Goal: Task Accomplishment & Management: Manage account settings

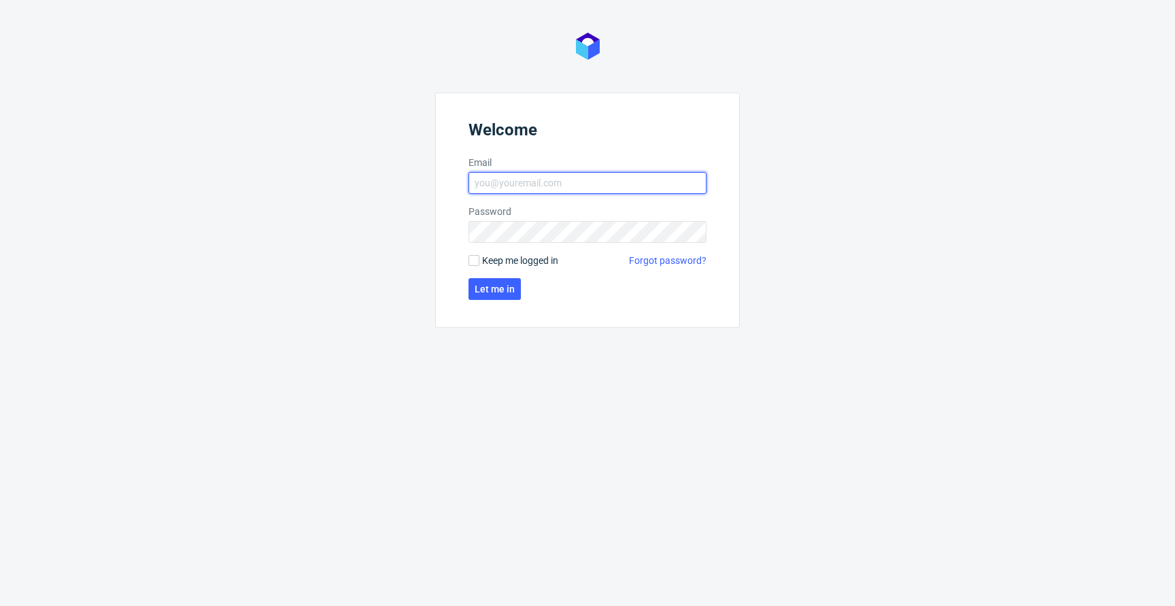
type input "jan.kocik@packhelp.com"
click at [528, 261] on span "Keep me logged in" at bounding box center [520, 261] width 76 height 14
click at [480, 261] on input "Keep me logged in" at bounding box center [474, 260] width 11 height 11
checkbox input "true"
click at [502, 287] on span "Let me in" at bounding box center [495, 289] width 40 height 10
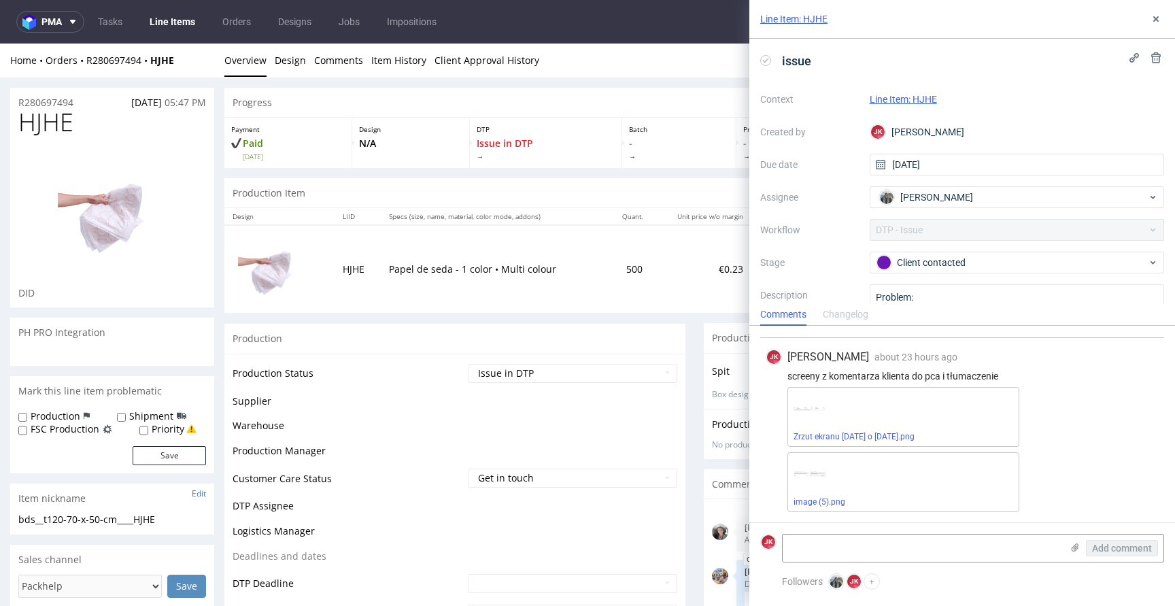
scroll to position [639, 0]
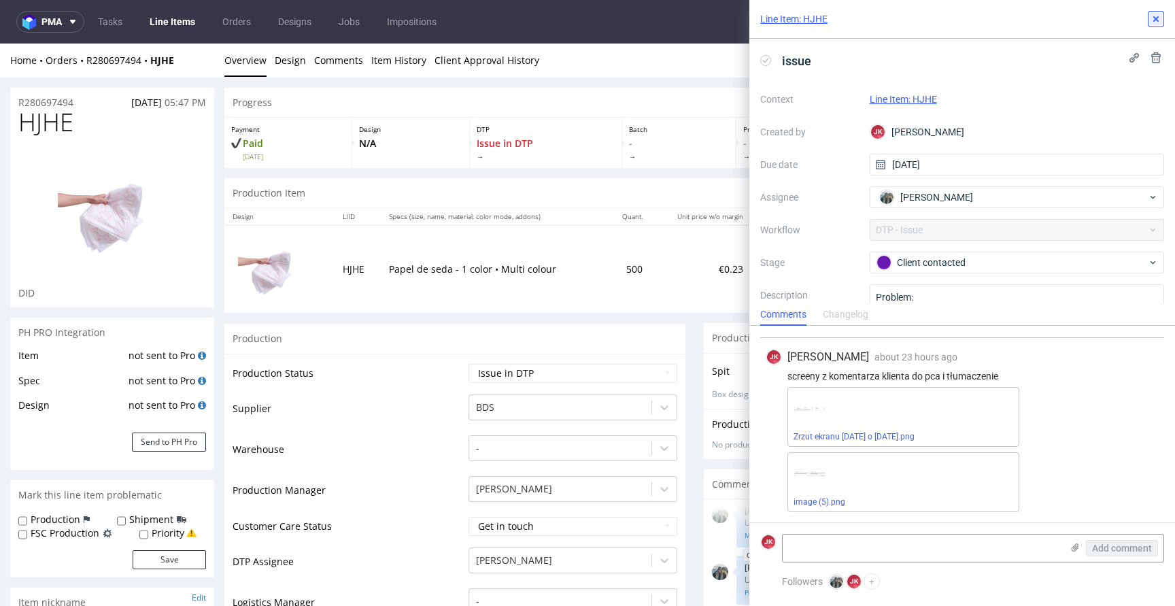
click at [1159, 22] on icon at bounding box center [1156, 19] width 11 height 11
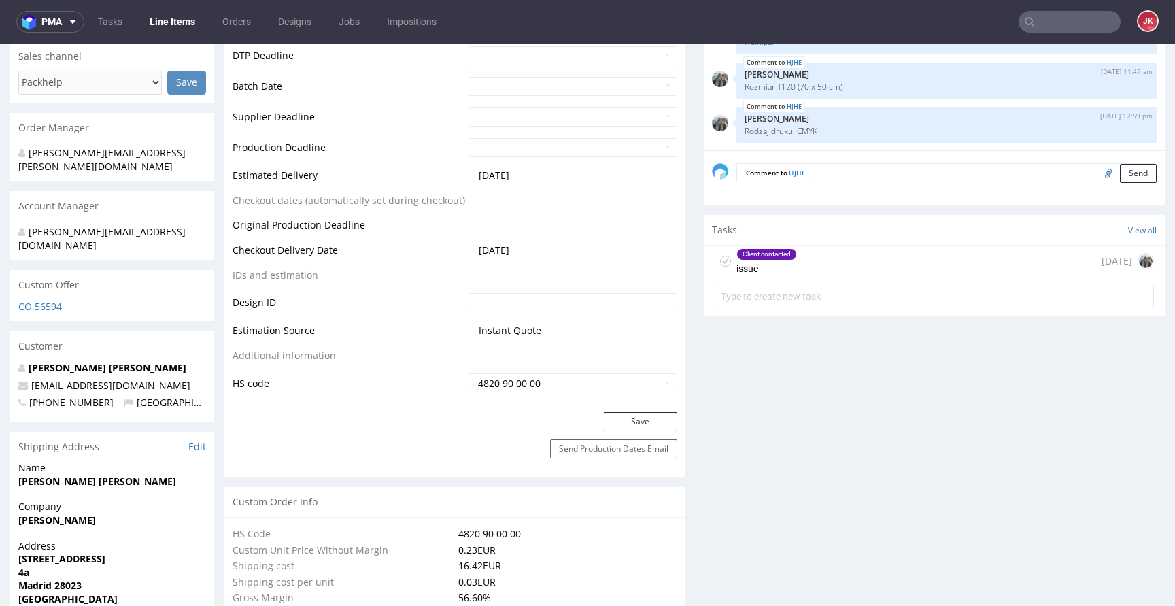
scroll to position [566, 0]
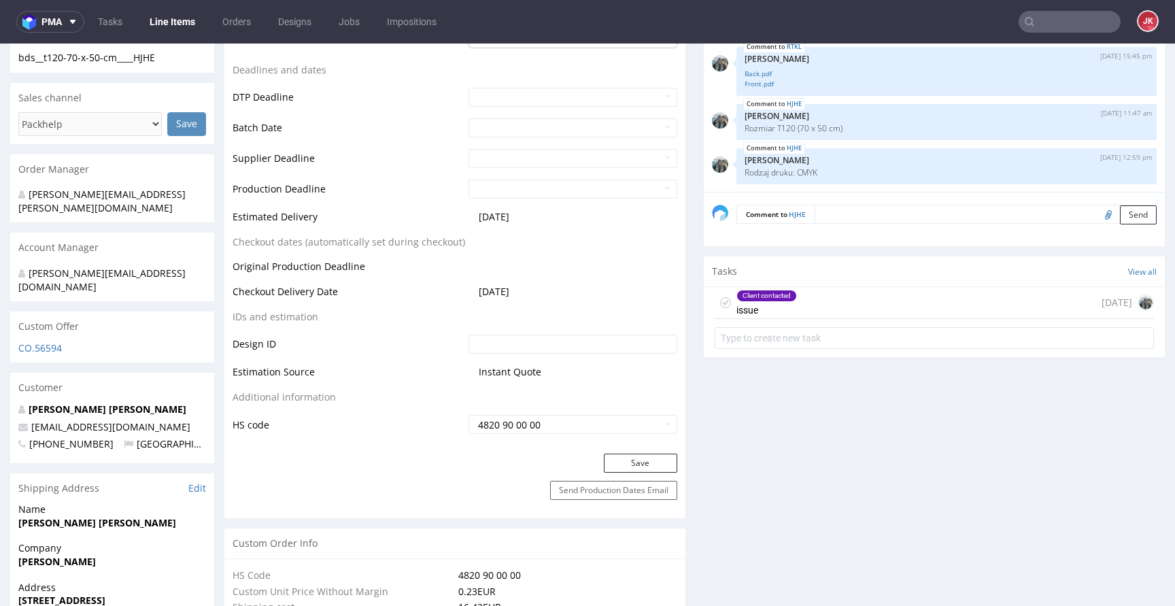
click at [723, 300] on div "Client contacted issue" at bounding box center [756, 302] width 82 height 31
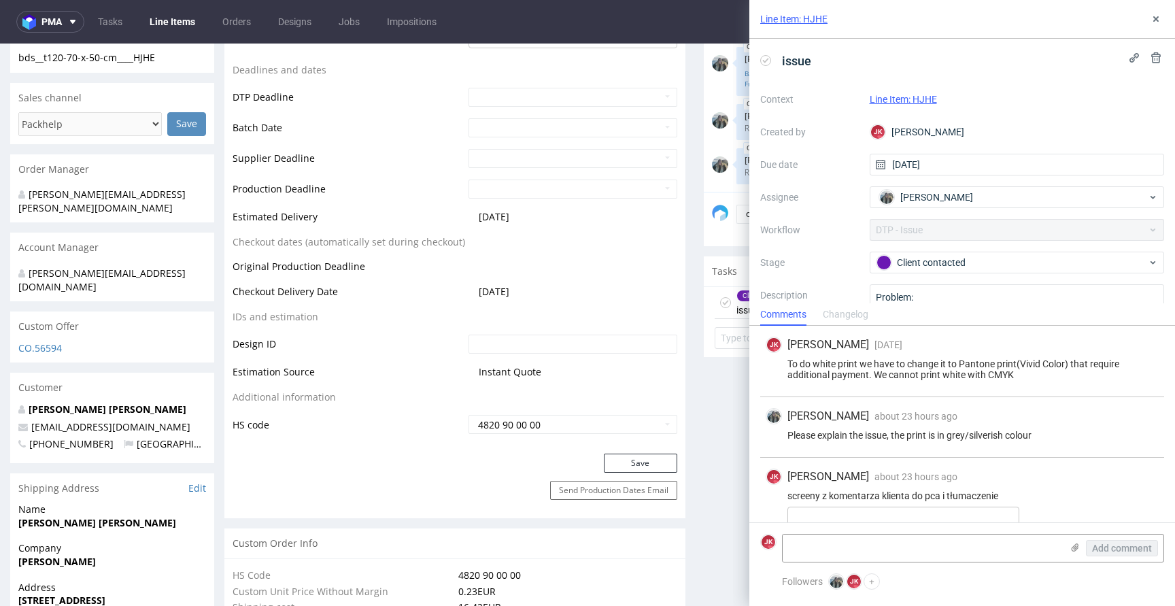
scroll to position [120, 0]
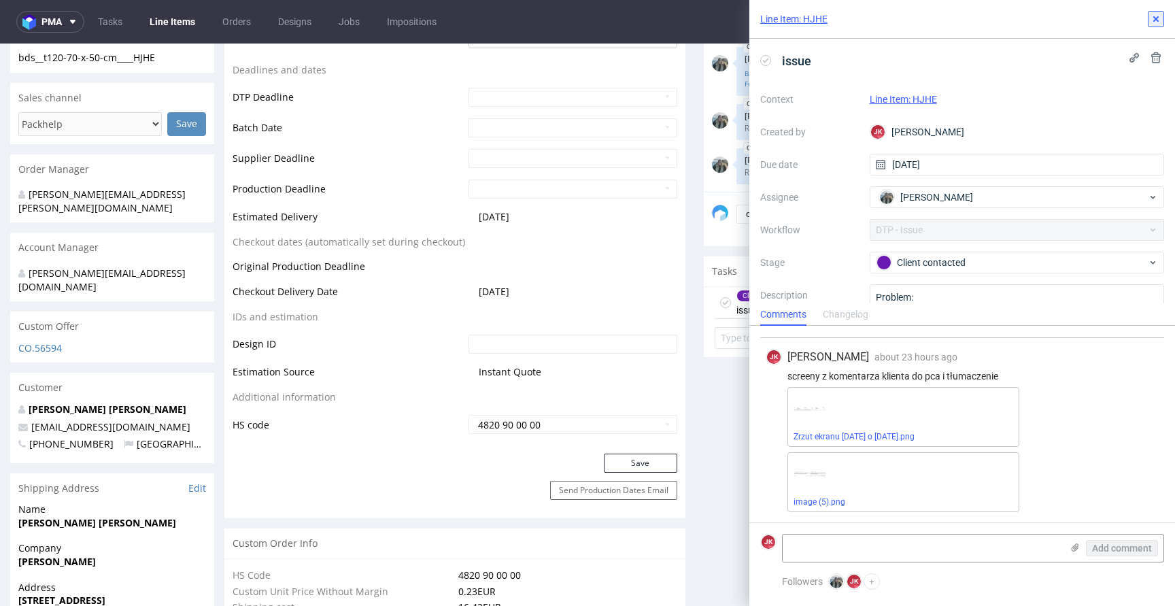
click at [1156, 20] on use at bounding box center [1156, 18] width 5 height 5
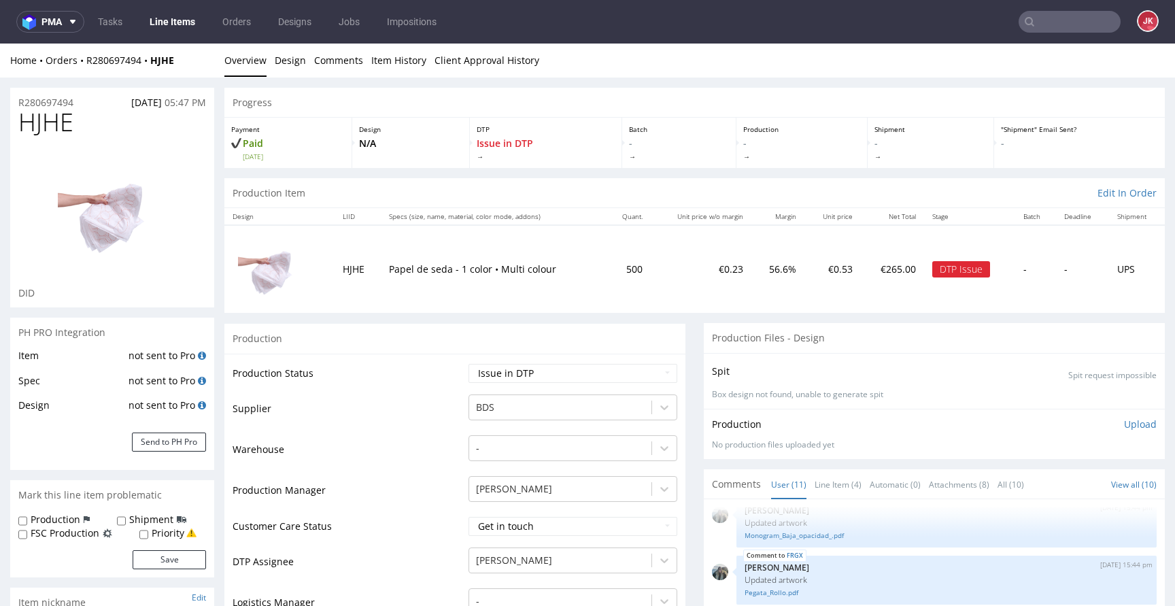
click at [431, 370] on td "Production Status" at bounding box center [349, 378] width 233 height 31
click at [402, 55] on link "Item History" at bounding box center [398, 60] width 55 height 33
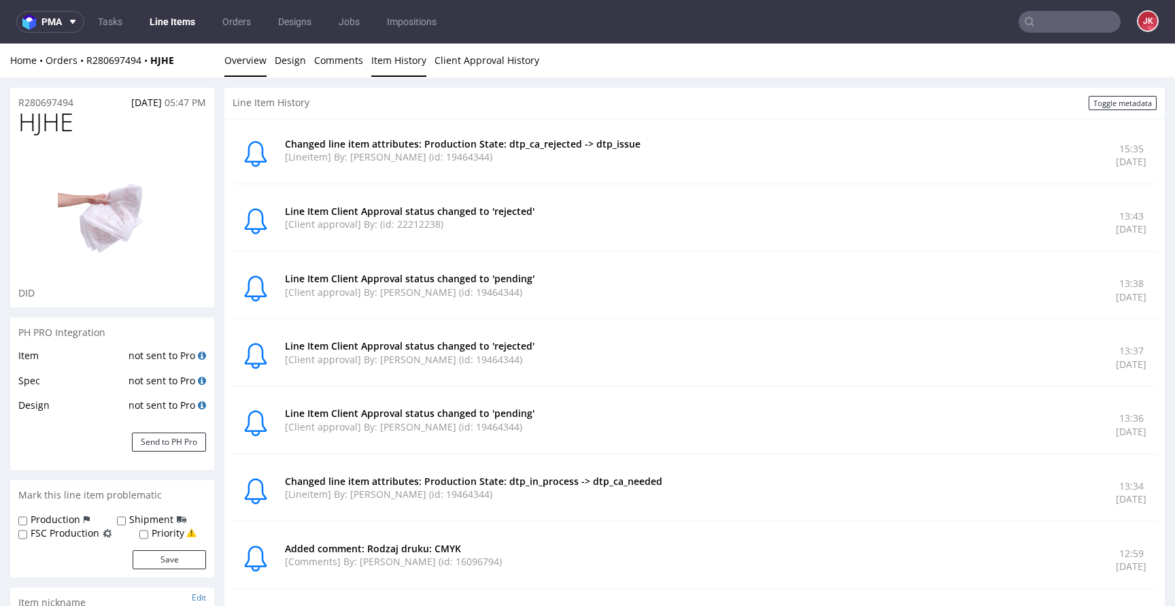
click at [241, 57] on link "Overview" at bounding box center [245, 60] width 42 height 33
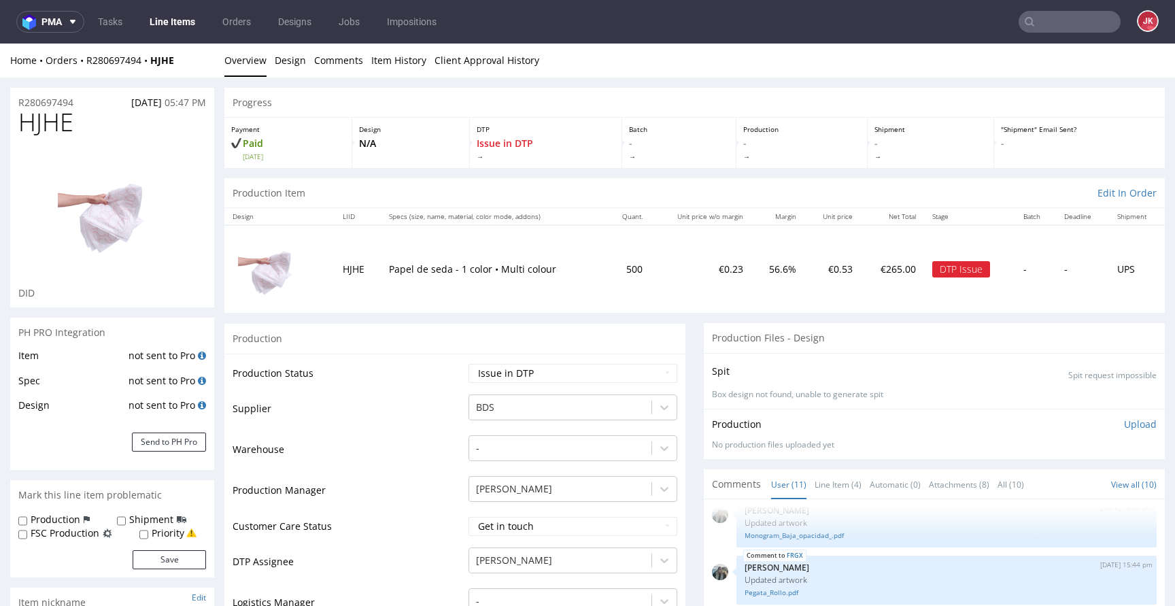
click at [450, 420] on td "Supplier" at bounding box center [349, 413] width 233 height 41
click at [162, 24] on link "Line Items" at bounding box center [172, 22] width 62 height 22
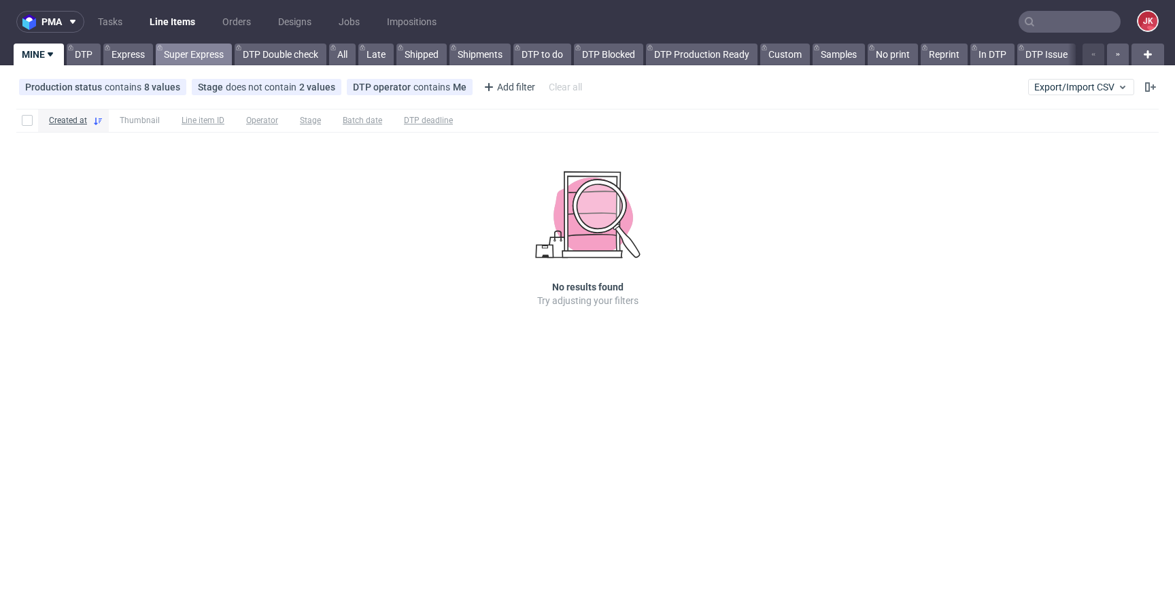
click at [186, 64] on link "Super Express" at bounding box center [194, 55] width 76 height 22
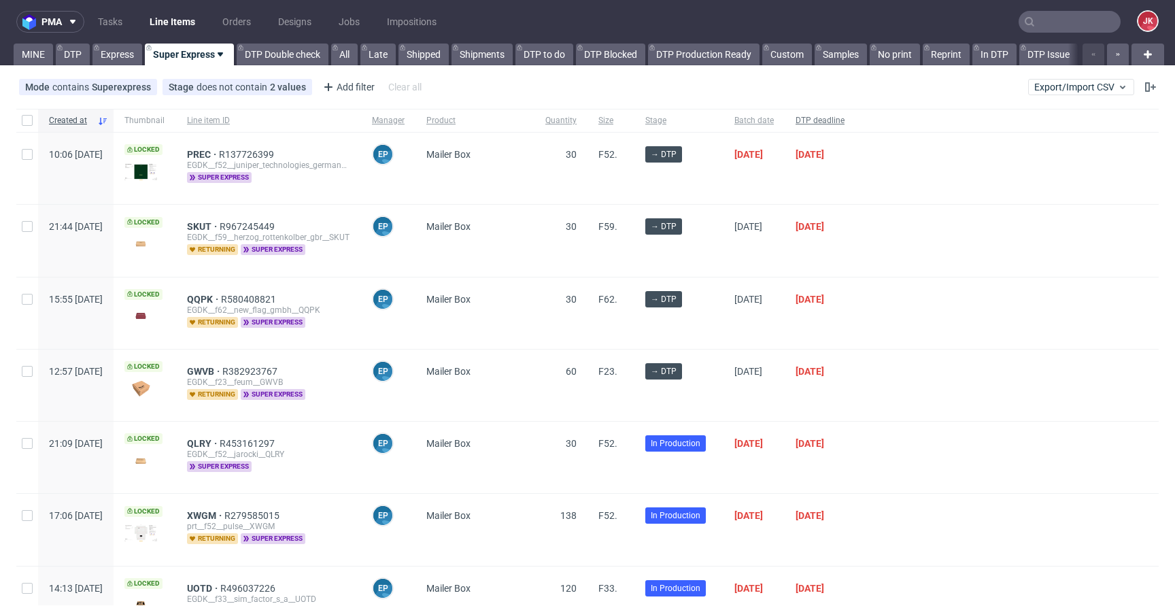
click at [845, 120] on span "DTP deadline" at bounding box center [820, 121] width 49 height 12
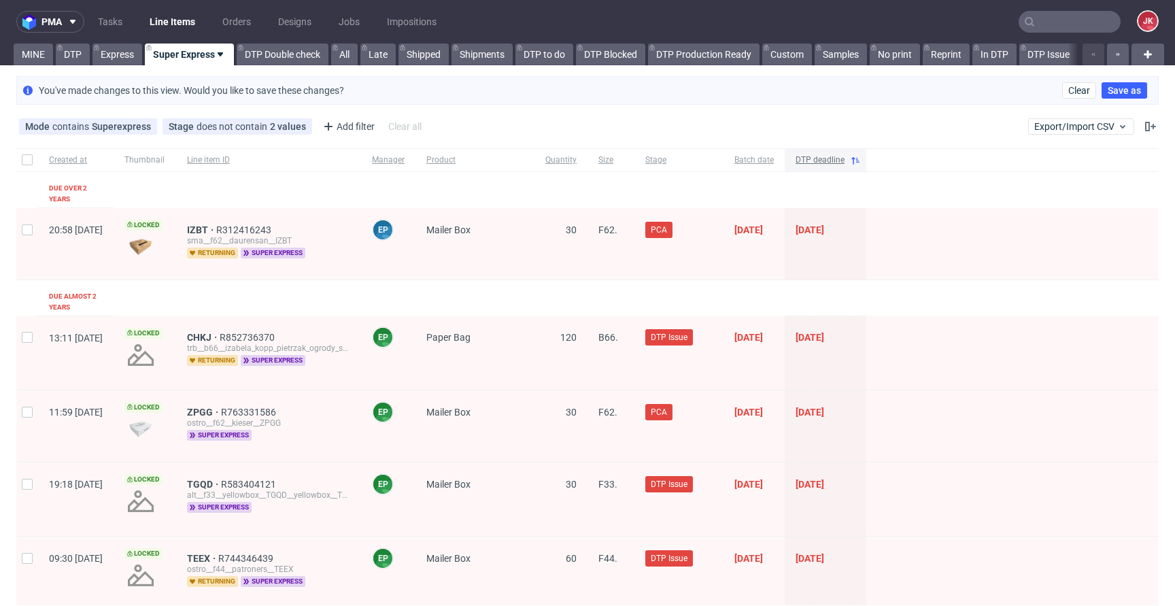
click at [845, 163] on span "DTP deadline" at bounding box center [820, 160] width 49 height 12
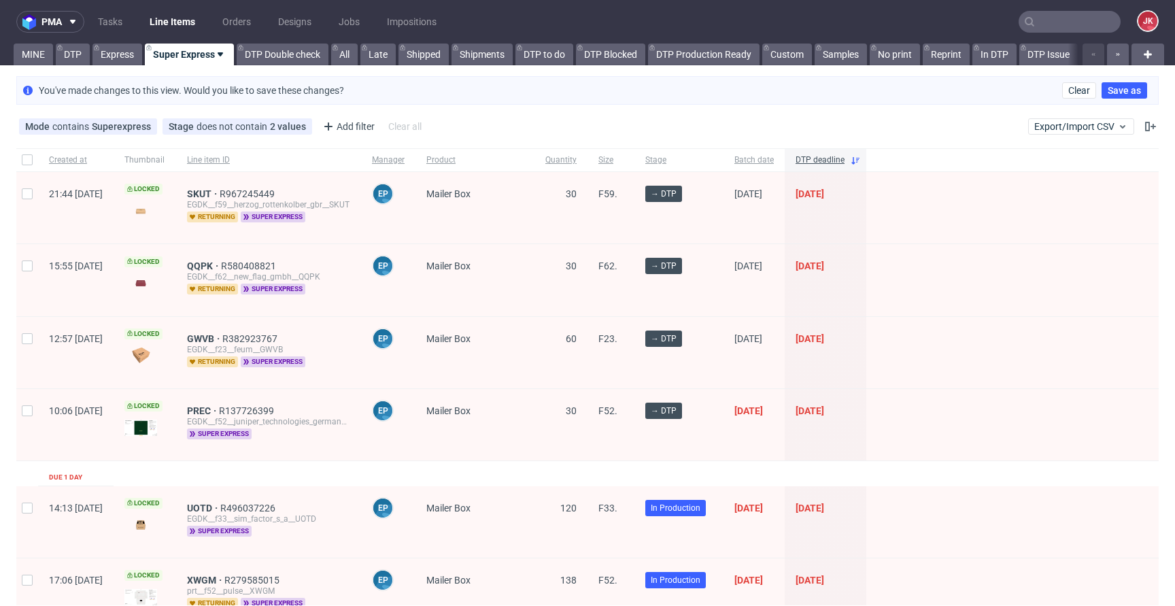
click at [242, 200] on div "EGDK__f59__herzog_rottenkolber_gbr__SKUT" at bounding box center [268, 204] width 163 height 11
click at [220, 193] on span "SKUT" at bounding box center [203, 193] width 33 height 11
click at [221, 262] on span "QQPK" at bounding box center [204, 266] width 34 height 11
click at [222, 336] on span "GWVB" at bounding box center [204, 338] width 35 height 11
click at [219, 407] on span "PREC" at bounding box center [203, 410] width 32 height 11
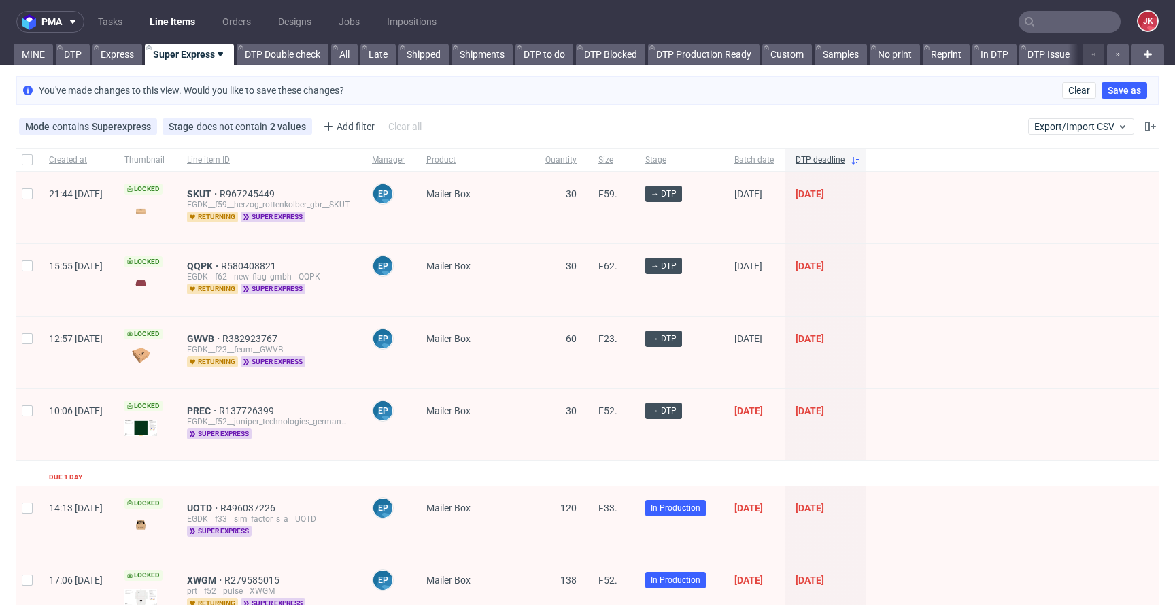
click at [524, 367] on span "Mailer Box" at bounding box center [474, 352] width 97 height 39
click at [111, 50] on link "Express" at bounding box center [118, 55] width 50 height 22
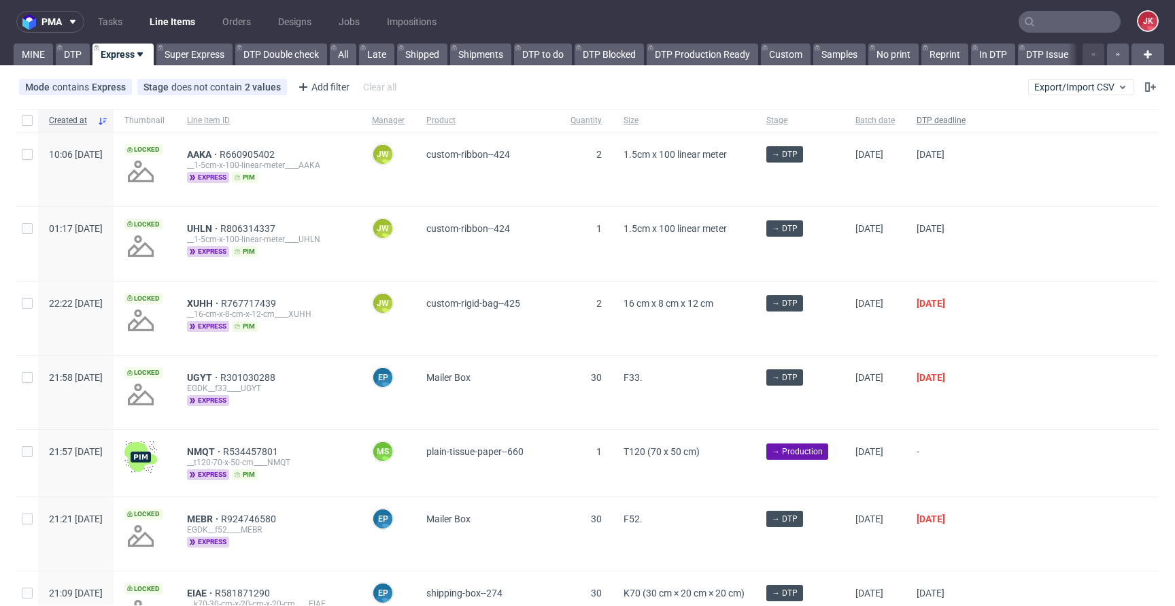
click at [966, 124] on span "DTP deadline" at bounding box center [941, 121] width 49 height 12
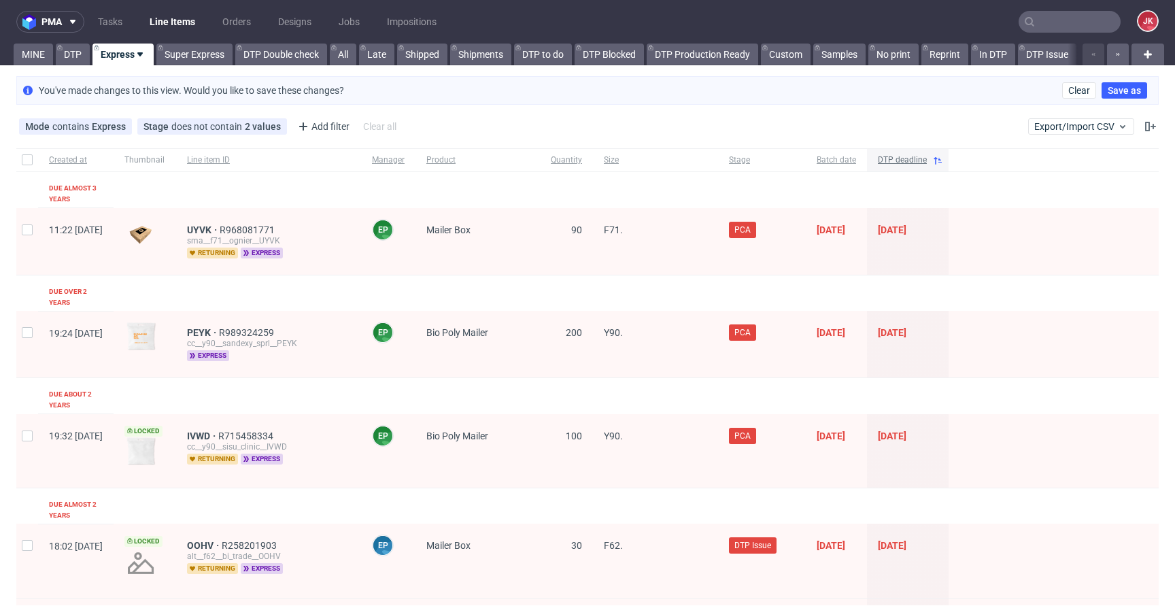
click at [927, 161] on span "DTP deadline" at bounding box center [902, 160] width 49 height 12
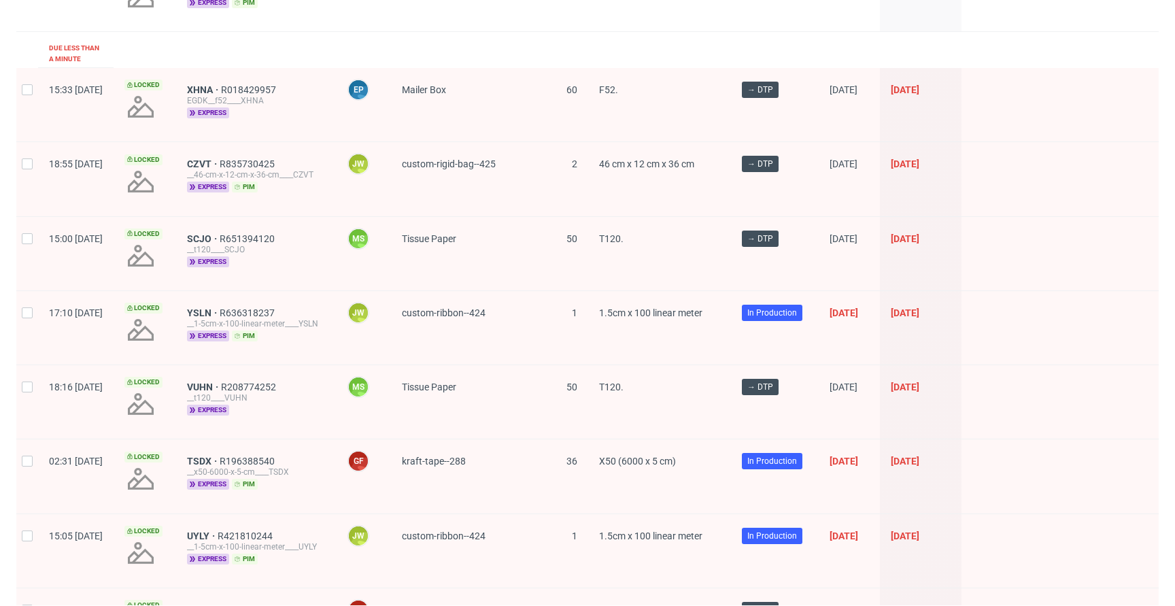
scroll to position [1305, 0]
click at [221, 84] on span "XHNA" at bounding box center [204, 89] width 34 height 11
click at [220, 158] on span "CZVT" at bounding box center [203, 163] width 33 height 11
click at [220, 233] on span "SCJO" at bounding box center [203, 238] width 33 height 11
click at [221, 381] on span "VUHN" at bounding box center [204, 386] width 34 height 11
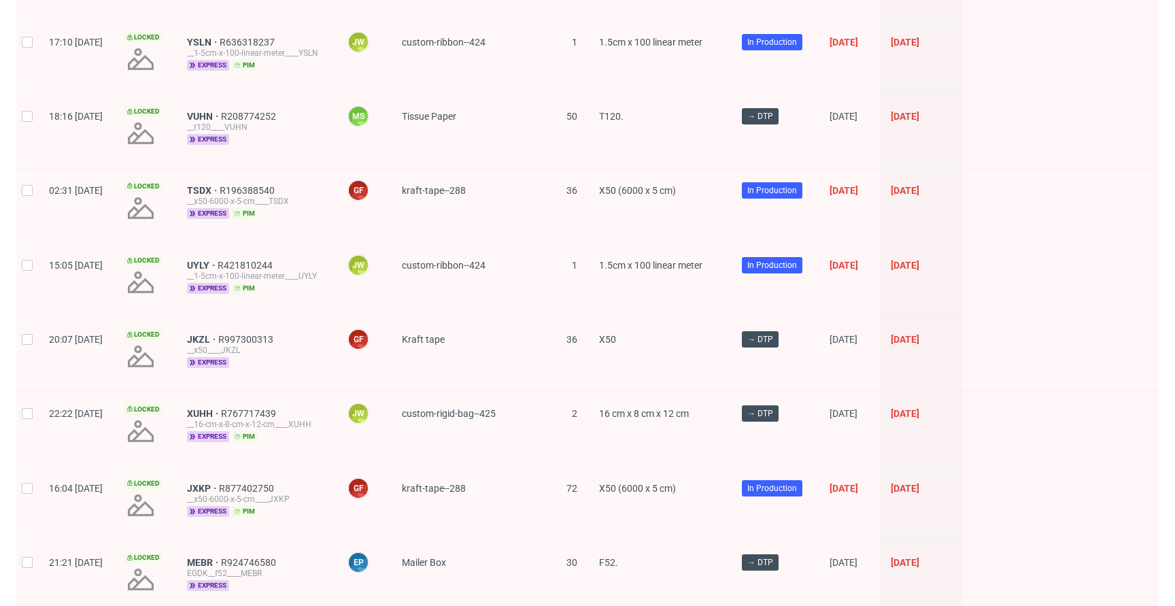
scroll to position [1583, 0]
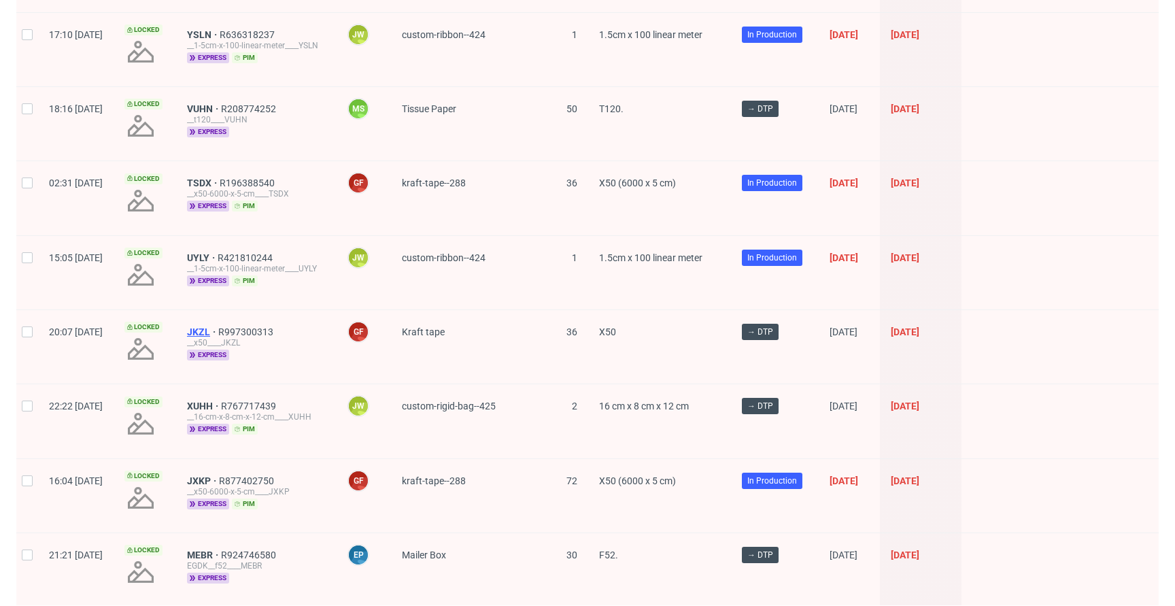
click at [218, 326] on span "JKZL" at bounding box center [202, 331] width 31 height 11
click at [221, 401] on span "XUHH" at bounding box center [204, 406] width 34 height 11
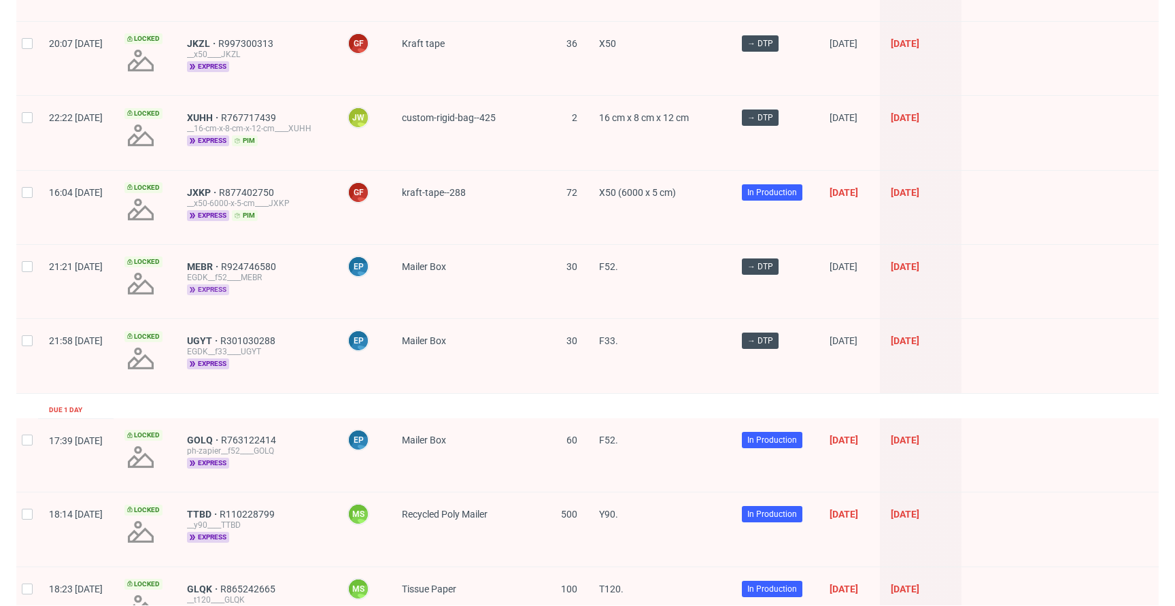
scroll to position [1877, 0]
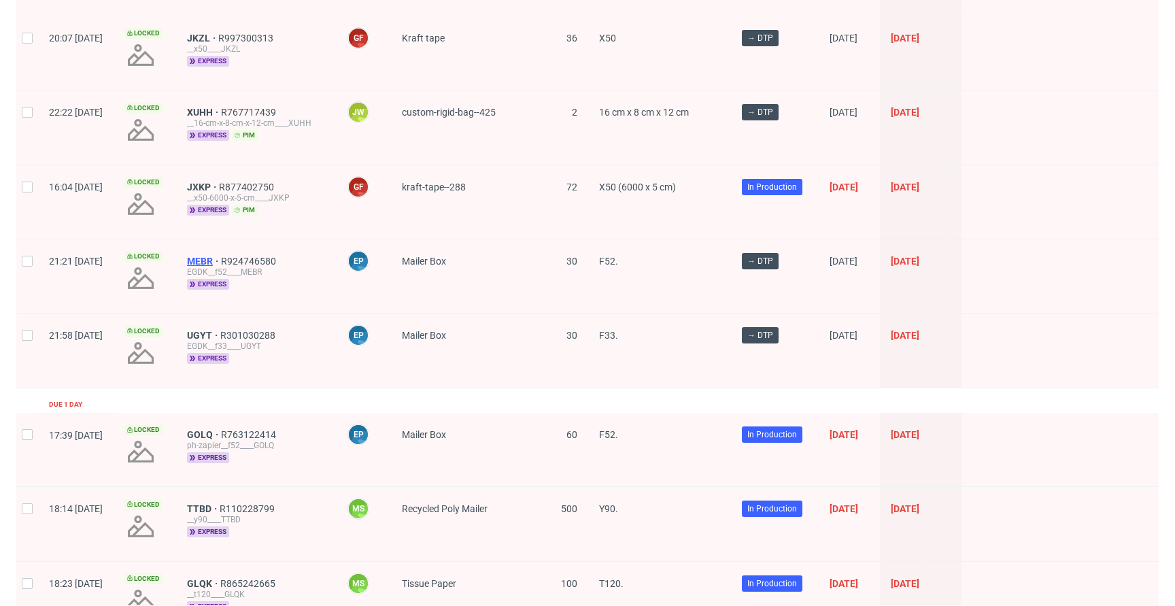
click at [221, 256] on span "MEBR" at bounding box center [204, 261] width 34 height 11
click at [220, 330] on span "UGYT" at bounding box center [203, 335] width 33 height 11
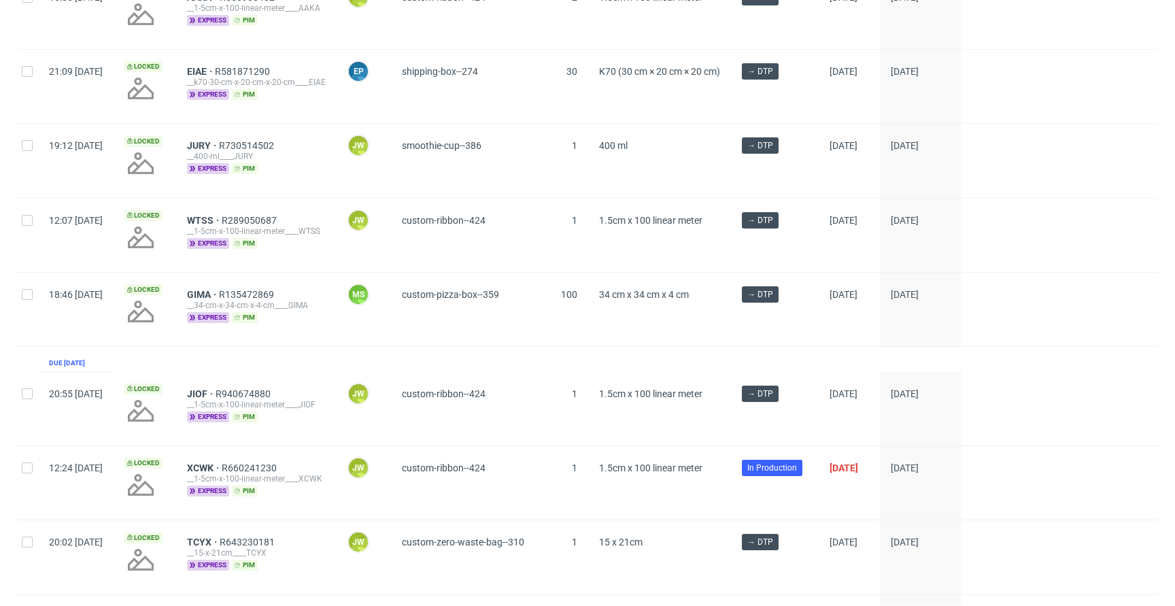
scroll to position [0, 0]
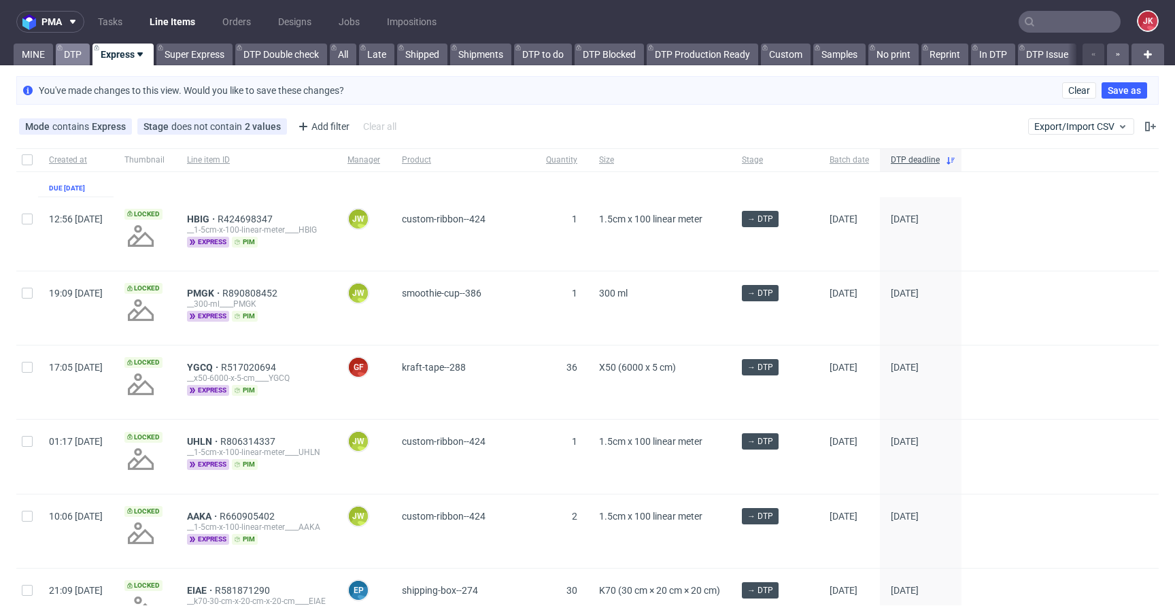
click at [69, 55] on link "DTP" at bounding box center [73, 55] width 34 height 22
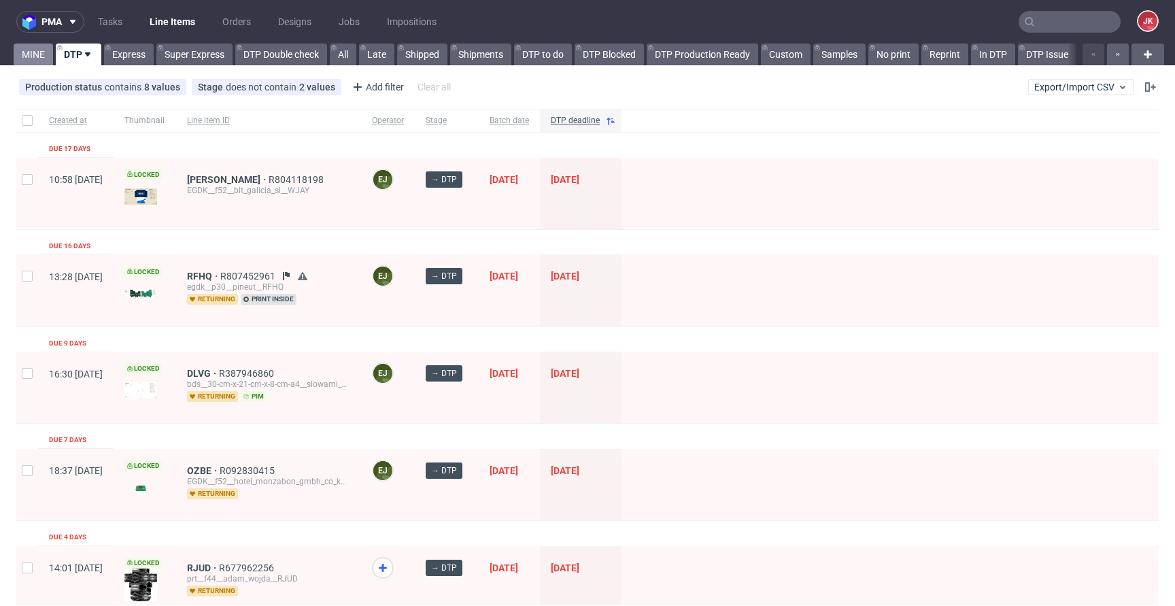
click at [29, 58] on link "MINE" at bounding box center [33, 55] width 39 height 22
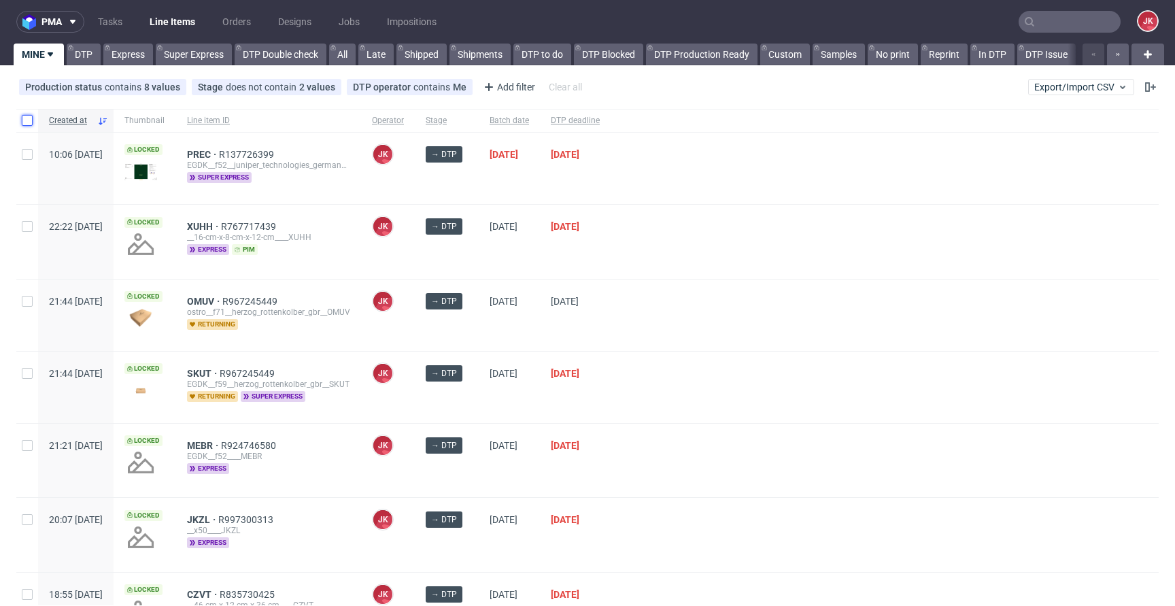
click at [28, 121] on input "checkbox" at bounding box center [27, 120] width 11 height 11
checkbox input "true"
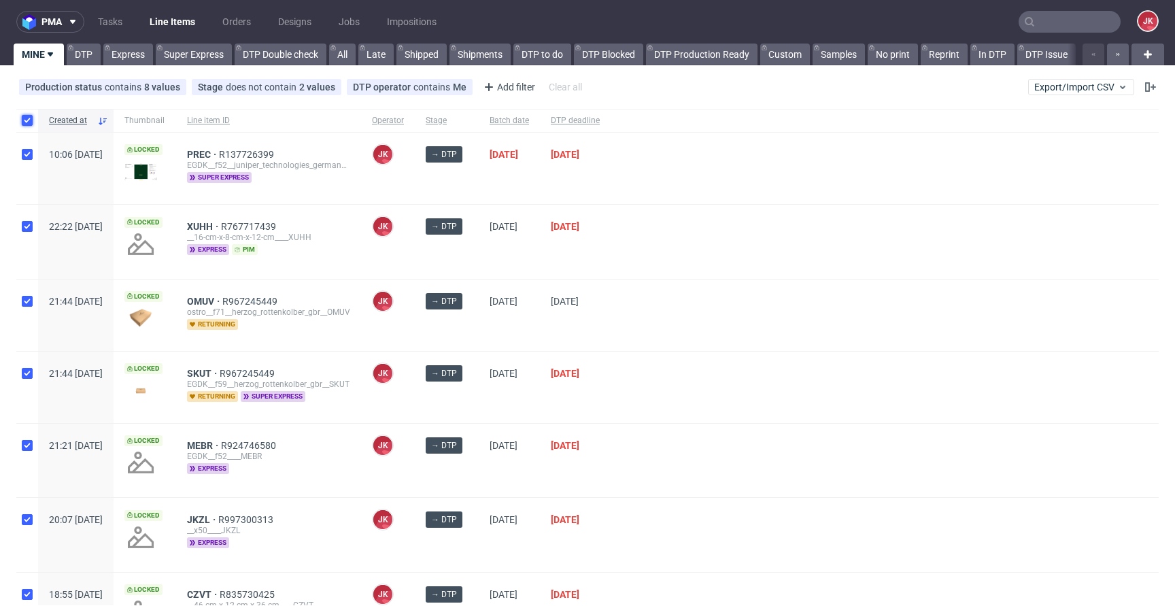
checkbox input "true"
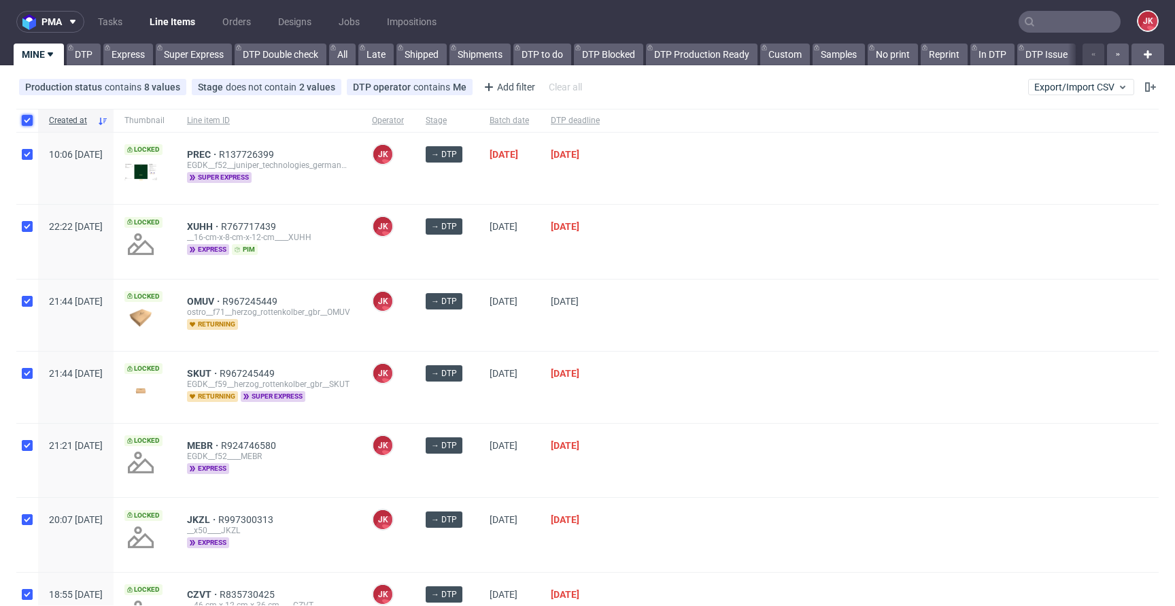
checkbox input "true"
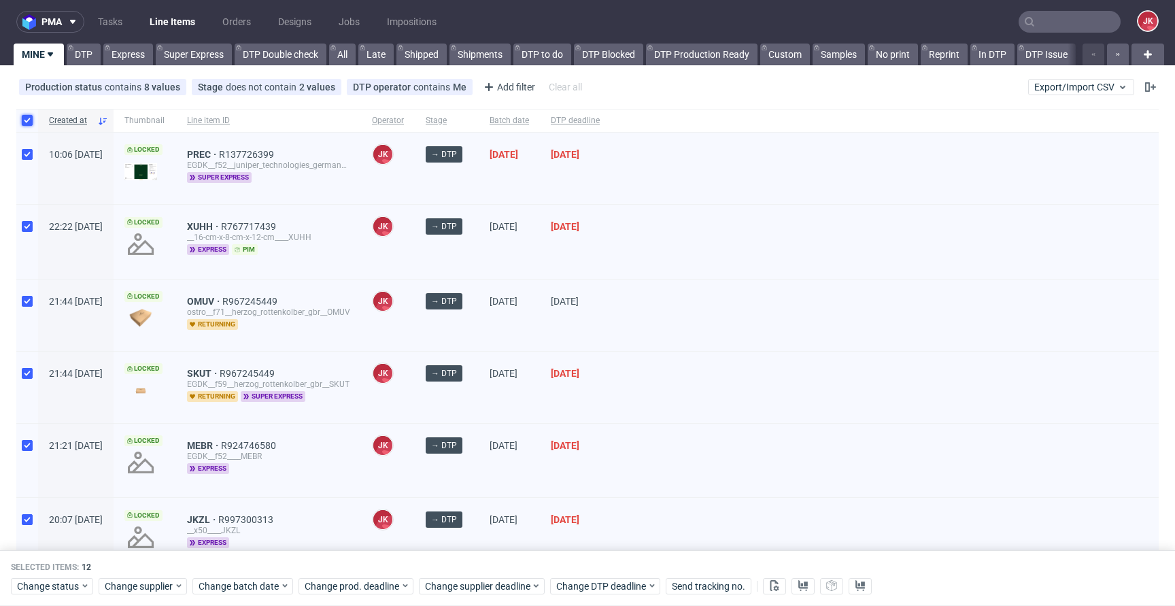
click at [28, 121] on input "checkbox" at bounding box center [27, 120] width 11 height 11
checkbox input "false"
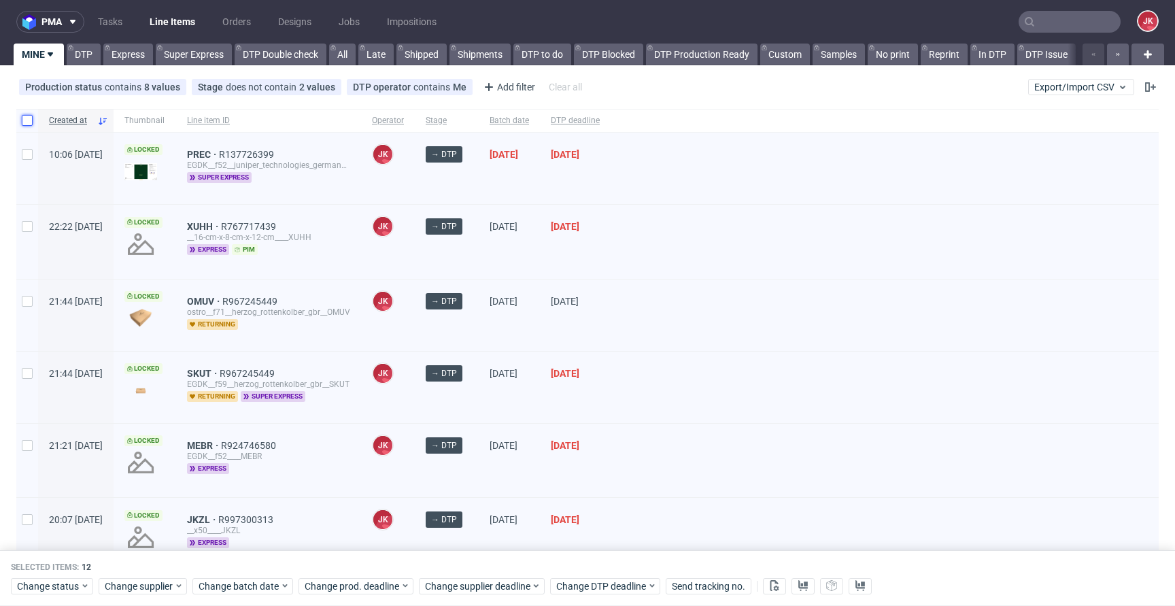
checkbox input "false"
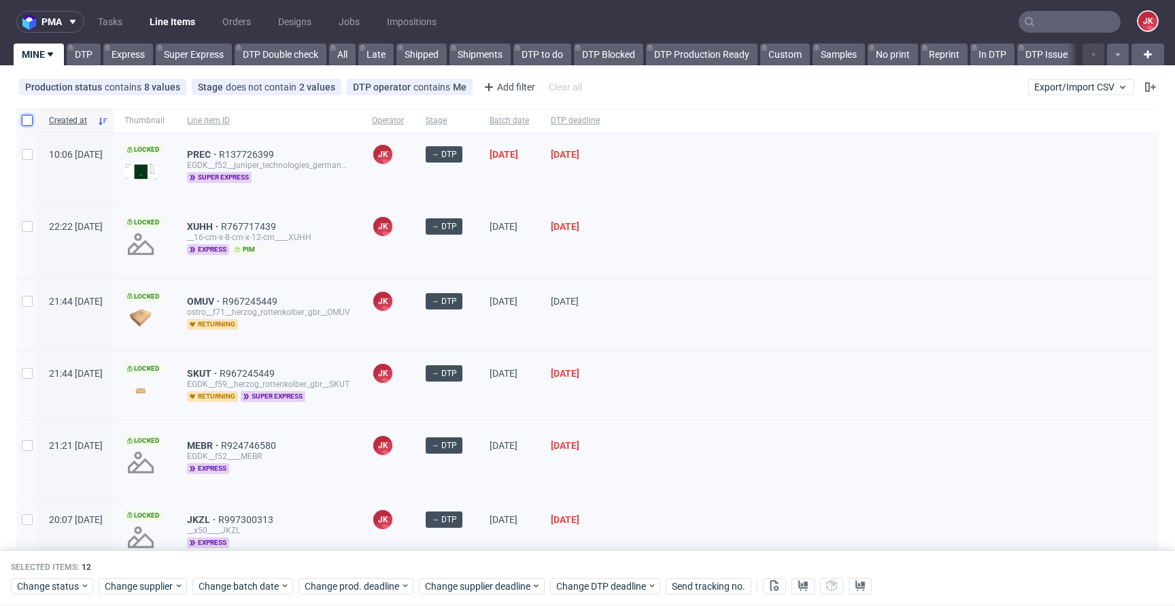
checkbox input "false"
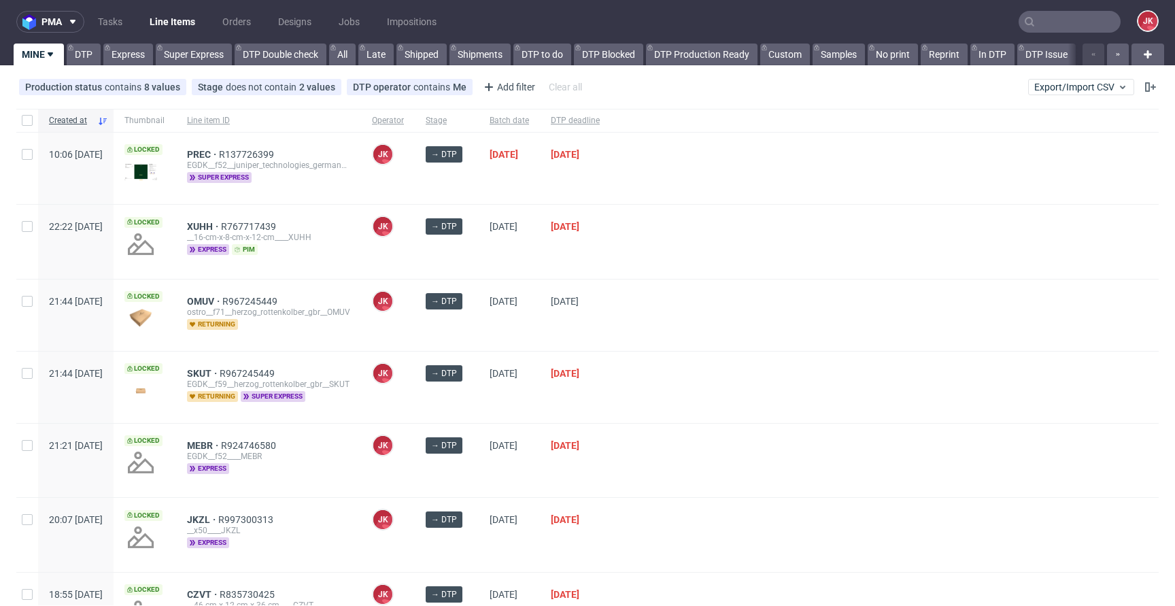
click at [693, 314] on div at bounding box center [885, 315] width 548 height 71
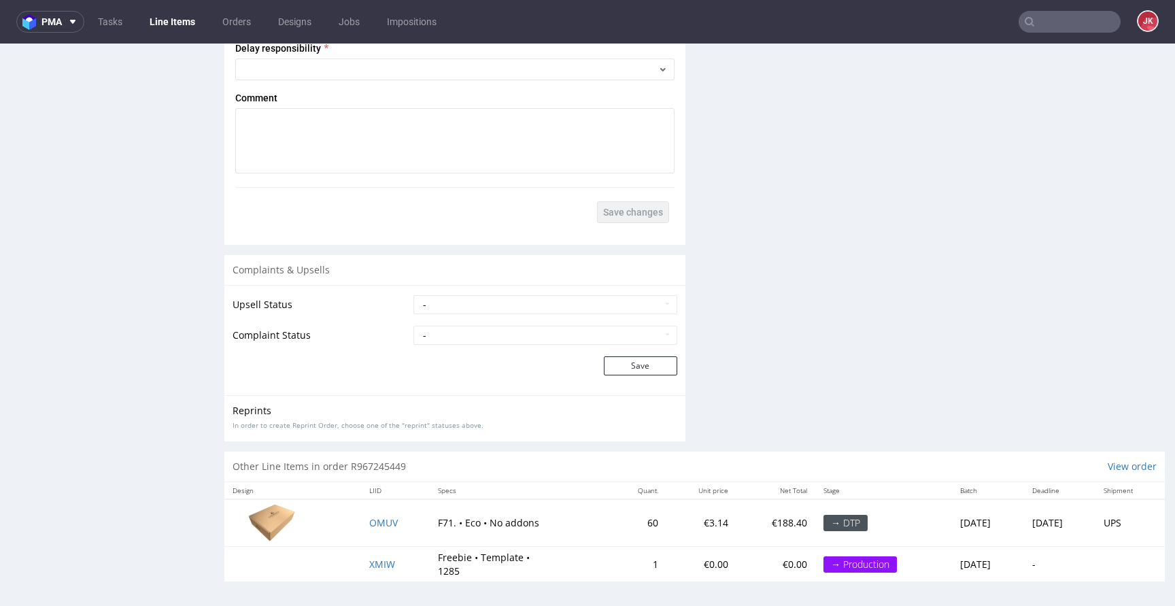
scroll to position [1862, 0]
click at [369, 518] on span "OMUV" at bounding box center [383, 520] width 29 height 13
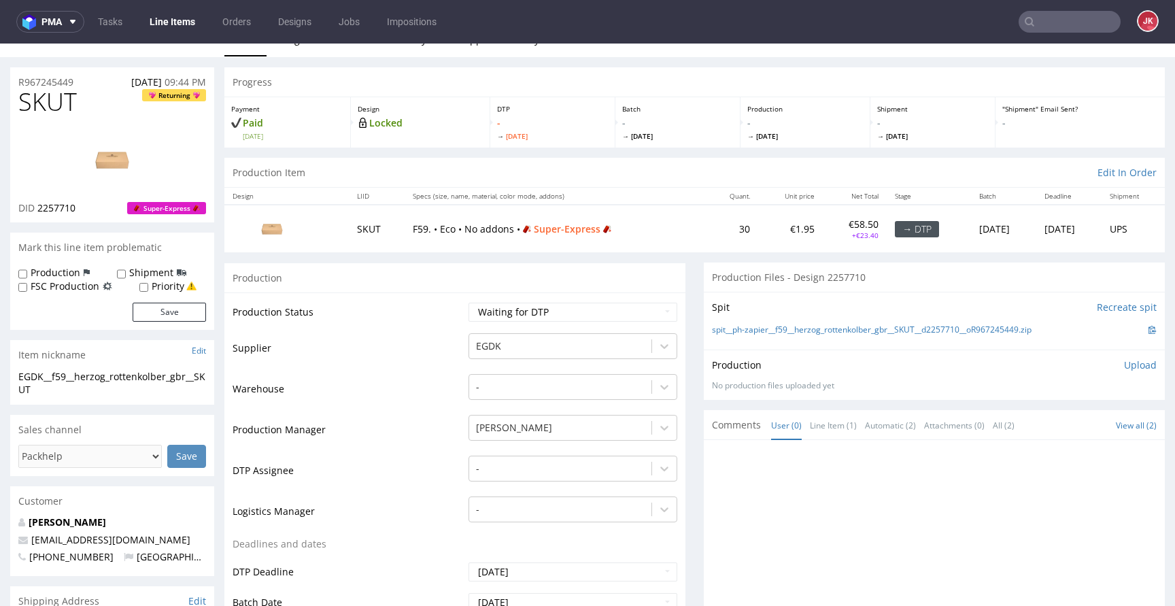
scroll to position [0, 0]
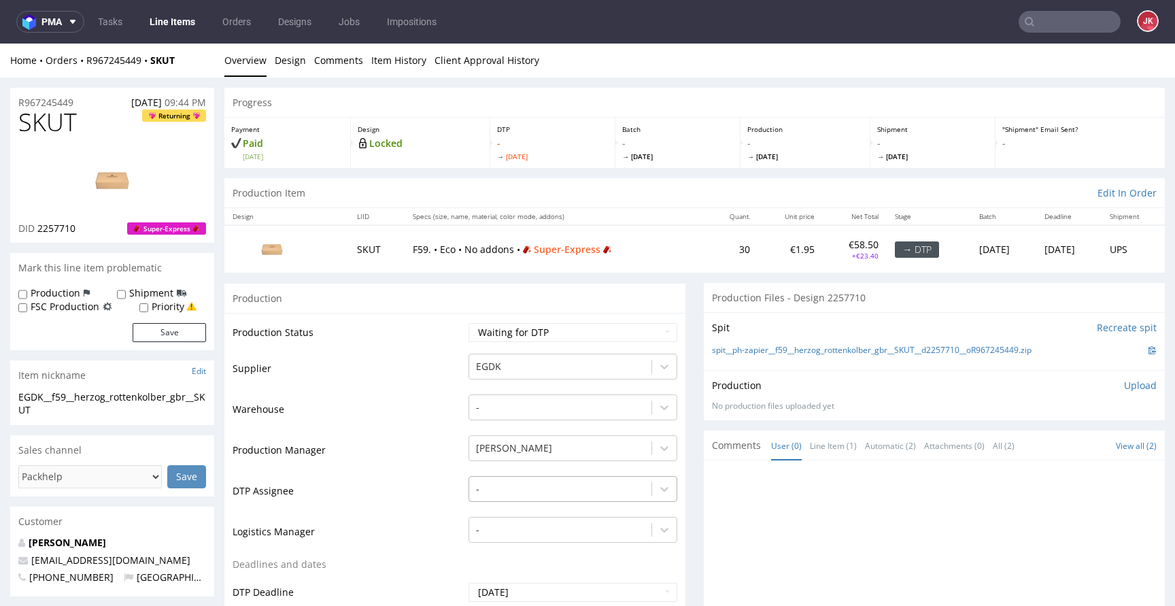
click at [527, 491] on div "-" at bounding box center [573, 485] width 209 height 19
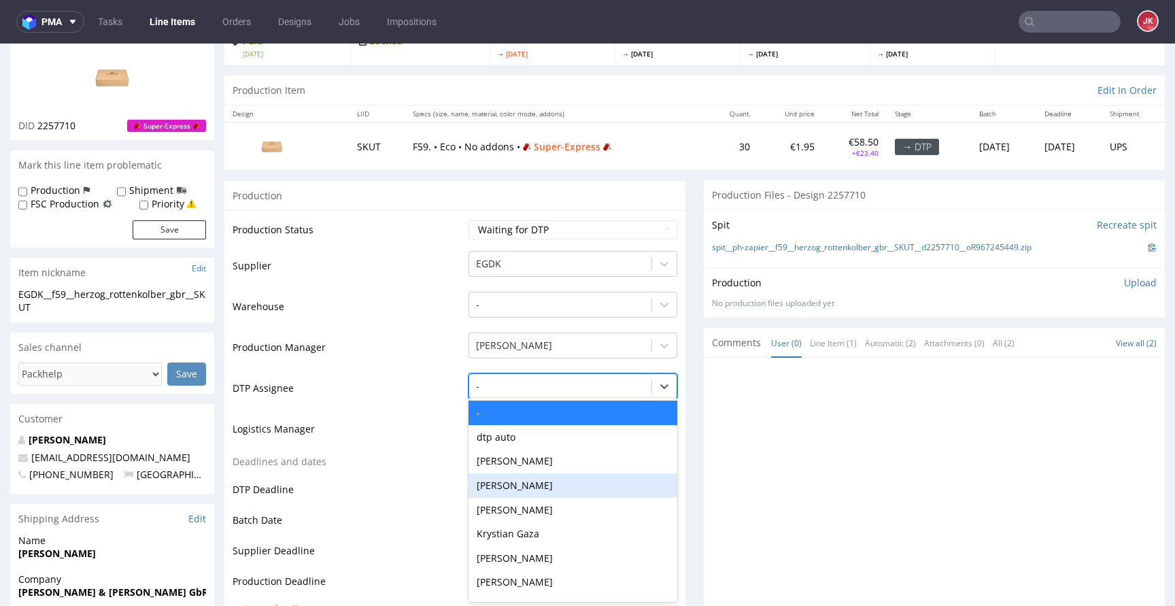
scroll to position [104, 0]
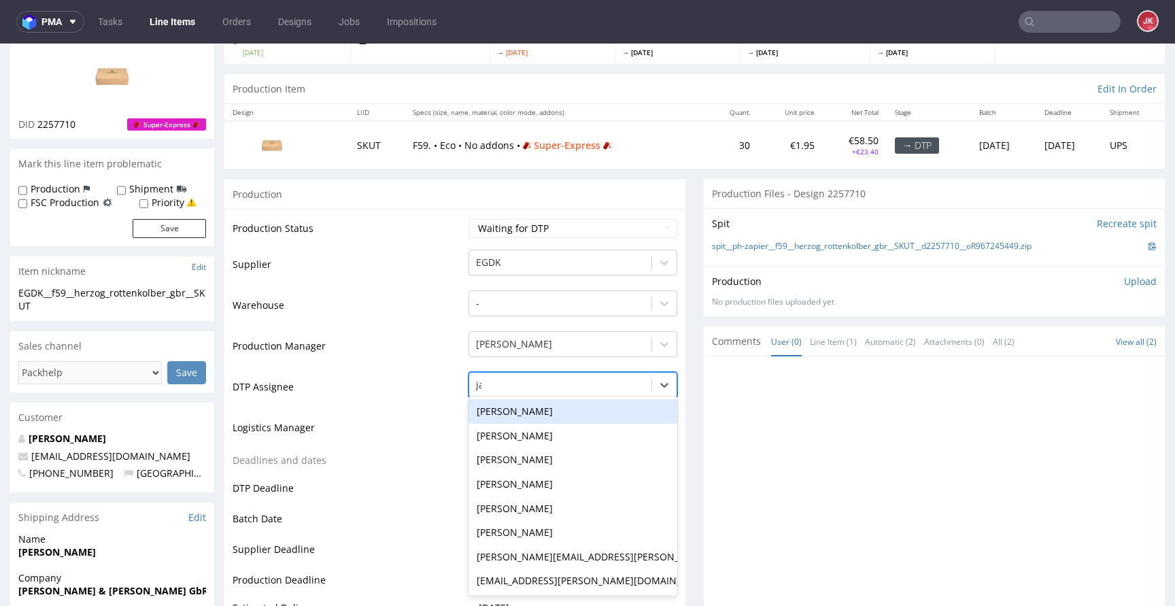
type input "jan"
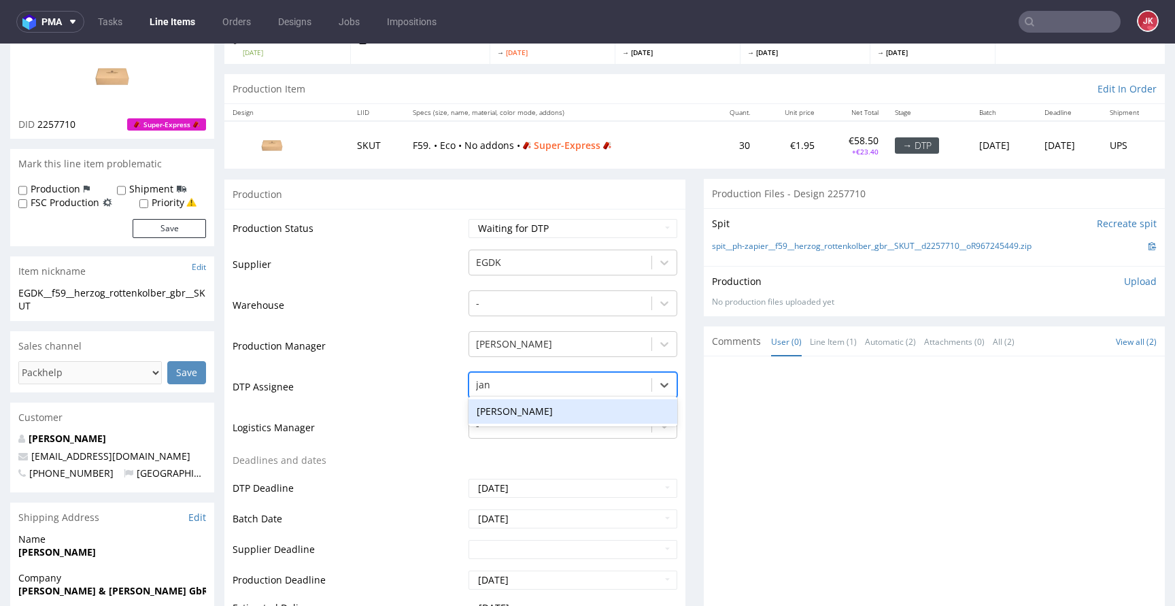
click at [542, 412] on div "[PERSON_NAME]" at bounding box center [573, 411] width 209 height 24
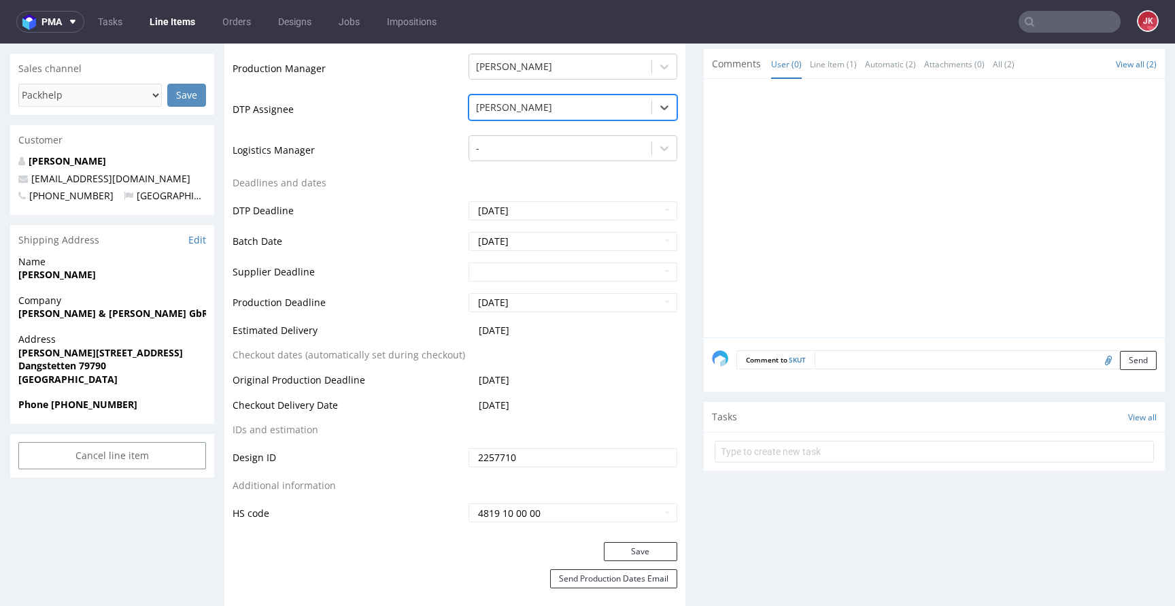
scroll to position [396, 0]
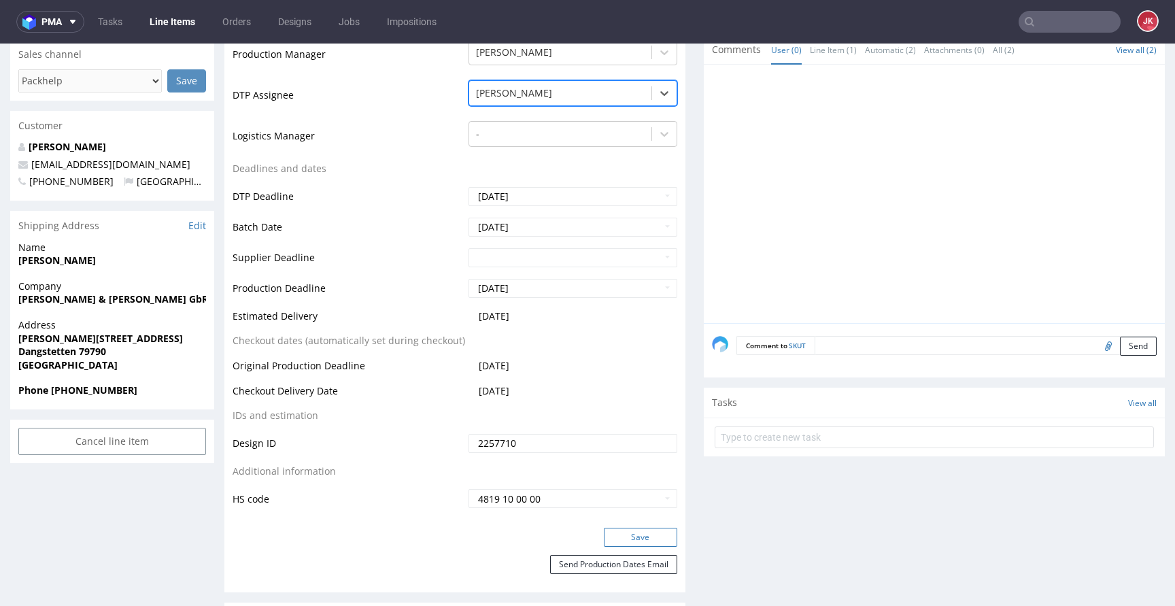
click at [621, 535] on button "Save" at bounding box center [640, 537] width 73 height 19
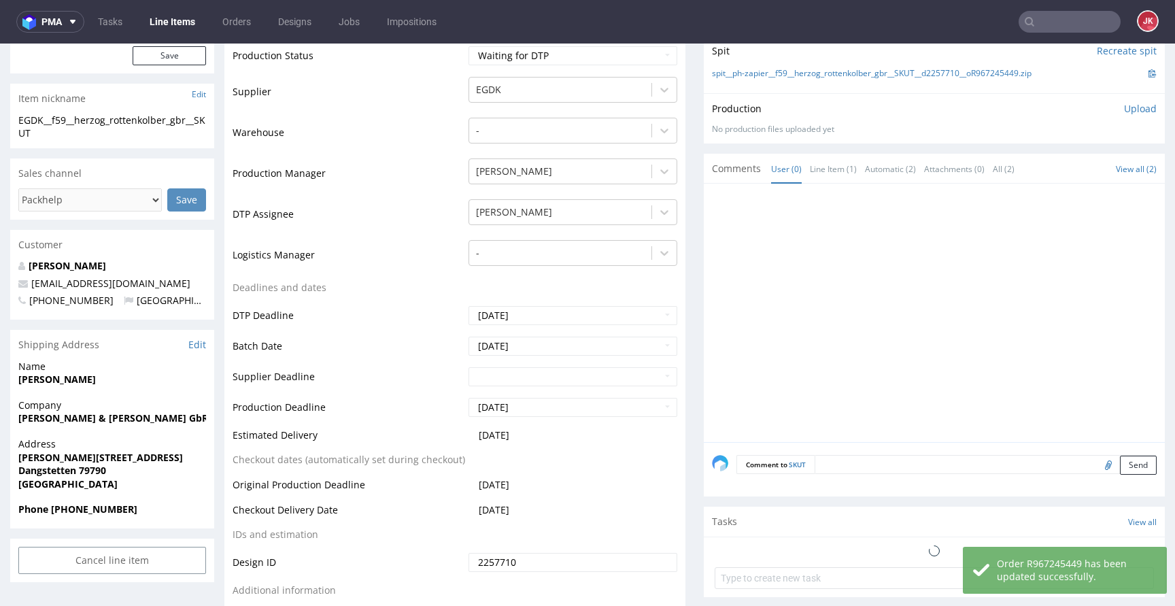
scroll to position [0, 0]
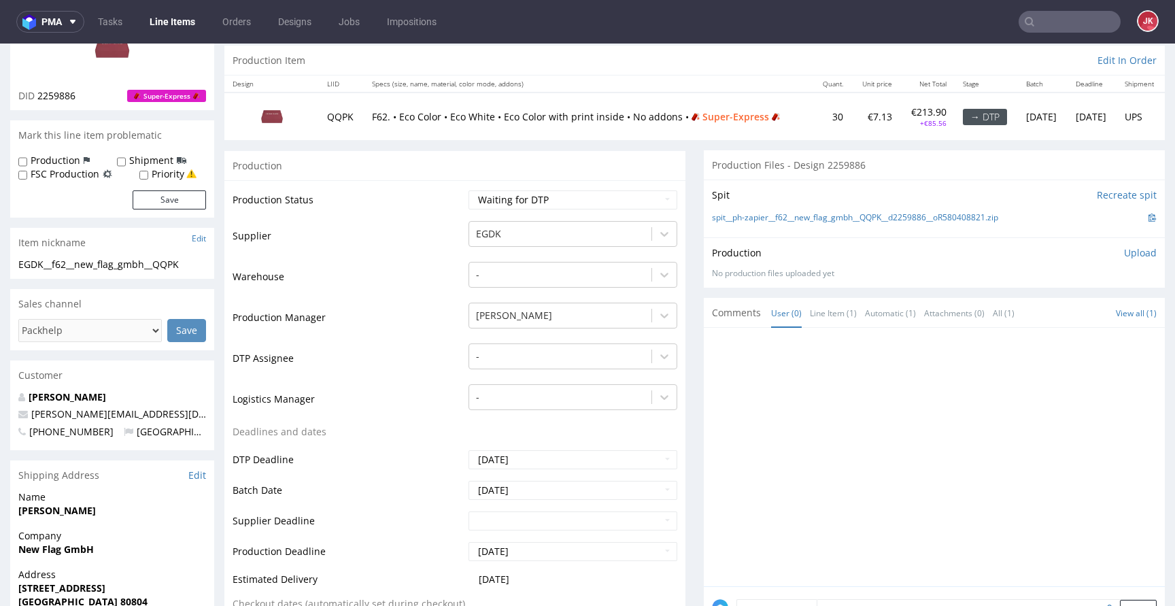
scroll to position [152, 0]
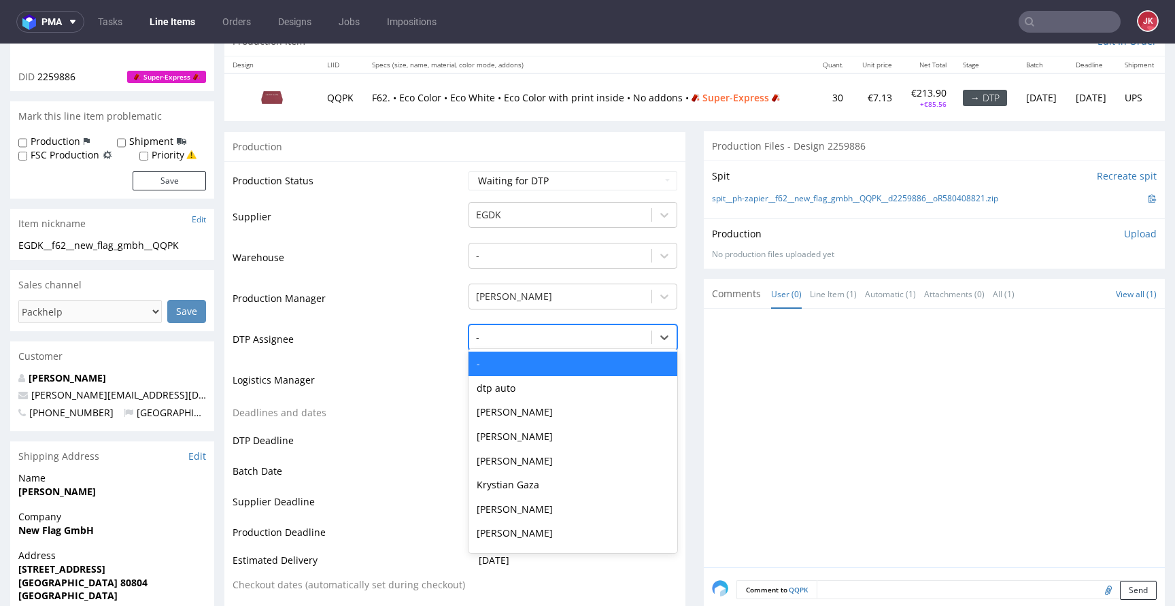
click at [503, 341] on div at bounding box center [560, 337] width 169 height 16
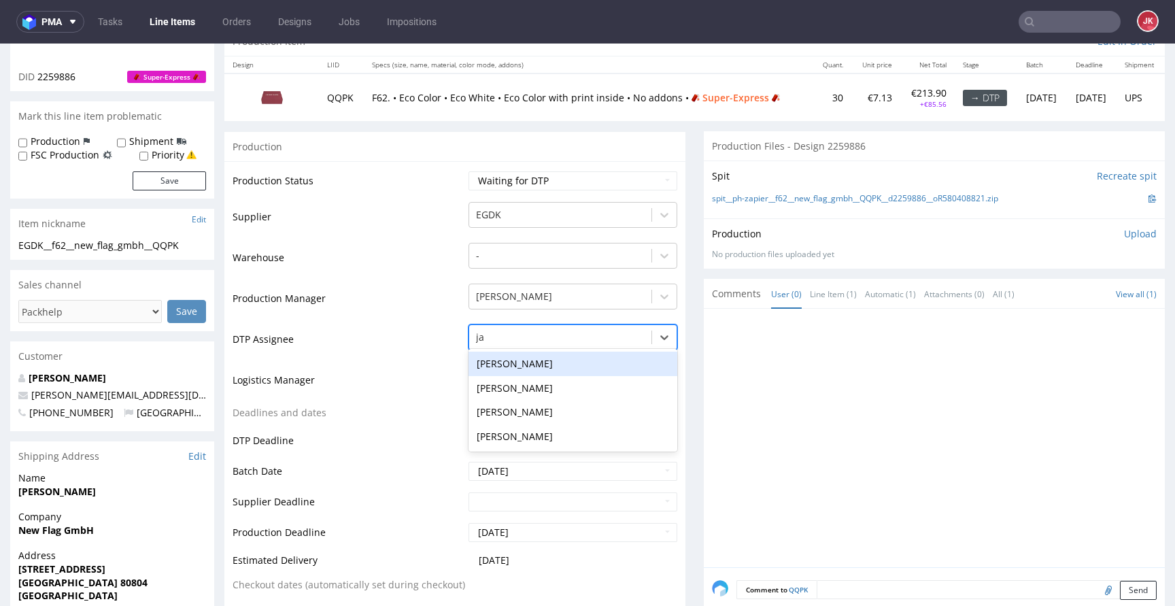
type input "jan"
click at [508, 359] on div "[PERSON_NAME]" at bounding box center [573, 364] width 209 height 24
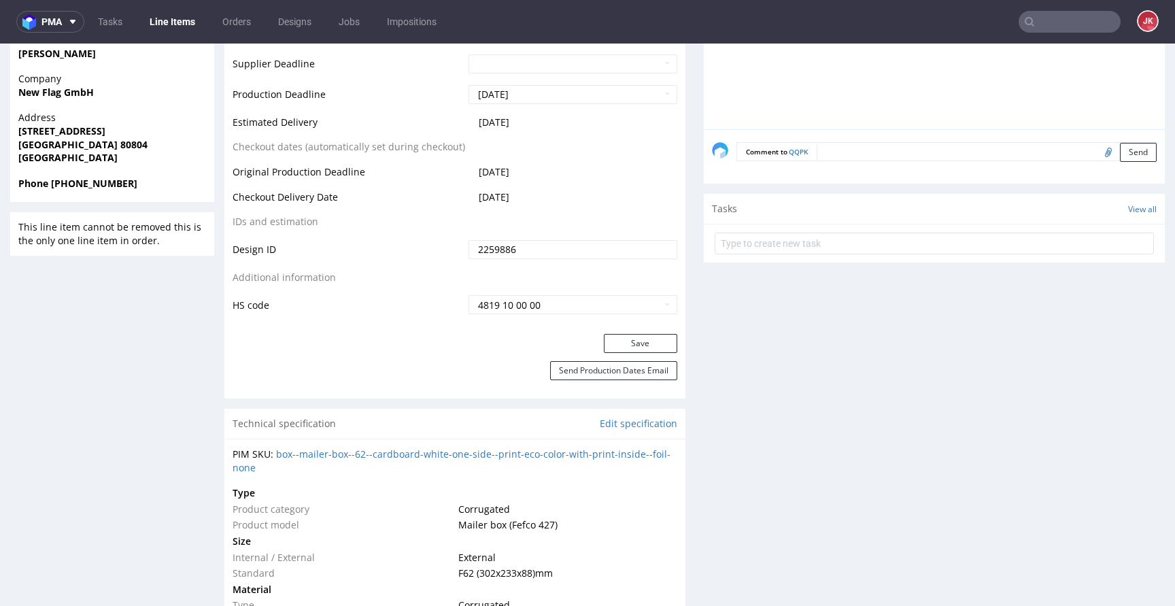
scroll to position [614, 0]
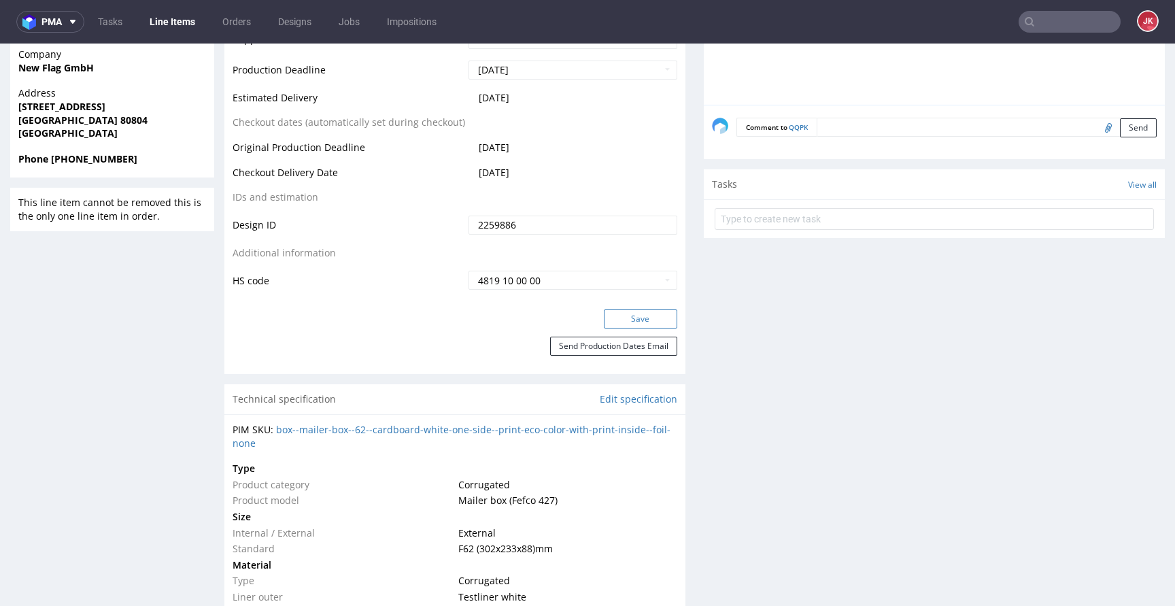
click at [616, 320] on button "Save" at bounding box center [640, 318] width 73 height 19
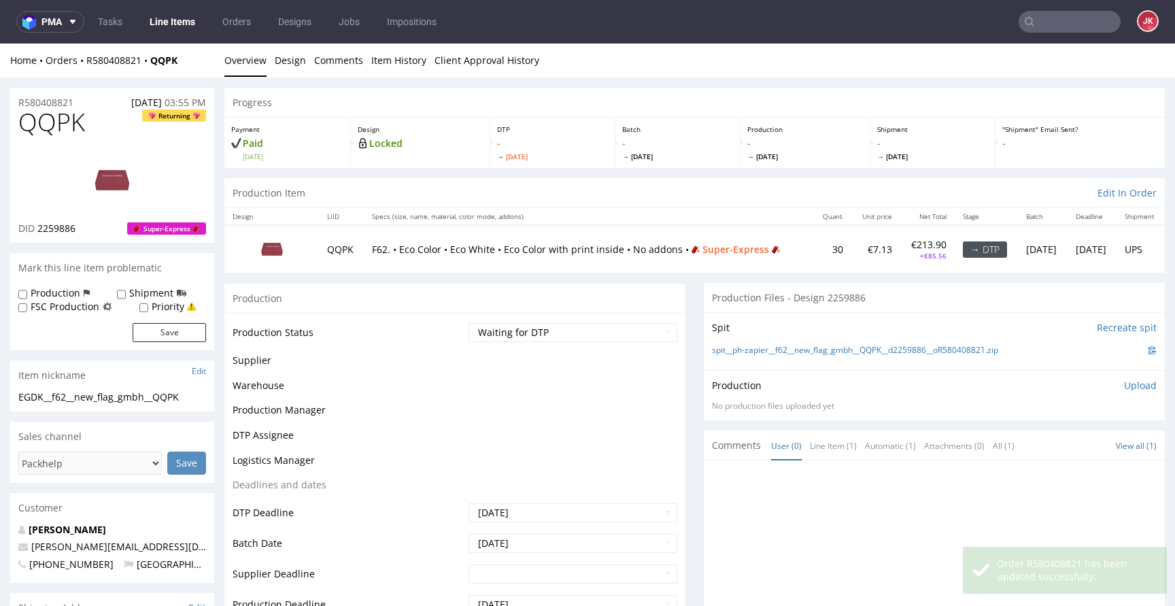
scroll to position [0, 0]
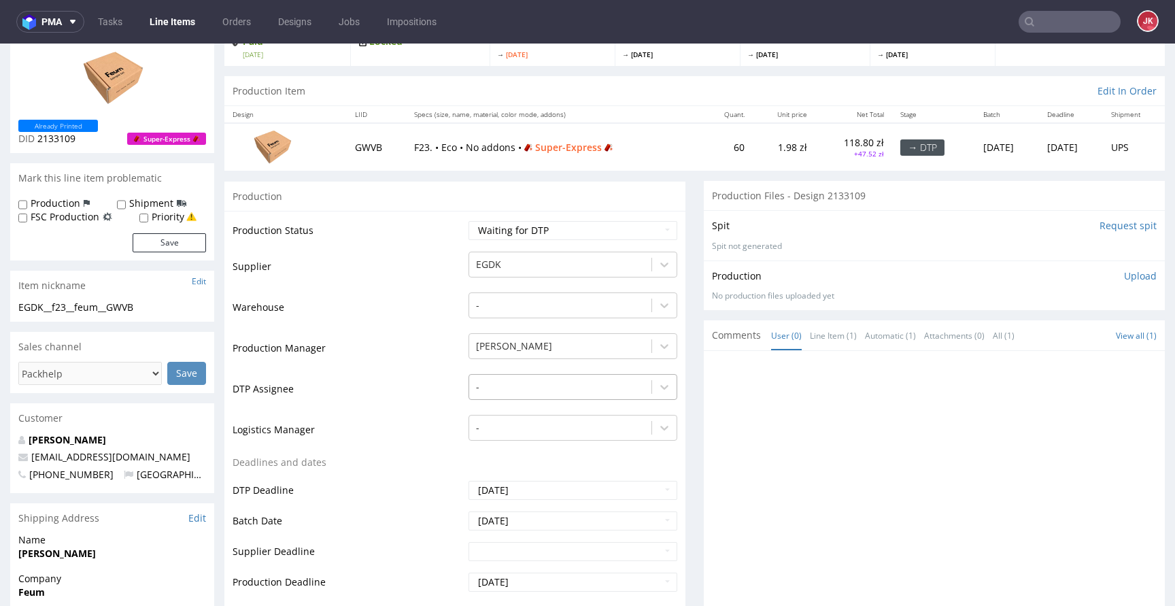
click at [549, 393] on div "-" at bounding box center [573, 383] width 209 height 19
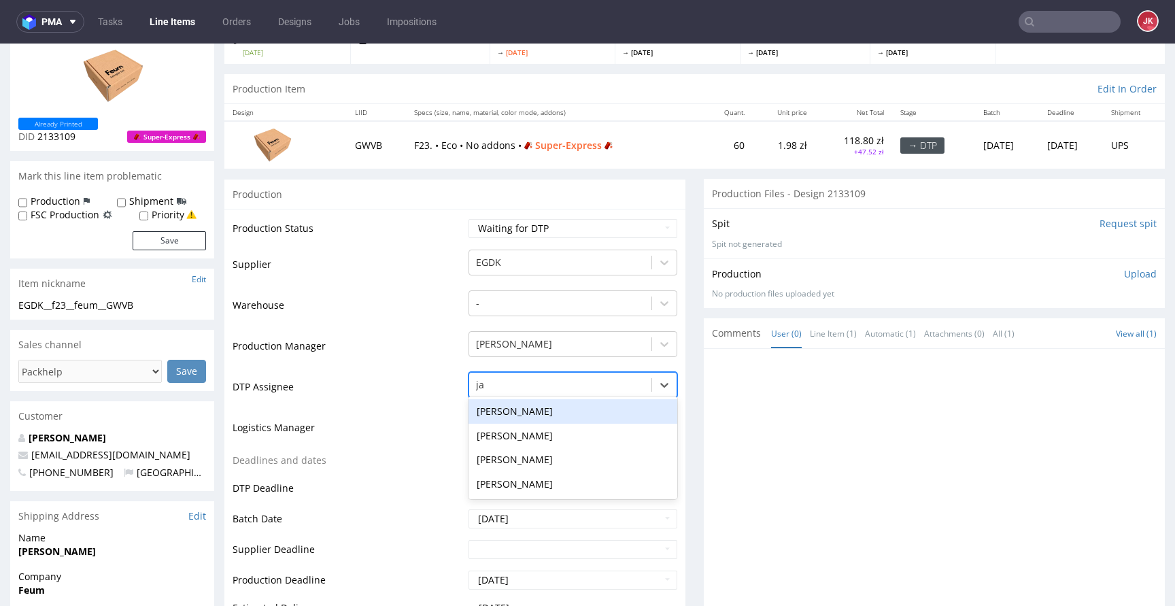
type input "jan"
click at [552, 406] on div "[PERSON_NAME]" at bounding box center [573, 411] width 209 height 24
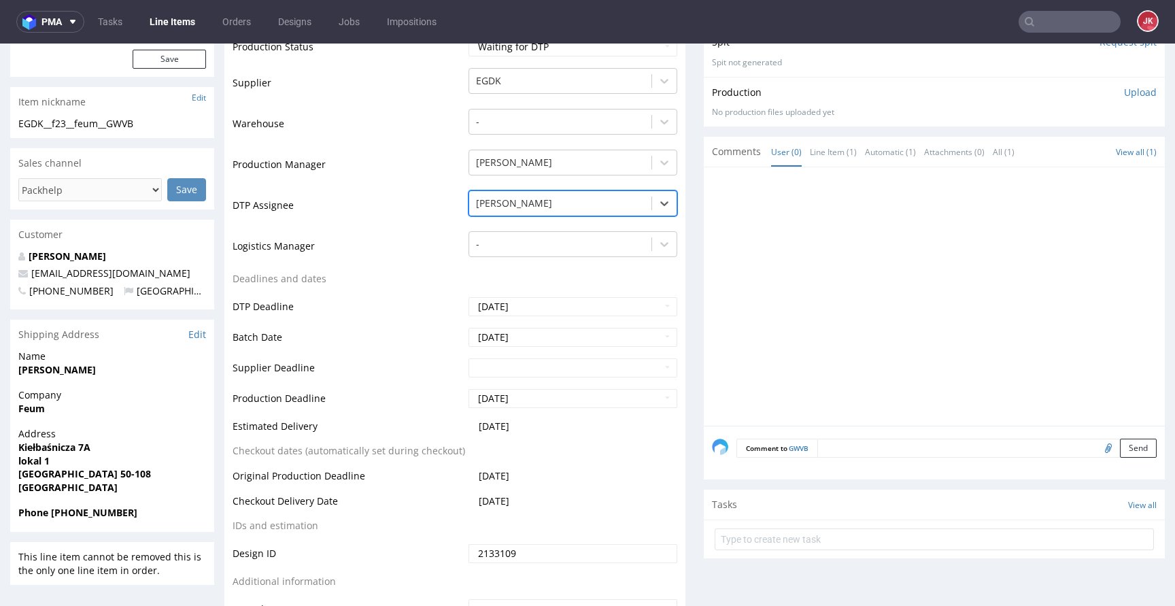
scroll to position [567, 0]
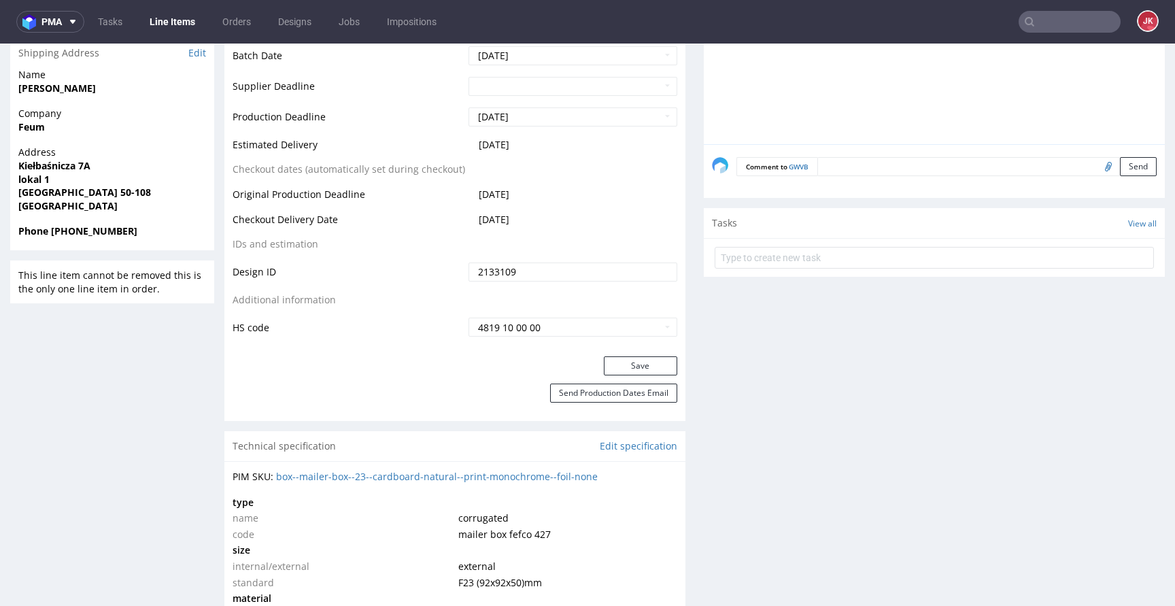
click at [638, 377] on div "Save" at bounding box center [454, 369] width 461 height 27
click at [633, 364] on button "Save" at bounding box center [640, 365] width 73 height 19
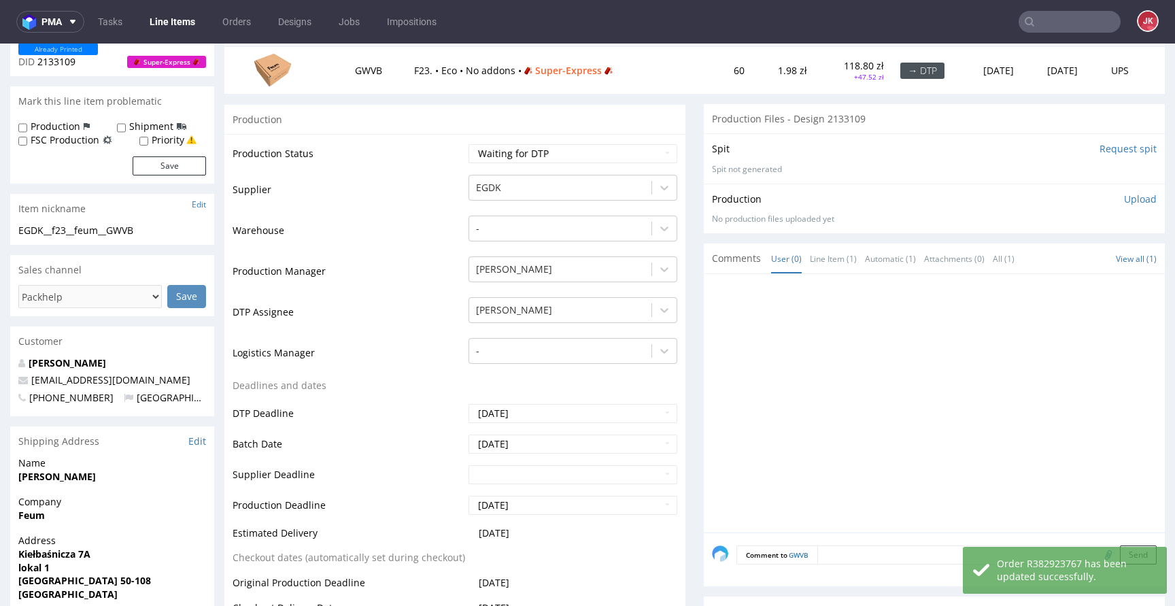
scroll to position [0, 0]
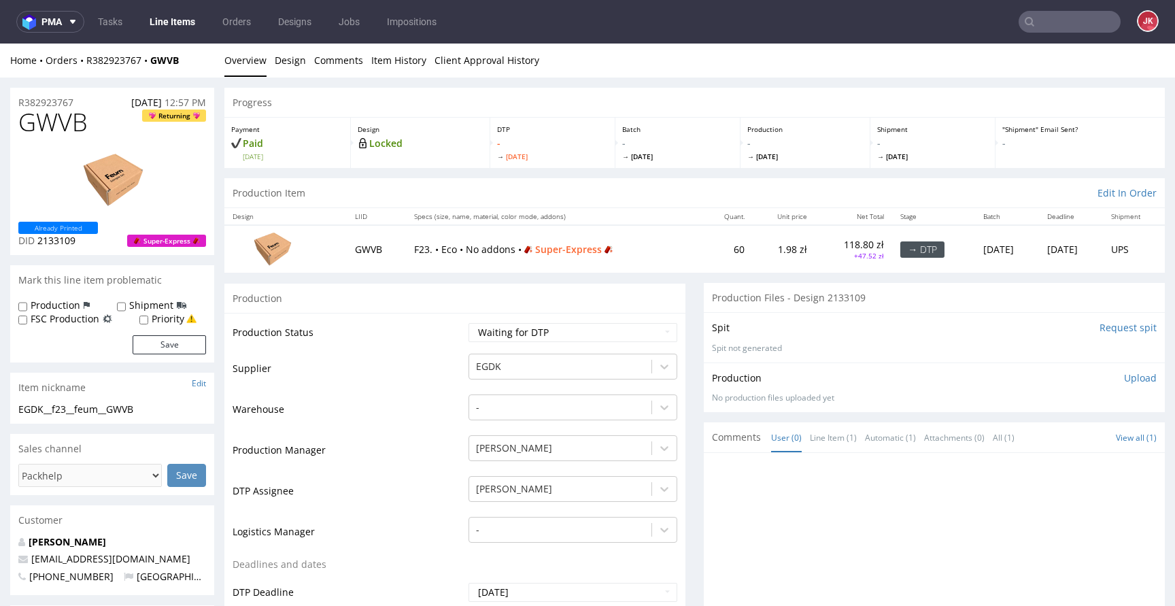
click at [375, 390] on td "Supplier" at bounding box center [349, 372] width 233 height 41
click at [289, 63] on link "Design" at bounding box center [290, 60] width 31 height 33
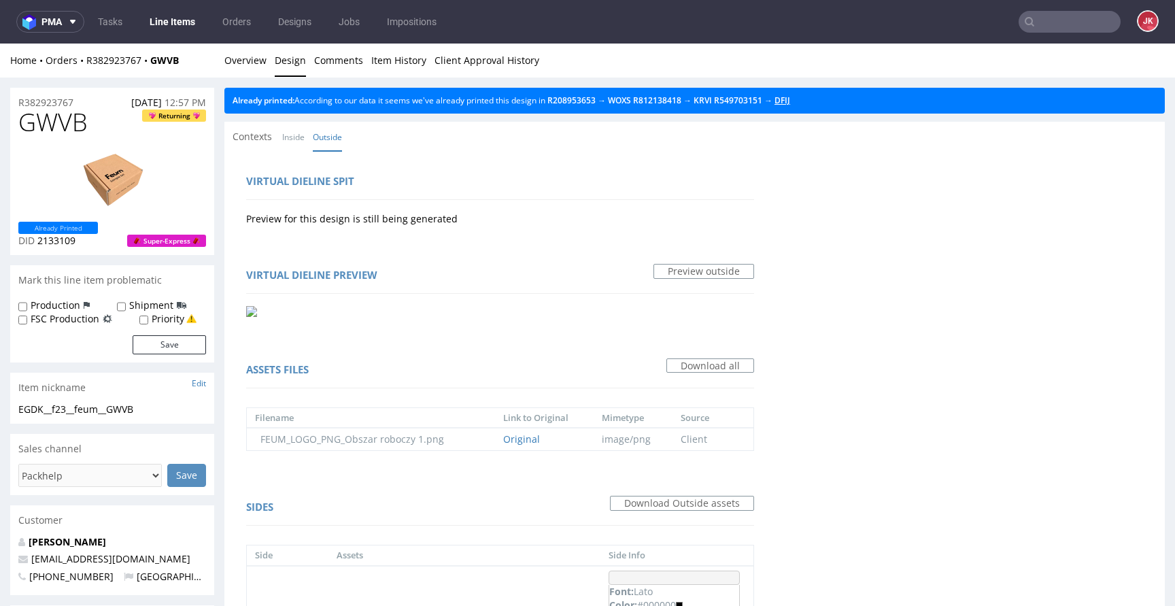
click at [790, 101] on link "DFIJ" at bounding box center [783, 101] width 16 height 12
click at [295, 139] on link "Inside" at bounding box center [293, 136] width 22 height 29
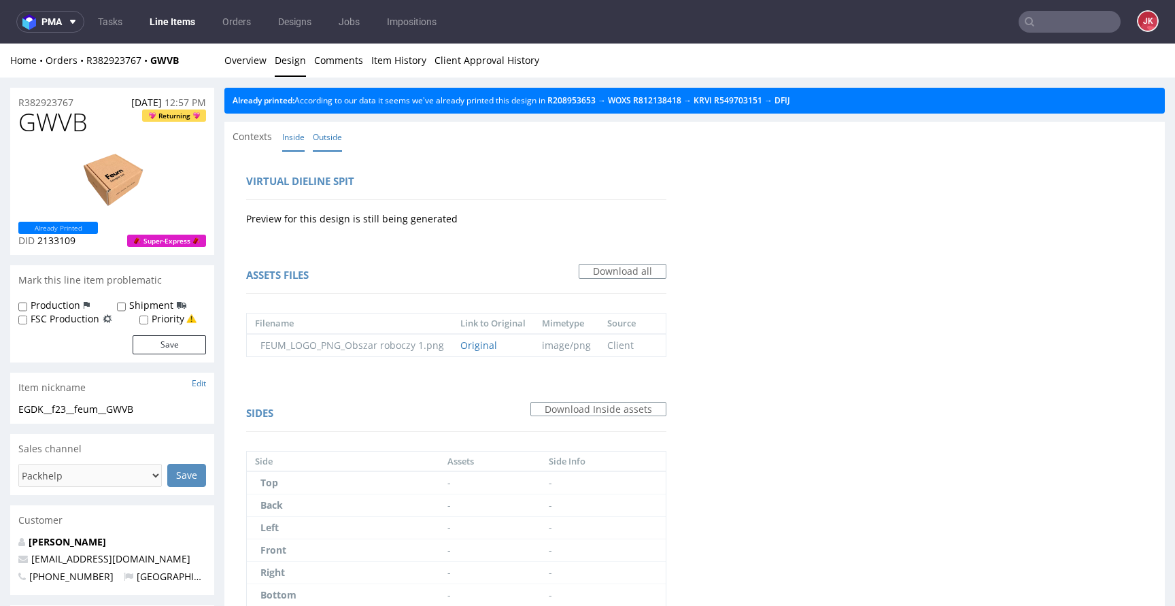
click at [333, 134] on link "Outside" at bounding box center [327, 136] width 29 height 29
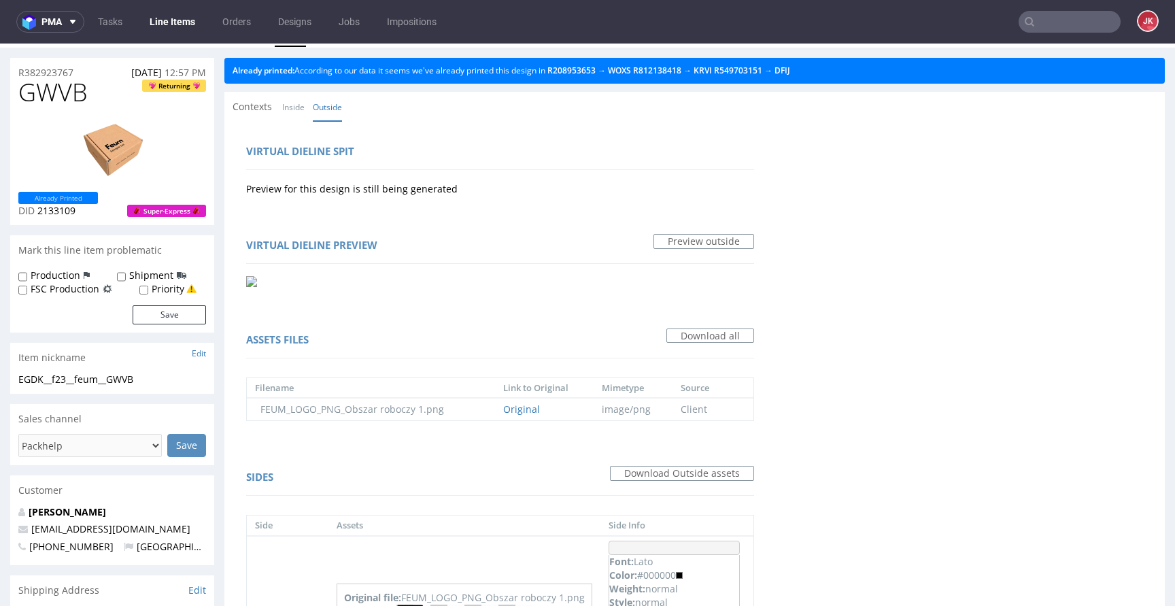
scroll to position [3, 0]
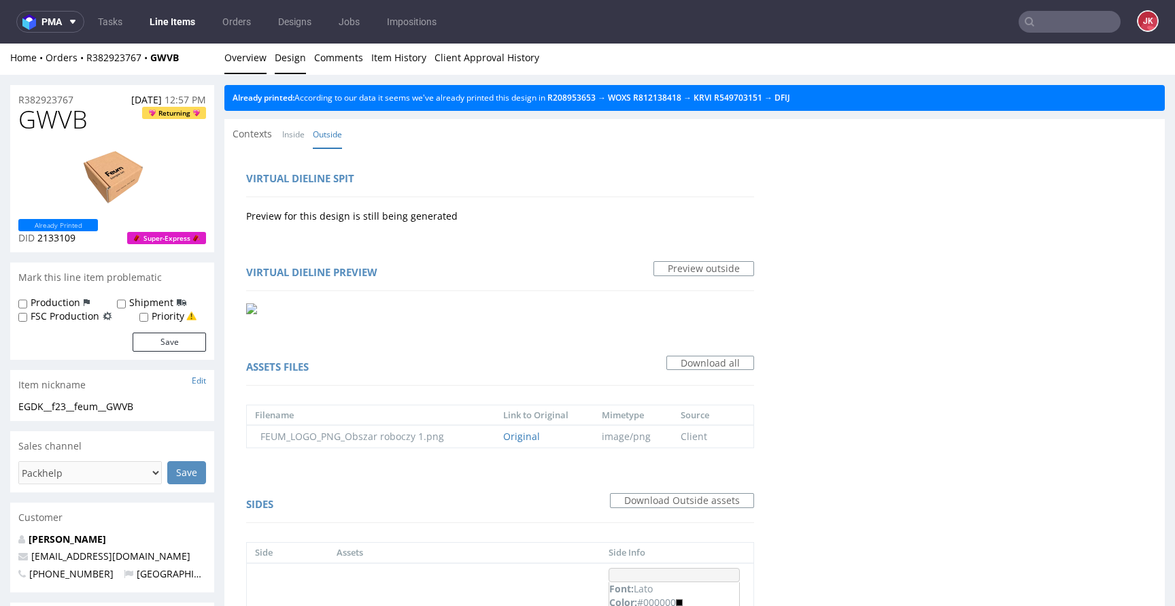
click at [237, 56] on link "Overview" at bounding box center [245, 57] width 42 height 33
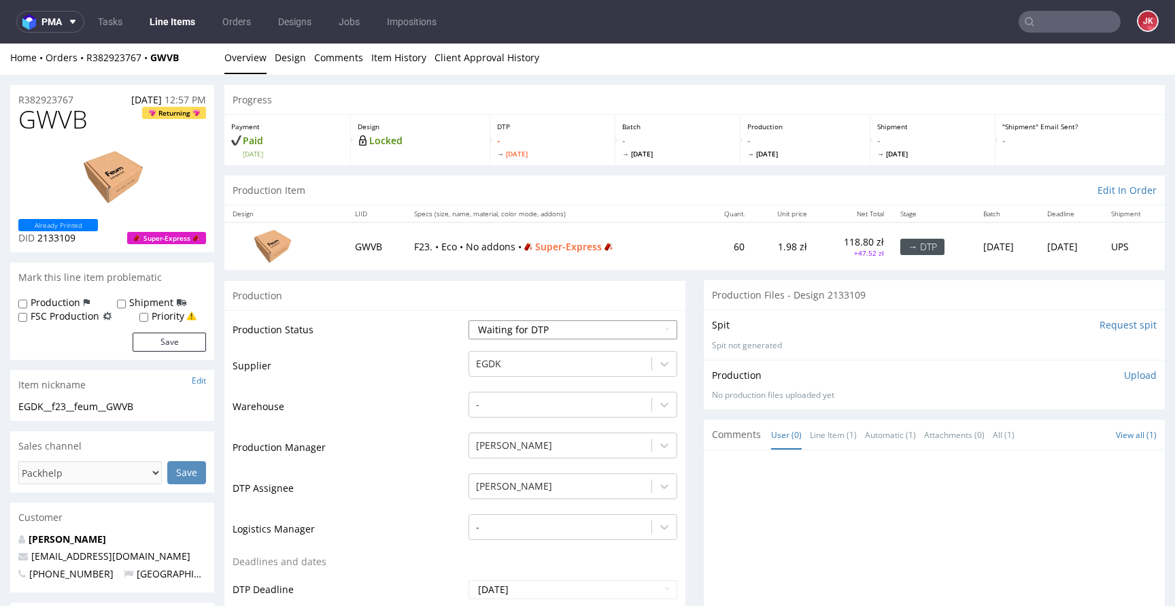
click at [491, 322] on select "Waiting for Artwork Waiting for Diecut Waiting for Mockup Waiting for DTP Waiti…" at bounding box center [573, 329] width 209 height 19
select select "dtp_in_process"
click at [469, 320] on select "Waiting for Artwork Waiting for Diecut Waiting for Mockup Waiting for DTP Waiti…" at bounding box center [573, 329] width 209 height 19
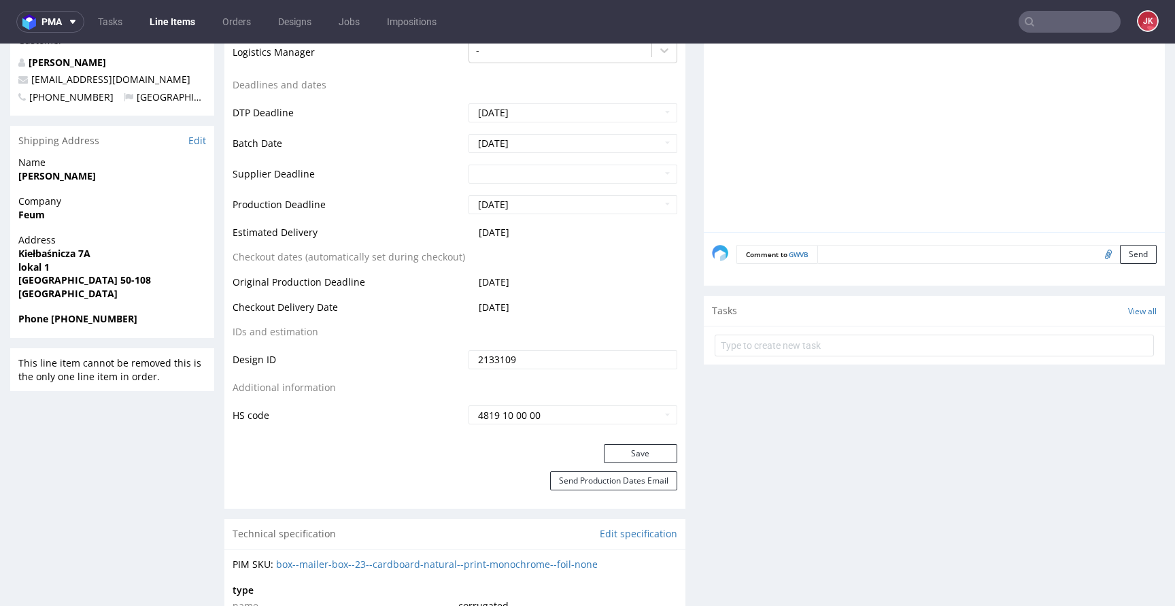
scroll to position [677, 0]
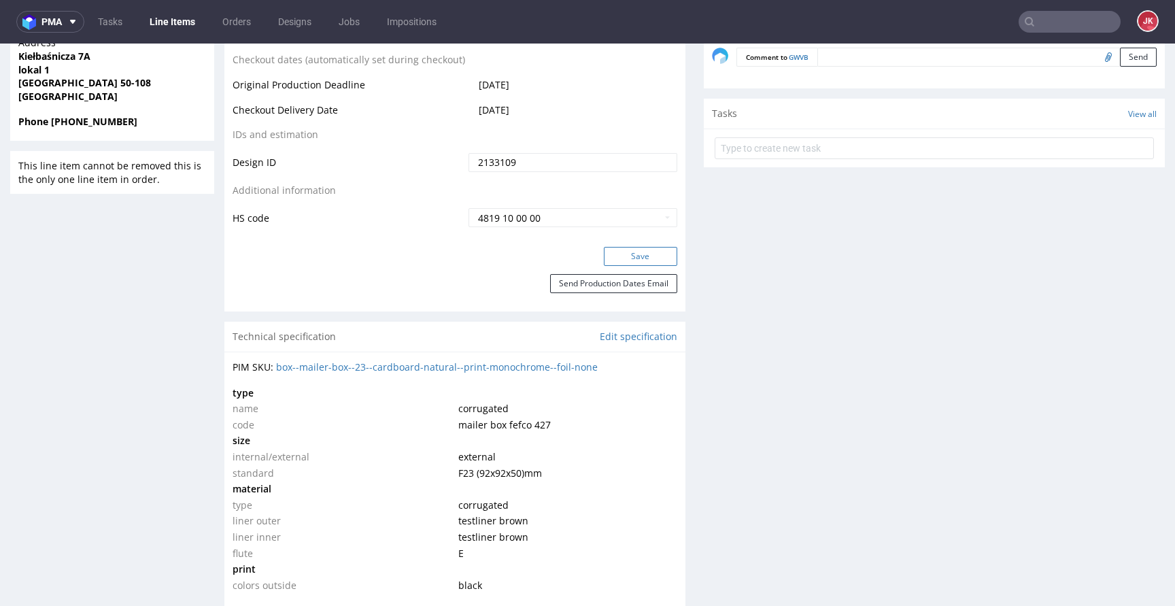
click at [630, 256] on button "Save" at bounding box center [640, 256] width 73 height 19
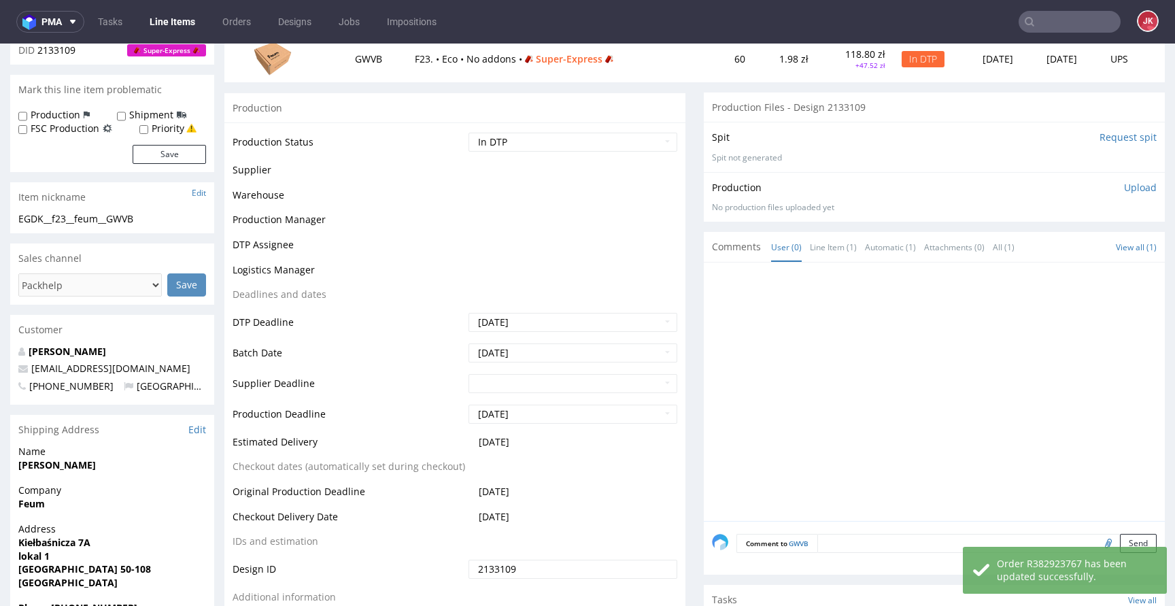
scroll to position [0, 0]
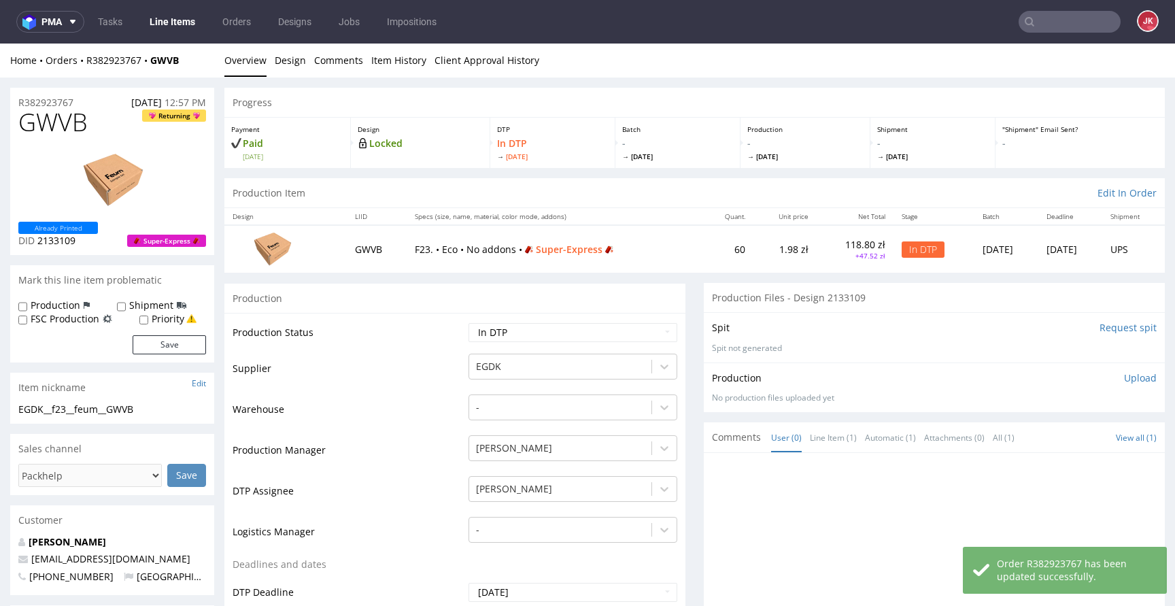
click at [51, 119] on span "GWVB" at bounding box center [52, 122] width 69 height 27
copy span "GWVB"
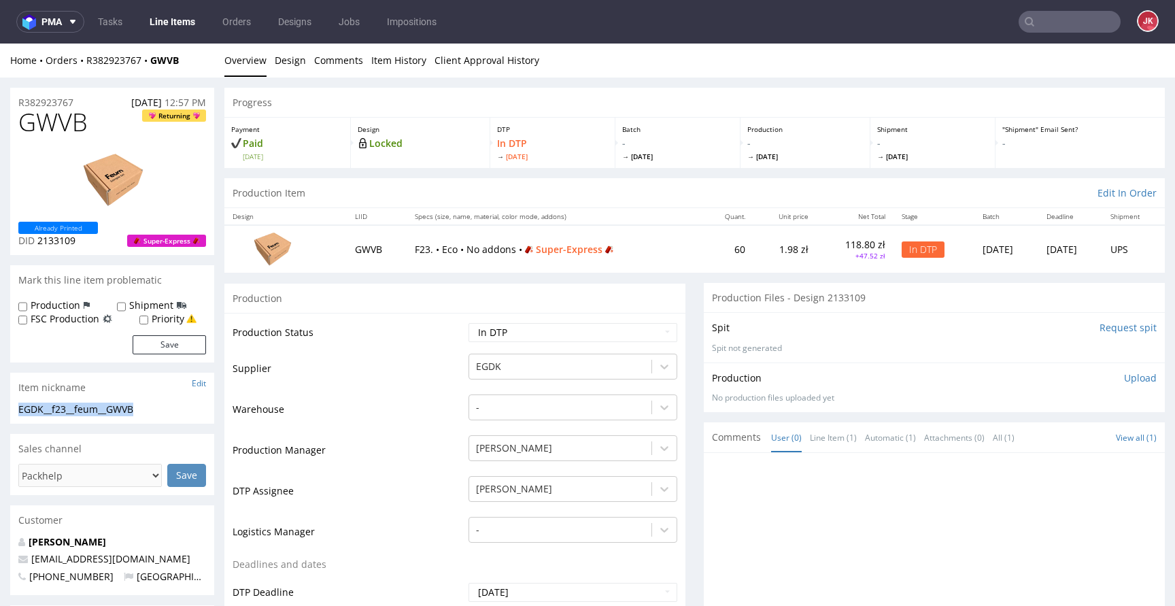
drag, startPoint x: 161, startPoint y: 409, endPoint x: 0, endPoint y: 407, distance: 160.5
copy div "EGDK__f23__feum__GWVB"
drag, startPoint x: 97, startPoint y: 102, endPoint x: 2, endPoint y: 92, distance: 95.1
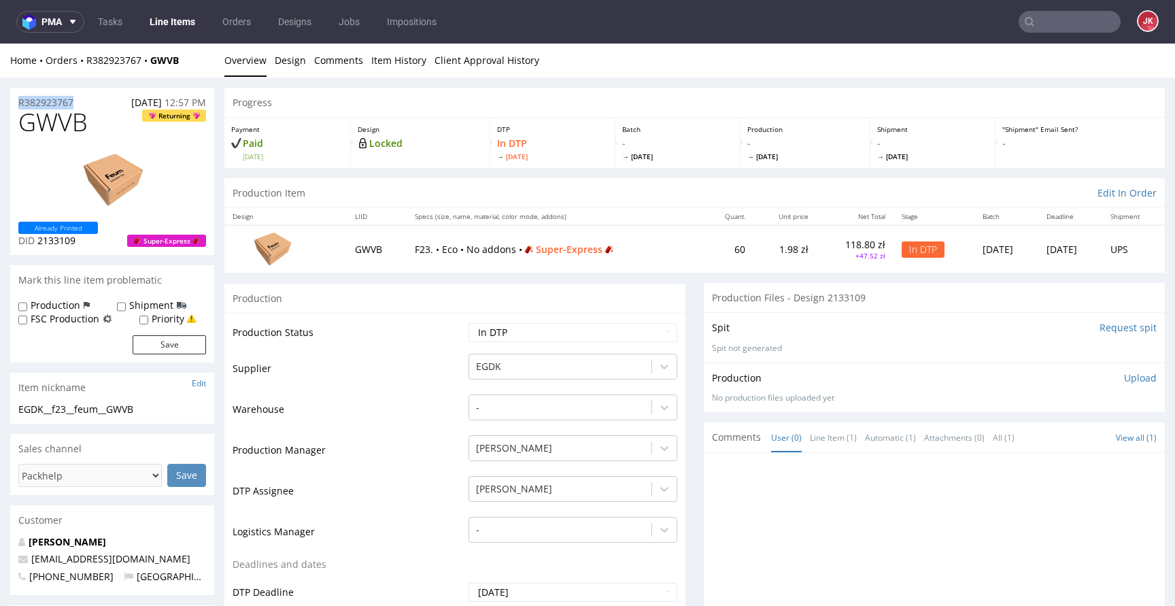
copy p "R382923767"
click at [1070, 363] on div "Production Upload No production files uploaded yet Description (optional) Add f…" at bounding box center [934, 388] width 461 height 50
click at [1136, 378] on p "Upload" at bounding box center [1140, 378] width 33 height 14
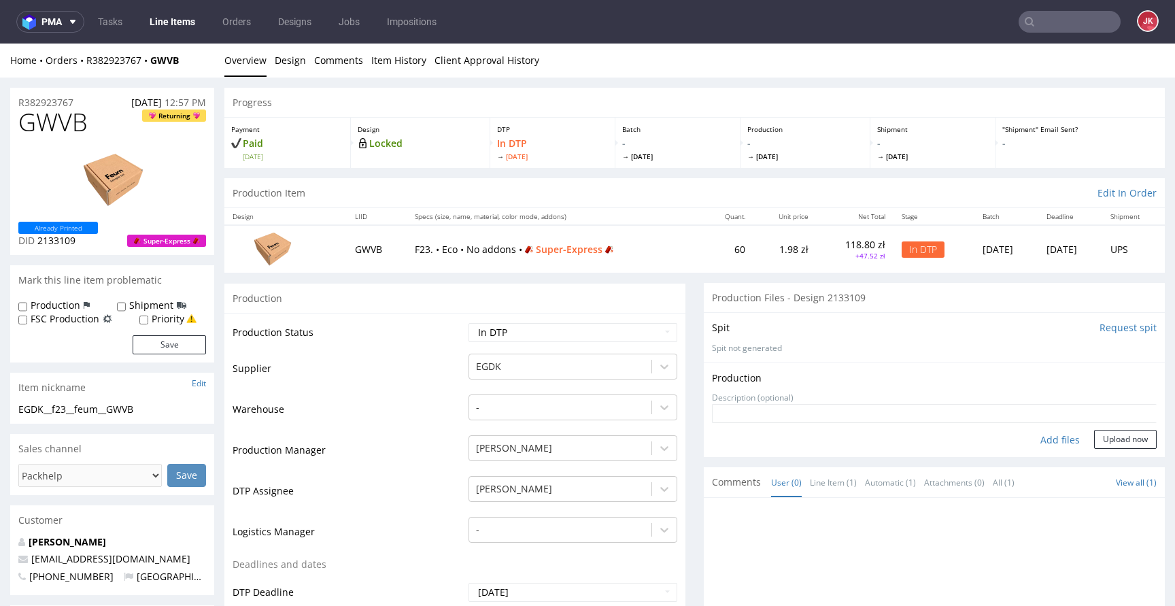
click at [1045, 441] on div "Add files" at bounding box center [1060, 440] width 68 height 20
type input "C:\fakepath\EGDK__f23__feum__GWVB__d2133109__oR382923767__outside.pdf"
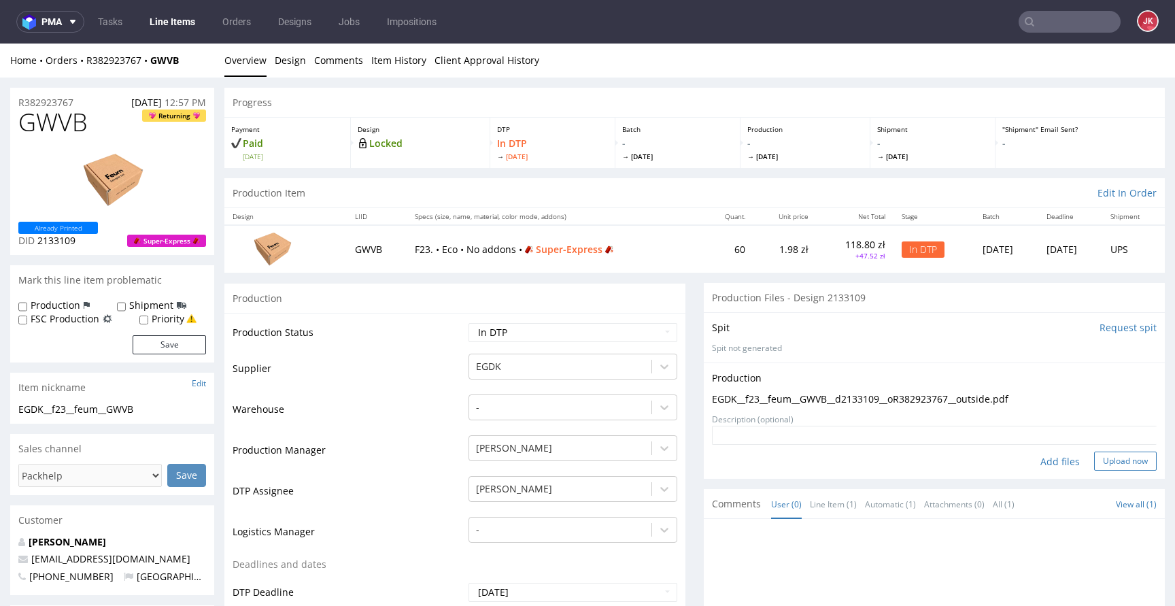
click at [1104, 456] on button "Upload now" at bounding box center [1125, 461] width 63 height 19
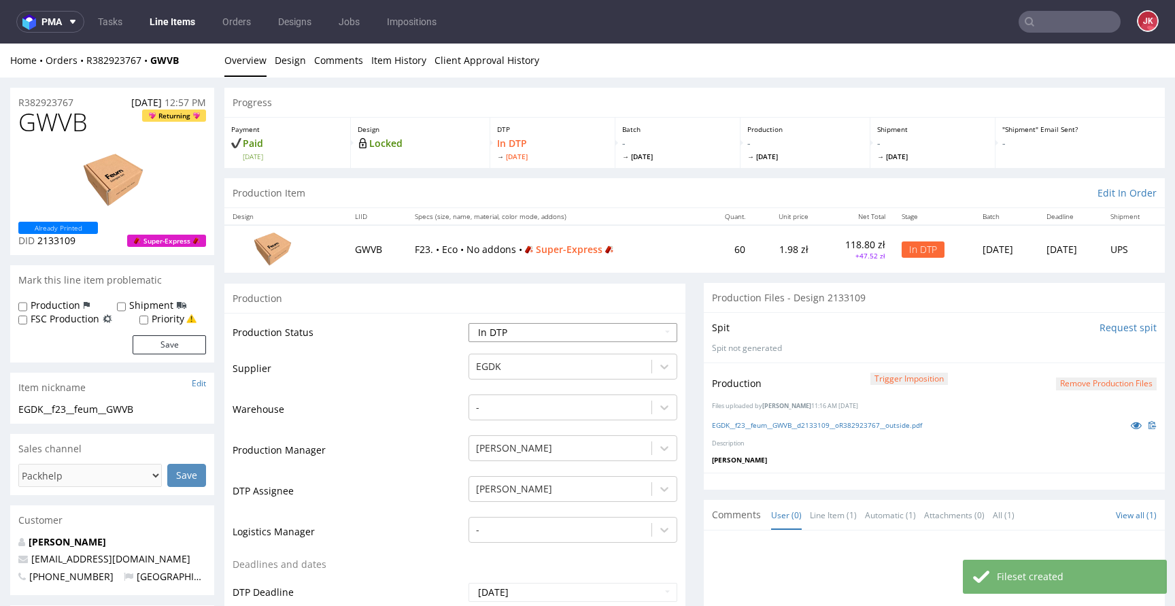
click at [554, 333] on select "Waiting for Artwork Waiting for Diecut Waiting for Mockup Waiting for DTP Waiti…" at bounding box center [573, 332] width 209 height 19
select select "dtp_production_ready"
click at [469, 323] on select "Waiting for Artwork Waiting for Diecut Waiting for Mockup Waiting for DTP Waiti…" at bounding box center [573, 332] width 209 height 19
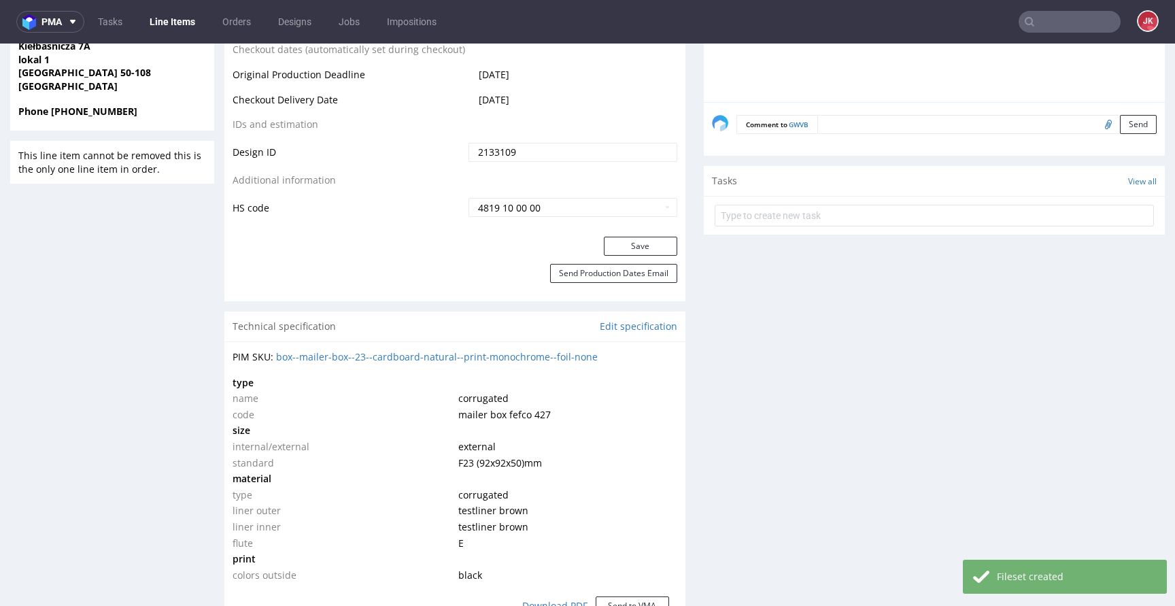
scroll to position [718, 0]
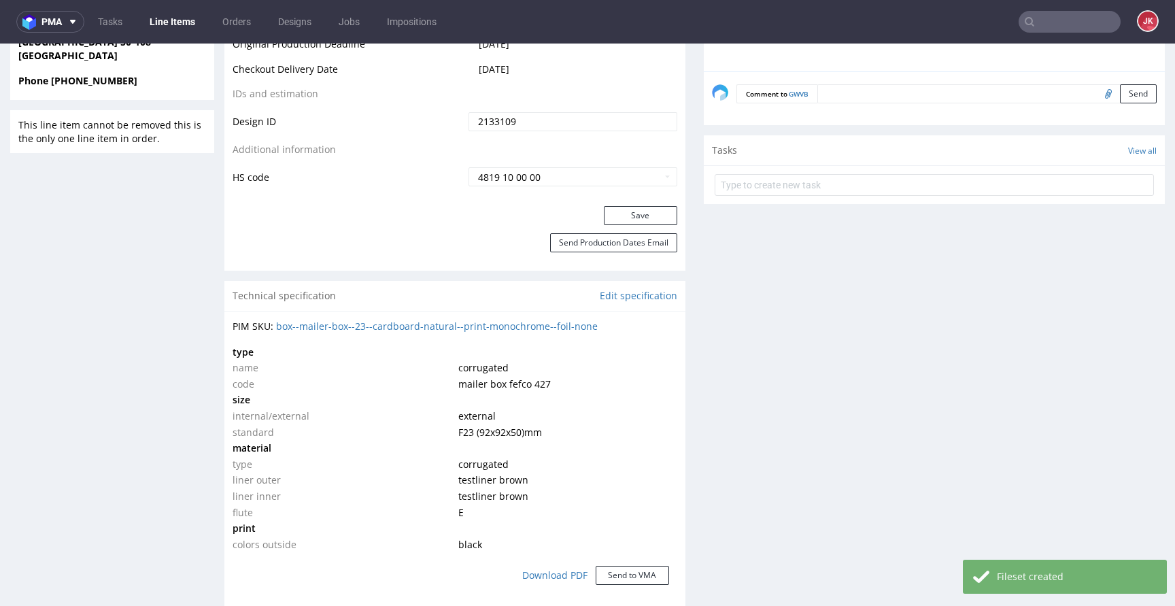
click at [633, 215] on button "Save" at bounding box center [640, 215] width 73 height 19
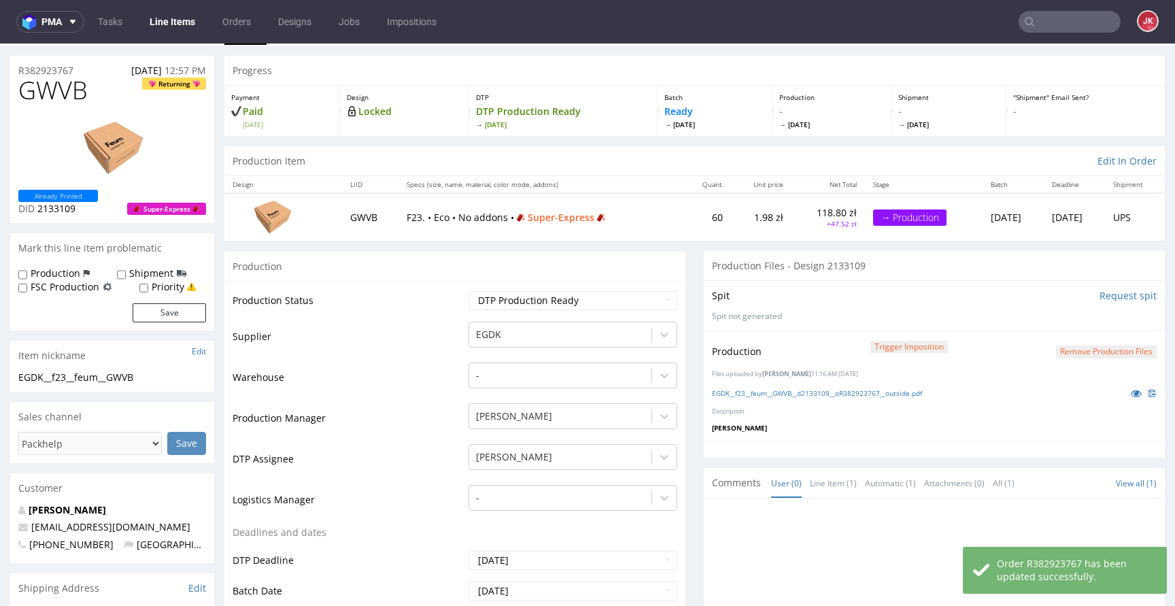
scroll to position [0, 0]
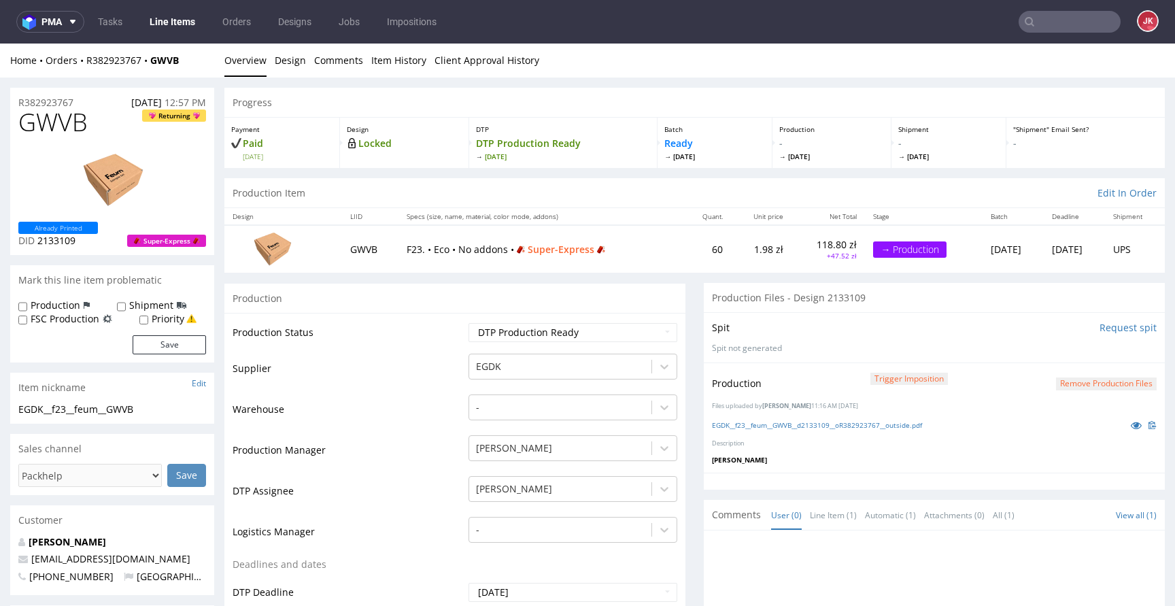
click at [167, 316] on label "Priority" at bounding box center [168, 319] width 33 height 14
click at [148, 316] on input "Priority" at bounding box center [143, 320] width 9 height 11
checkbox input "true"
click at [163, 346] on button "Save" at bounding box center [169, 344] width 73 height 19
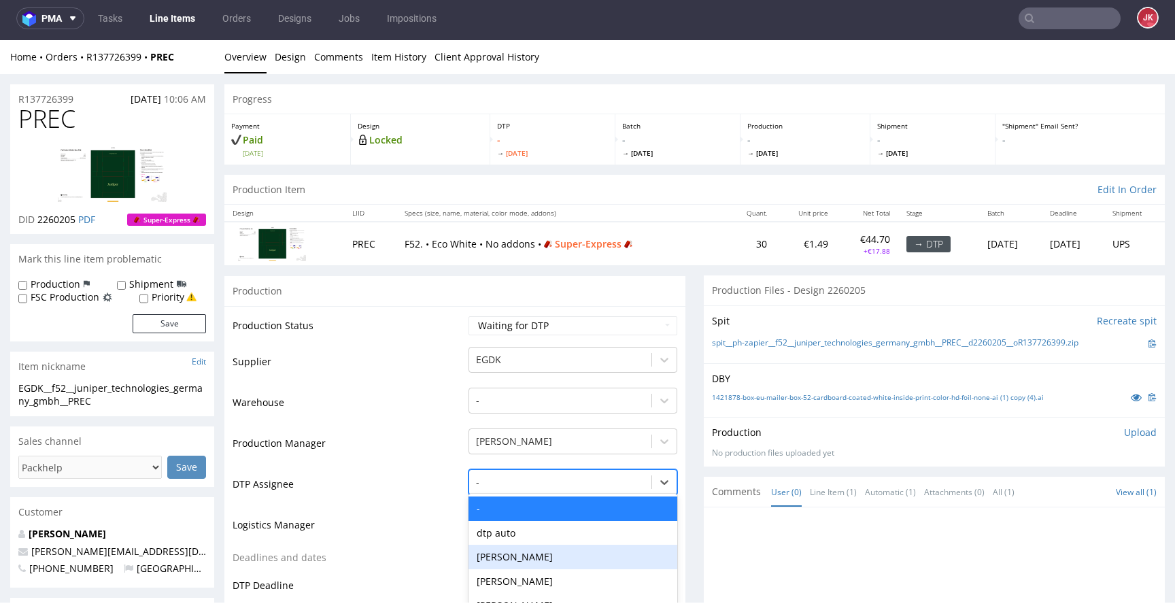
scroll to position [101, 0]
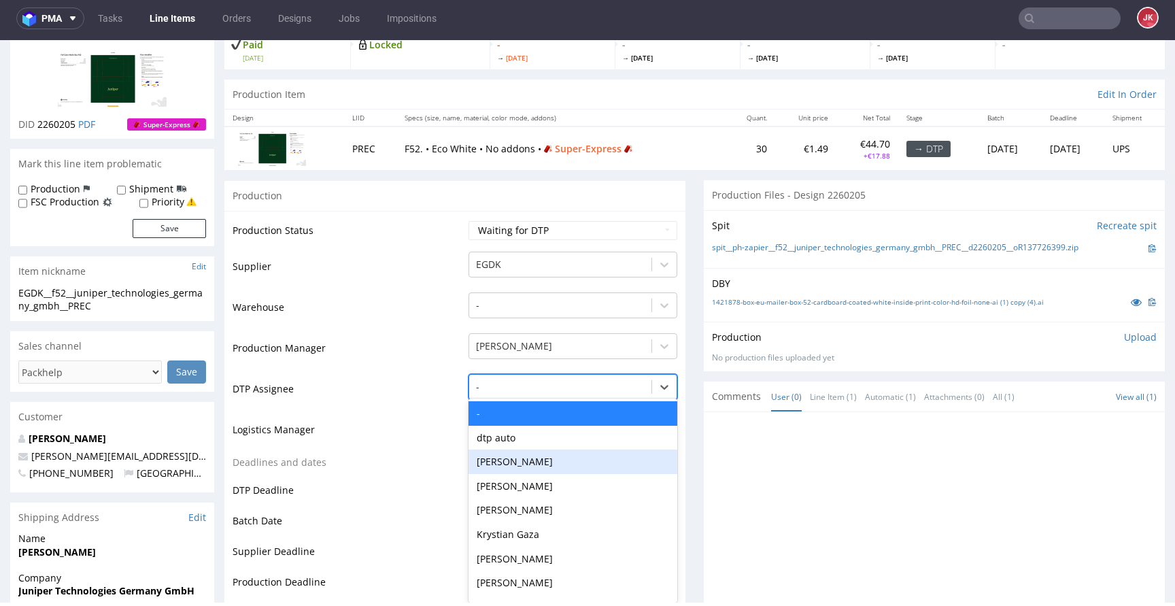
click at [496, 393] on div "Hapka Dominika, 3 of 31. 31 results available. Use Up and Down to choose option…" at bounding box center [573, 383] width 209 height 19
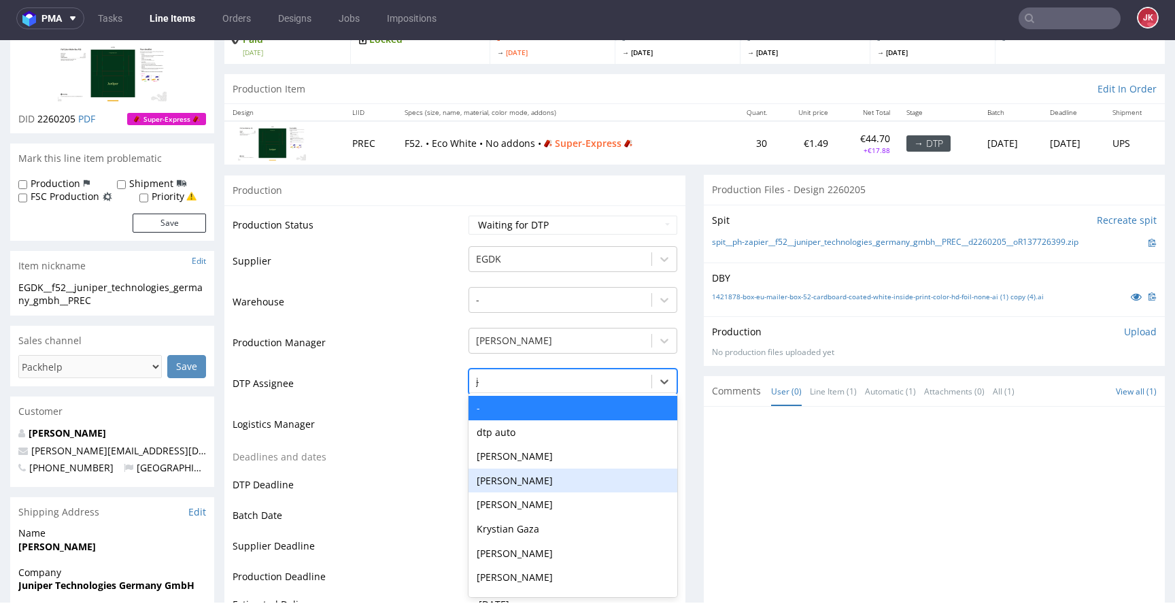
type input "jan"
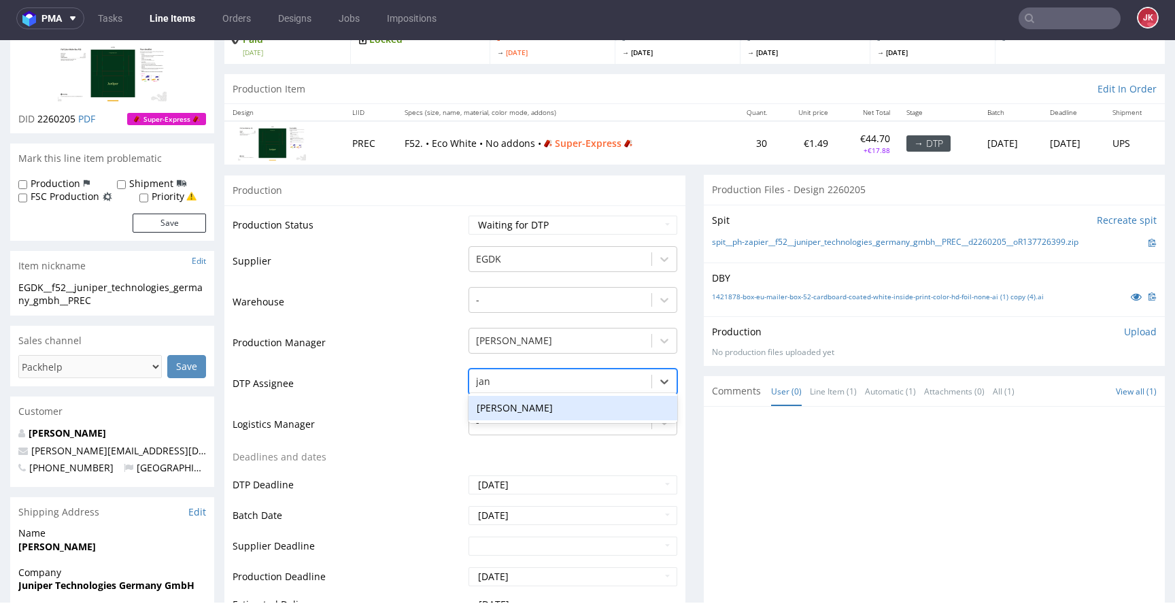
click at [542, 408] on div "[PERSON_NAME]" at bounding box center [573, 408] width 209 height 24
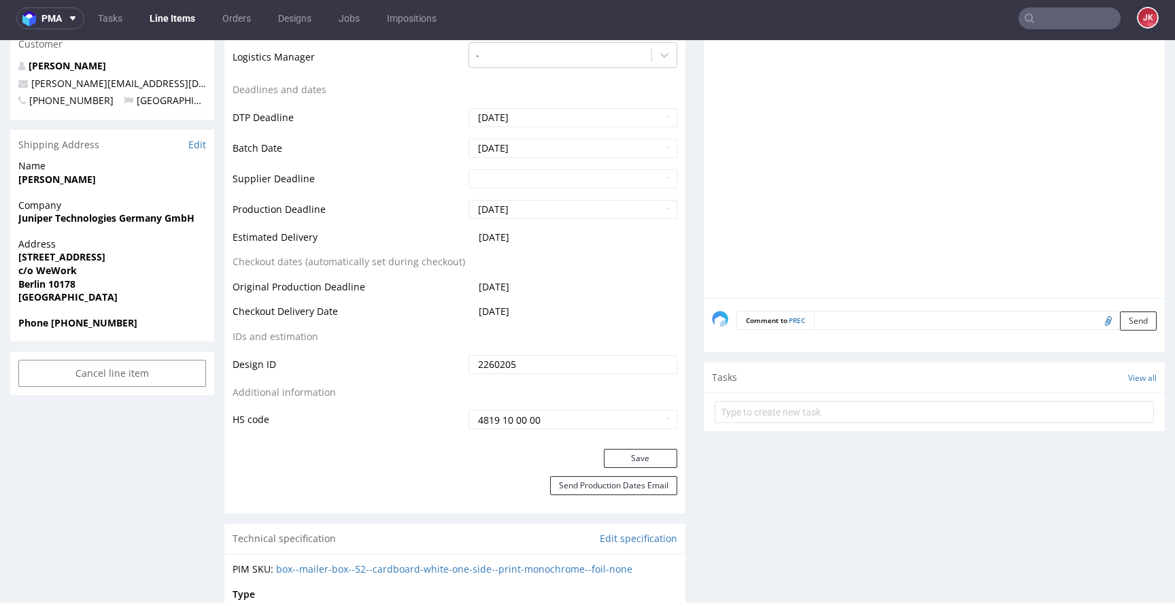
scroll to position [499, 0]
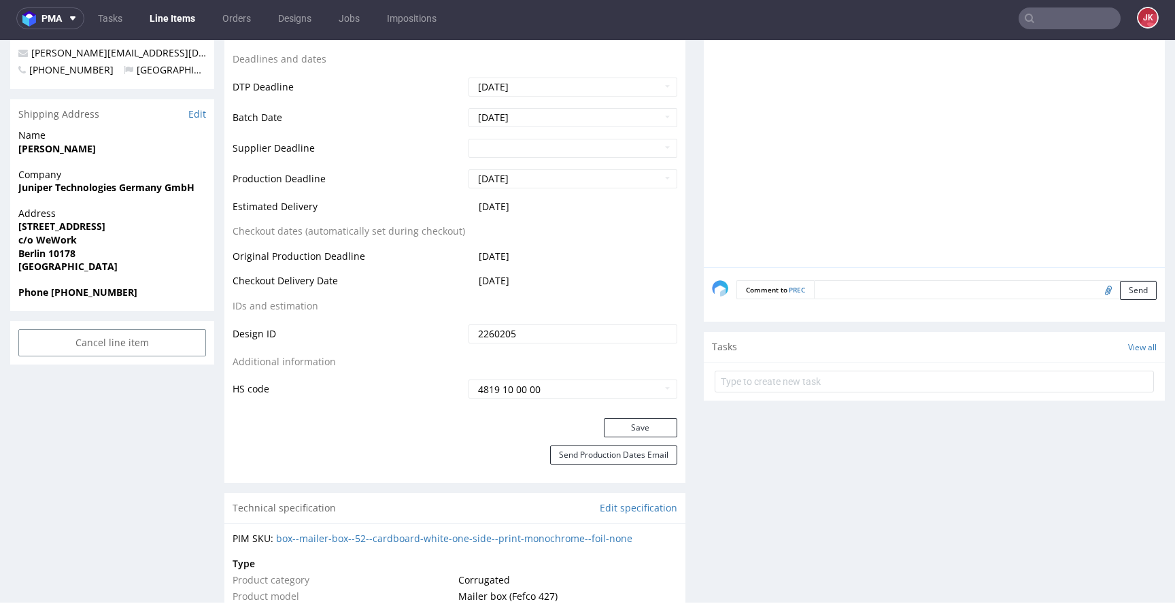
click at [621, 437] on div "Save" at bounding box center [454, 431] width 461 height 27
click at [616, 432] on button "Save" at bounding box center [640, 427] width 73 height 19
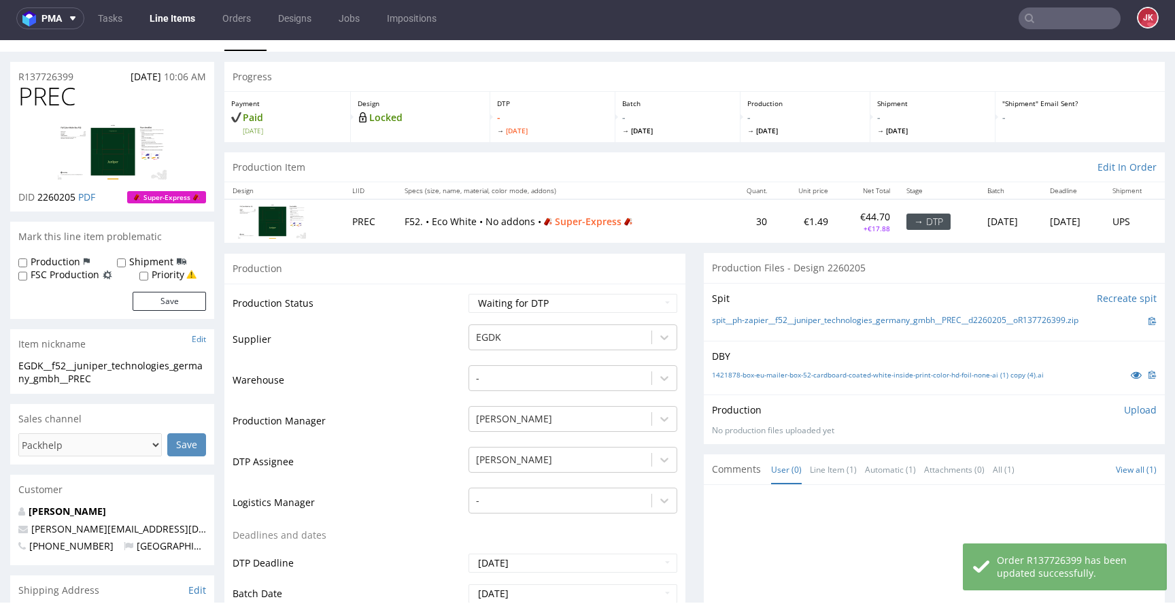
scroll to position [0, 0]
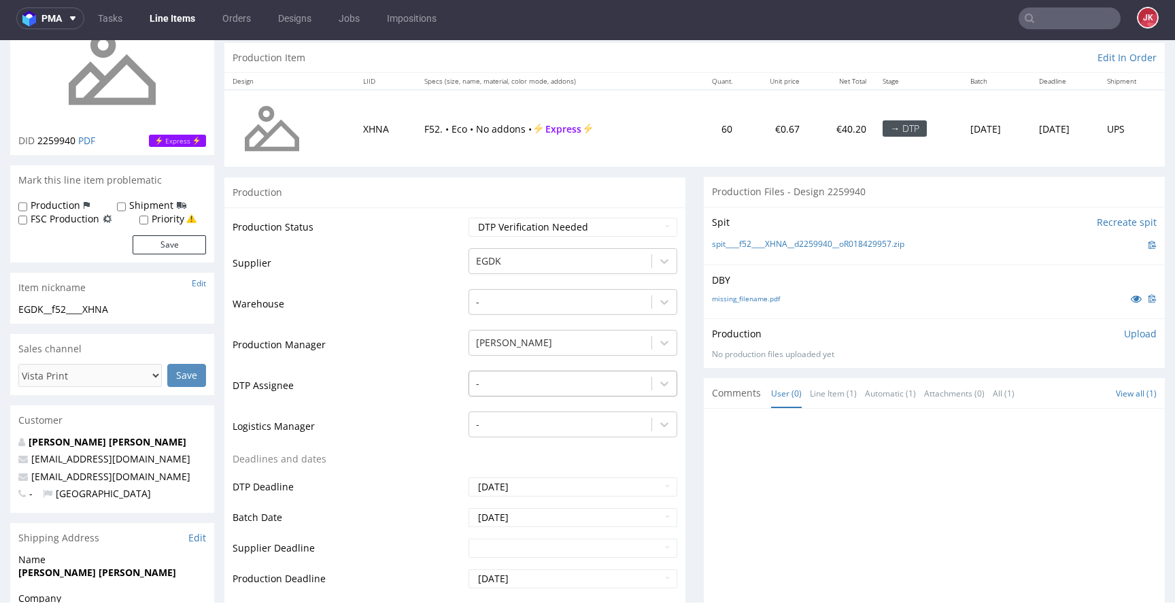
click at [531, 390] on div "-" at bounding box center [573, 380] width 209 height 19
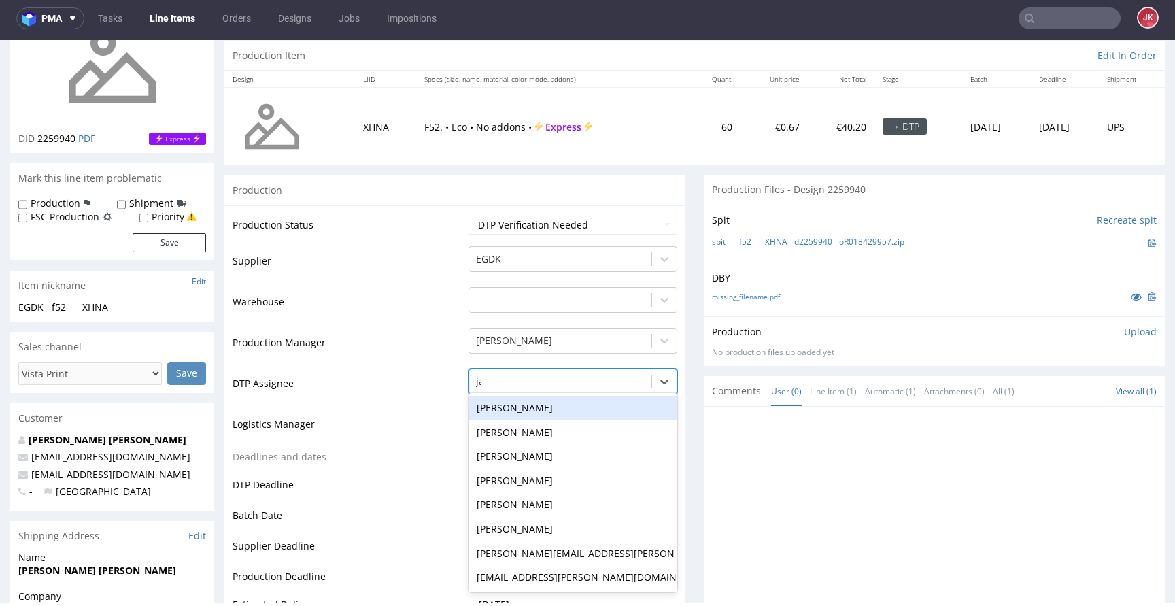
type input "jan"
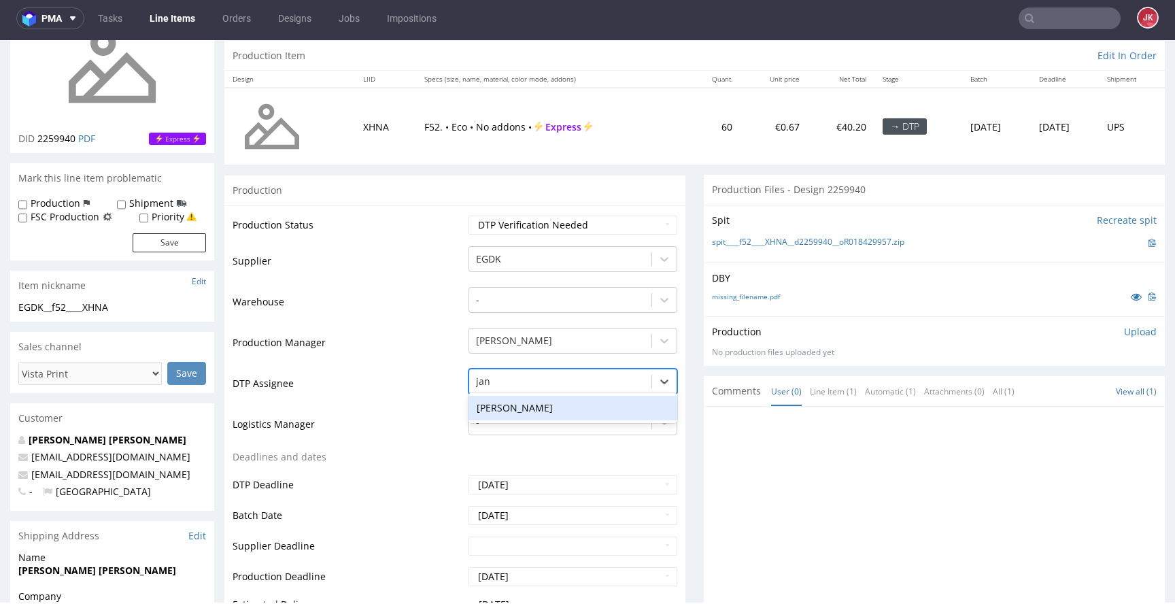
click at [531, 406] on div "[PERSON_NAME]" at bounding box center [573, 408] width 209 height 24
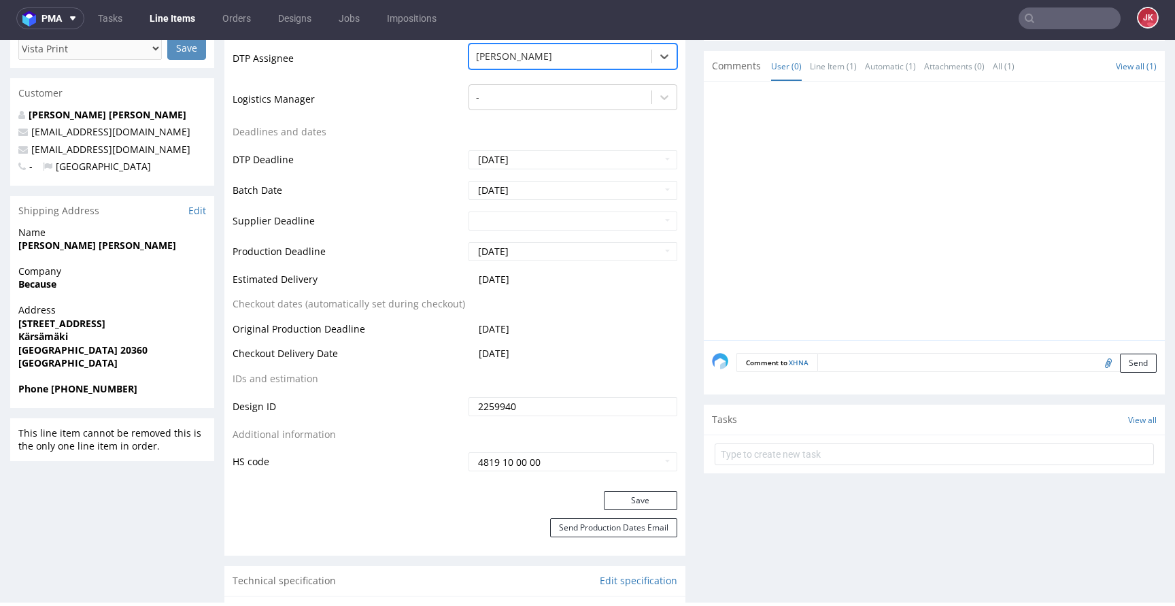
scroll to position [501, 0]
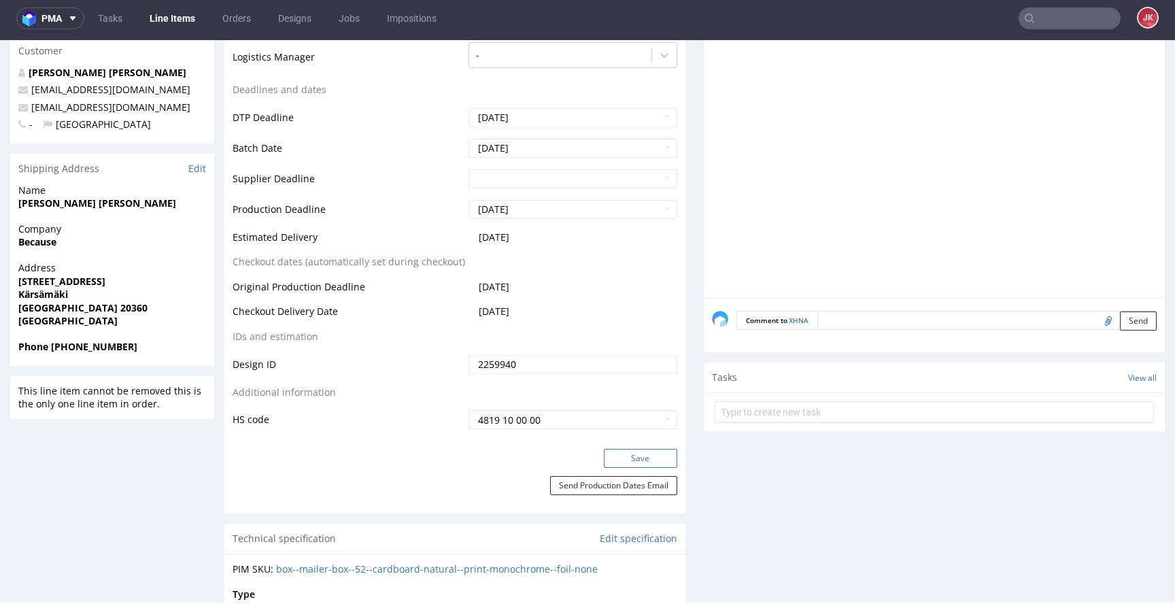
click at [620, 459] on button "Save" at bounding box center [640, 458] width 73 height 19
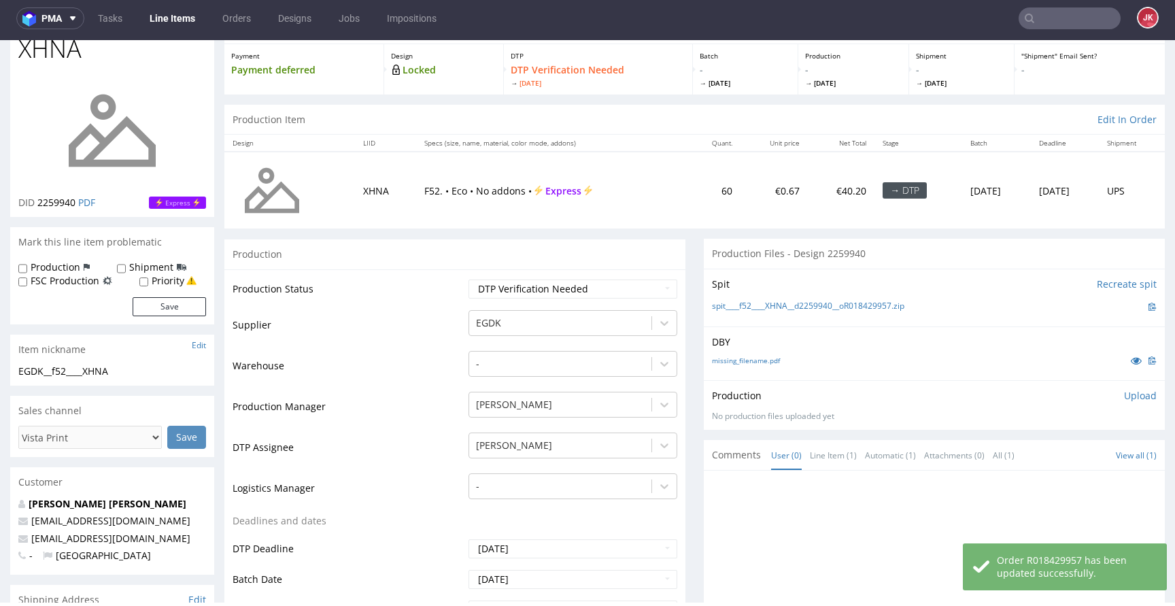
scroll to position [0, 0]
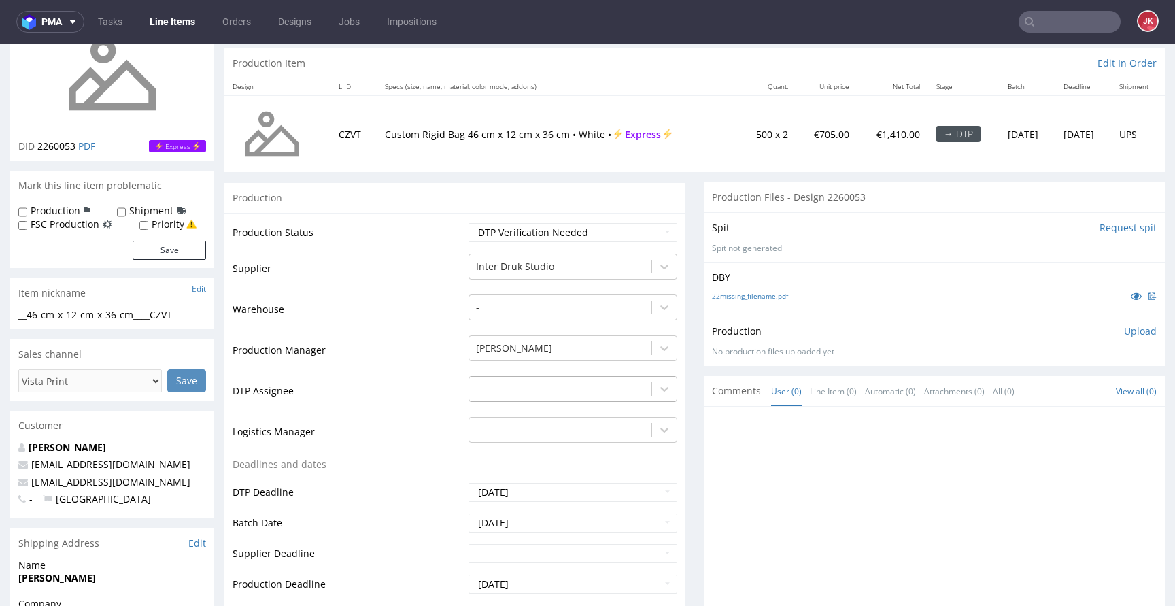
click at [521, 395] on div "-" at bounding box center [573, 385] width 209 height 19
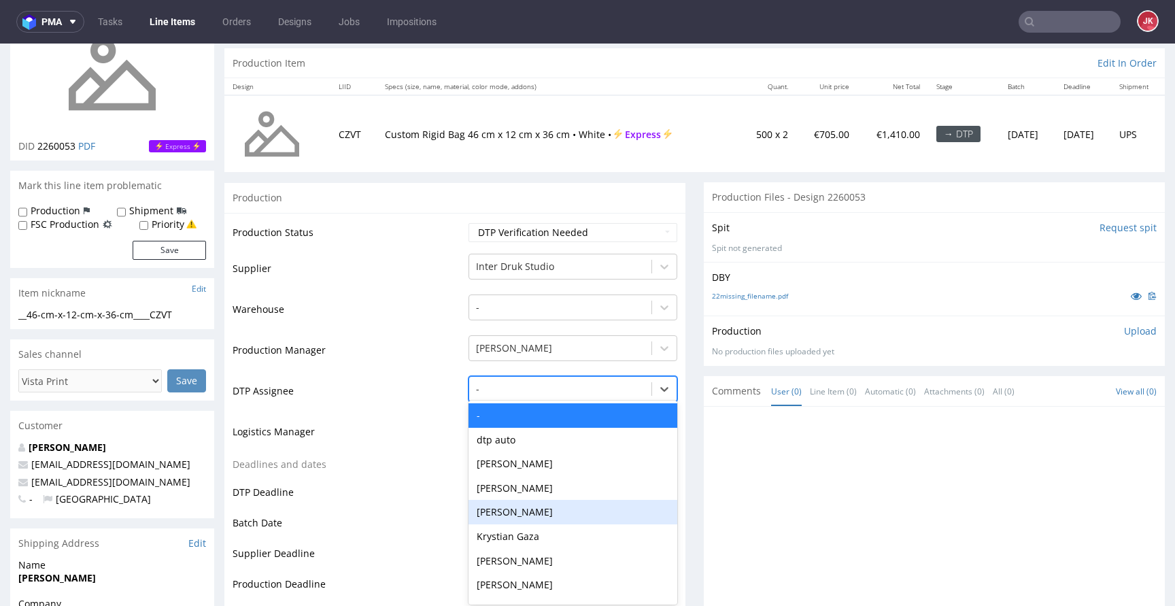
scroll to position [134, 0]
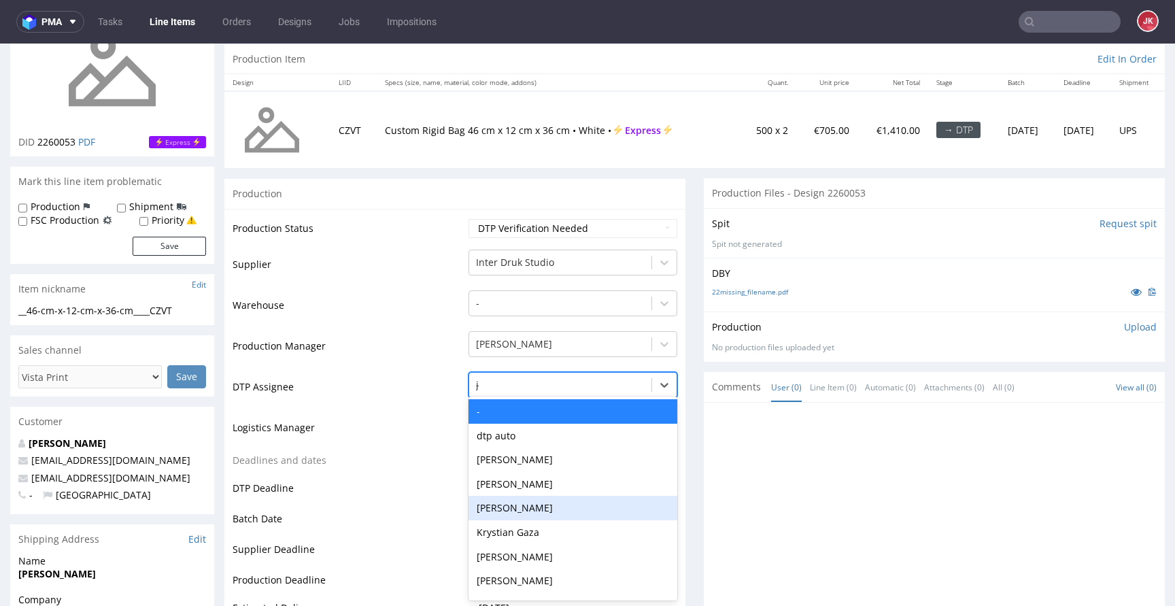
type input "jan"
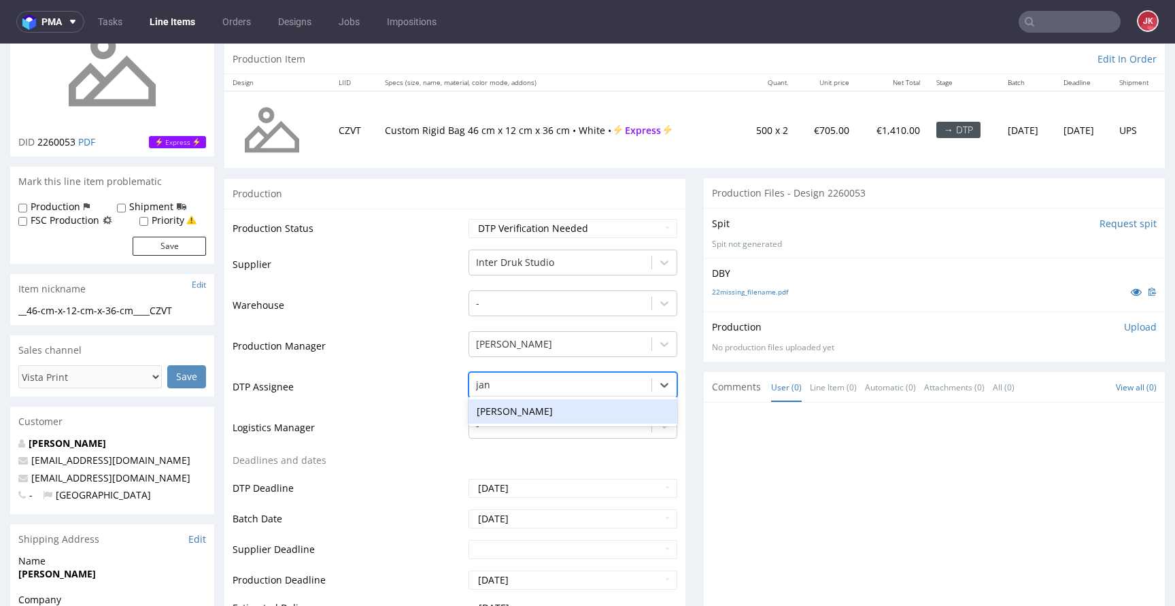
click at [531, 403] on div "[PERSON_NAME]" at bounding box center [573, 411] width 209 height 24
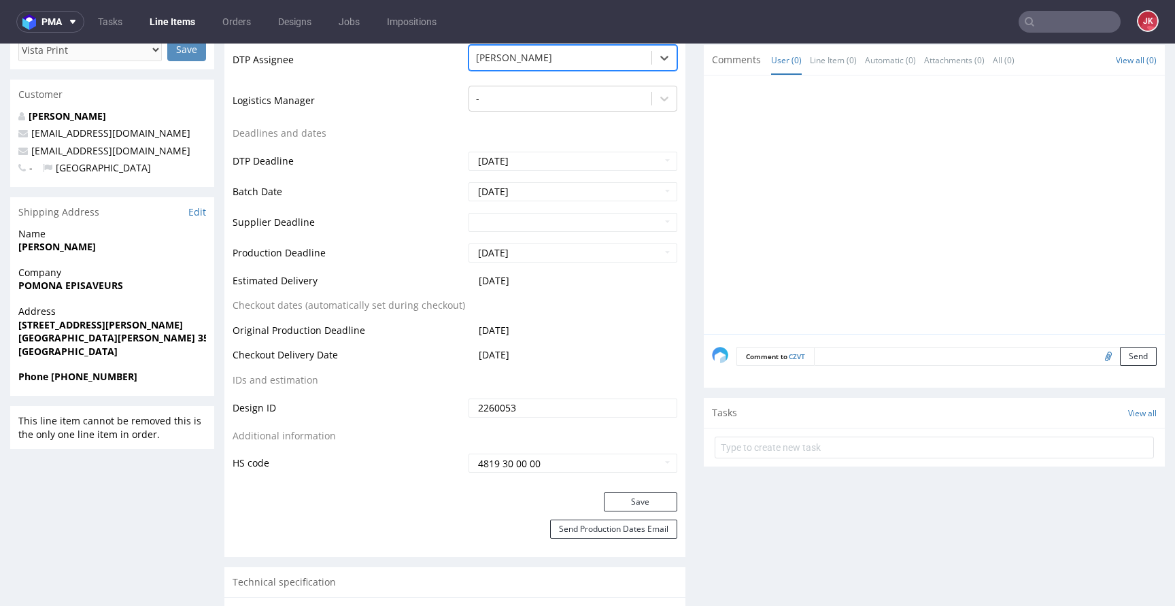
scroll to position [503, 0]
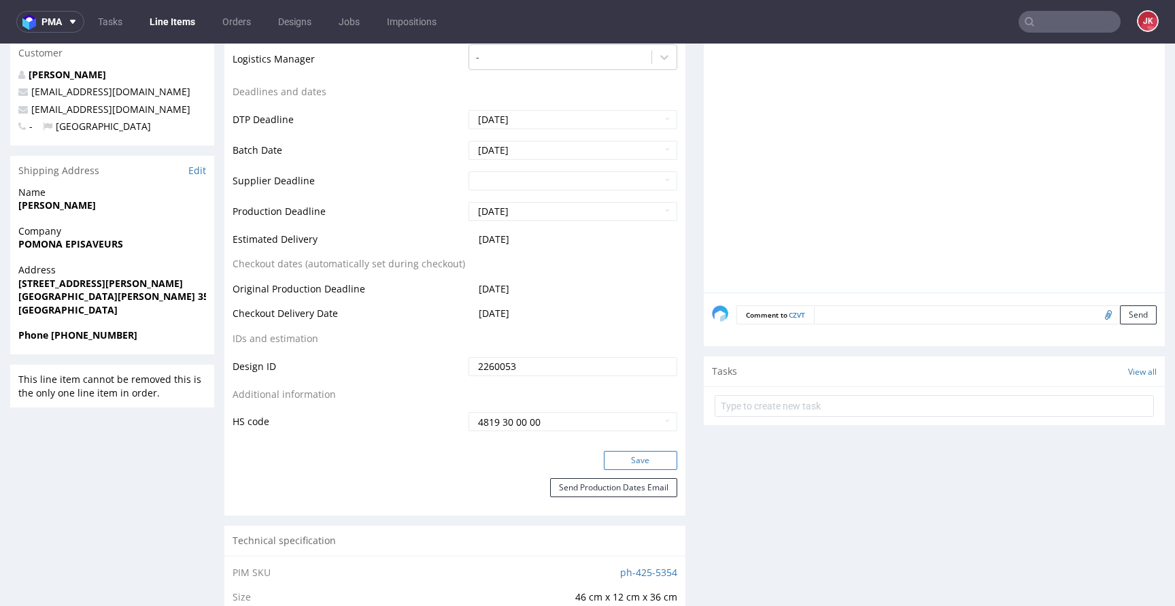
click at [626, 454] on button "Save" at bounding box center [640, 460] width 73 height 19
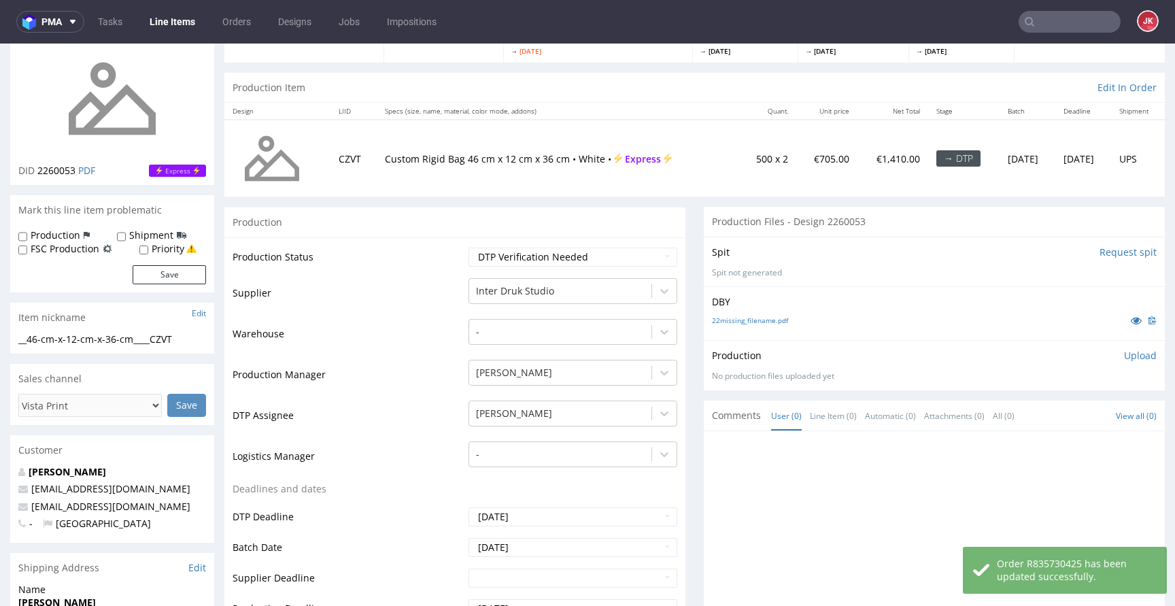
scroll to position [0, 0]
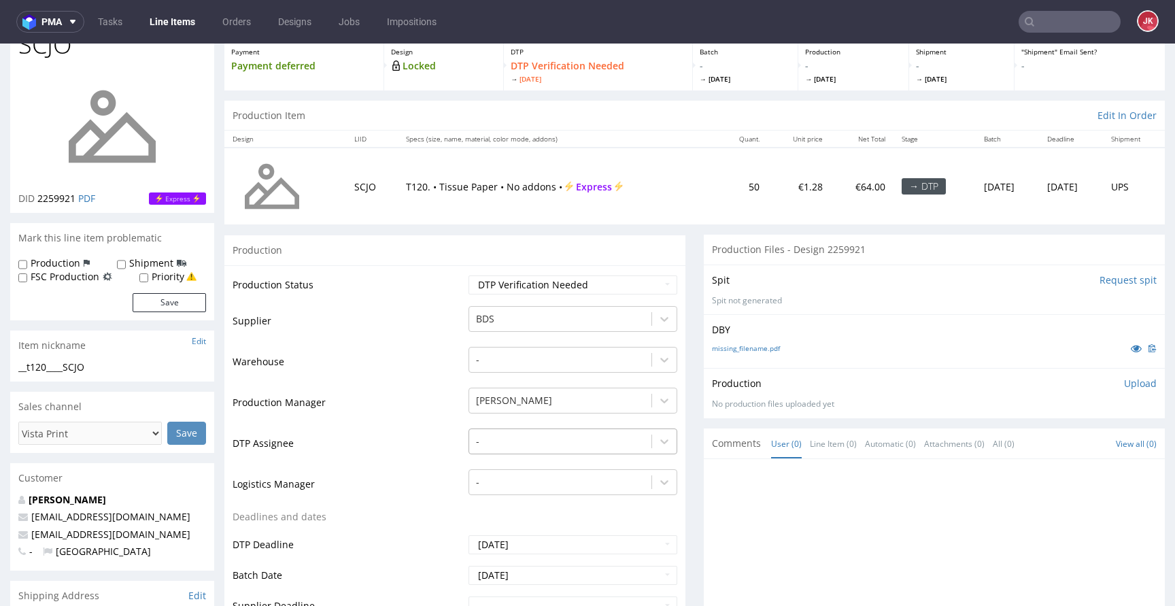
scroll to position [134, 0]
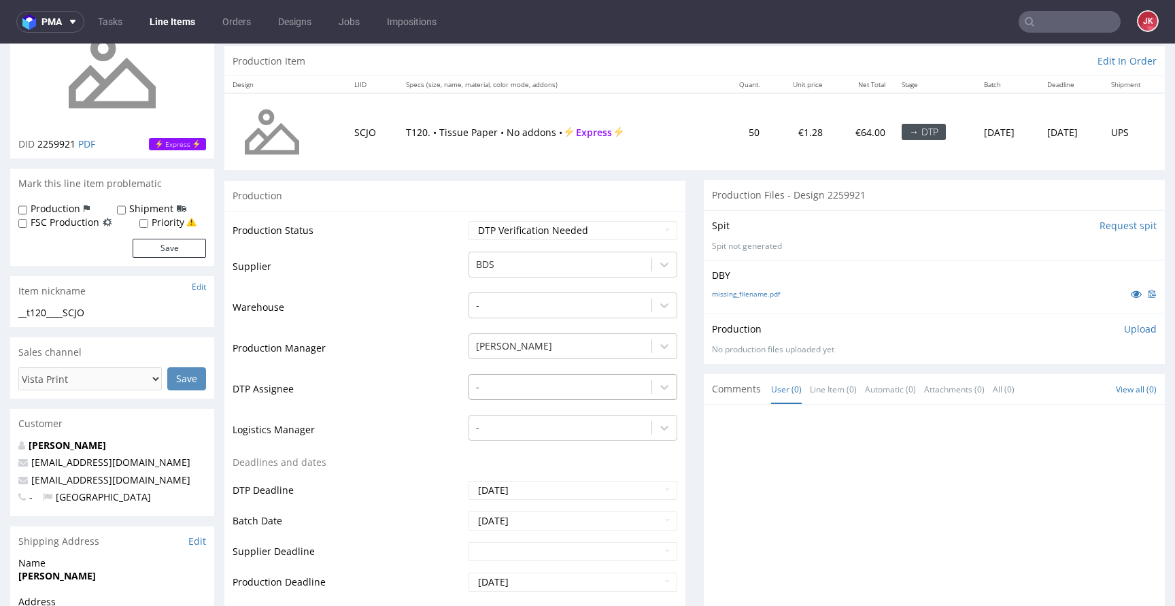
click at [491, 393] on div "-" at bounding box center [573, 383] width 209 height 19
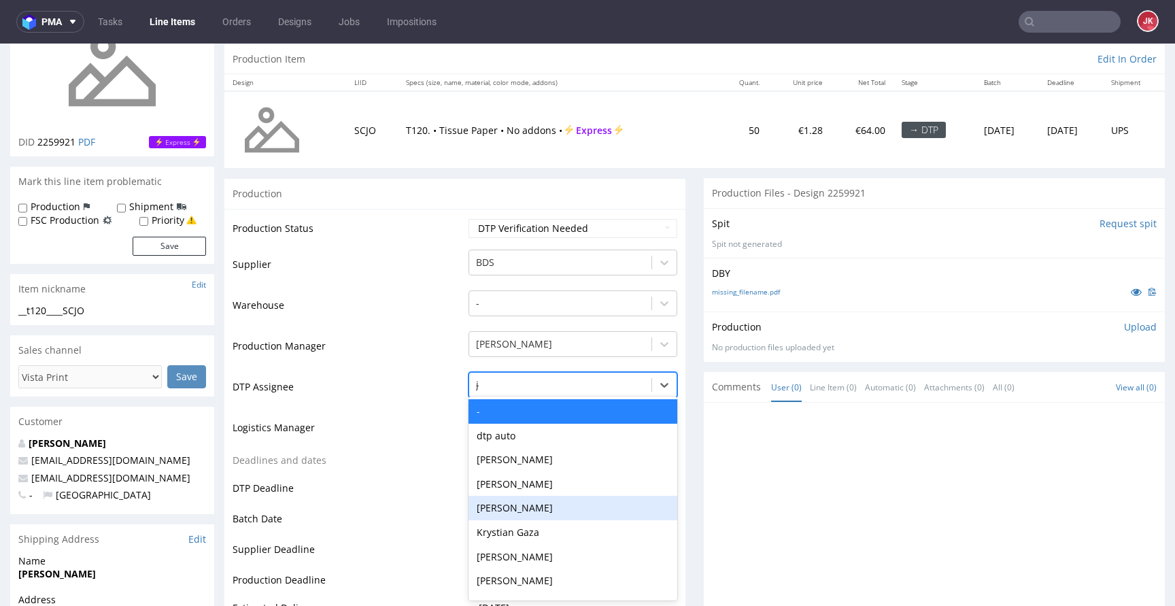
type input "jan"
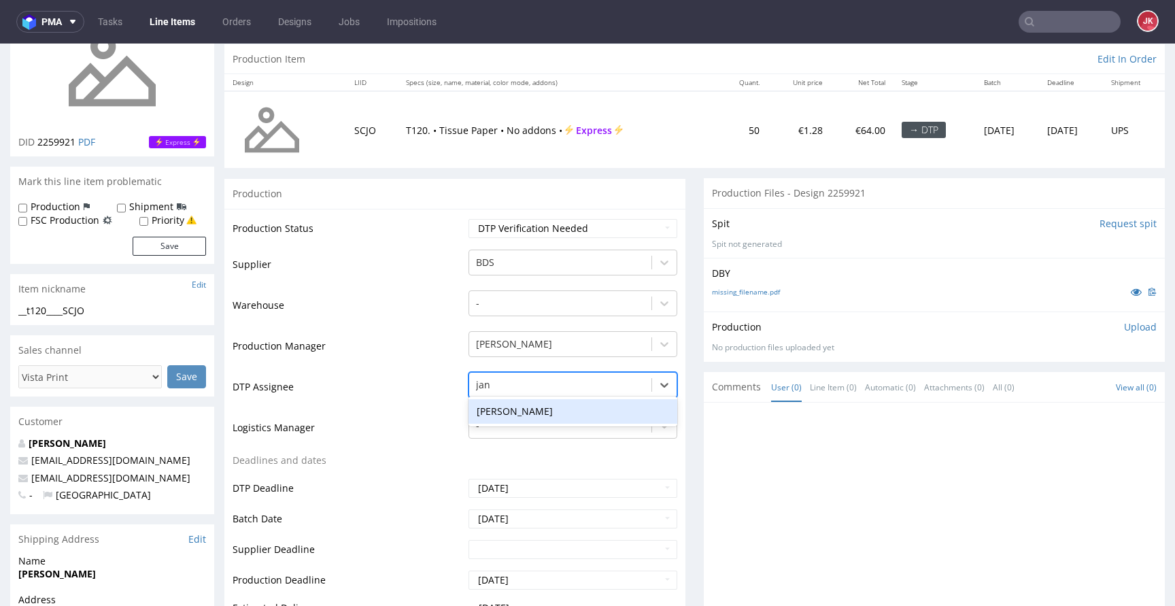
click at [516, 407] on div "[PERSON_NAME]" at bounding box center [573, 411] width 209 height 24
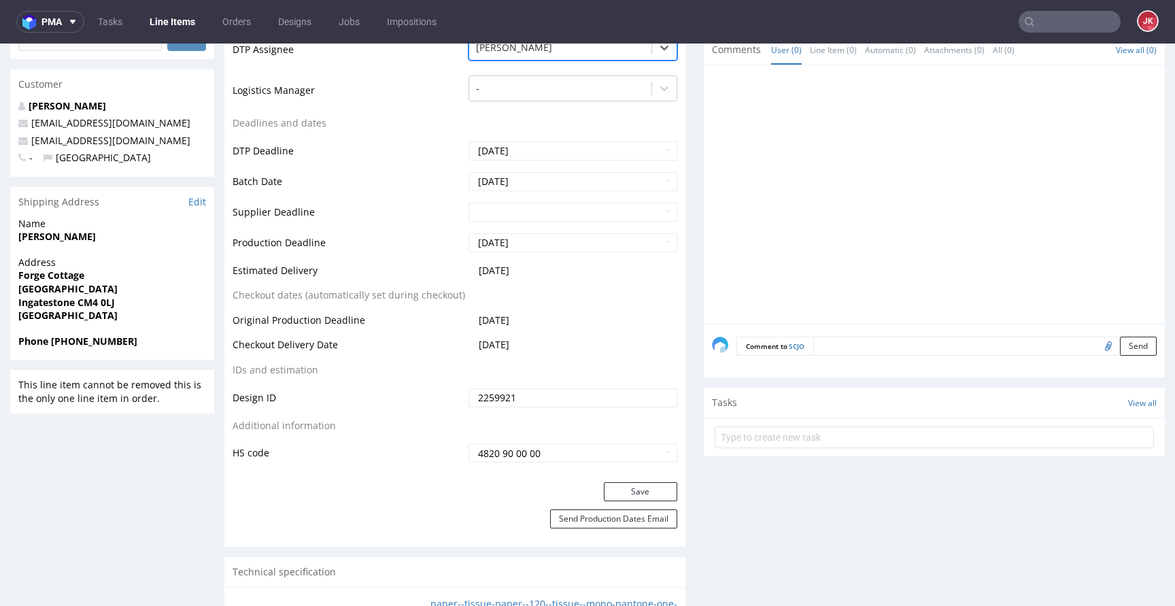
scroll to position [554, 0]
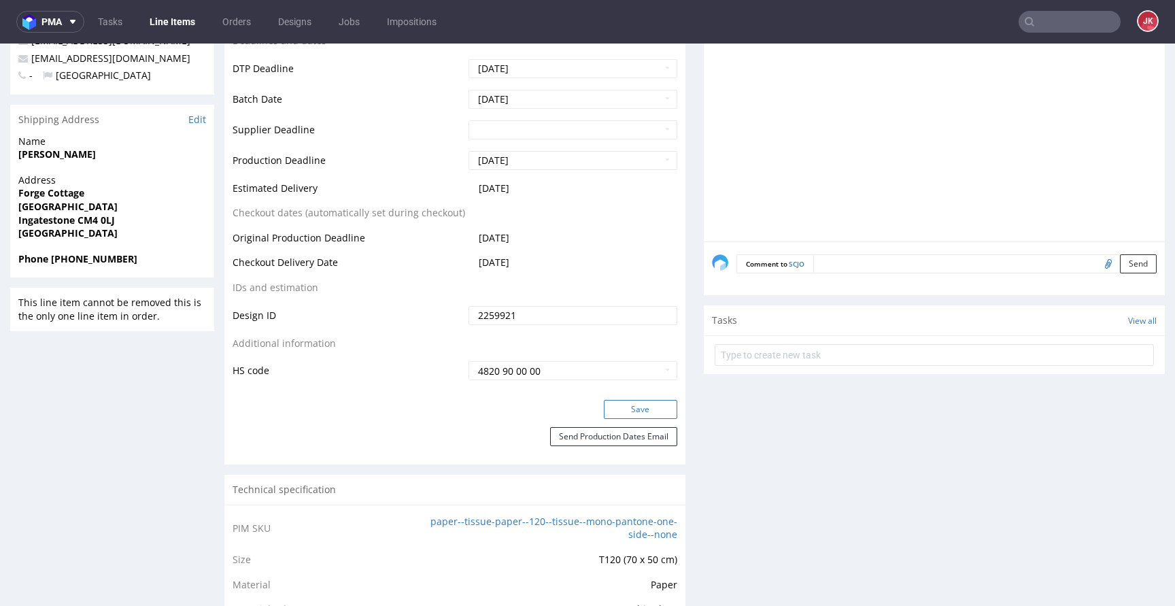
click at [629, 412] on button "Save" at bounding box center [640, 409] width 73 height 19
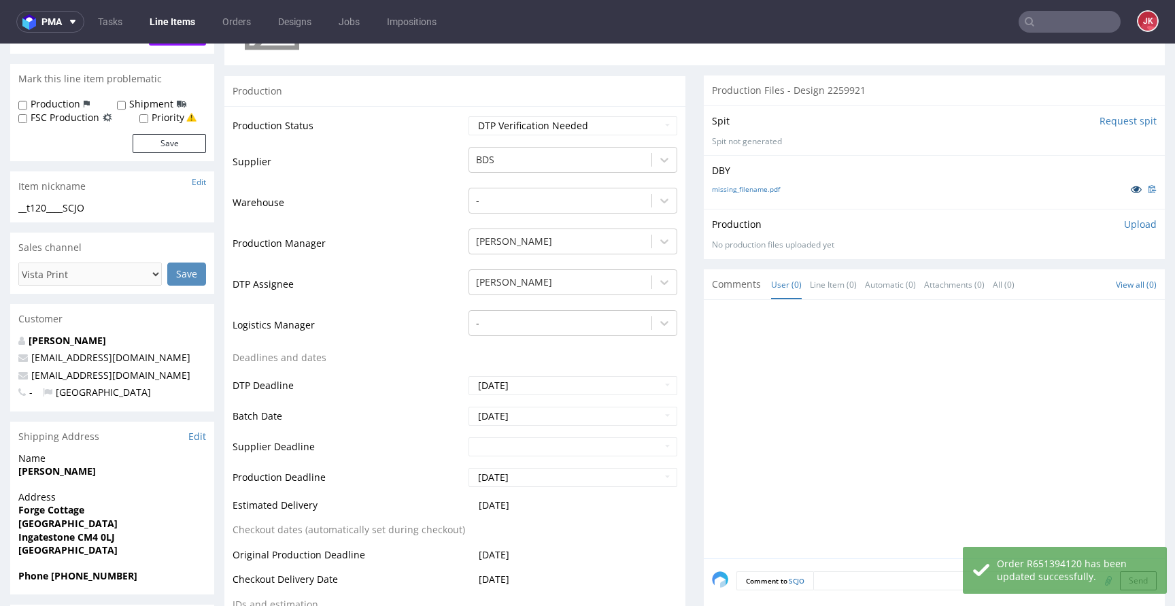
scroll to position [0, 0]
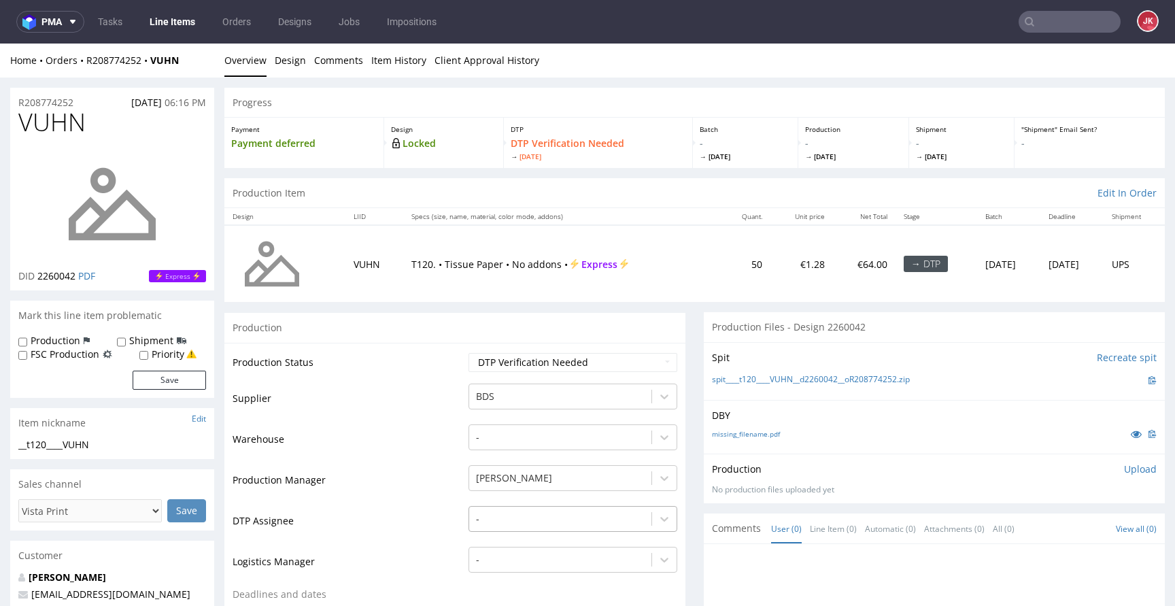
click at [547, 511] on div "-" at bounding box center [573, 515] width 209 height 19
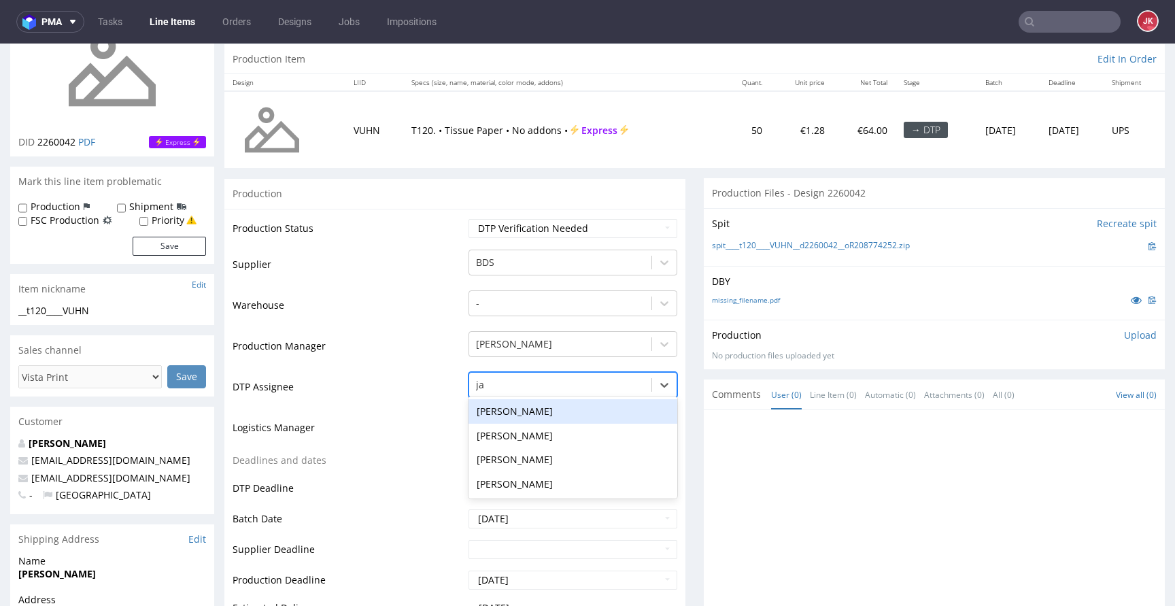
type input "jan"
click at [528, 415] on div "[PERSON_NAME]" at bounding box center [573, 411] width 209 height 24
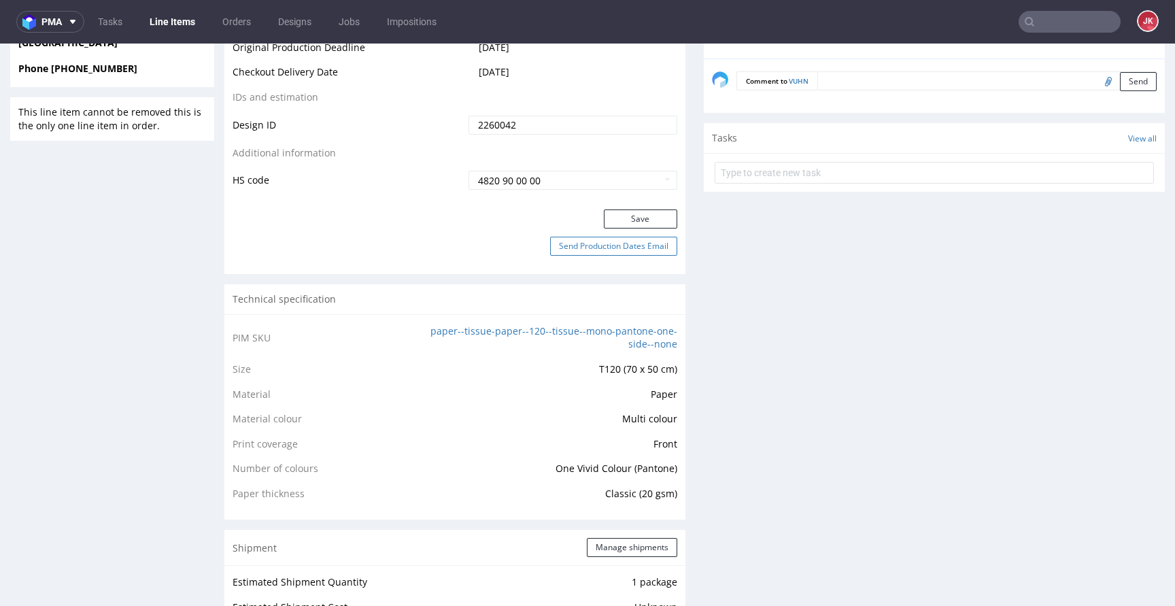
scroll to position [748, 0]
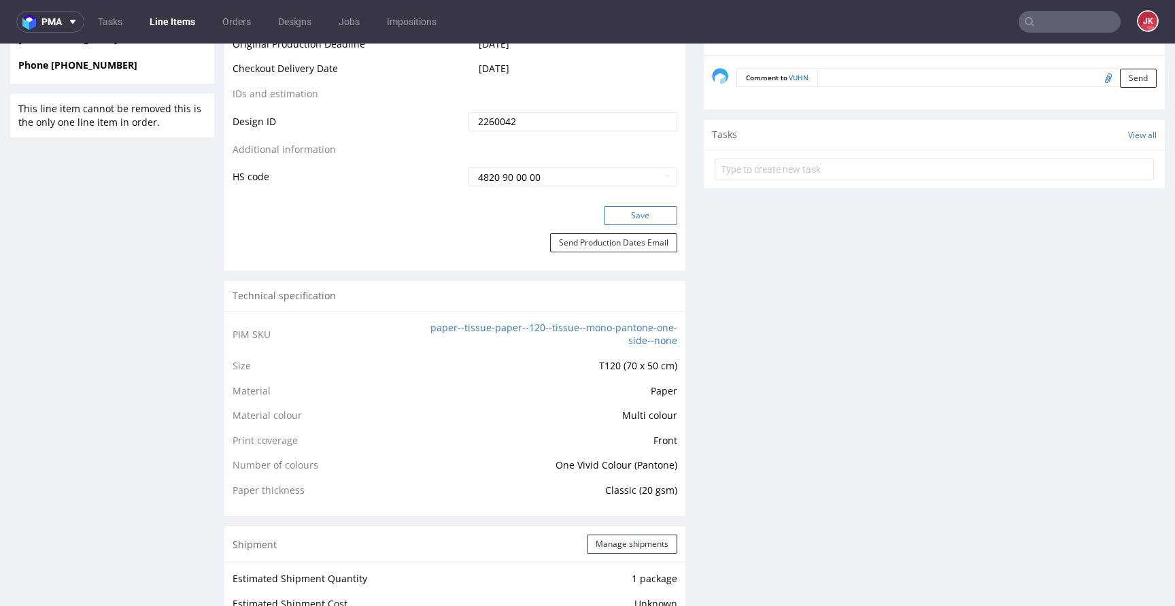
click at [637, 218] on button "Save" at bounding box center [640, 215] width 73 height 19
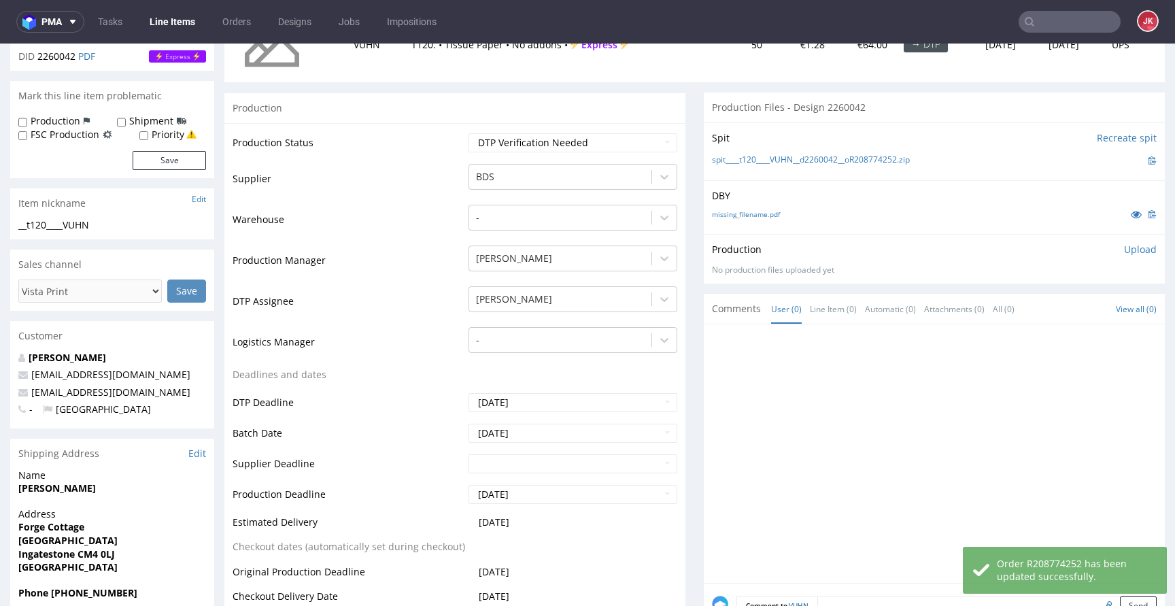
scroll to position [0, 0]
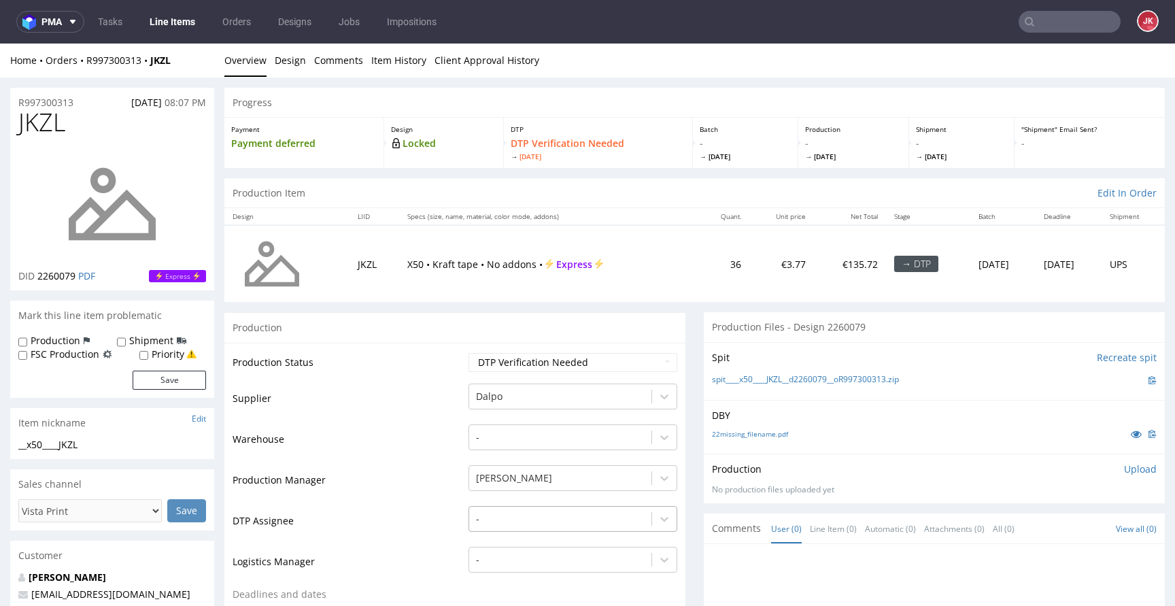
click at [536, 520] on div "-" at bounding box center [573, 515] width 209 height 19
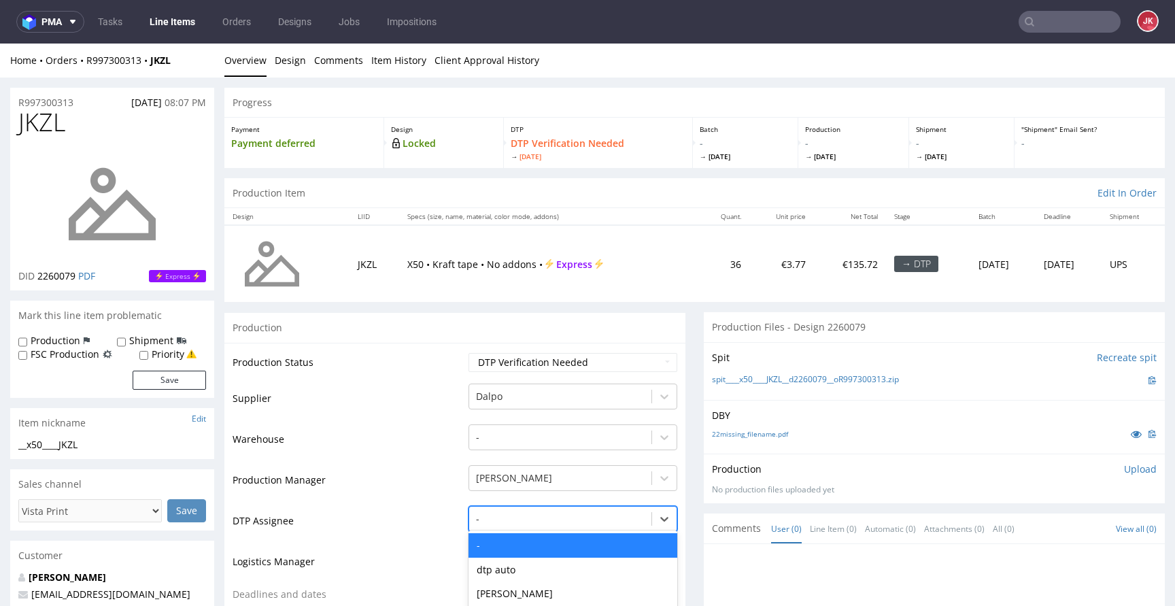
scroll to position [134, 0]
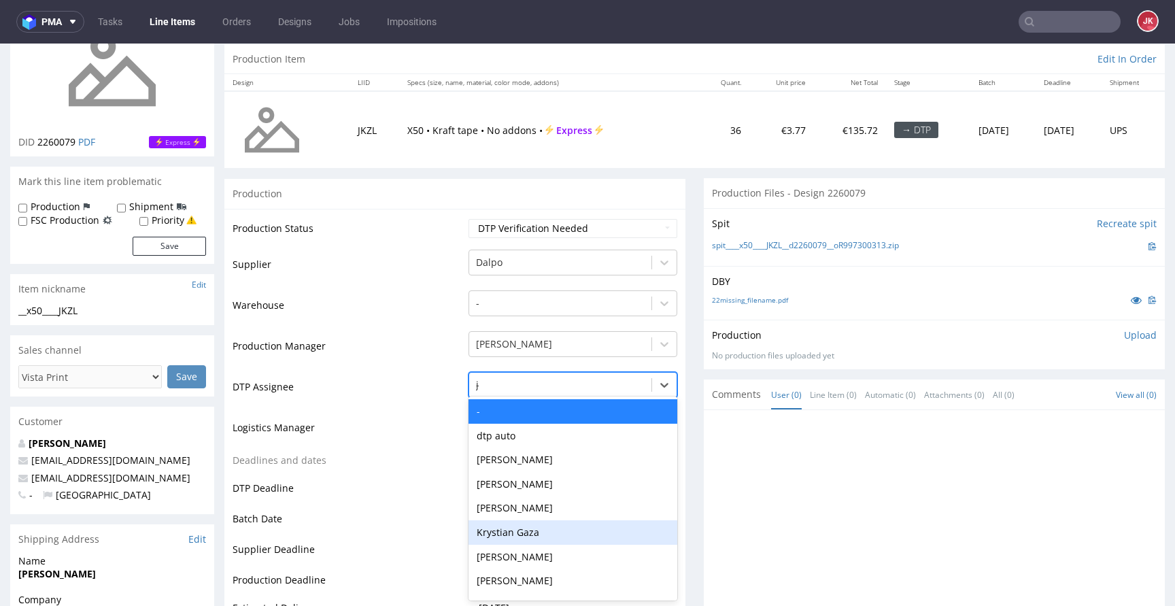
type input "jan"
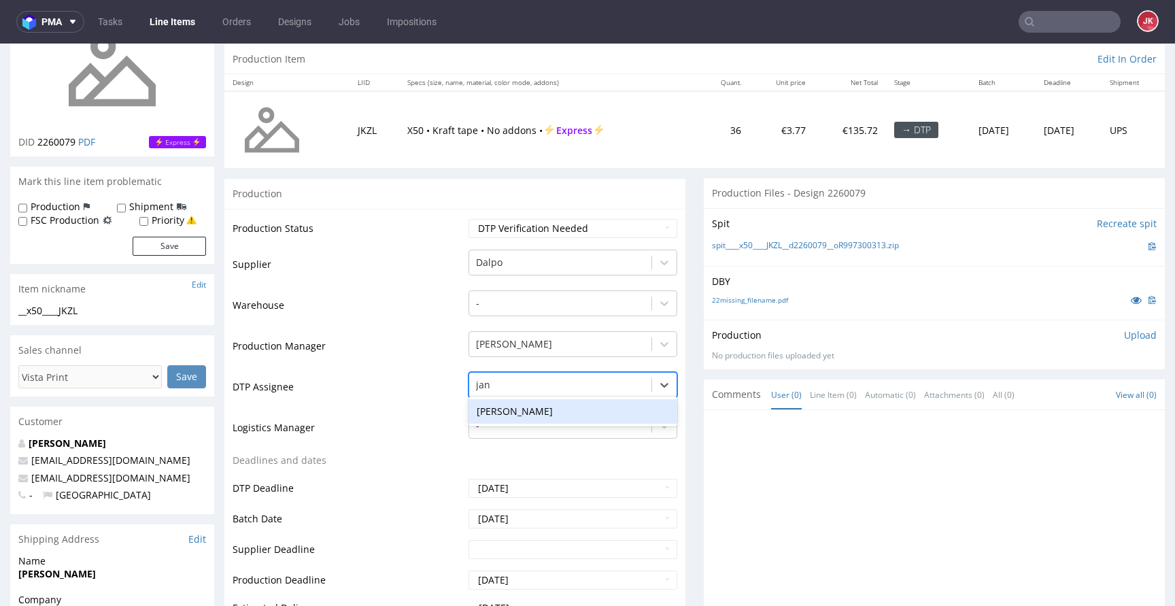
click at [550, 405] on div "[PERSON_NAME]" at bounding box center [573, 411] width 209 height 24
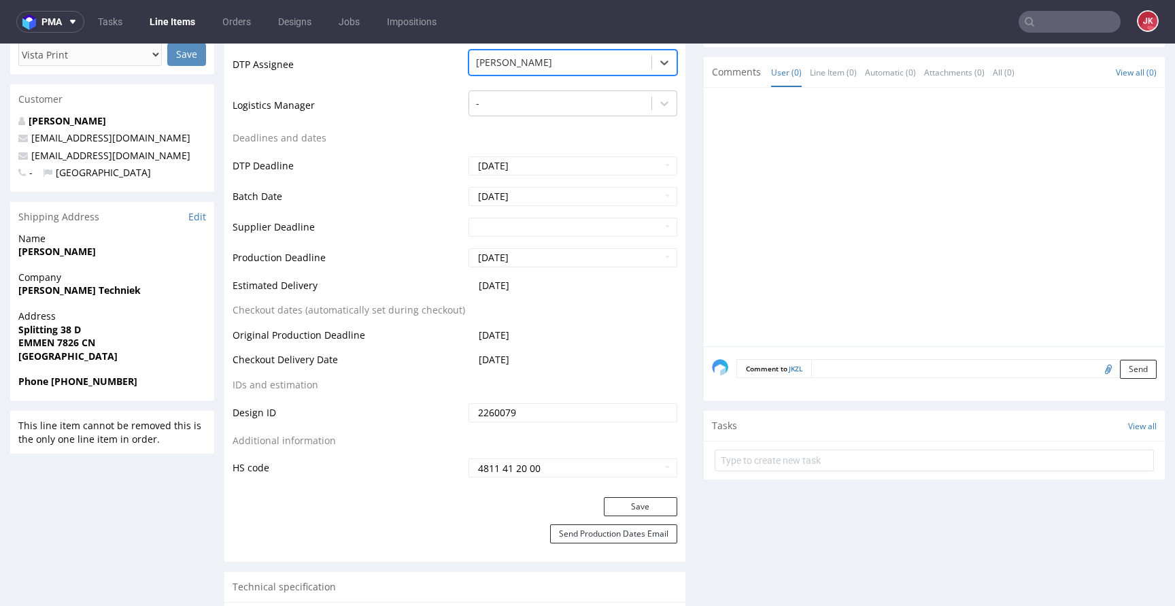
scroll to position [514, 0]
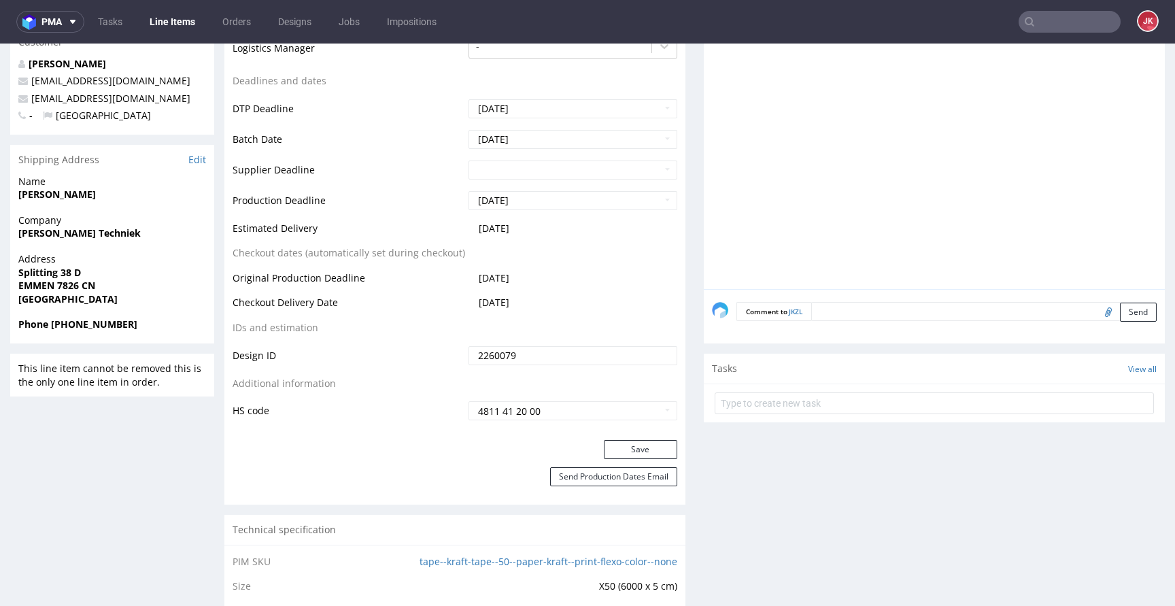
click at [628, 438] on div "Production Status Waiting for Artwork Waiting for Diecut Waiting for Mockup Wai…" at bounding box center [454, 134] width 461 height 611
click at [628, 444] on button "Save" at bounding box center [640, 449] width 73 height 19
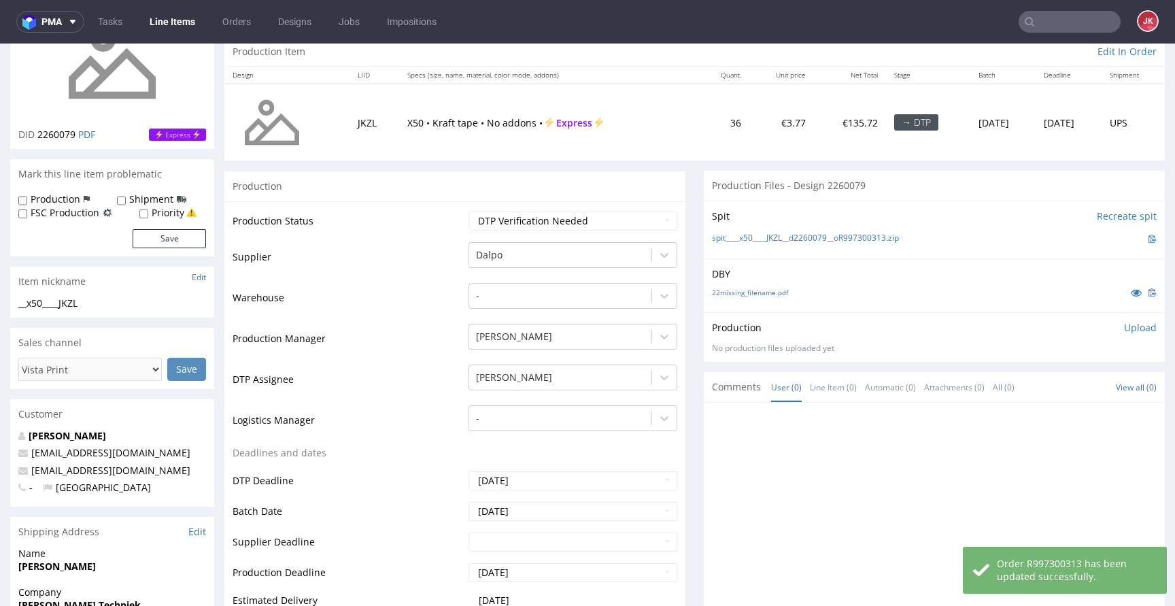
scroll to position [0, 0]
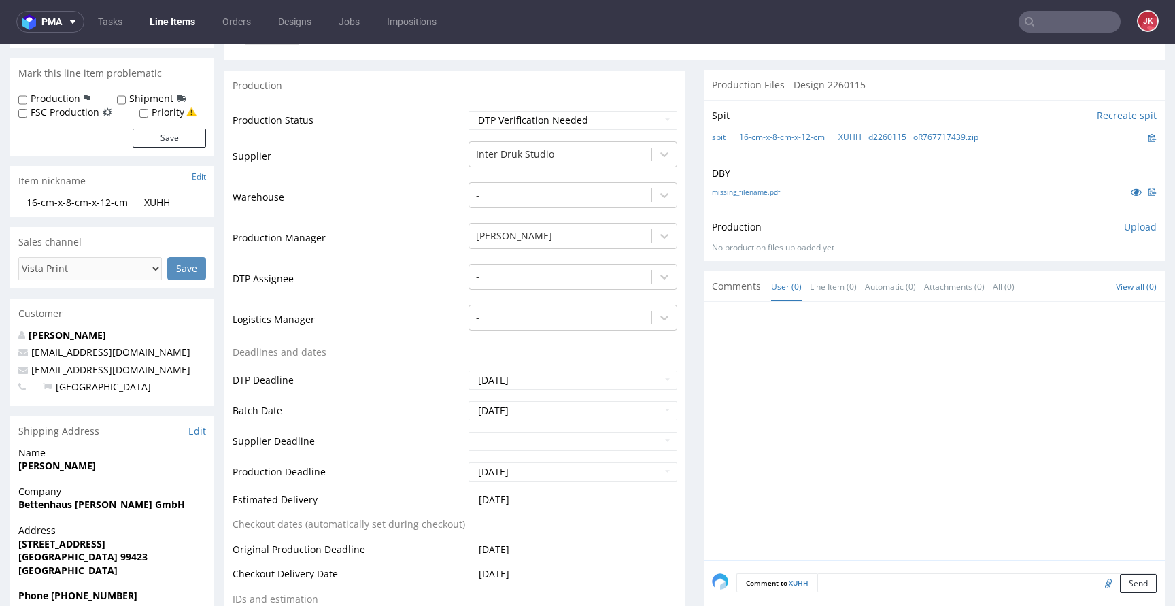
scroll to position [238, 0]
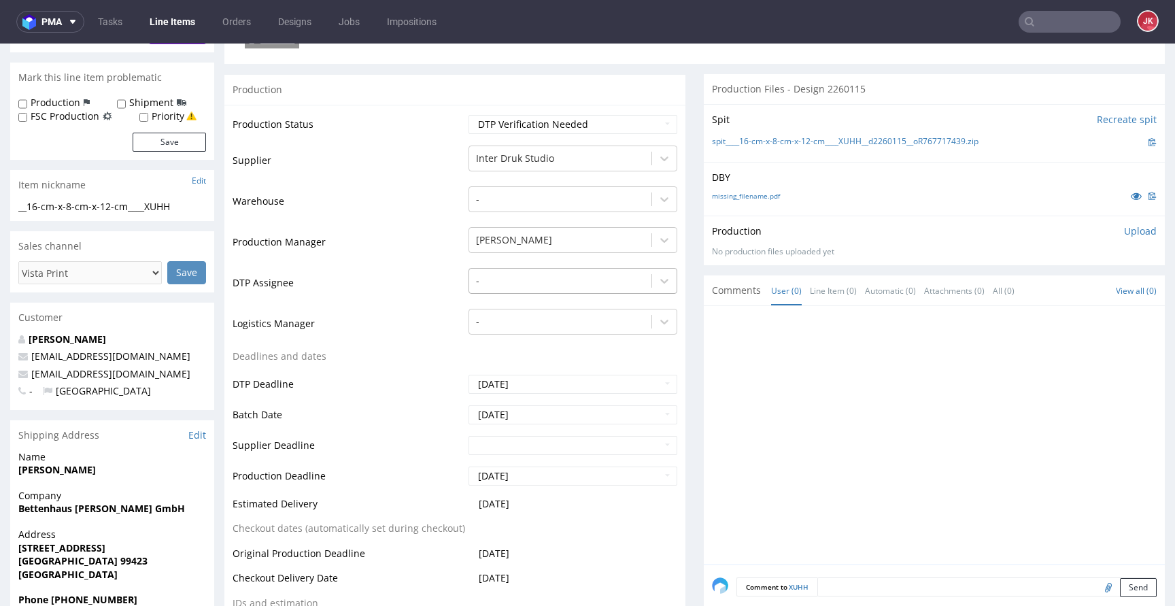
click at [561, 288] on div at bounding box center [560, 281] width 169 height 16
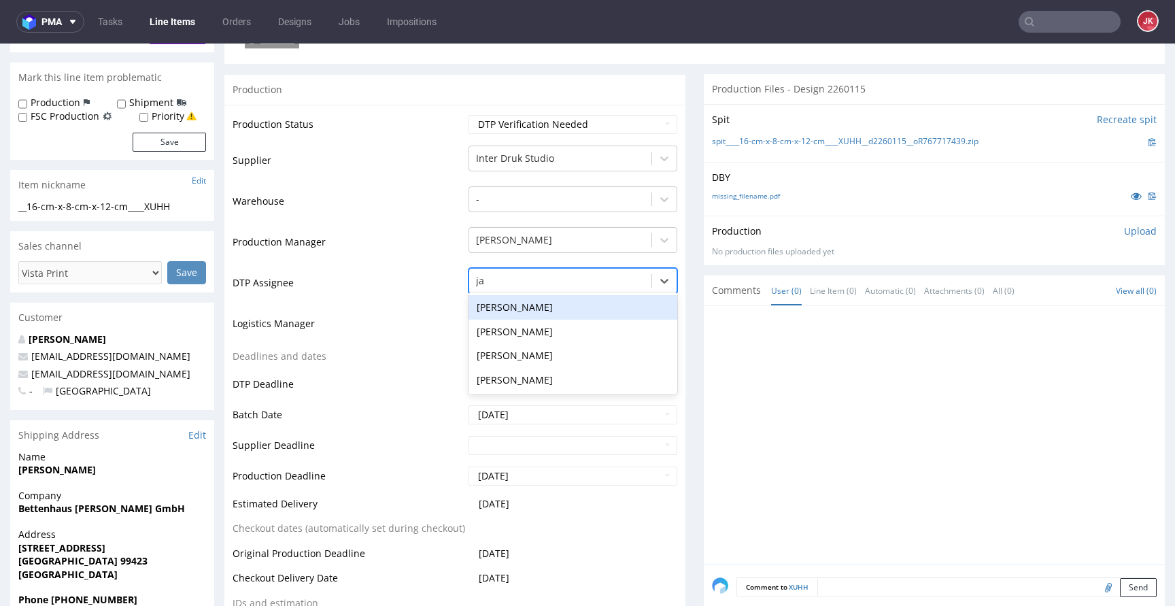
type input "jan"
click at [537, 309] on div "[PERSON_NAME]" at bounding box center [573, 307] width 209 height 24
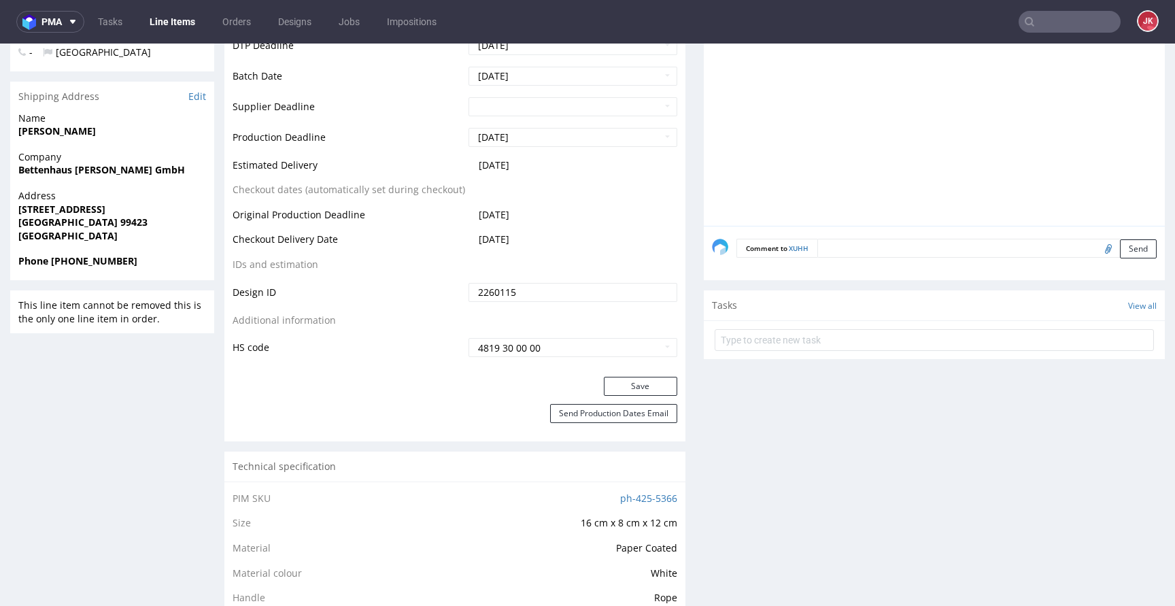
scroll to position [746, 0]
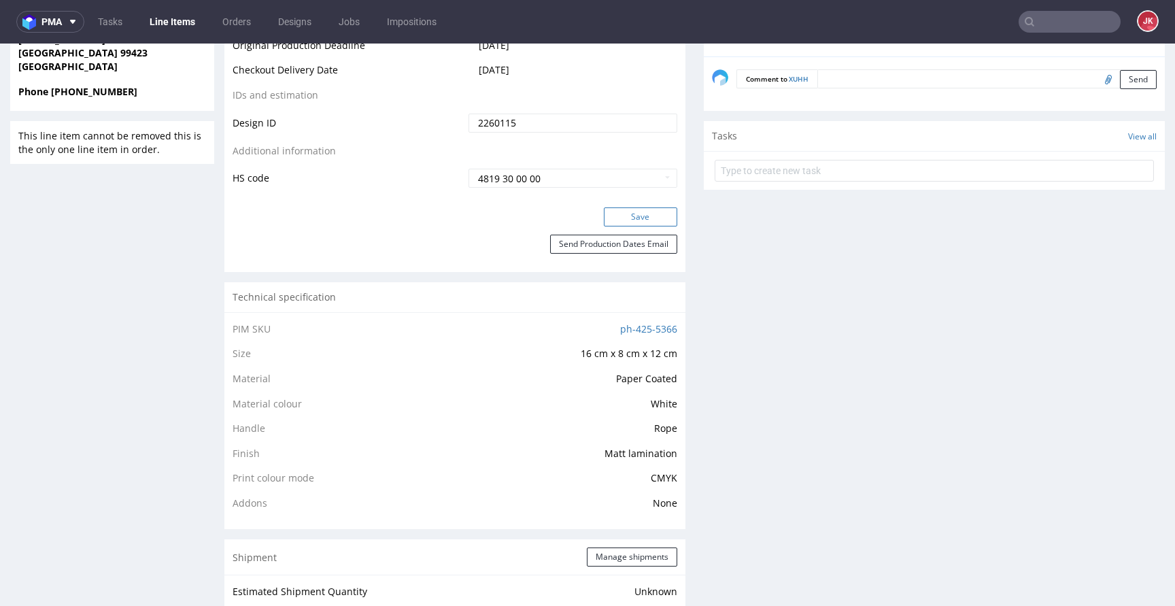
click at [625, 209] on button "Save" at bounding box center [640, 216] width 73 height 19
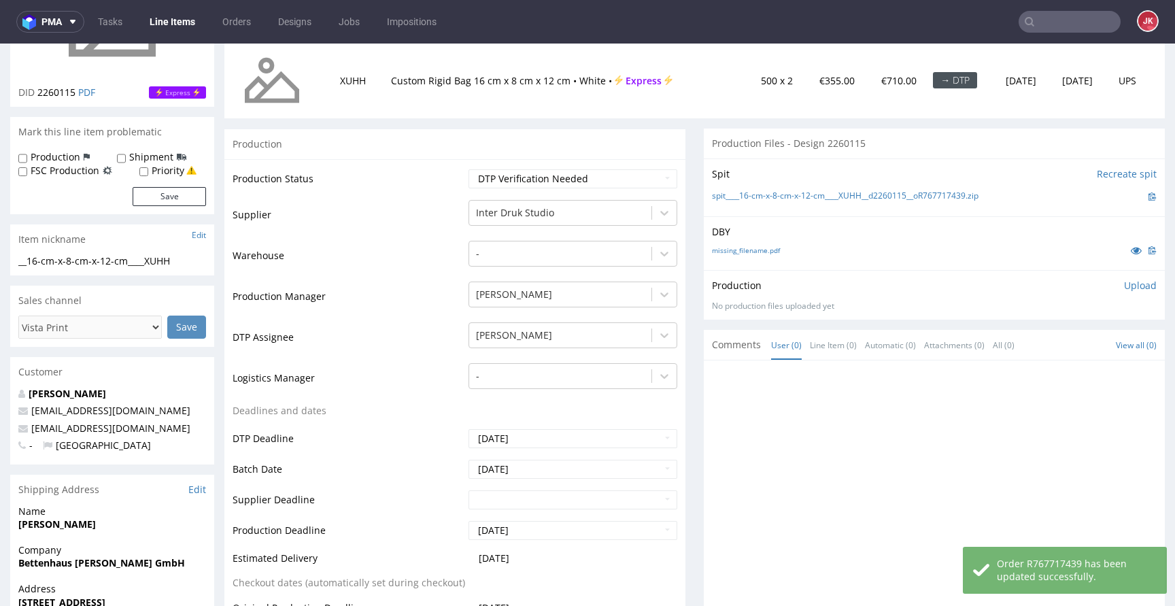
scroll to position [0, 0]
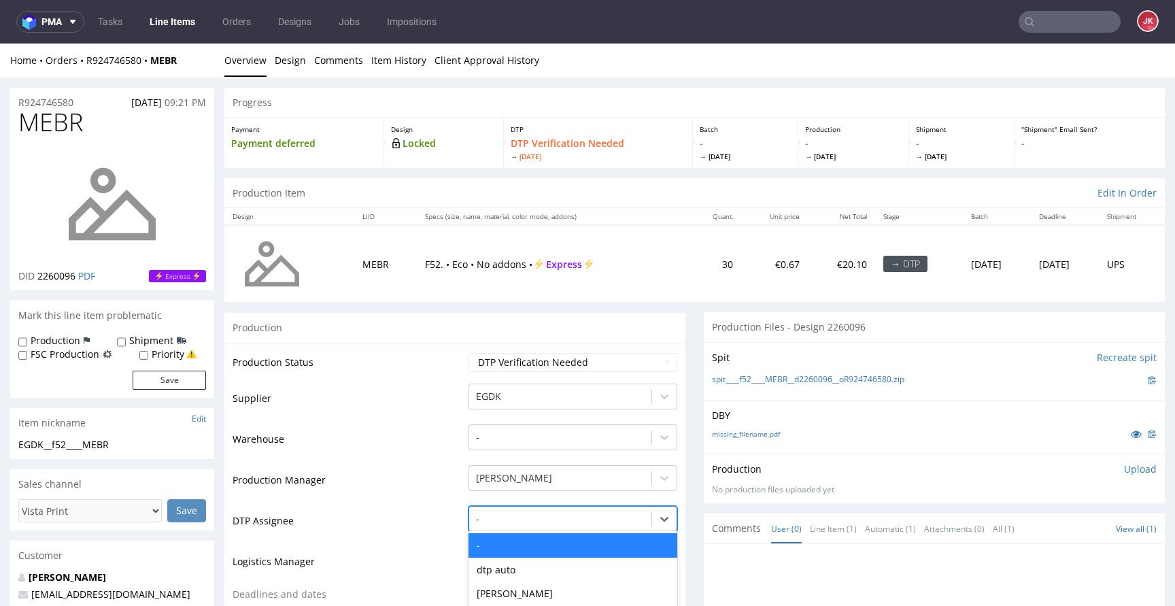
click at [533, 516] on div "Aleksandra Gątarczyk, 5 of 31. 31 results available. Use Up and Down to choose …" at bounding box center [573, 515] width 209 height 19
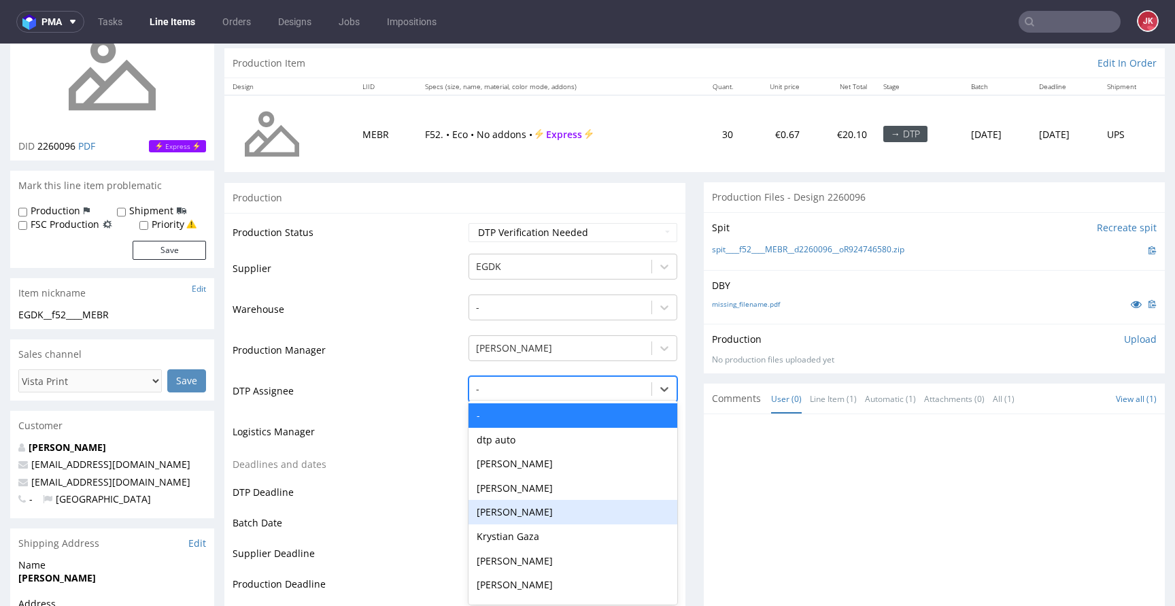
scroll to position [134, 0]
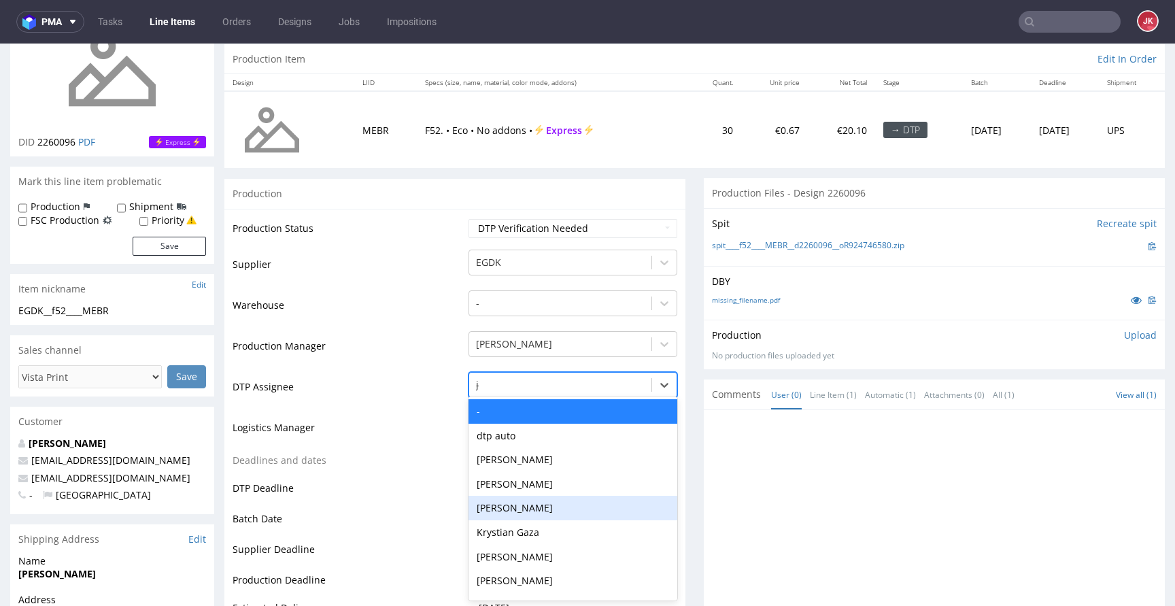
type input "jan"
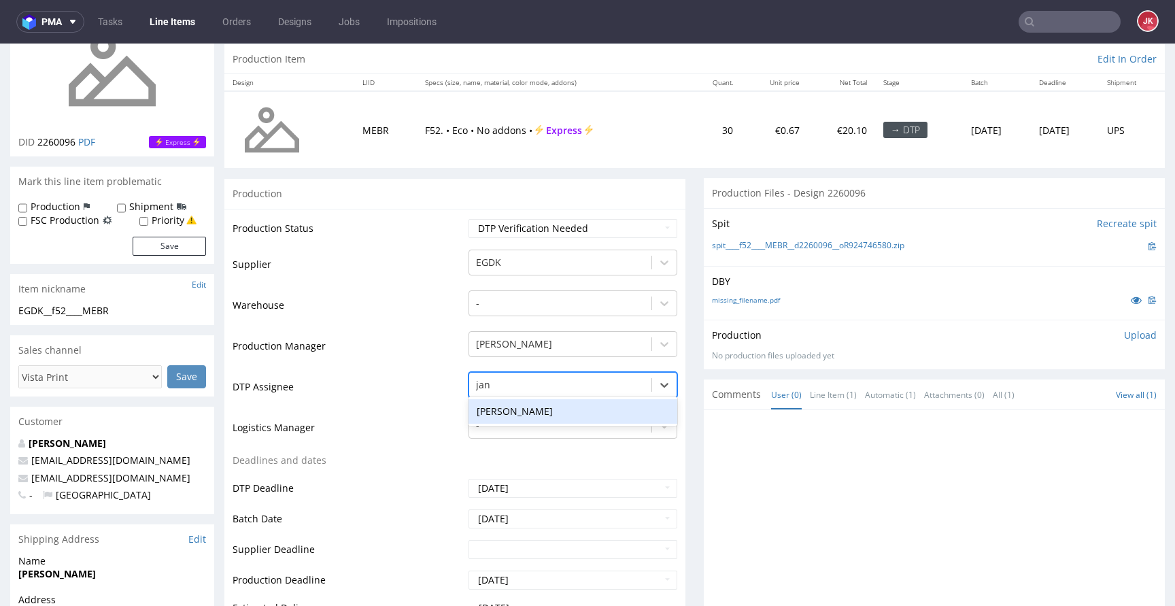
click at [565, 407] on div "[PERSON_NAME]" at bounding box center [573, 411] width 209 height 24
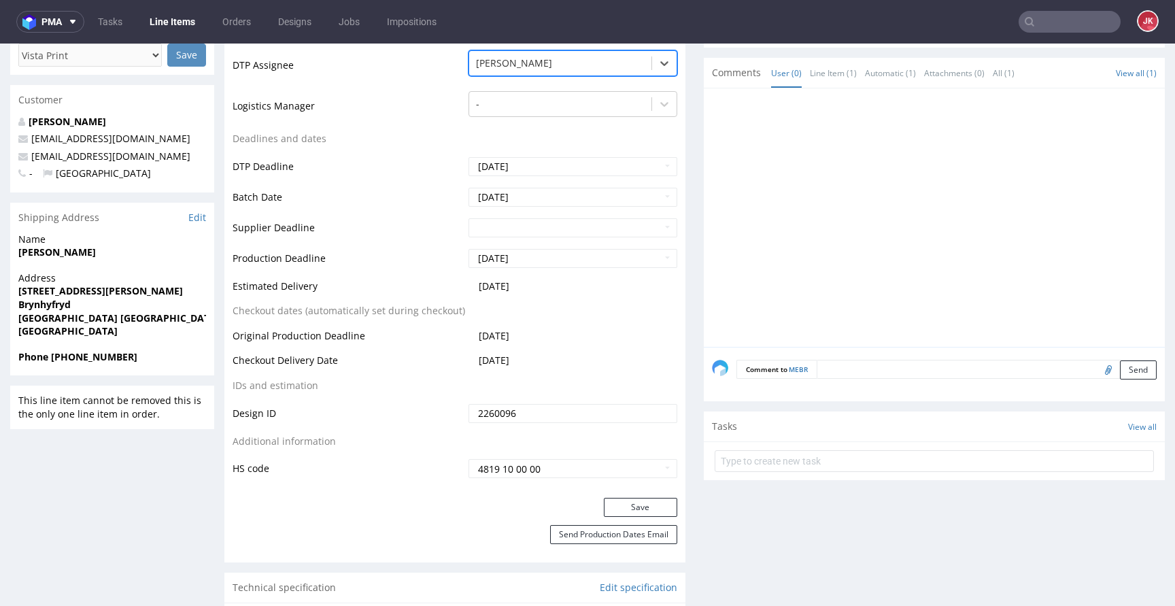
scroll to position [518, 0]
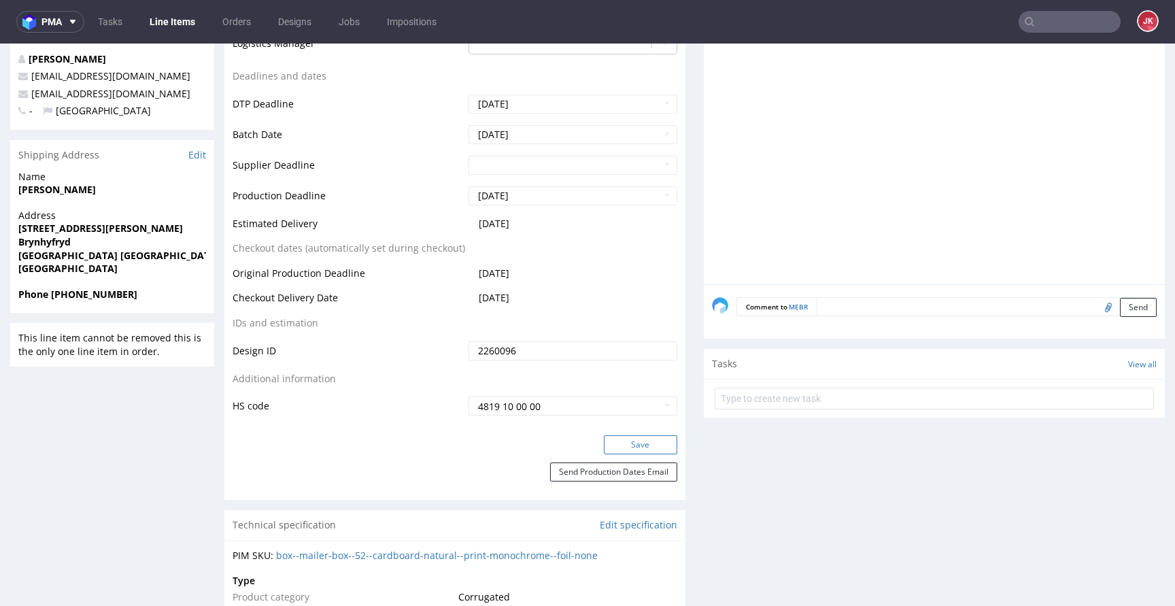
click at [638, 454] on button "Save" at bounding box center [640, 444] width 73 height 19
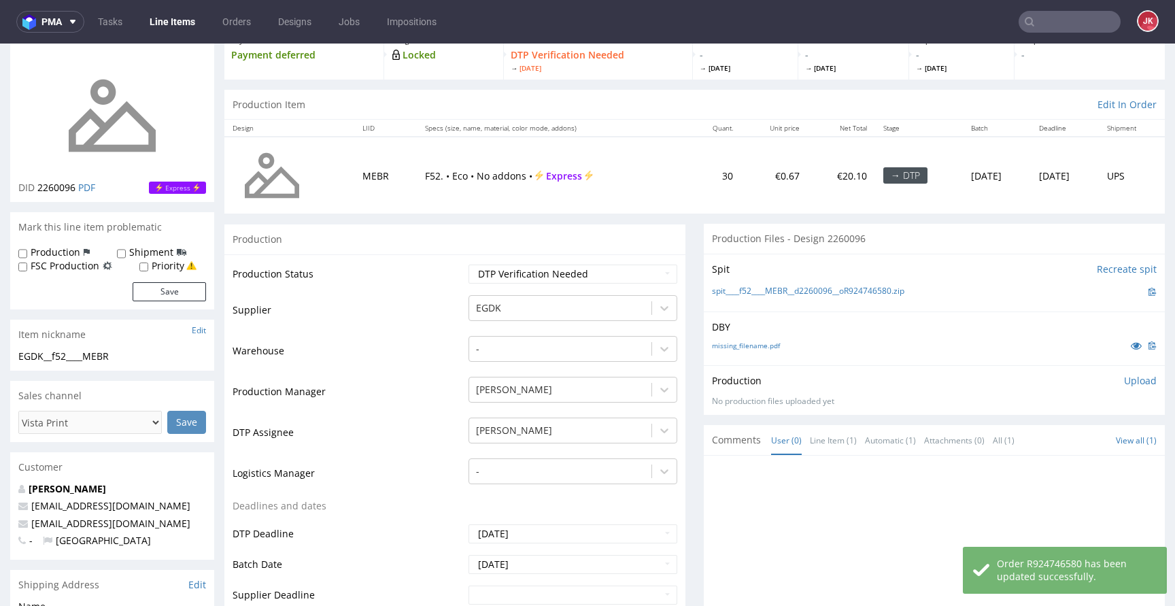
scroll to position [0, 0]
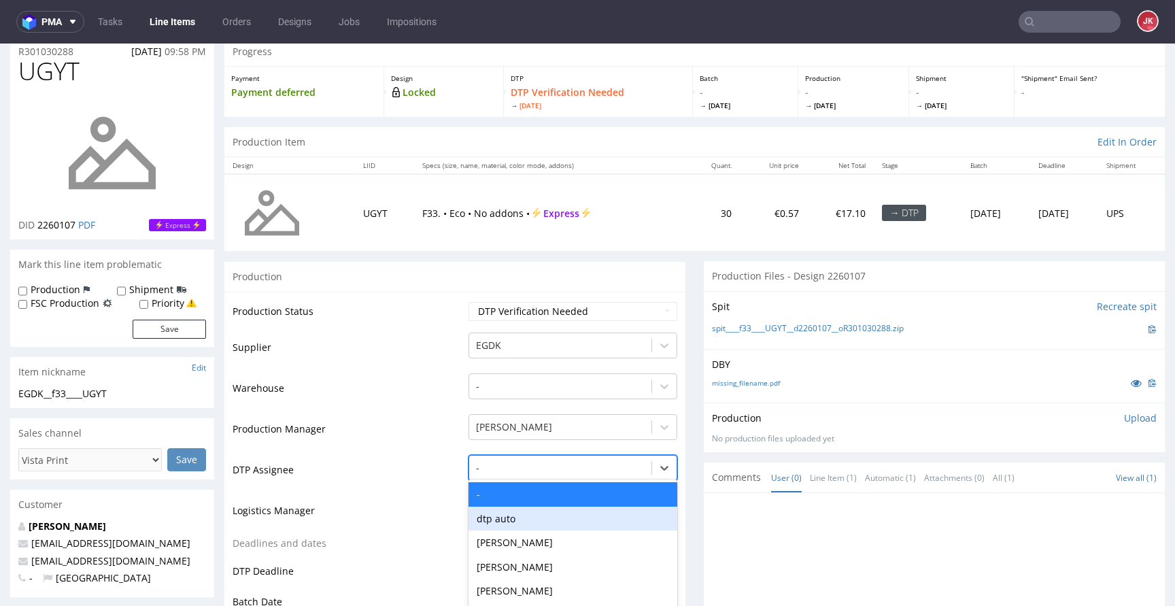
scroll to position [134, 0]
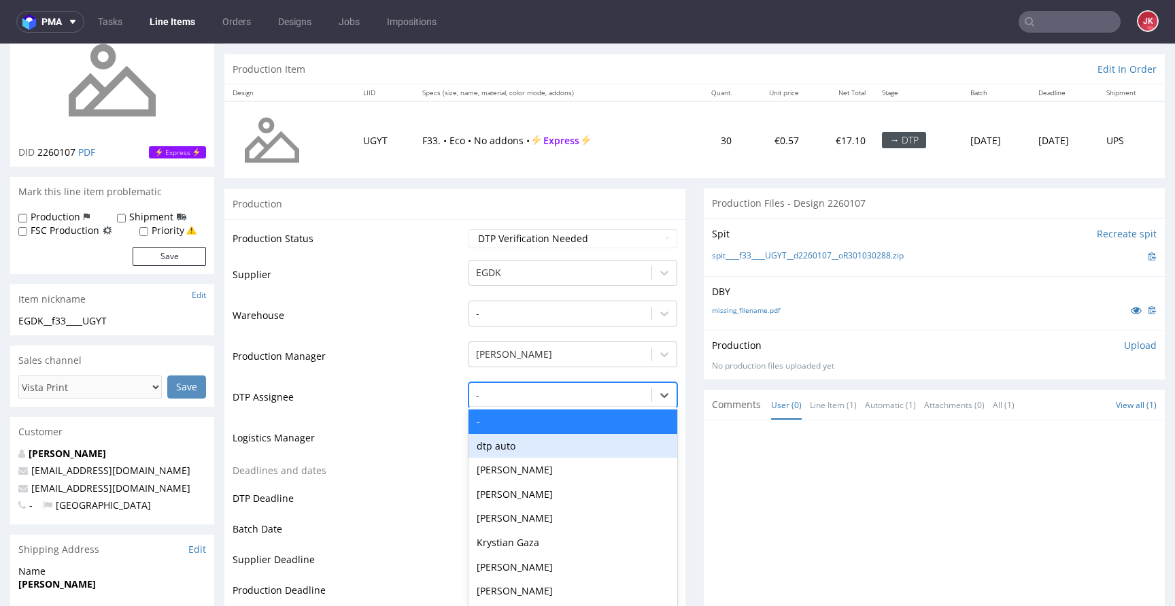
click at [558, 401] on div "dtp auto, 2 of 31. 31 results available. Use Up and Down to choose options, pre…" at bounding box center [573, 391] width 209 height 19
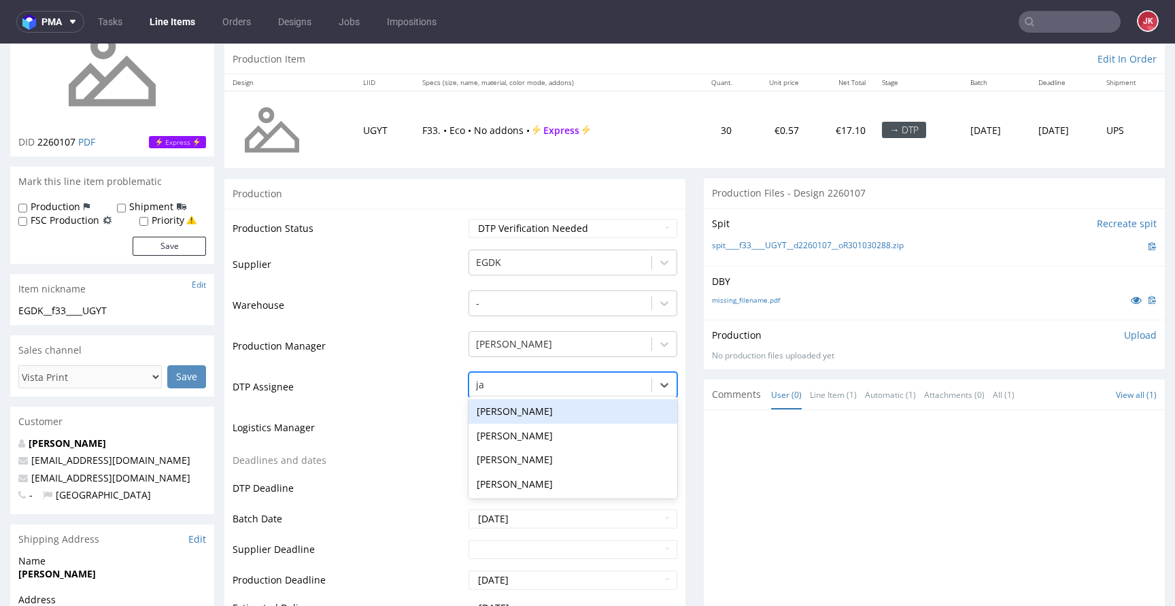
type input "jan"
click at [573, 409] on div "[PERSON_NAME]" at bounding box center [573, 411] width 209 height 24
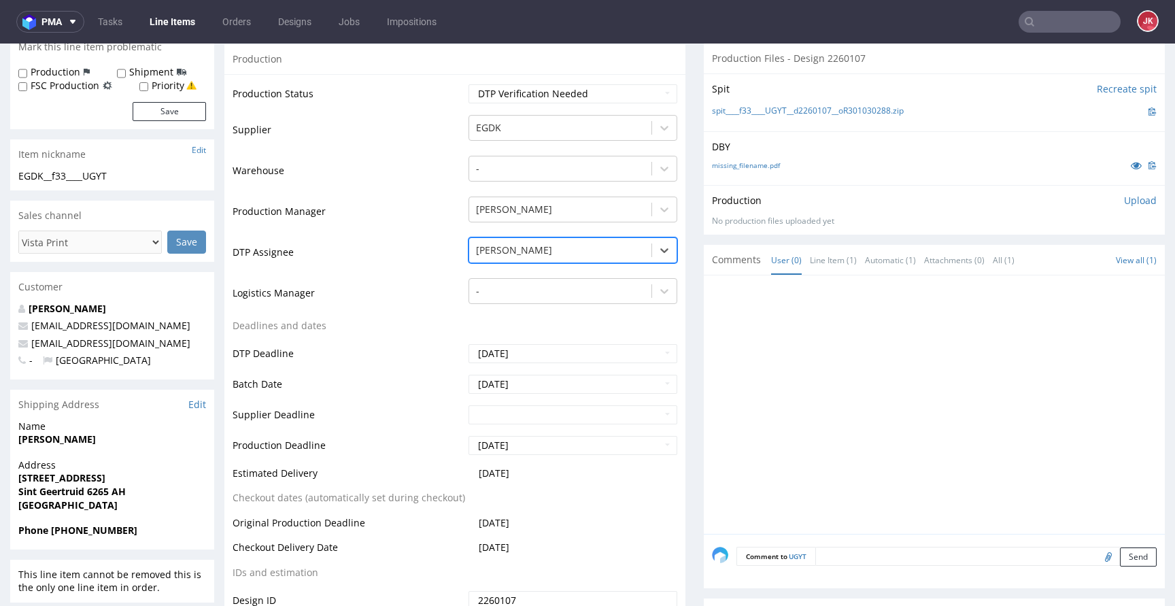
scroll to position [554, 0]
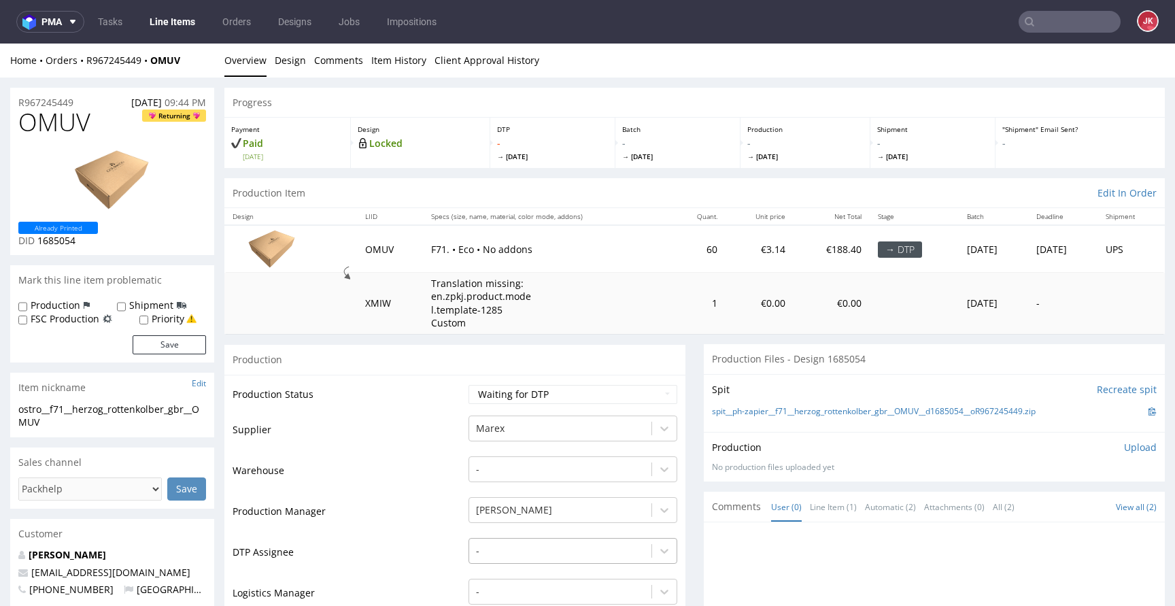
click at [501, 541] on div "-" at bounding box center [573, 547] width 209 height 19
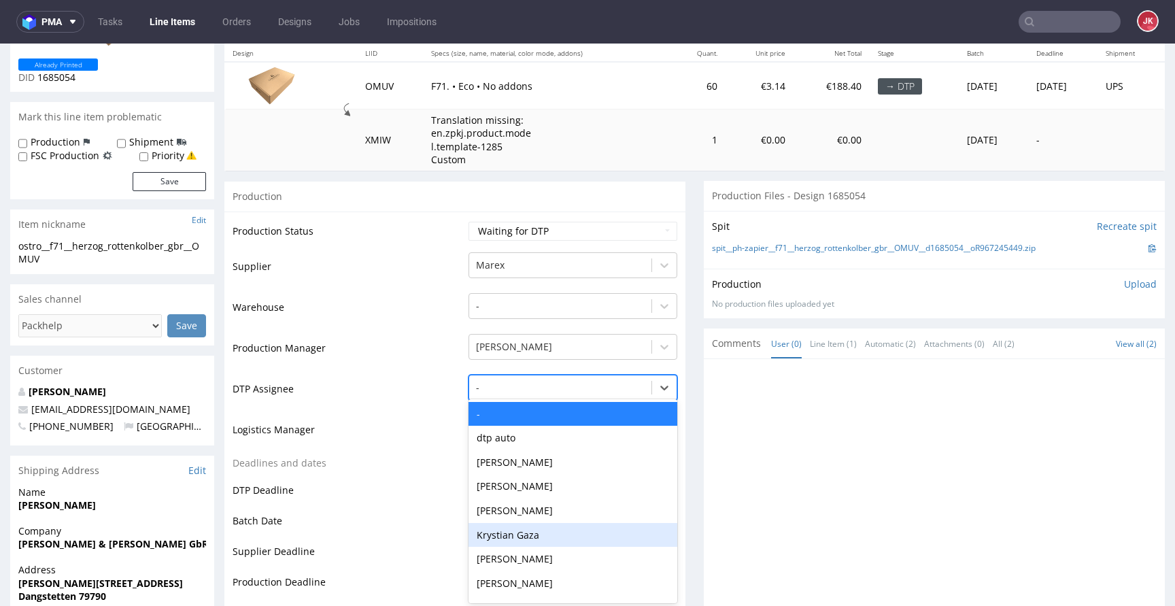
scroll to position [165, 0]
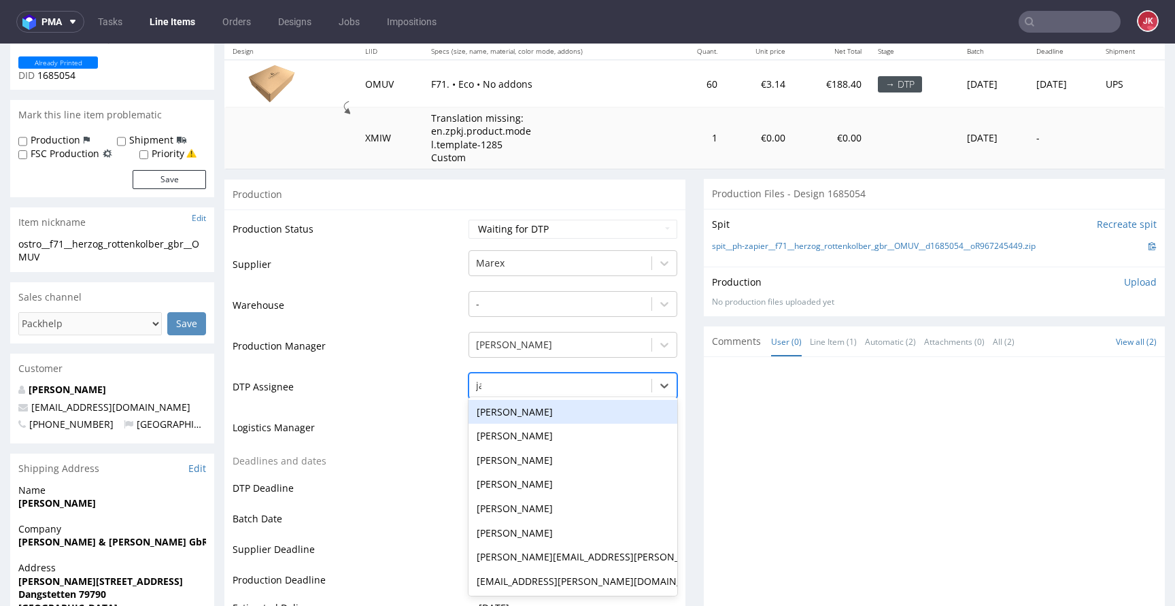
type input "jan"
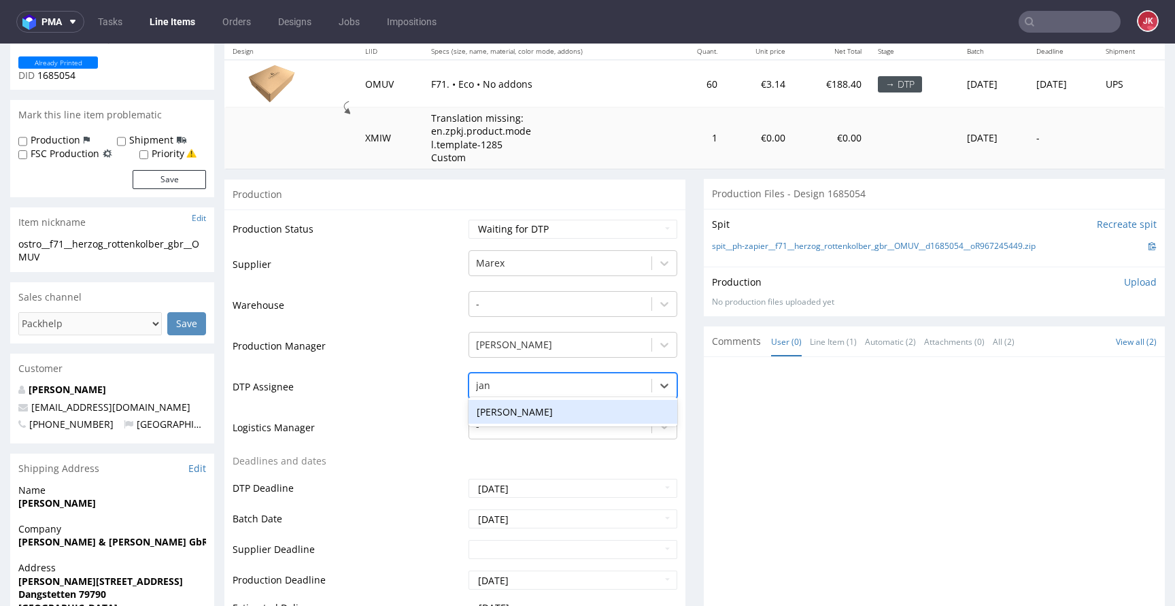
click at [526, 413] on div "[PERSON_NAME]" at bounding box center [573, 412] width 209 height 24
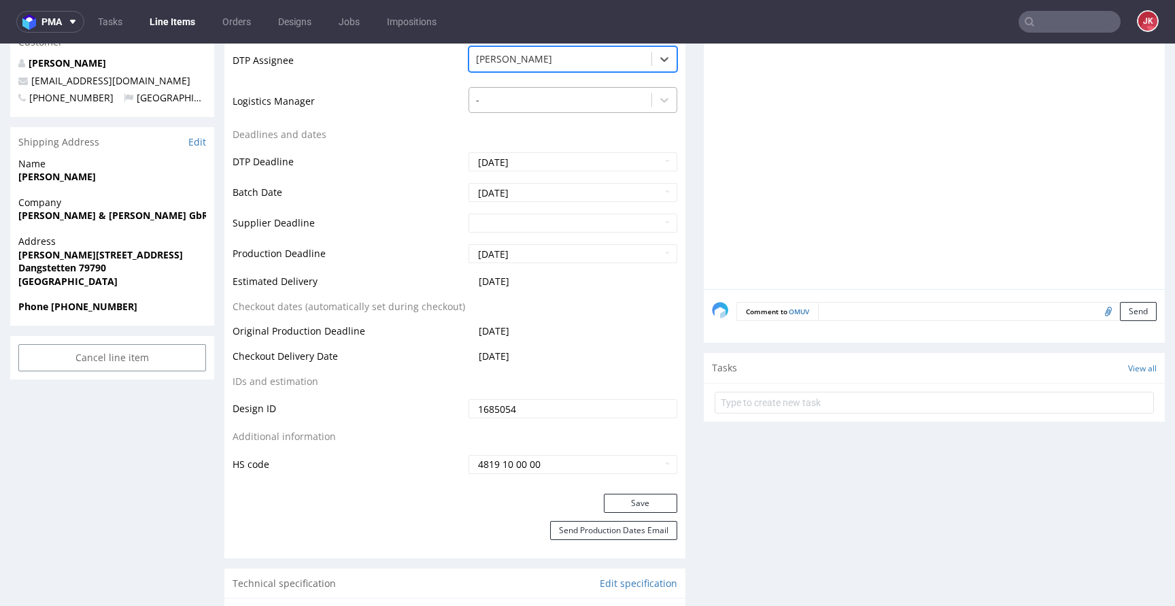
scroll to position [508, 0]
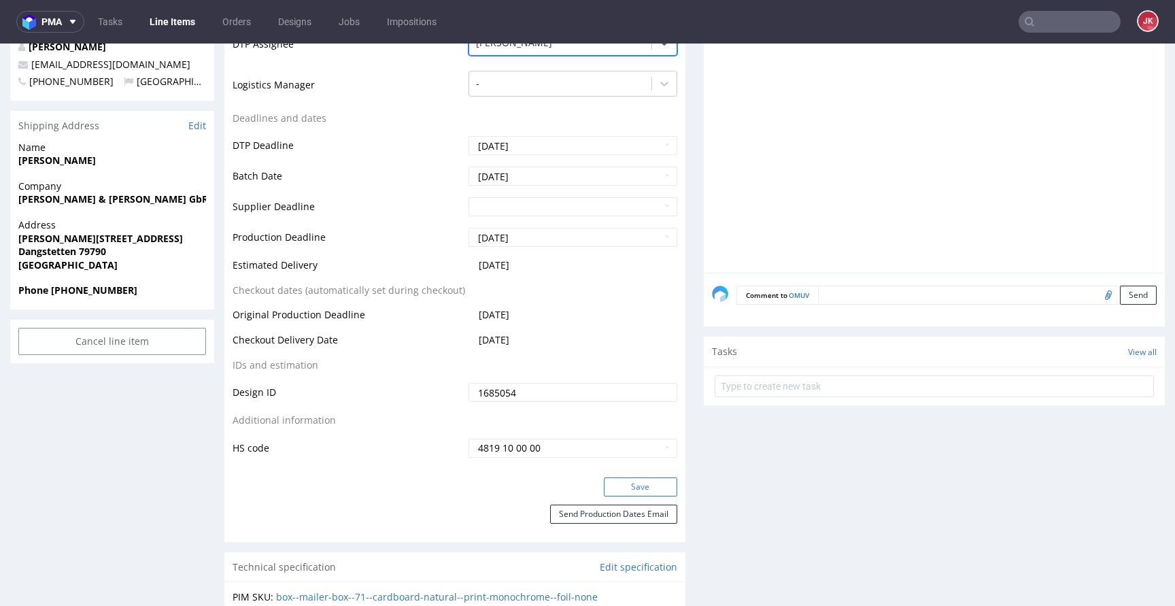
click at [604, 486] on button "Save" at bounding box center [640, 486] width 73 height 19
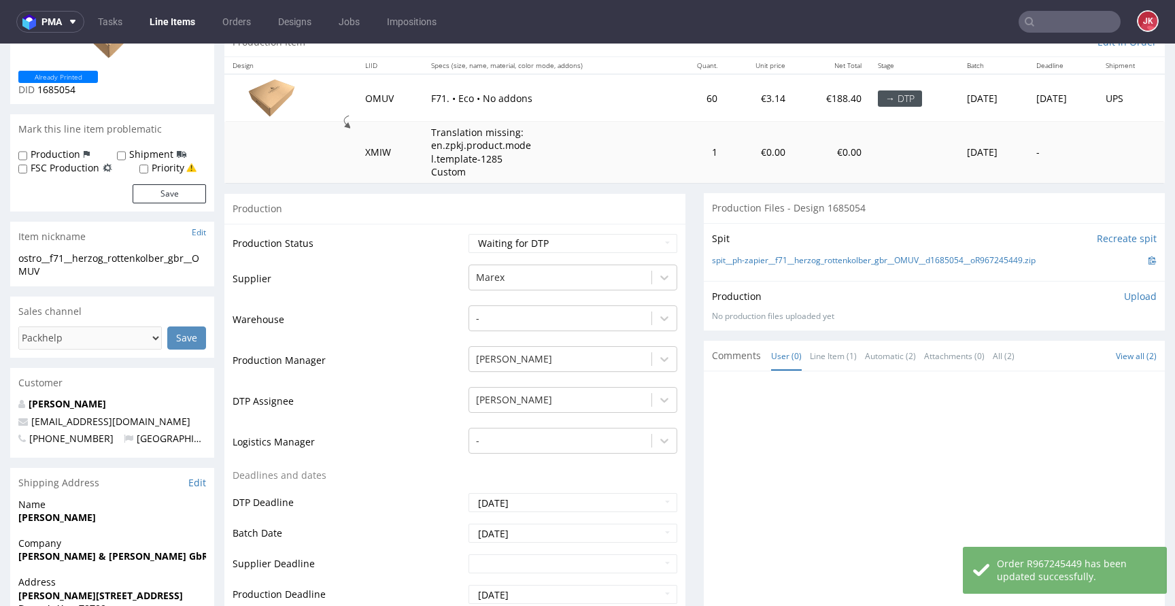
scroll to position [0, 0]
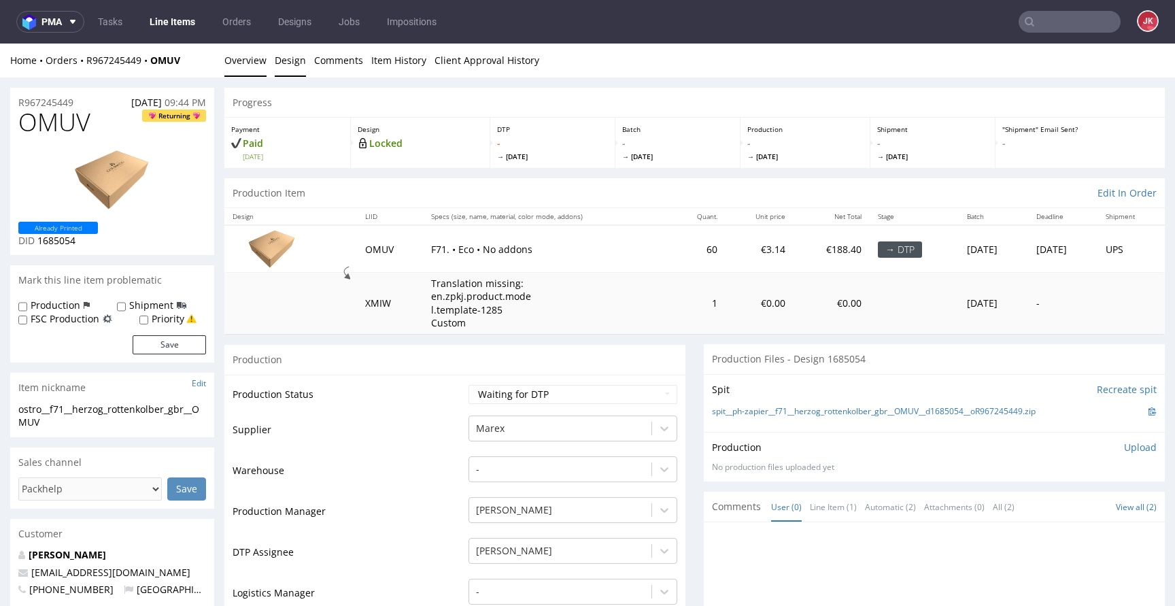
click at [295, 70] on link "Design" at bounding box center [290, 60] width 31 height 33
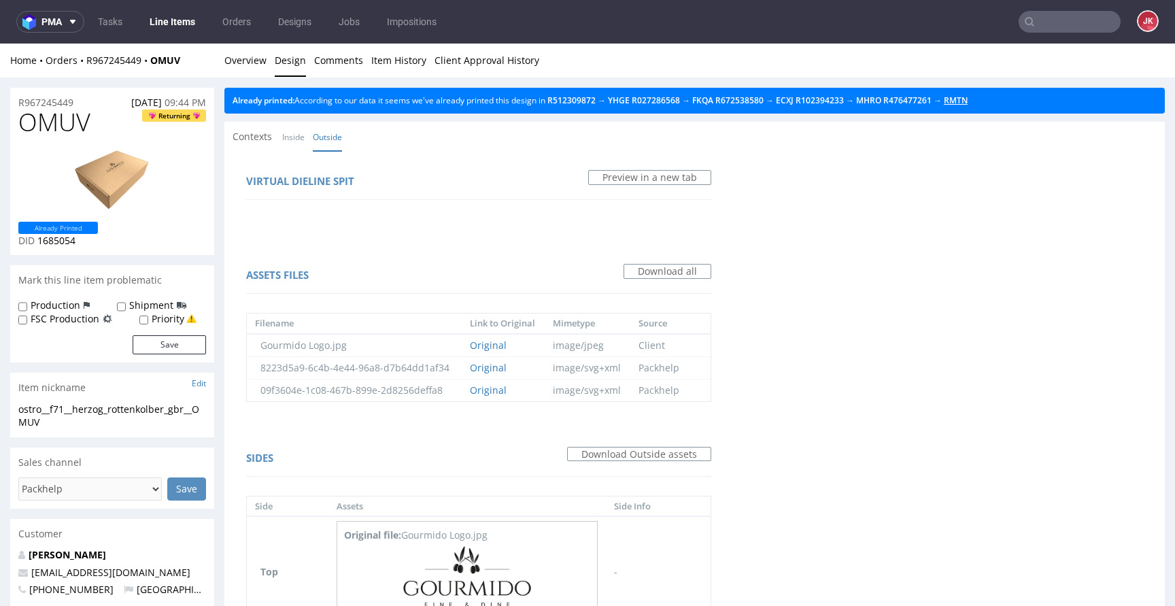
click at [968, 104] on link "RMTN" at bounding box center [956, 101] width 24 height 12
click at [251, 65] on link "Overview" at bounding box center [245, 60] width 42 height 33
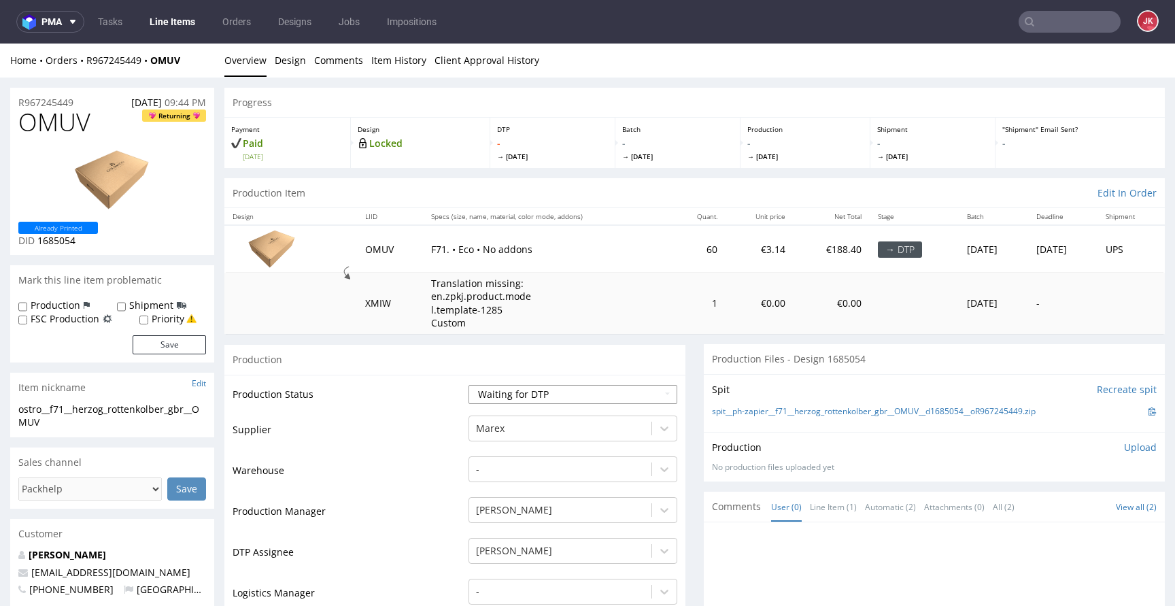
drag, startPoint x: 412, startPoint y: 452, endPoint x: 477, endPoint y: 403, distance: 81.6
click at [413, 452] on td "Supplier" at bounding box center [349, 434] width 233 height 41
click at [505, 388] on select "Waiting for Artwork Waiting for Diecut Waiting for Mockup Waiting for DTP Waiti…" at bounding box center [573, 394] width 209 height 19
select select "dtp_in_process"
click at [469, 385] on select "Waiting for Artwork Waiting for Diecut Waiting for Mockup Waiting for DTP Waiti…" at bounding box center [573, 394] width 209 height 19
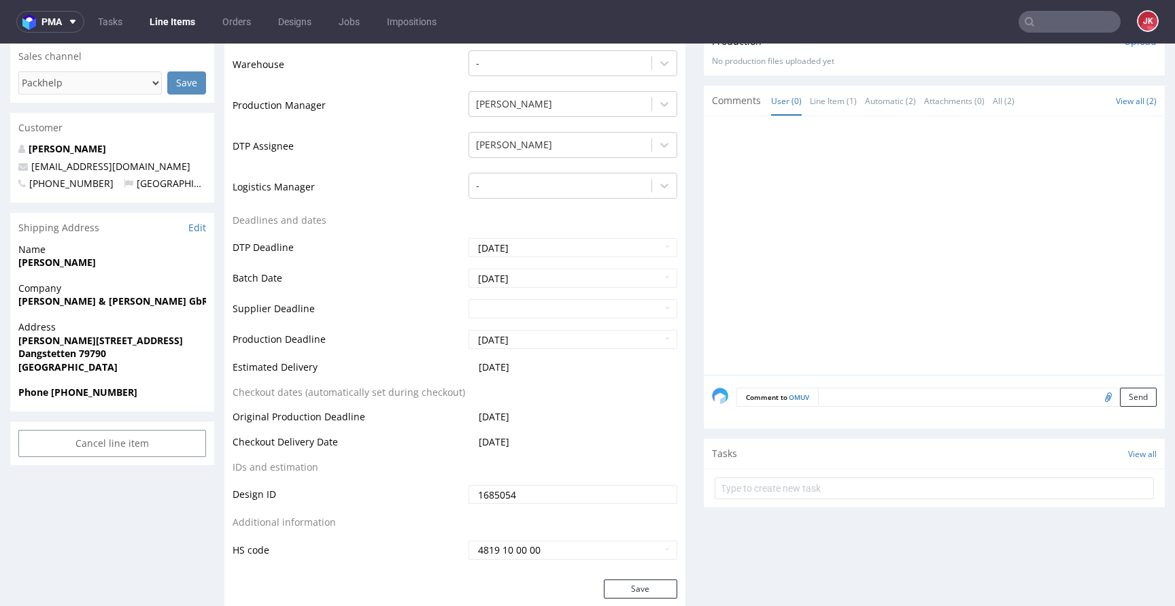
scroll to position [525, 0]
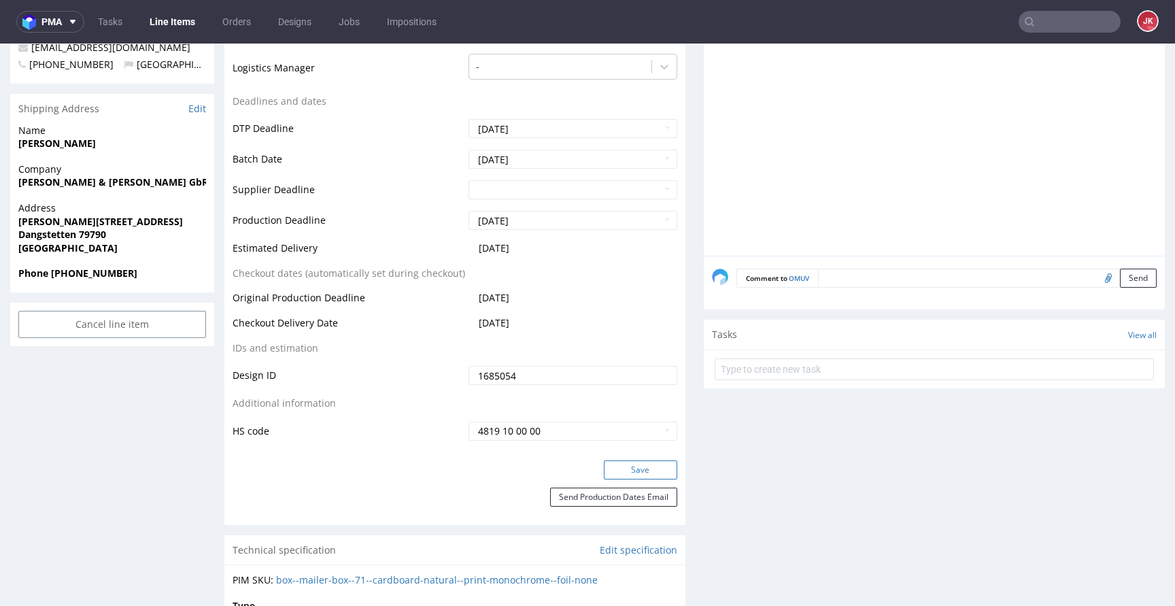
click at [626, 463] on button "Save" at bounding box center [640, 469] width 73 height 19
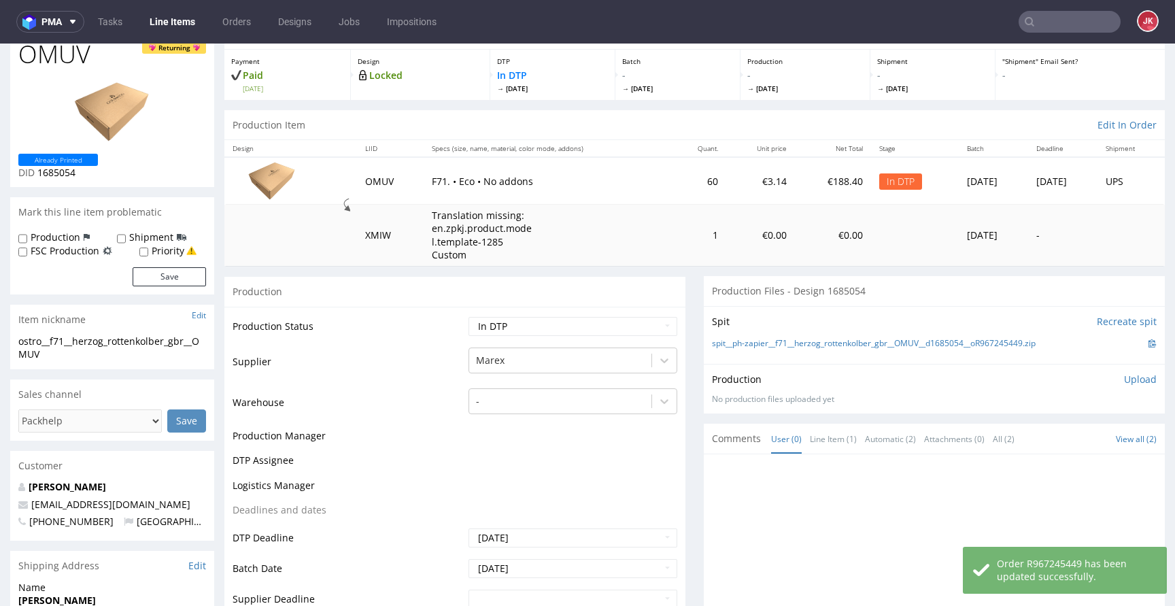
scroll to position [0, 0]
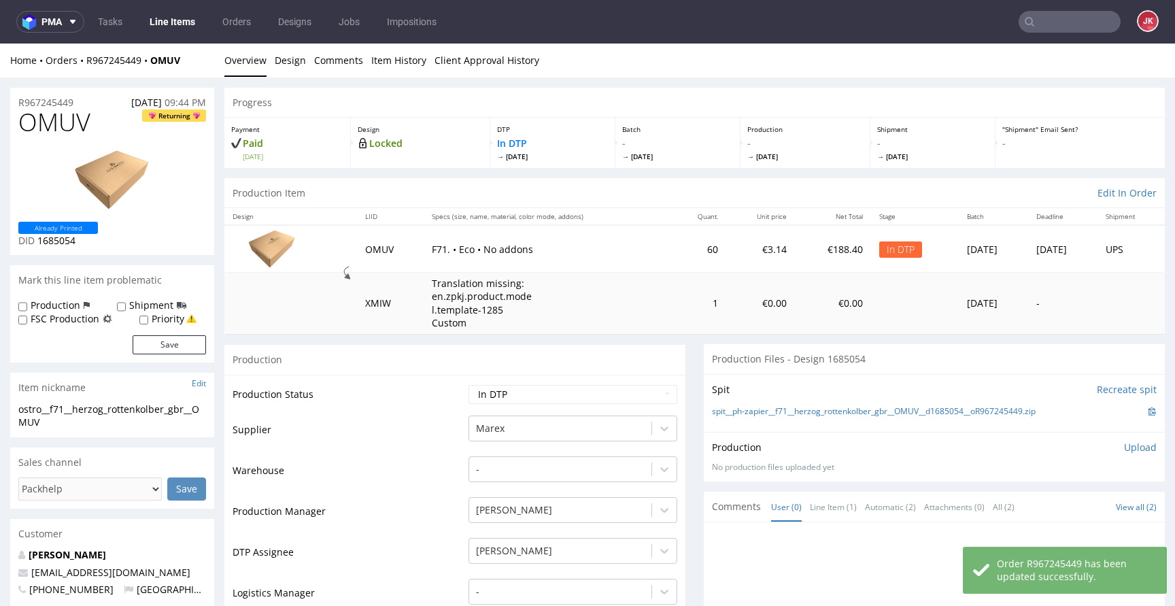
click at [168, 320] on label "Priority" at bounding box center [168, 319] width 33 height 14
click at [148, 320] on input "Priority" at bounding box center [143, 320] width 9 height 11
checkbox input "true"
click at [170, 348] on button "Save" at bounding box center [169, 344] width 73 height 19
click at [62, 131] on span "OMUV" at bounding box center [54, 122] width 72 height 27
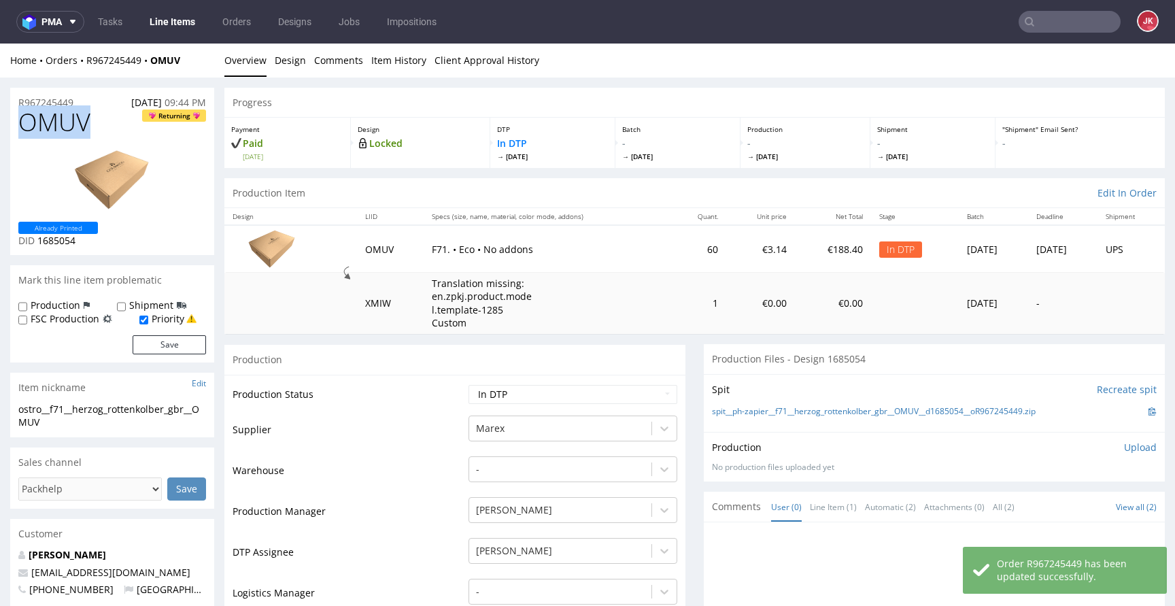
click at [62, 131] on span "OMUV" at bounding box center [54, 122] width 72 height 27
copy span "OMUV"
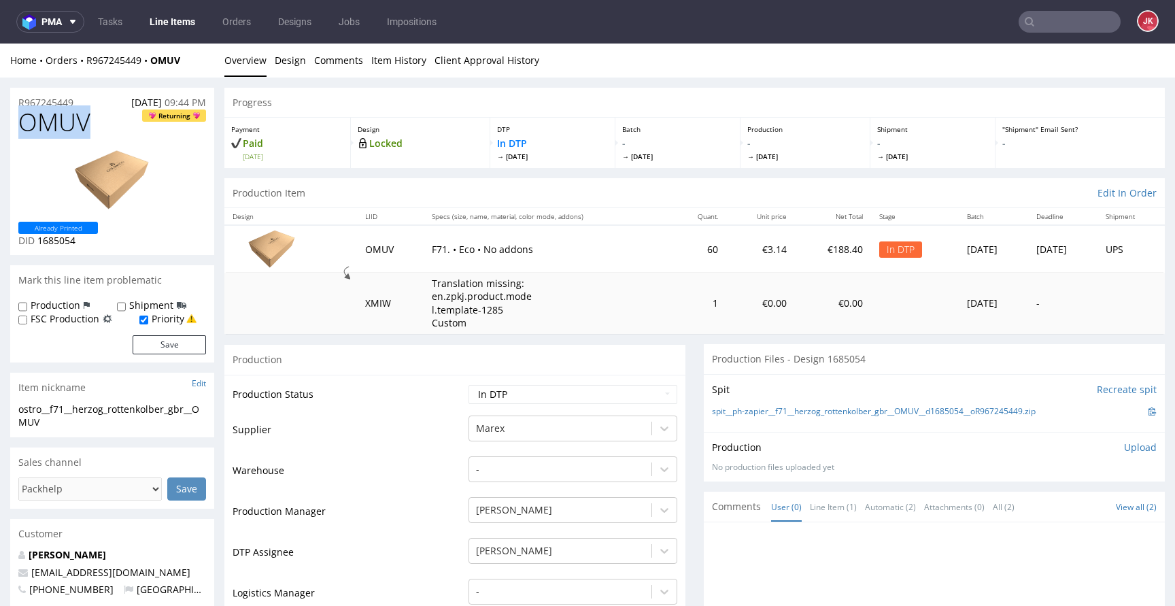
copy span "OMUV"
click at [135, 400] on div "Item nickname Edit" at bounding box center [112, 388] width 204 height 30
drag, startPoint x: 37, startPoint y: 422, endPoint x: 0, endPoint y: 412, distance: 39.0
copy div "ostro__f71__herzog_rottenkolber_gbr__OMUV"
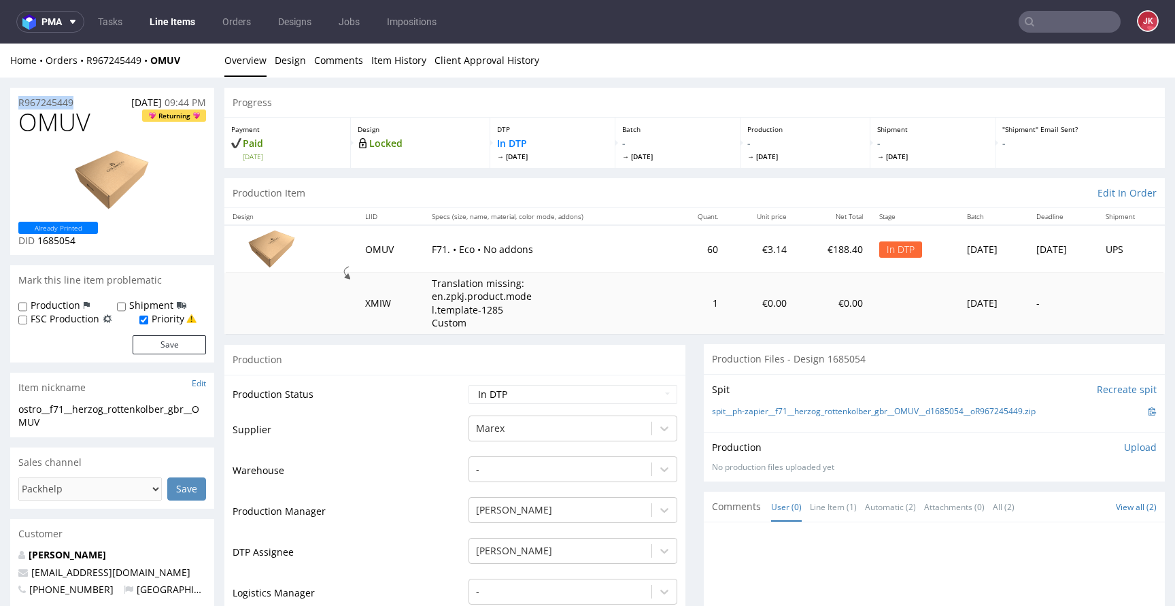
drag, startPoint x: 90, startPoint y: 101, endPoint x: 0, endPoint y: 101, distance: 89.8
copy p "R967245449"
click at [1124, 449] on p "Upload" at bounding box center [1140, 448] width 33 height 14
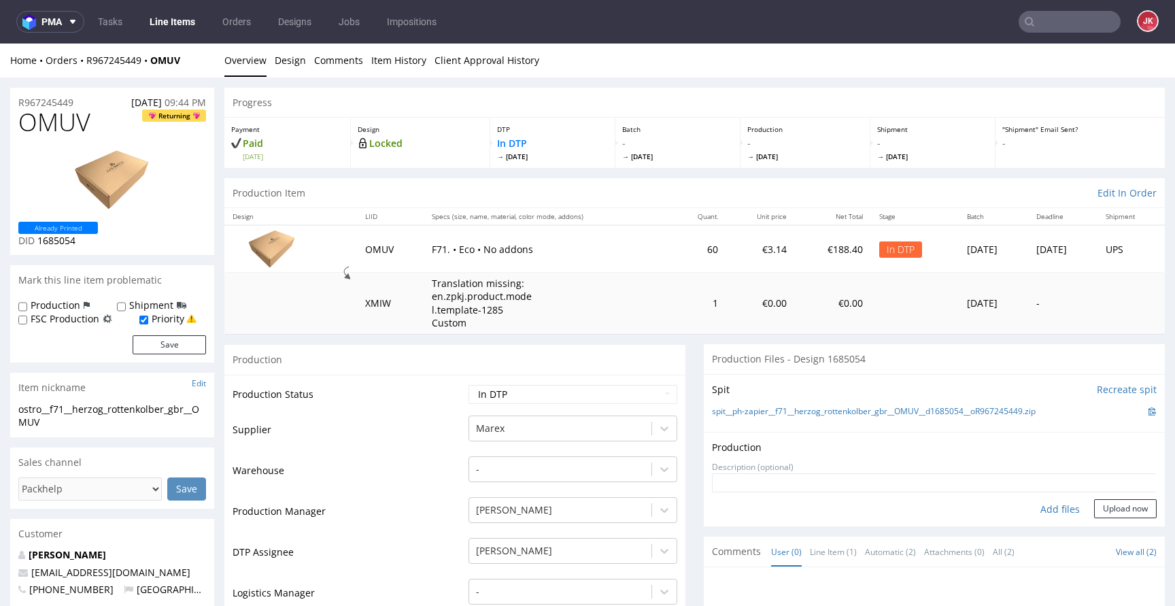
click at [1051, 508] on div "Add files" at bounding box center [1060, 509] width 68 height 20
type input "C:\fakepath\ostro__f71__herzog_rottenkolber_gbr__OMUV__d1685054__oR967245449__5…"
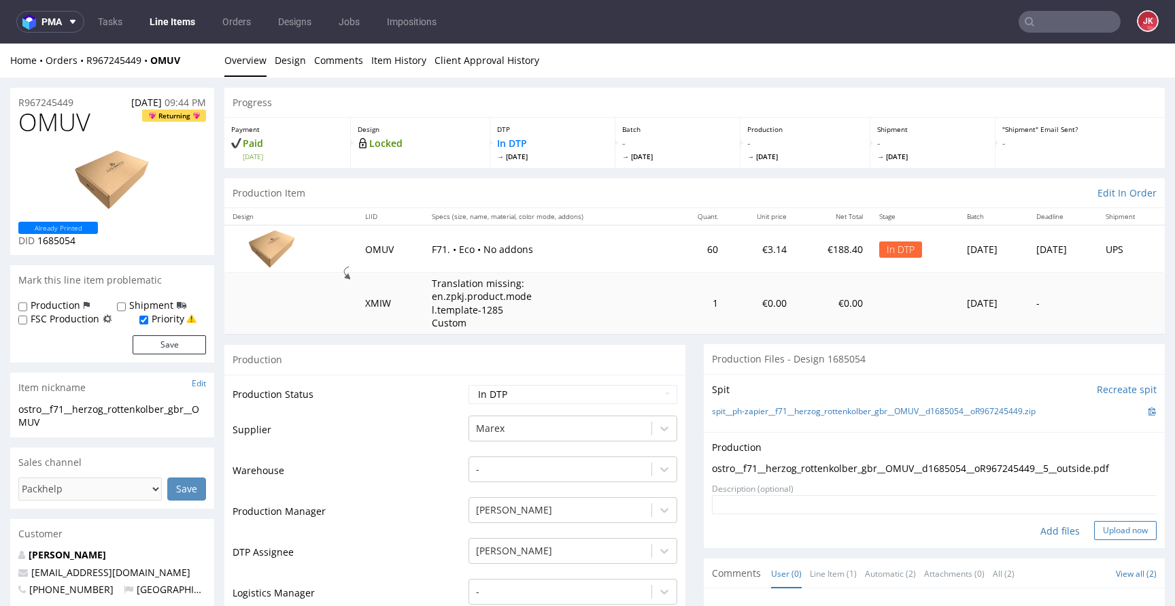
click at [1119, 532] on button "Upload now" at bounding box center [1125, 530] width 63 height 19
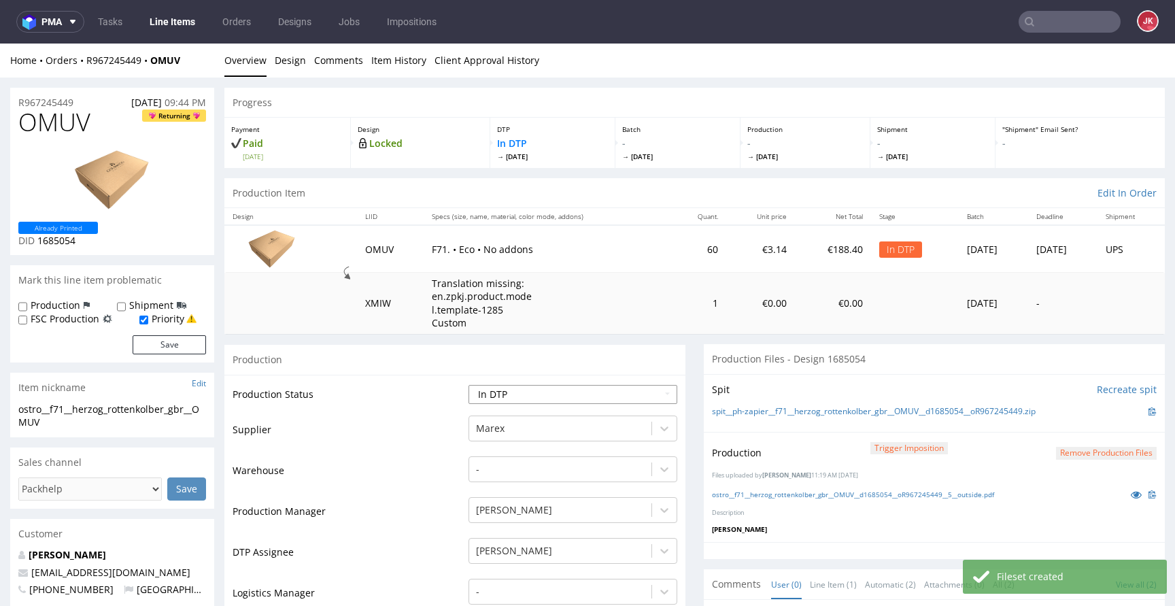
click at [607, 394] on select "Waiting for Artwork Waiting for Diecut Waiting for Mockup Waiting for DTP Waiti…" at bounding box center [573, 394] width 209 height 19
select select "dtp_production_ready"
click at [469, 385] on select "Waiting for Artwork Waiting for Diecut Waiting for Mockup Waiting for DTP Waiti…" at bounding box center [573, 394] width 209 height 19
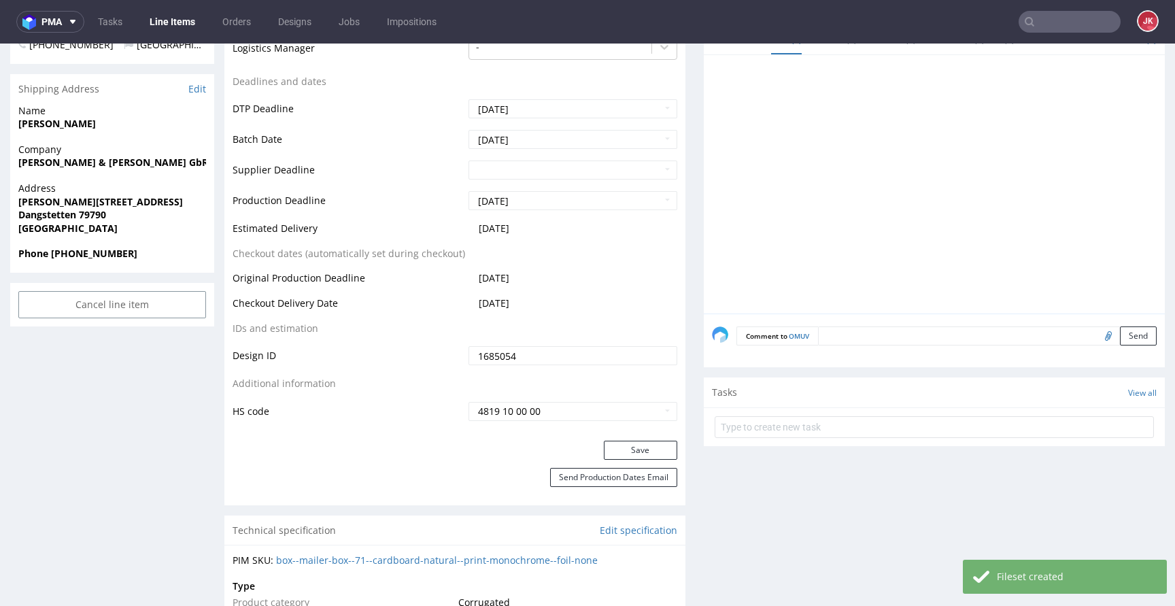
scroll to position [609, 0]
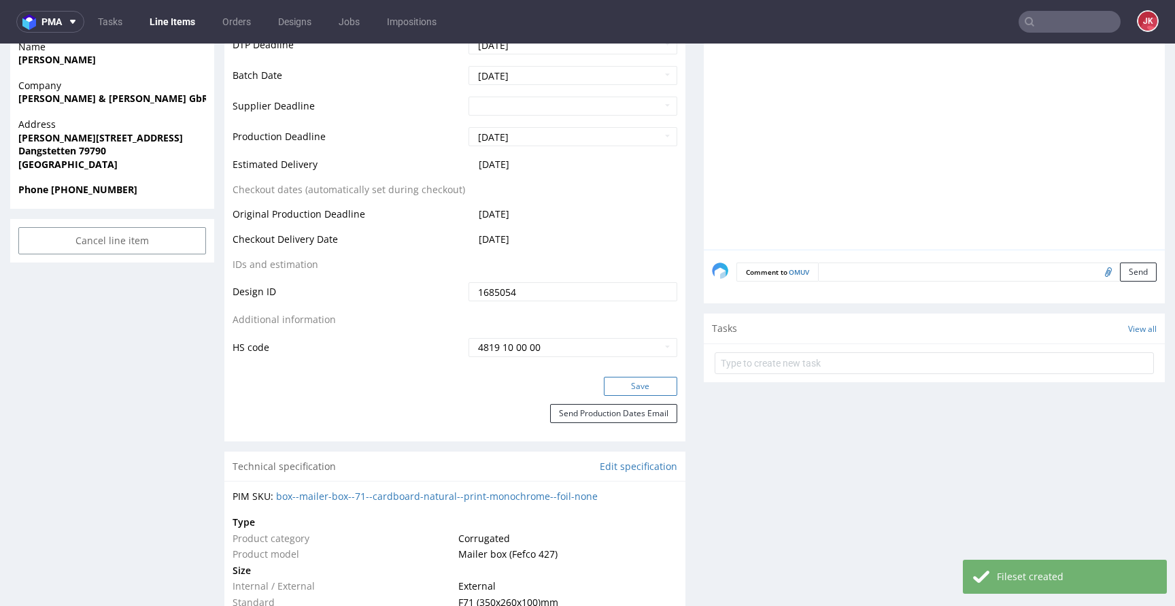
click at [645, 382] on button "Save" at bounding box center [640, 386] width 73 height 19
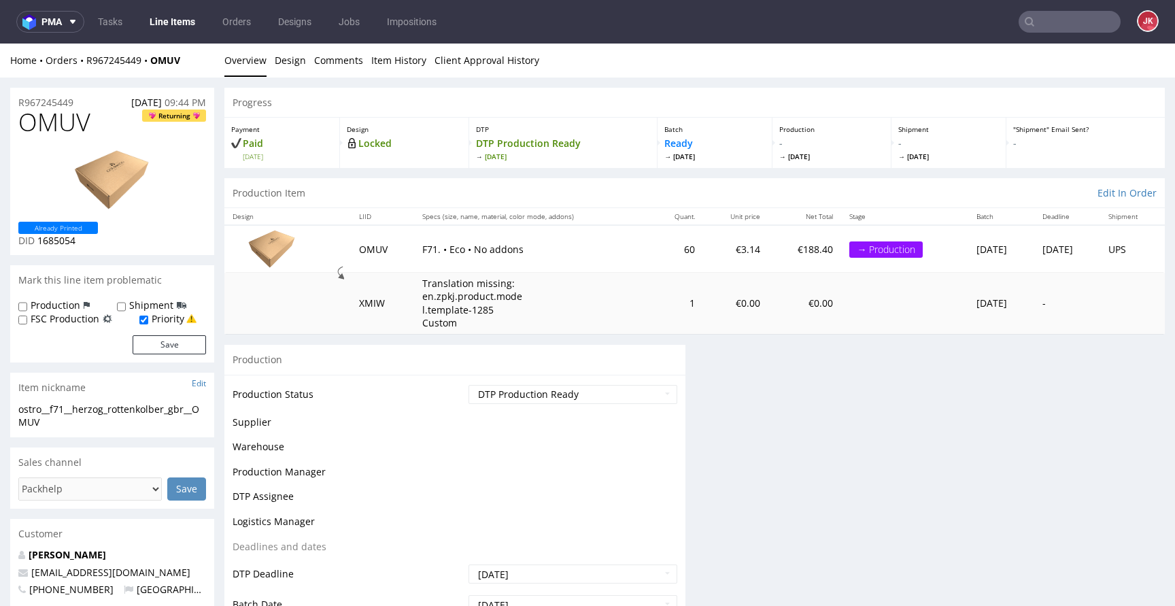
scroll to position [0, 0]
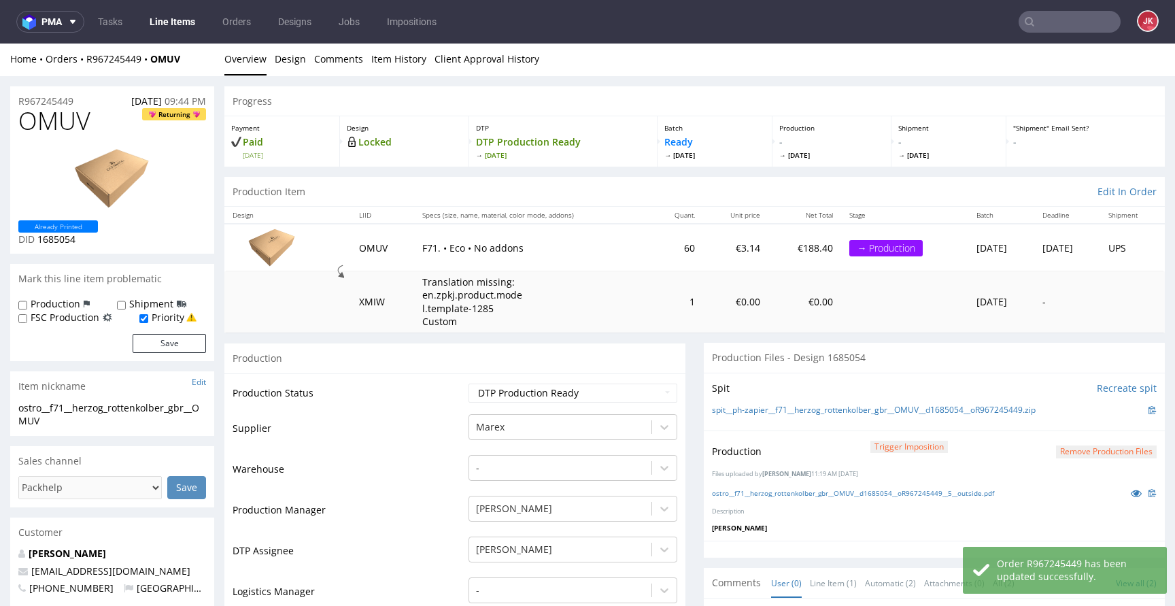
scroll to position [3, 0]
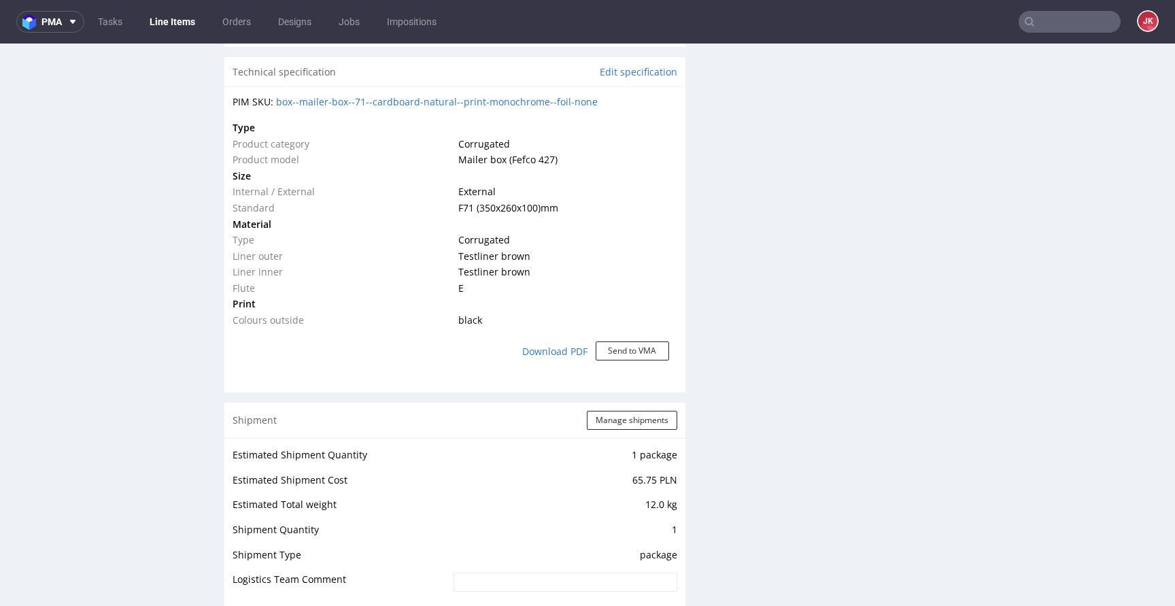
scroll to position [1045, 0]
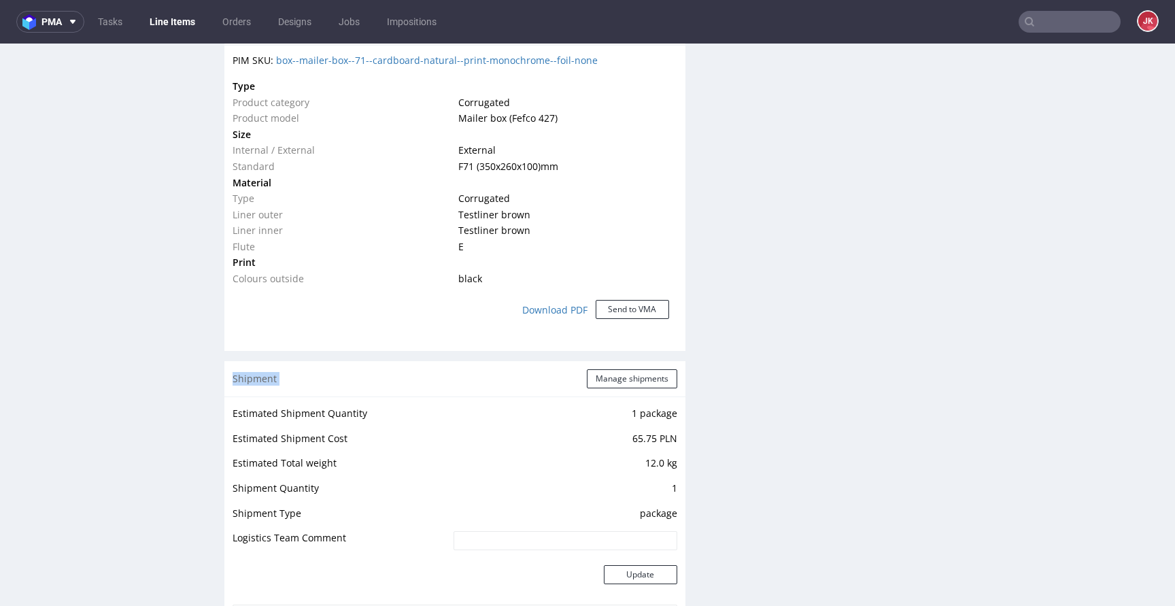
click at [683, 377] on div "Progress Payment Paid Thu 11 Sep Design Locked DTP DTP Production Ready Wed 17 …" at bounding box center [694, 254] width 941 height 2423
click at [690, 373] on div "Progress Payment Paid Thu 11 Sep Design Locked DTP DTP Production Ready Wed 17 …" at bounding box center [694, 254] width 941 height 2423
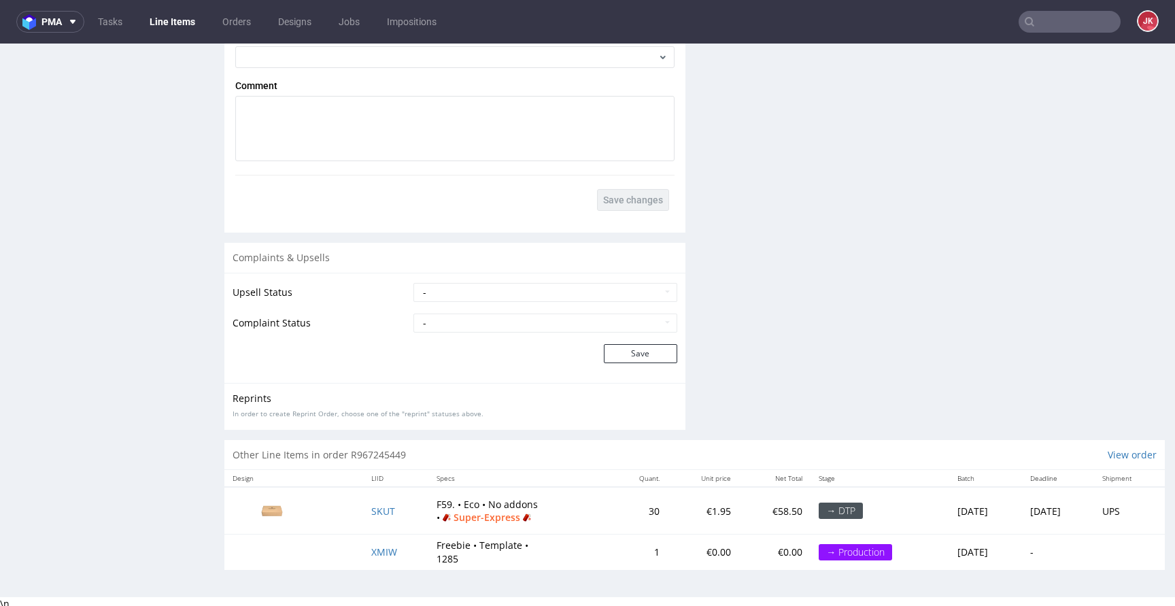
scroll to position [1938, 0]
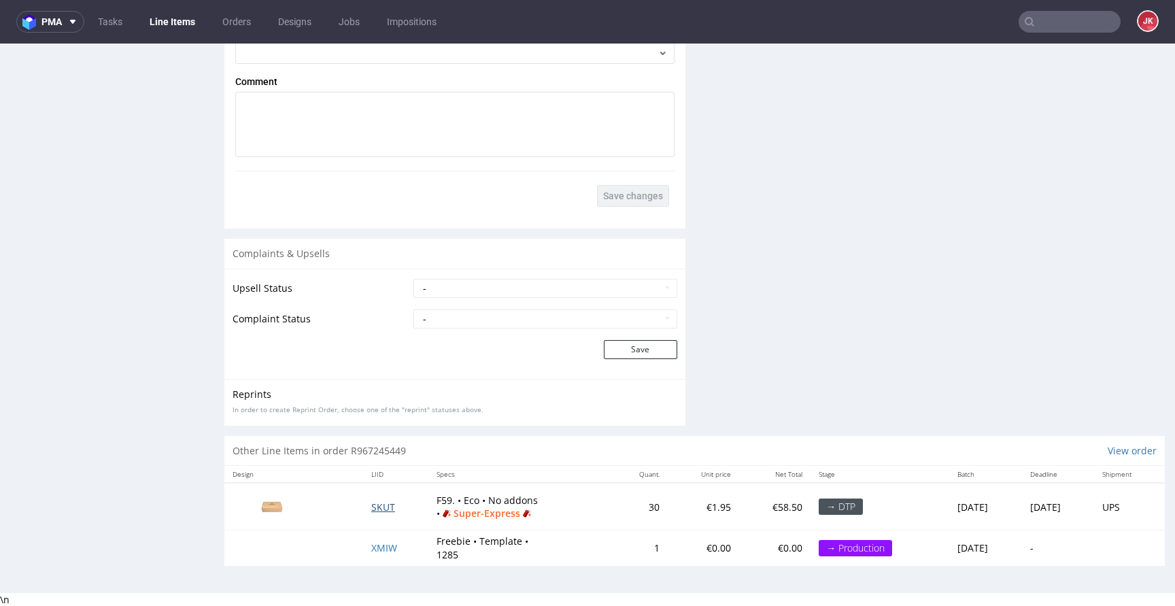
click at [376, 503] on span "SKUT" at bounding box center [383, 507] width 24 height 13
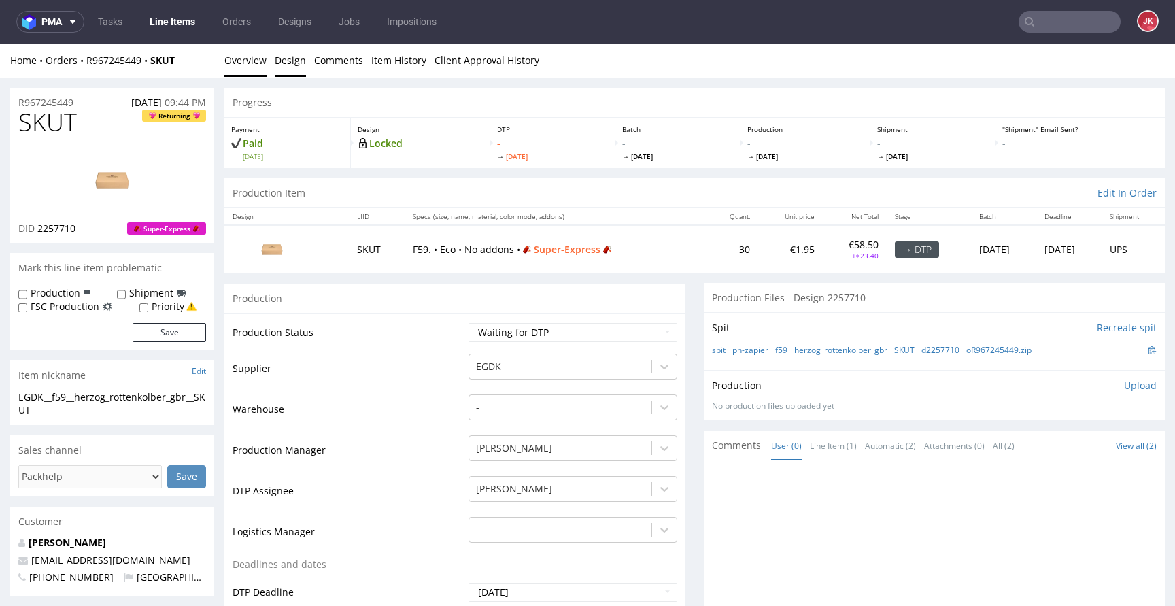
click at [290, 66] on link "Design" at bounding box center [290, 60] width 31 height 33
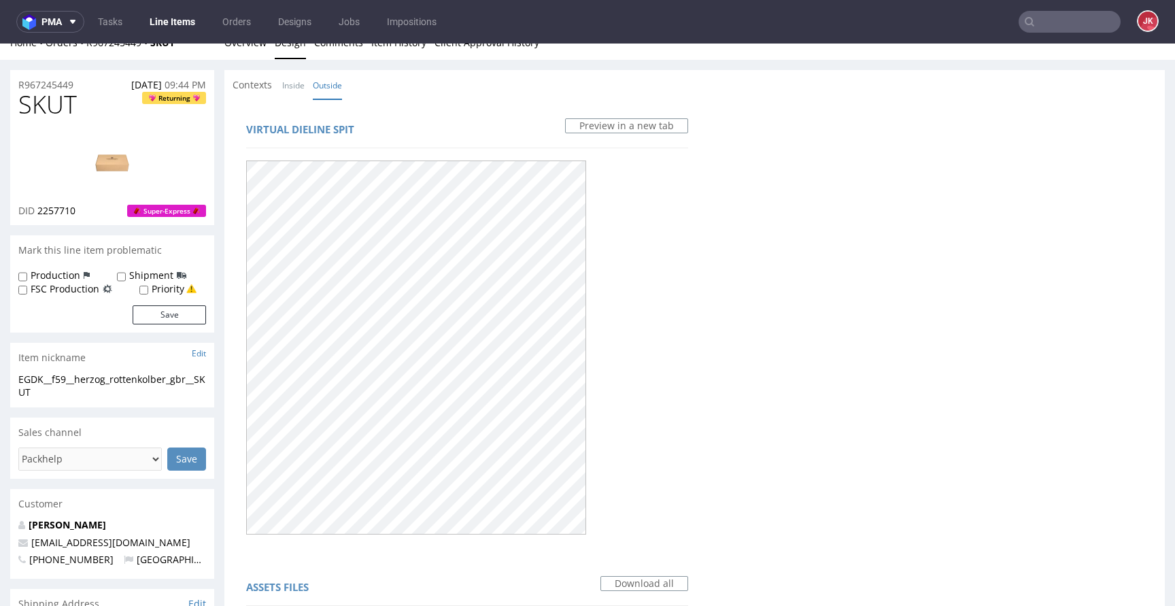
scroll to position [10, 0]
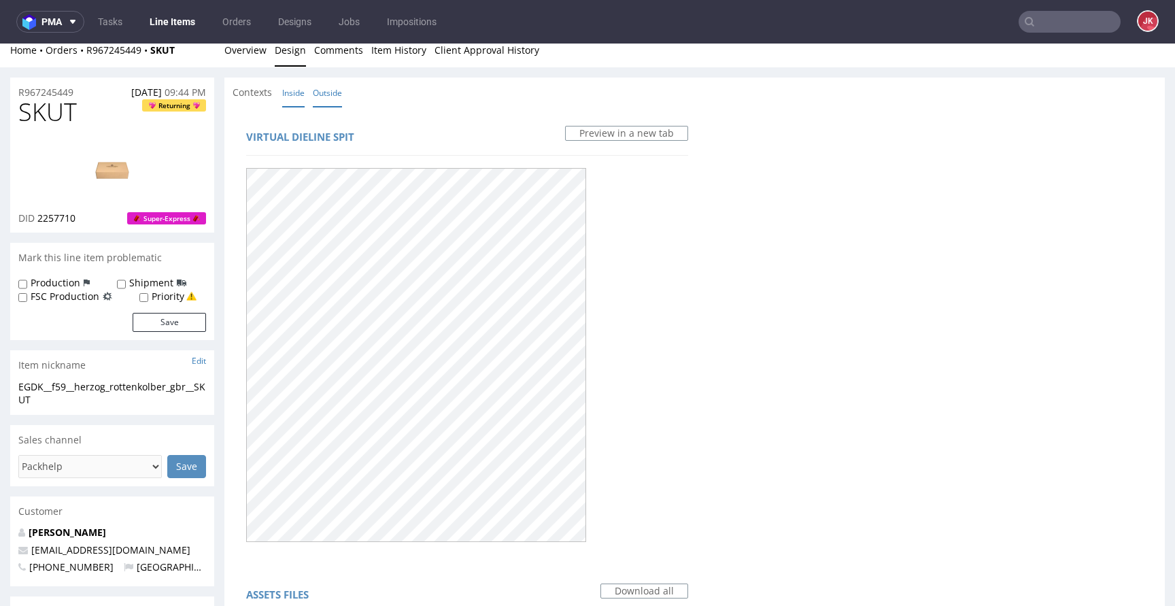
click at [294, 97] on link "Inside" at bounding box center [293, 92] width 22 height 29
click at [322, 95] on link "Outside" at bounding box center [327, 92] width 29 height 29
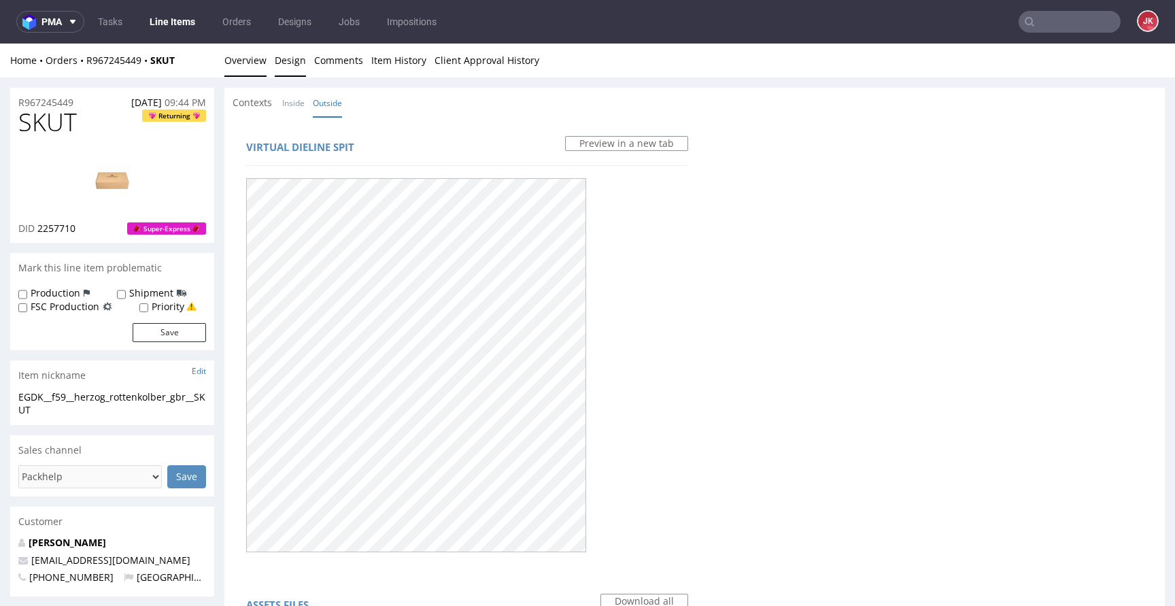
click at [258, 70] on link "Overview" at bounding box center [245, 60] width 42 height 33
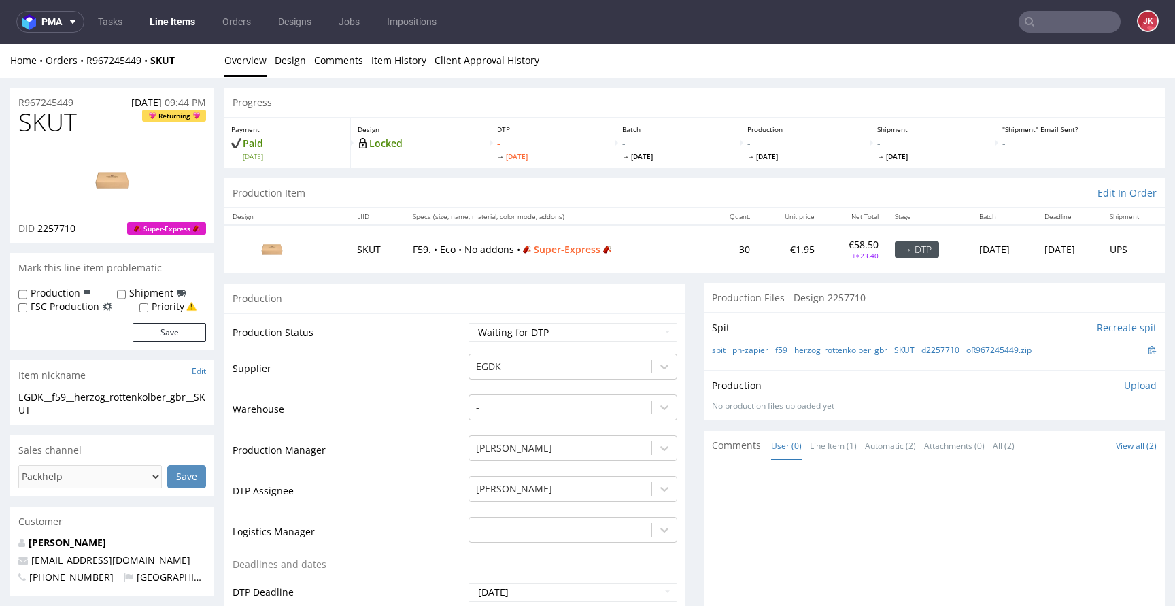
click at [47, 124] on span "SKUT" at bounding box center [47, 122] width 58 height 27
copy span "SKUT"
click at [58, 231] on span "2257710" at bounding box center [56, 228] width 38 height 13
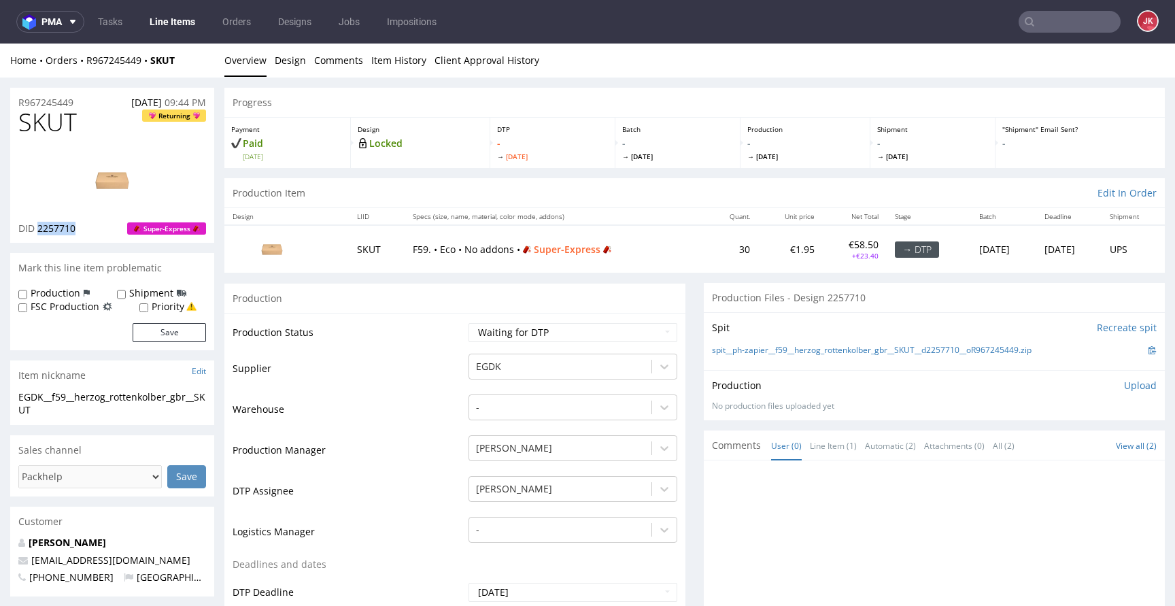
copy span "2257710"
click at [439, 367] on td "Supplier" at bounding box center [349, 372] width 233 height 41
click at [490, 329] on select "Waiting for Artwork Waiting for Diecut Waiting for Mockup Waiting for DTP Waiti…" at bounding box center [573, 332] width 209 height 19
select select "dtp_in_process"
click at [469, 323] on select "Waiting for Artwork Waiting for Diecut Waiting for Mockup Waiting for DTP Waiti…" at bounding box center [573, 332] width 209 height 19
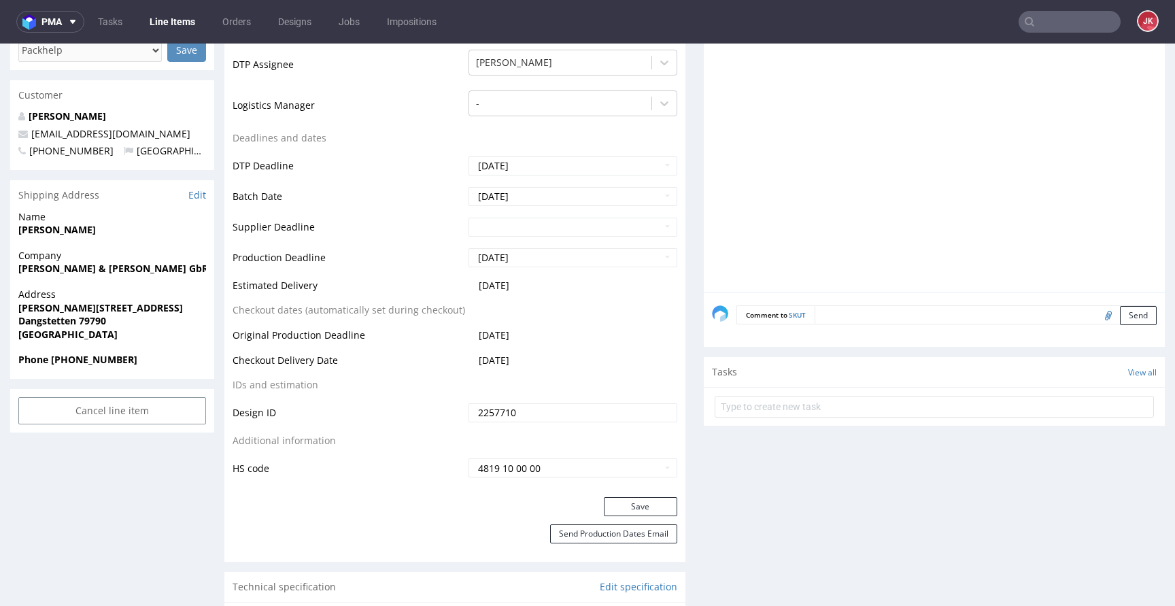
scroll to position [432, 0]
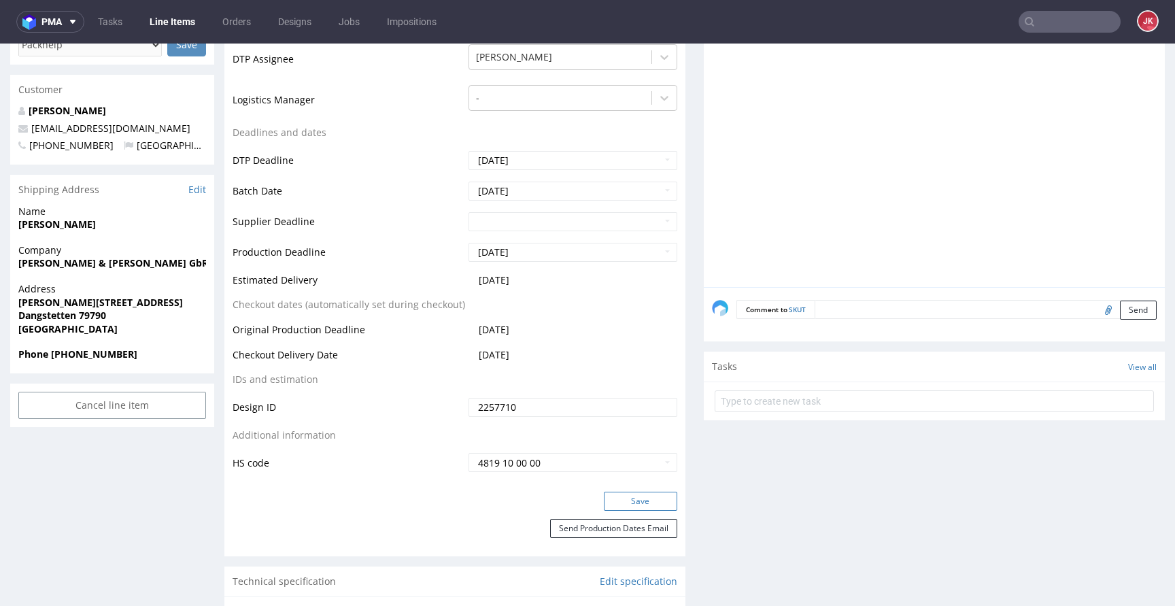
click at [635, 505] on button "Save" at bounding box center [640, 501] width 73 height 19
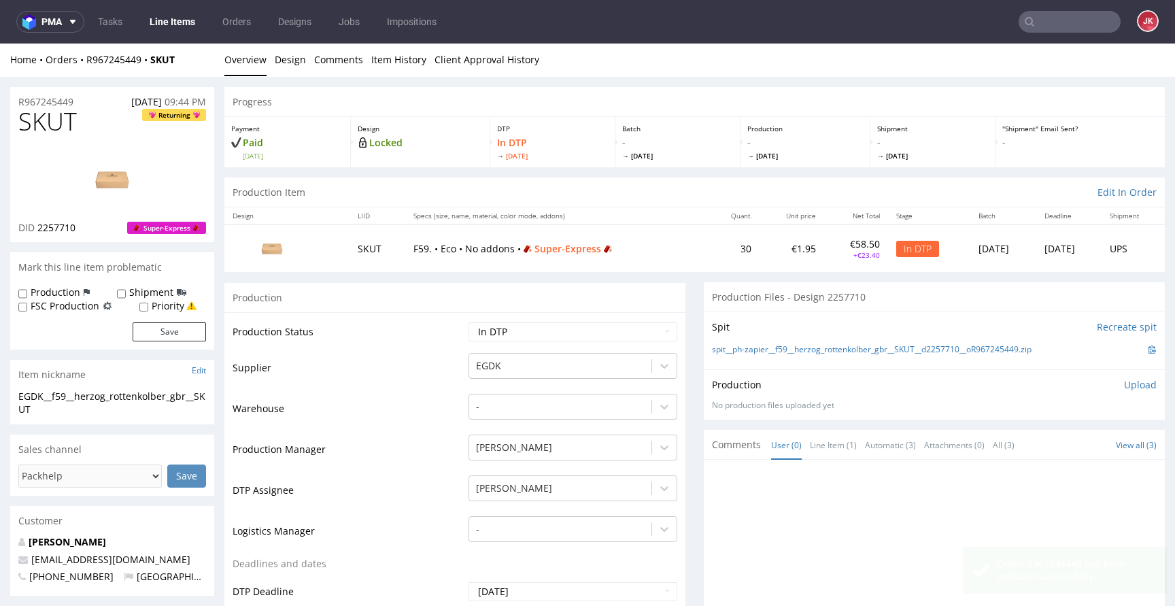
scroll to position [0, 0]
click at [41, 121] on span "SKUT" at bounding box center [47, 122] width 58 height 27
copy span "SKUT"
drag, startPoint x: 439, startPoint y: 384, endPoint x: 318, endPoint y: 386, distance: 120.4
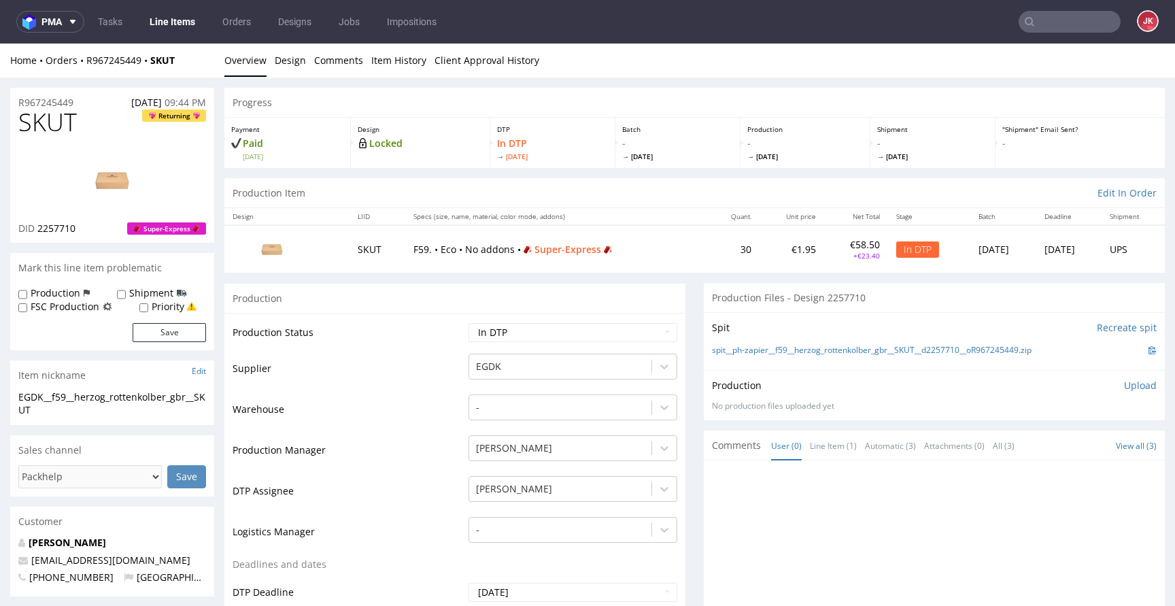
click at [439, 385] on td "Supplier" at bounding box center [349, 372] width 233 height 41
drag, startPoint x: 76, startPoint y: 405, endPoint x: 0, endPoint y: 392, distance: 77.4
copy div "EGDK__f59__herzog_rottenkolber_gbr__SKUT"
drag, startPoint x: 88, startPoint y: 101, endPoint x: 6, endPoint y: 104, distance: 82.4
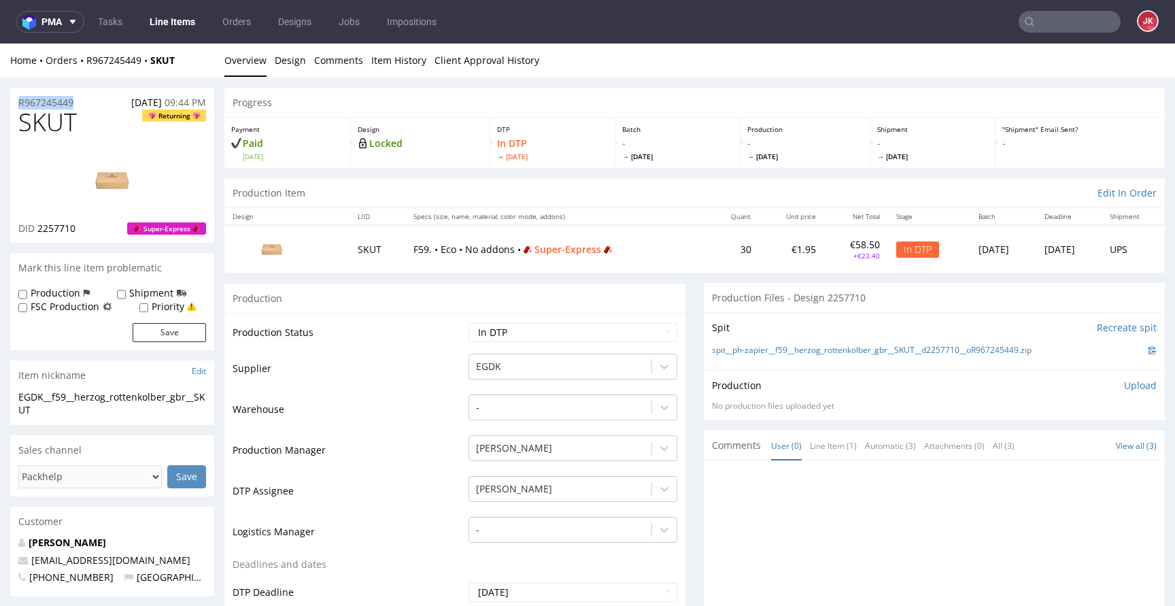
copy p "R967245449"
click at [1124, 386] on p "Upload" at bounding box center [1140, 386] width 33 height 14
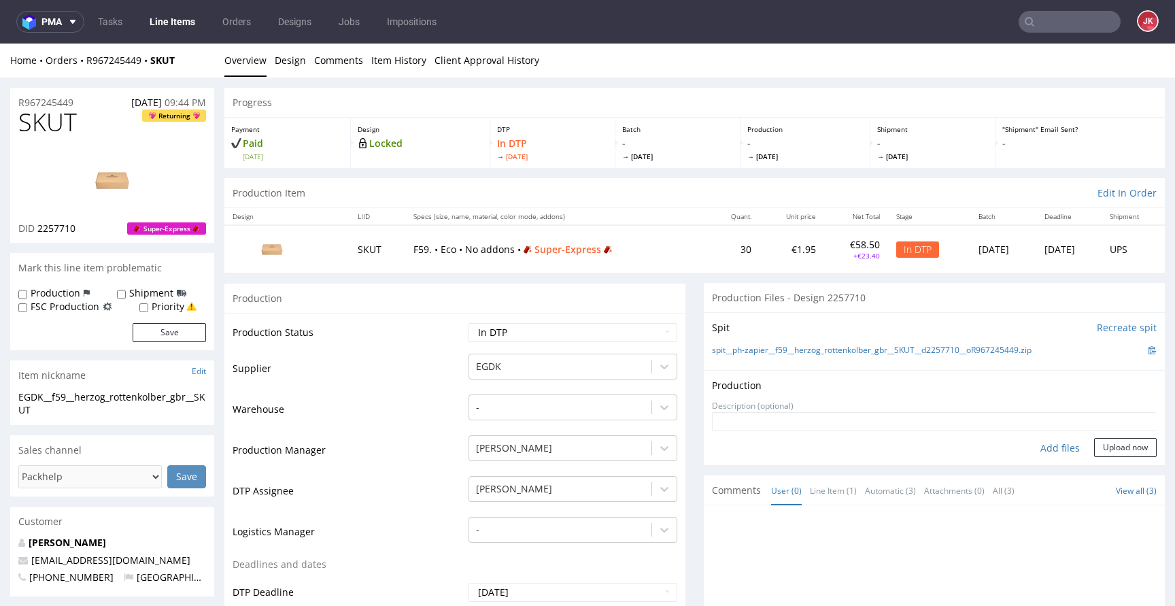
click at [1043, 446] on div "Add files" at bounding box center [1060, 448] width 68 height 20
type input "C:\fakepath\EGDK__f59__herzog_rottenkolber_gbr__SKUT__d2257710__oR967245449__ou…"
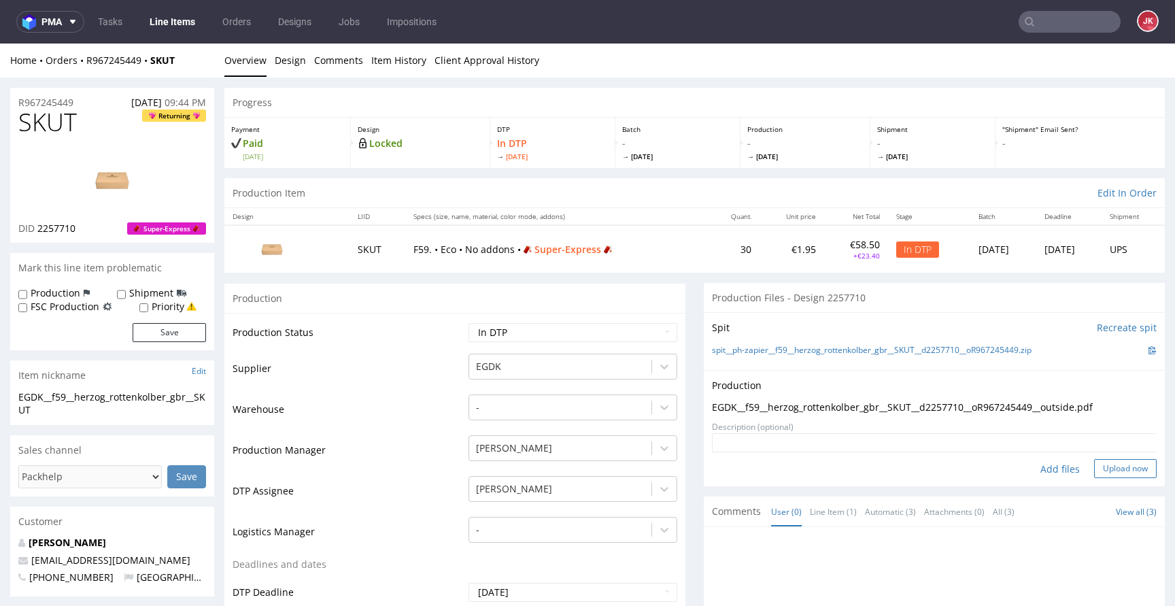
click at [1097, 476] on button "Upload now" at bounding box center [1125, 468] width 63 height 19
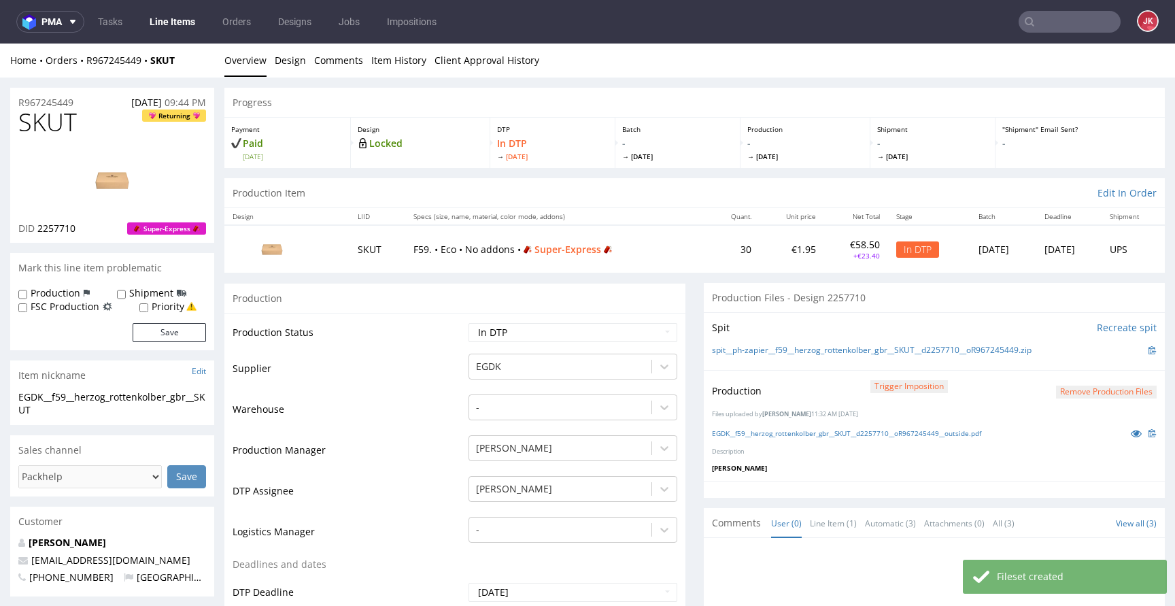
click at [588, 343] on td "Waiting for Artwork Waiting for Diecut Waiting for Mockup Waiting for DTP Waiti…" at bounding box center [571, 337] width 212 height 31
click at [588, 335] on select "Waiting for Artwork Waiting for Diecut Waiting for Mockup Waiting for DTP Waiti…" at bounding box center [573, 332] width 209 height 19
select select "dtp_production_ready"
click at [469, 323] on select "Waiting for Artwork Waiting for Diecut Waiting for Mockup Waiting for DTP Waiti…" at bounding box center [573, 332] width 209 height 19
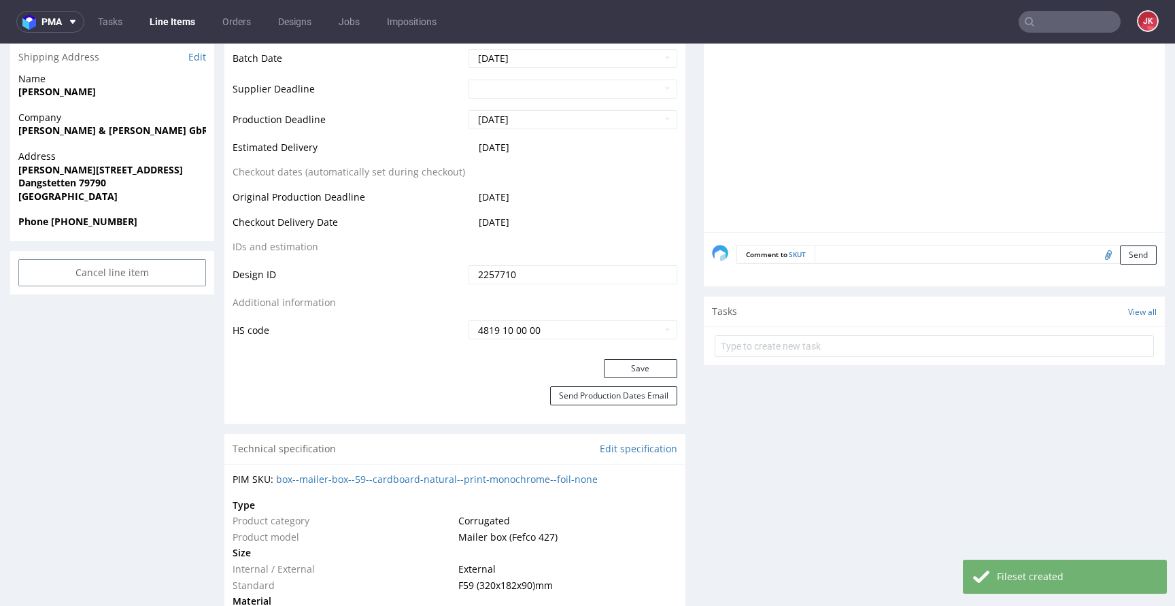
scroll to position [575, 0]
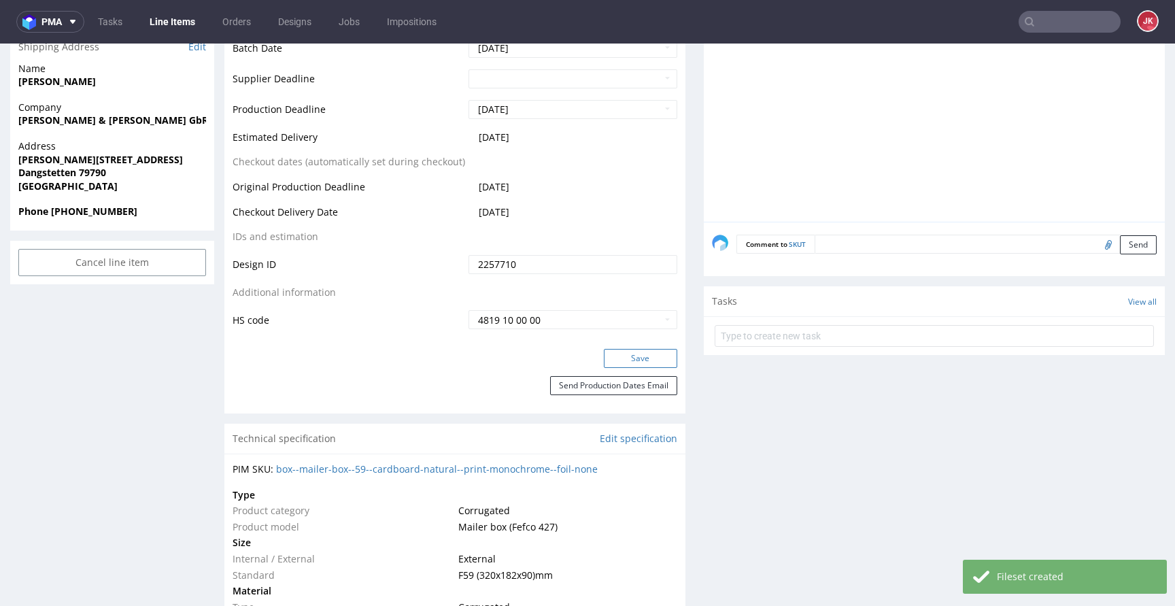
click at [620, 358] on button "Save" at bounding box center [640, 358] width 73 height 19
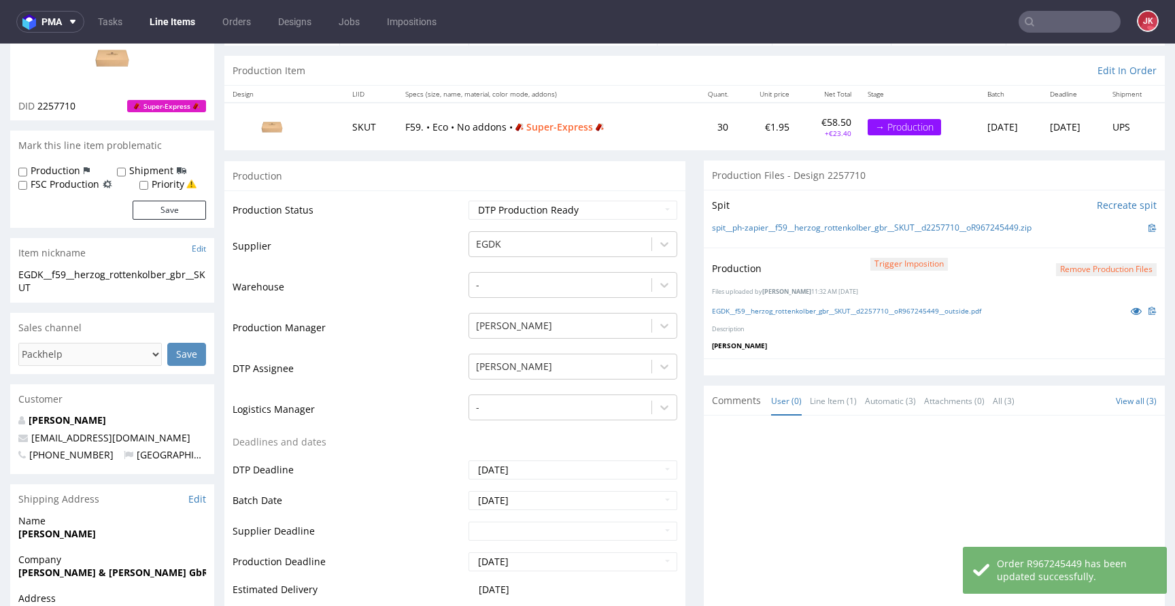
scroll to position [0, 0]
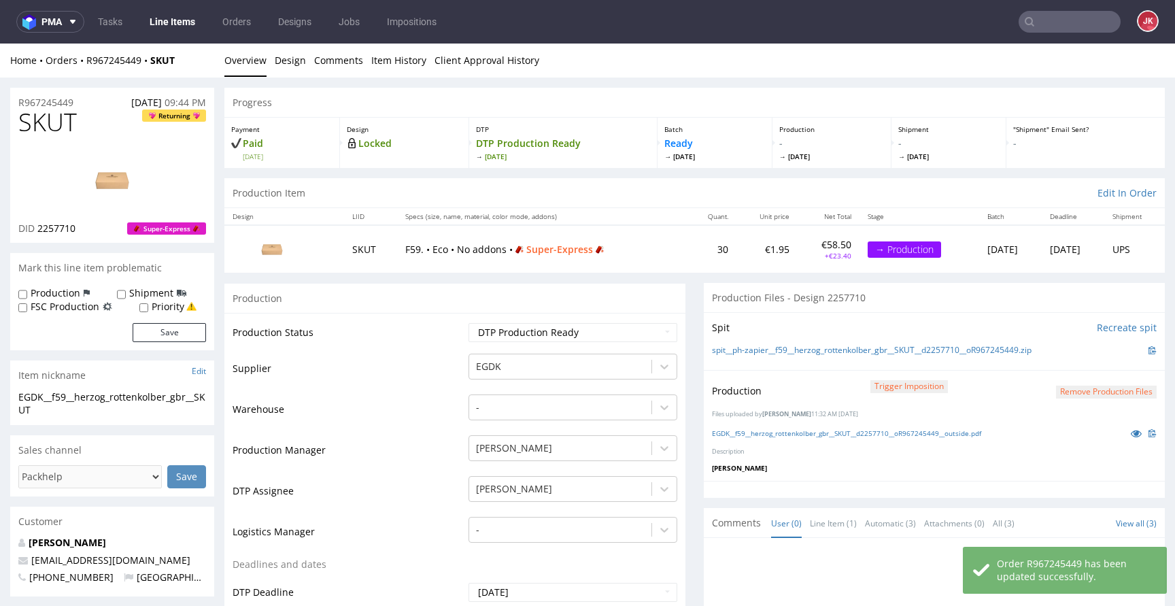
click at [167, 303] on label "Priority" at bounding box center [168, 307] width 33 height 14
click at [148, 303] on input "Priority" at bounding box center [143, 308] width 9 height 11
checkbox input "true"
click at [167, 323] on button "Save" at bounding box center [169, 332] width 73 height 19
click at [446, 376] on td "Supplier" at bounding box center [349, 372] width 233 height 41
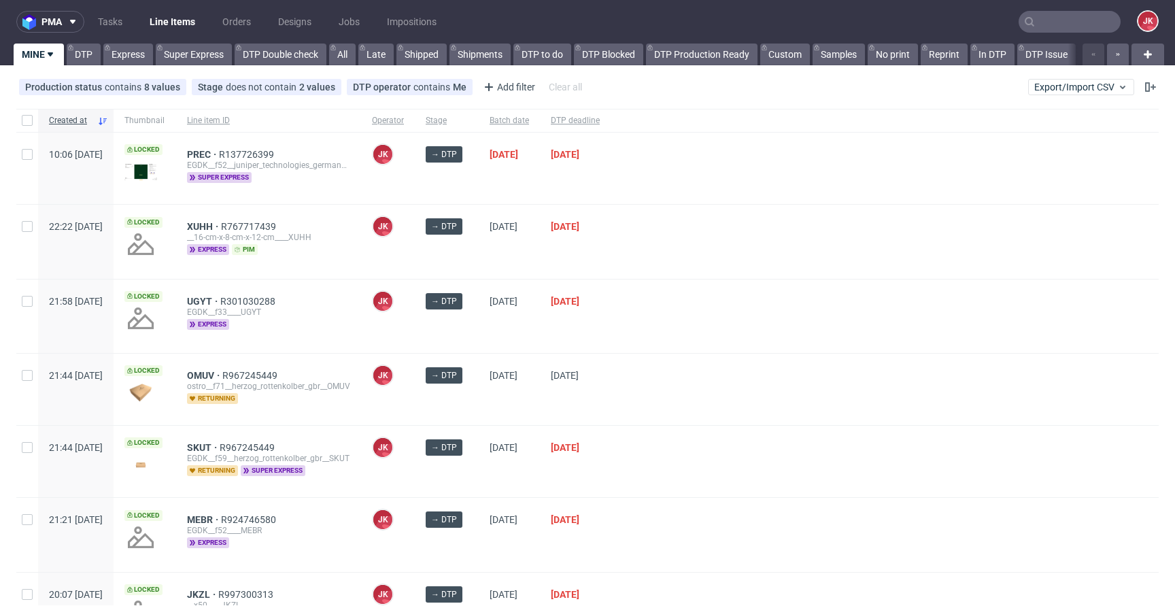
click at [415, 323] on div "[PERSON_NAME] [PERSON_NAME]" at bounding box center [388, 316] width 54 height 73
click at [479, 337] on div "→ DTP" at bounding box center [447, 316] width 64 height 73
click at [734, 316] on div at bounding box center [885, 316] width 548 height 73
click at [590, 324] on div "[DATE]" at bounding box center [575, 316] width 71 height 73
click at [479, 331] on div "→ DTP" at bounding box center [447, 316] width 64 height 73
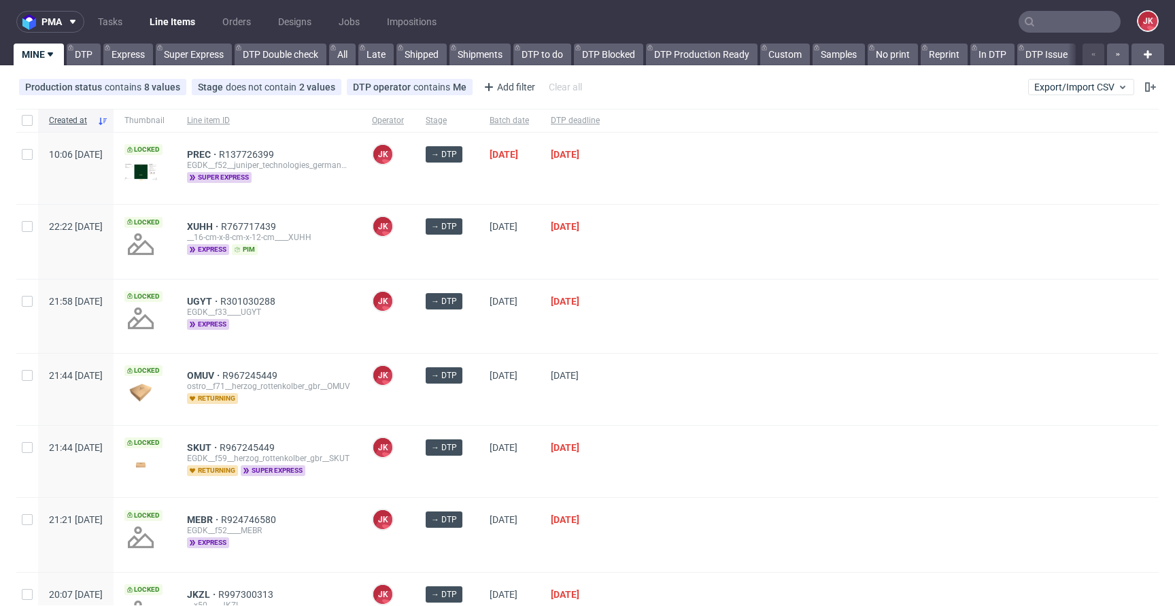
click at [479, 416] on div "→ DTP" at bounding box center [447, 389] width 64 height 71
click at [589, 392] on div "[DATE]" at bounding box center [575, 389] width 71 height 71
click at [540, 402] on div "19/09/2025" at bounding box center [509, 389] width 61 height 71
click at [589, 399] on div "17/09/2025" at bounding box center [575, 389] width 71 height 71
click at [685, 338] on div at bounding box center [885, 316] width 548 height 73
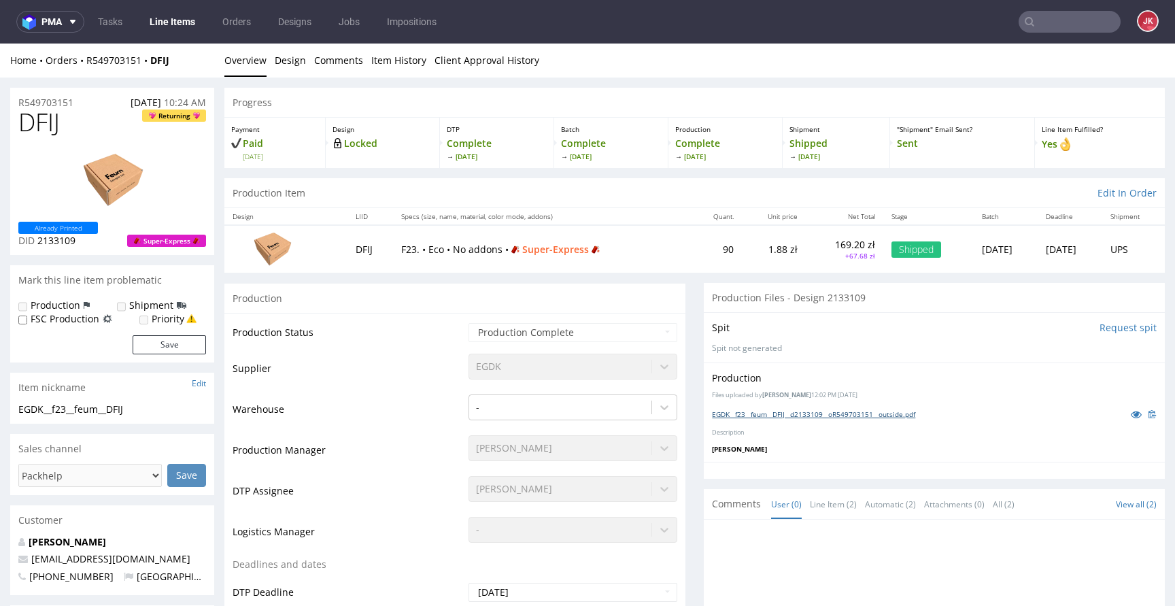
click at [826, 411] on link "EGDK__f23__feum__DFIJ__d2133109__oR549703151__outside.pdf" at bounding box center [813, 414] width 203 height 10
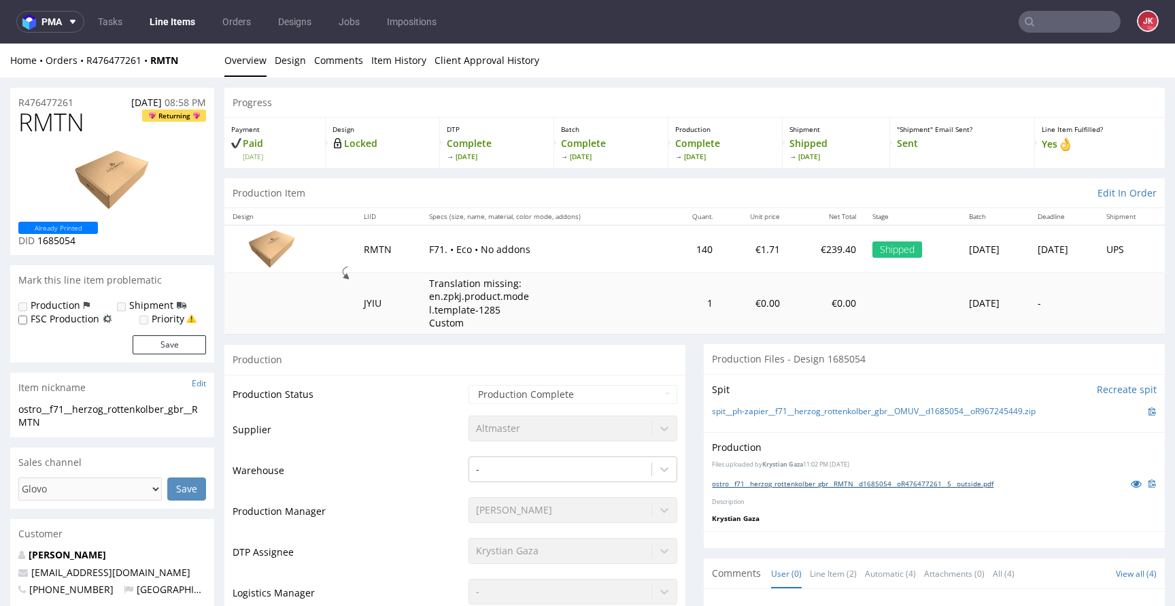
click at [785, 481] on link "ostro__f71__herzog_rottenkolber_gbr__RMTN__d1685054__oR476477261__5__outside.pdf" at bounding box center [853, 484] width 282 height 10
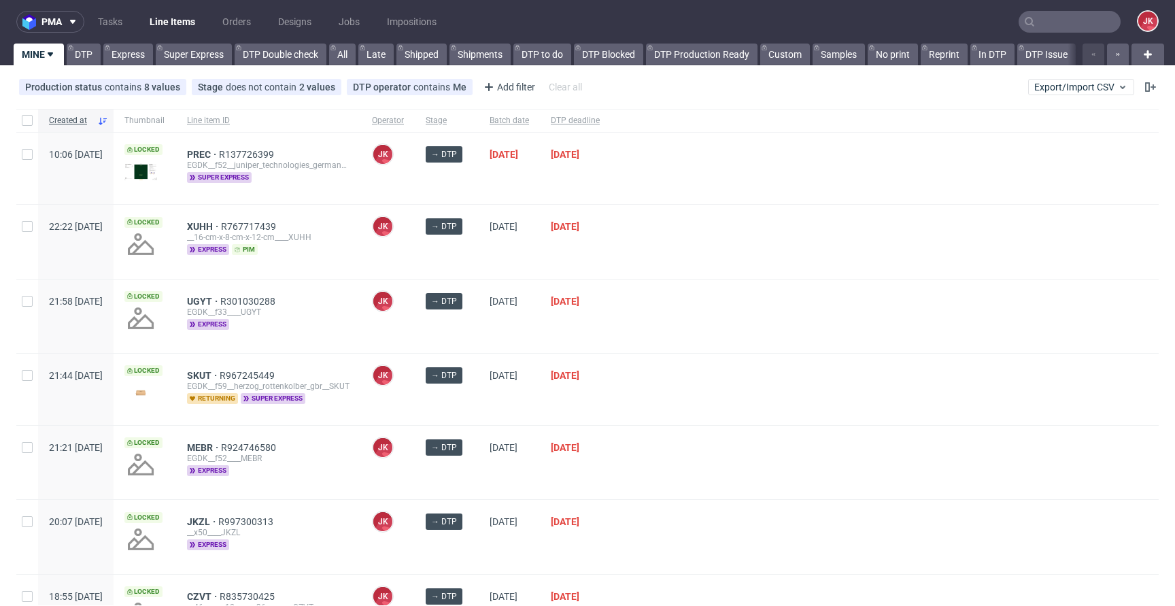
click at [690, 346] on div at bounding box center [885, 316] width 548 height 73
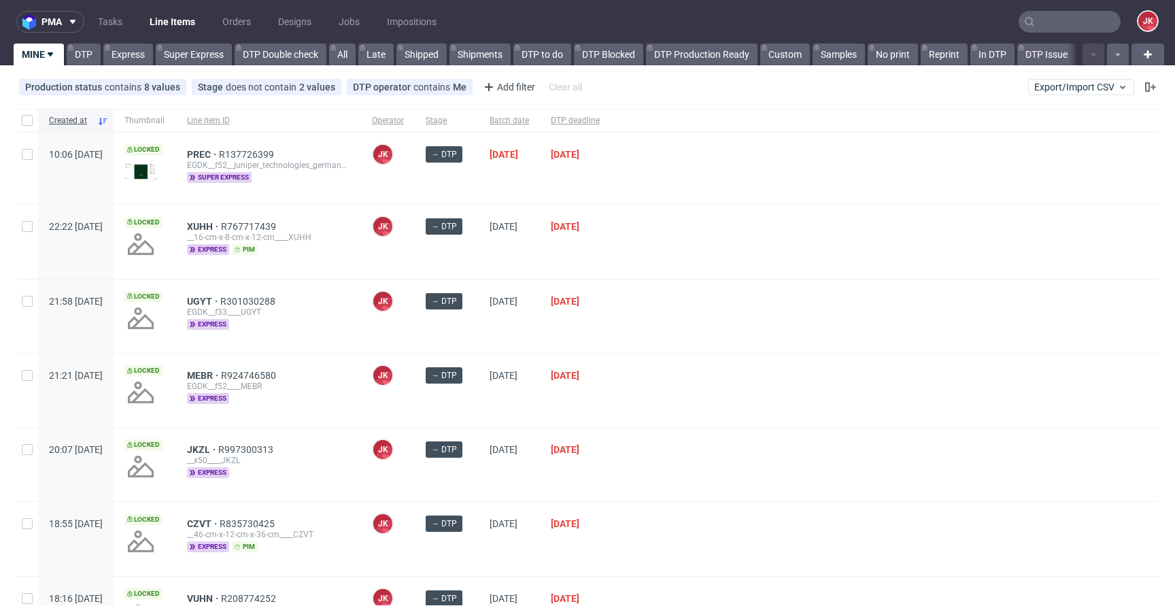
click at [664, 315] on div at bounding box center [885, 316] width 548 height 73
click at [540, 406] on div "[DATE]" at bounding box center [509, 390] width 61 height 73
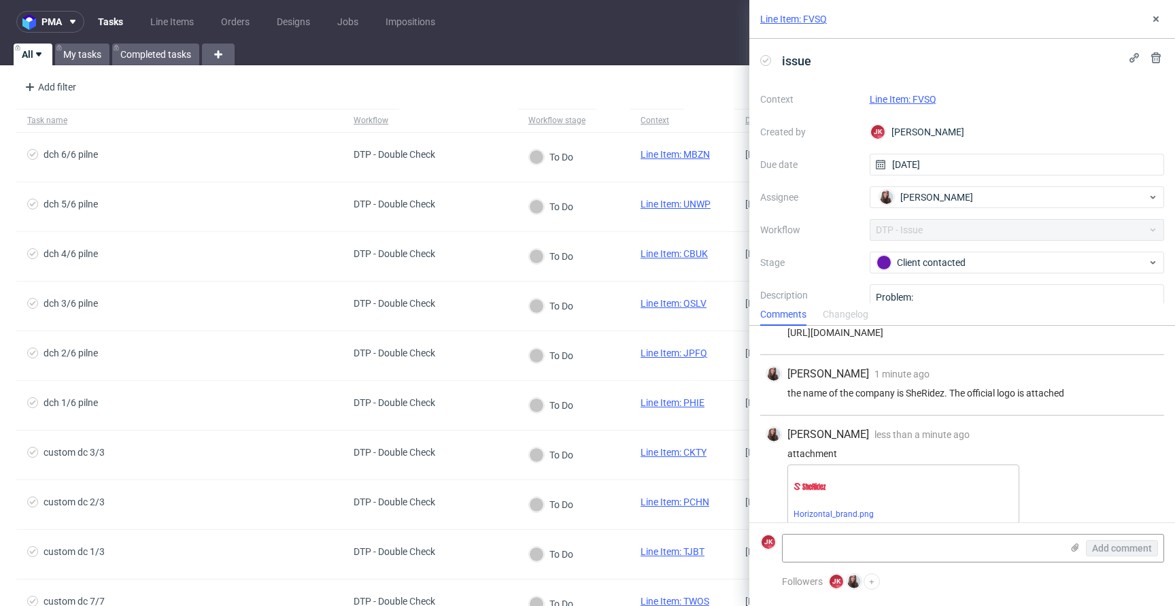
scroll to position [115, 0]
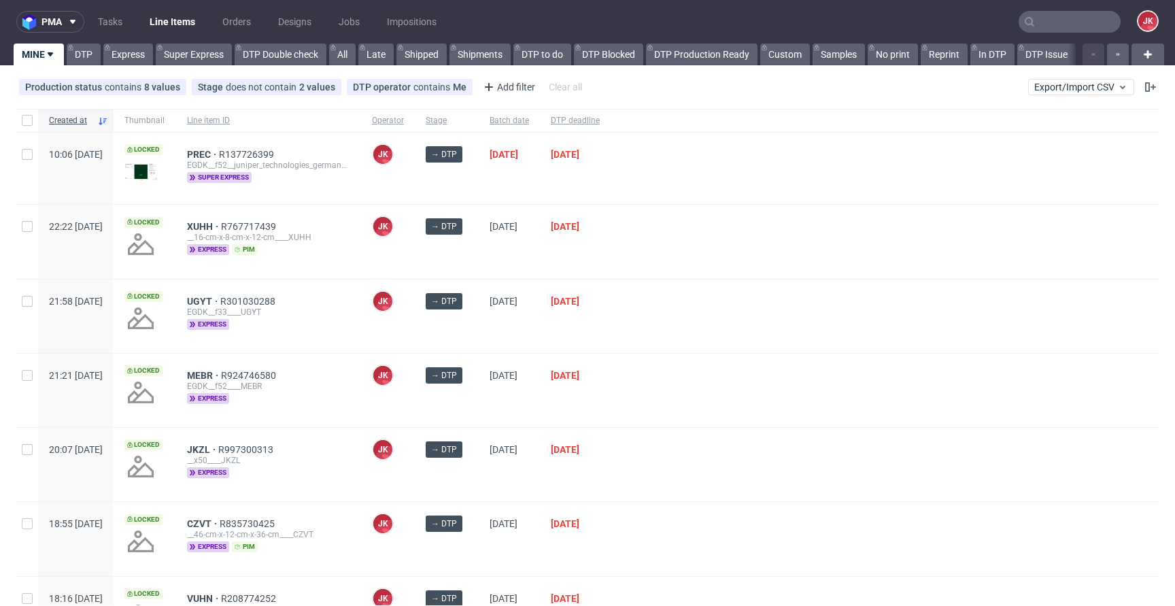
click at [479, 403] on div "→ DTP" at bounding box center [447, 390] width 64 height 73
click at [479, 412] on div "→ DTP" at bounding box center [447, 390] width 64 height 73
click at [671, 354] on div at bounding box center [885, 390] width 548 height 73
click at [479, 403] on div "→ DTP" at bounding box center [447, 390] width 64 height 73
click at [518, 382] on div "16/09/2025" at bounding box center [509, 390] width 61 height 73
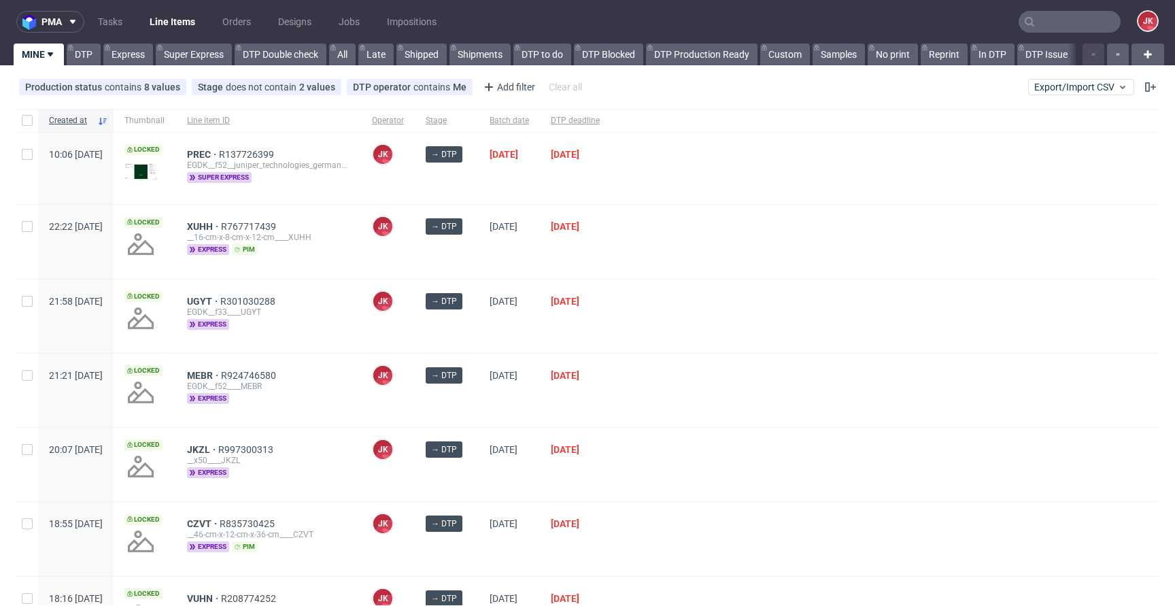
click at [350, 301] on div "UGYT R301030288" at bounding box center [268, 301] width 163 height 11
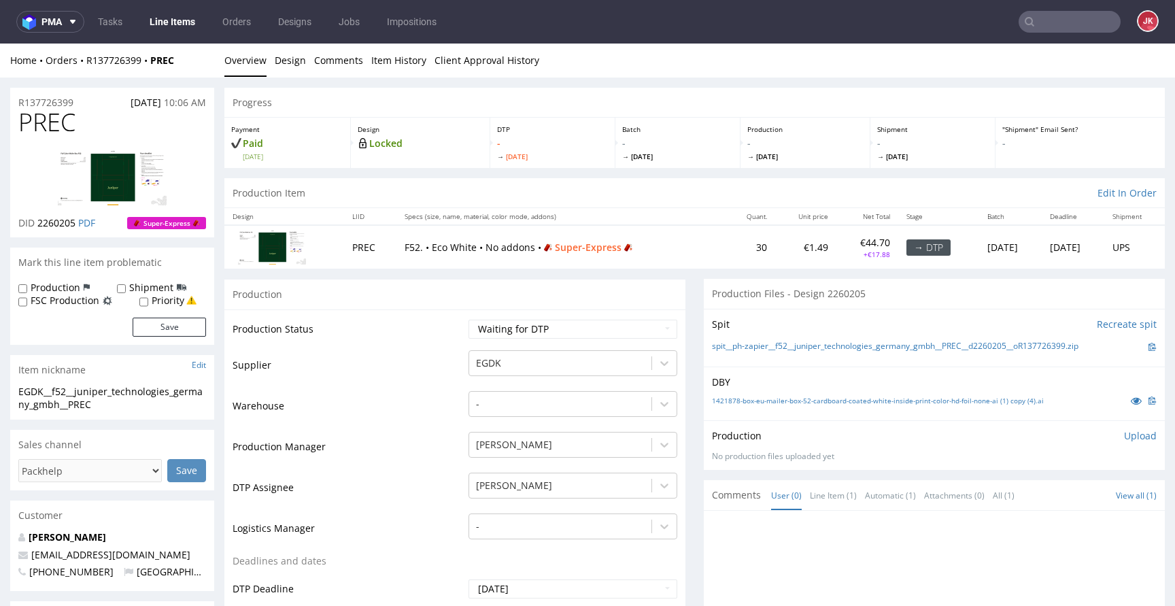
click at [969, 400] on link "1421878-box-eu-mailer-box-52-cardboard-coated-white-inside-print-color-hd-foil-…" at bounding box center [878, 401] width 332 height 10
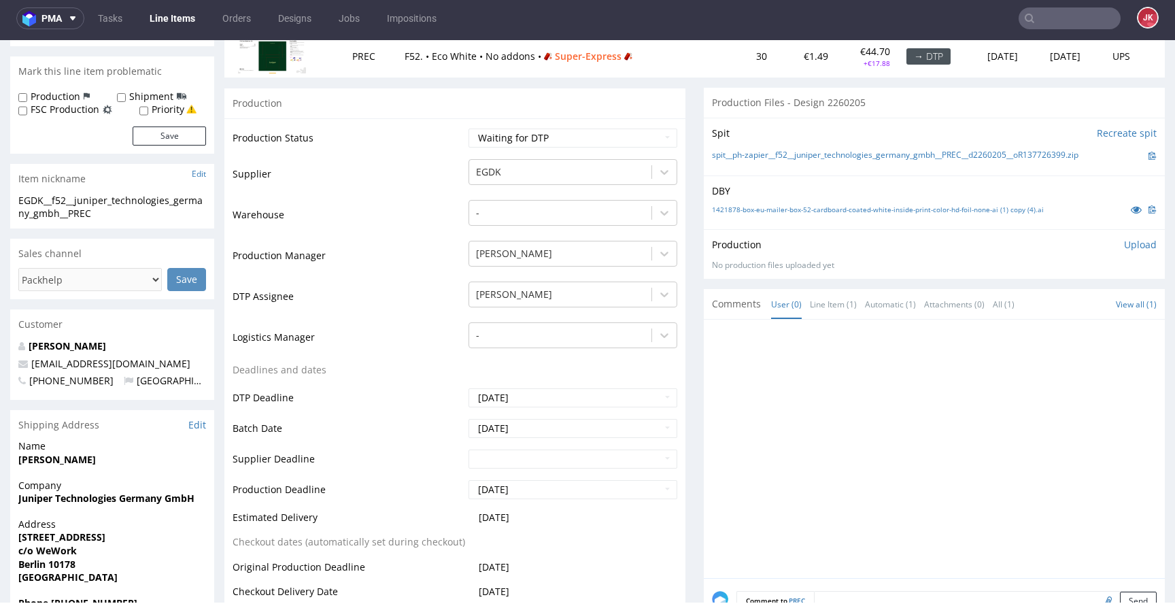
scroll to position [1, 0]
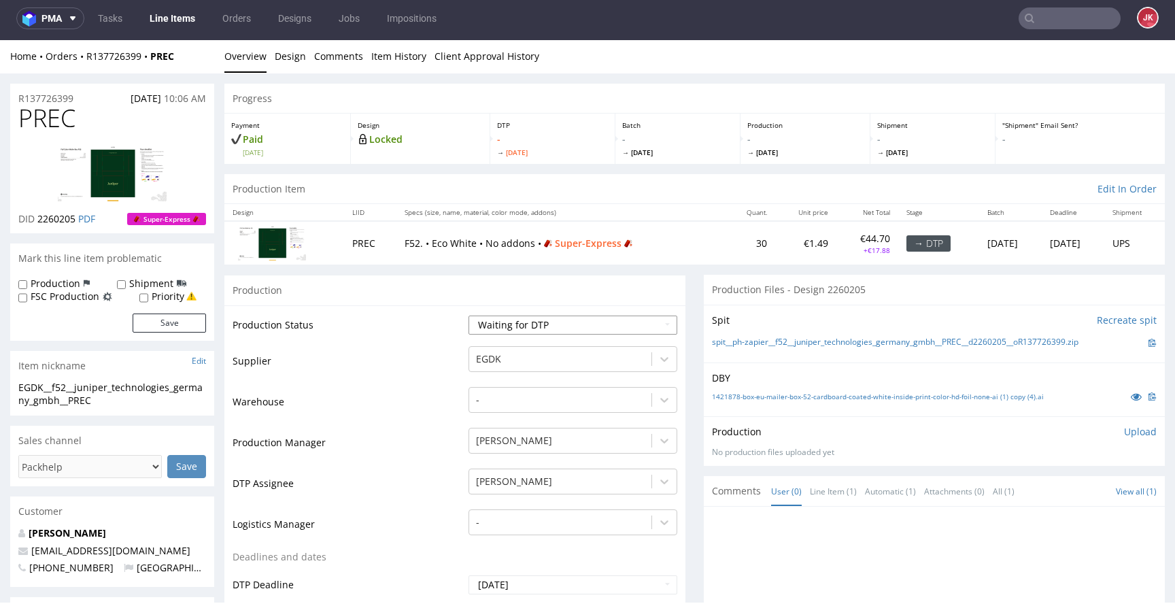
click at [528, 323] on select "Waiting for Artwork Waiting for Diecut Waiting for Mockup Waiting for DTP Waiti…" at bounding box center [573, 325] width 209 height 19
select select "dtp_issue"
click at [469, 316] on select "Waiting for Artwork Waiting for Diecut Waiting for Mockup Waiting for DTP Waiti…" at bounding box center [573, 325] width 209 height 19
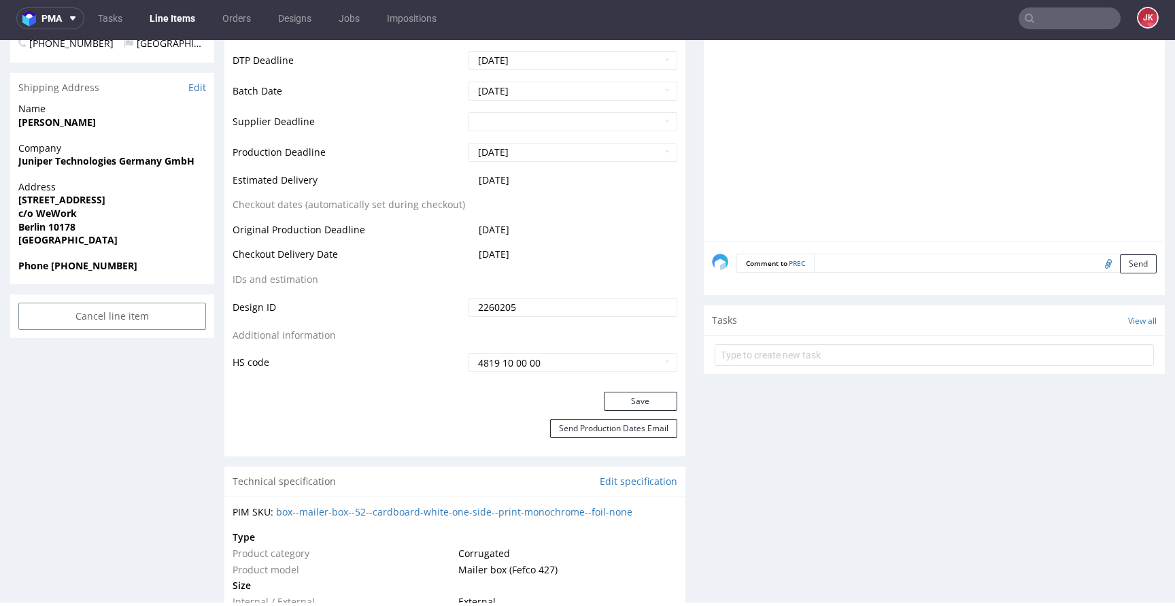
scroll to position [528, 0]
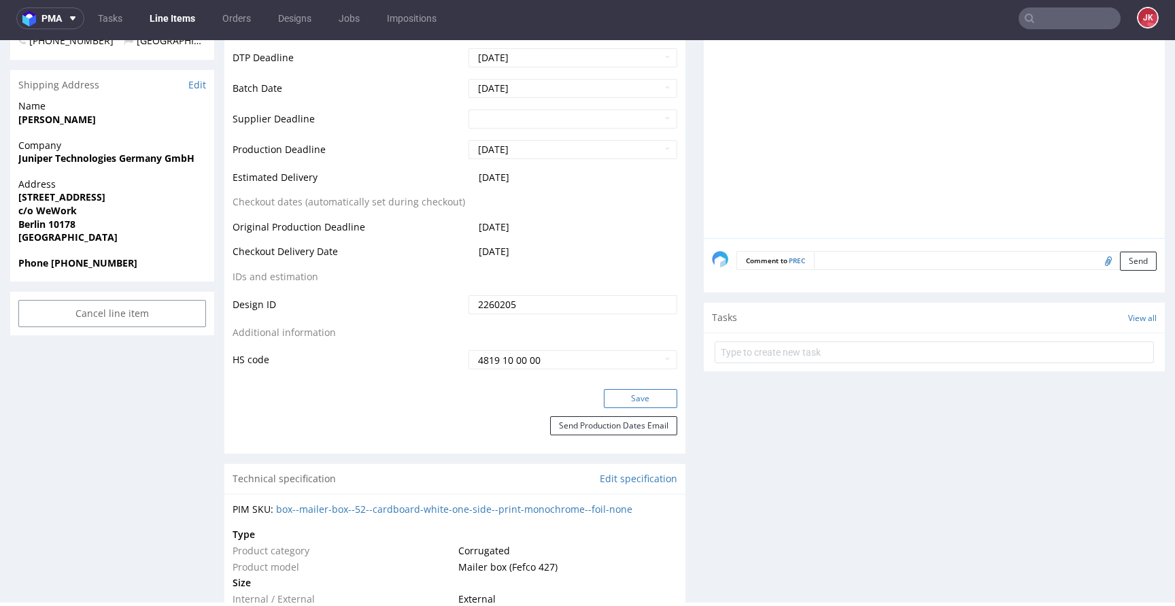
click at [604, 389] on button "Save" at bounding box center [640, 398] width 73 height 19
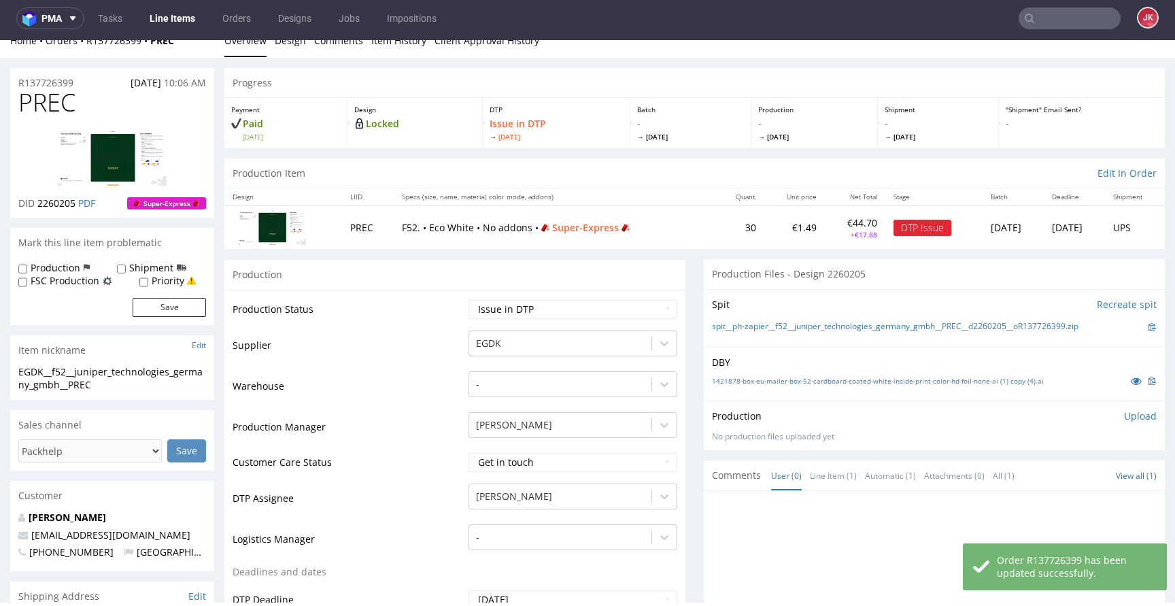
scroll to position [0, 0]
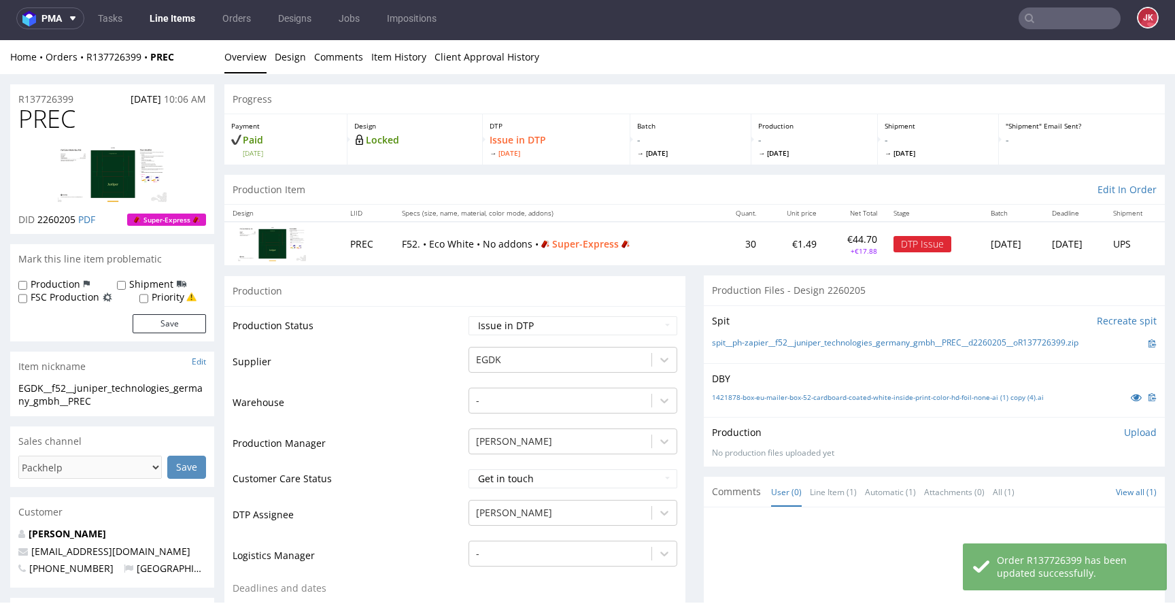
click at [160, 300] on label "Priority" at bounding box center [168, 297] width 33 height 14
click at [148, 300] on input "Priority" at bounding box center [143, 298] width 9 height 11
checkbox input "true"
click at [170, 328] on button "Save" at bounding box center [169, 323] width 73 height 19
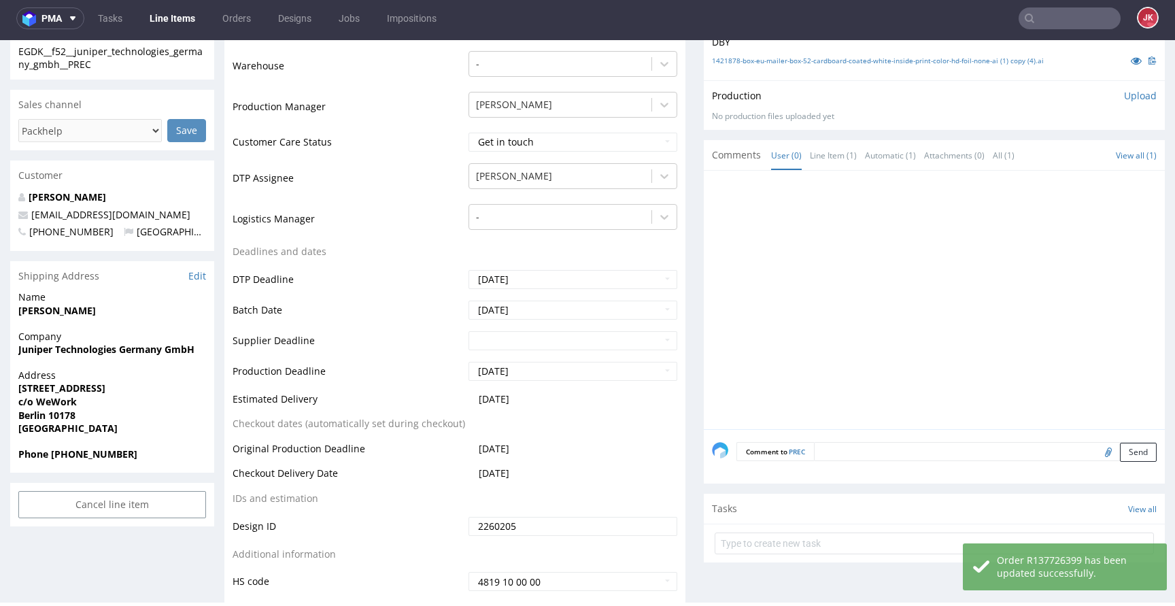
scroll to position [347, 0]
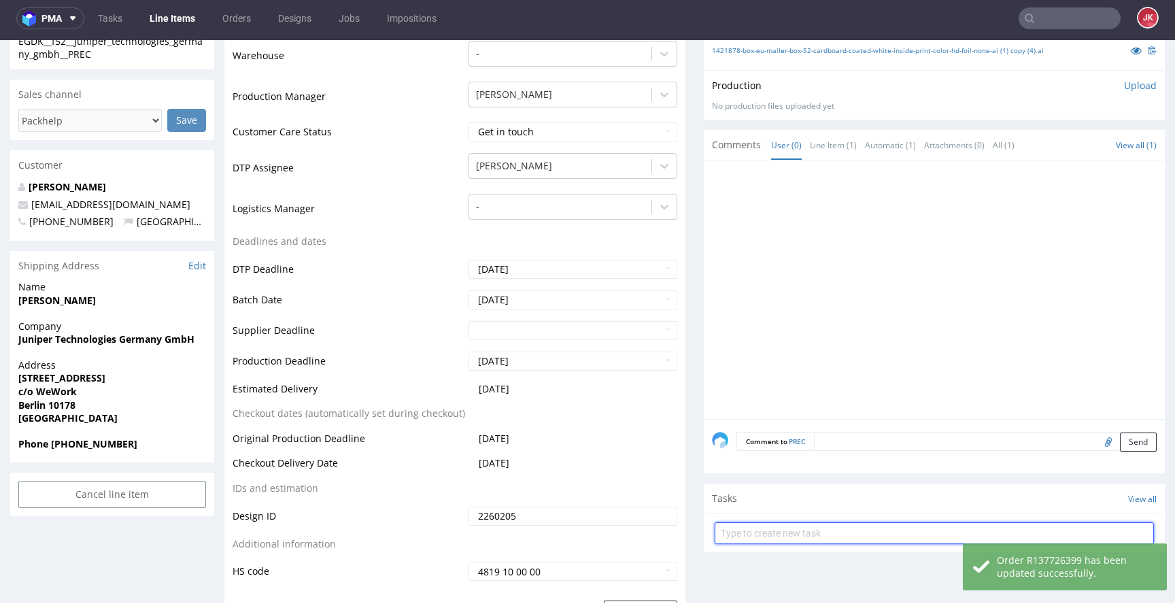
click at [799, 534] on input "text" at bounding box center [934, 533] width 439 height 22
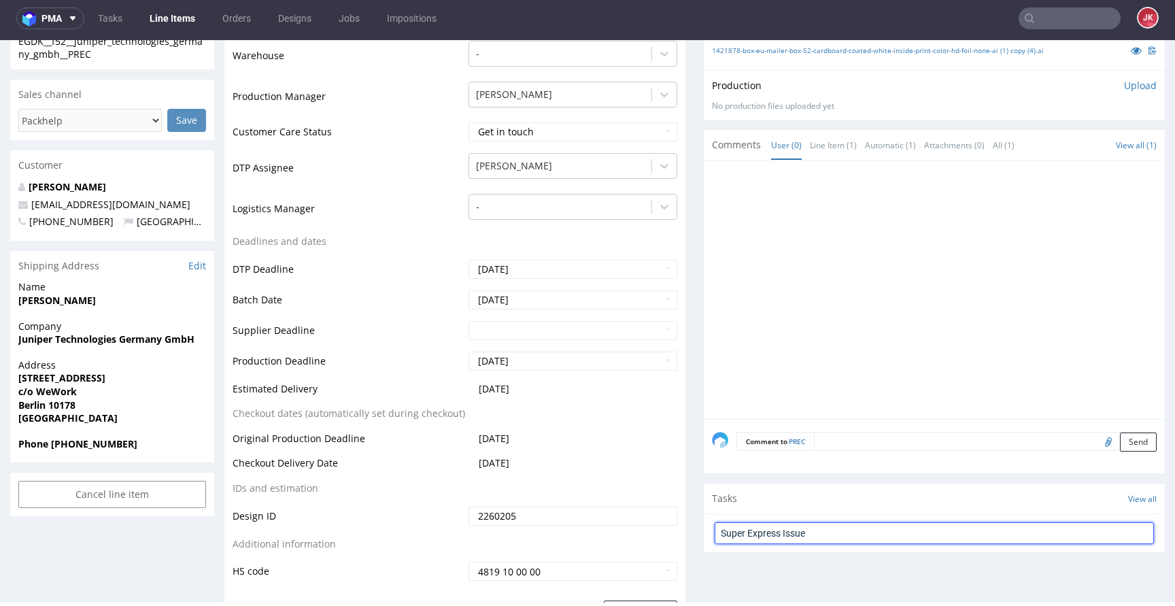
type input "Super Express Issue"
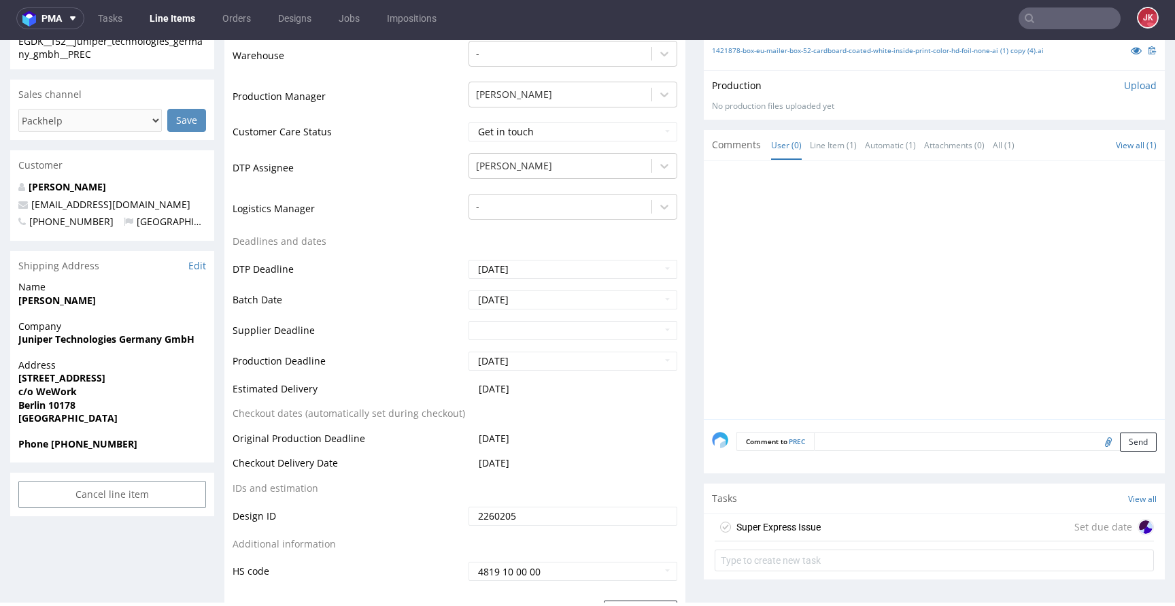
click at [806, 529] on div "Super Express Issue" at bounding box center [779, 527] width 84 height 16
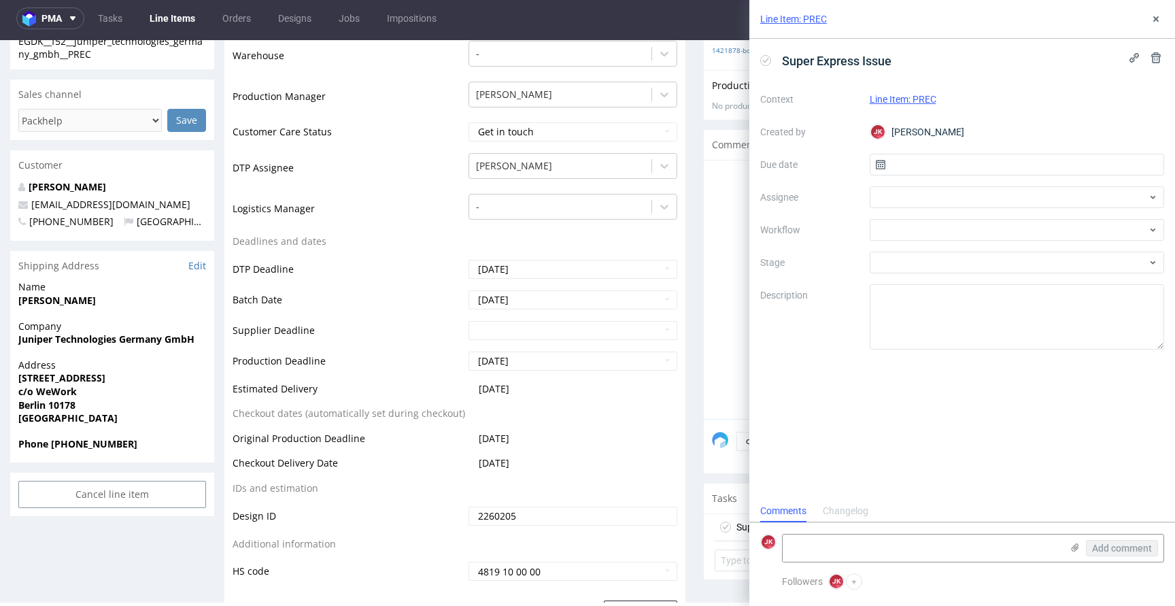
scroll to position [11, 0]
click at [894, 171] on input "text" at bounding box center [1017, 165] width 295 height 22
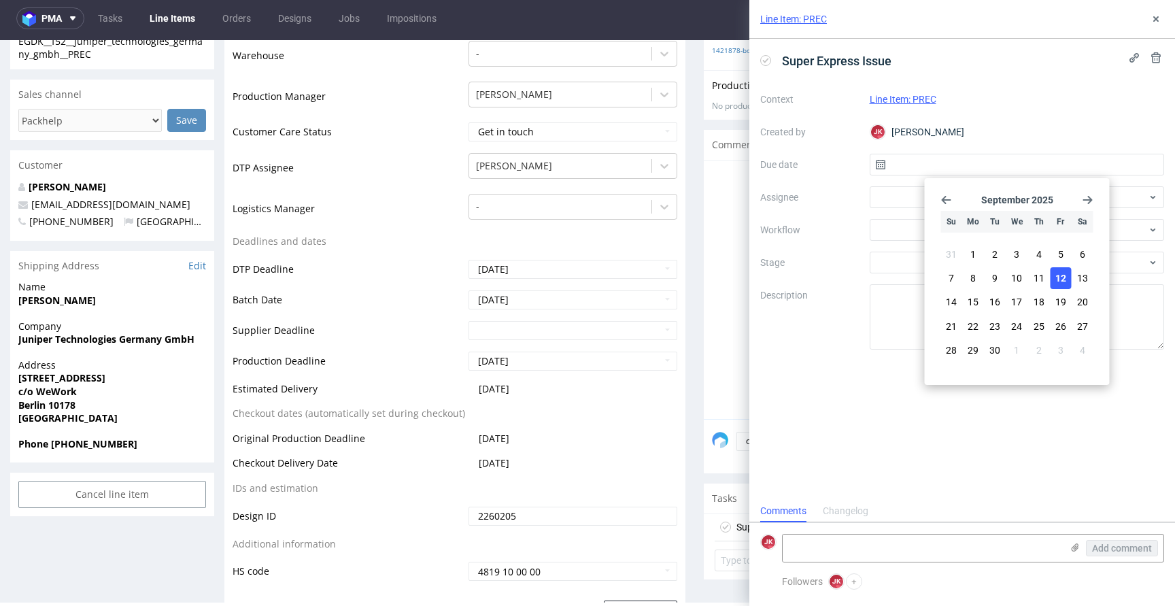
click at [1056, 282] on span "12" at bounding box center [1061, 278] width 11 height 14
type input "[DATE]"
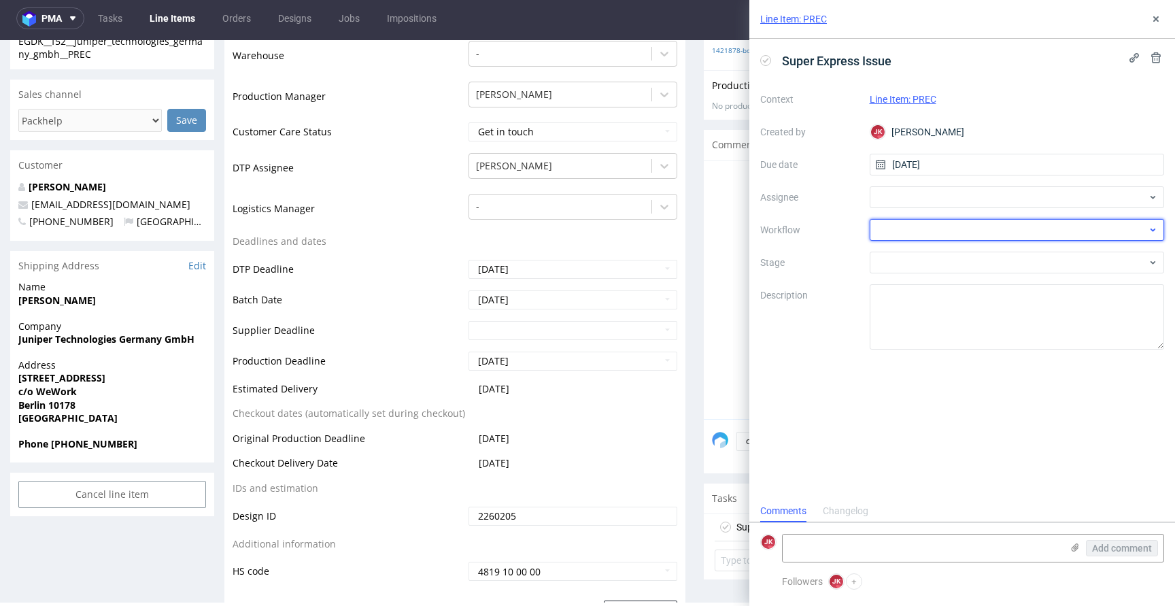
click at [896, 229] on div at bounding box center [1017, 230] width 295 height 22
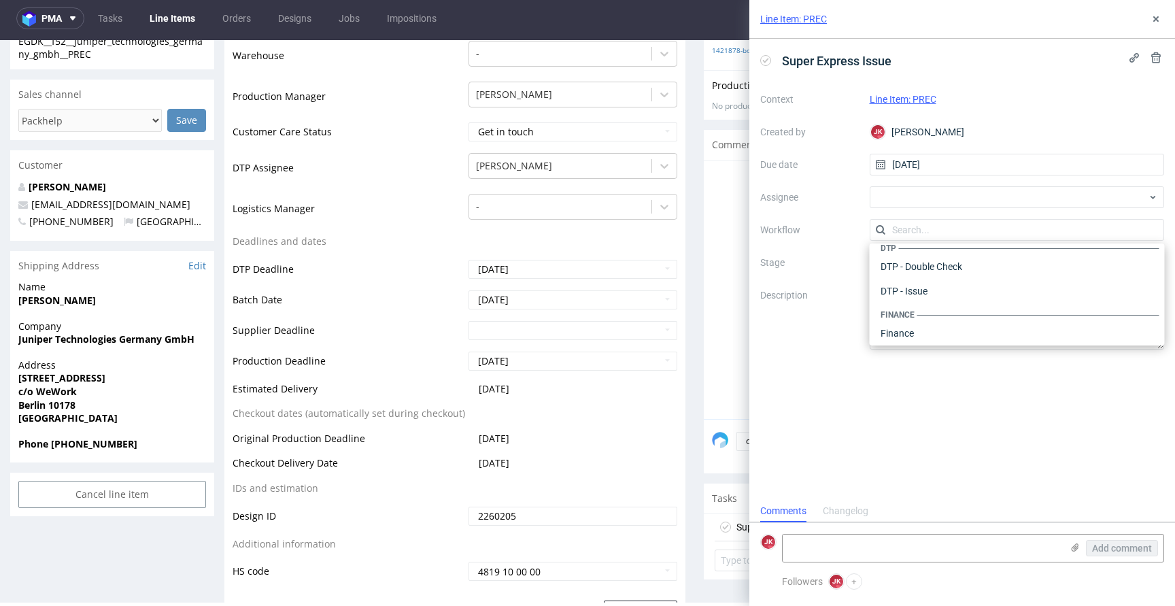
scroll to position [0, 0]
click at [920, 295] on div "DTP - Issue" at bounding box center [1017, 303] width 284 height 24
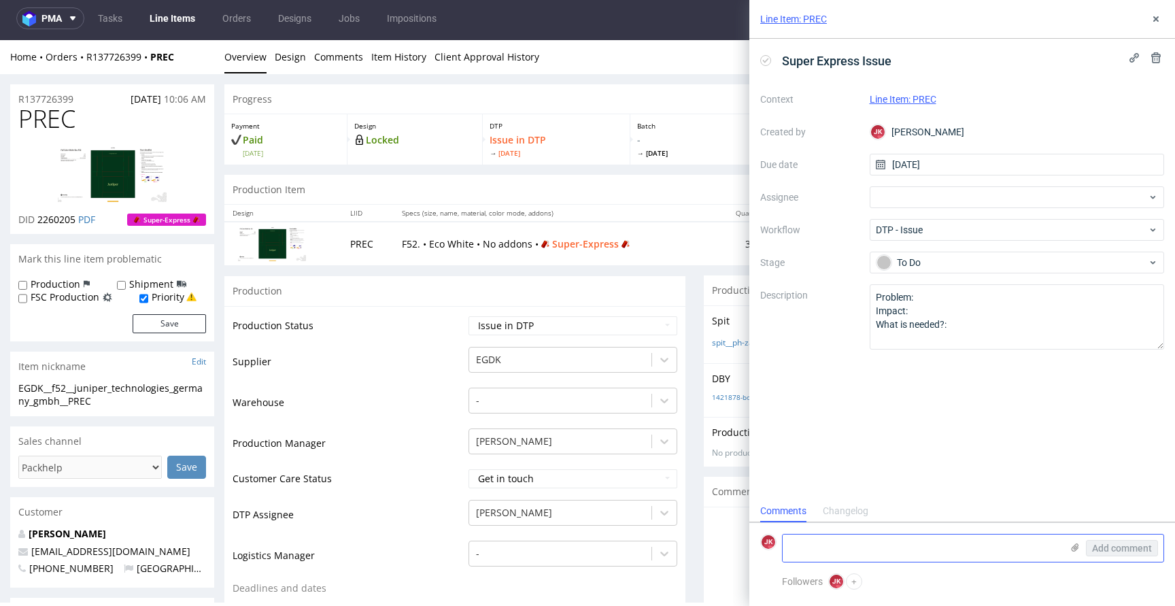
click at [909, 545] on textarea at bounding box center [922, 548] width 279 height 27
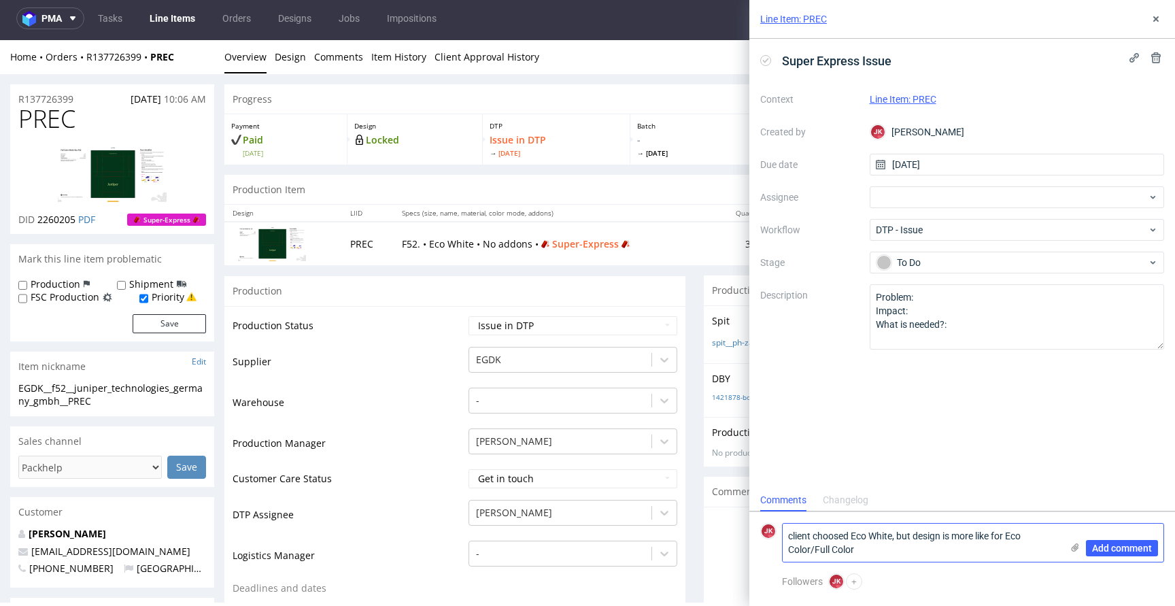
click at [850, 537] on textarea "client choosed Eco White, but design is more like for Eco Color/Full Color" at bounding box center [922, 543] width 279 height 38
click at [875, 554] on textarea "client chose Eco White, but design is more like for Eco Color/Full Color" at bounding box center [922, 543] width 279 height 38
click at [813, 535] on textarea "client chose Eco White, but design is more like for Eco Color/Full Color" at bounding box center [922, 543] width 279 height 38
click at [884, 552] on textarea "client has chose Eco White, but design is more like for Eco Color/Full Color" at bounding box center [922, 543] width 279 height 38
click at [791, 532] on textarea "client has chose Eco White, but design is more like for Eco Color/Full Color" at bounding box center [922, 543] width 279 height 38
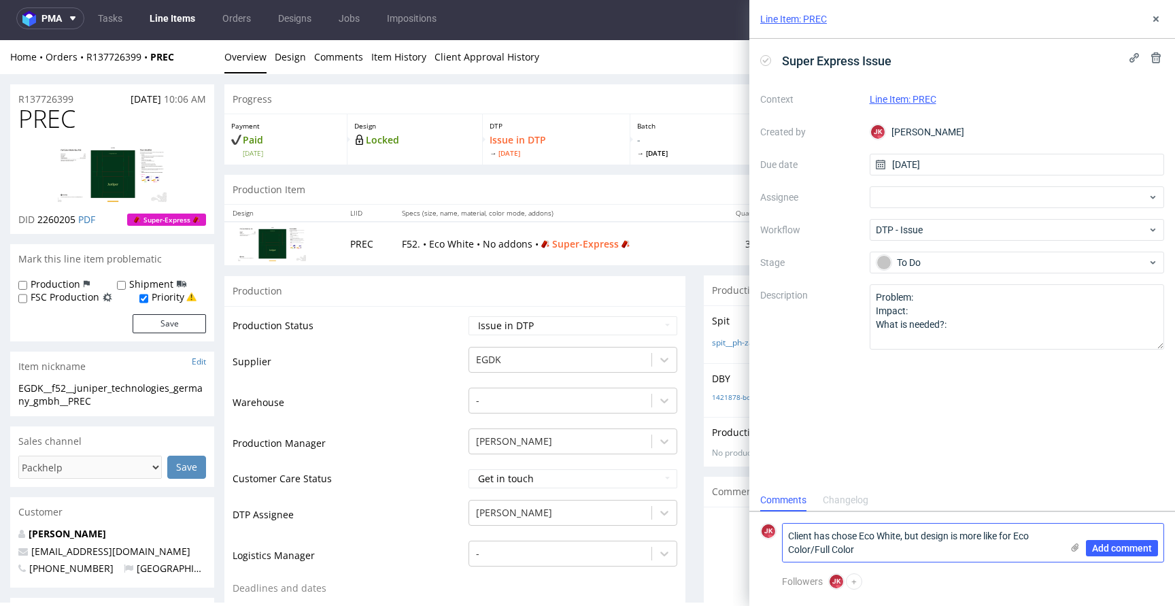
click at [889, 547] on textarea "Client has chose Eco White, but design is more like for Eco Color/Full Color" at bounding box center [922, 543] width 279 height 38
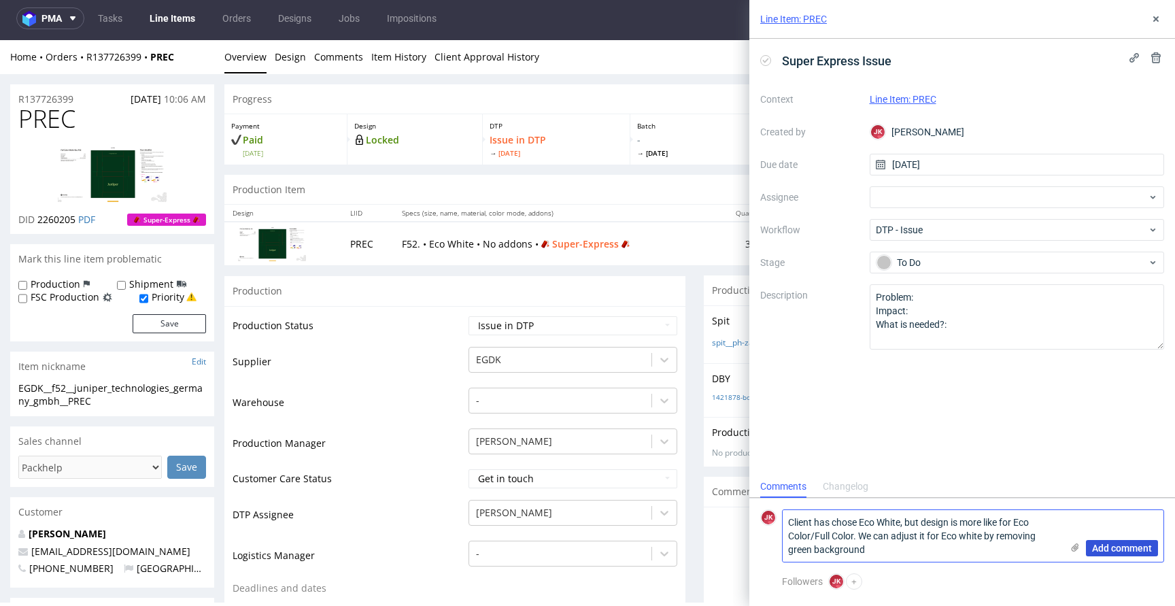
type textarea "Client has chose Eco White, but design is more like for Eco Color/Full Color. W…"
click at [1137, 551] on span "Add comment" at bounding box center [1122, 548] width 60 height 10
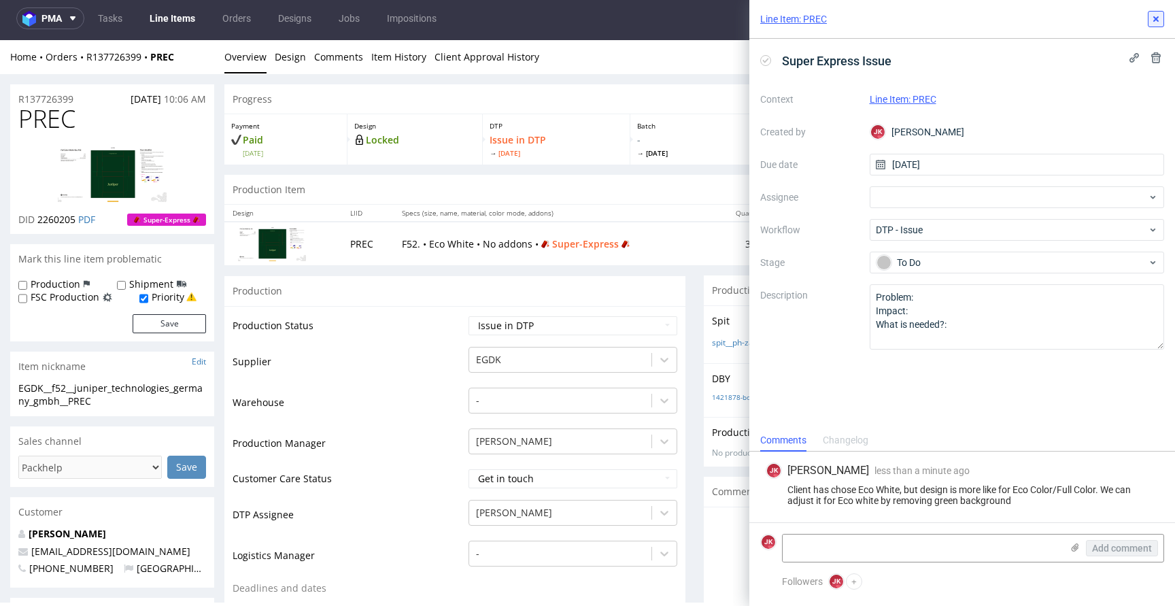
click at [1152, 15] on icon at bounding box center [1156, 19] width 11 height 11
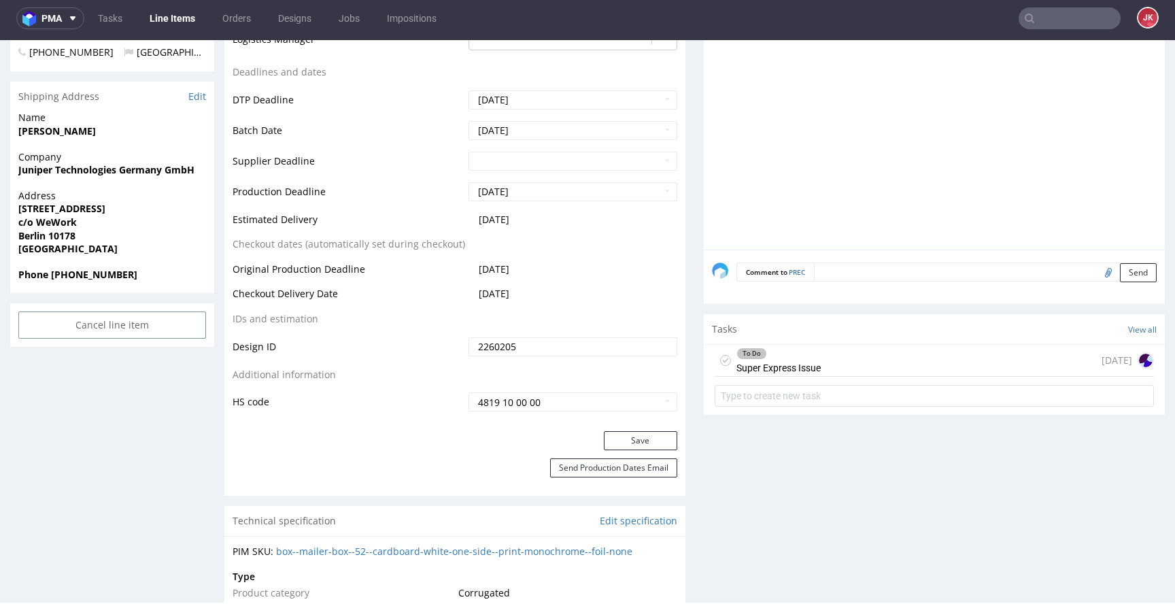
scroll to position [685, 0]
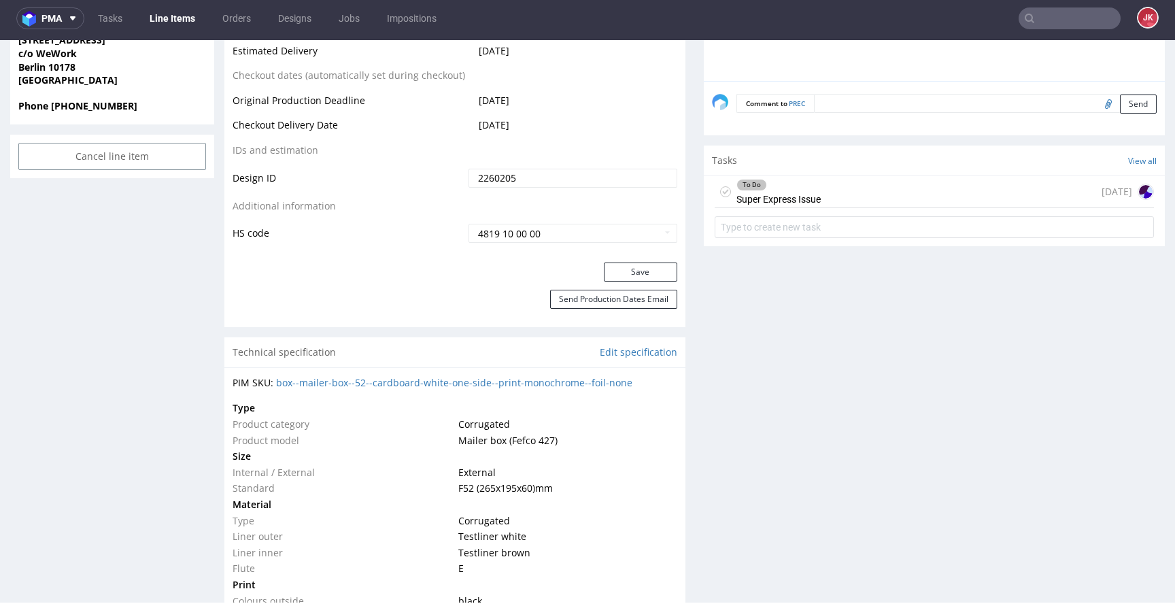
click at [764, 201] on div "To Do Super Express Issue" at bounding box center [779, 191] width 84 height 31
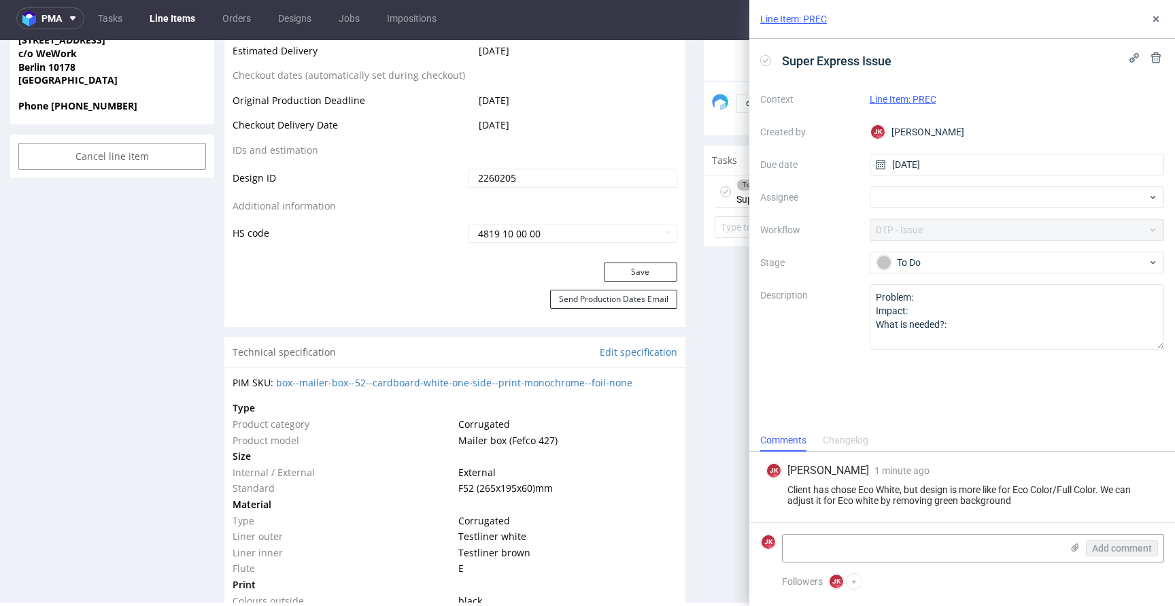
click at [967, 485] on div "Client has chose Eco White, but design is more like for Eco Color/Full Color. W…" at bounding box center [962, 495] width 393 height 22
copy div "Client has chose Eco White, but design is more like for Eco Color/Full Color. W…"
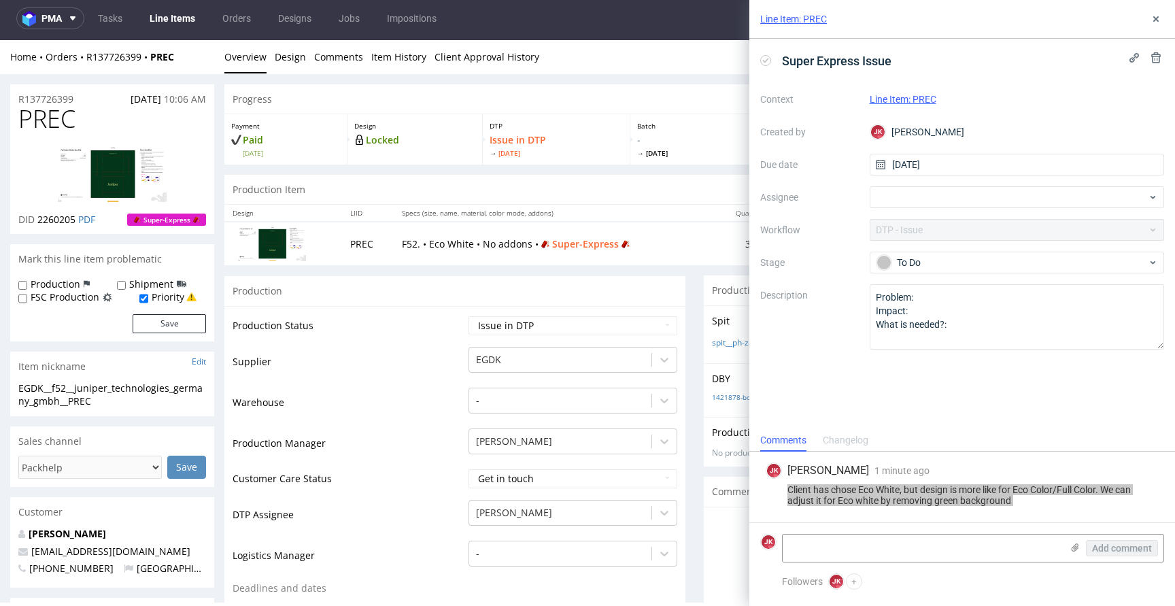
click at [61, 121] on span "PREC" at bounding box center [46, 118] width 57 height 27
copy span "PREC"
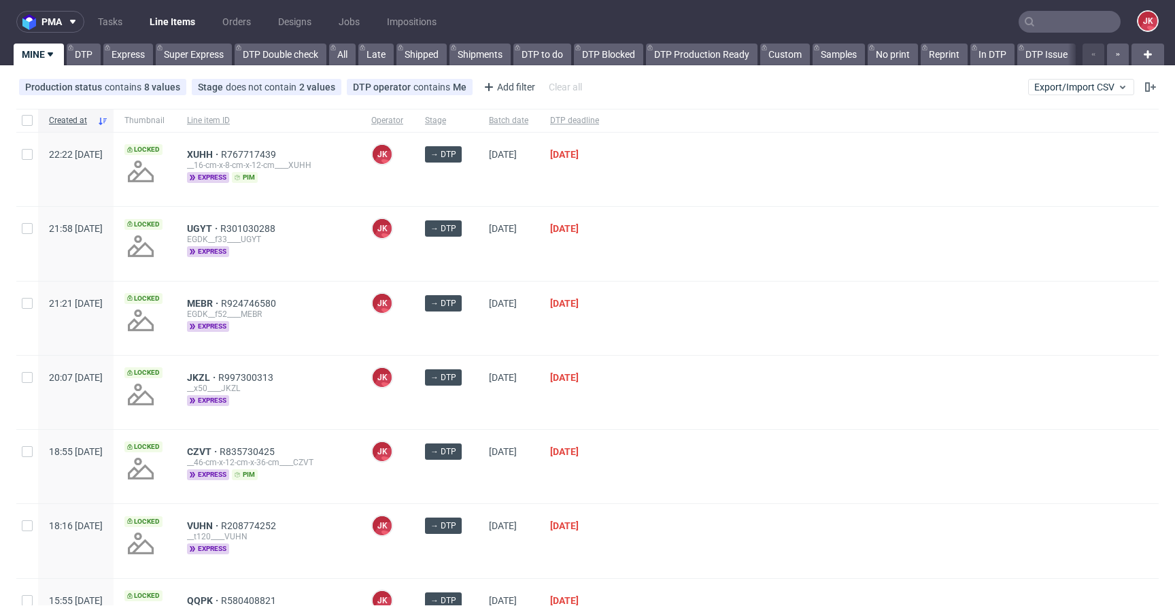
click at [360, 272] on div "UGYT R301030288 EGDK__f33____UGYT express" at bounding box center [268, 243] width 184 height 73
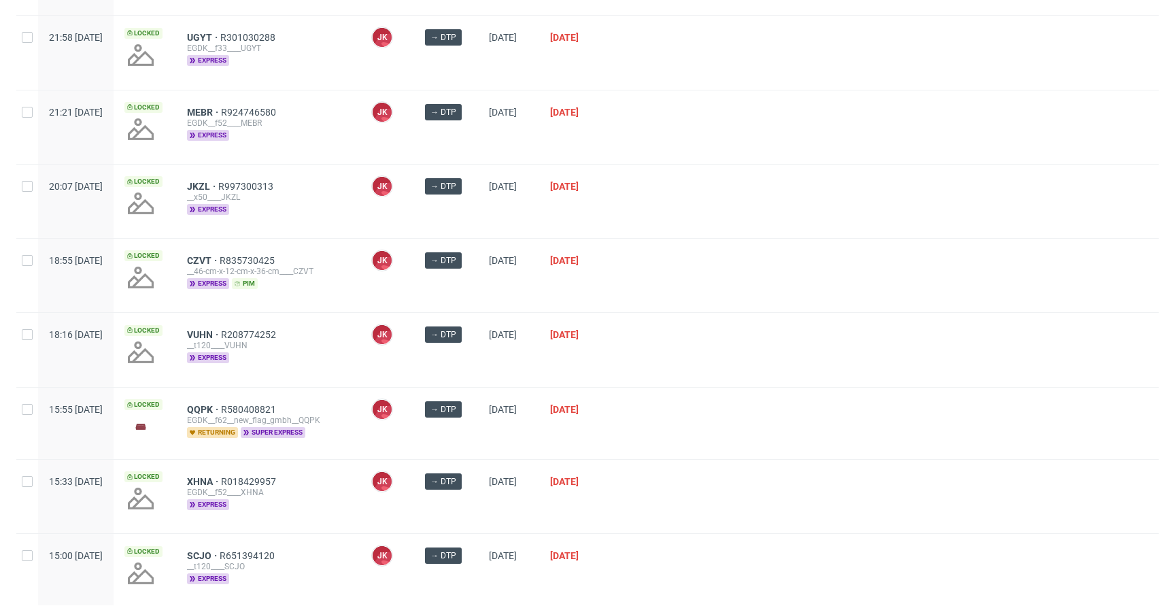
scroll to position [309, 0]
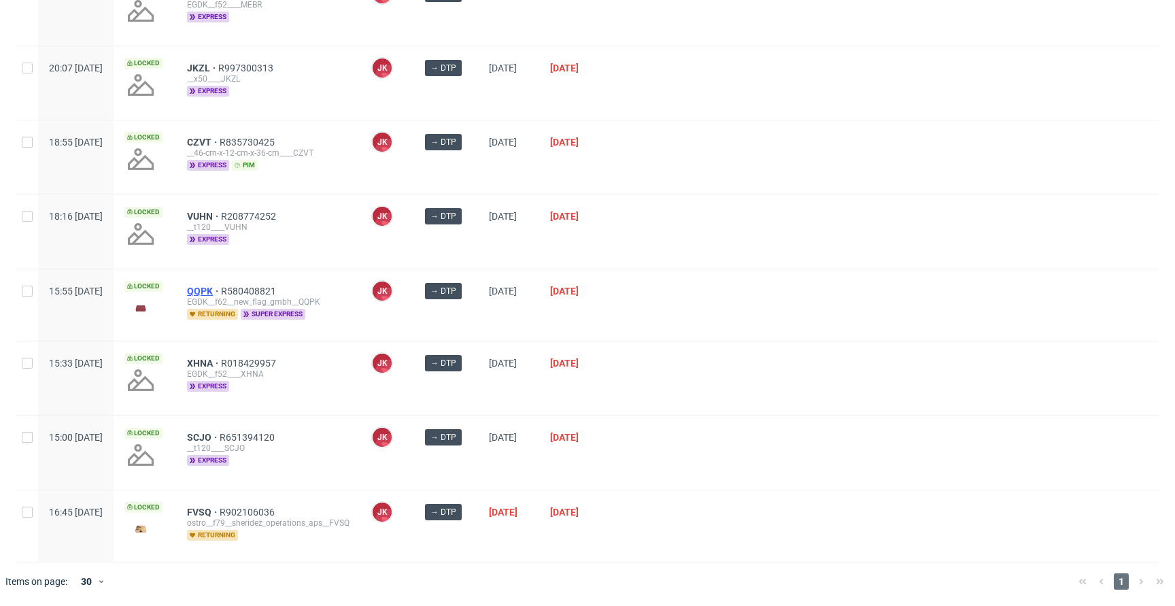
click at [221, 286] on span "QQPK" at bounding box center [204, 291] width 34 height 11
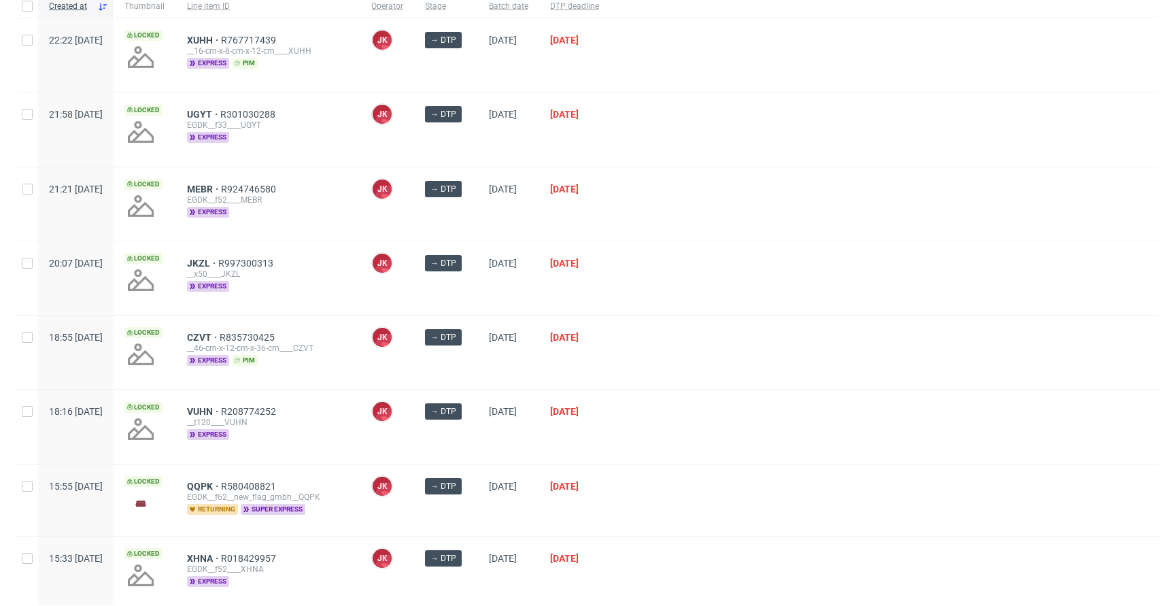
scroll to position [0, 0]
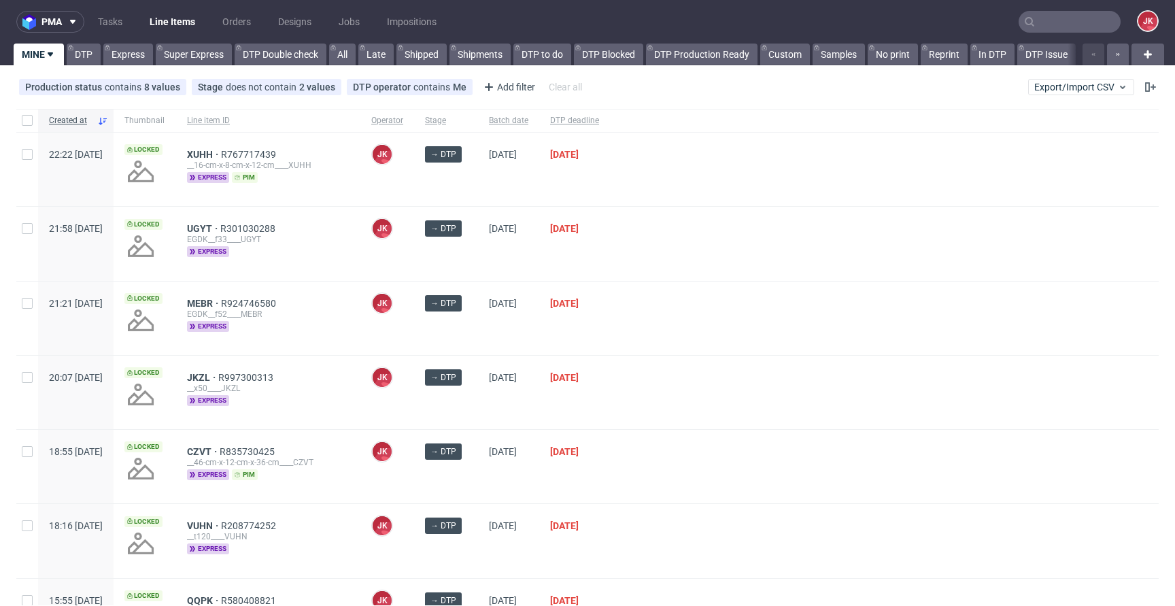
click at [769, 328] on div at bounding box center [884, 318] width 549 height 73
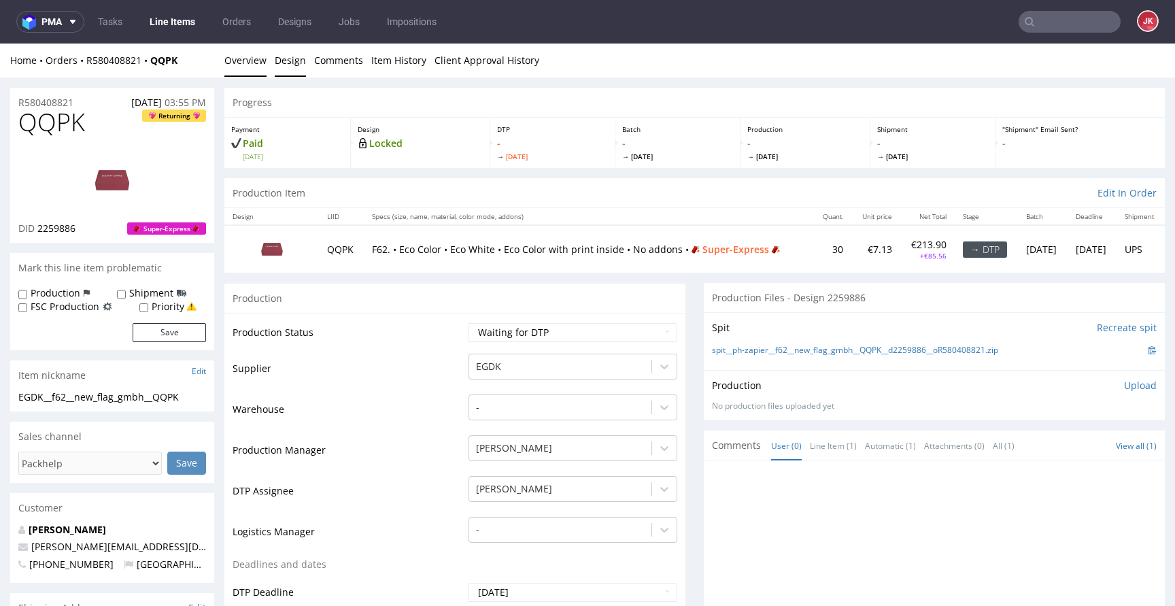
click at [296, 71] on link "Design" at bounding box center [290, 60] width 31 height 33
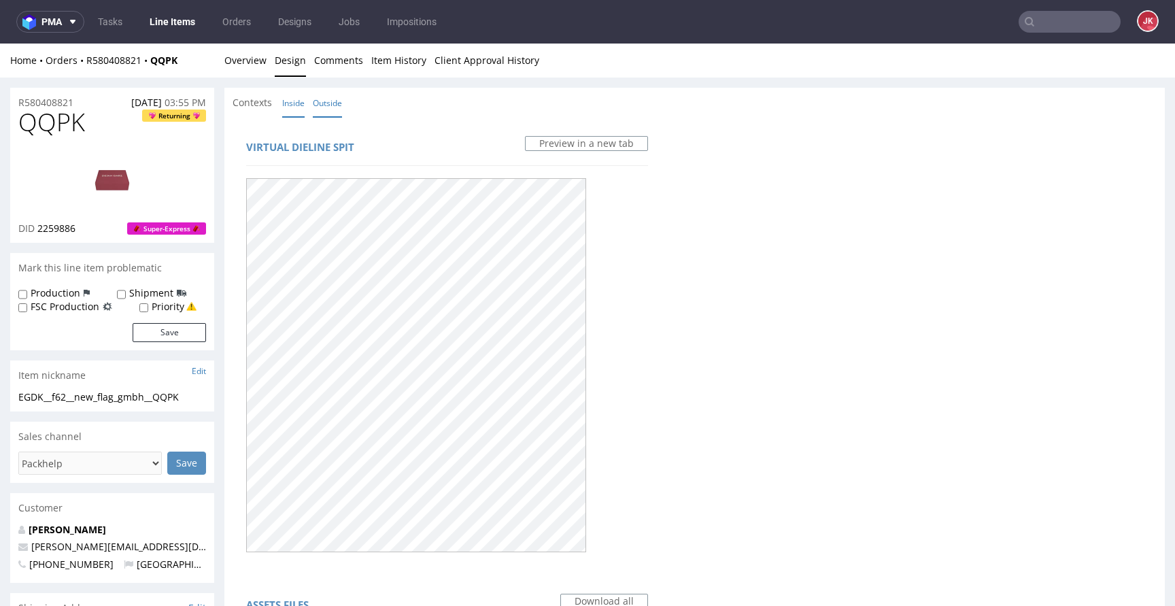
click at [297, 96] on link "Inside" at bounding box center [293, 102] width 22 height 29
click at [235, 55] on link "Overview" at bounding box center [245, 60] width 42 height 33
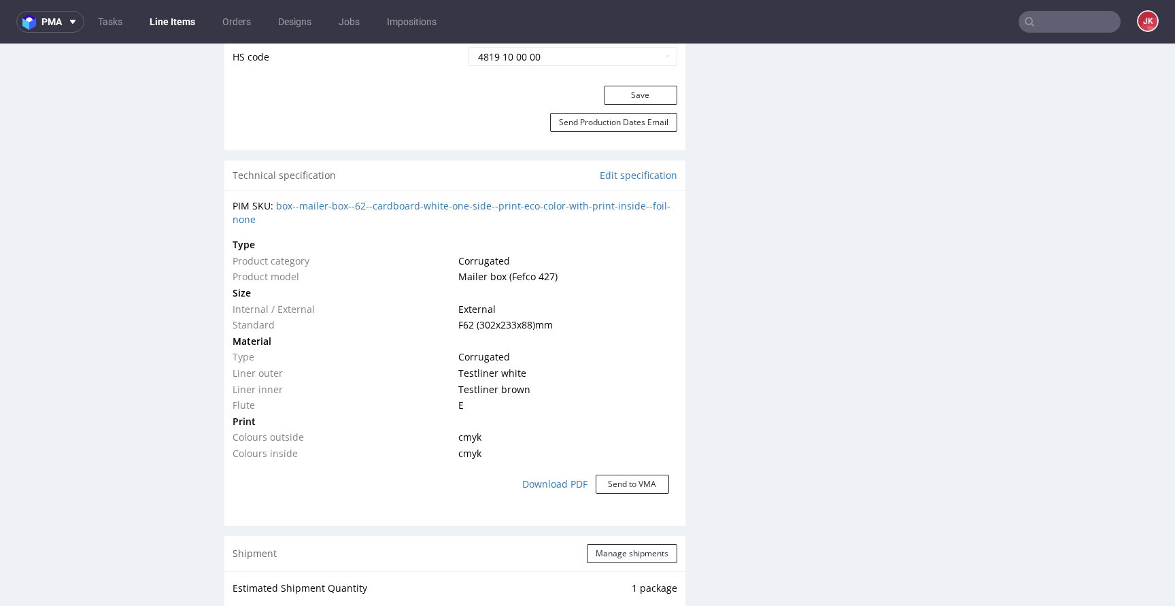
scroll to position [820, 0]
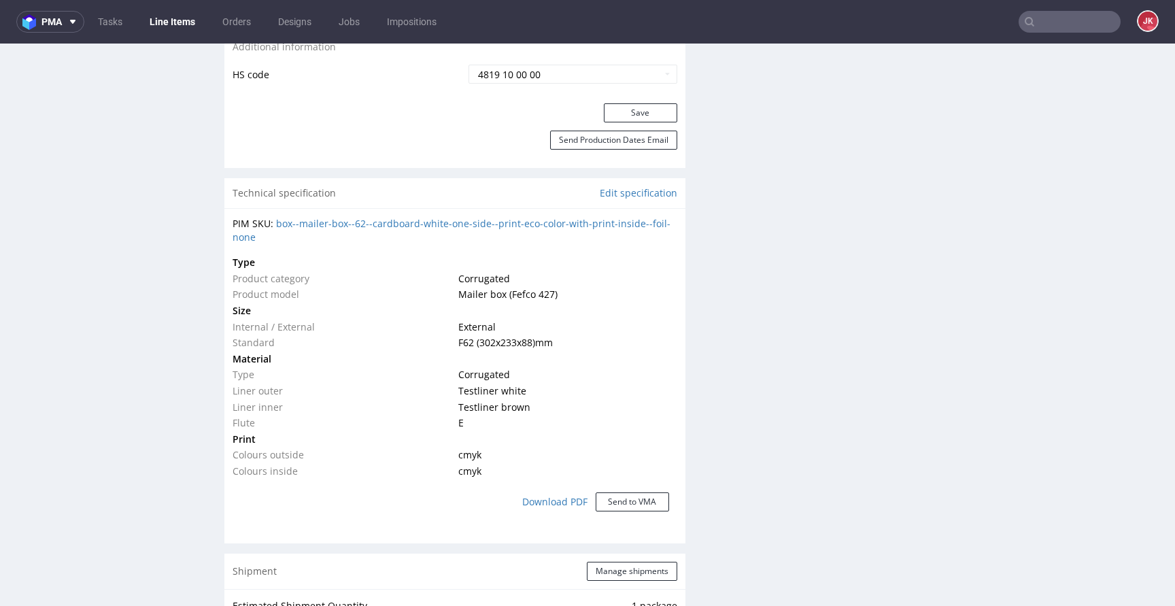
click at [684, 347] on div "Progress Payment Paid [DATE] Design Locked DTP - [DATE] Batch - [DATE] Producti…" at bounding box center [694, 449] width 941 height 2364
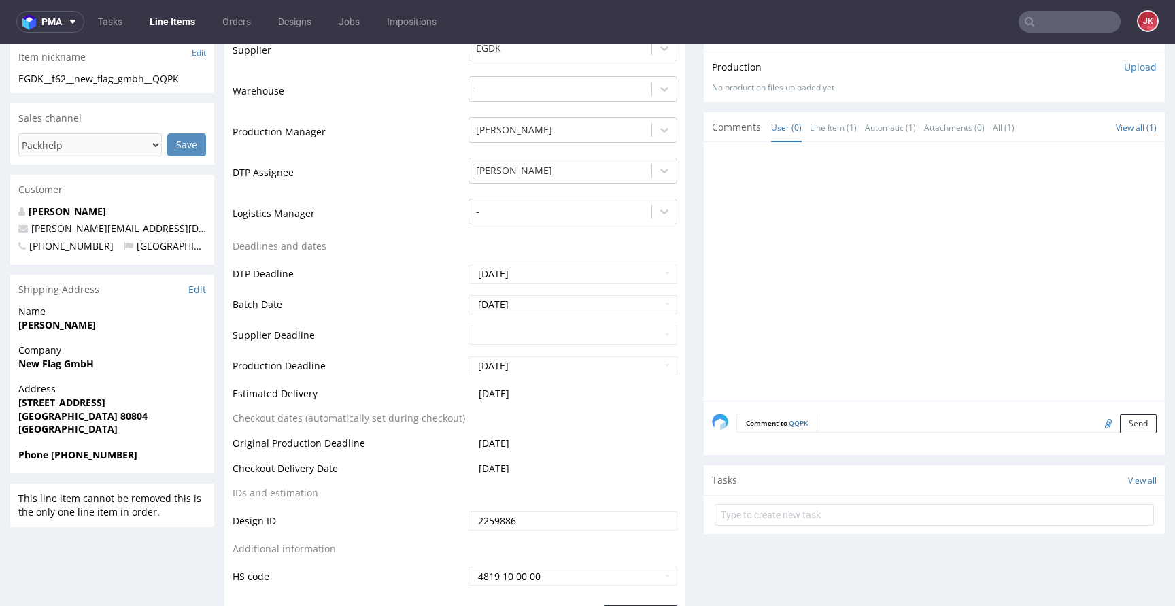
scroll to position [0, 0]
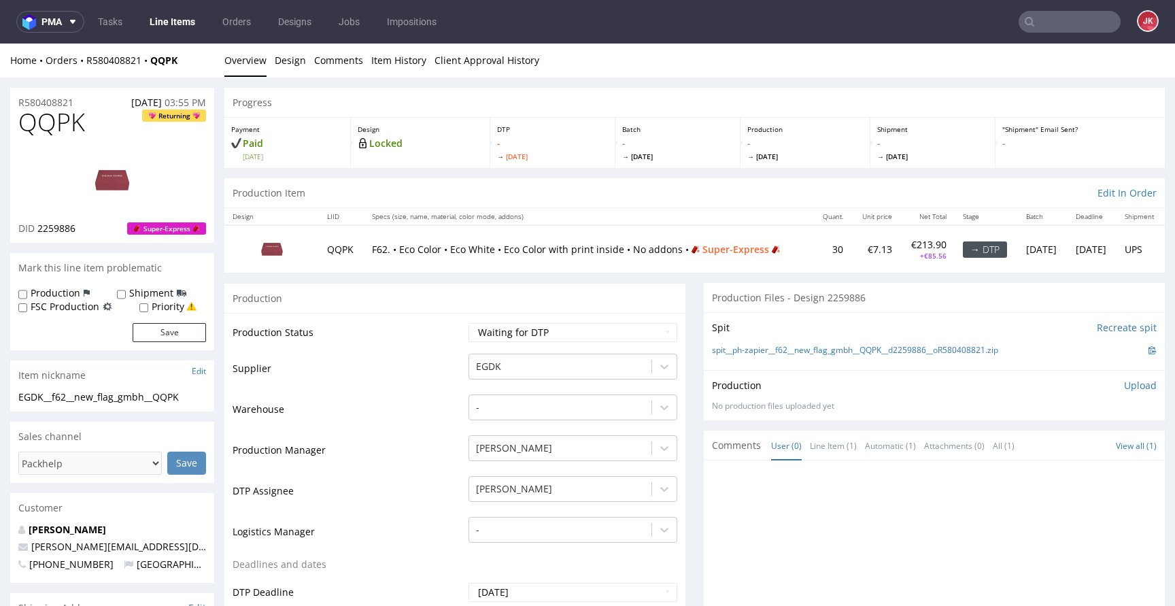
click at [83, 158] on img at bounding box center [112, 180] width 109 height 61
click at [526, 337] on select "Waiting for Artwork Waiting for Diecut Waiting for Mockup Waiting for DTP Waiti…" at bounding box center [573, 332] width 209 height 19
select select "dtp_in_process"
click at [469, 323] on select "Waiting for Artwork Waiting for Diecut Waiting for Mockup Waiting for DTP Waiti…" at bounding box center [573, 332] width 209 height 19
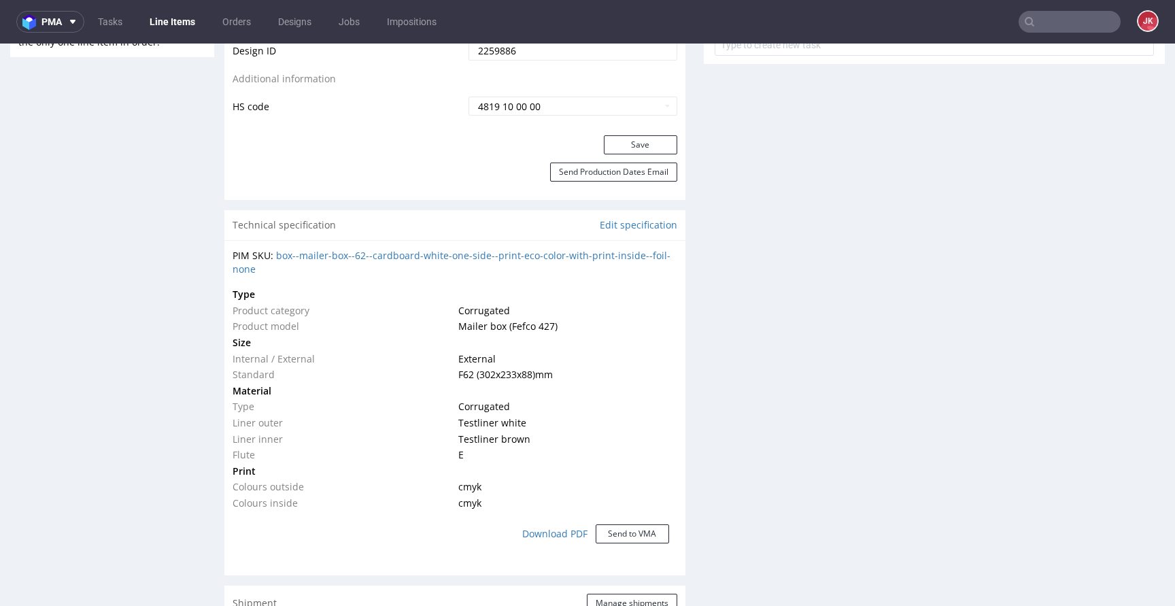
scroll to position [814, 0]
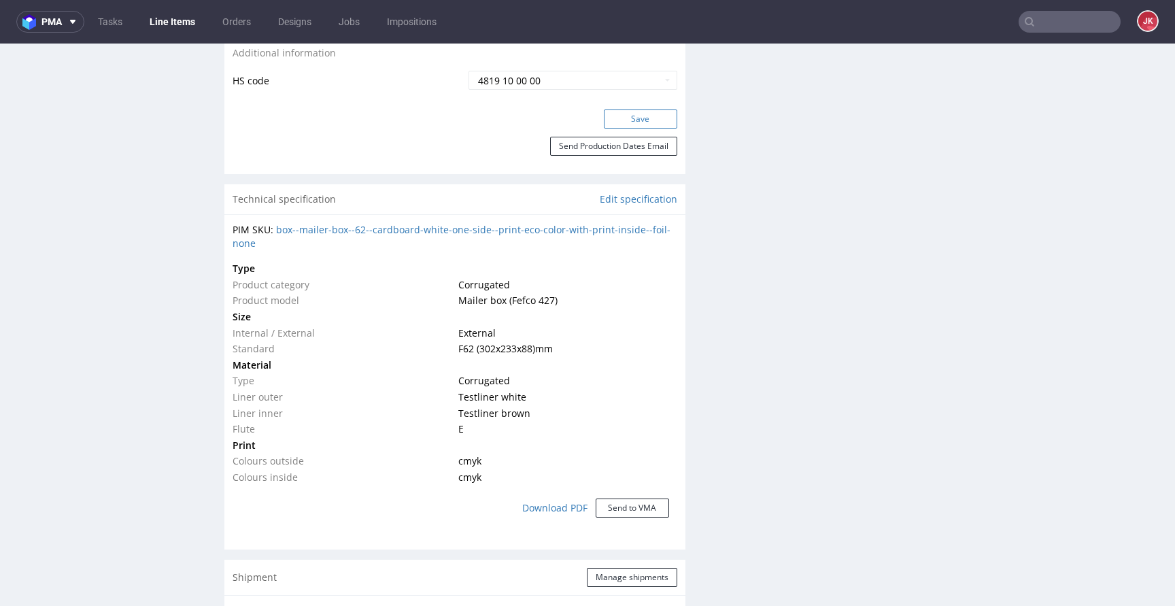
click at [649, 114] on button "Save" at bounding box center [640, 119] width 73 height 19
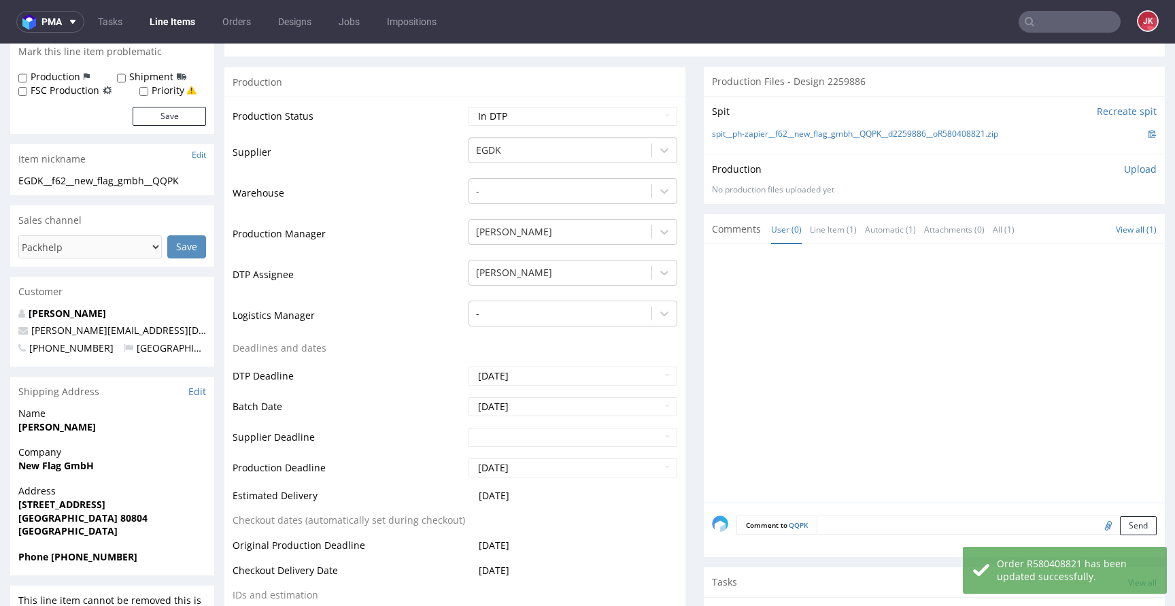
scroll to position [0, 0]
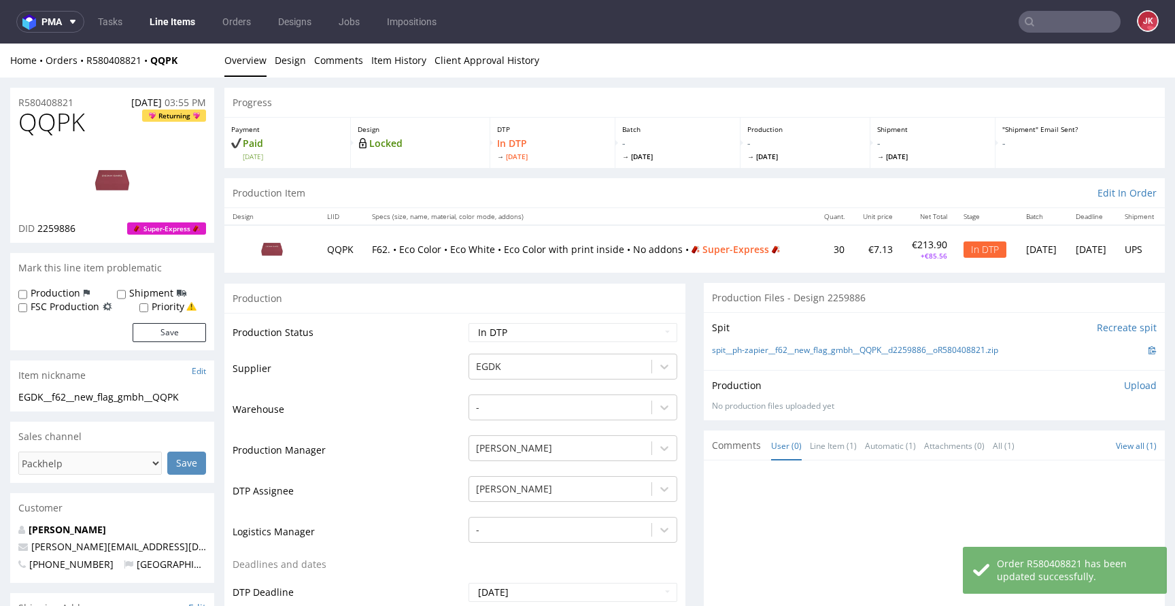
click at [168, 307] on label "Priority" at bounding box center [168, 307] width 33 height 14
click at [148, 307] on input "Priority" at bounding box center [143, 308] width 9 height 11
checkbox input "true"
click at [171, 329] on button "Save" at bounding box center [169, 332] width 73 height 19
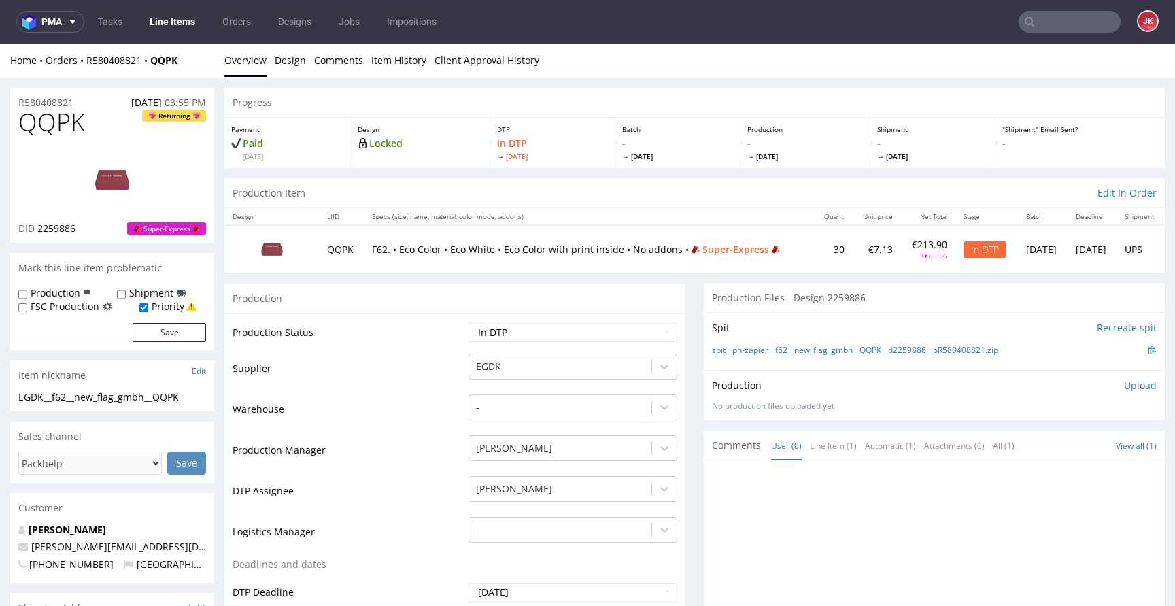
click at [107, 182] on img at bounding box center [112, 180] width 109 height 61
click at [65, 128] on span "QQPK" at bounding box center [51, 122] width 67 height 27
copy span "QQPK"
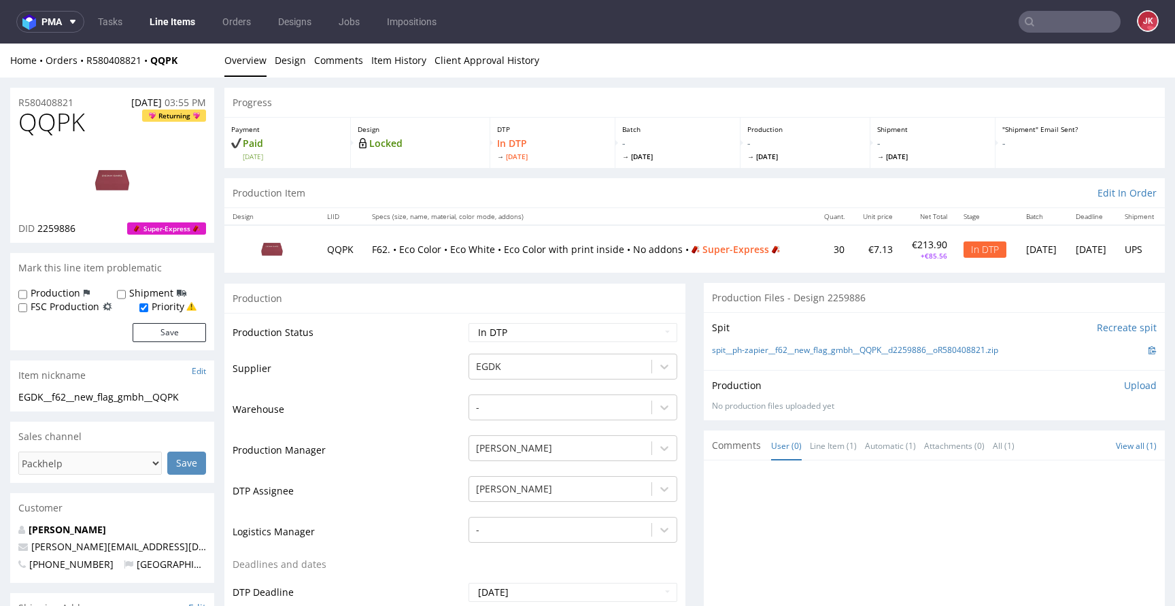
click at [404, 326] on td "Production Status" at bounding box center [349, 337] width 233 height 31
click at [297, 68] on link "Design" at bounding box center [290, 60] width 31 height 33
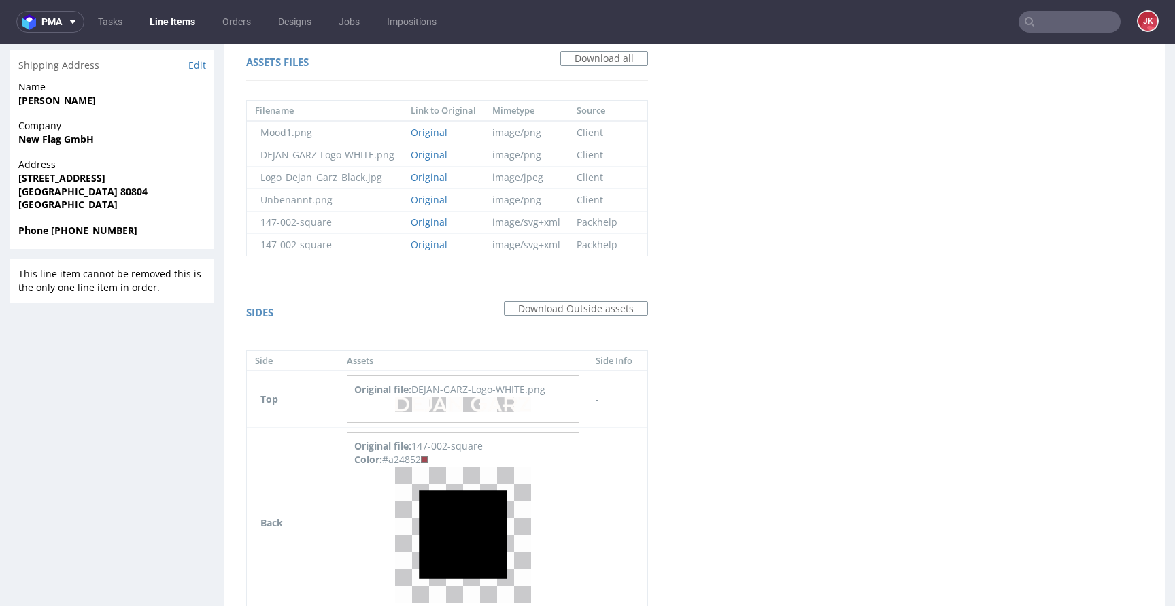
scroll to position [750, 0]
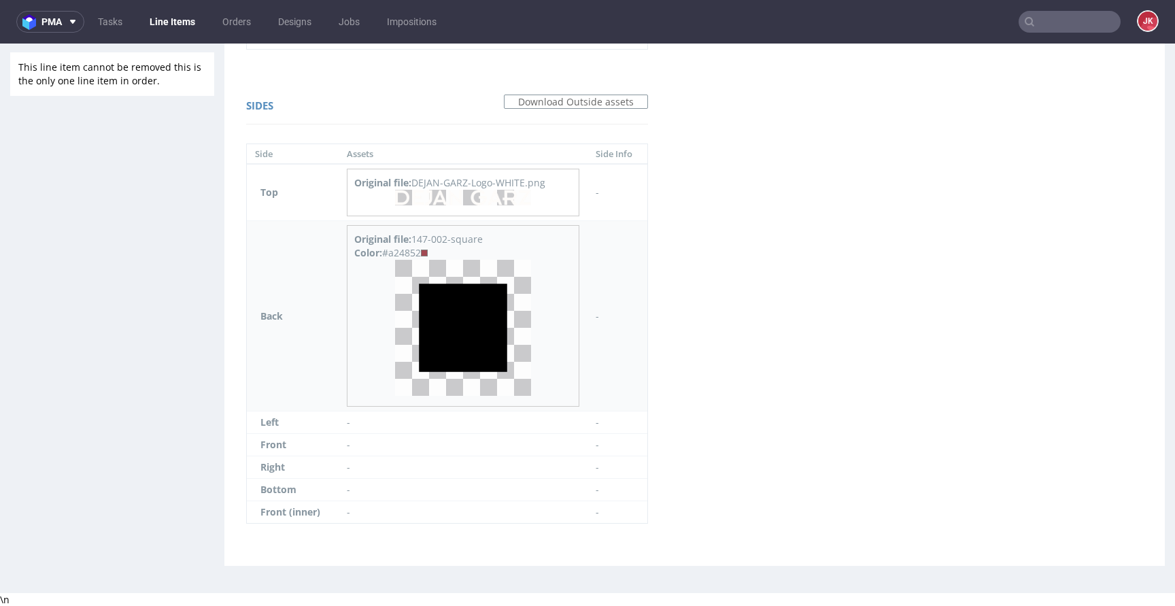
click at [409, 249] on div "Color: #a24852" at bounding box center [463, 253] width 218 height 14
click at [406, 252] on div "Color: #a24852" at bounding box center [463, 253] width 218 height 14
click at [413, 252] on div "Color: #a24852" at bounding box center [463, 253] width 218 height 14
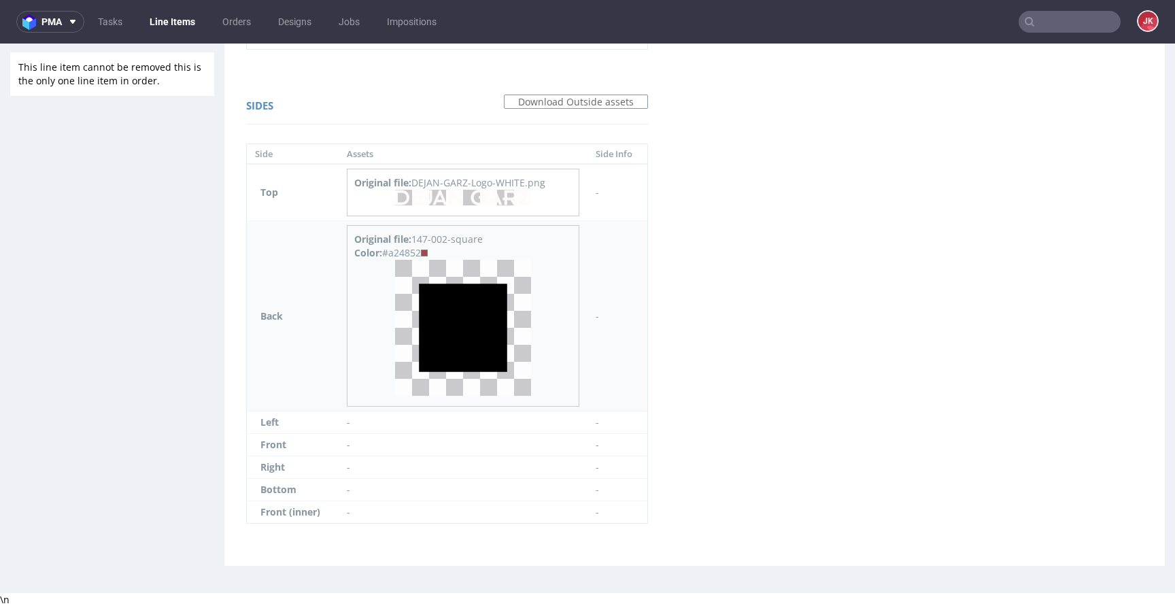
click at [413, 252] on div "Color: #a24852" at bounding box center [463, 253] width 218 height 14
copy div "a24852"
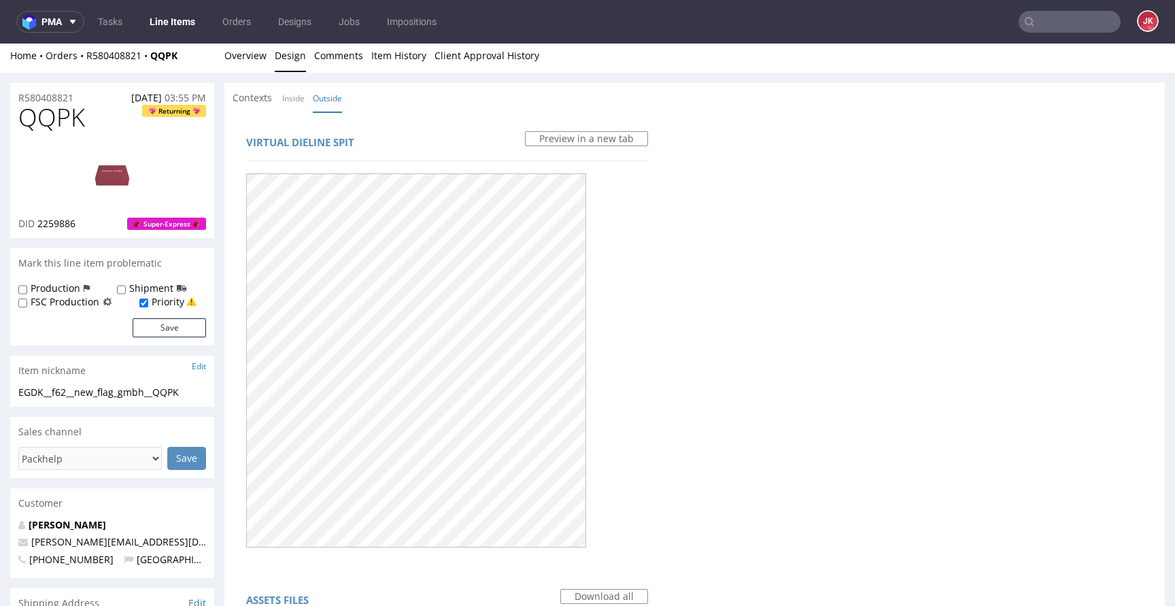
scroll to position [0, 0]
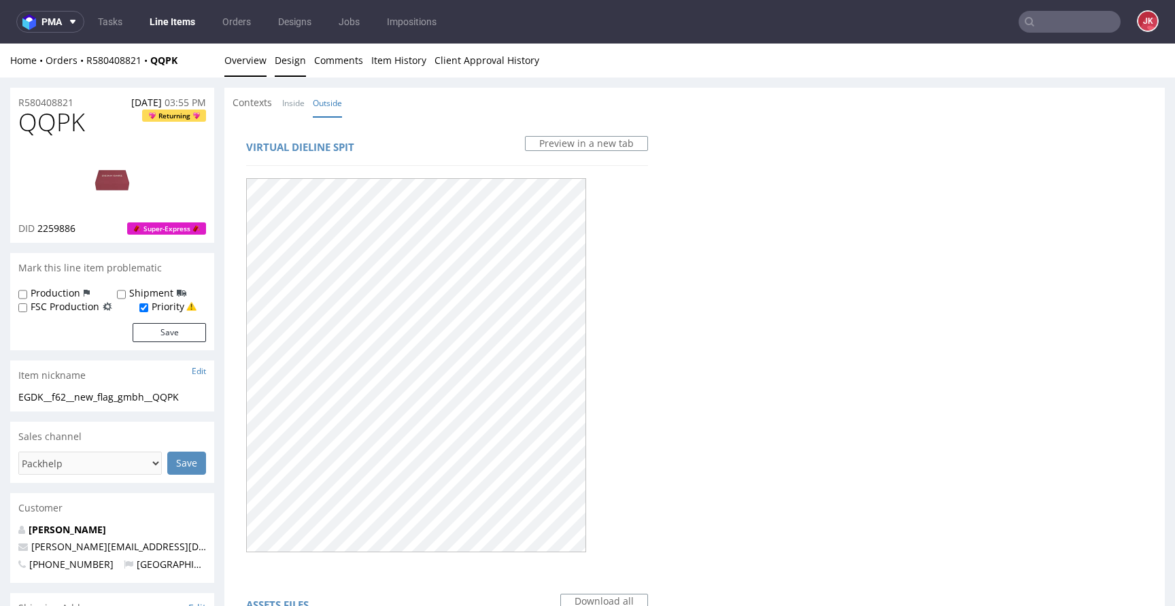
click at [239, 59] on link "Overview" at bounding box center [245, 60] width 42 height 33
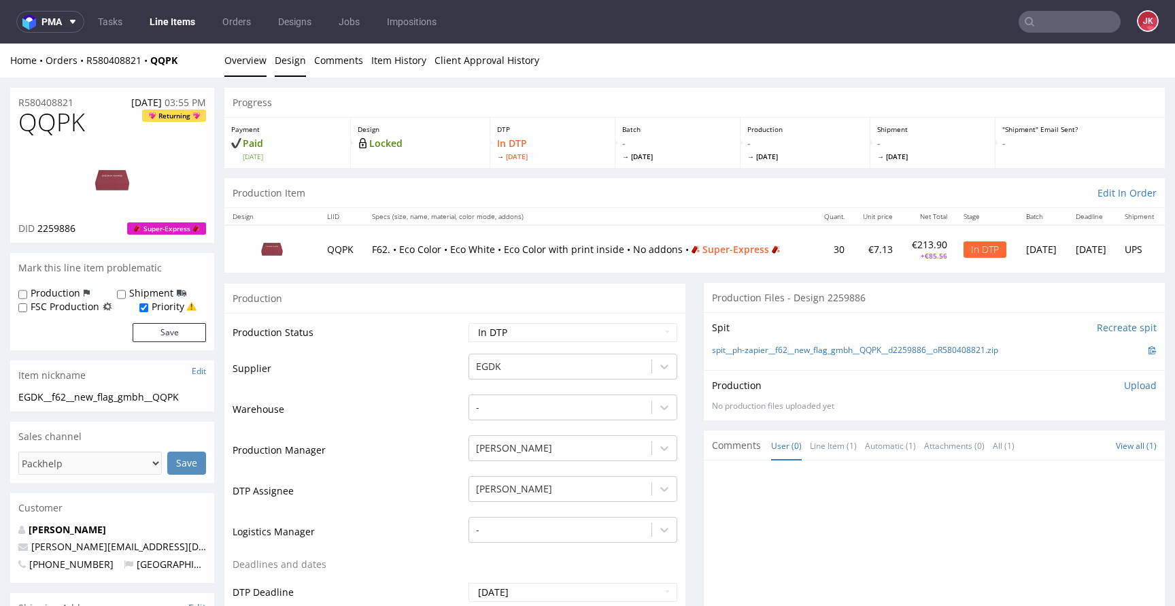
click at [292, 58] on link "Design" at bounding box center [290, 60] width 31 height 33
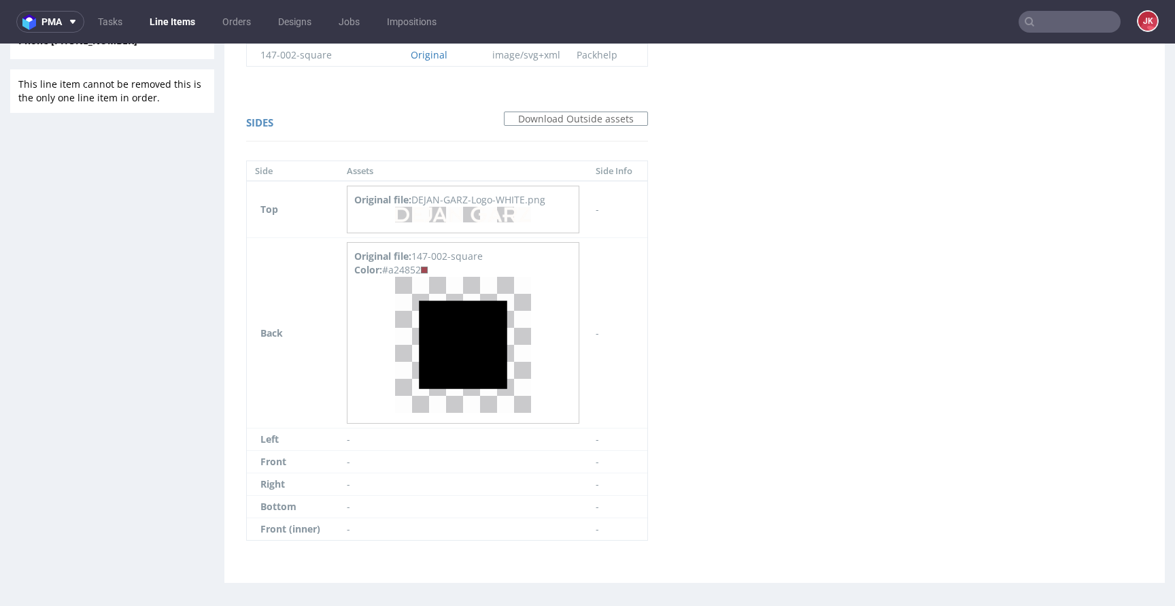
scroll to position [750, 0]
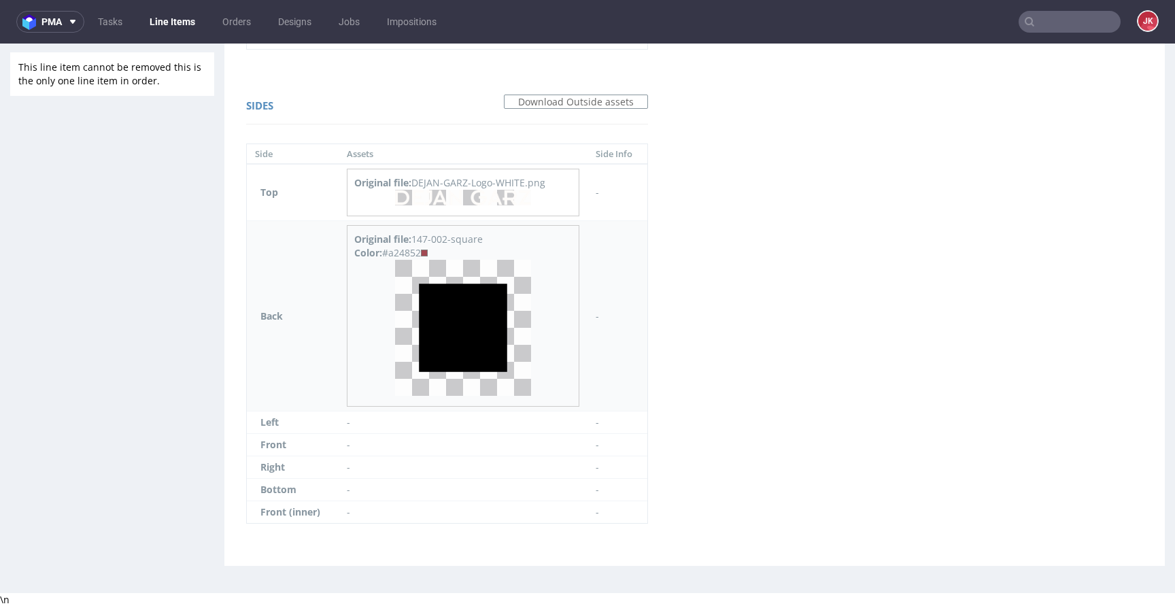
click at [409, 252] on div "Color: #a24852" at bounding box center [463, 253] width 218 height 14
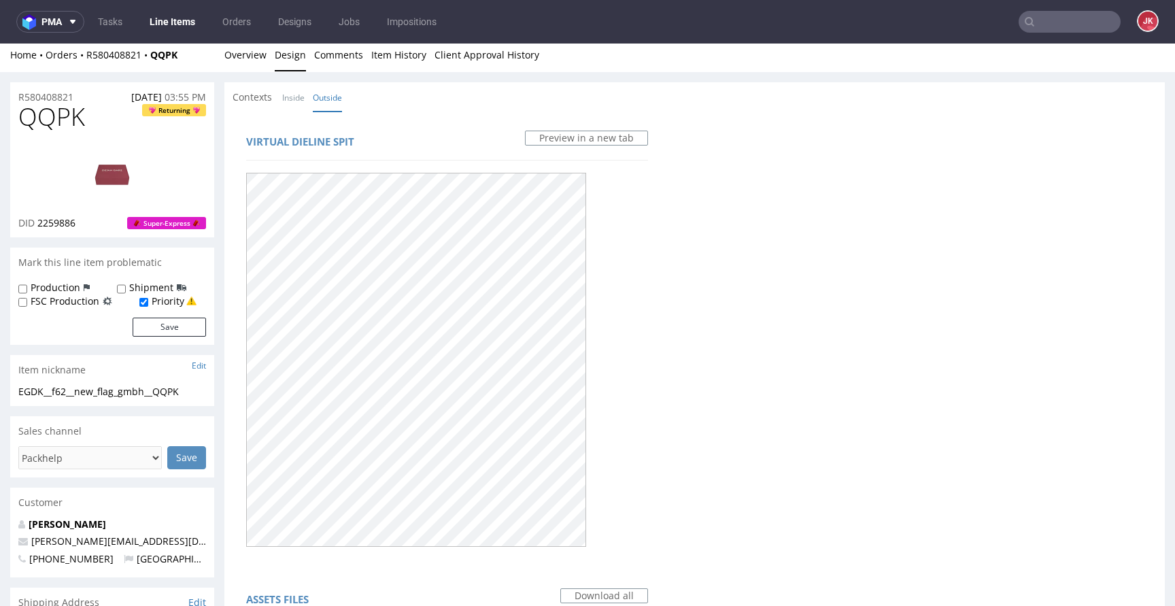
scroll to position [0, 0]
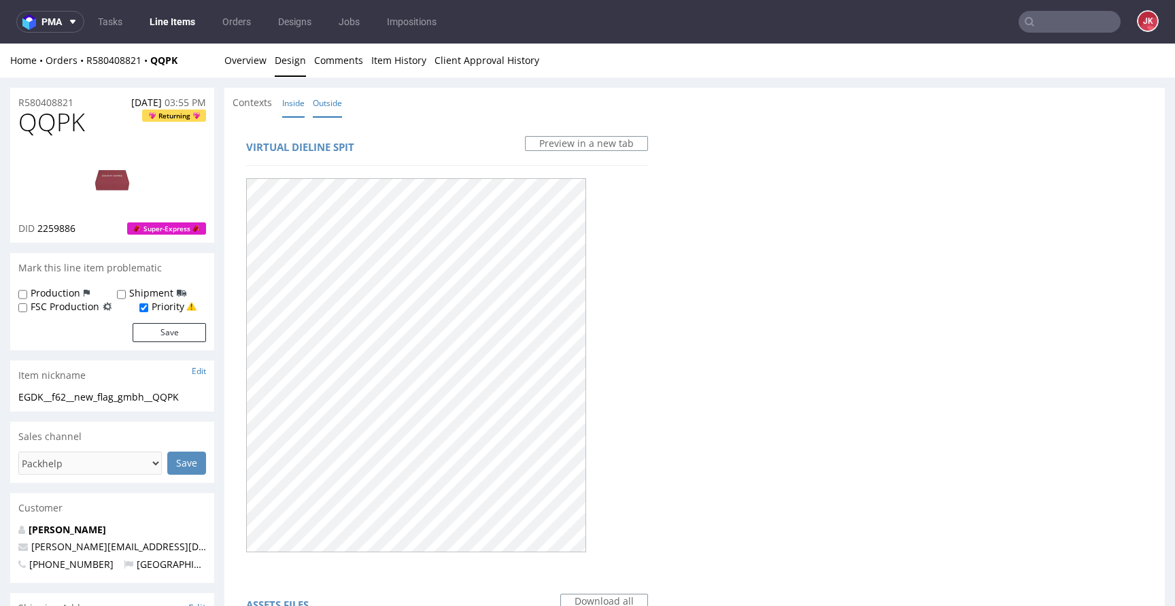
click at [290, 104] on link "Inside" at bounding box center [293, 102] width 22 height 29
click at [322, 103] on link "Outside" at bounding box center [327, 102] width 29 height 29
click at [241, 62] on link "Overview" at bounding box center [245, 60] width 42 height 33
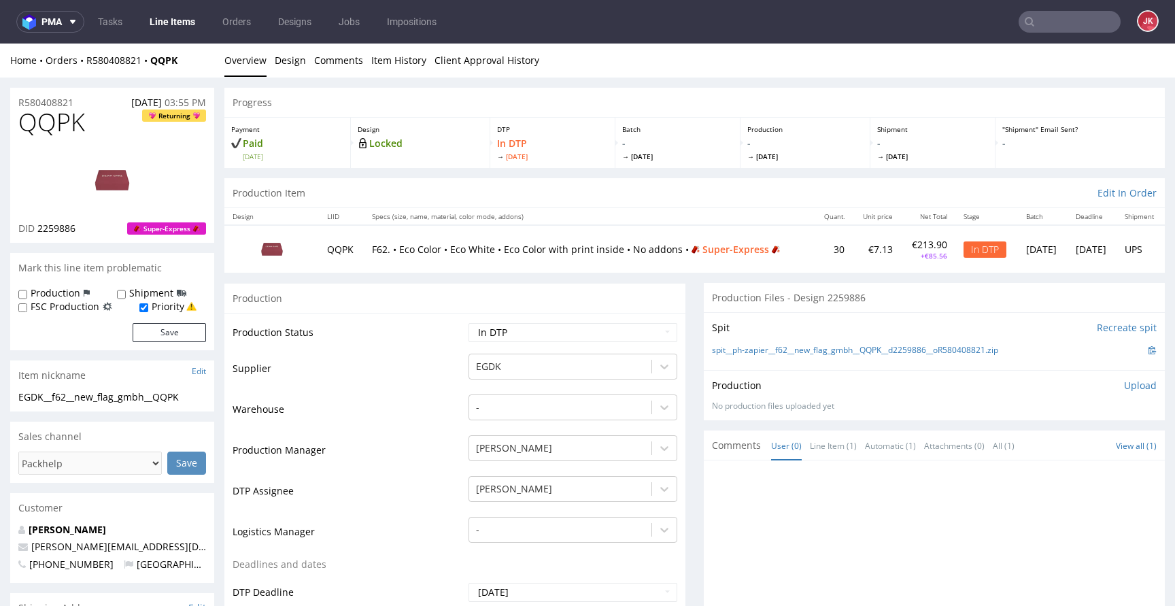
click at [373, 371] on td "Supplier" at bounding box center [349, 372] width 233 height 41
drag, startPoint x: 201, startPoint y: 393, endPoint x: 0, endPoint y: 382, distance: 201.6
copy section "EGDK__f62__new_flag_gmbh__QQPK"
drag, startPoint x: 0, startPoint y: 105, endPoint x: 65, endPoint y: 114, distance: 65.8
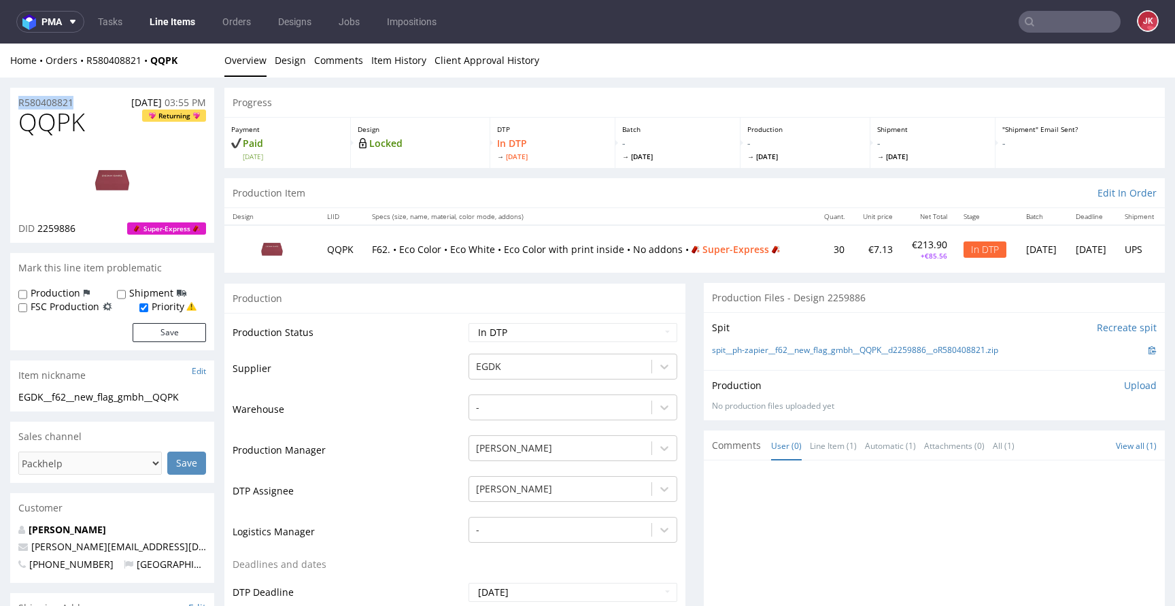
copy p "R580408821"
drag, startPoint x: 42, startPoint y: 231, endPoint x: 87, endPoint y: 230, distance: 44.9
click at [87, 230] on div "DID 2259886 Super-Express" at bounding box center [112, 229] width 188 height 14
copy span "2259886"
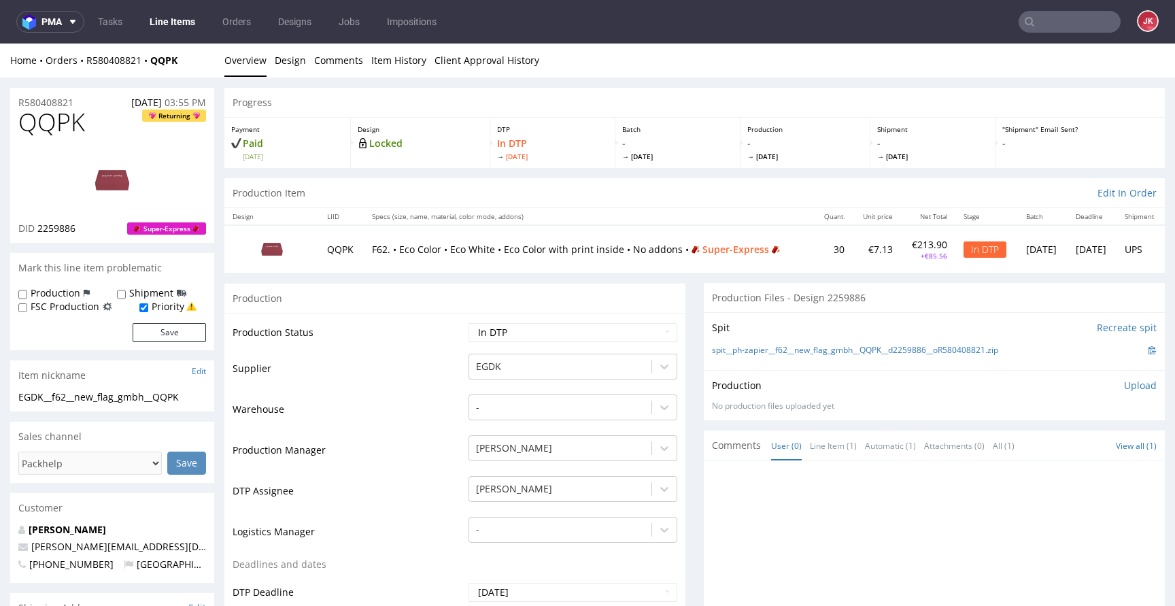
click at [324, 92] on div "Progress" at bounding box center [694, 103] width 941 height 30
click at [282, 70] on link "Design" at bounding box center [290, 60] width 31 height 33
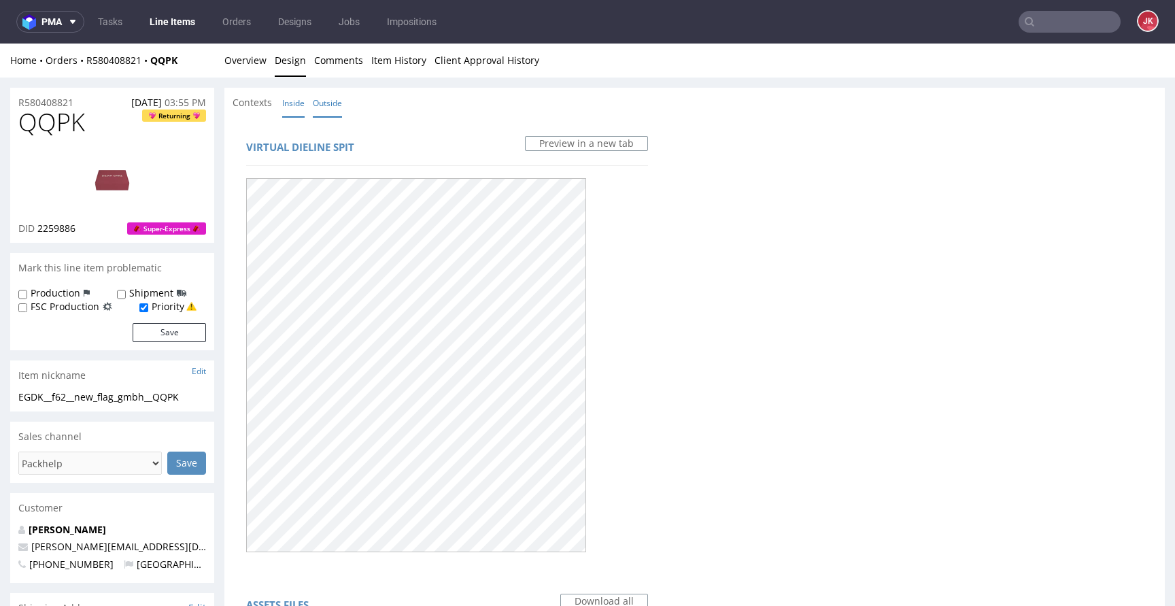
click at [299, 105] on link "Inside" at bounding box center [293, 102] width 22 height 29
click at [653, 165] on div "Virtual dieline spit Preview in a new tab" at bounding box center [716, 149] width 941 height 33
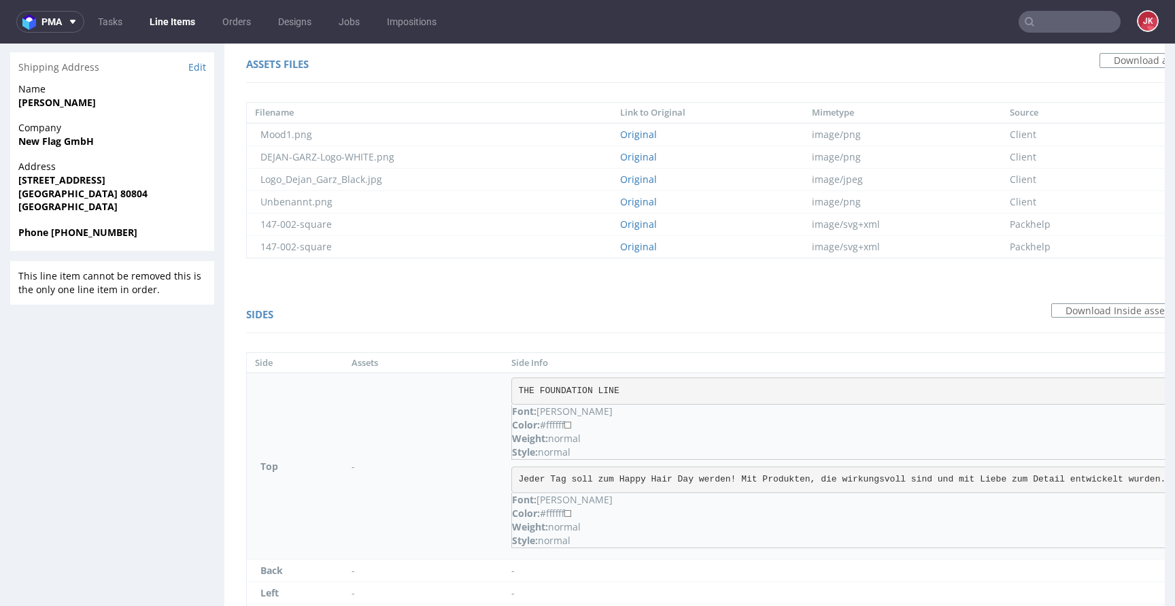
scroll to position [823, 0]
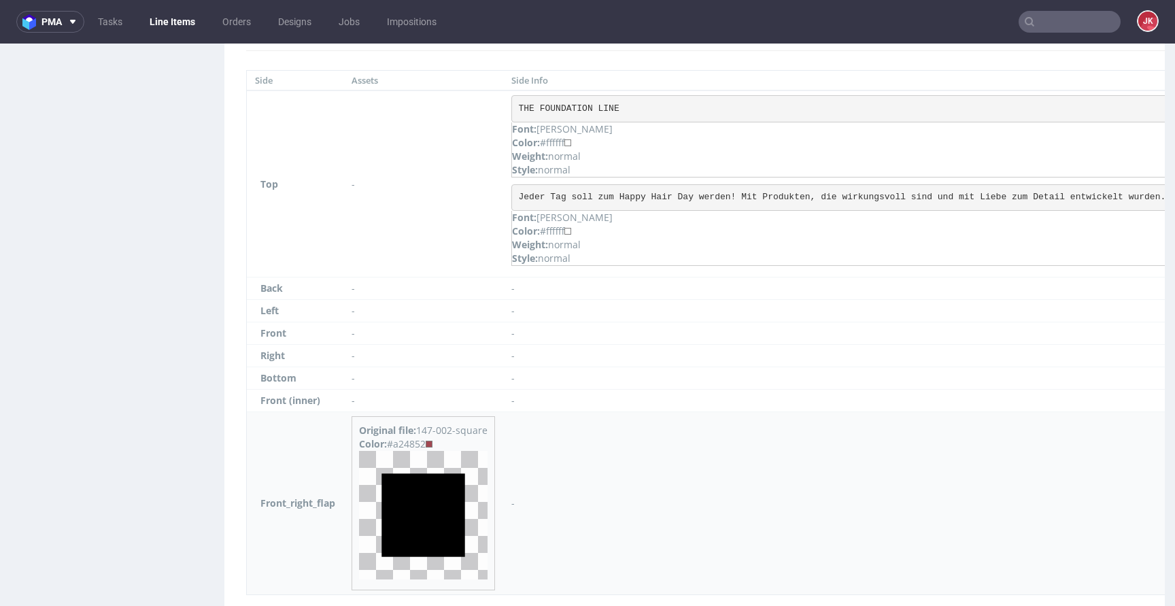
click at [418, 446] on div "Color: #a24852" at bounding box center [423, 444] width 129 height 14
copy div "a24852"
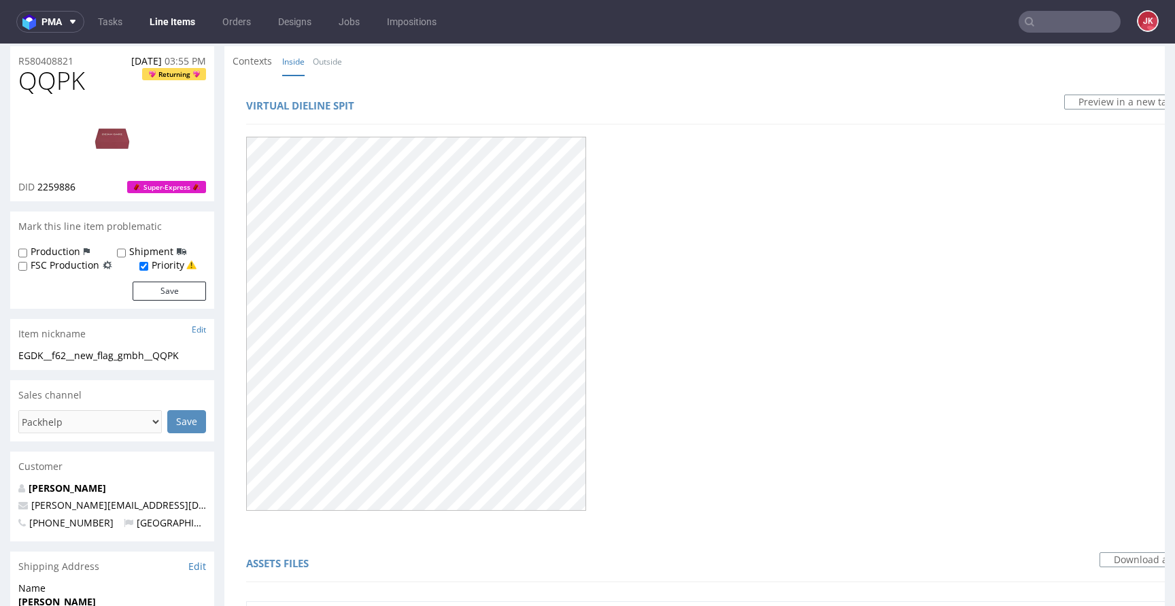
scroll to position [0, 0]
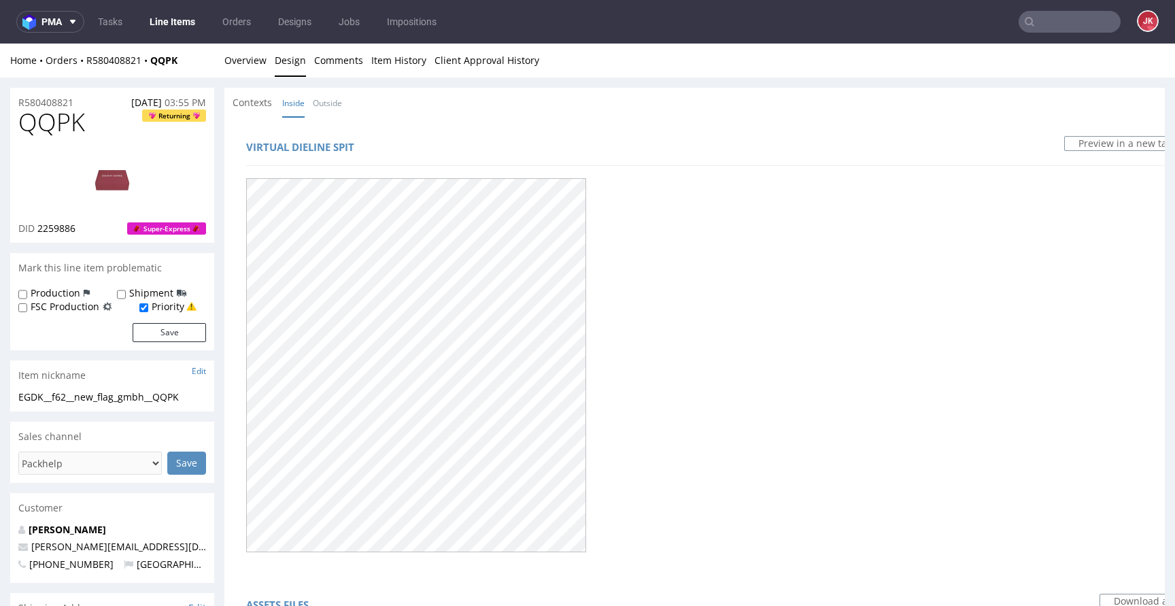
click at [54, 127] on span "QQPK" at bounding box center [51, 122] width 67 height 27
copy span "QQPK"
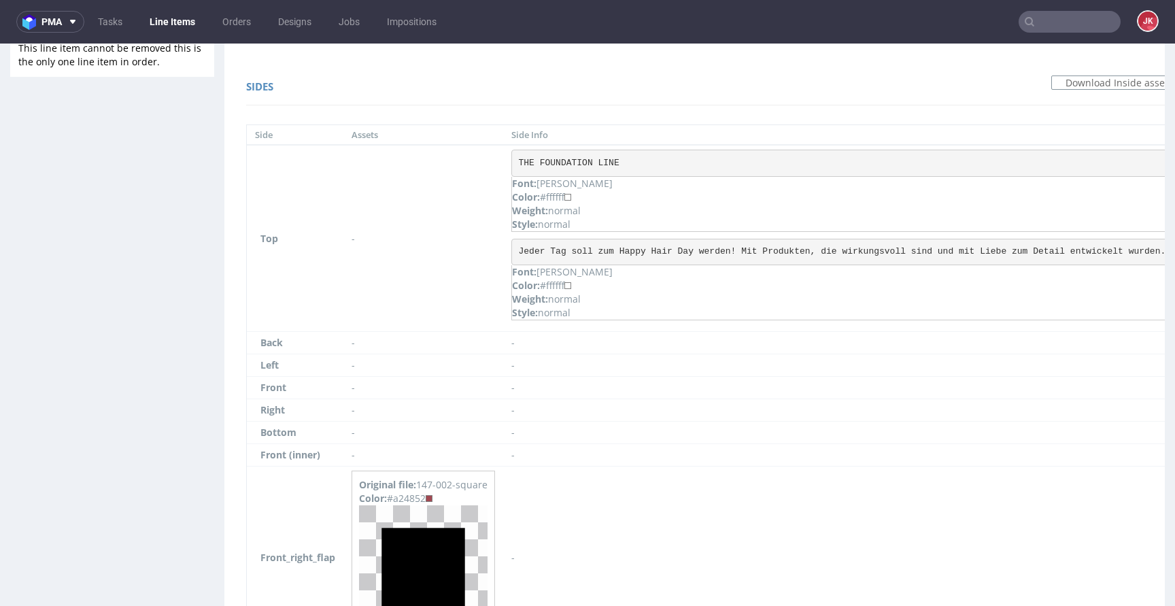
scroll to position [795, 0]
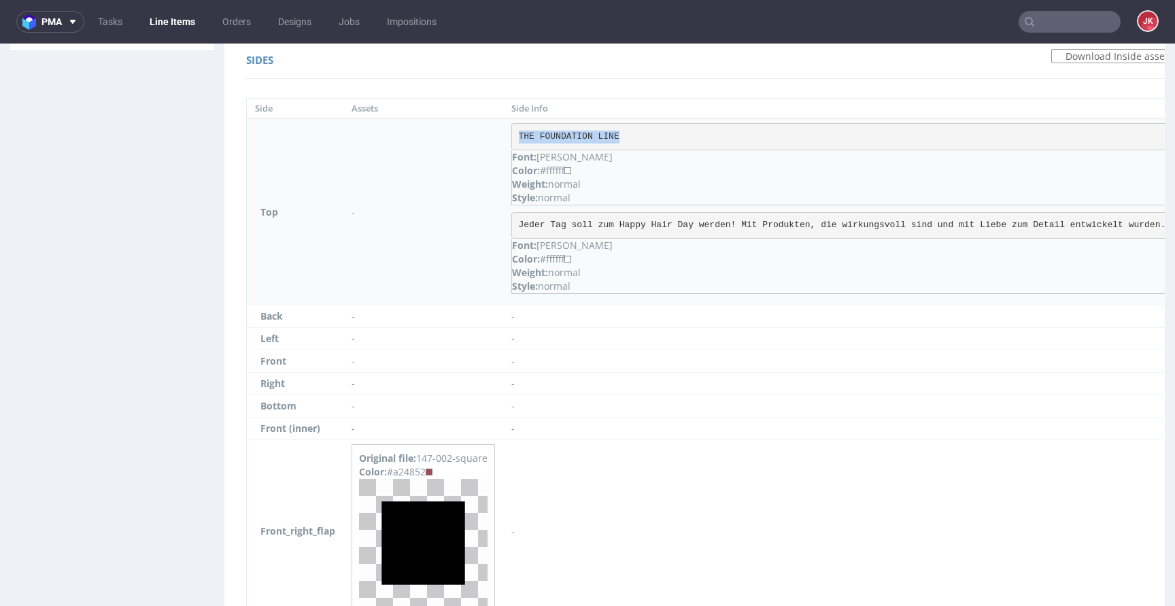
drag, startPoint x: 535, startPoint y: 135, endPoint x: 664, endPoint y: 134, distance: 129.2
click at [664, 134] on pre "THE FOUNDATION LINE" at bounding box center [842, 136] width 662 height 27
copy pre "THE FOUNDATION LINE"
click at [645, 226] on pre "Jeder Tag soll zum Happy Hair Day werden! Mit Produkten, die wirkungsvoll sind …" at bounding box center [842, 225] width 662 height 27
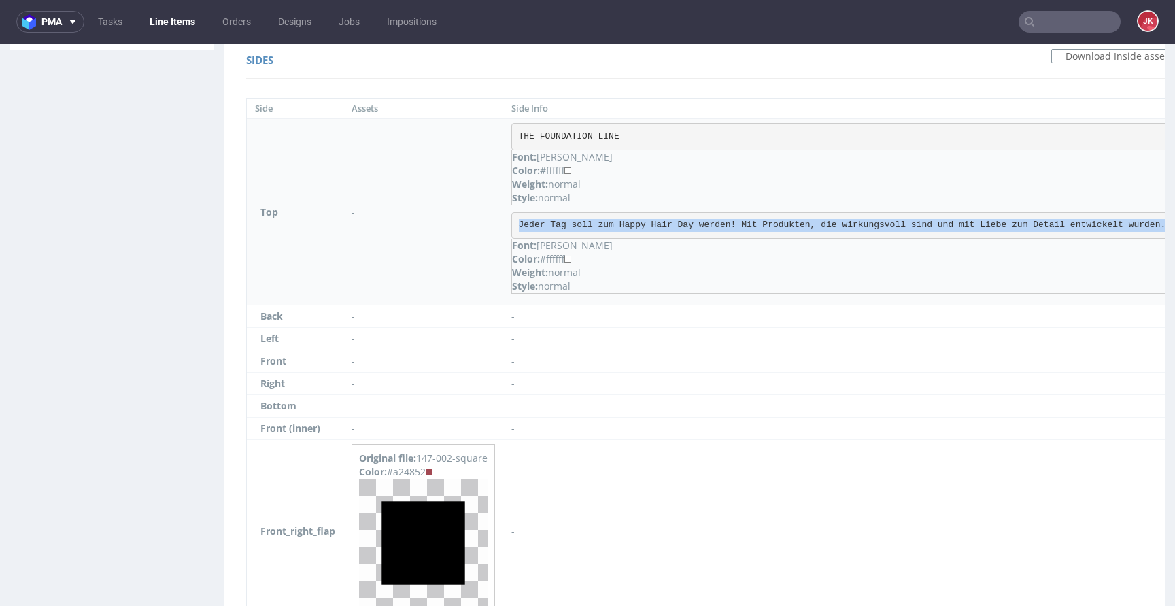
click at [645, 226] on pre "Jeder Tag soll zum Happy Hair Day werden! Mit Produkten, die wirkungsvoll sind …" at bounding box center [842, 225] width 662 height 27
copy pre "Jeder Tag soll zum Happy Hair Day werden! Mit Produkten, die wirkungsvoll sind …"
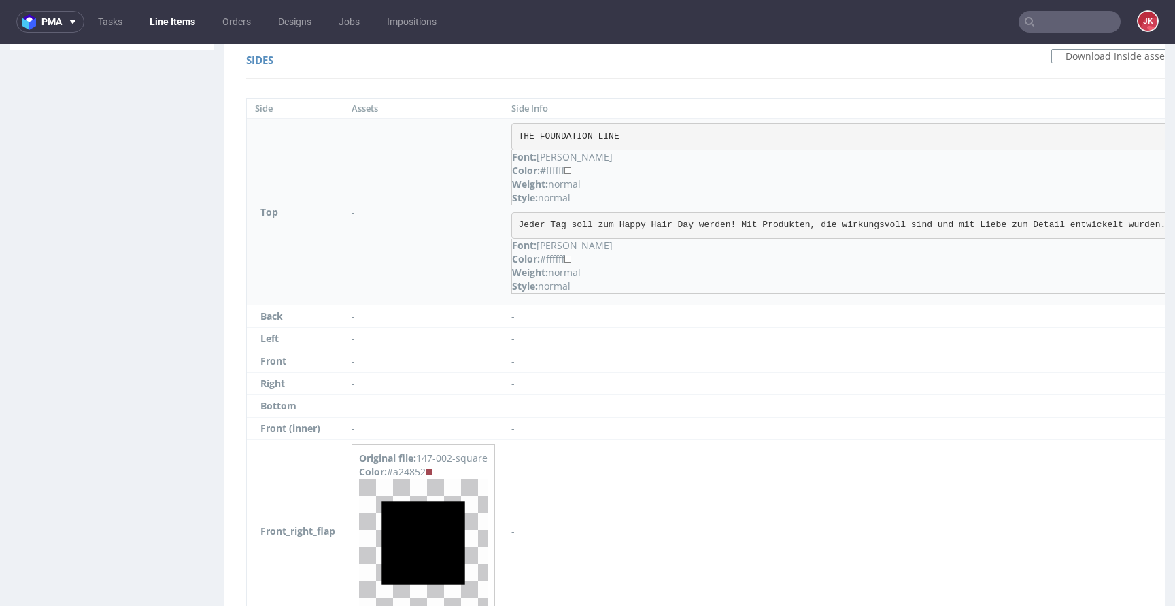
click at [450, 273] on td "-" at bounding box center [423, 211] width 160 height 187
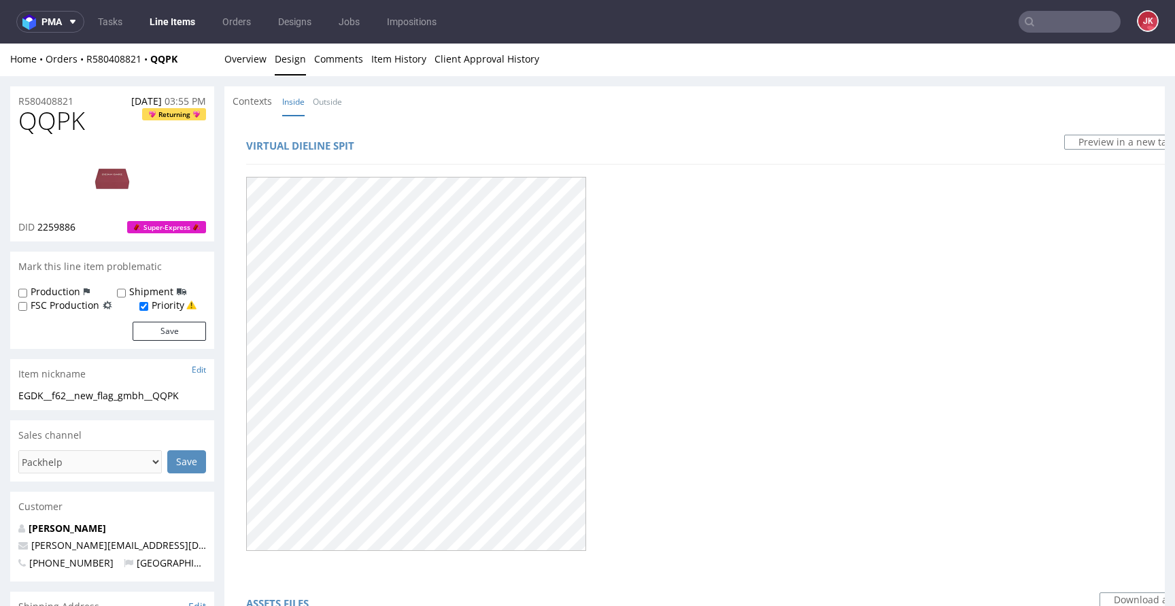
scroll to position [0, 0]
click at [250, 64] on link "Overview" at bounding box center [245, 60] width 42 height 33
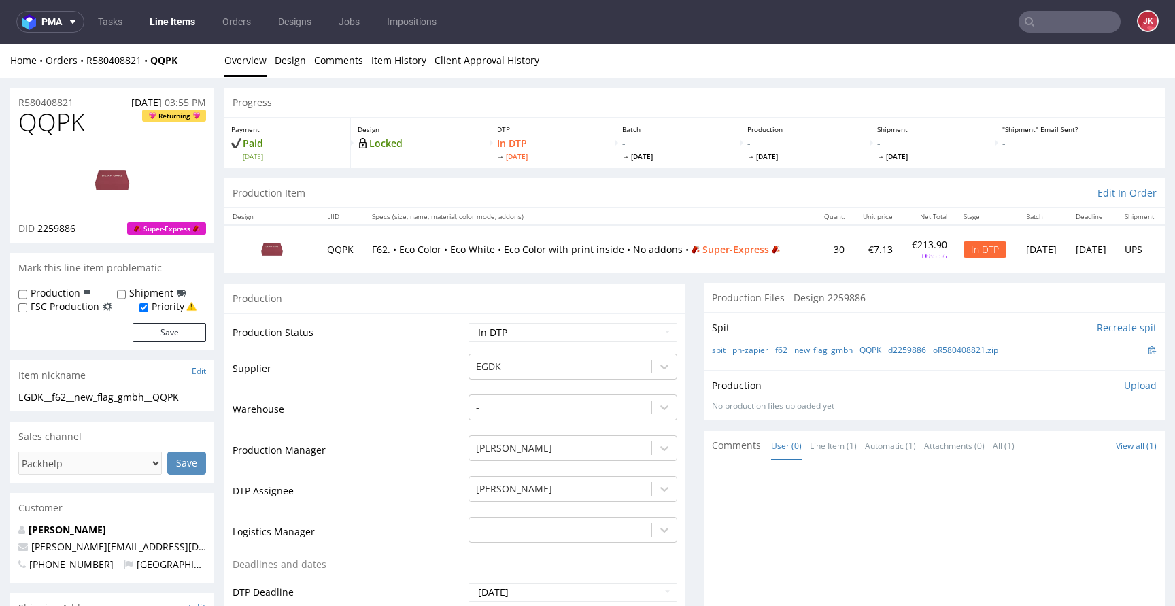
click at [398, 359] on td "Supplier" at bounding box center [349, 372] width 233 height 41
click at [1124, 384] on p "Upload" at bounding box center [1140, 386] width 33 height 14
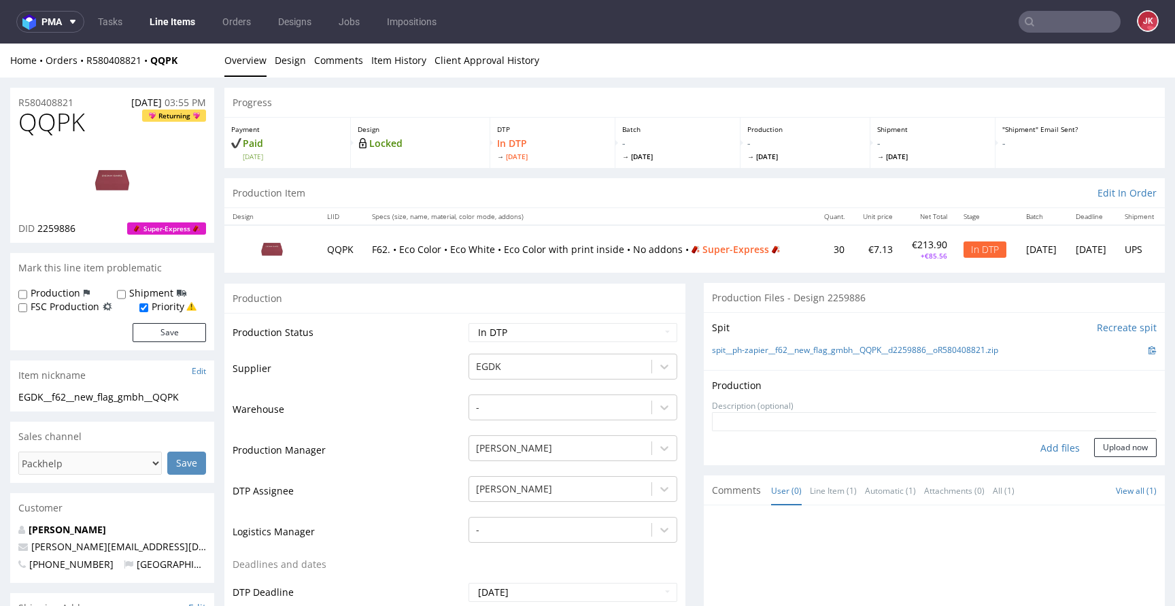
click at [1041, 443] on div "Add files" at bounding box center [1060, 448] width 68 height 20
type input "C:\fakepath\EGDK__f62__new_flag_gmbh__QQPK__d2259886__oR580408821__2__inside.pdf"
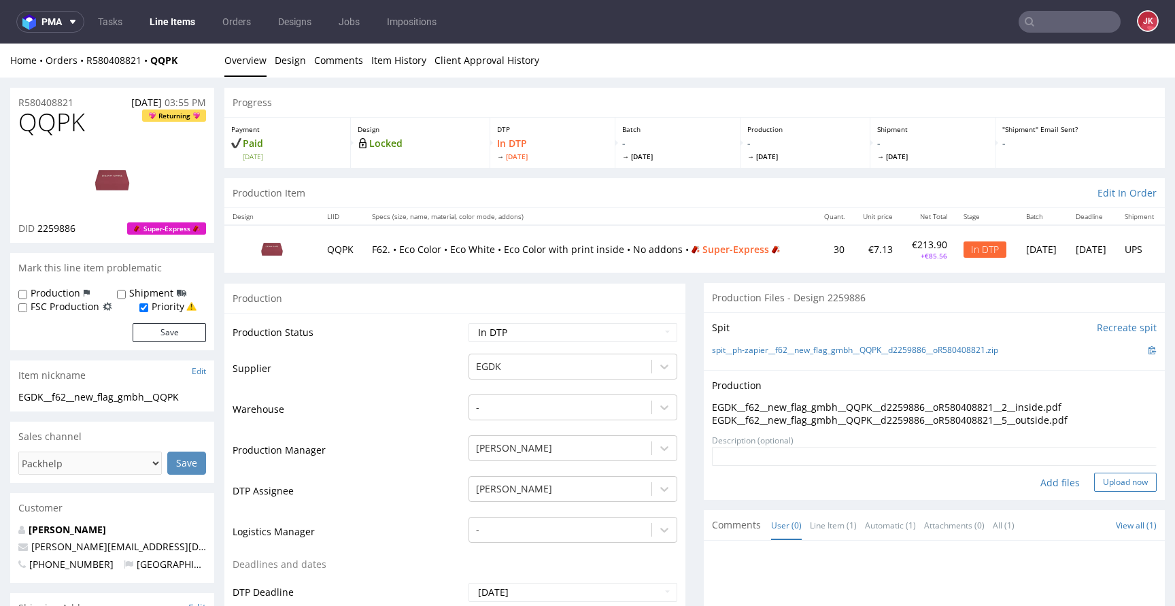
click at [1113, 480] on button "Upload now" at bounding box center [1125, 482] width 63 height 19
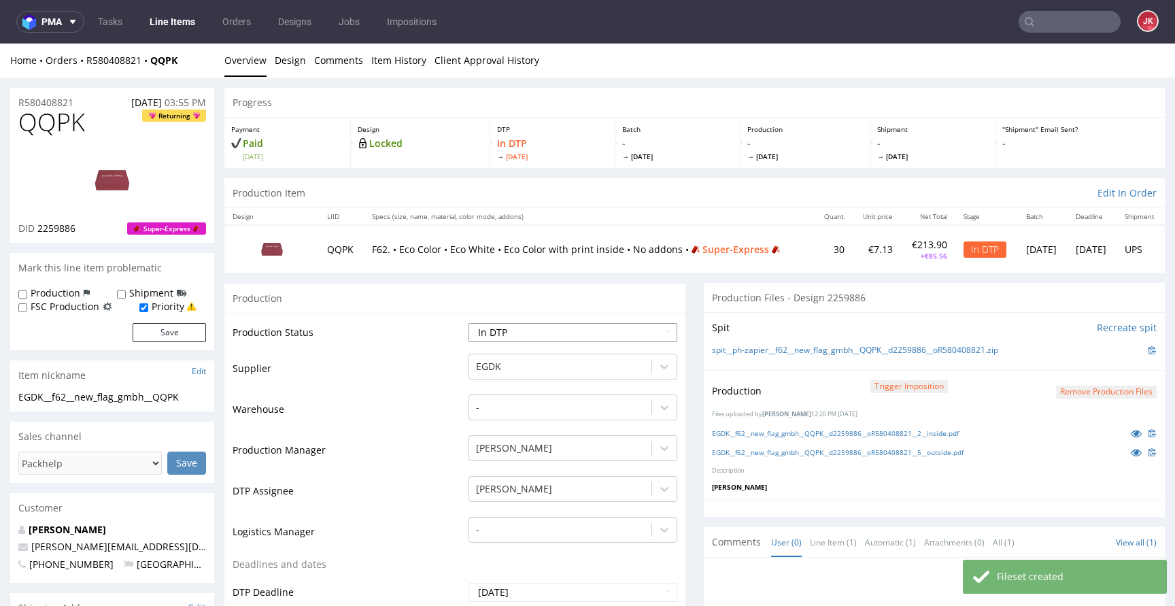
click at [569, 329] on select "Waiting for Artwork Waiting for Diecut Waiting for Mockup Waiting for DTP Waiti…" at bounding box center [573, 332] width 209 height 19
select select "dtp_production_ready"
click at [469, 323] on select "Waiting for Artwork Waiting for Diecut Waiting for Mockup Waiting for DTP Waiti…" at bounding box center [573, 332] width 209 height 19
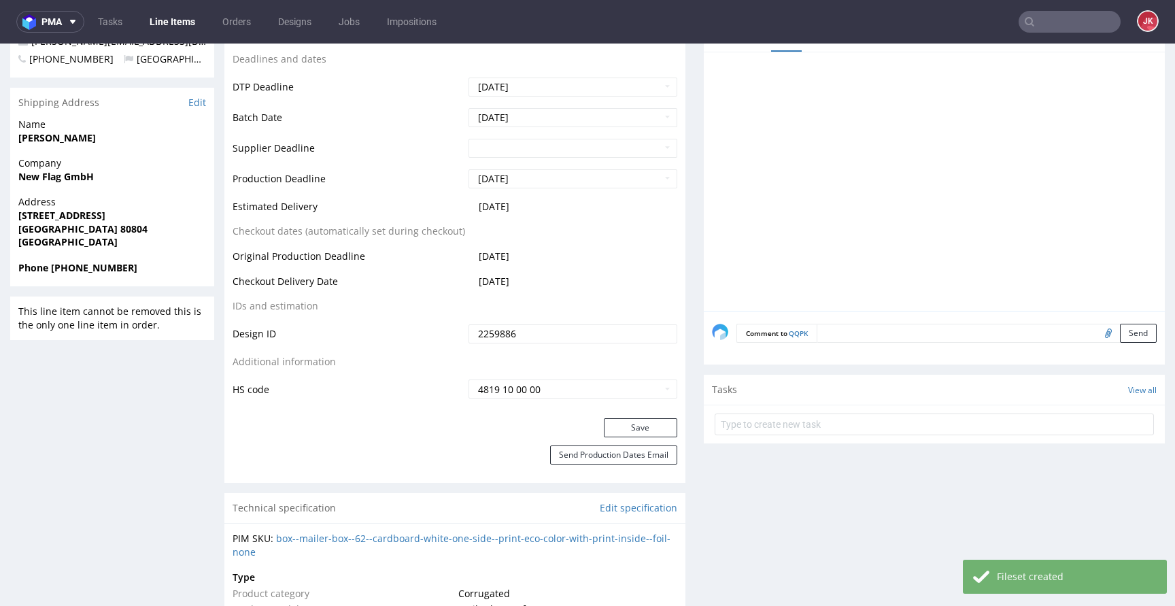
scroll to position [625, 0]
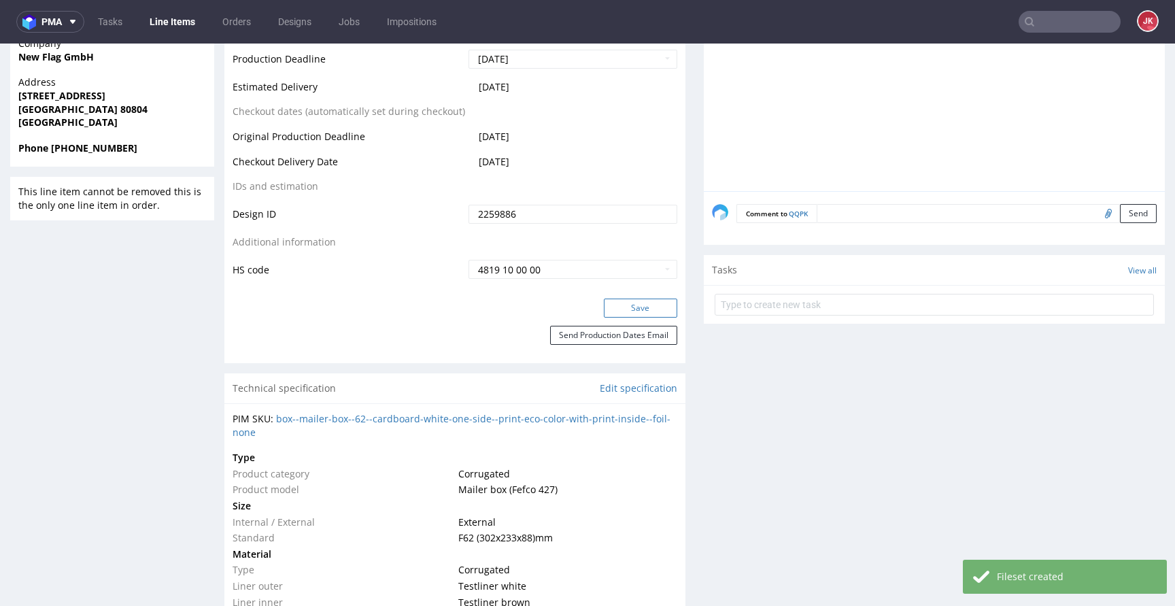
click at [639, 305] on button "Save" at bounding box center [640, 308] width 73 height 19
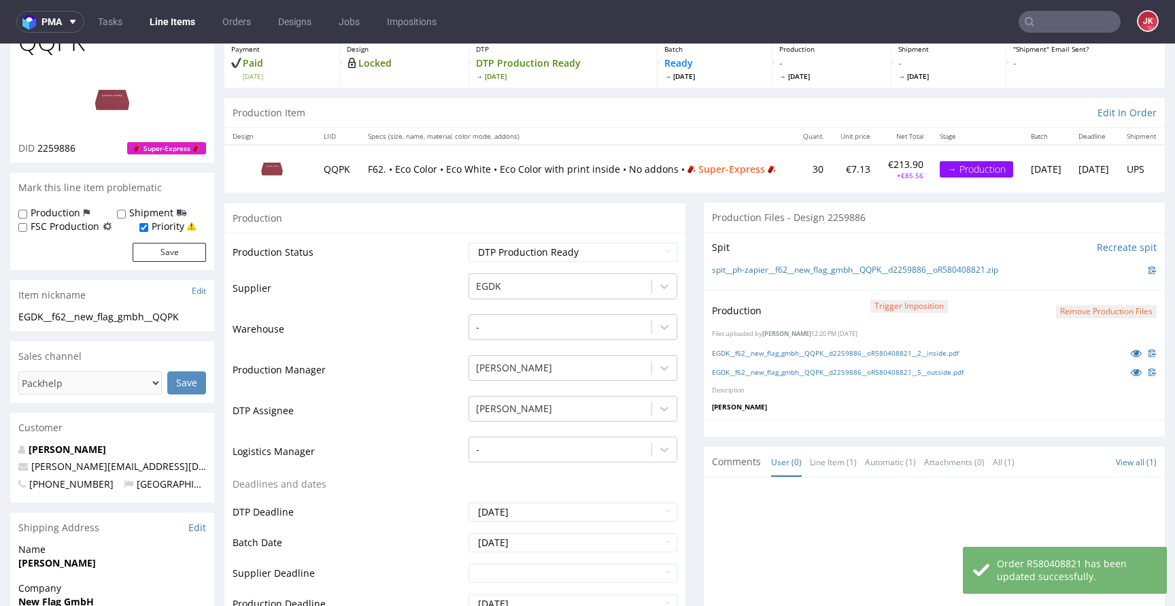
scroll to position [0, 0]
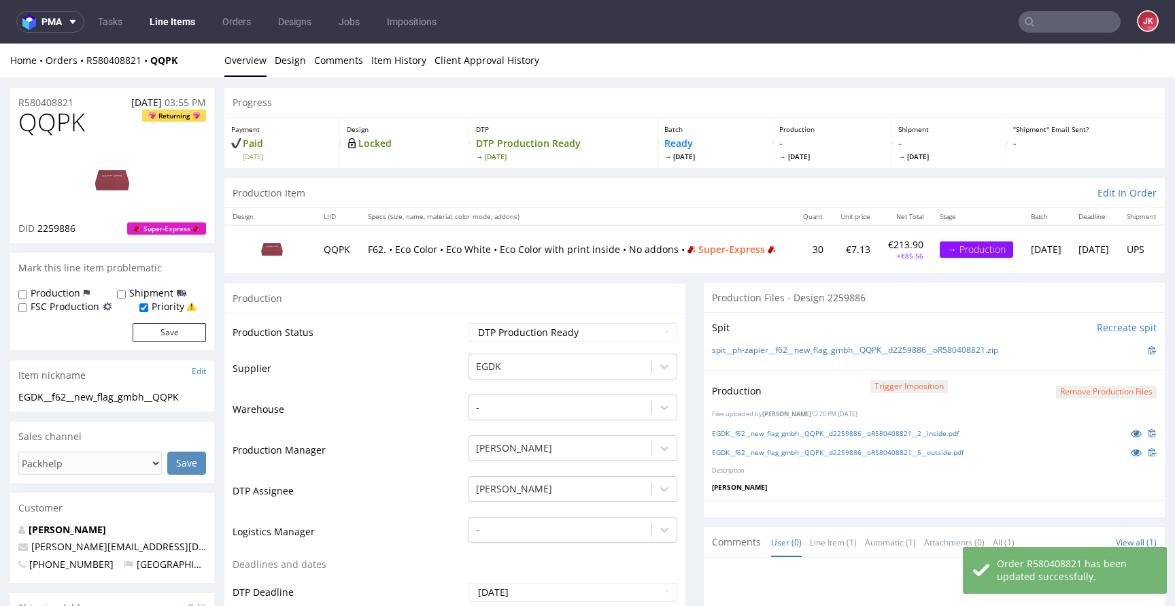
click at [452, 353] on td "Supplier" at bounding box center [349, 372] width 233 height 41
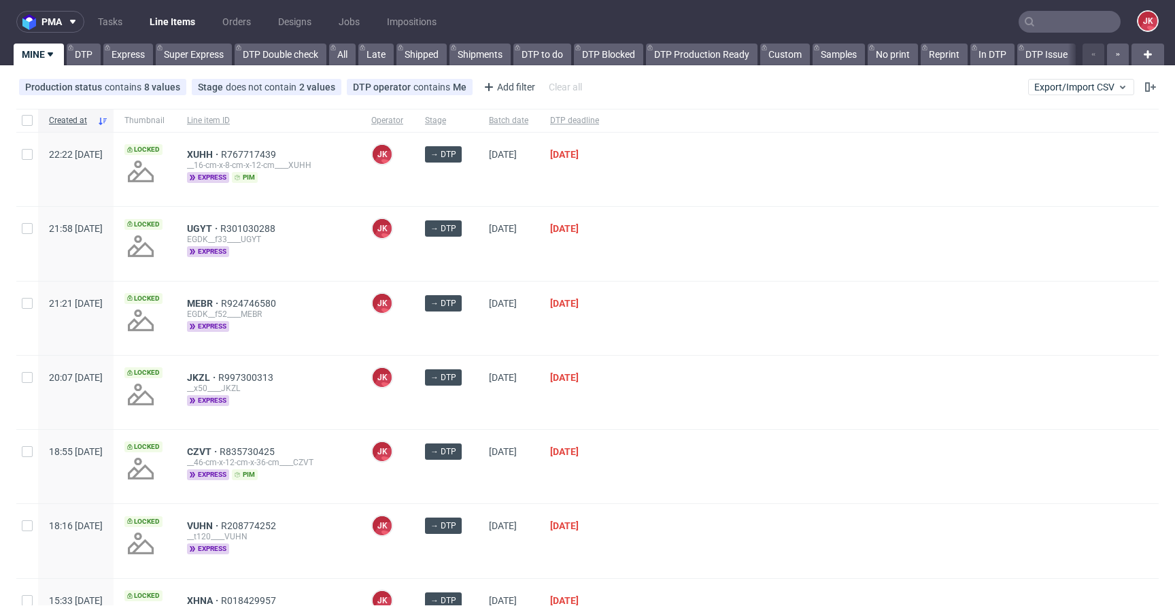
click at [478, 401] on div "→ DTP" at bounding box center [446, 392] width 64 height 73
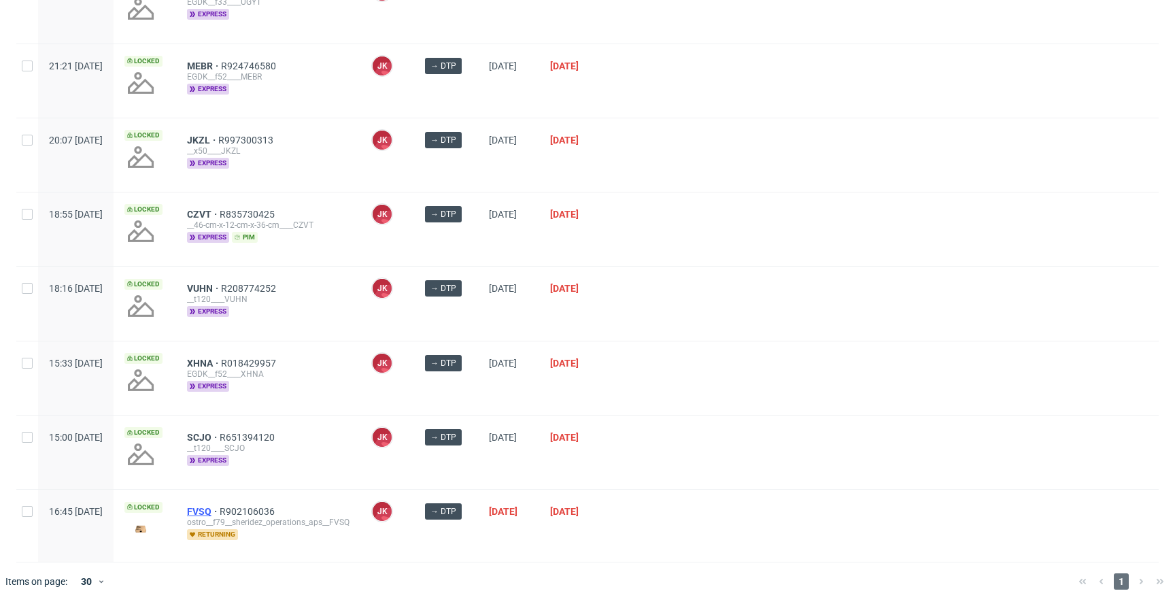
click at [220, 509] on span "FVSQ" at bounding box center [203, 511] width 33 height 11
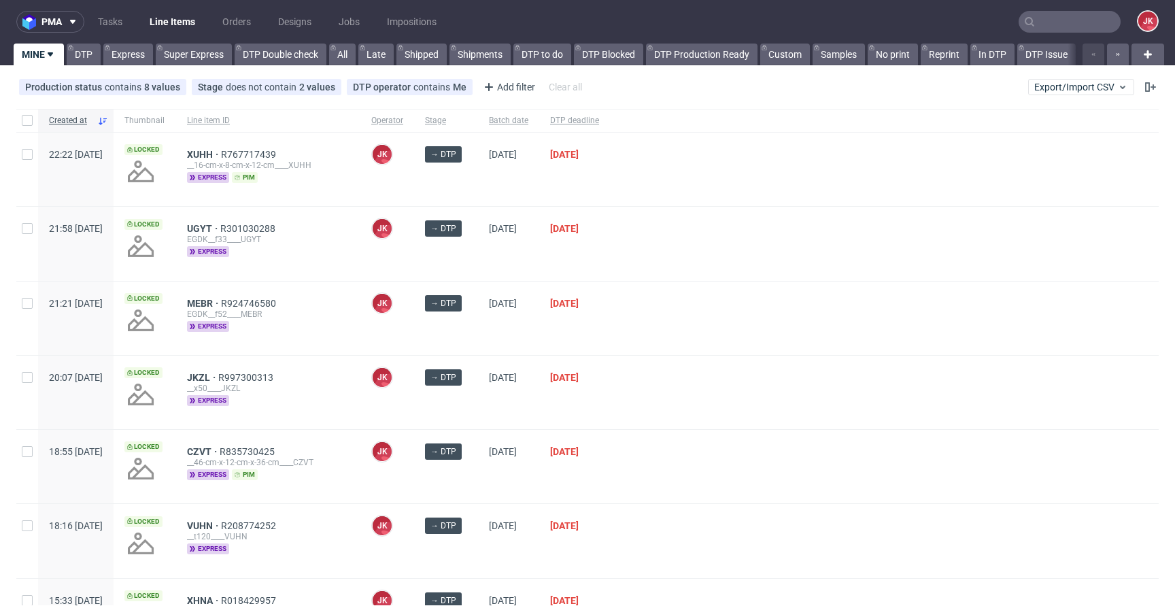
click at [698, 318] on div at bounding box center [884, 318] width 549 height 73
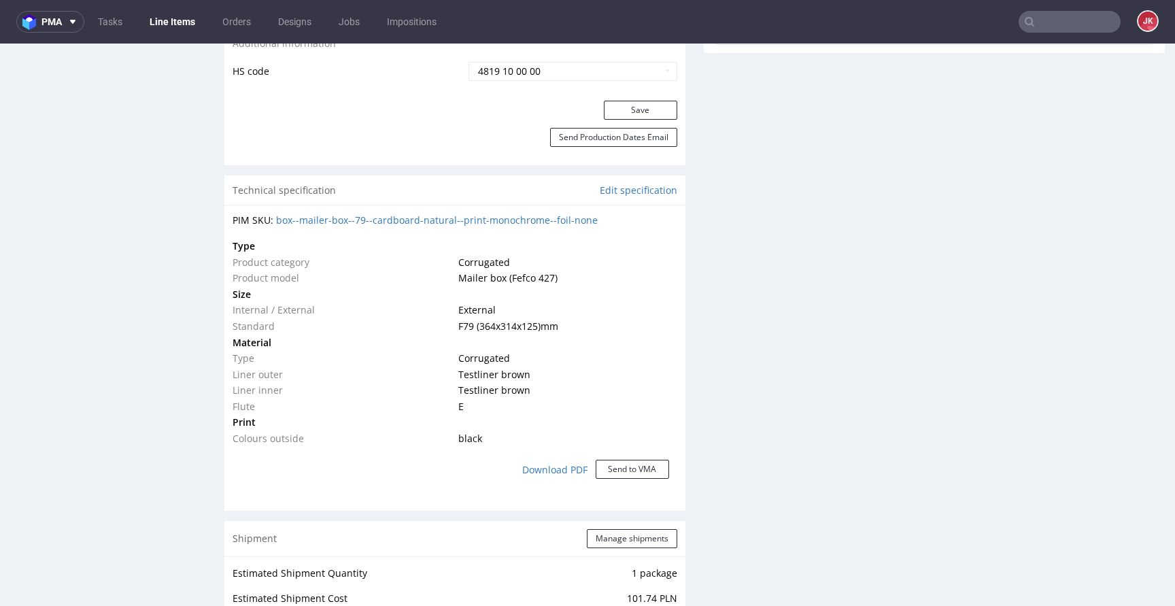
scroll to position [654, 0]
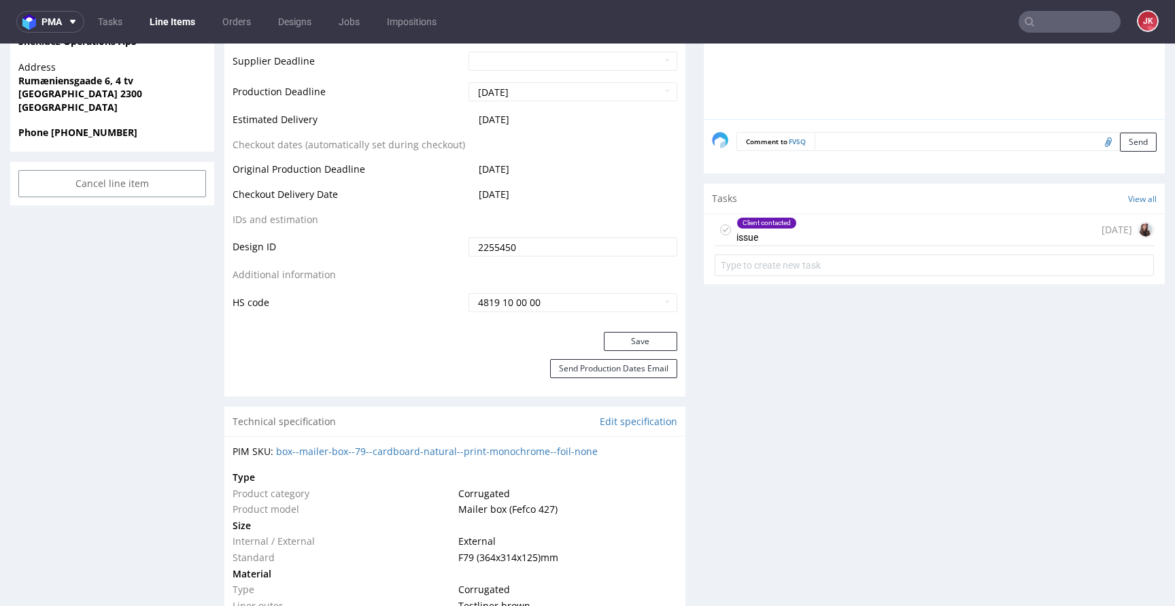
click at [748, 229] on div "Client contacted issue" at bounding box center [767, 229] width 61 height 31
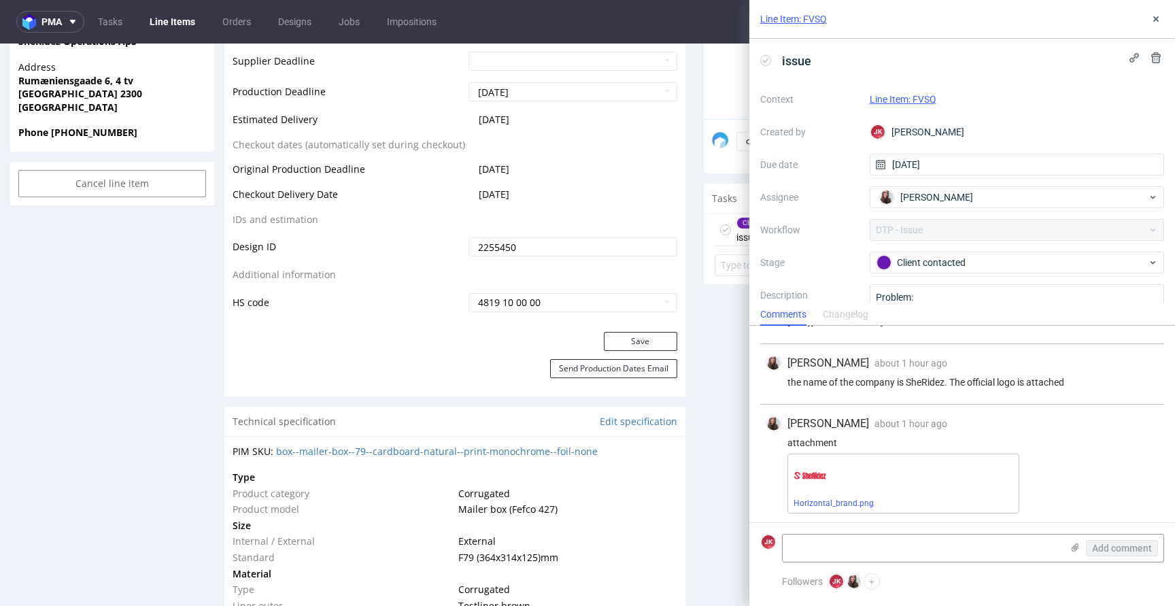
scroll to position [115, 0]
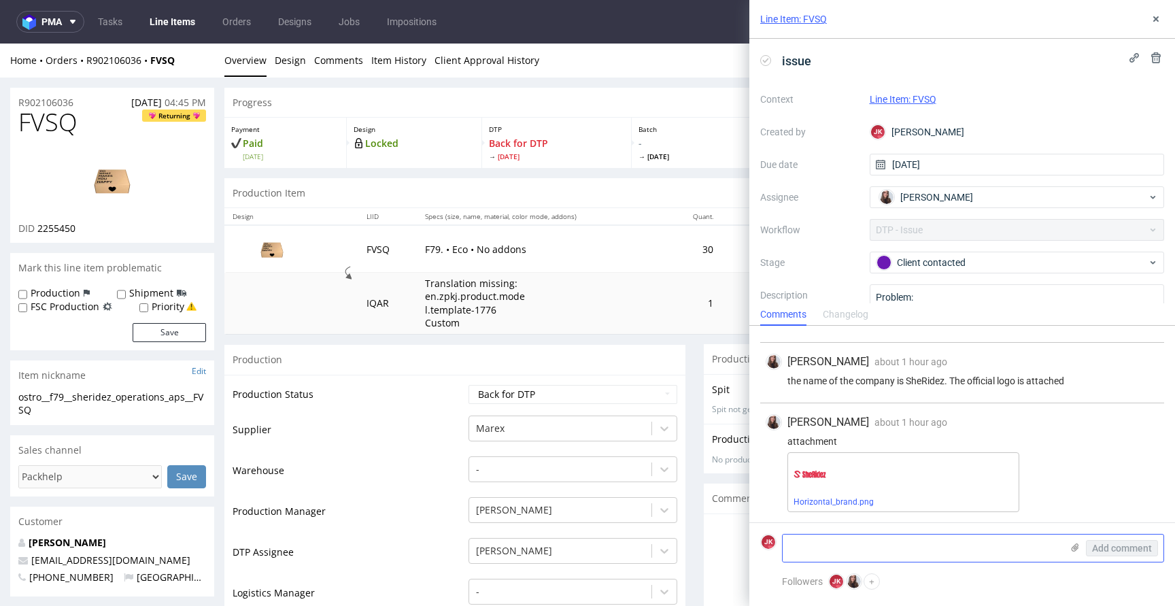
click at [903, 539] on textarea at bounding box center [922, 548] width 279 height 27
click at [949, 550] on textarea "but what about www adress?" at bounding box center [922, 548] width 279 height 27
click at [807, 549] on textarea "but what about www adress?" at bounding box center [922, 548] width 279 height 27
click at [888, 548] on textarea "but what about www adress?" at bounding box center [922, 548] width 279 height 27
click at [943, 550] on textarea "but what about www address?" at bounding box center [922, 548] width 279 height 27
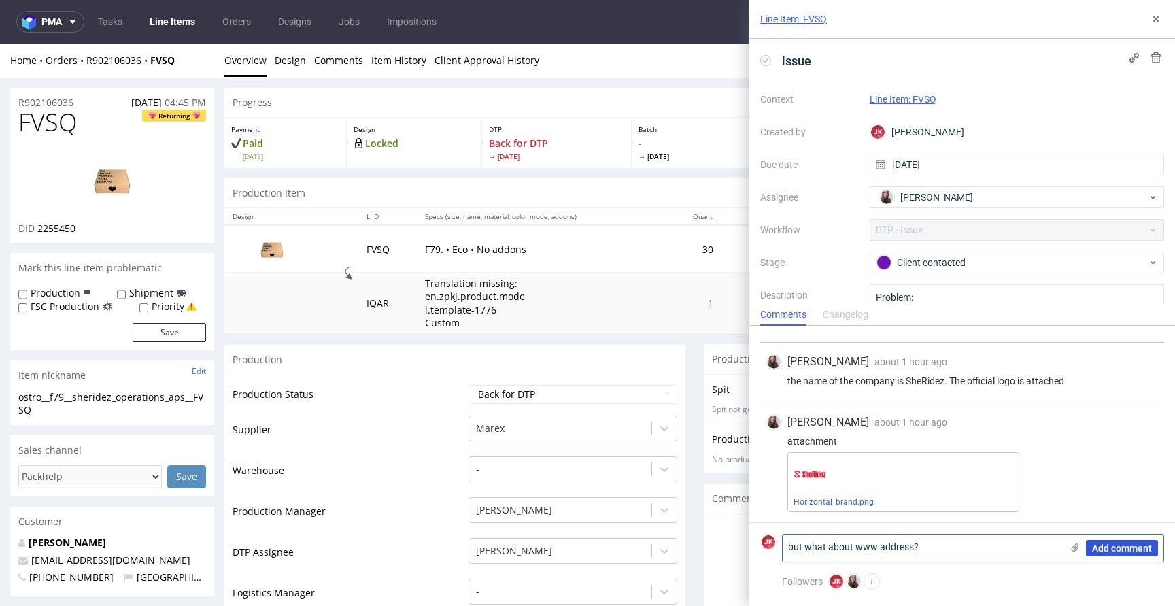
type textarea "but what about www address?"
click at [1143, 548] on span "Add comment" at bounding box center [1122, 548] width 60 height 10
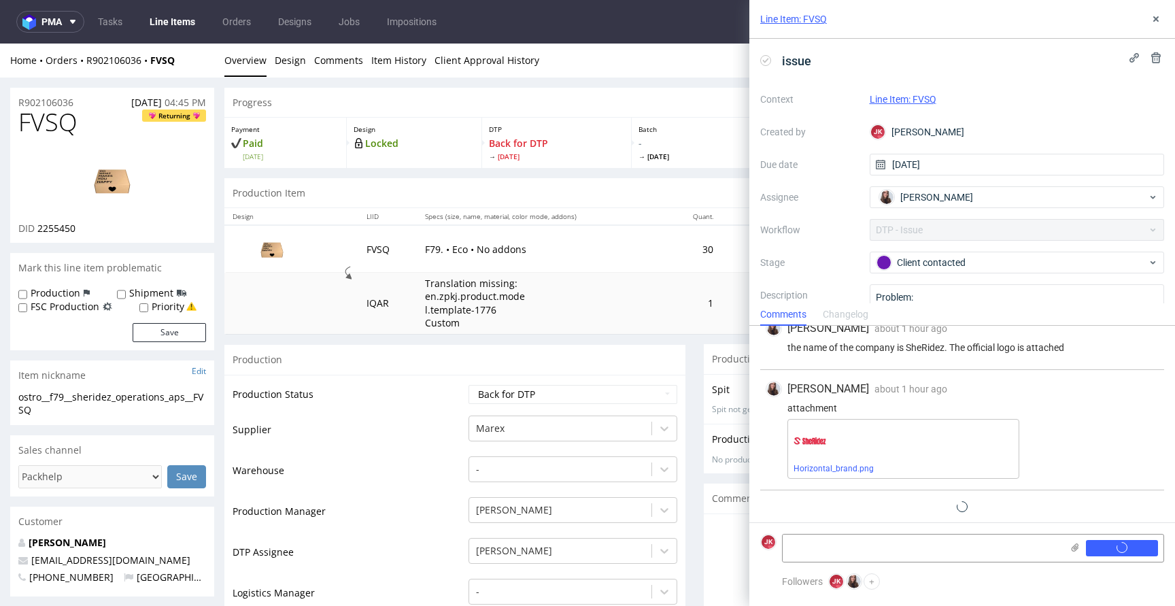
scroll to position [175, 0]
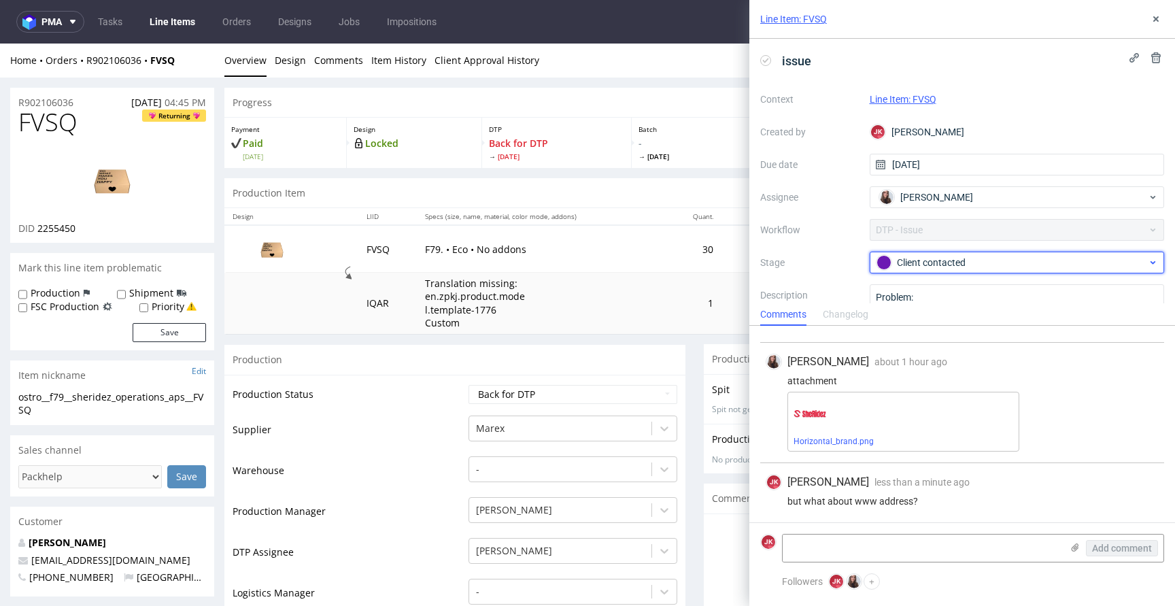
click at [946, 261] on div "Client contacted" at bounding box center [1012, 262] width 271 height 15
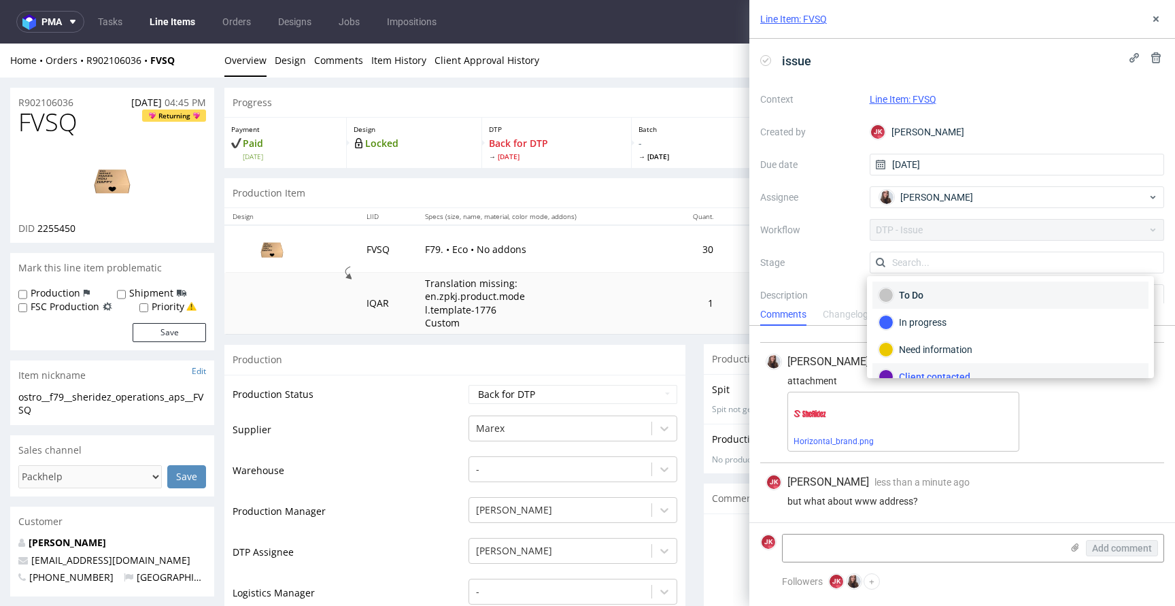
scroll to position [12, 0]
click at [936, 283] on div "To Do" at bounding box center [1011, 282] width 264 height 15
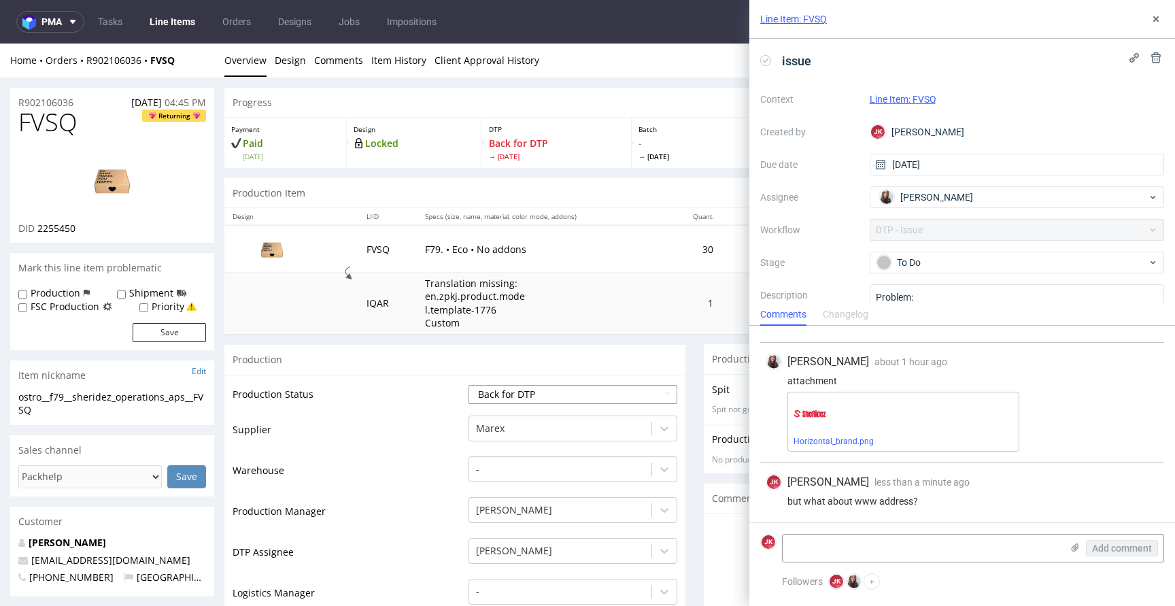
click at [553, 388] on select "Waiting for Artwork Waiting for Diecut Waiting for Mockup Waiting for DTP Waiti…" at bounding box center [573, 394] width 209 height 19
select select "dtp_issue"
click at [469, 385] on select "Waiting for Artwork Waiting for Diecut Waiting for Mockup Waiting for DTP Waiti…" at bounding box center [573, 394] width 209 height 19
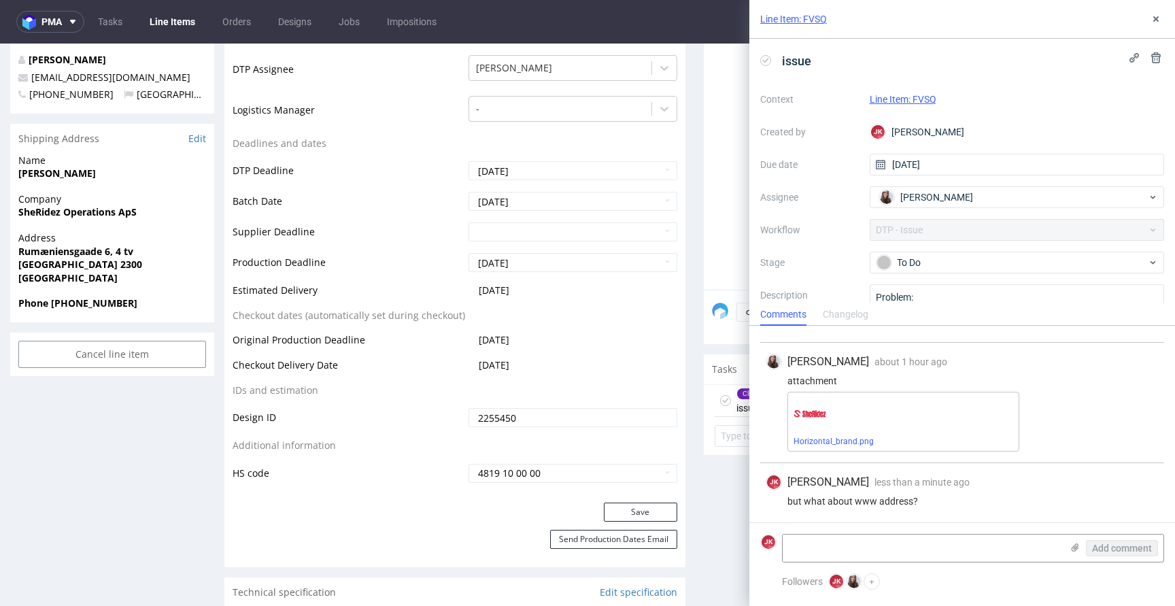
scroll to position [546, 0]
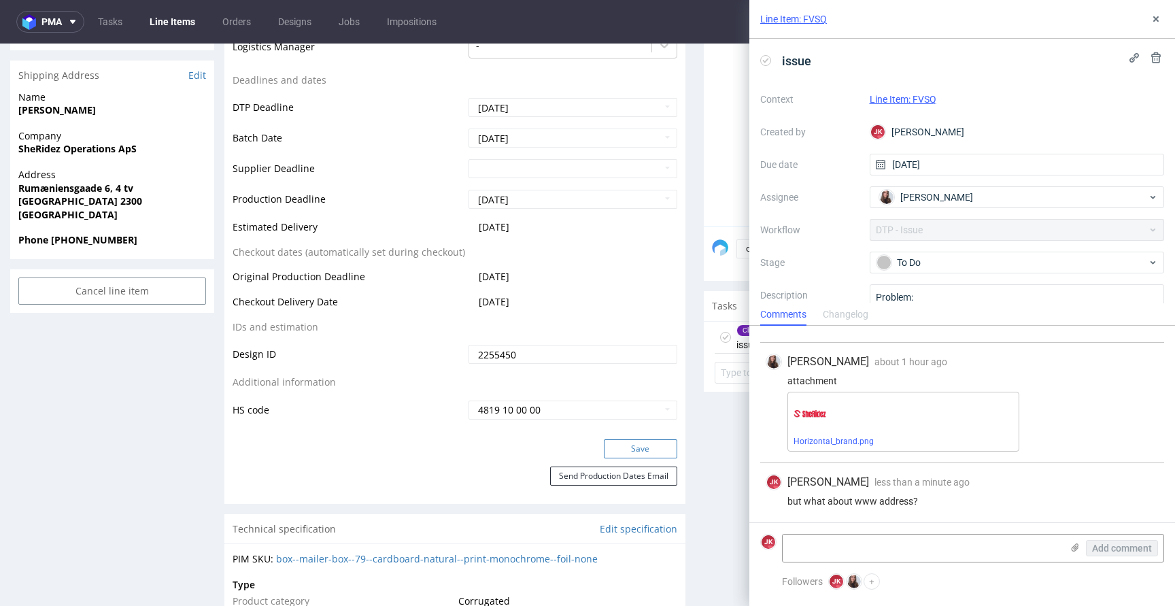
click at [622, 451] on button "Save" at bounding box center [640, 448] width 73 height 19
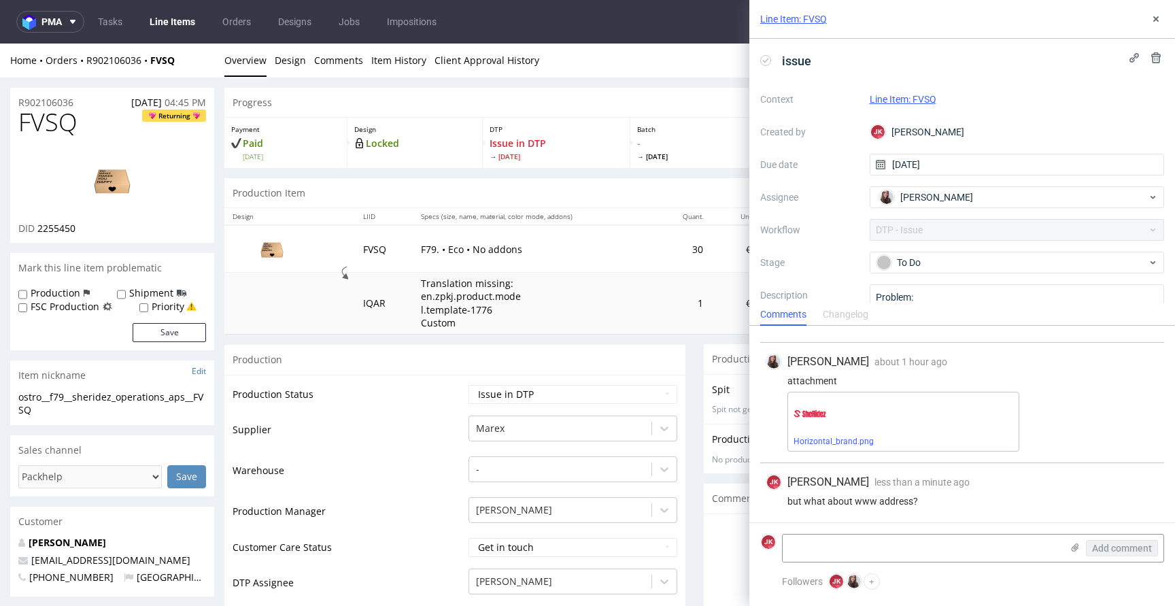
scroll to position [0, 0]
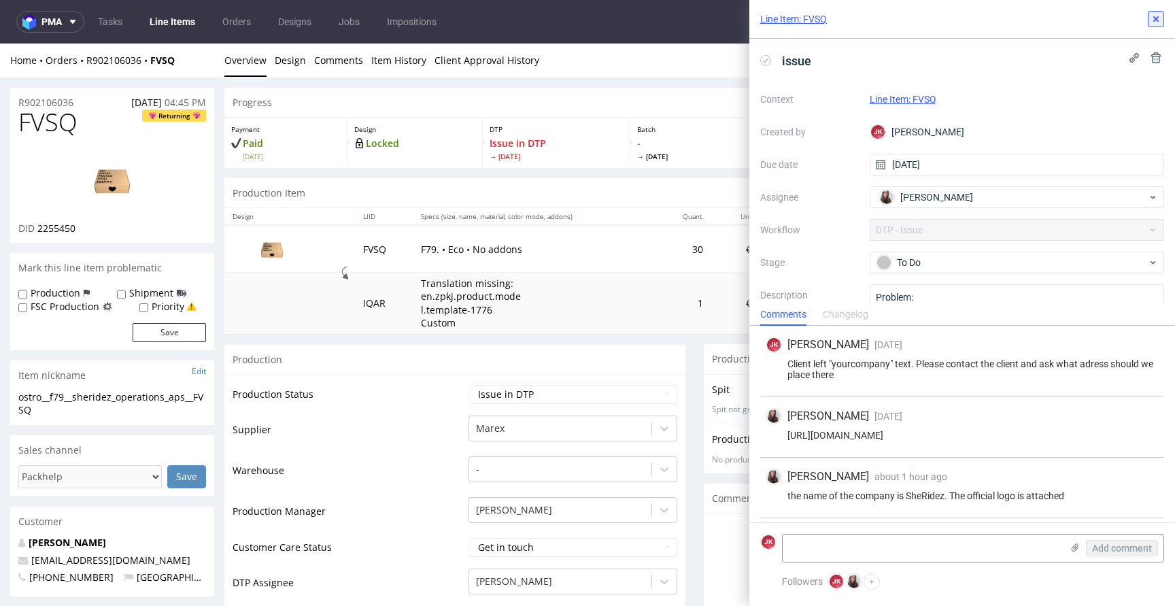
click at [1152, 26] on button at bounding box center [1156, 19] width 16 height 16
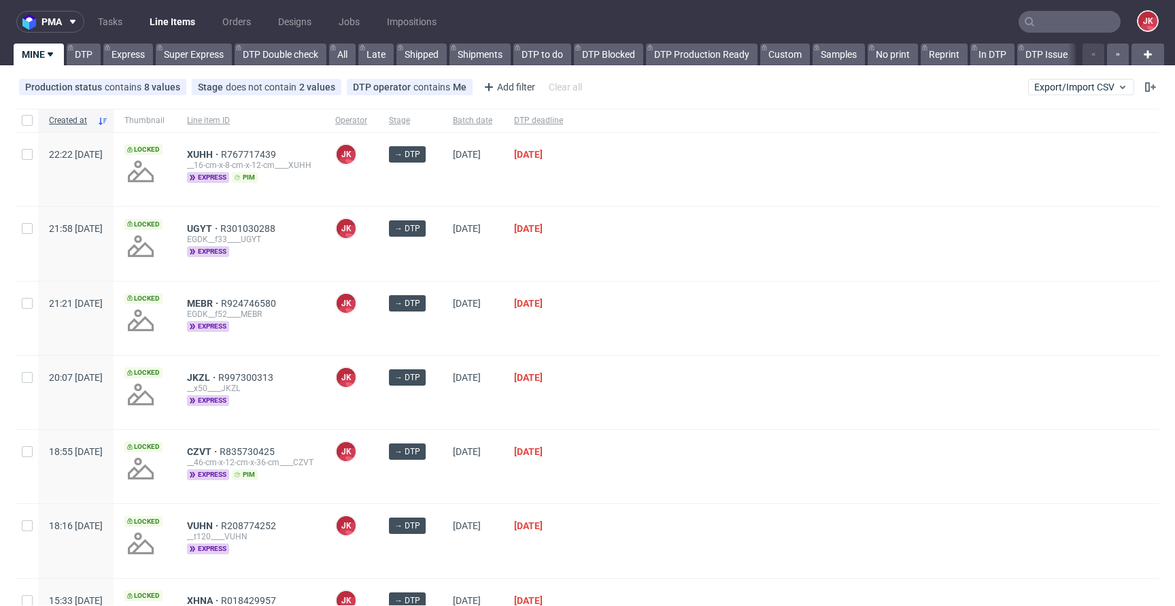
click at [677, 273] on div at bounding box center [866, 243] width 585 height 73
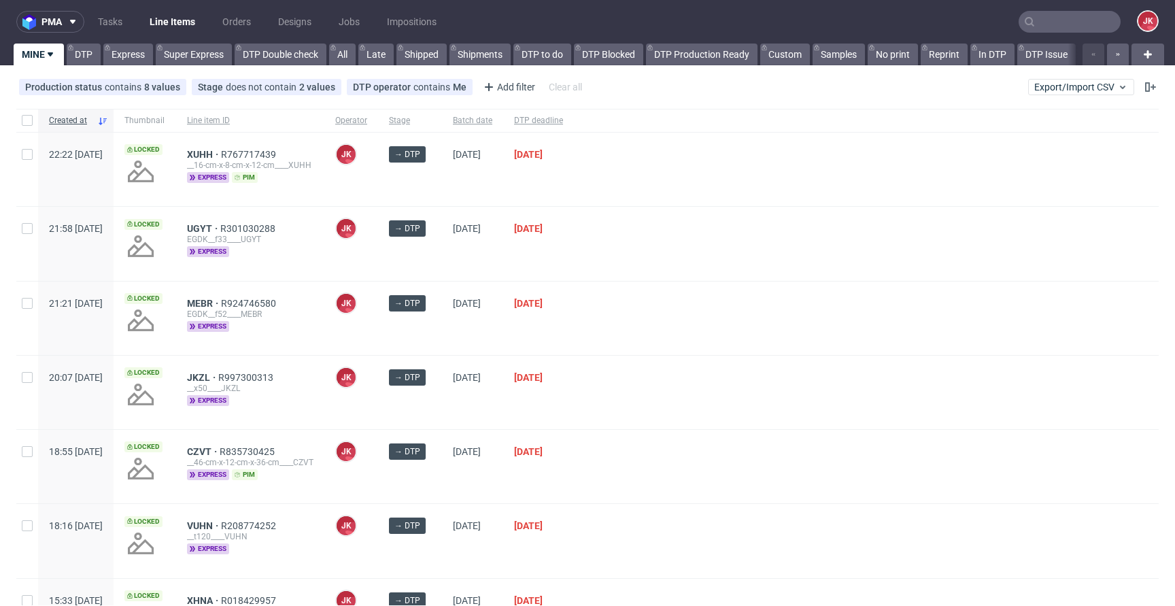
click at [669, 294] on div at bounding box center [866, 318] width 585 height 73
click at [663, 347] on div at bounding box center [866, 318] width 585 height 73
click at [633, 312] on div at bounding box center [866, 318] width 585 height 73
click at [641, 326] on div at bounding box center [866, 318] width 585 height 73
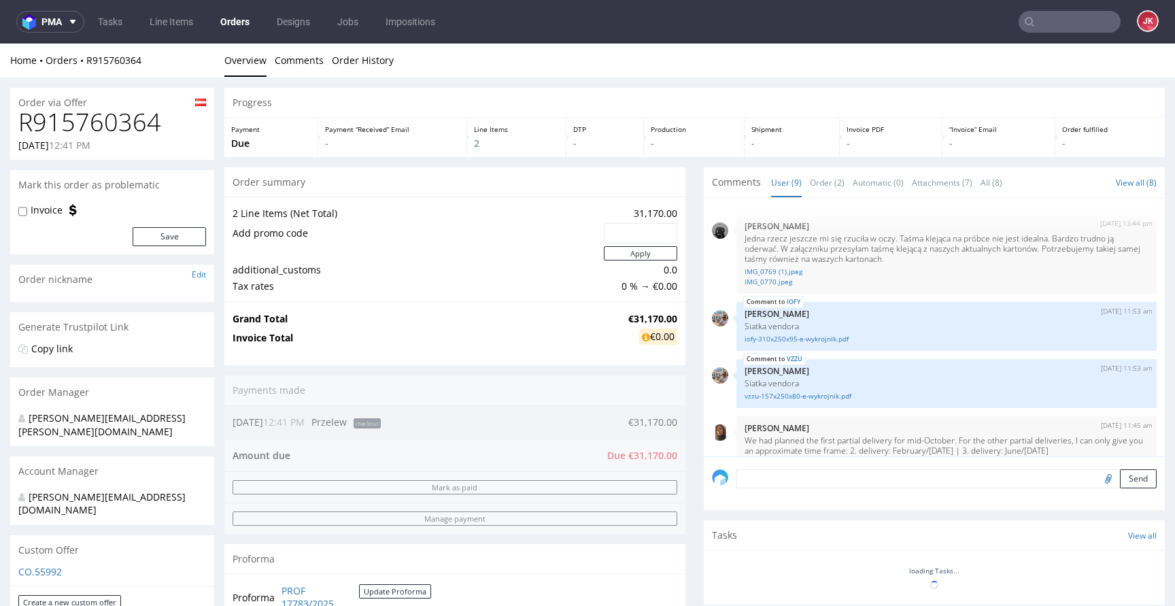
scroll to position [300, 0]
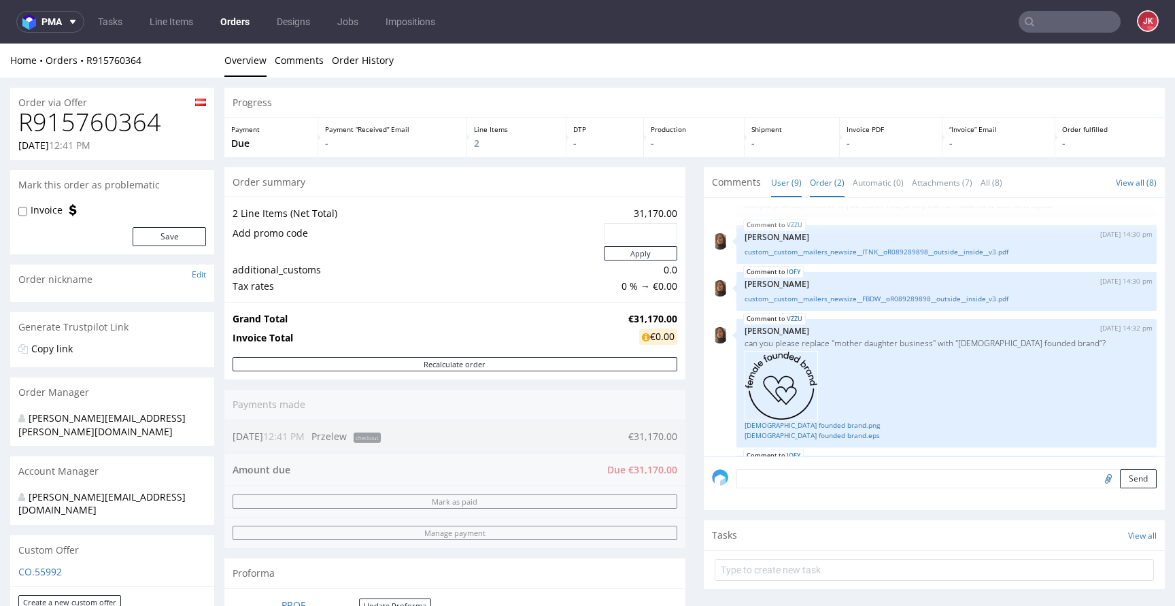
click at [811, 182] on link "Order (2)" at bounding box center [827, 182] width 35 height 29
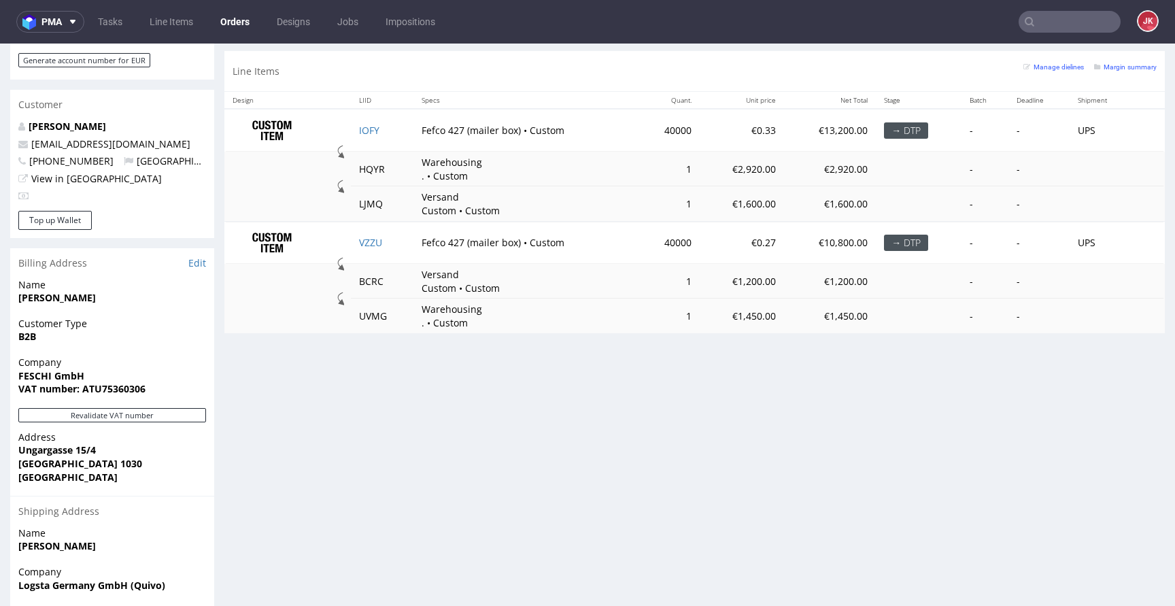
scroll to position [622, 0]
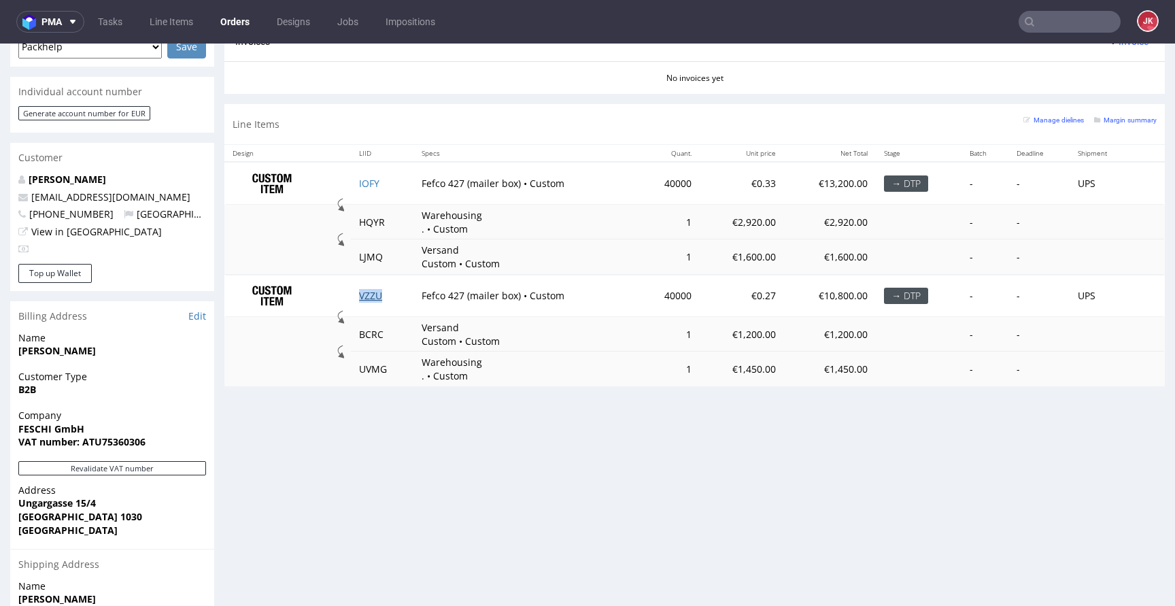
click at [369, 295] on link "VZZU" at bounding box center [370, 295] width 23 height 13
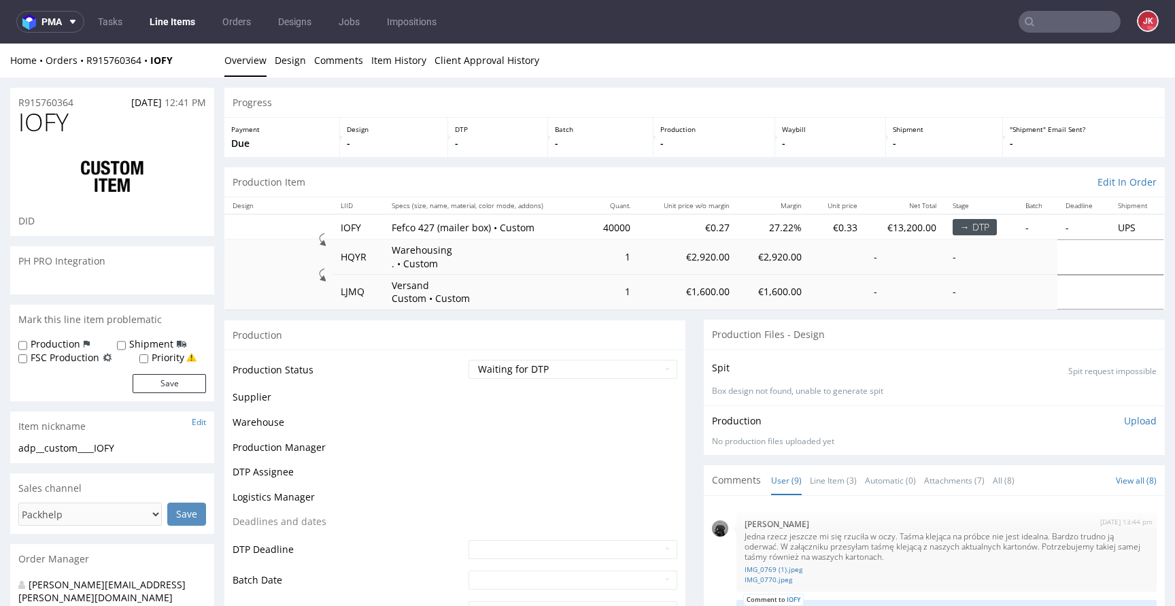
scroll to position [436, 0]
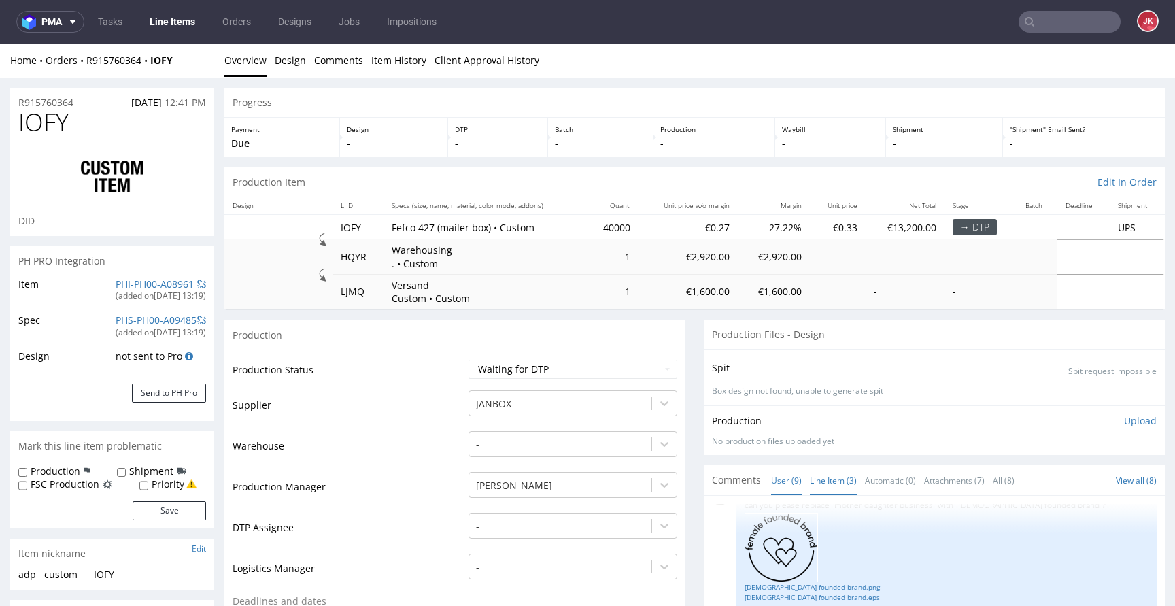
click at [822, 476] on link "Line Item (3)" at bounding box center [833, 480] width 47 height 29
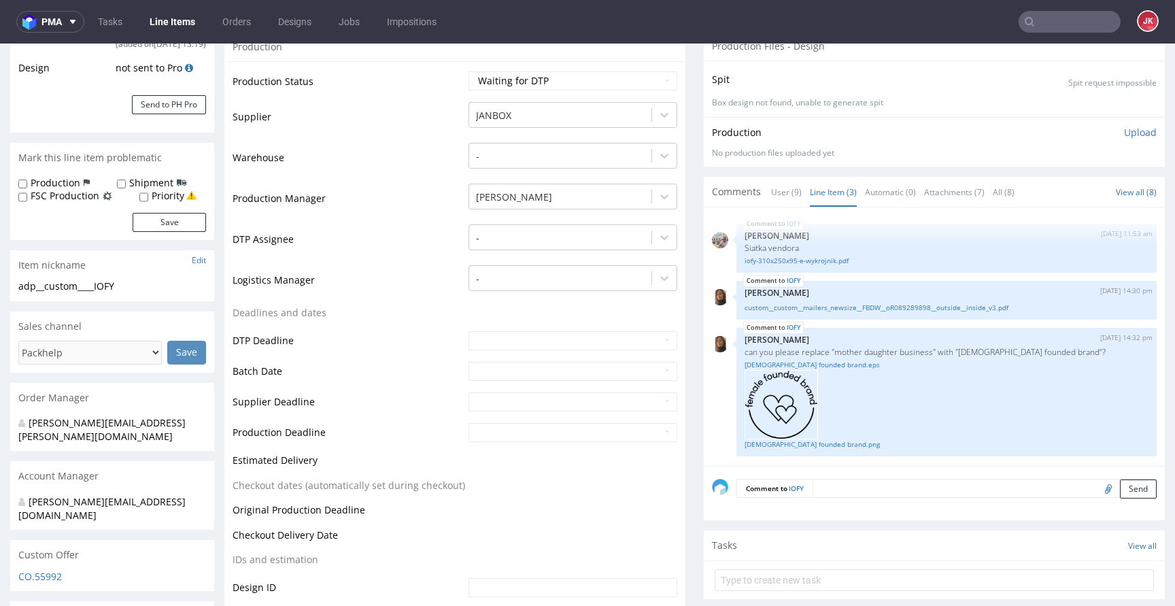
scroll to position [295, 0]
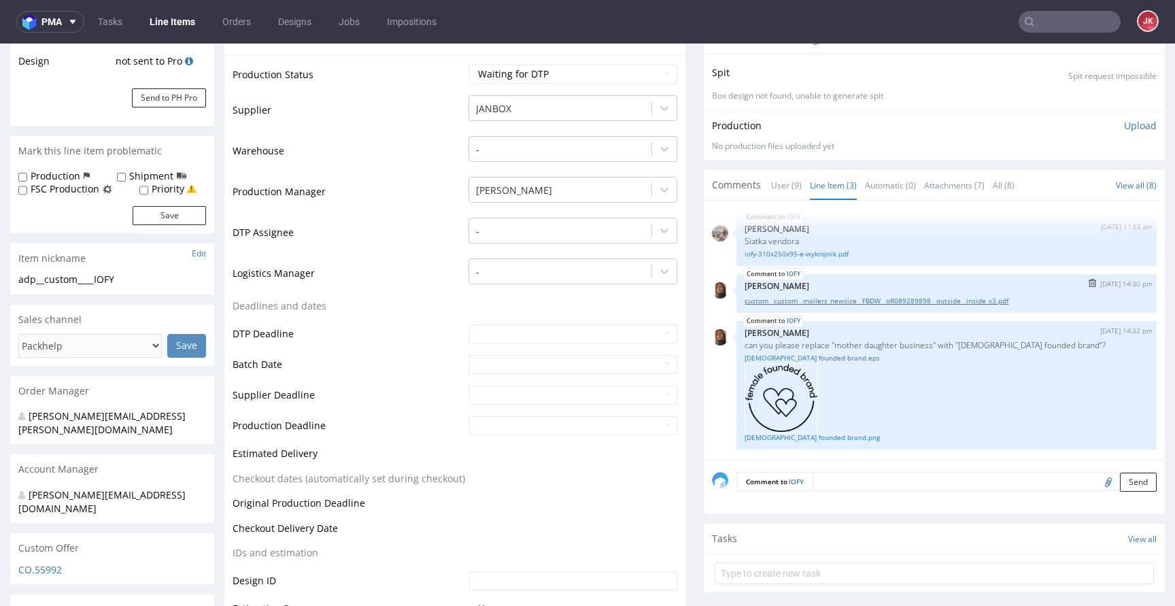
click at [834, 299] on link "custom__custom__mailers_newsize__FBDW__oR089289898__outside__inside_v3.pdf" at bounding box center [947, 301] width 404 height 10
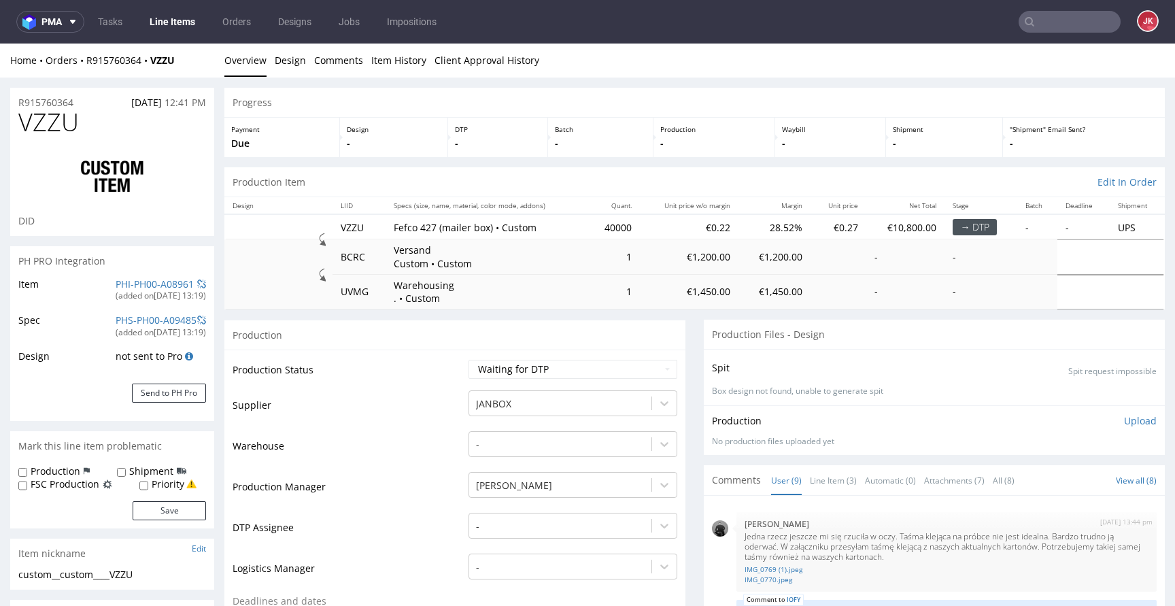
scroll to position [300, 0]
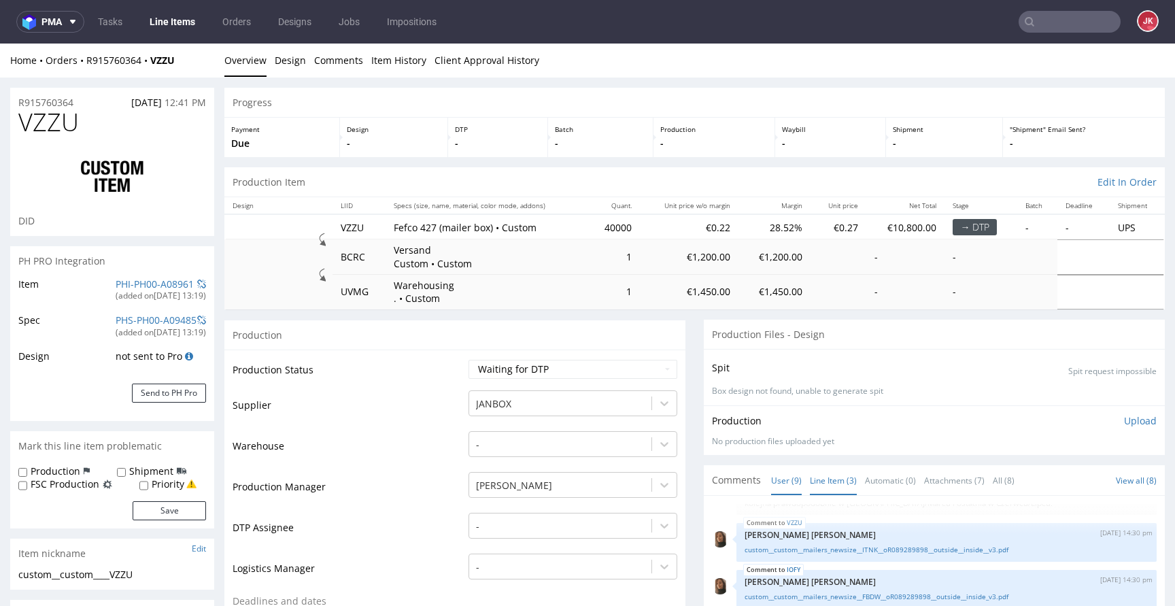
click at [828, 477] on link "Line Item (3)" at bounding box center [833, 480] width 47 height 29
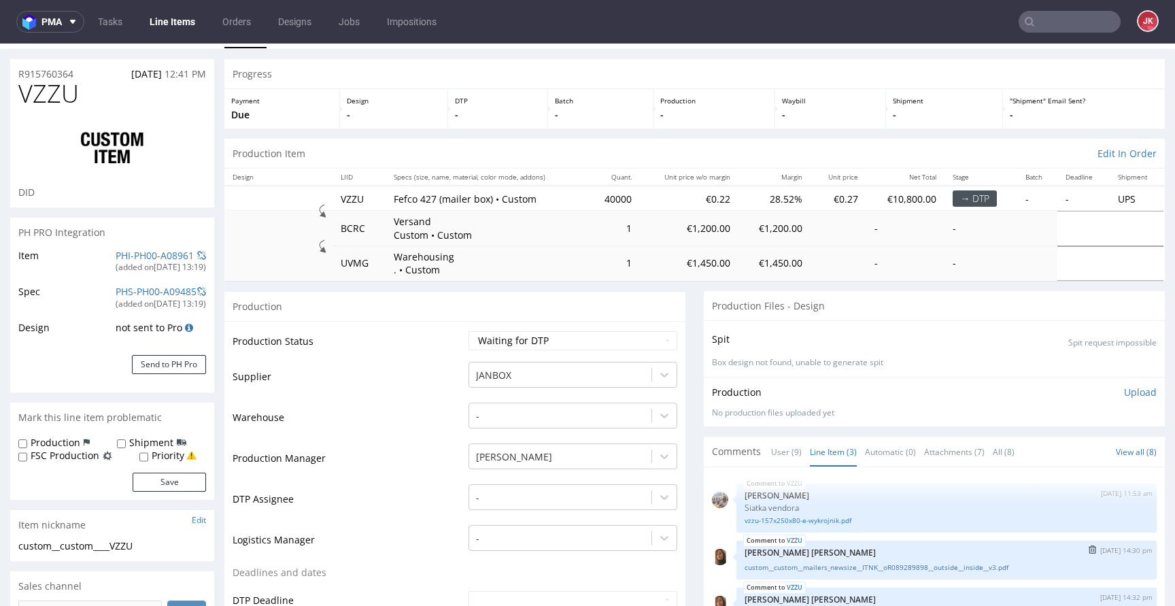
scroll to position [0, 0]
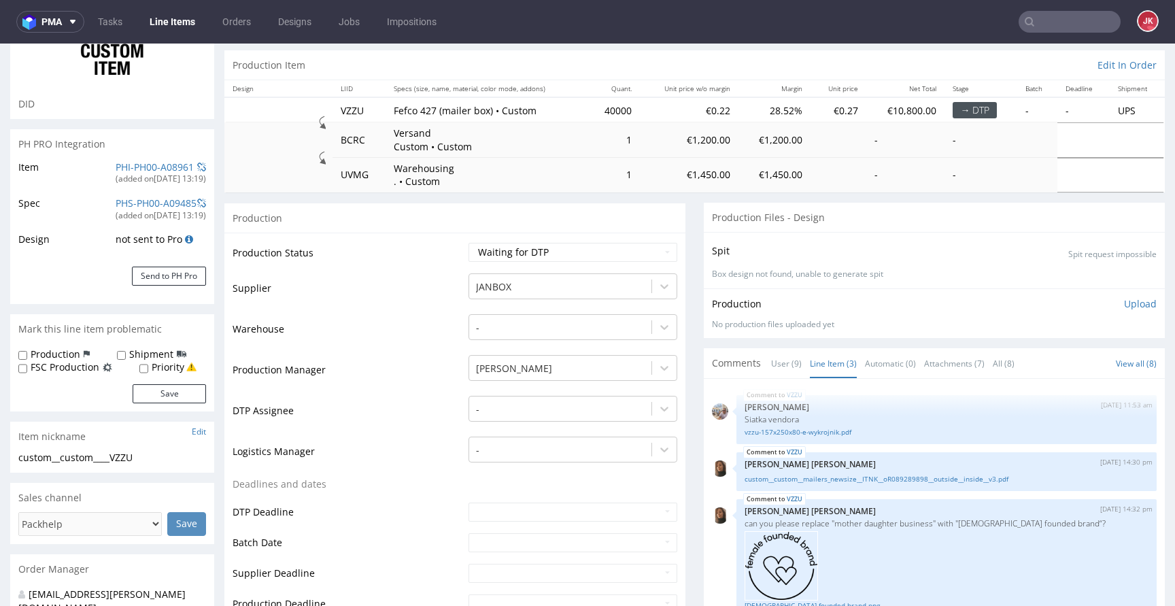
scroll to position [180, 0]
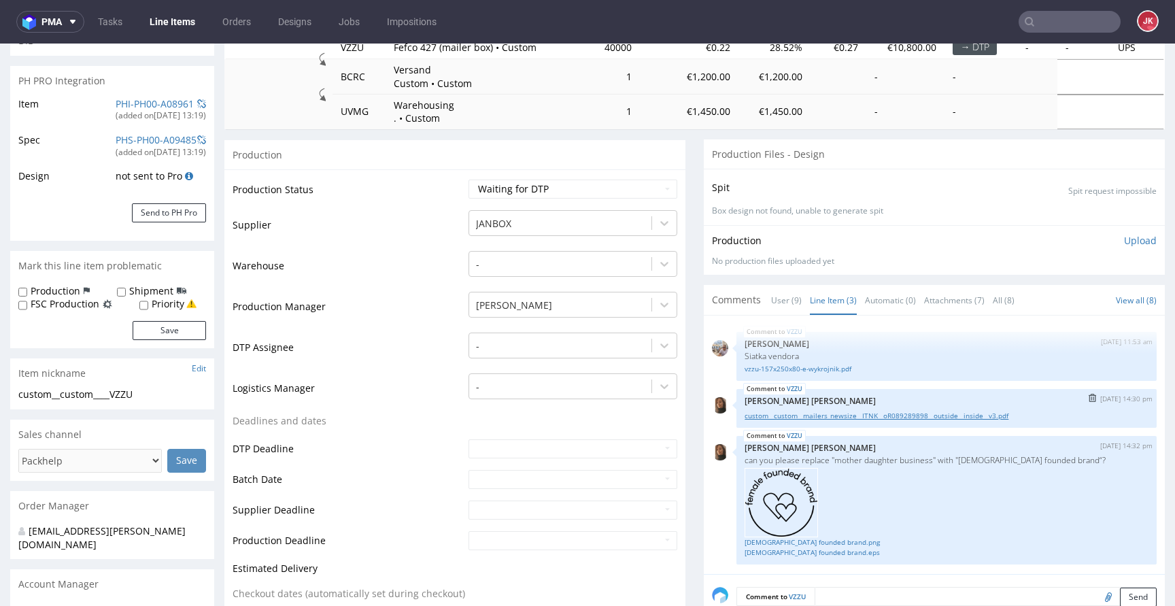
click at [812, 418] on link "custom__custom__mailers_newsize__ITNK__oR089289898__outside__inside__v3.pdf" at bounding box center [947, 416] width 404 height 10
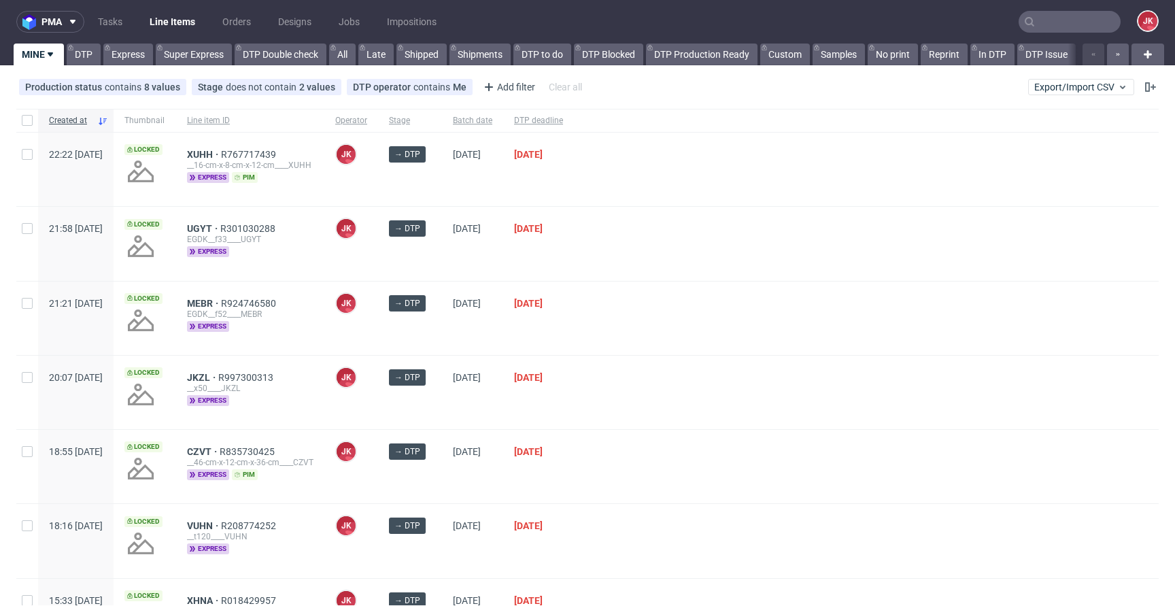
click at [627, 323] on div at bounding box center [866, 318] width 585 height 73
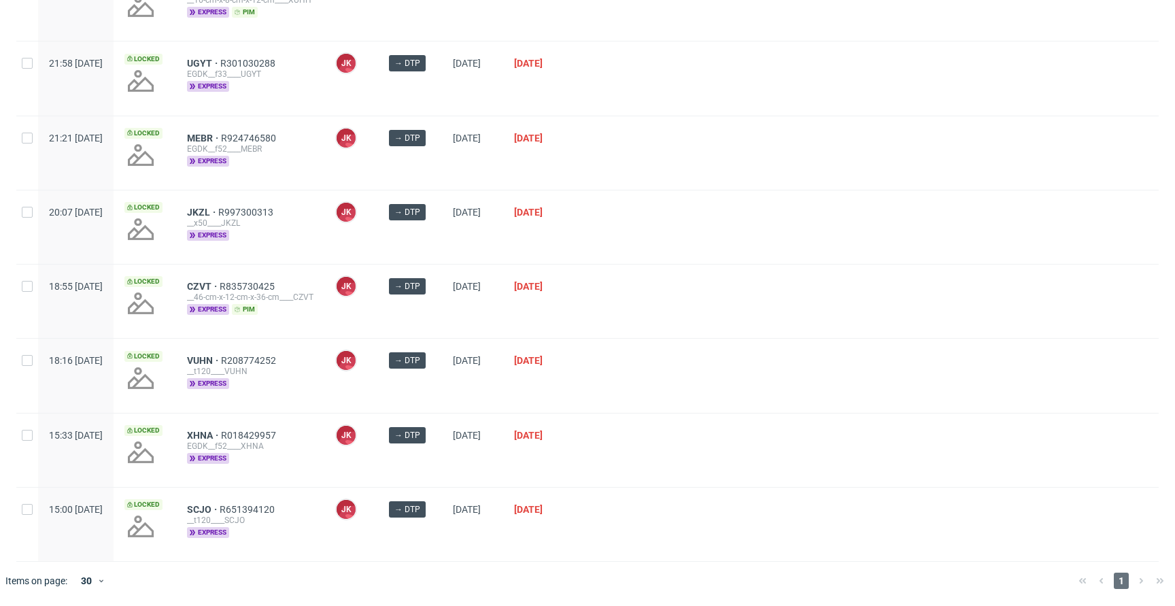
click at [503, 328] on div "[DATE]" at bounding box center [472, 301] width 61 height 73
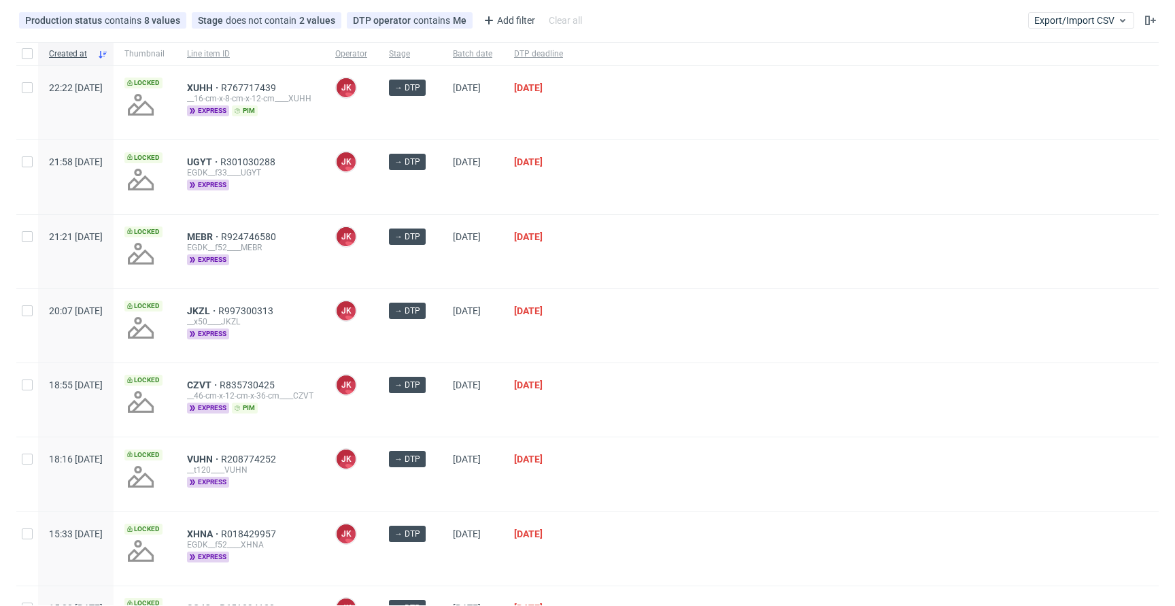
scroll to position [0, 0]
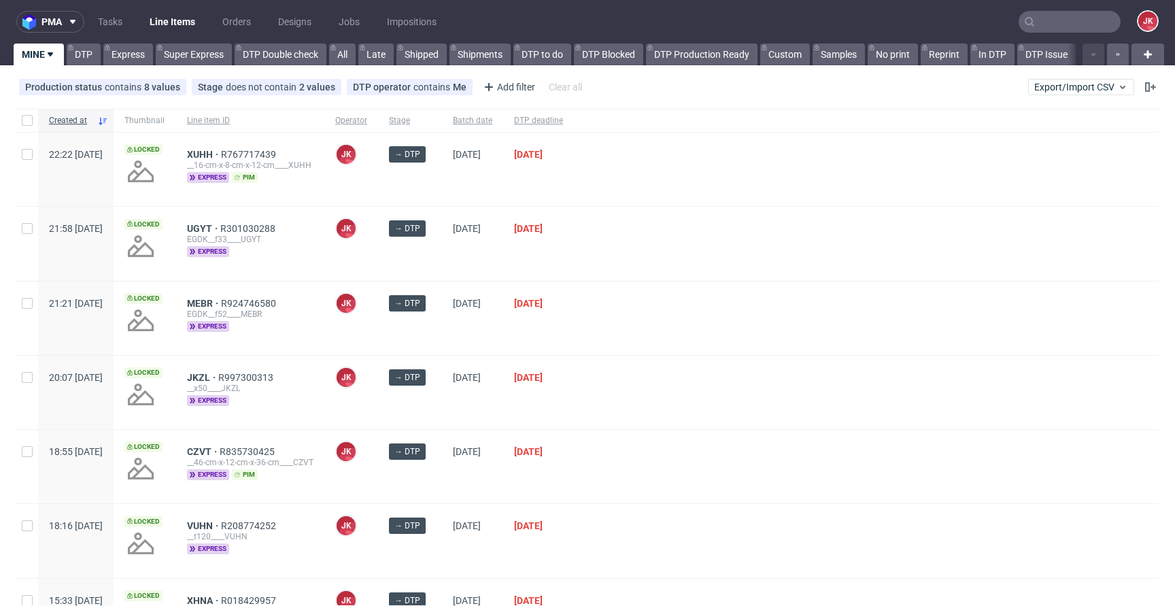
click at [442, 409] on div "→ DTP" at bounding box center [410, 392] width 64 height 73
click at [554, 342] on div "[DATE]" at bounding box center [538, 318] width 71 height 73
click at [723, 244] on div at bounding box center [866, 243] width 585 height 73
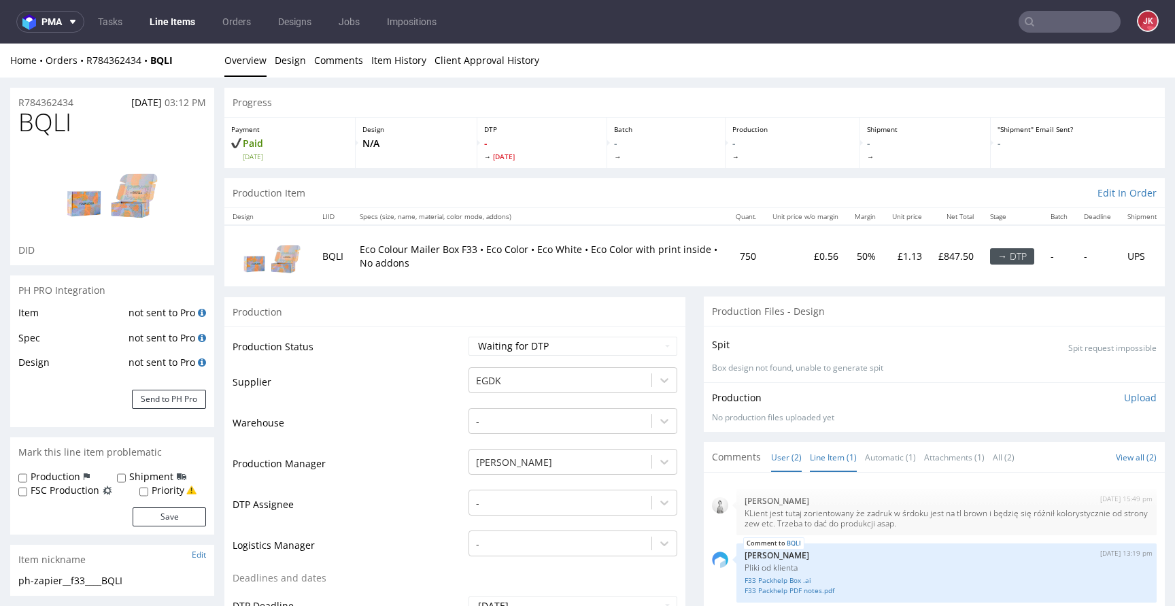
click at [810, 463] on link "Line Item (1)" at bounding box center [833, 457] width 47 height 29
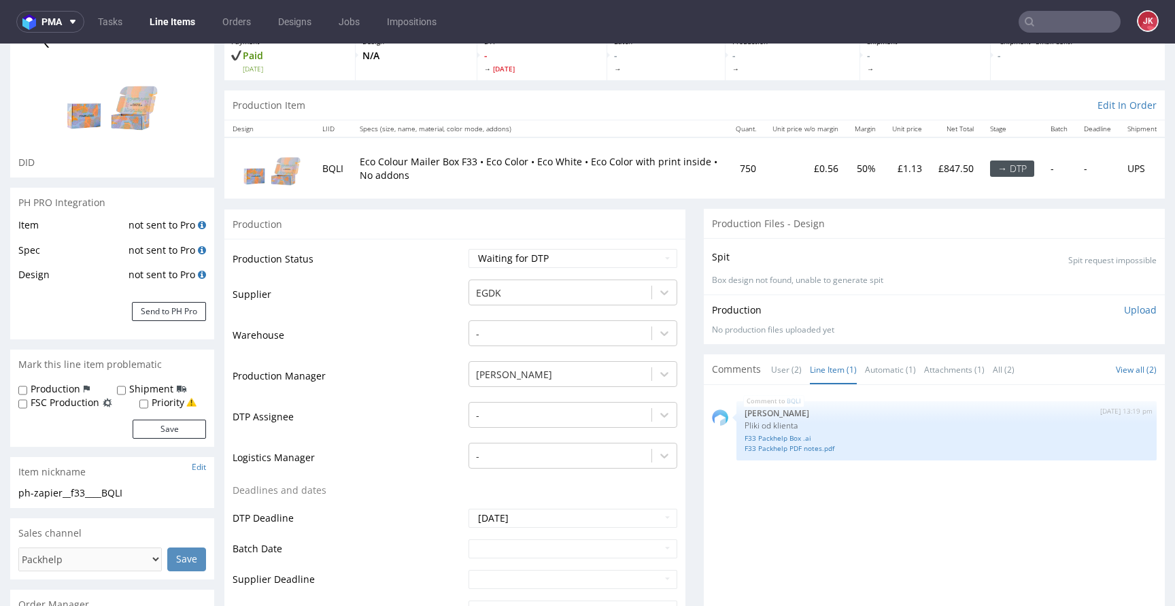
scroll to position [169, 0]
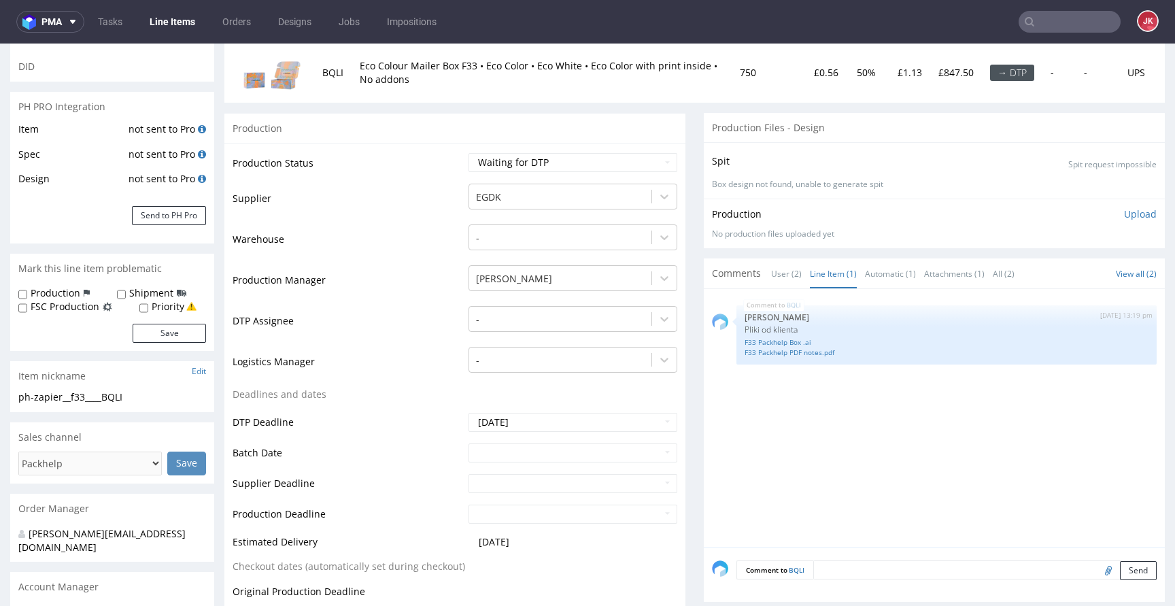
scroll to position [161, 0]
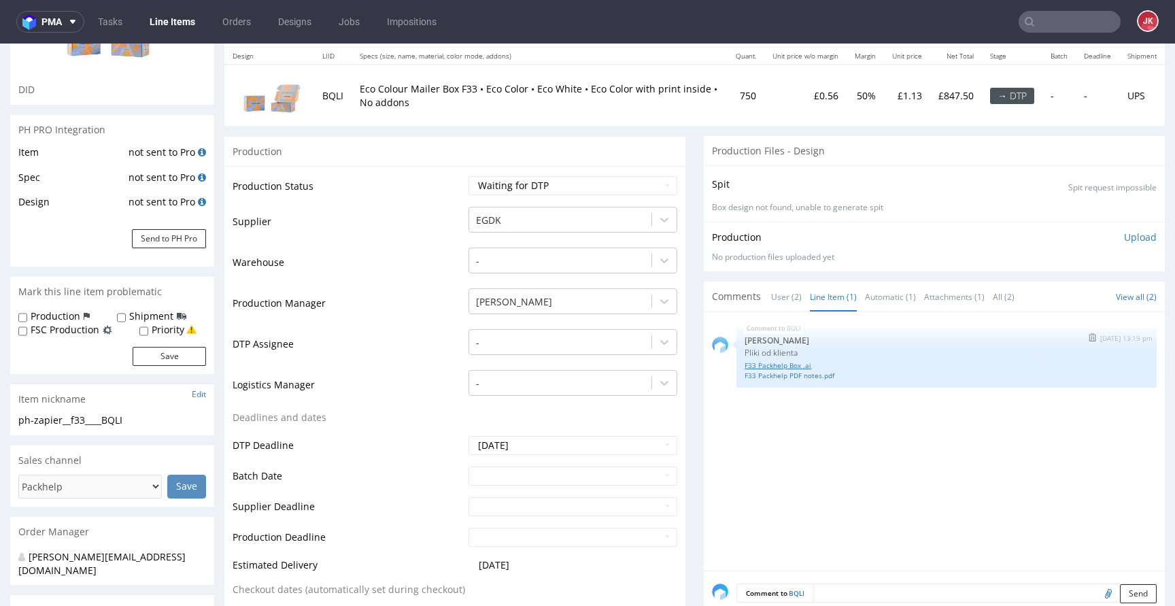
click at [765, 367] on link "F33 Packhelp Box .ai" at bounding box center [947, 365] width 404 height 10
click at [762, 374] on link "F33 Packhelp PDF notes.pdf" at bounding box center [947, 376] width 404 height 10
click at [532, 190] on select "Waiting for Artwork Waiting for Diecut Waiting for Mockup Waiting for DTP Waiti…" at bounding box center [573, 185] width 209 height 19
select select "dtp_in_process"
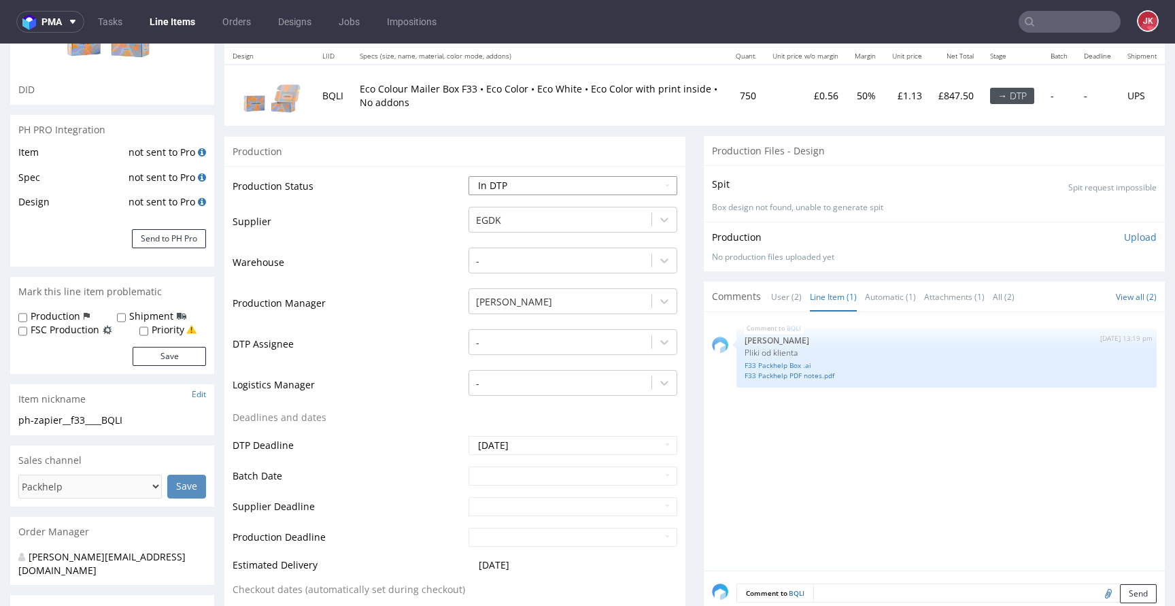
click at [469, 176] on select "Waiting for Artwork Waiting for Diecut Waiting for Mockup Waiting for DTP Waiti…" at bounding box center [573, 185] width 209 height 19
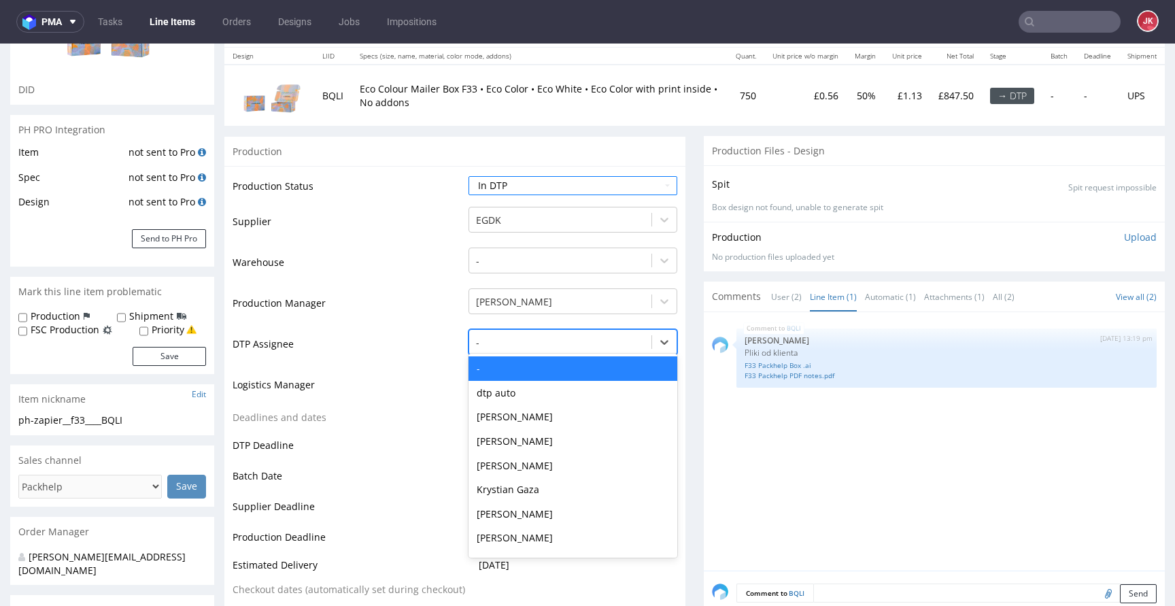
click at [525, 341] on div at bounding box center [560, 343] width 169 height 16
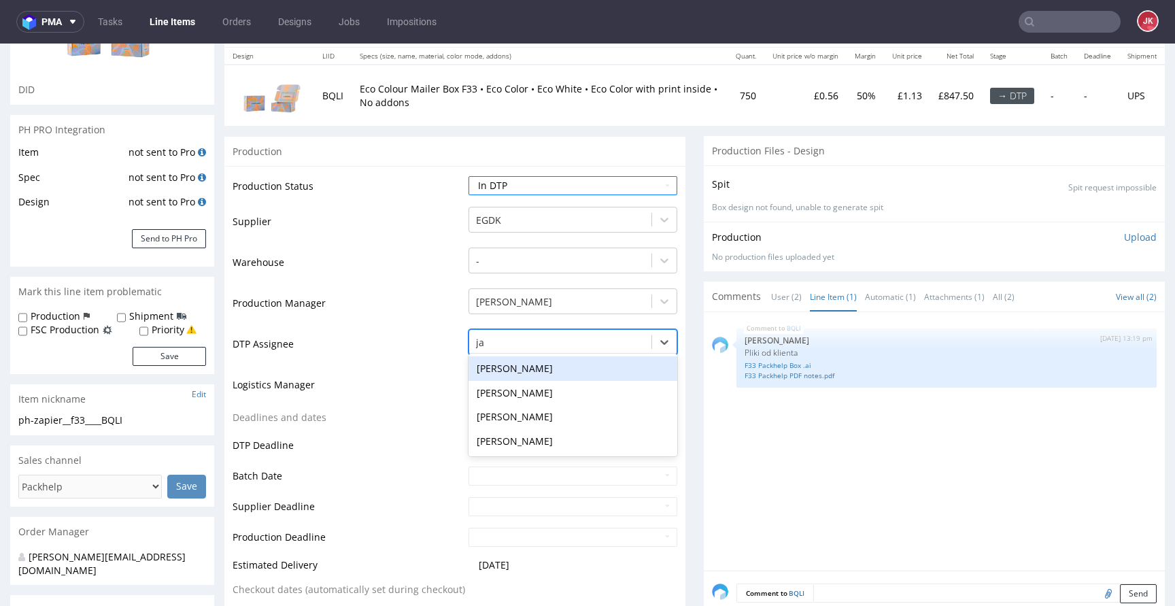
type input "jan"
click at [536, 364] on div "[PERSON_NAME]" at bounding box center [573, 368] width 209 height 24
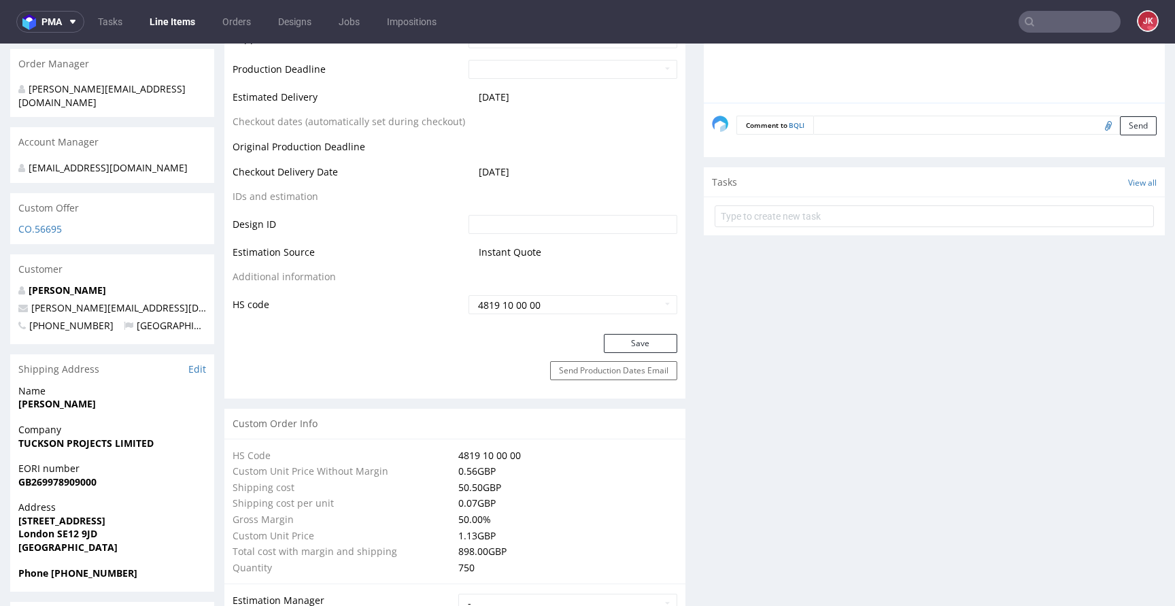
scroll to position [641, 0]
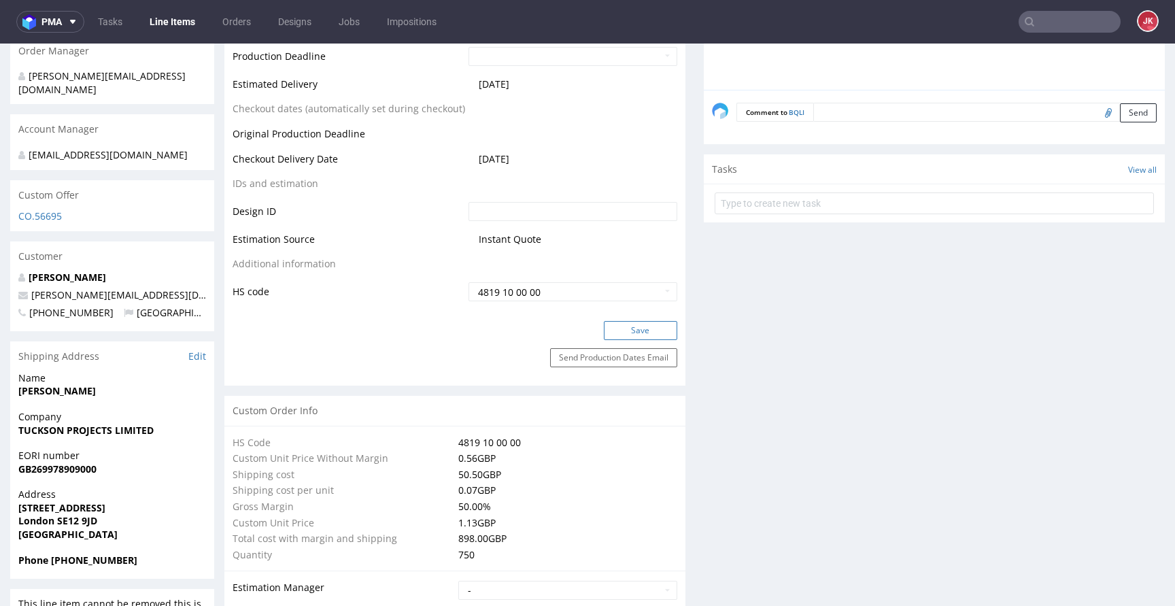
click at [604, 333] on button "Save" at bounding box center [640, 330] width 73 height 19
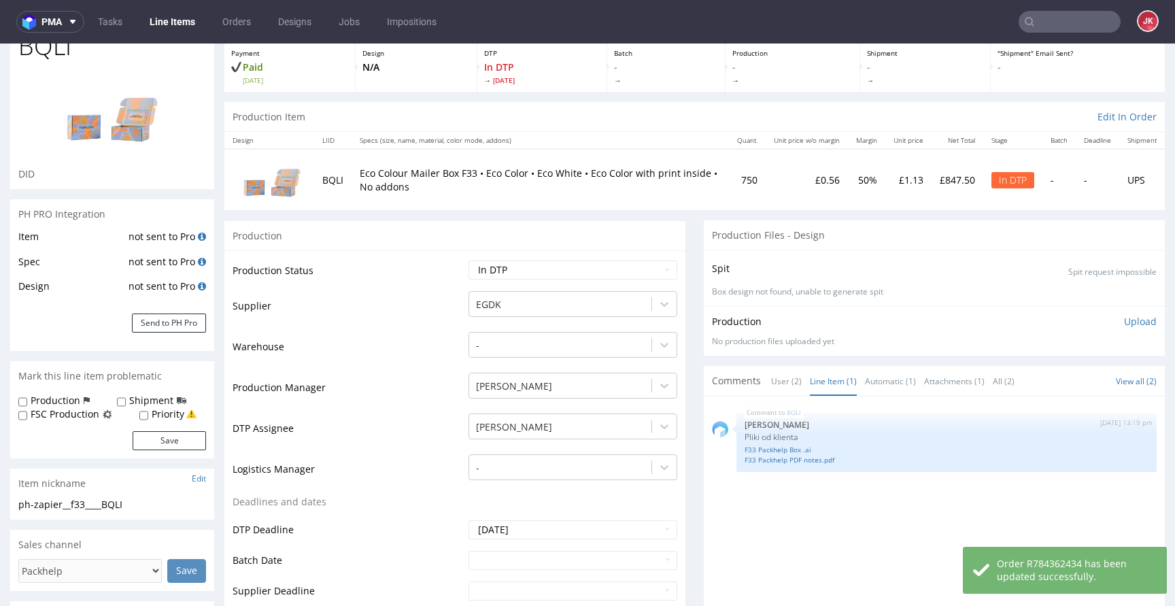
scroll to position [0, 0]
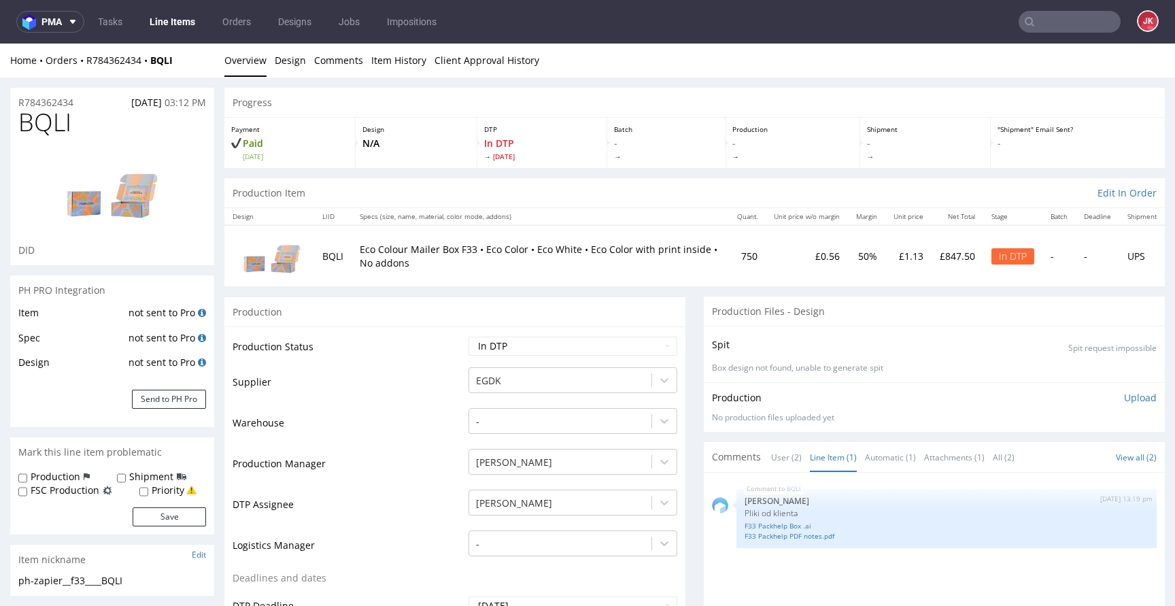
click at [46, 127] on span "BQLI" at bounding box center [44, 122] width 53 height 27
copy span "BQLI"
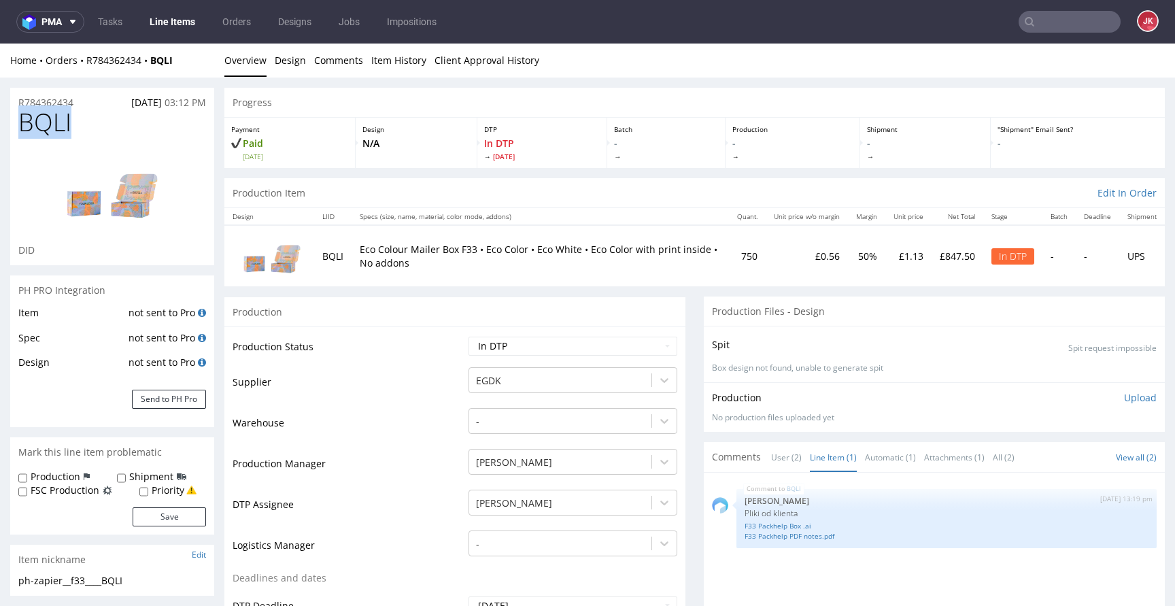
copy span "BQLI"
click at [435, 415] on td "Warehouse" at bounding box center [349, 427] width 233 height 41
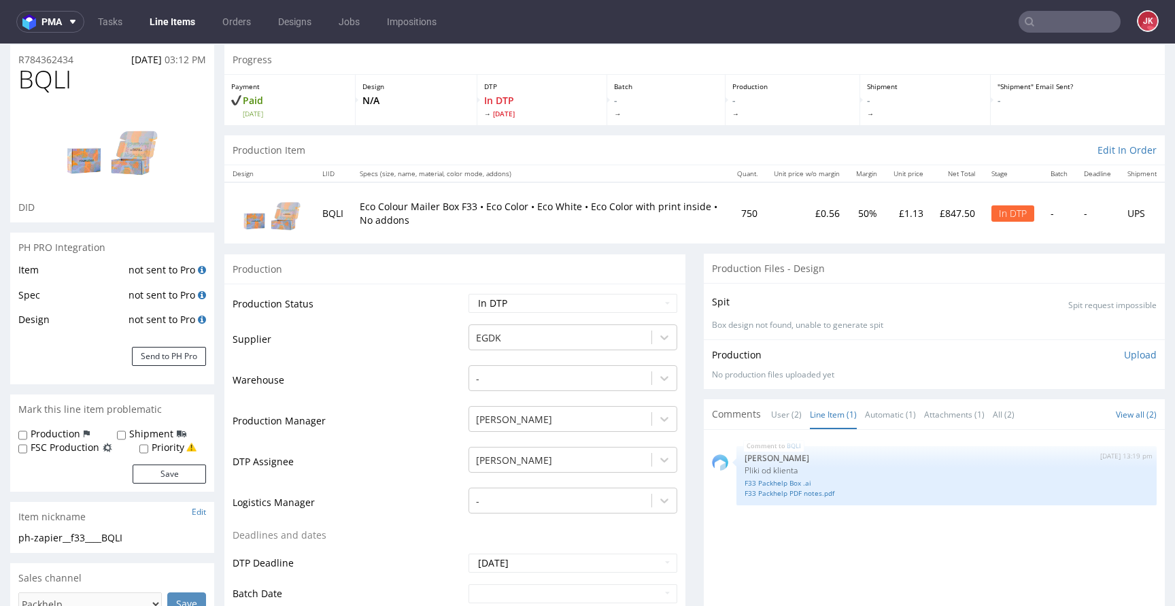
scroll to position [119, 0]
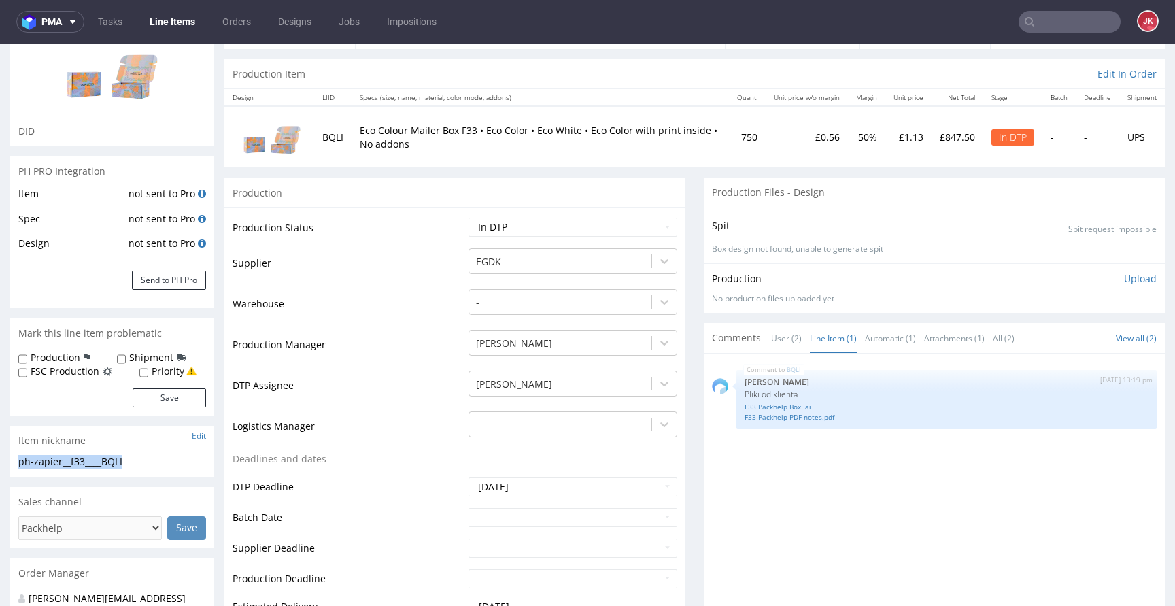
drag, startPoint x: 156, startPoint y: 465, endPoint x: 0, endPoint y: 463, distance: 156.5
copy div "ph-zapier__f33____BQLI"
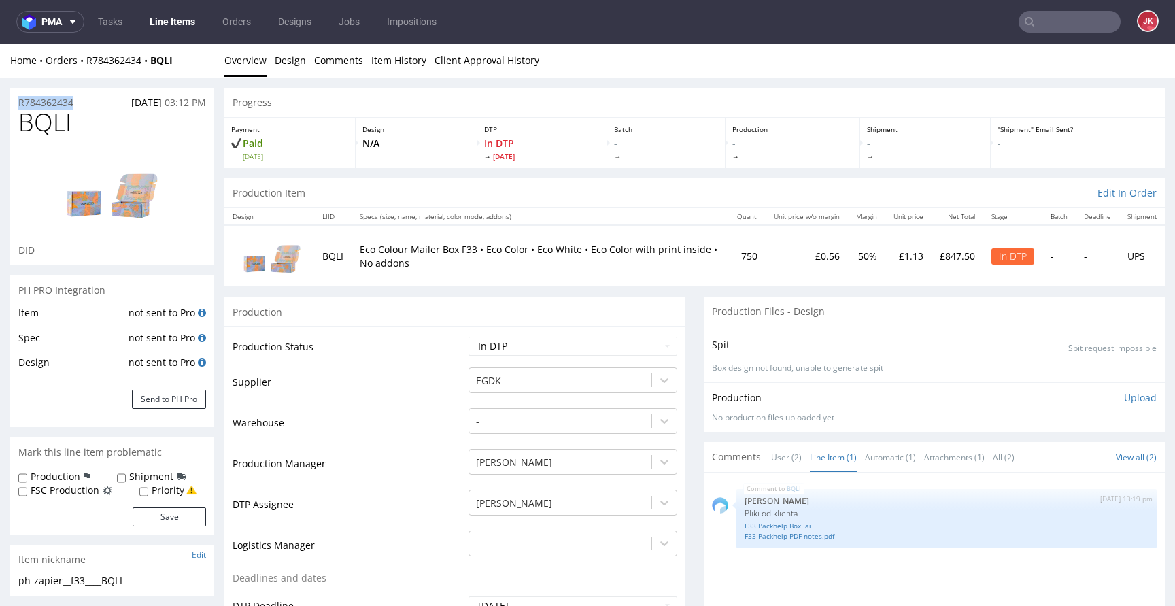
drag, startPoint x: 86, startPoint y: 102, endPoint x: 2, endPoint y: 107, distance: 83.8
copy p "R784362434"
click at [1124, 397] on p "Upload" at bounding box center [1140, 398] width 33 height 14
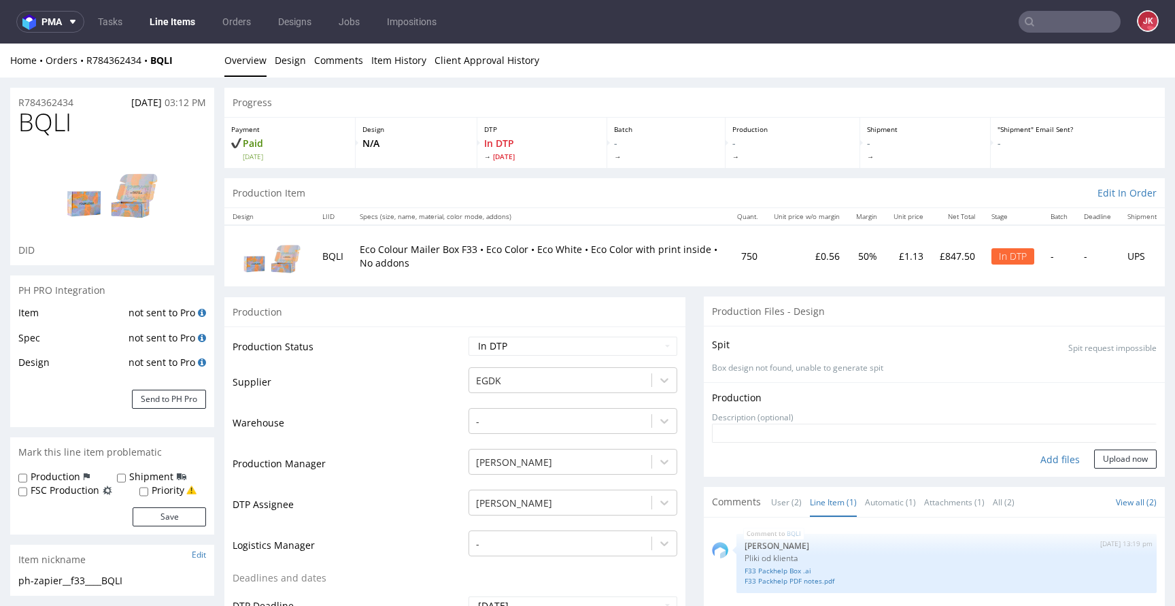
click at [1036, 458] on div "Add files" at bounding box center [1060, 460] width 68 height 20
type input "C:\fakepath\ph-zapier__f33____BQLI__d0__oR784362434__2__inside.pdf"
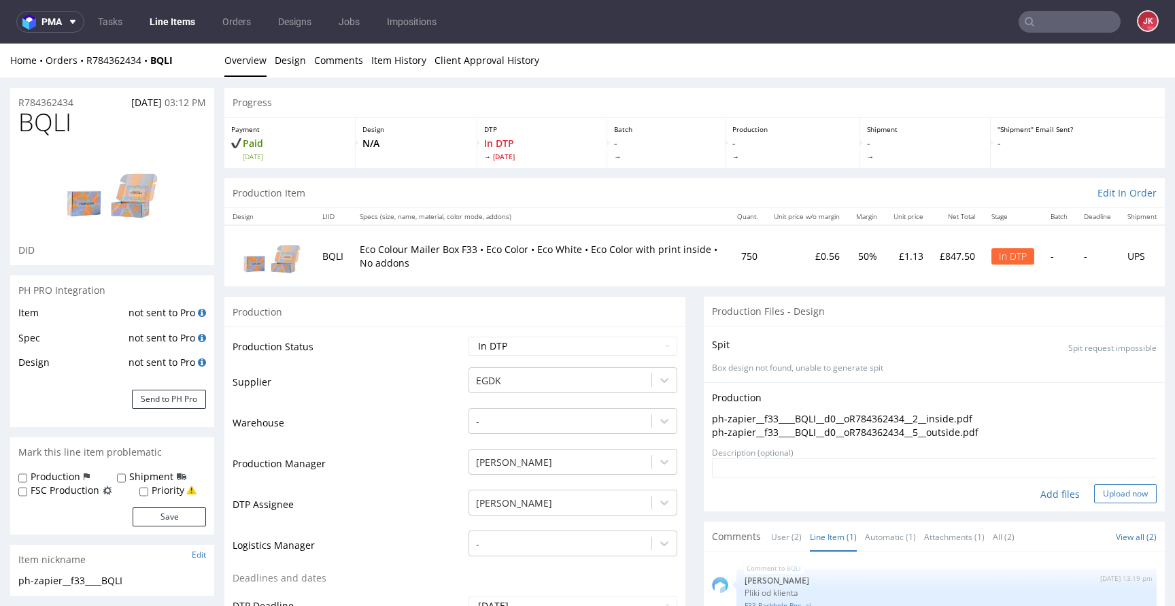
click at [1122, 494] on button "Upload now" at bounding box center [1125, 493] width 63 height 19
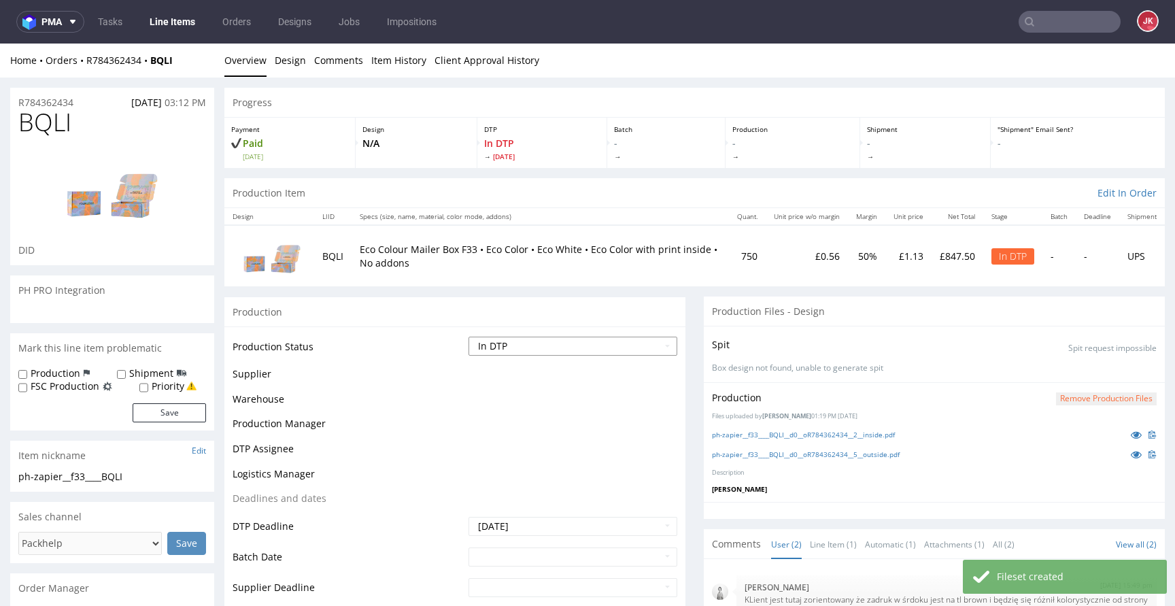
click at [550, 341] on select "Waiting for Artwork Waiting for Diecut Waiting for Mockup Waiting for DTP Waiti…" at bounding box center [573, 346] width 209 height 19
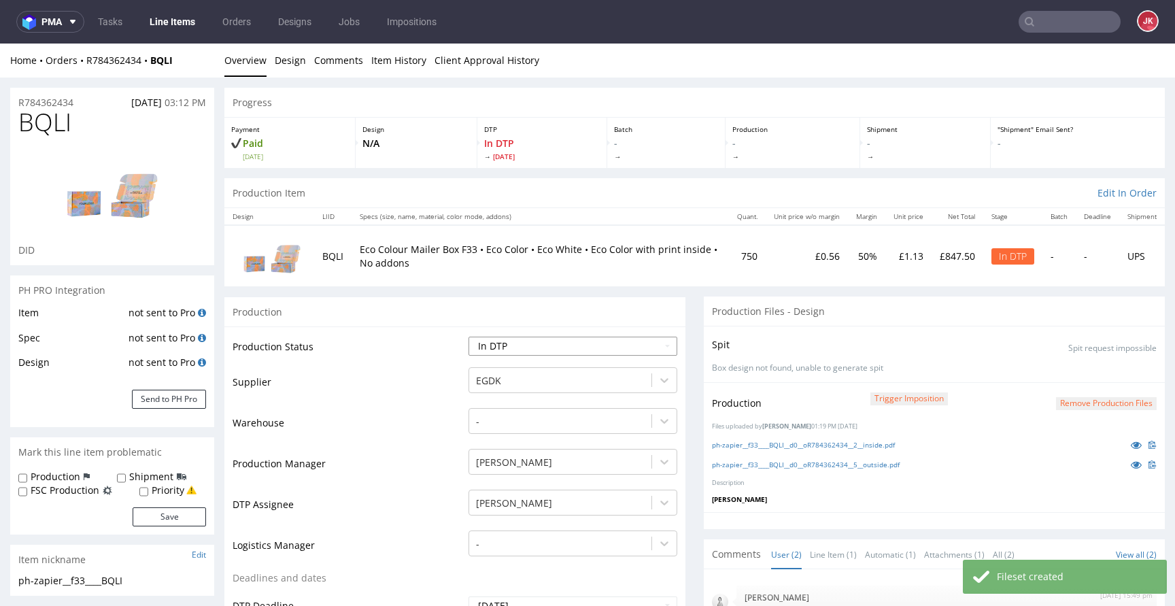
select select "dtp_waiting_for_double_check"
click at [469, 337] on select "Waiting for Artwork Waiting for Diecut Waiting for Mockup Waiting for DTP Waiti…" at bounding box center [573, 346] width 209 height 19
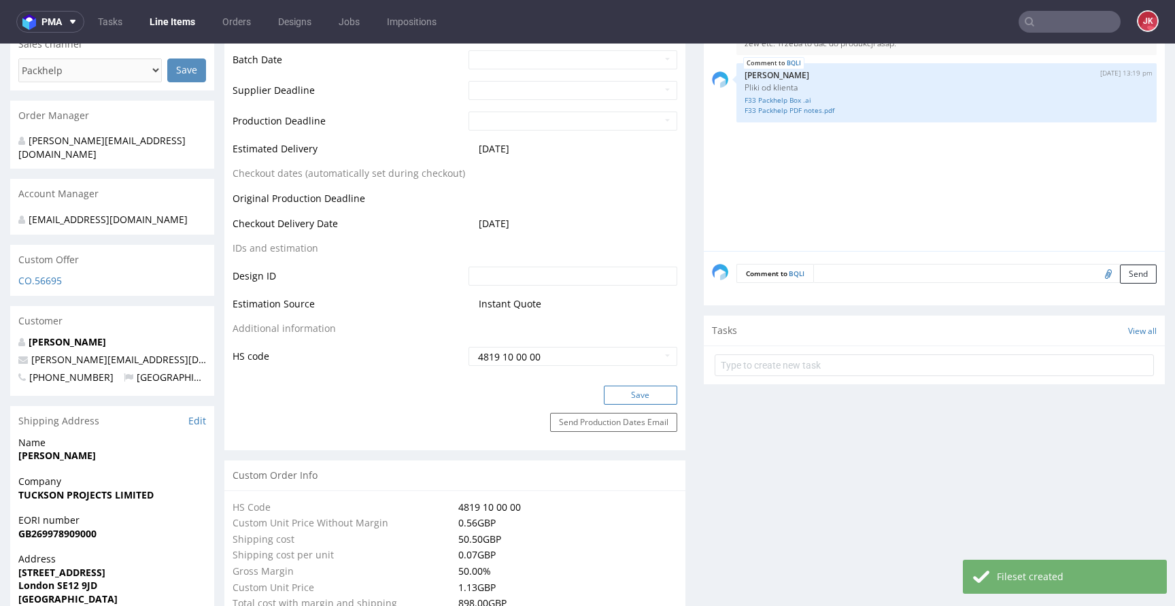
scroll to position [580, 0]
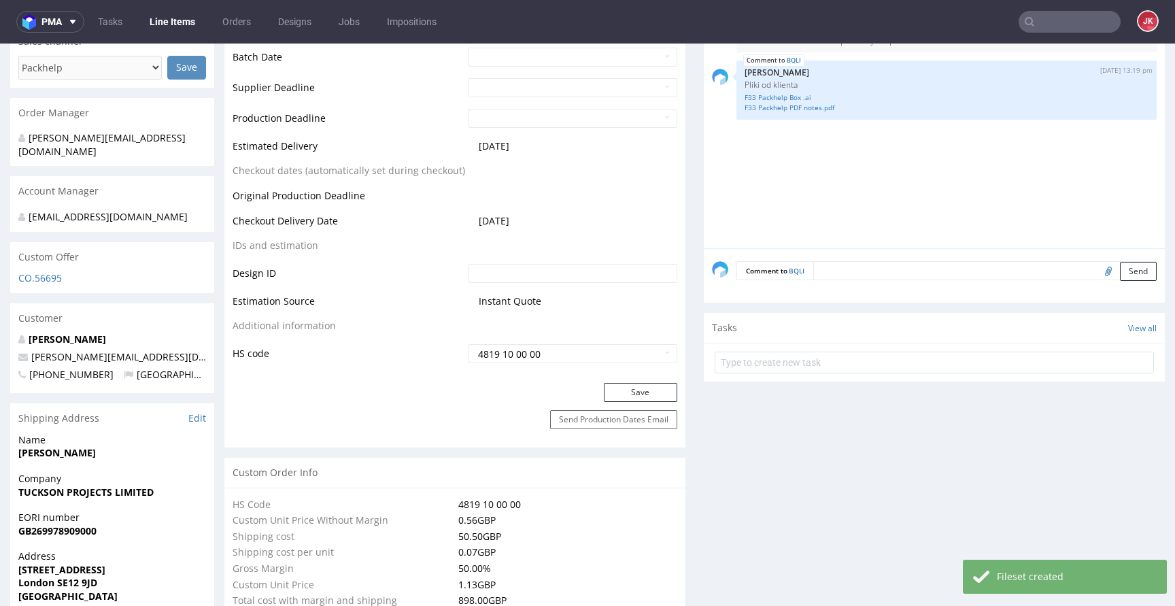
click at [639, 405] on div "Save" at bounding box center [454, 396] width 461 height 27
click at [639, 400] on button "Save" at bounding box center [640, 392] width 73 height 19
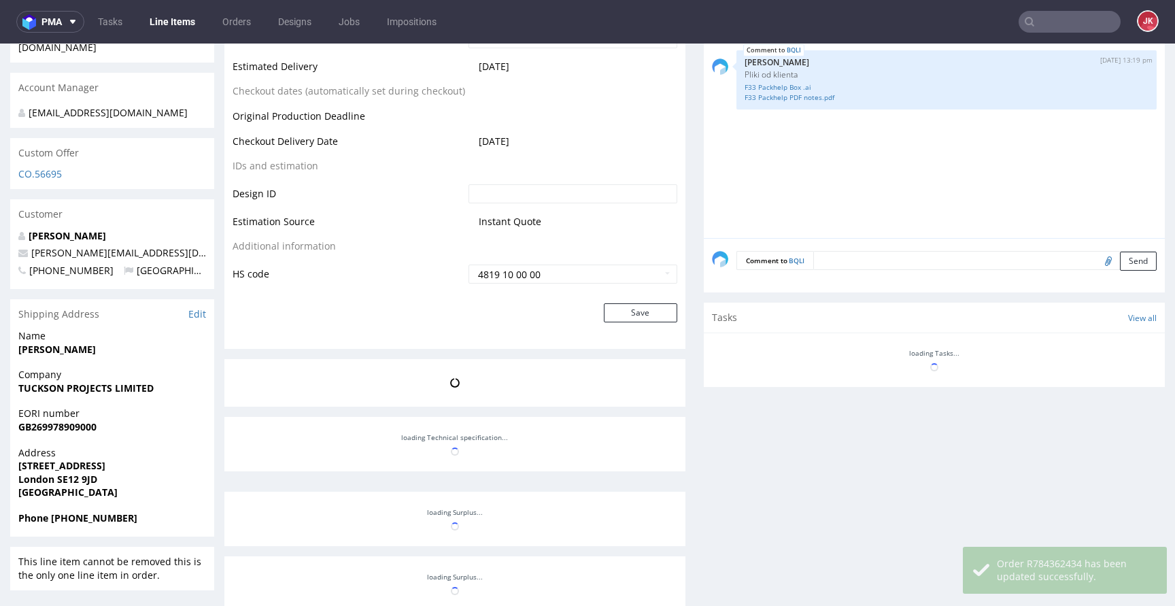
scroll to position [683, 0]
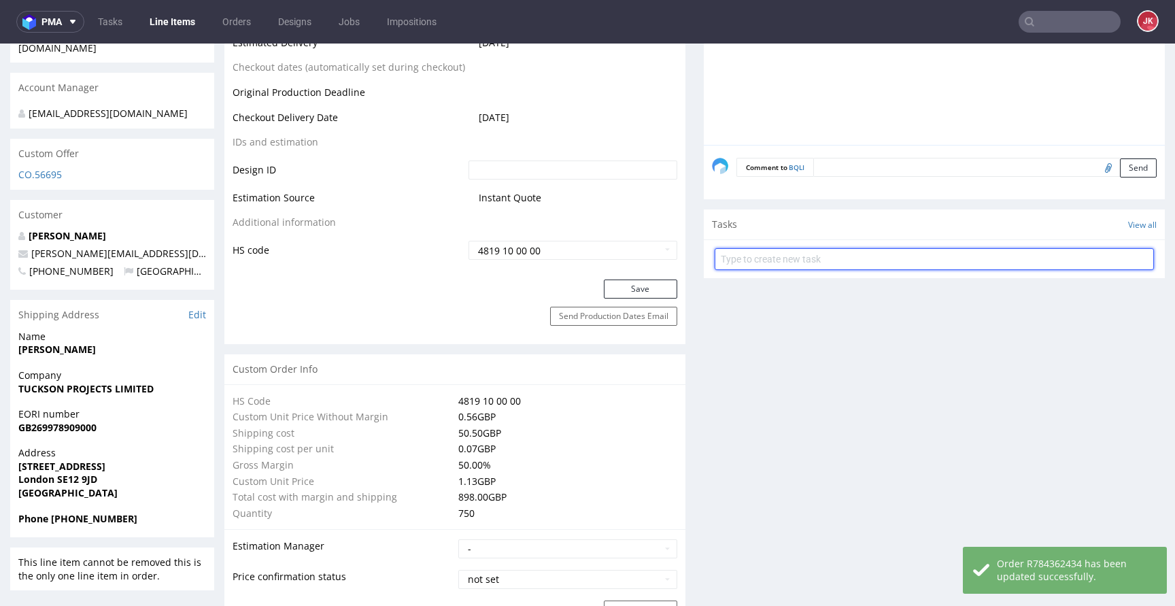
click at [813, 256] on input "text" at bounding box center [934, 259] width 439 height 22
type input "dc"
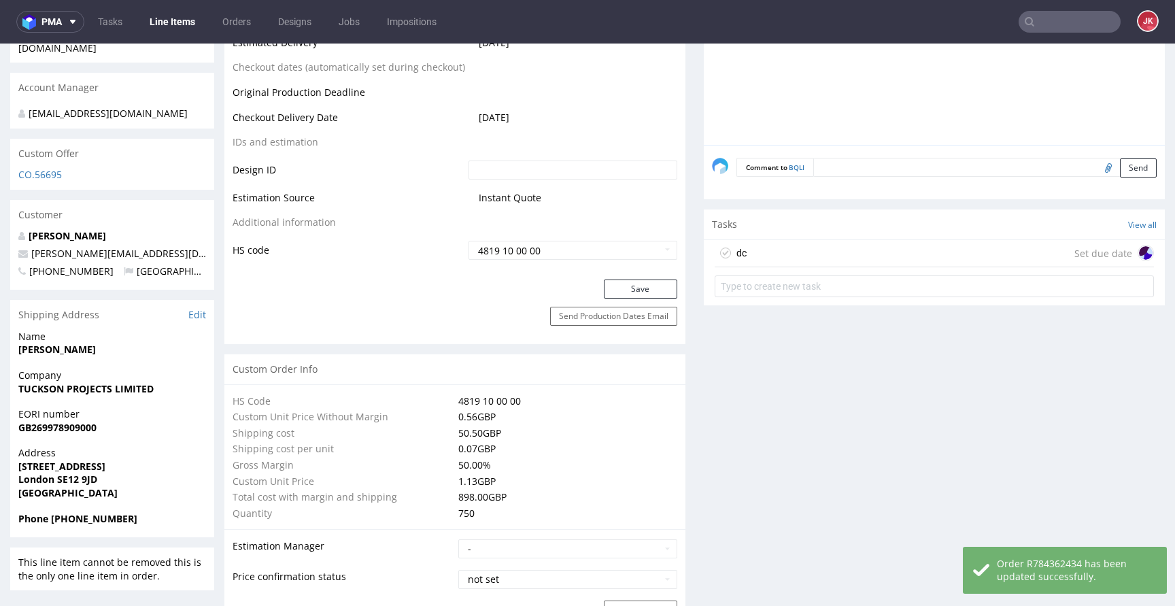
click at [788, 246] on div "dc Set due date" at bounding box center [934, 253] width 439 height 27
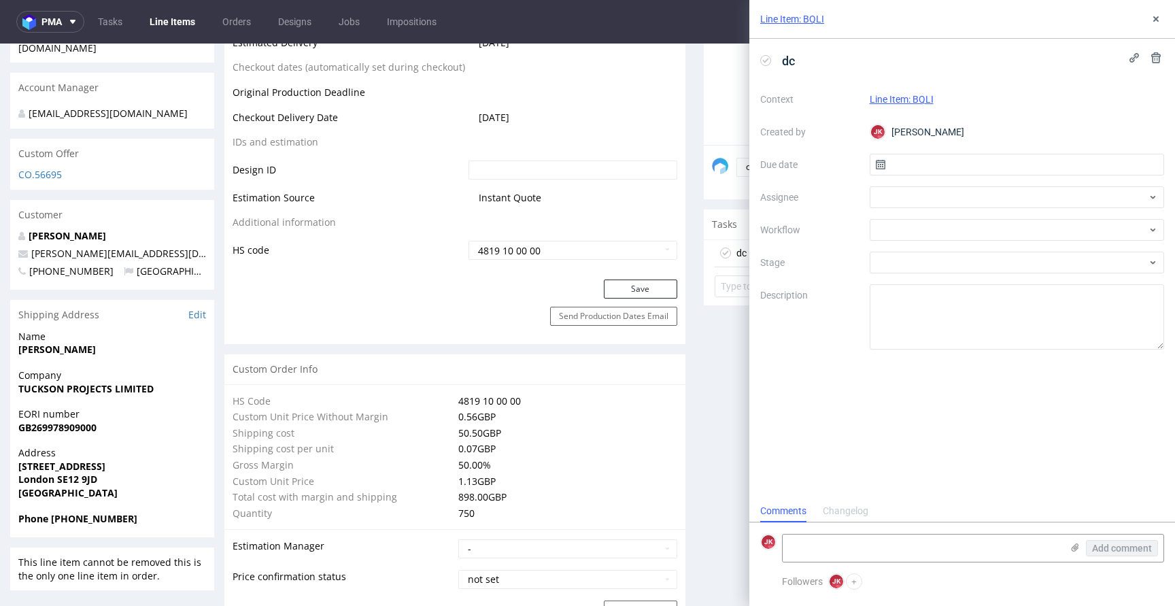
scroll to position [11, 0]
click at [901, 166] on input "text" at bounding box center [1017, 165] width 295 height 22
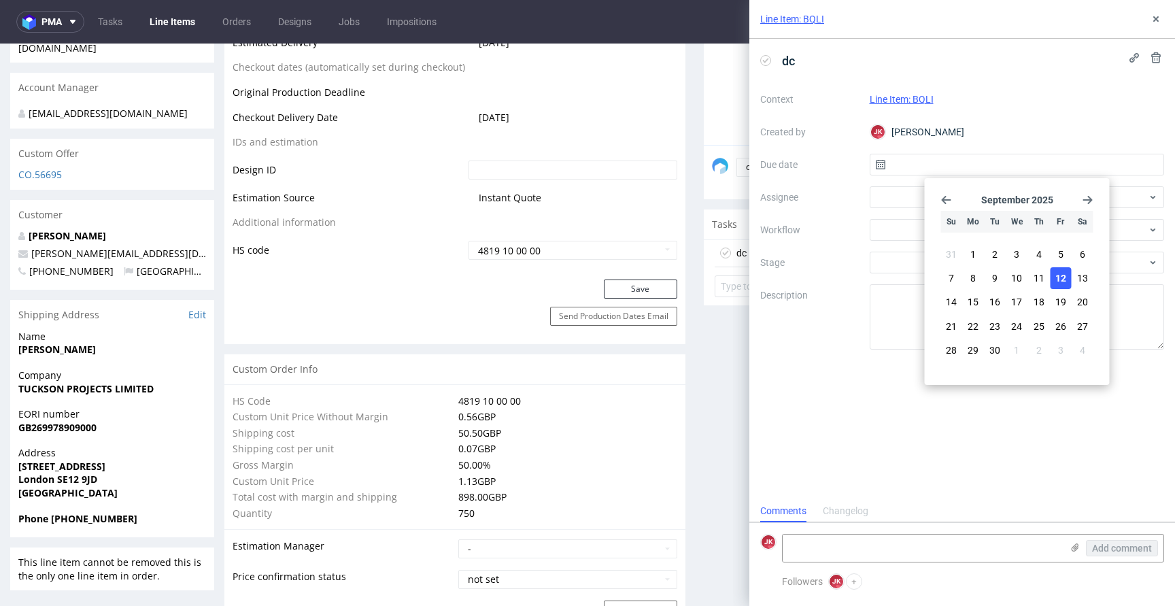
click at [1058, 286] on button "12" at bounding box center [1060, 278] width 21 height 22
type input "12/09/2025"
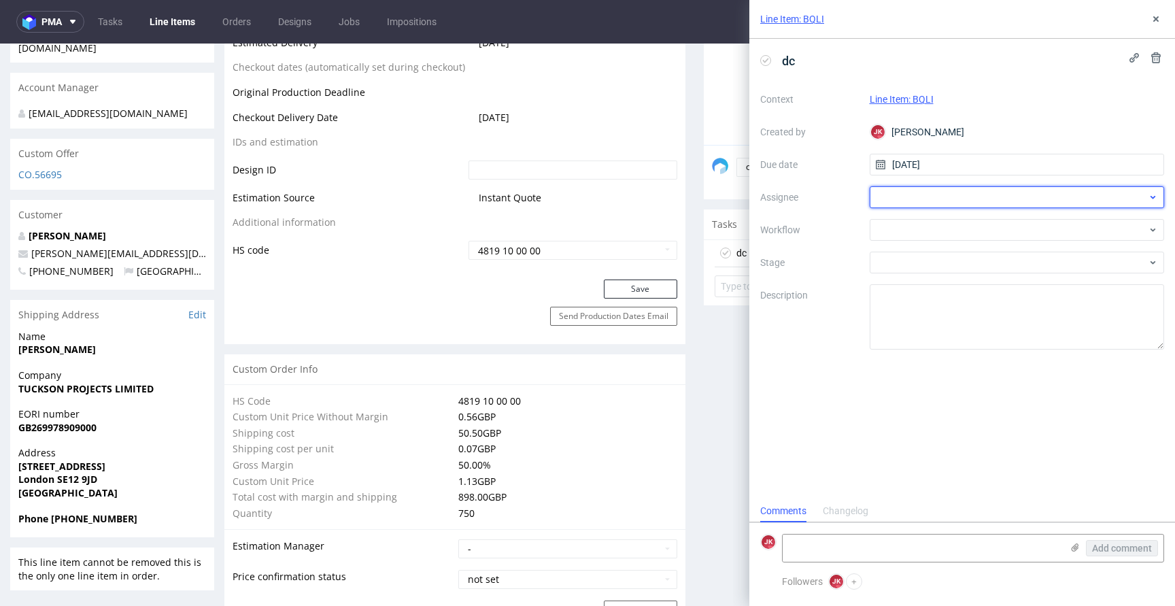
click at [911, 204] on div at bounding box center [1017, 197] width 295 height 22
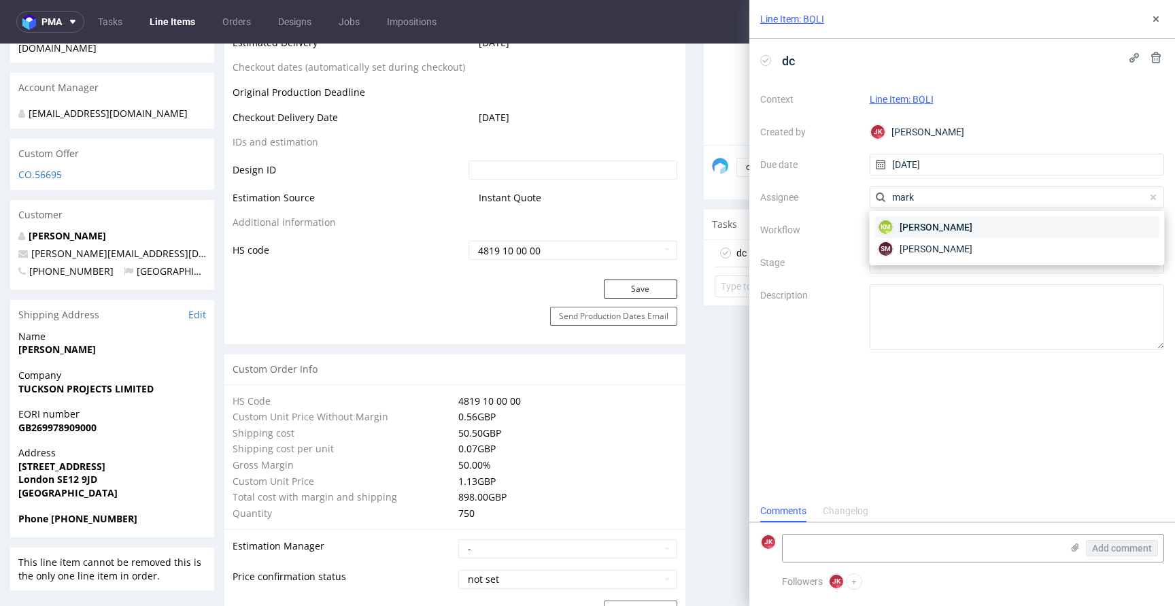
type input "mark"
click at [925, 228] on span "Karol Markowski" at bounding box center [936, 227] width 73 height 14
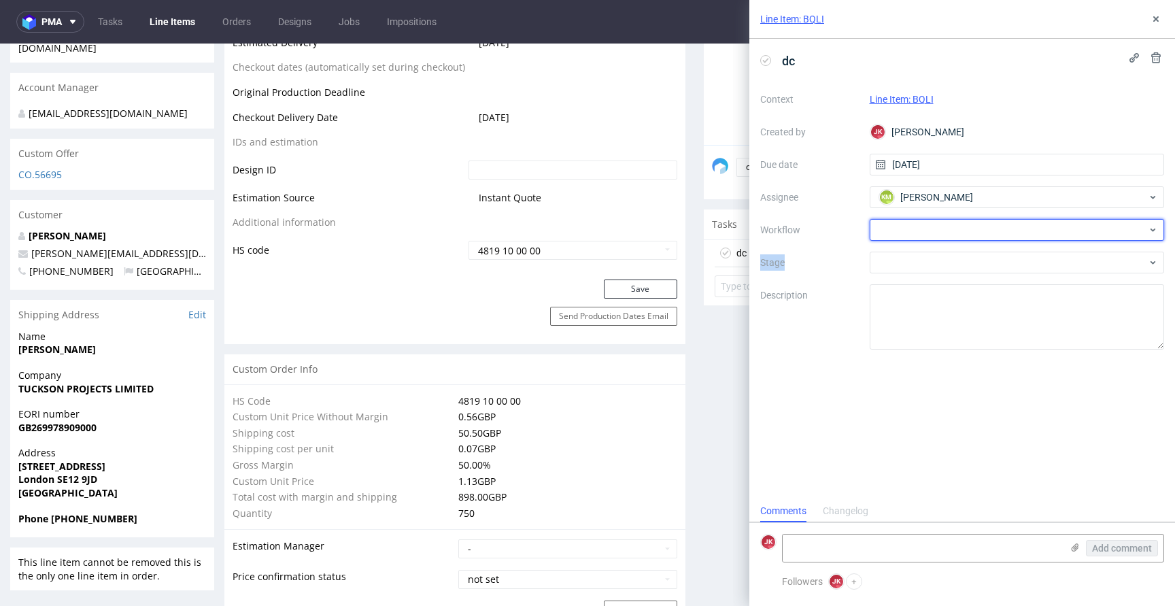
click at [925, 228] on div at bounding box center [1017, 230] width 295 height 22
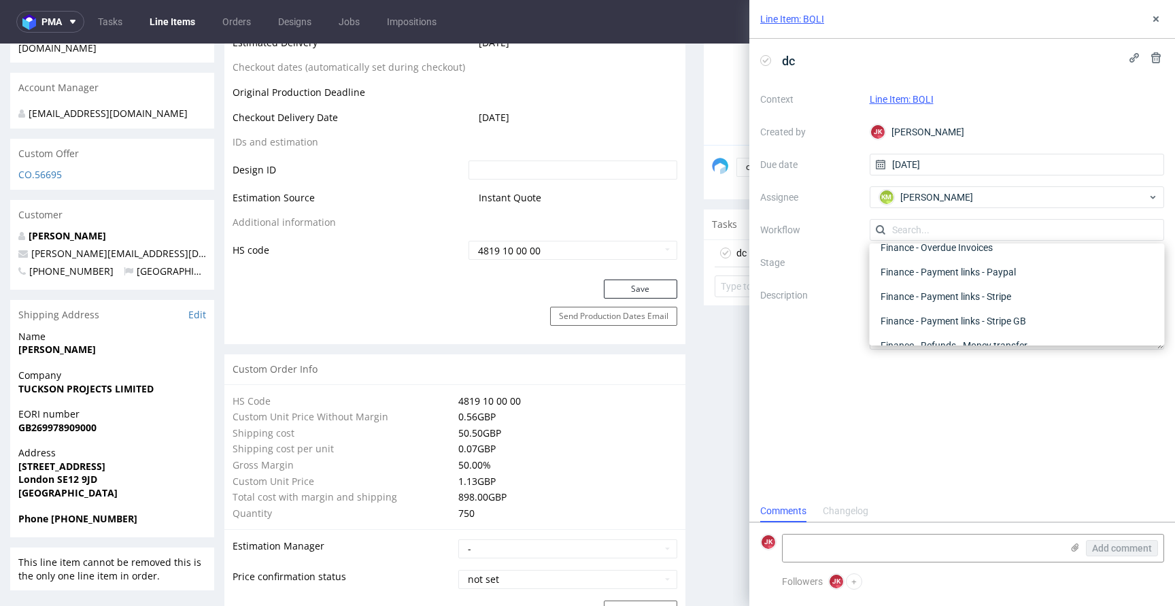
scroll to position [0, 0]
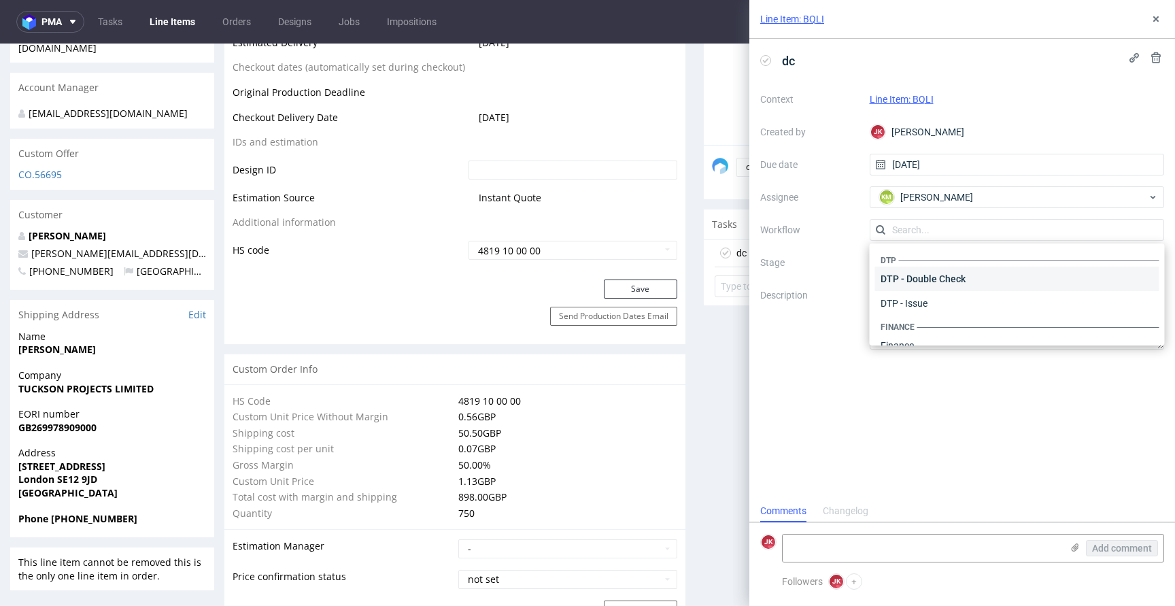
click at [937, 271] on div "DTP - Double Check" at bounding box center [1017, 279] width 284 height 24
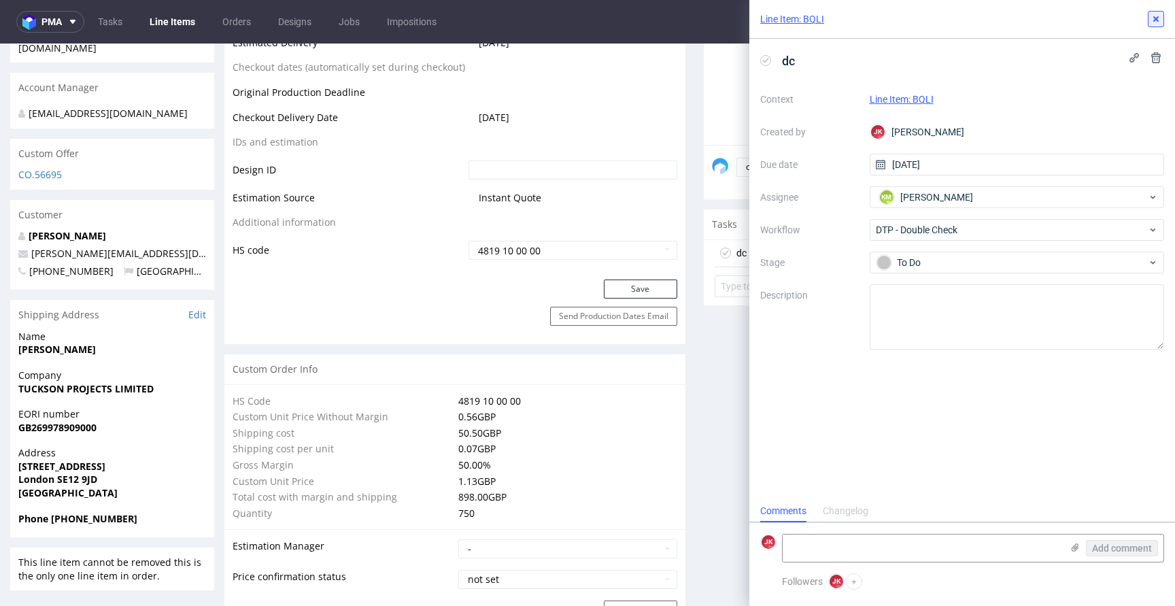
click at [1156, 16] on icon at bounding box center [1156, 19] width 11 height 11
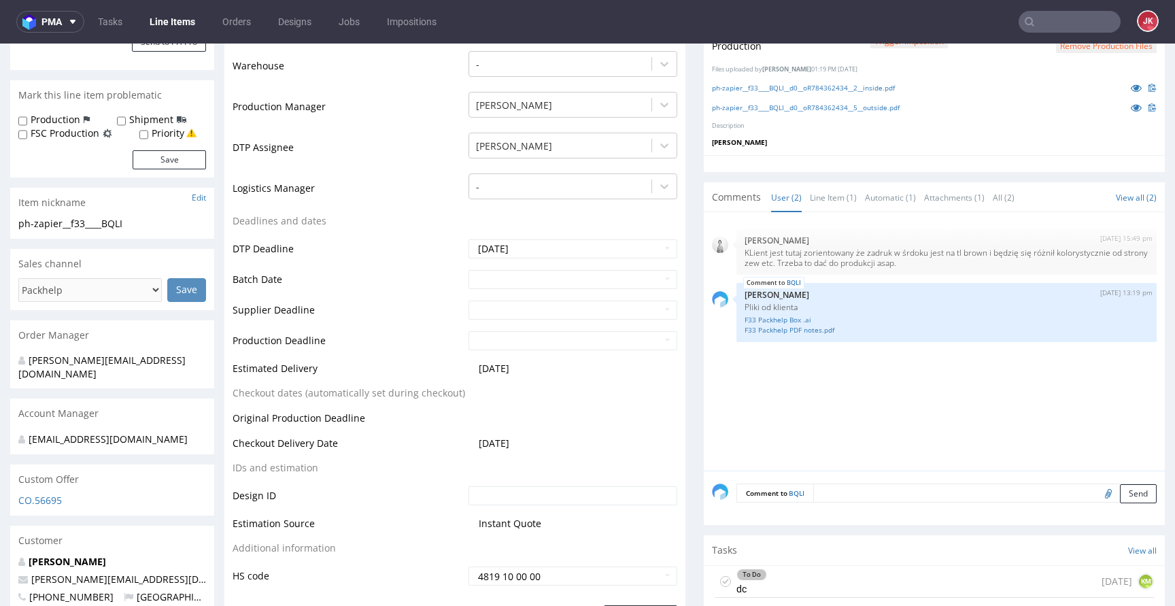
scroll to position [609, 0]
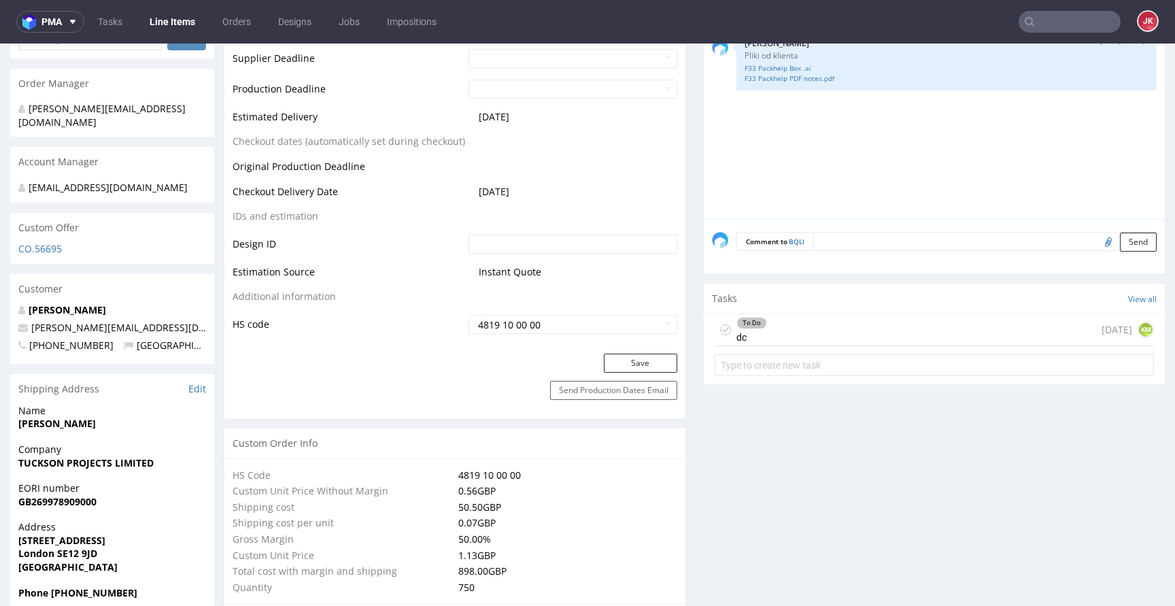
click at [754, 335] on div "To Do dc" at bounding box center [752, 329] width 31 height 31
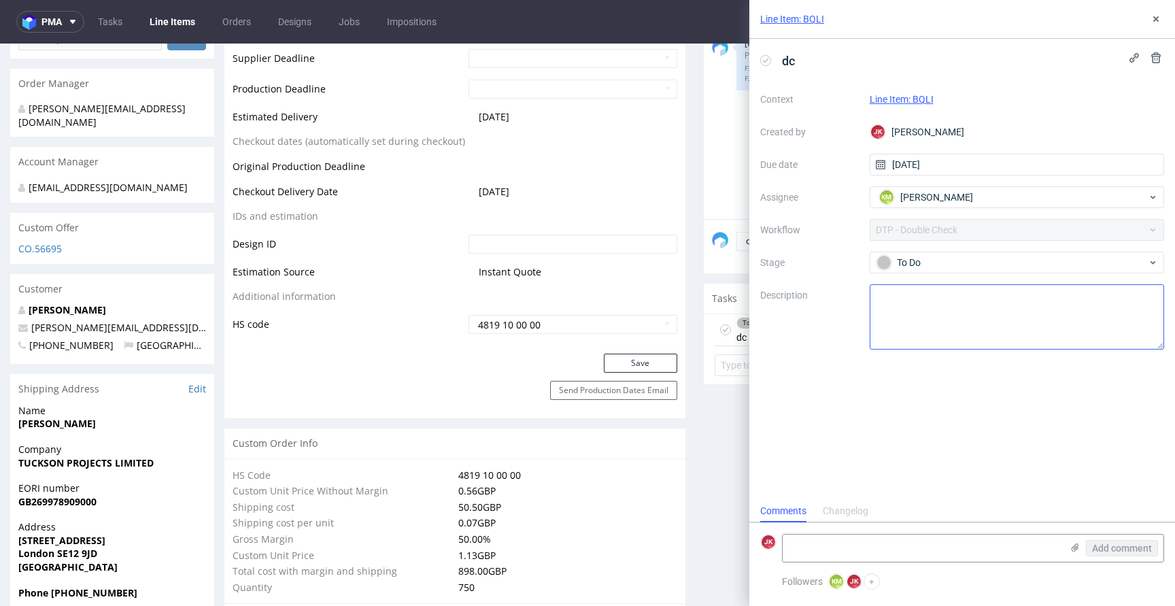
scroll to position [11, 0]
click at [888, 554] on textarea at bounding box center [922, 548] width 279 height 27
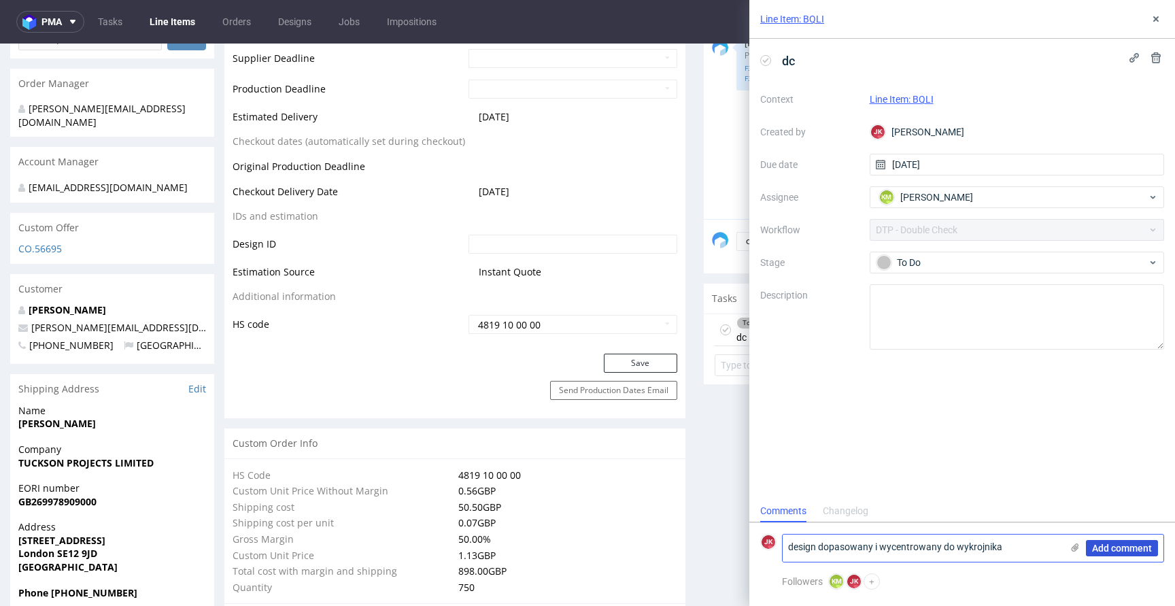
type textarea "design dopasowany i wycentrowany do wykrojnika"
click at [1117, 549] on span "Add comment" at bounding box center [1122, 548] width 60 height 10
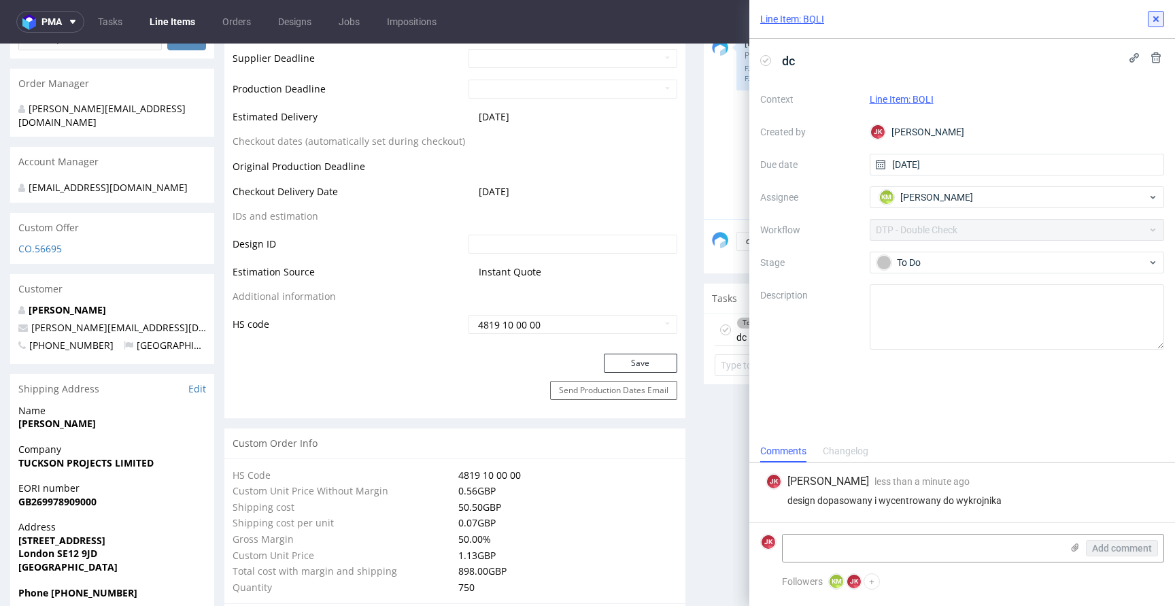
click at [1154, 18] on use at bounding box center [1156, 18] width 5 height 5
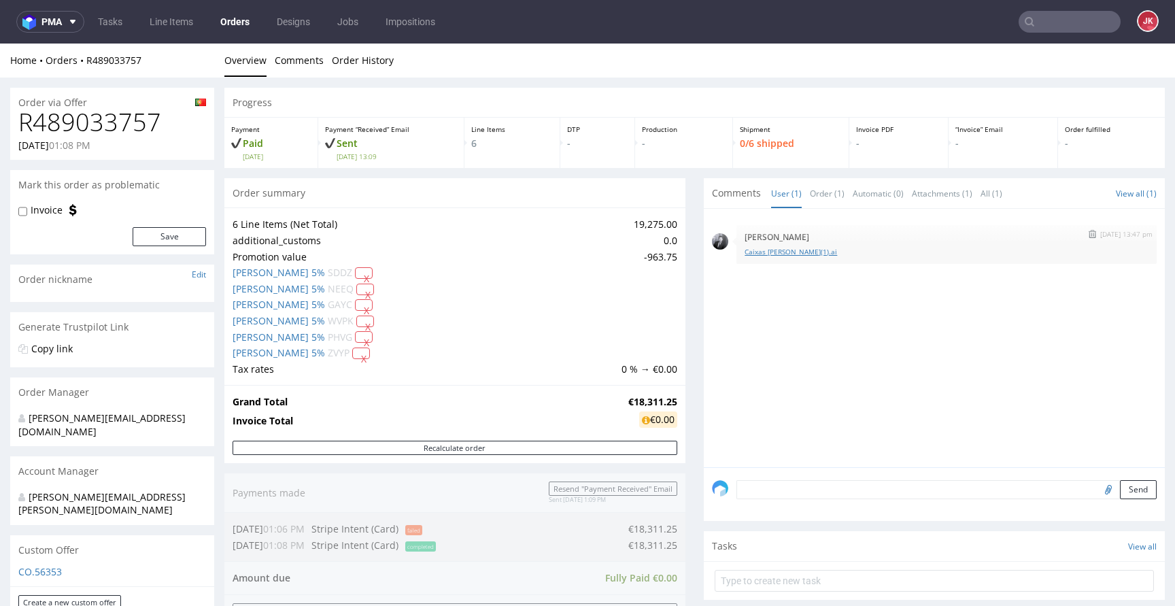
click at [767, 256] on link "Caixas [PERSON_NAME](1).ai" at bounding box center [947, 252] width 404 height 10
click at [816, 193] on link "Order (1)" at bounding box center [827, 193] width 35 height 29
click at [781, 195] on link "User (1)" at bounding box center [786, 193] width 31 height 29
click at [681, 316] on div "Progress Payment Paid [DATE] Payment “Received” Email Sent [DATE] 13:09 Line It…" at bounding box center [694, 608] width 941 height 1041
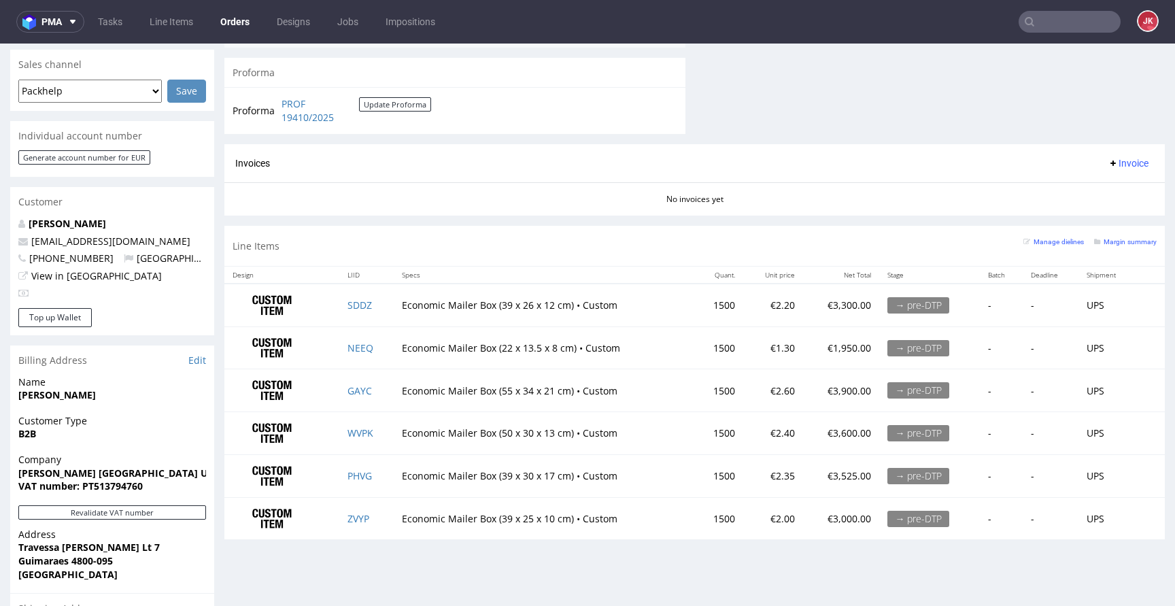
scroll to position [589, 0]
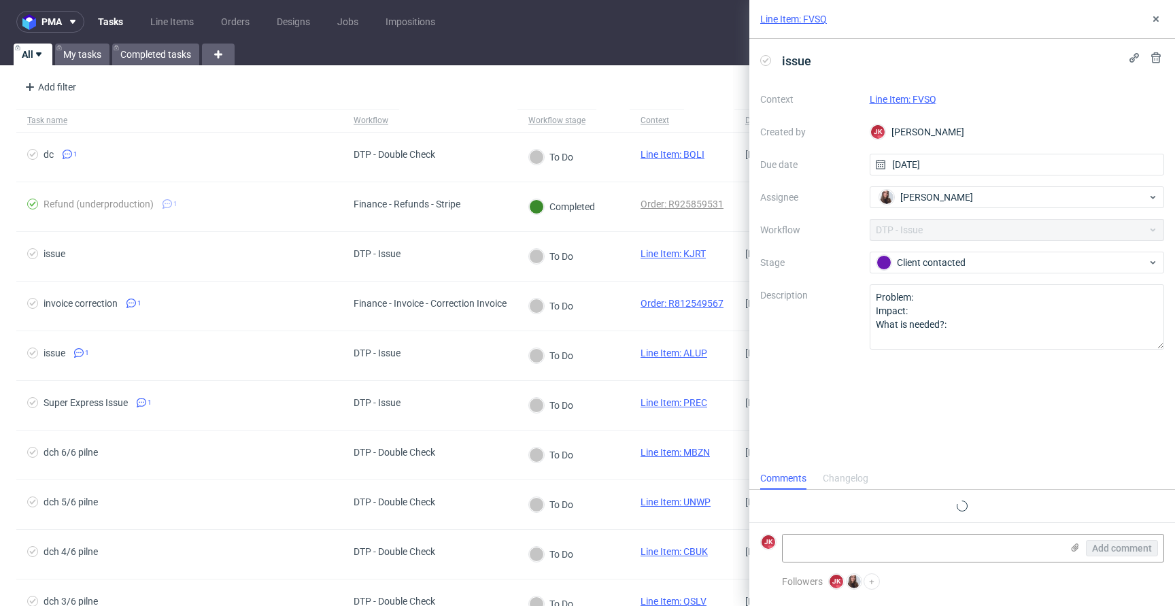
click at [910, 97] on link "Line Item: FVSQ" at bounding box center [903, 99] width 67 height 11
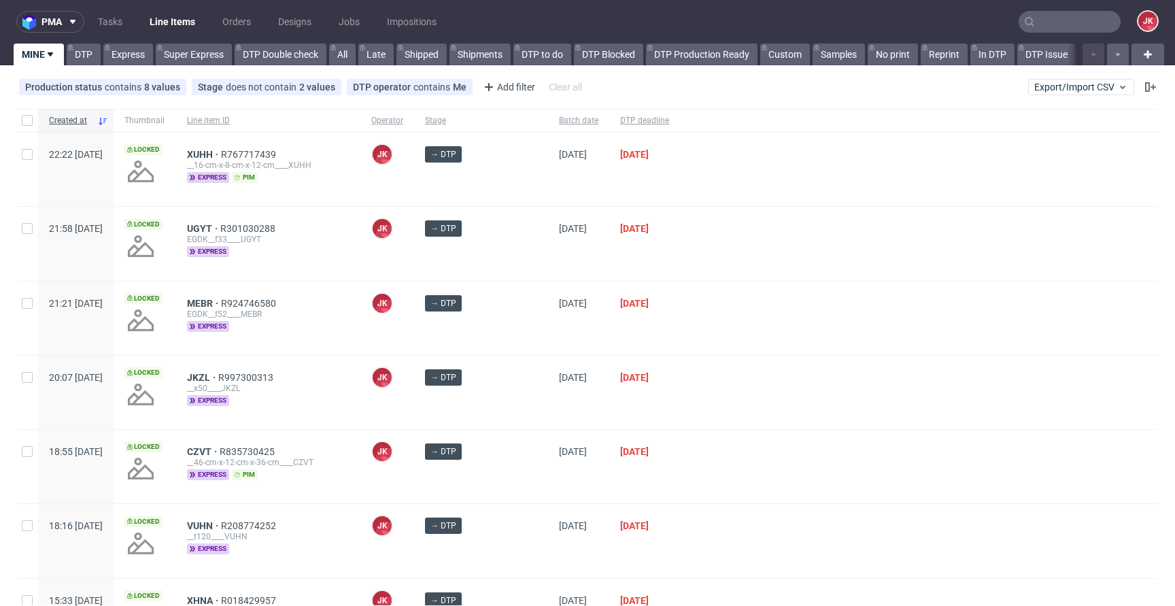
click at [698, 273] on div at bounding box center [919, 243] width 479 height 73
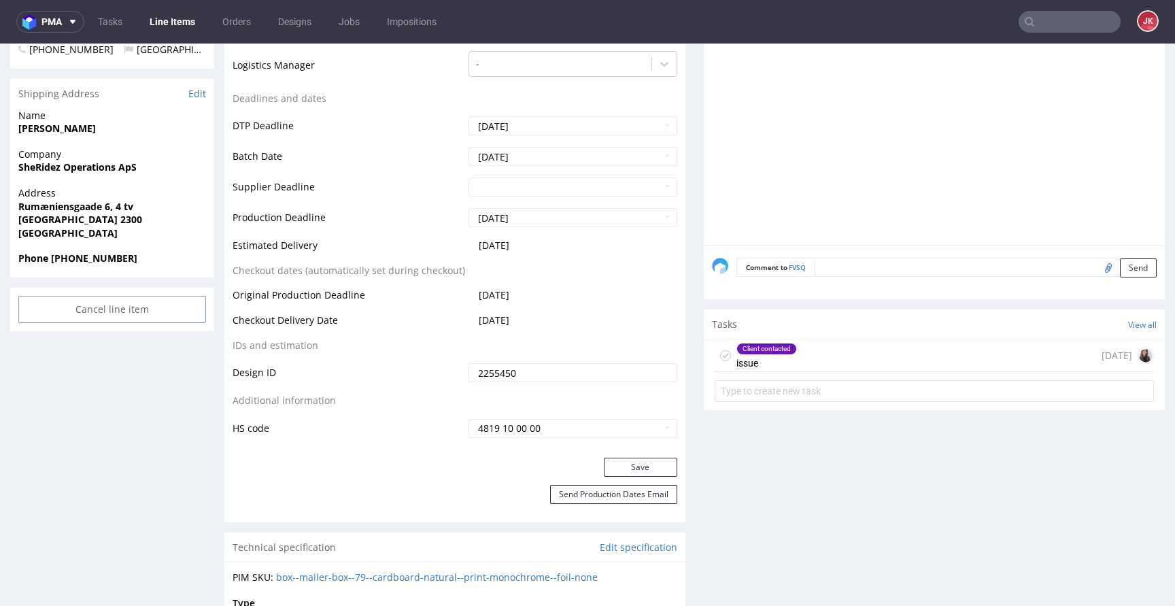
scroll to position [620, 0]
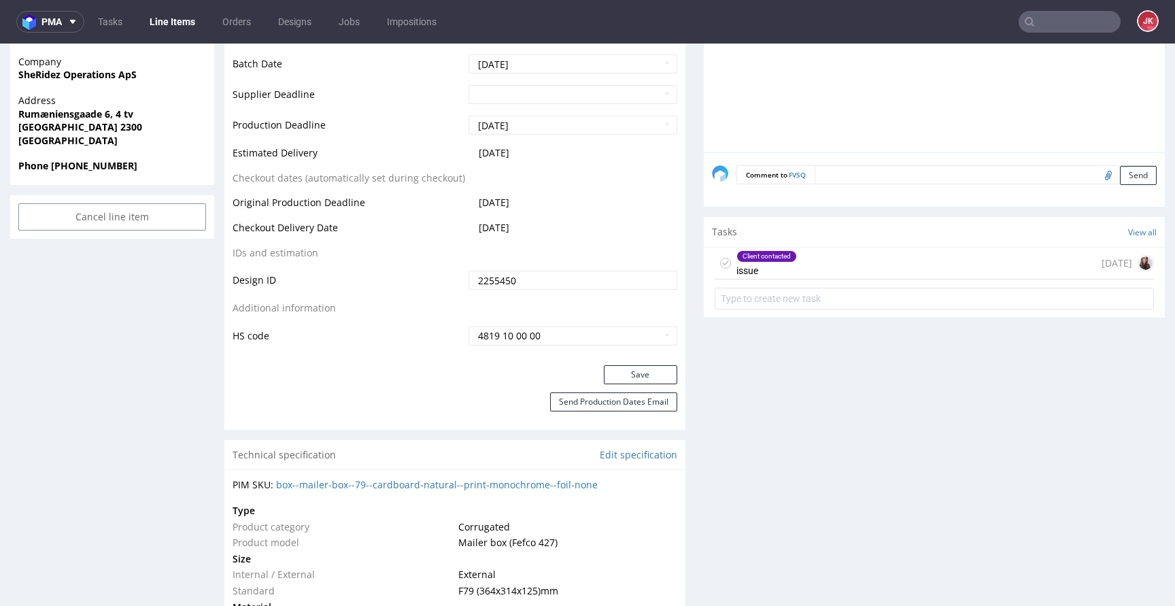
click at [786, 255] on div "Client contacted" at bounding box center [766, 256] width 59 height 11
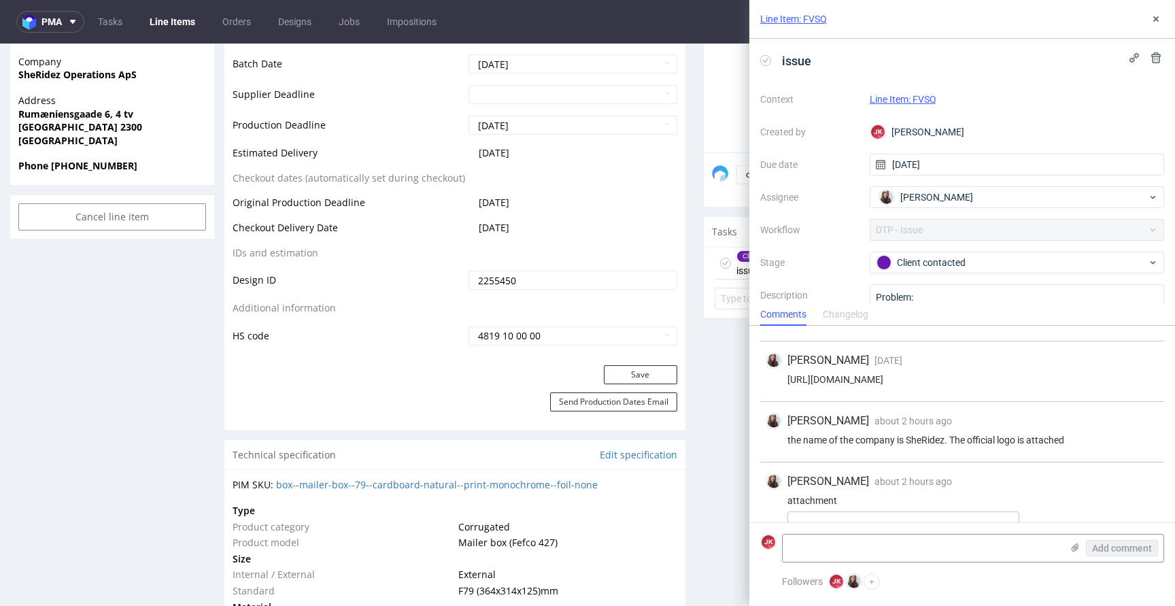
scroll to position [236, 0]
drag, startPoint x: 788, startPoint y: 500, endPoint x: 895, endPoint y: 501, distance: 107.5
click at [895, 501] on div "https://www.sheridez.app/" at bounding box center [962, 501] width 393 height 11
copy div "https://www.sheridez.app"
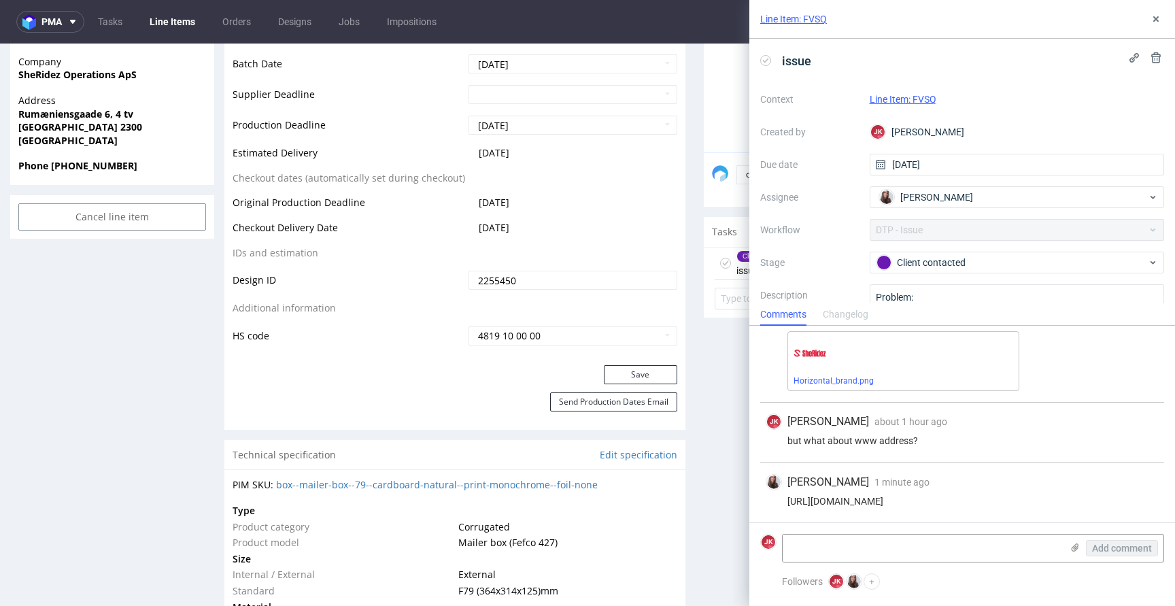
click at [903, 263] on div "Client contacted" at bounding box center [1012, 262] width 271 height 15
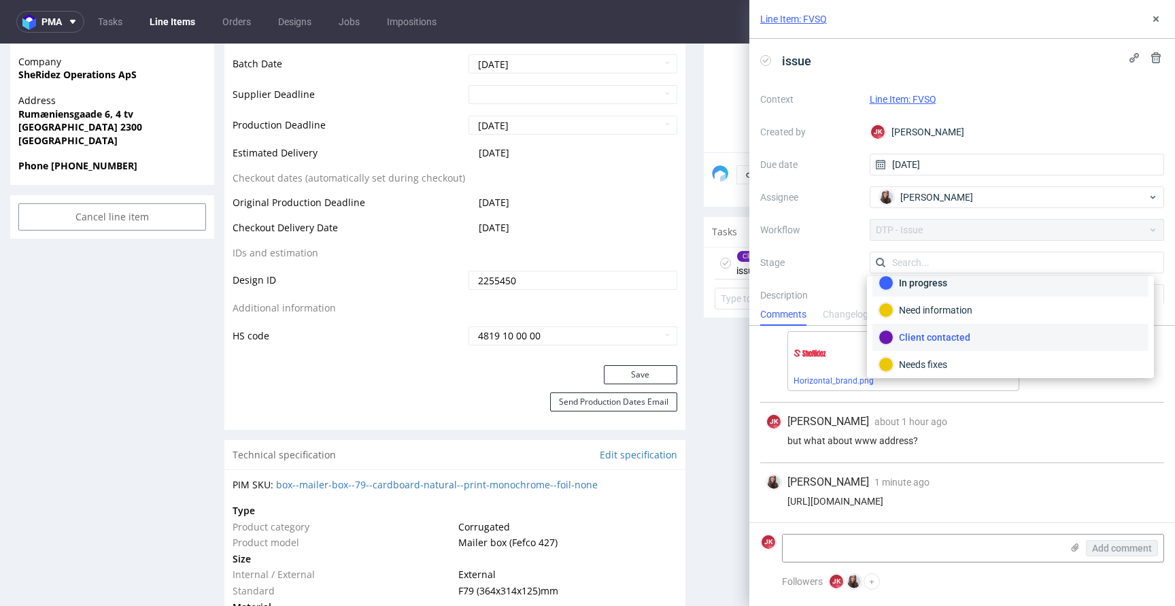
scroll to position [99, 0]
click at [945, 323] on div "Completed" at bounding box center [1011, 331] width 276 height 27
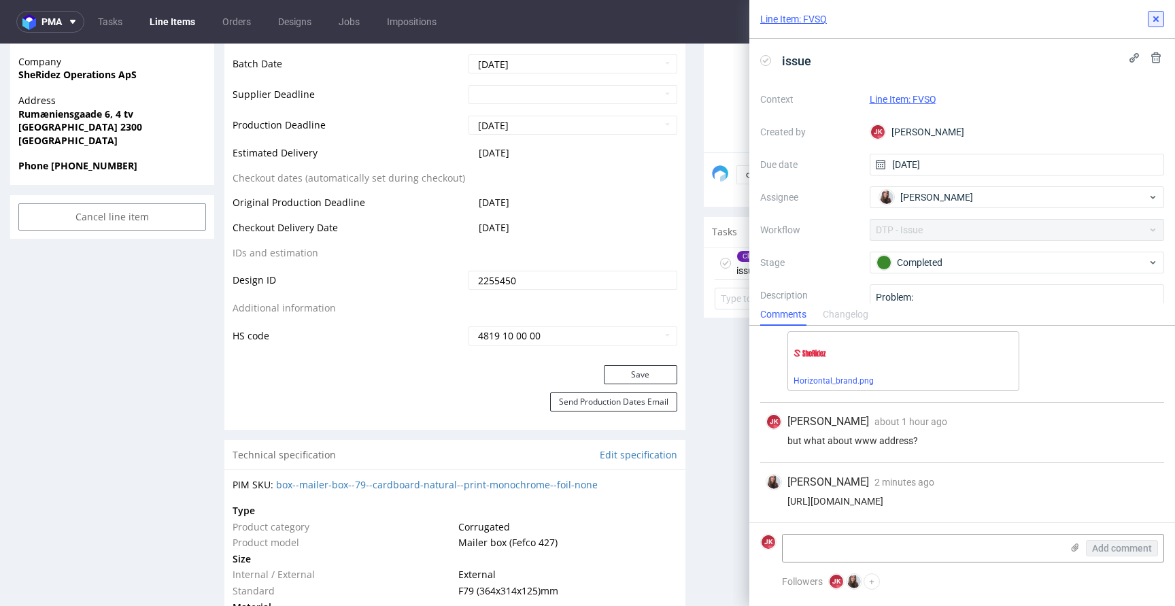
click at [1156, 15] on icon at bounding box center [1156, 19] width 11 height 11
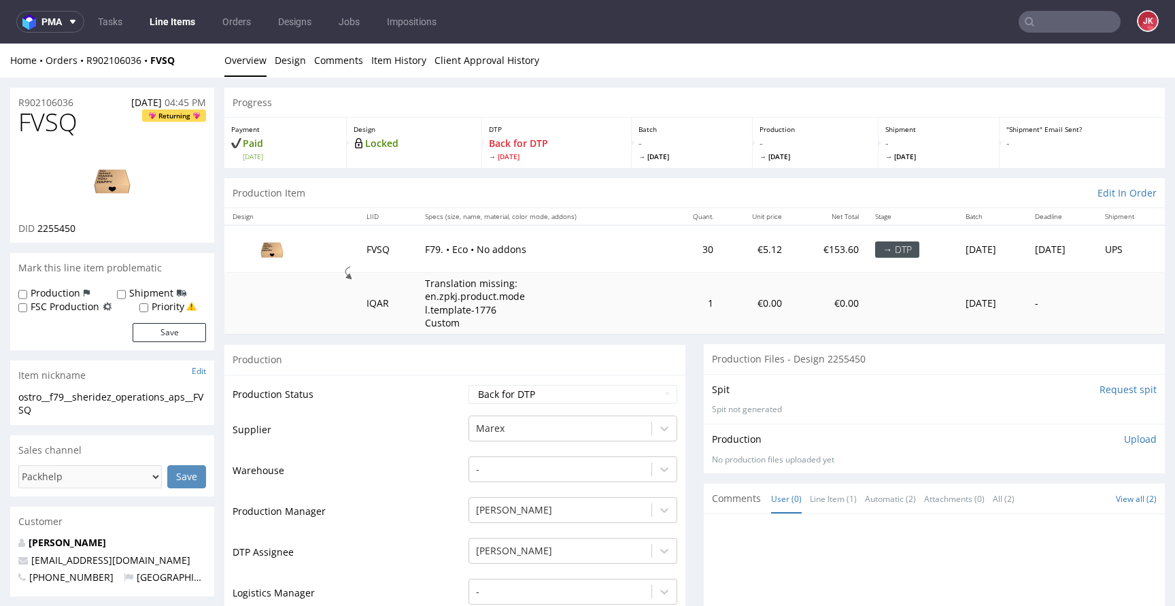
click at [405, 426] on td "Supplier" at bounding box center [349, 434] width 233 height 41
click at [1121, 391] on input "Request spit" at bounding box center [1128, 390] width 57 height 14
click at [42, 122] on span "FVSQ" at bounding box center [47, 122] width 59 height 27
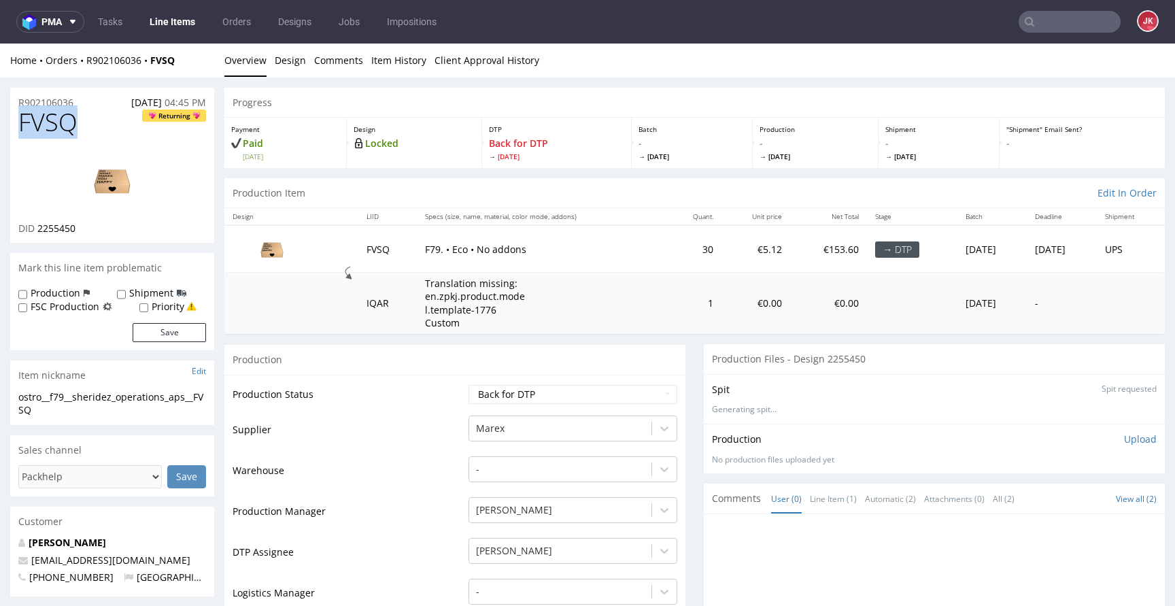
click at [42, 122] on span "FVSQ" at bounding box center [47, 122] width 59 height 27
copy span "FVSQ"
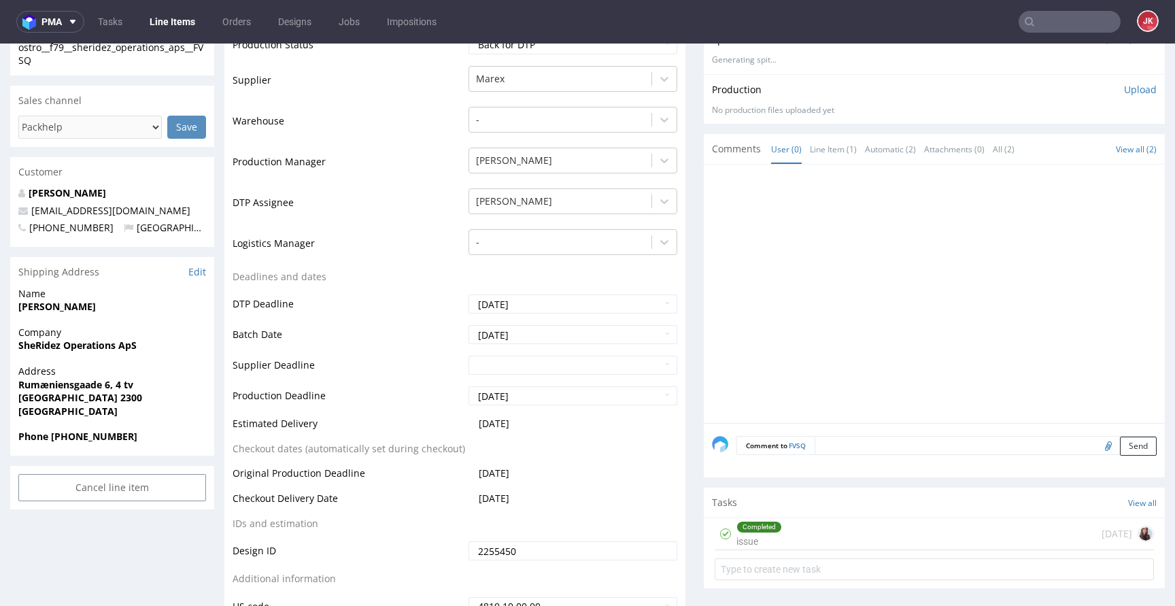
scroll to position [628, 0]
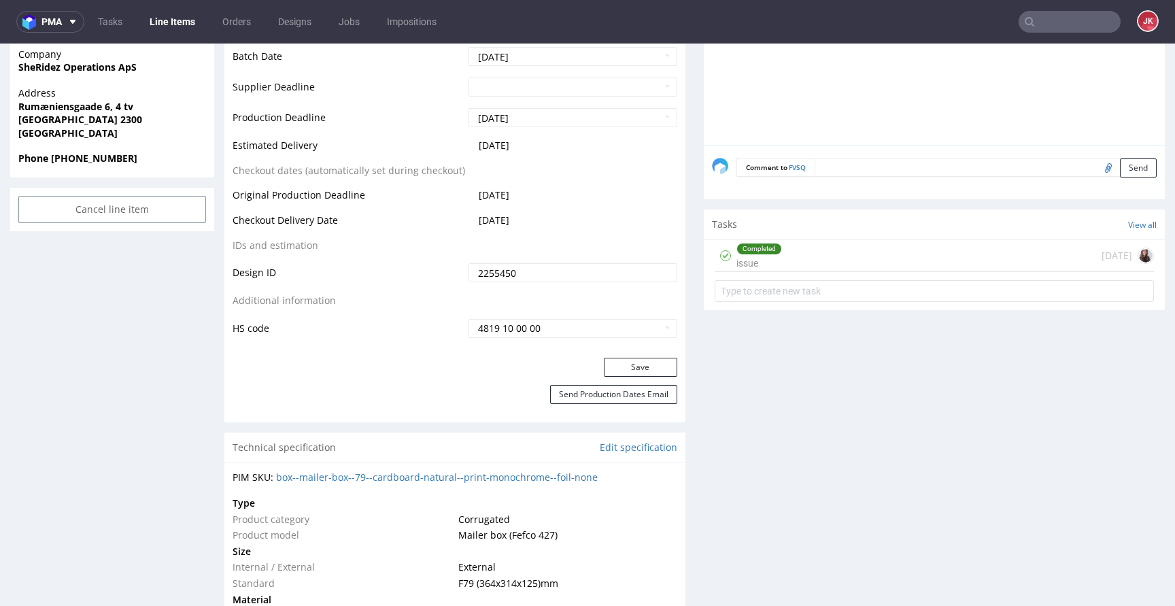
click at [770, 254] on div "Completed" at bounding box center [759, 249] width 44 height 11
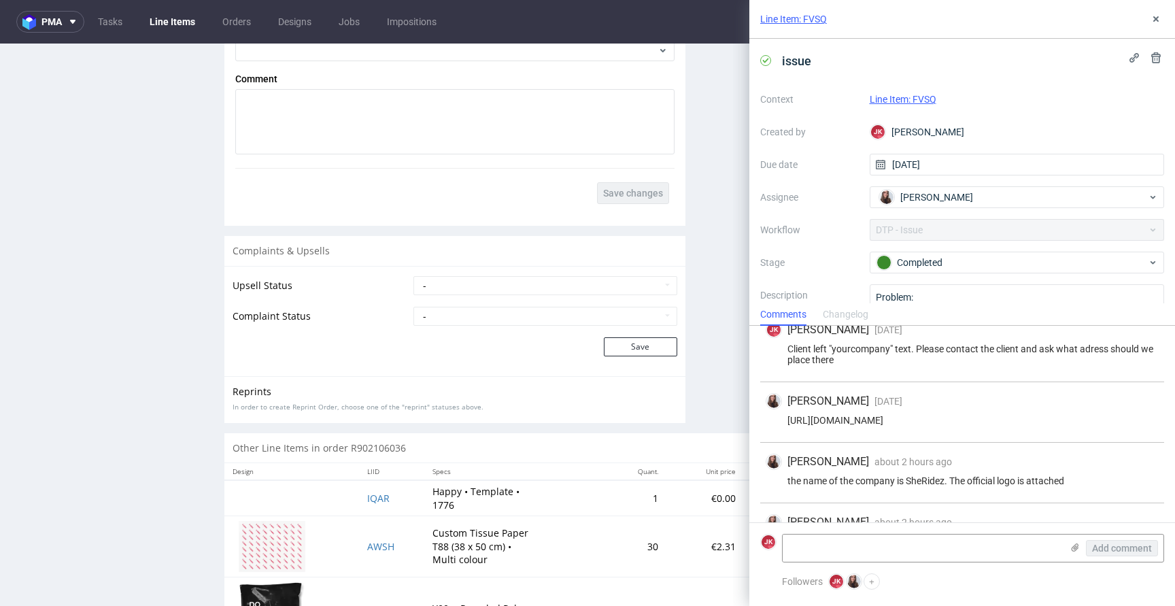
scroll to position [2111, 0]
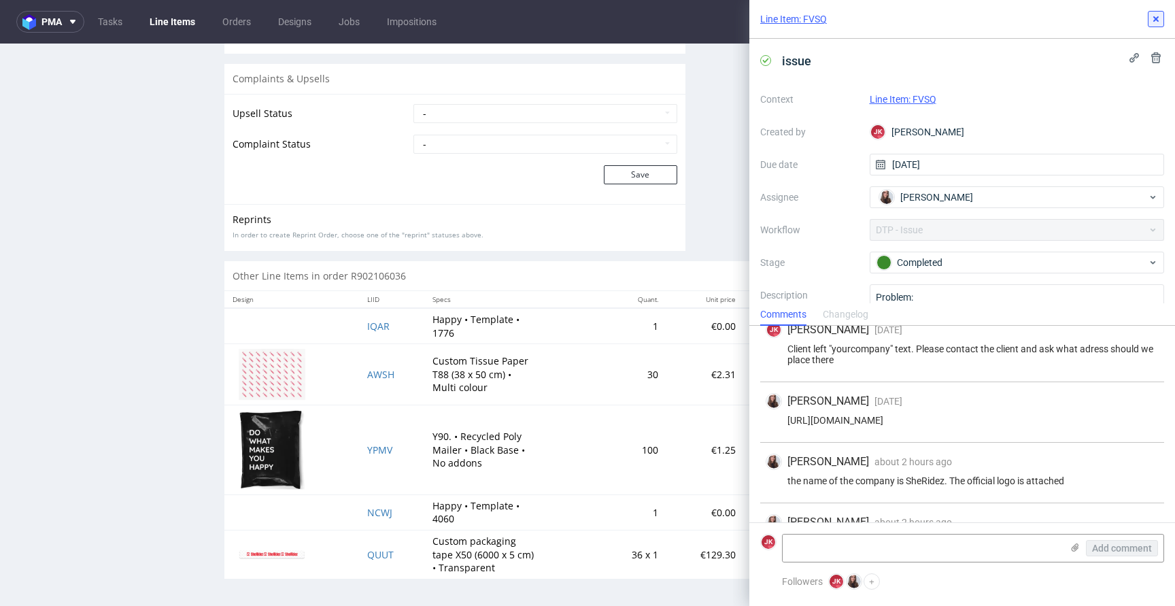
click at [1152, 16] on icon at bounding box center [1156, 19] width 11 height 11
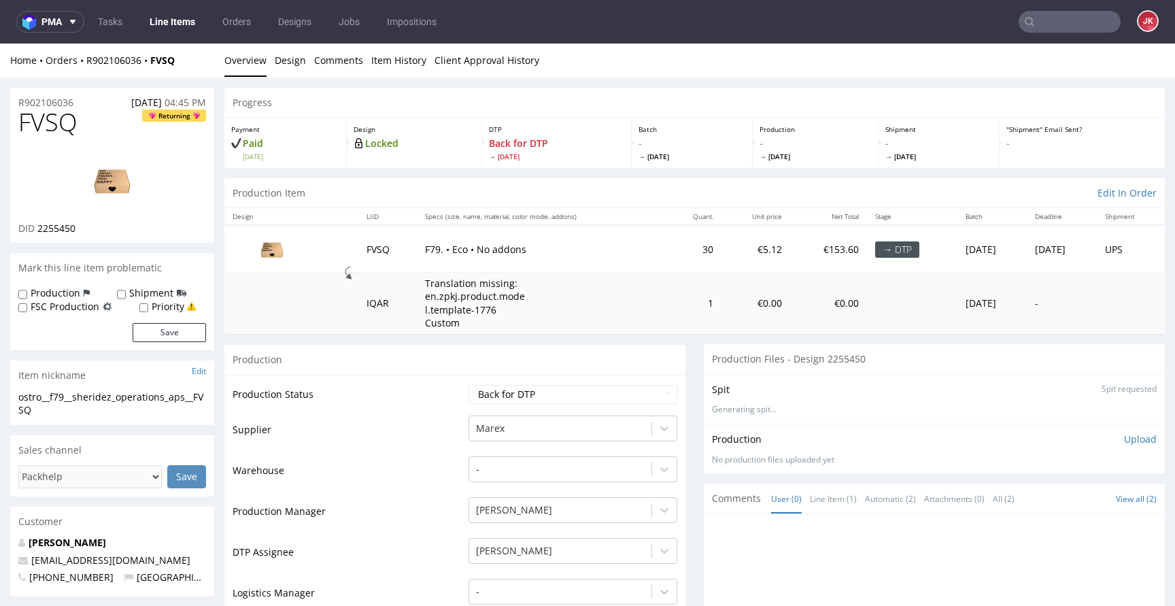
click at [436, 426] on td "Supplier" at bounding box center [349, 434] width 233 height 41
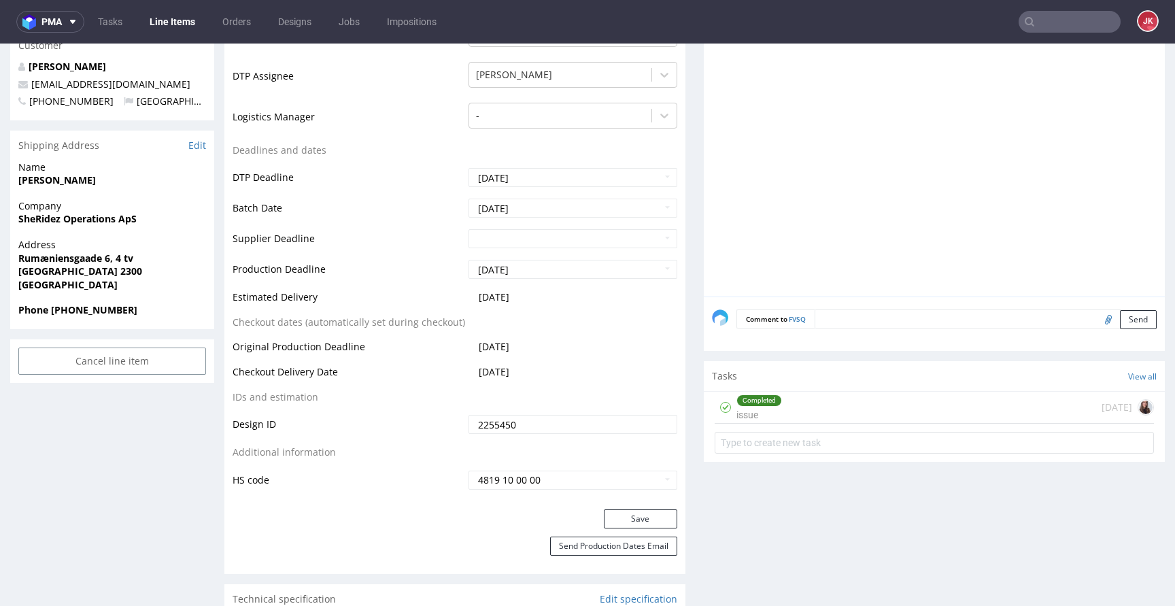
scroll to position [462, 0]
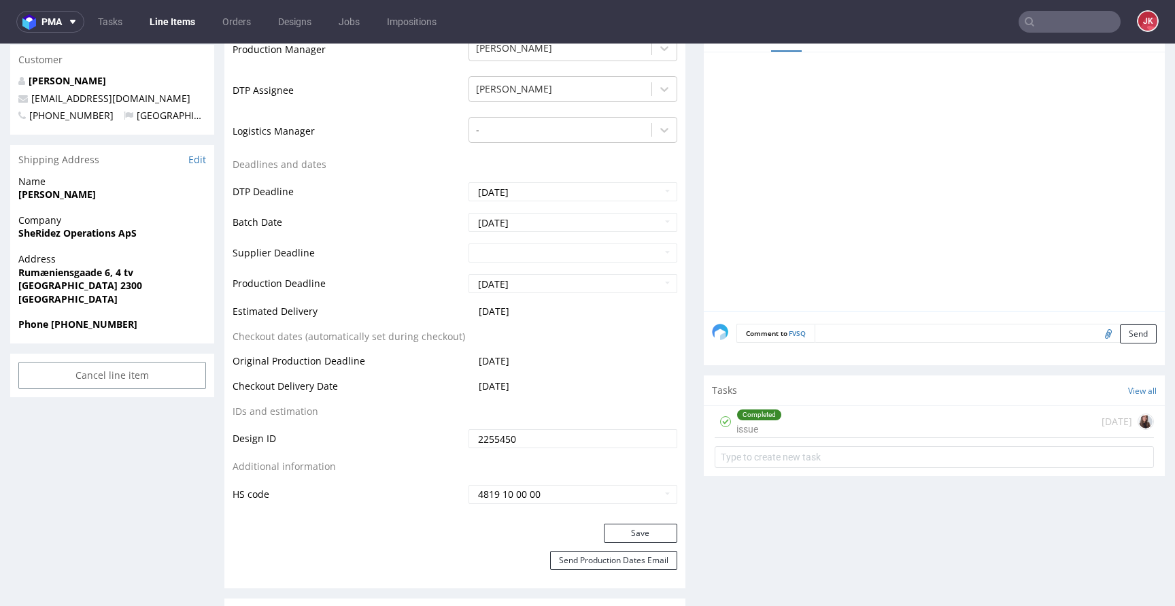
click at [768, 410] on div "Completed" at bounding box center [759, 414] width 44 height 11
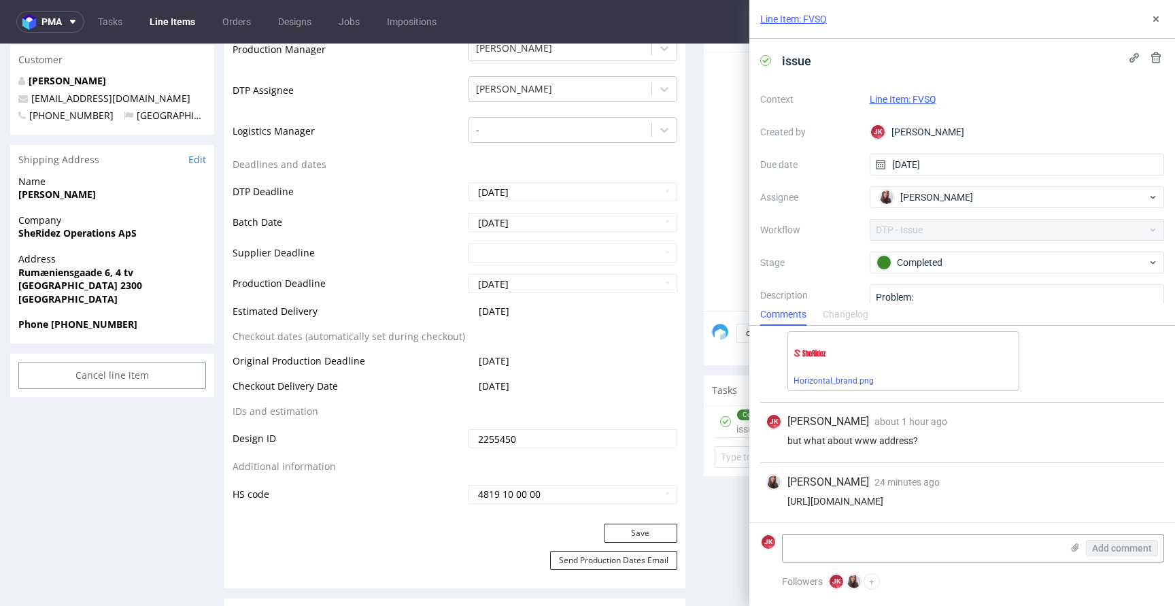
scroll to position [236, 0]
drag, startPoint x: 788, startPoint y: 501, endPoint x: 895, endPoint y: 500, distance: 107.5
click at [895, 500] on div "https://www.sheridez.app/" at bounding box center [962, 501] width 393 height 11
copy div "https://www.sheridez.app"
click at [1084, 496] on div "https://www.sheridez.app/" at bounding box center [962, 501] width 393 height 11
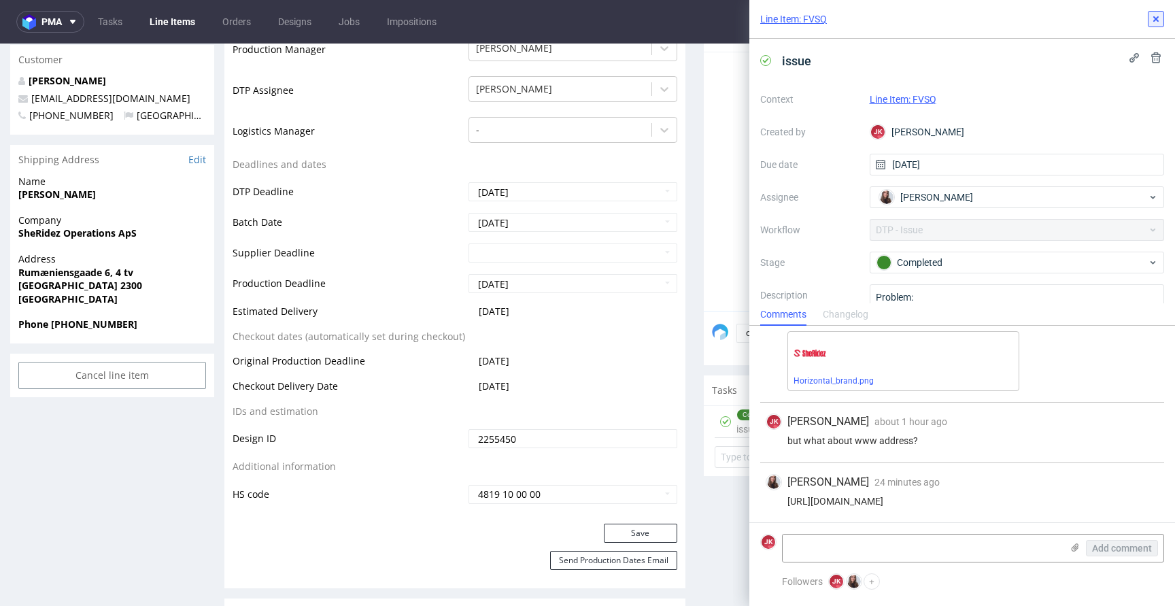
click at [1163, 25] on button at bounding box center [1156, 19] width 16 height 16
click at [1163, 25] on nav "pma Tasks Line Items Orders Designs Jobs Impositions JK" at bounding box center [587, 22] width 1175 height 44
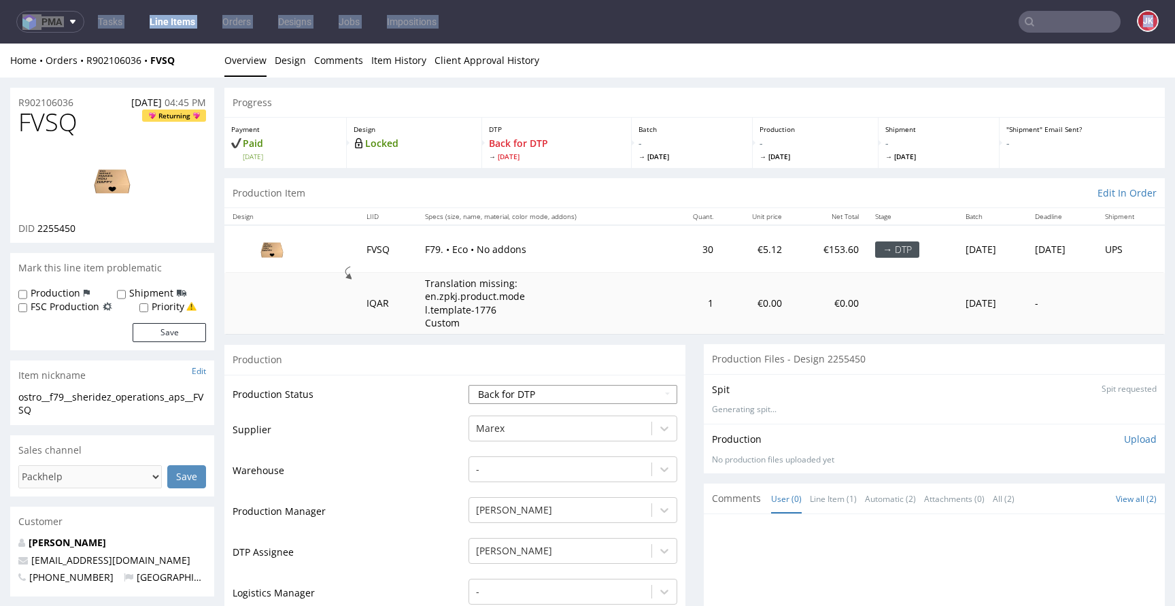
click at [535, 392] on select "Waiting for Artwork Waiting for Diecut Waiting for Mockup Waiting for DTP Waiti…" at bounding box center [573, 394] width 209 height 19
select select "dtp_in_process"
click at [469, 385] on select "Waiting for Artwork Waiting for Diecut Waiting for Mockup Waiting for DTP Waiti…" at bounding box center [573, 394] width 209 height 19
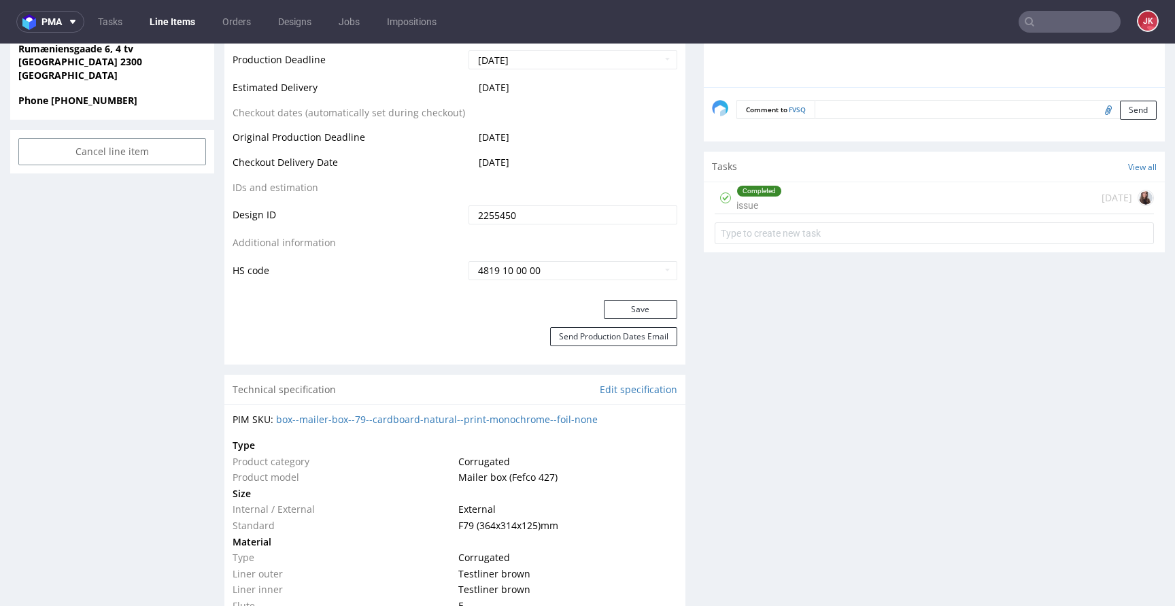
scroll to position [707, 0]
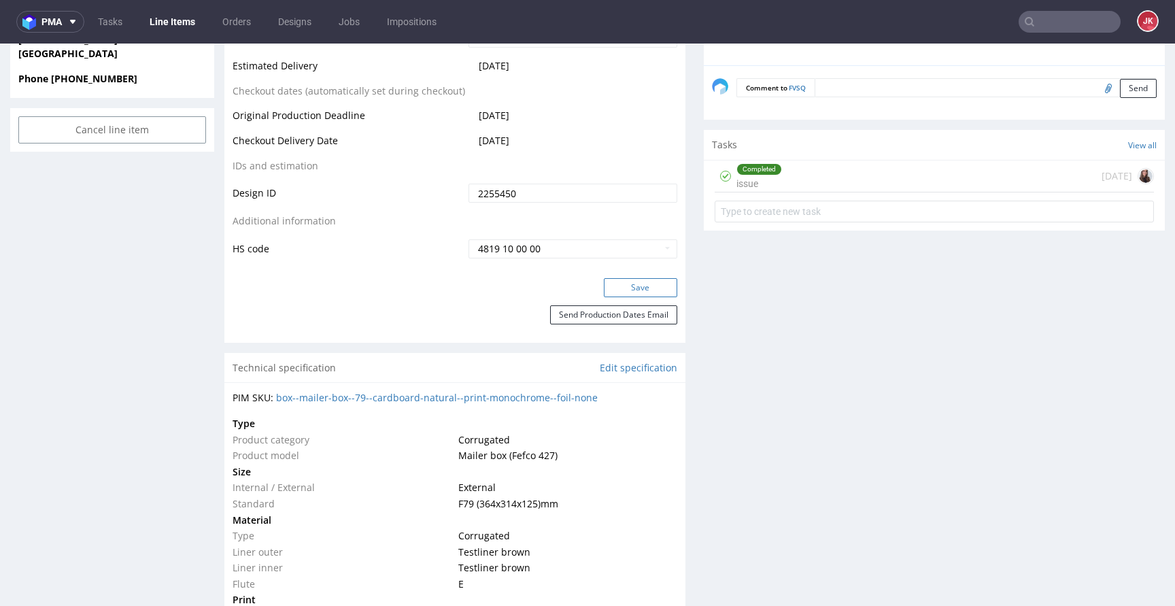
click at [611, 284] on button "Save" at bounding box center [640, 287] width 73 height 19
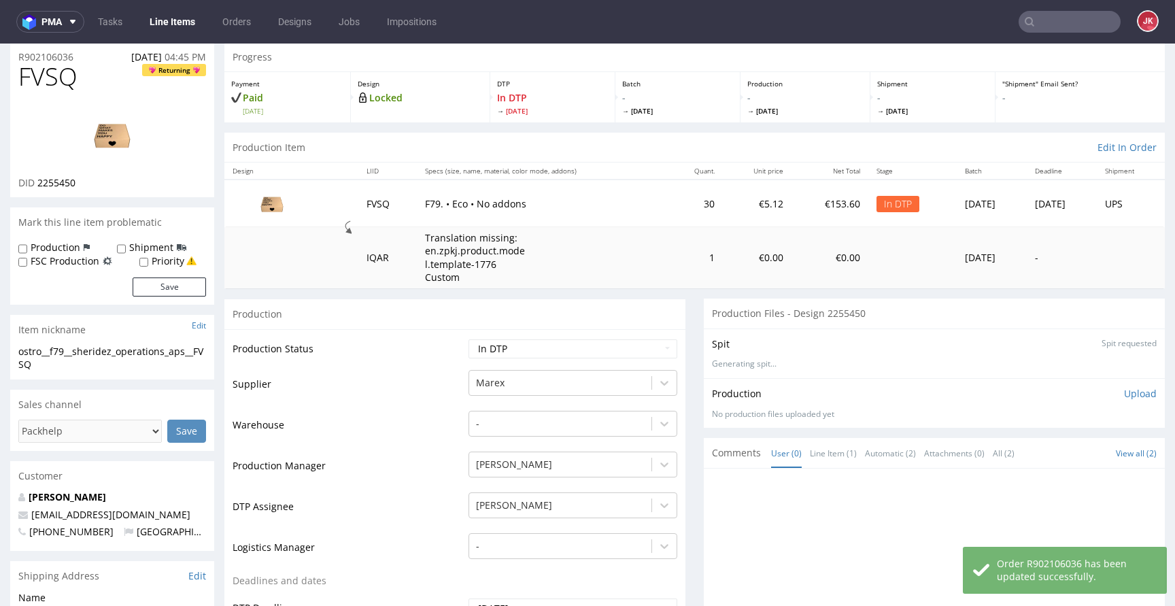
scroll to position [0, 0]
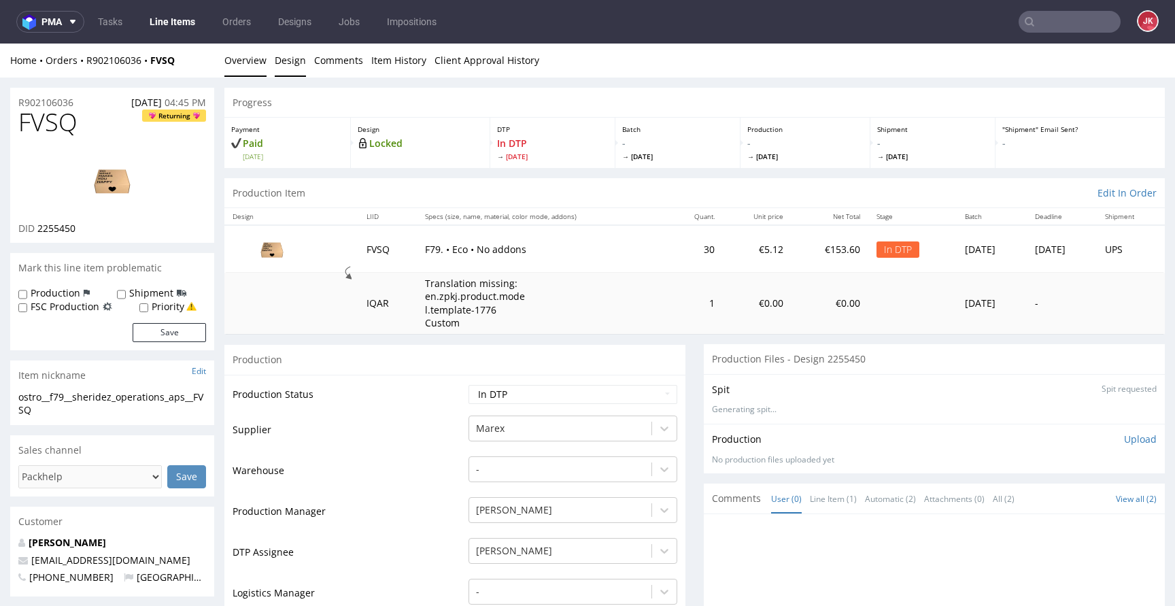
click at [275, 62] on link "Design" at bounding box center [290, 60] width 31 height 33
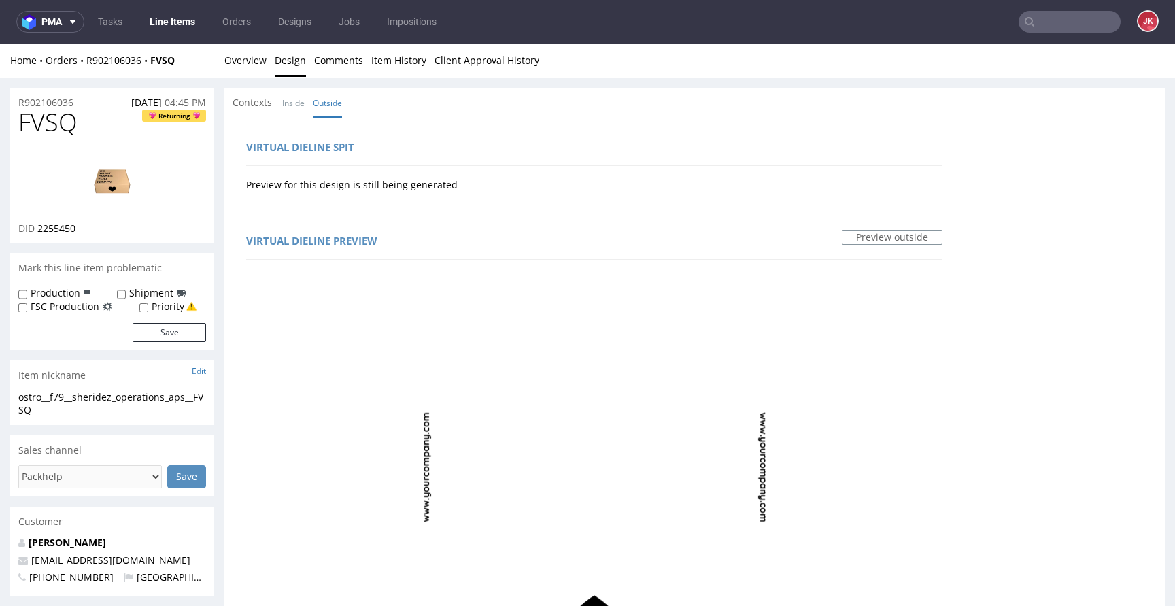
click at [250, 70] on link "Overview" at bounding box center [245, 60] width 42 height 33
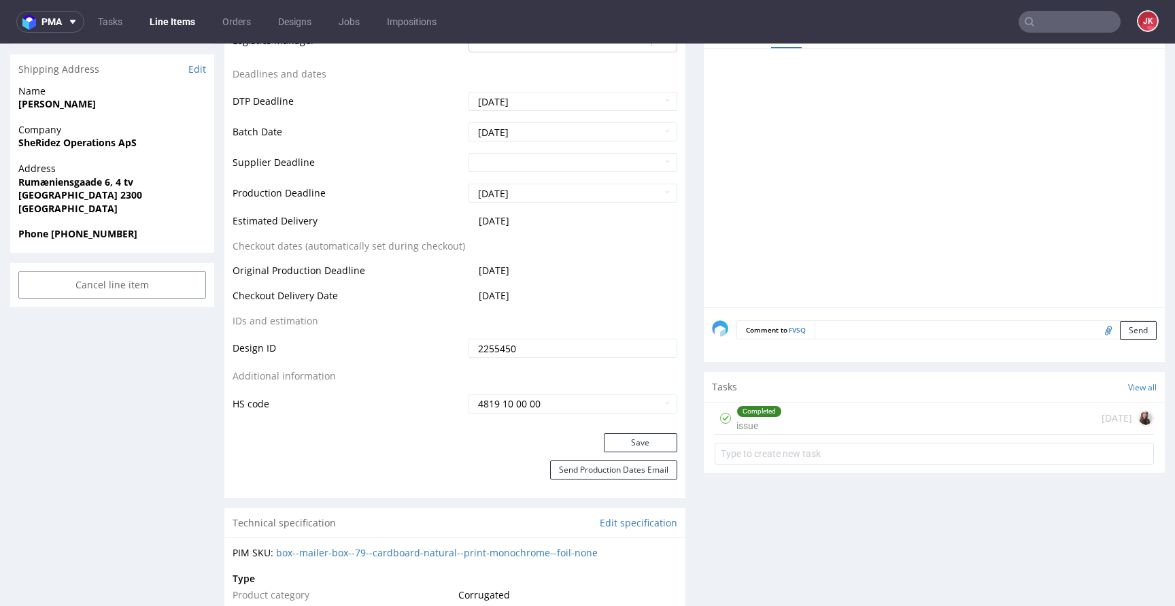
scroll to position [585, 0]
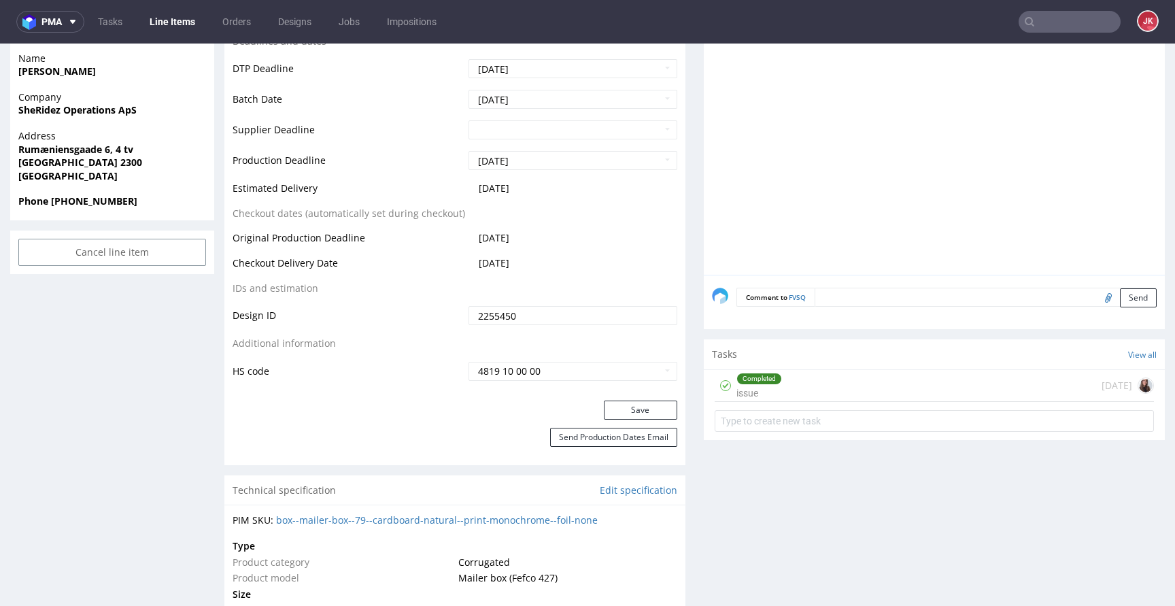
click at [755, 374] on div "Completed" at bounding box center [759, 378] width 44 height 11
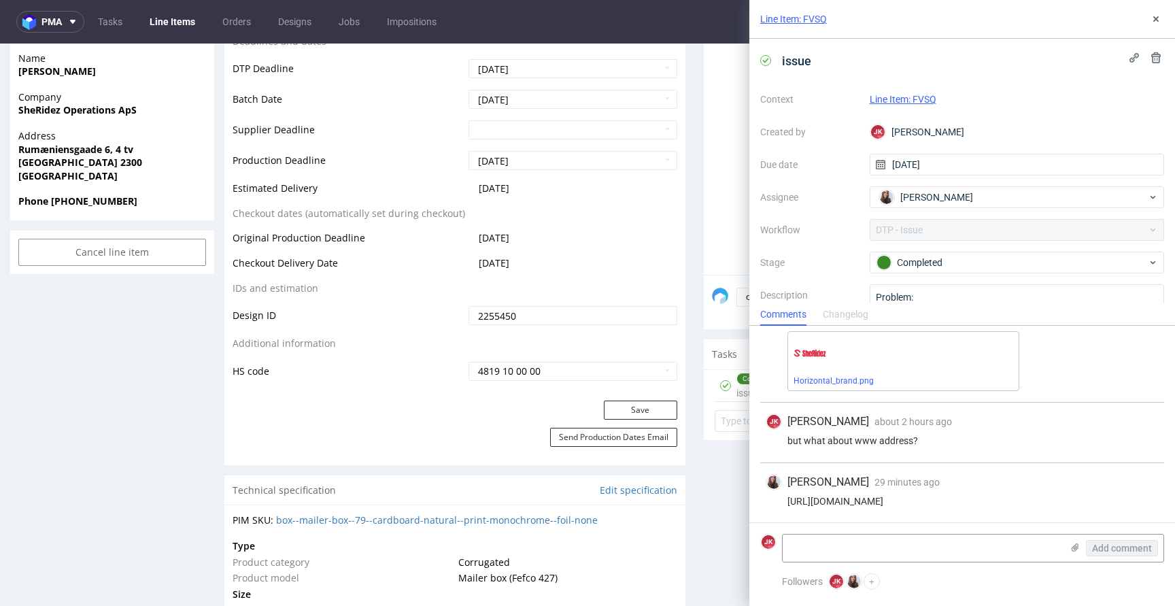
scroll to position [236, 0]
click at [1158, 21] on use at bounding box center [1156, 18] width 5 height 5
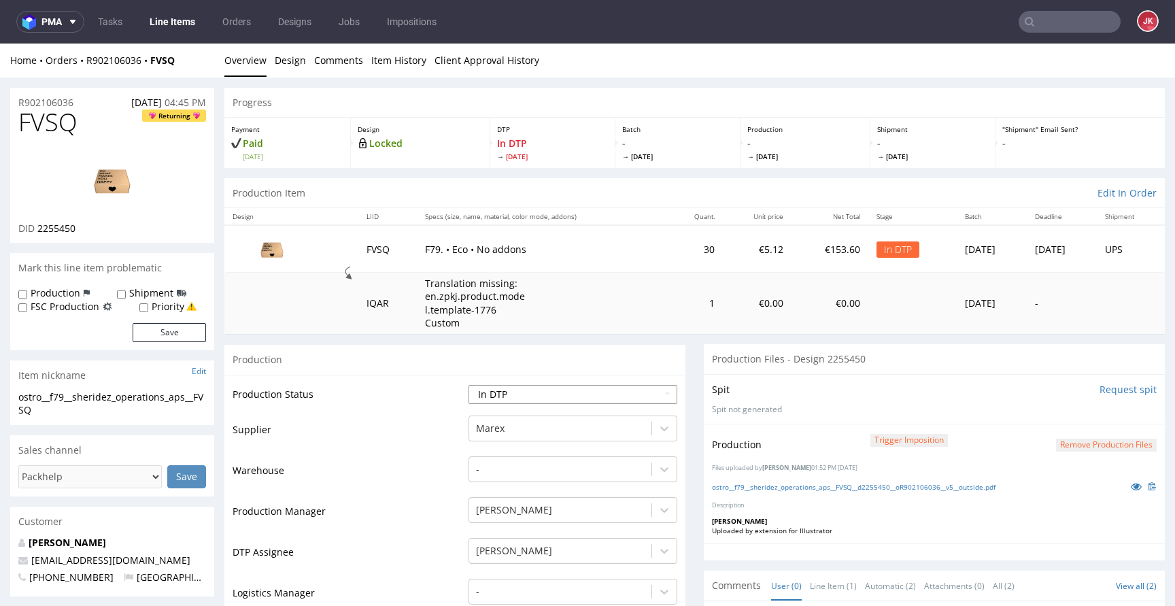
click at [543, 401] on select "Waiting for Artwork Waiting for Diecut Waiting for Mockup Waiting for DTP Waiti…" at bounding box center [573, 394] width 209 height 19
select select "dtp_production_ready"
click at [469, 385] on select "Waiting for Artwork Waiting for Diecut Waiting for Mockup Waiting for DTP Waiti…" at bounding box center [573, 394] width 209 height 19
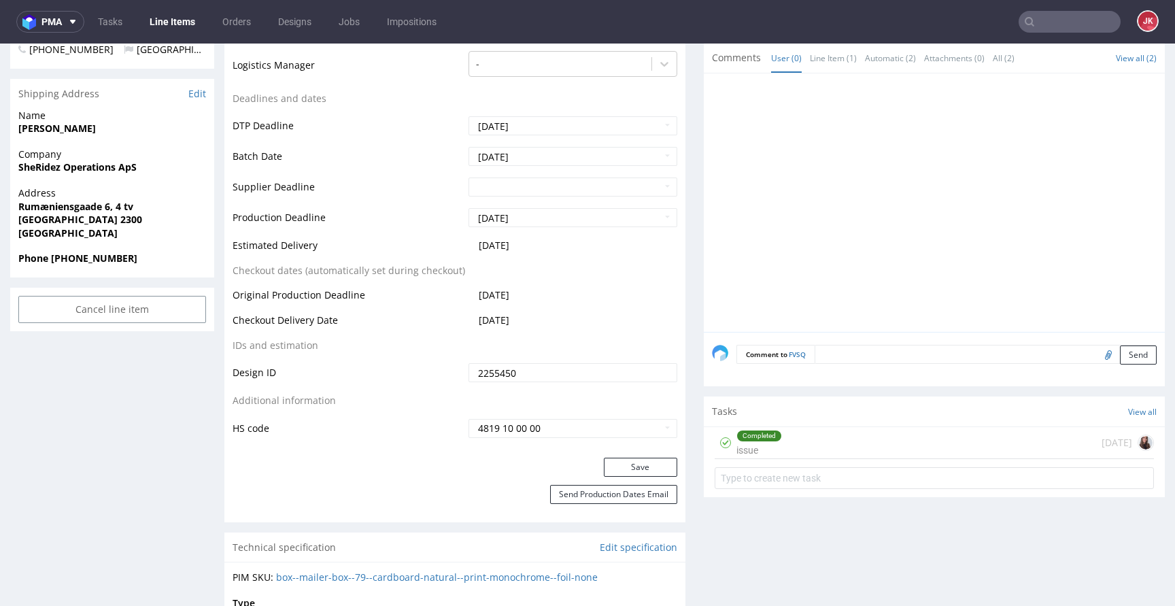
scroll to position [561, 0]
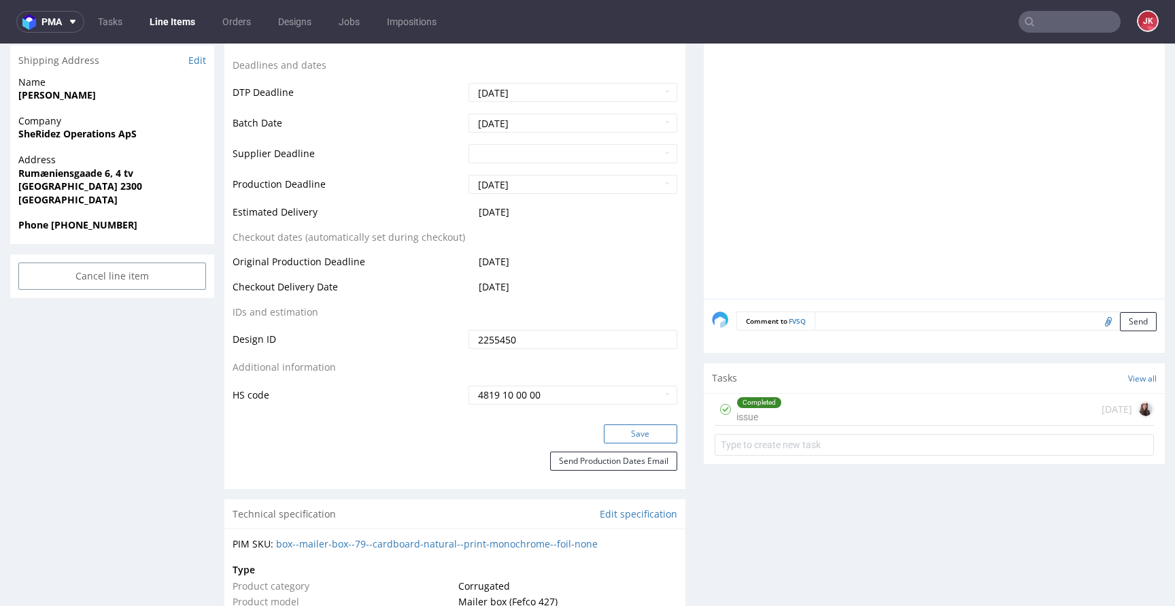
click at [620, 433] on button "Save" at bounding box center [640, 433] width 73 height 19
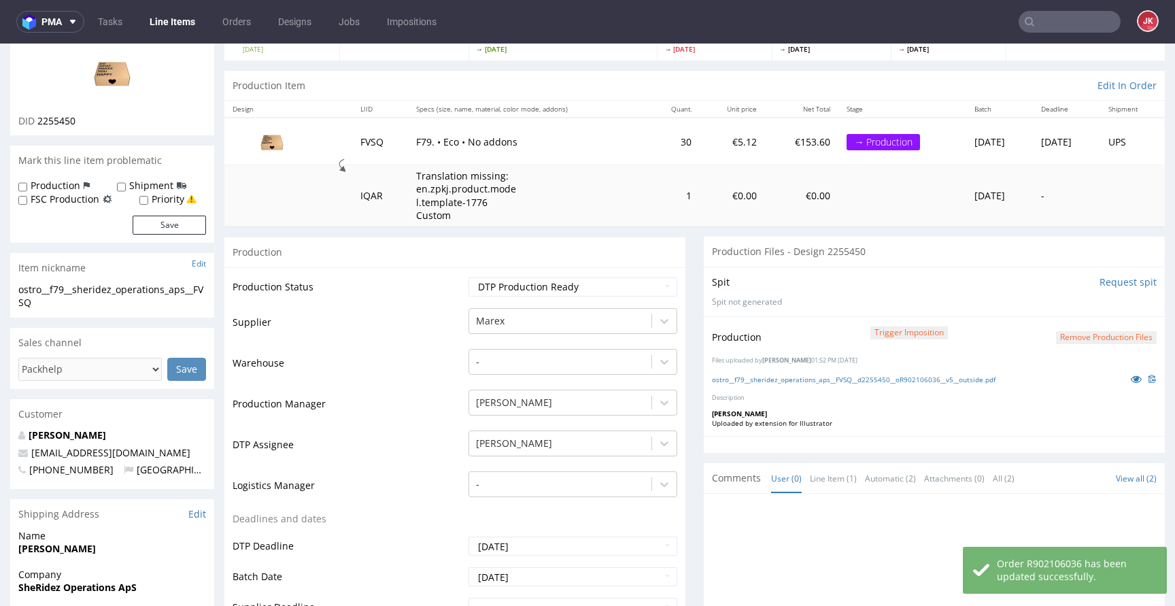
scroll to position [0, 0]
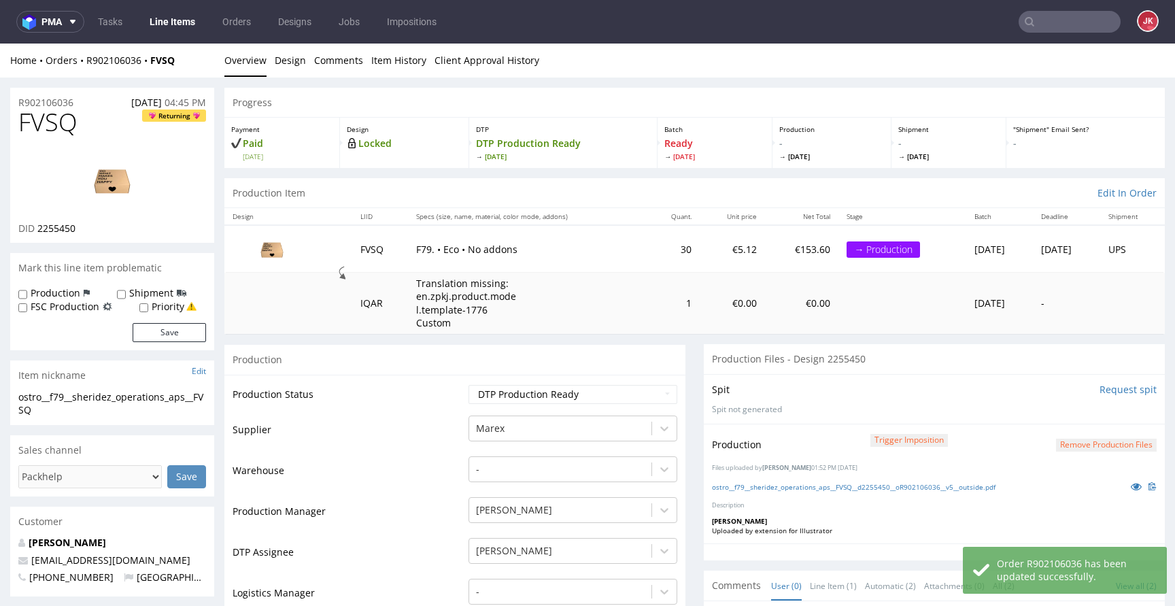
click at [453, 418] on td "Supplier" at bounding box center [349, 434] width 233 height 41
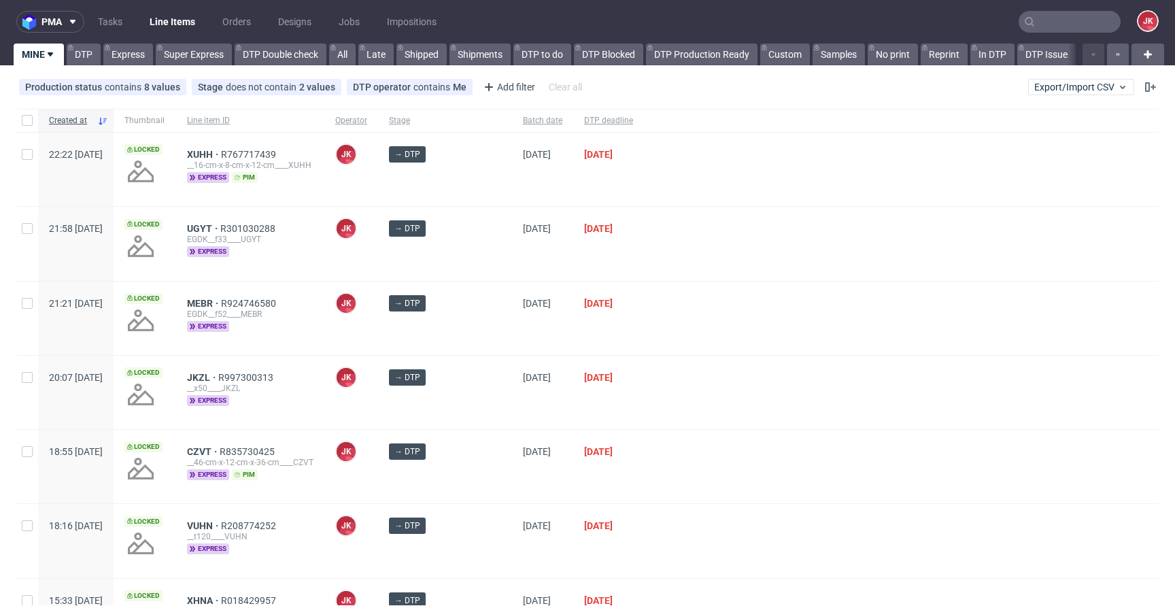
click at [479, 337] on div "→ DTP" at bounding box center [445, 318] width 134 height 73
click at [512, 331] on div "[DATE]" at bounding box center [542, 318] width 61 height 73
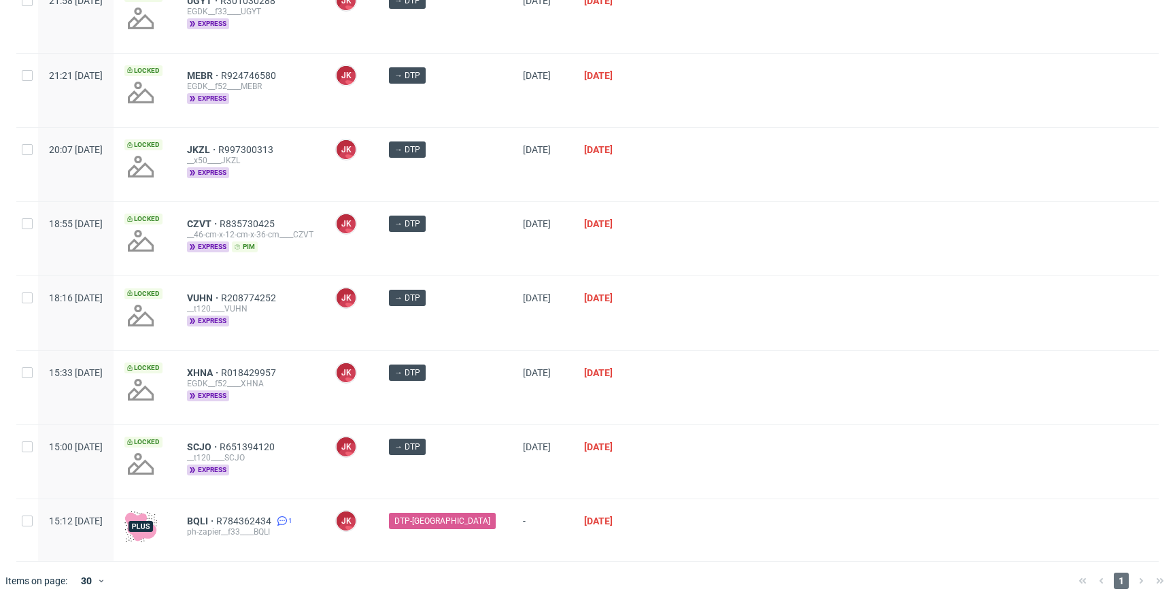
click at [621, 401] on div "[DATE]" at bounding box center [608, 387] width 71 height 73
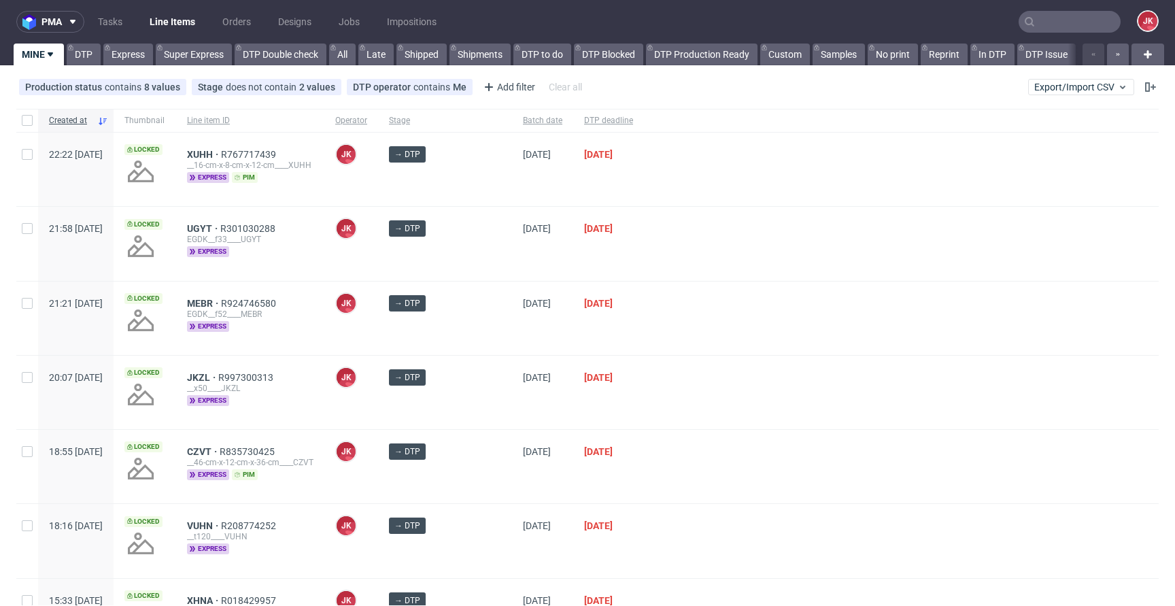
click at [696, 279] on div at bounding box center [901, 243] width 515 height 73
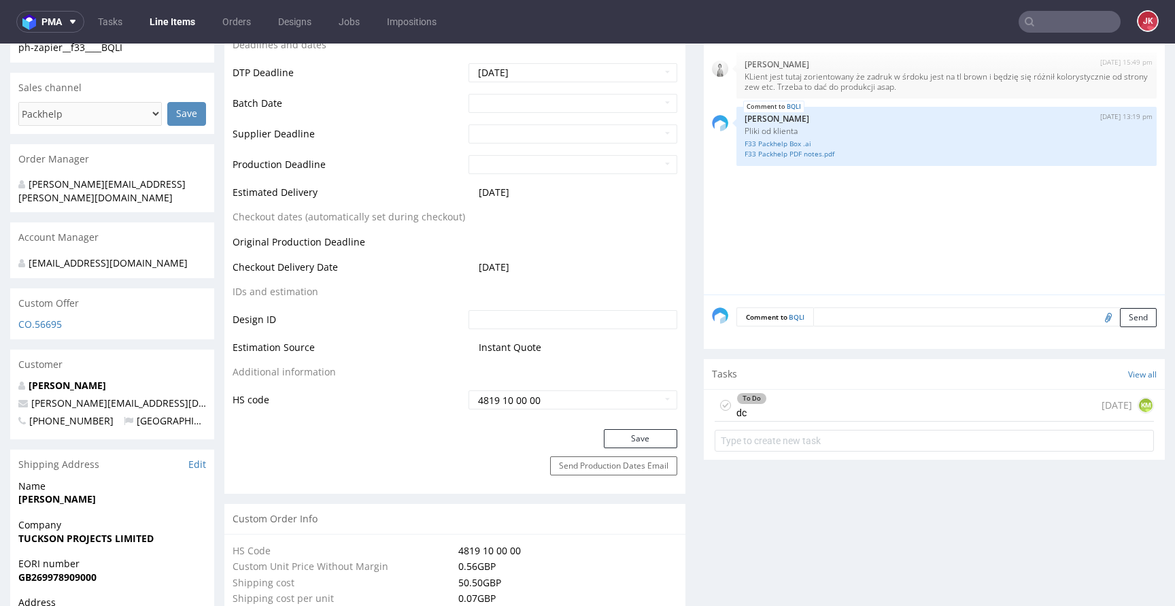
scroll to position [560, 0]
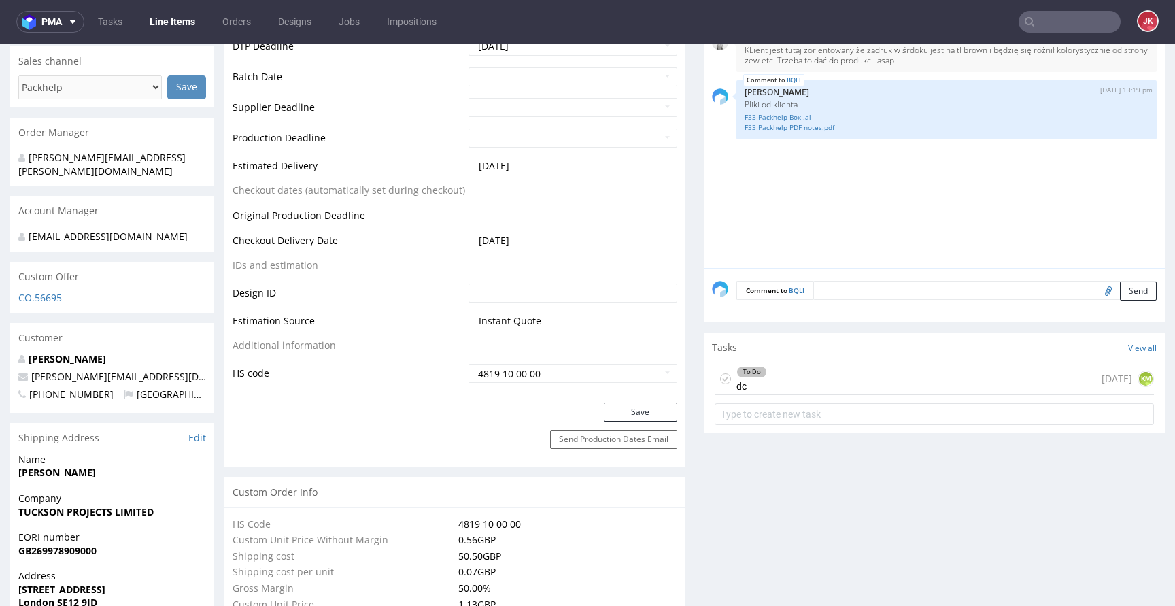
click at [748, 386] on div "To Do dc" at bounding box center [752, 378] width 31 height 31
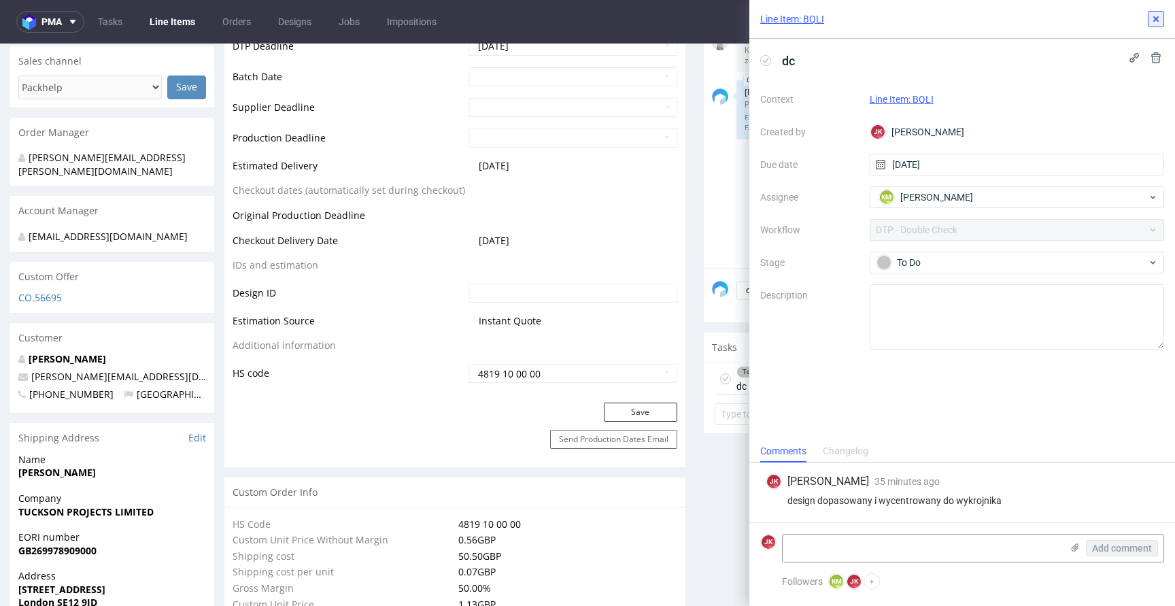
click at [1158, 22] on icon at bounding box center [1156, 19] width 11 height 11
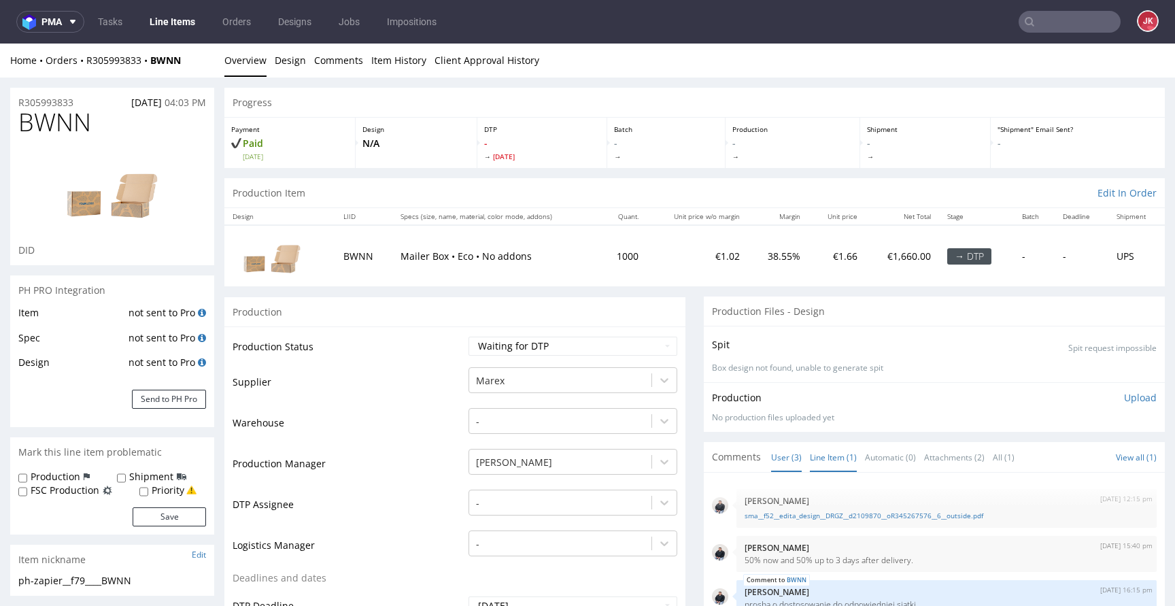
click at [827, 459] on link "Line Item (1)" at bounding box center [833, 457] width 47 height 29
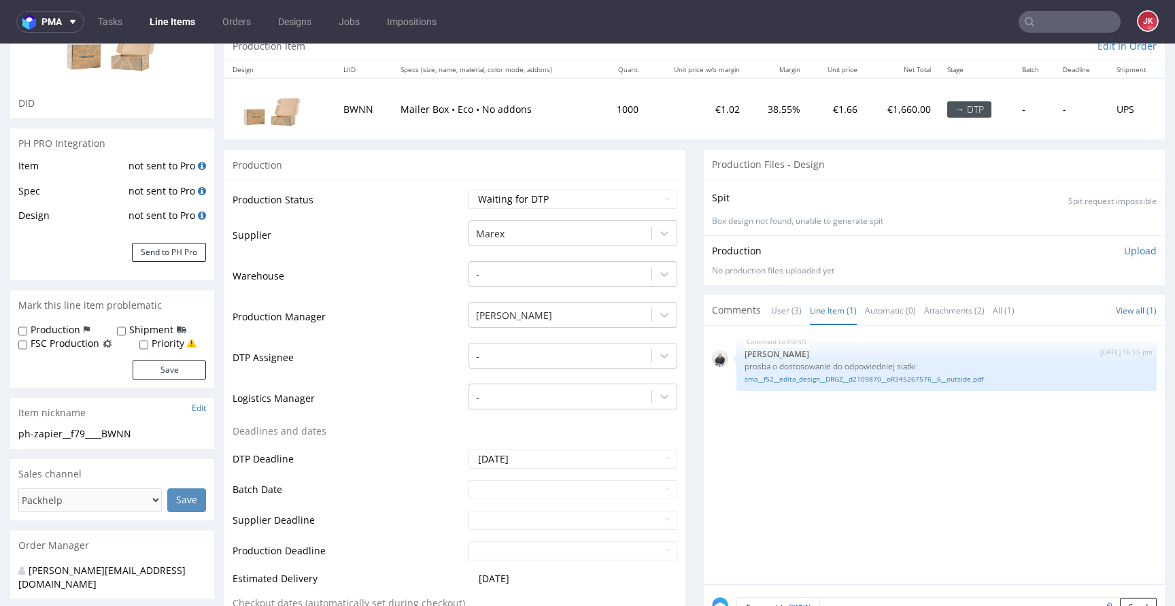
scroll to position [124, 0]
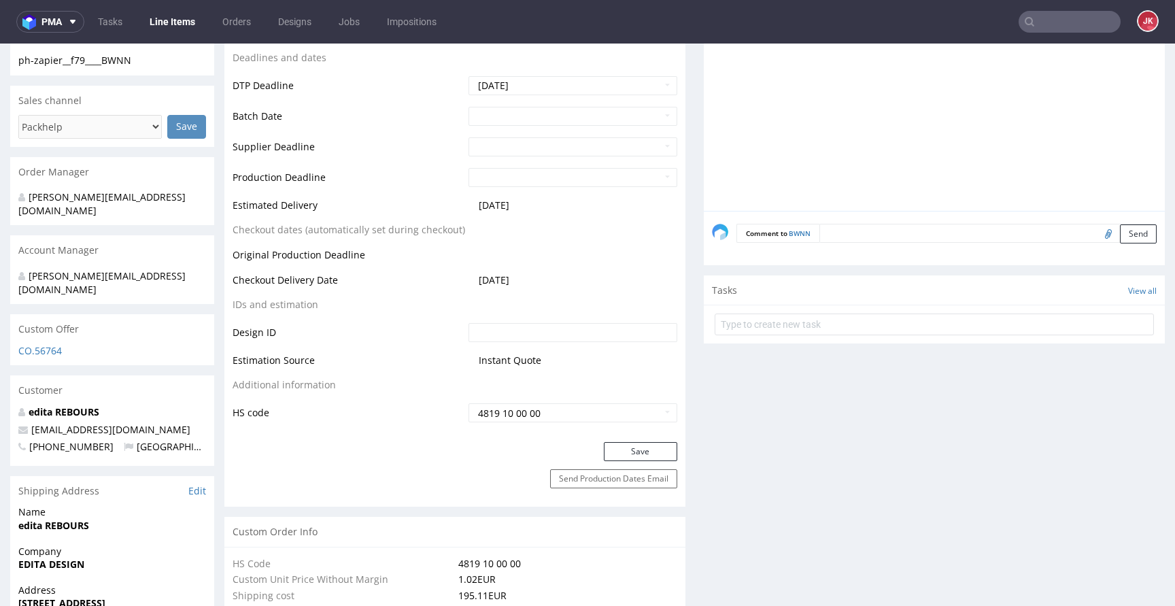
scroll to position [0, 0]
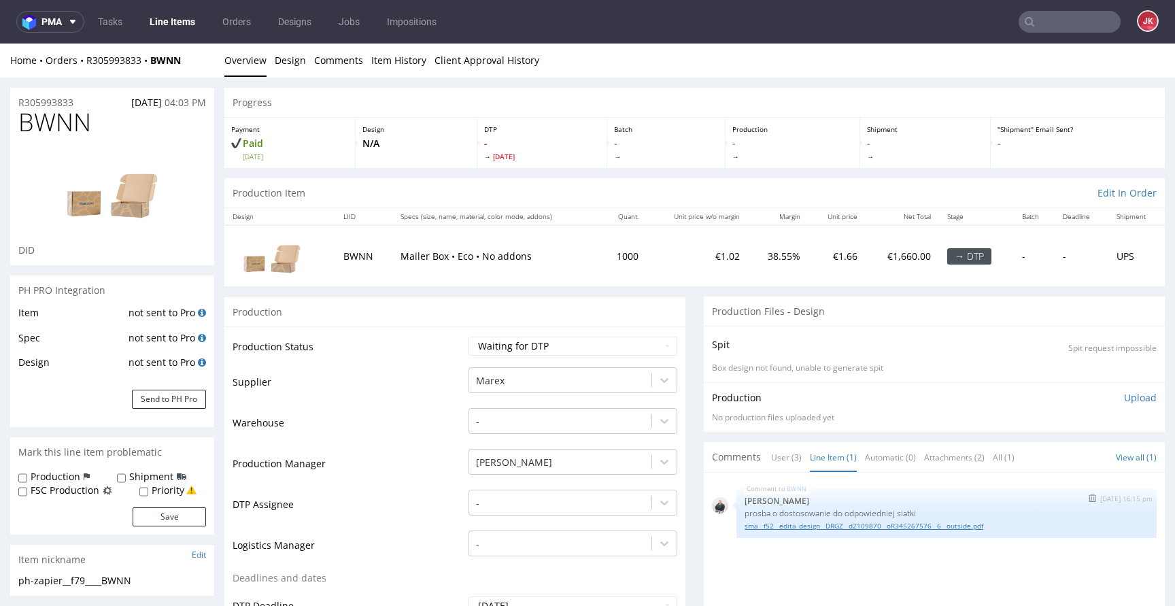
click at [792, 524] on link "sma__f52__edita_design__DRGZ__d2109870__oR345267576__6__outside.pdf" at bounding box center [947, 526] width 404 height 10
click at [481, 348] on select "Waiting for Artwork Waiting for Diecut Waiting for Mockup Waiting for DTP Waiti…" at bounding box center [573, 346] width 209 height 19
select select "dtp_in_process"
click at [469, 337] on select "Waiting for Artwork Waiting for Diecut Waiting for Mockup Waiting for DTP Waiti…" at bounding box center [573, 346] width 209 height 19
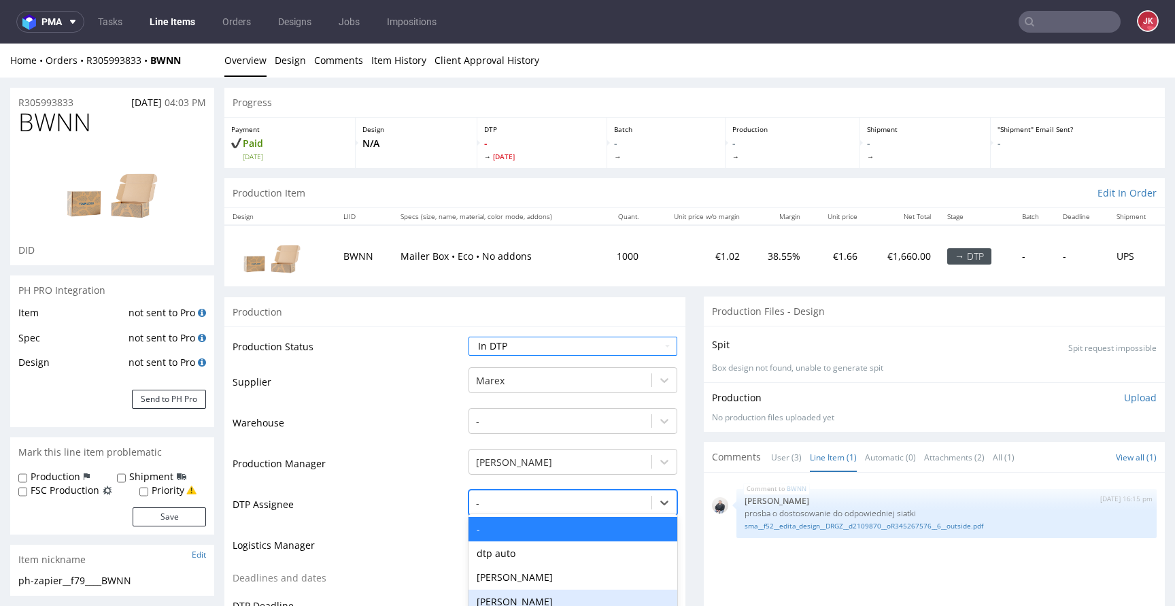
scroll to position [118, 0]
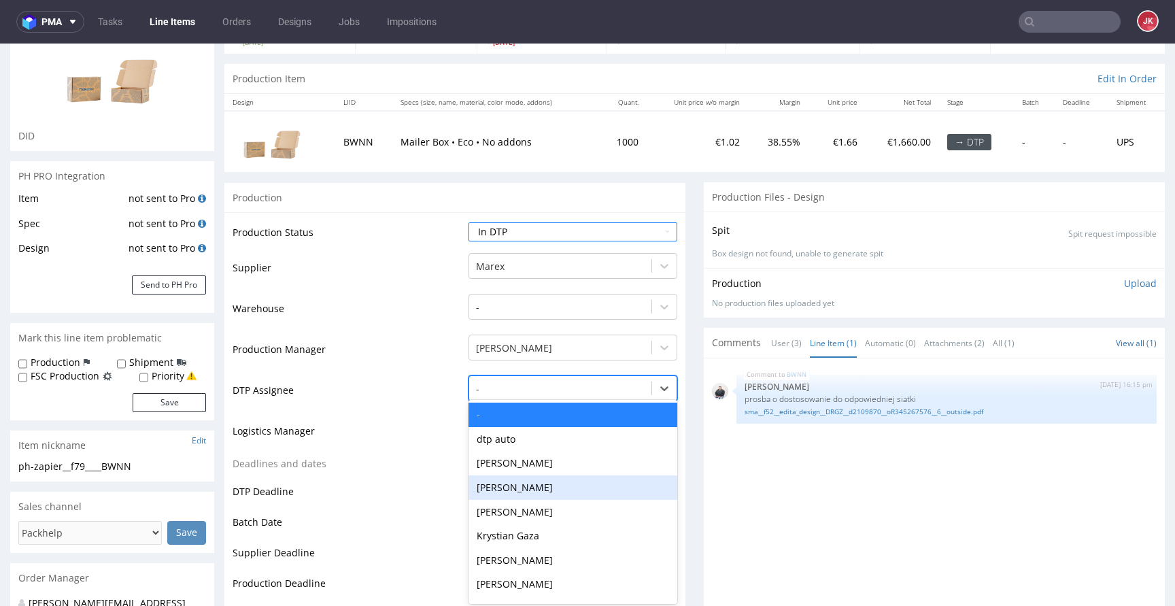
click at [554, 395] on div "Katarzyna Drabczyk, 4 of 31. 31 results available. Use Up and Down to choose op…" at bounding box center [573, 384] width 209 height 19
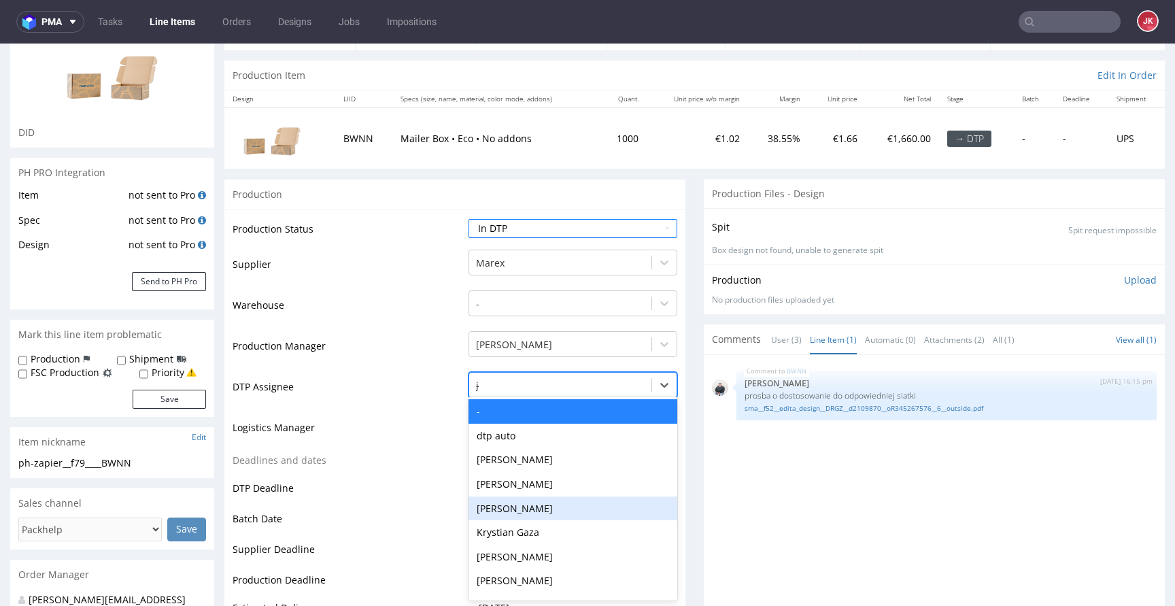
type input "jan"
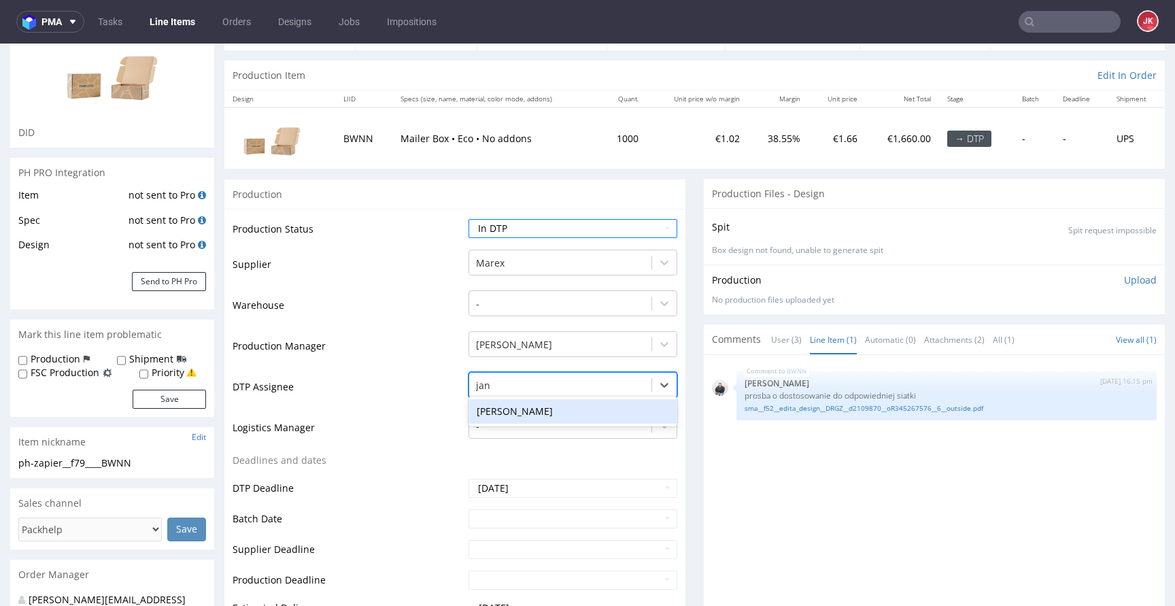
click at [569, 400] on div "[PERSON_NAME]" at bounding box center [573, 411] width 209 height 24
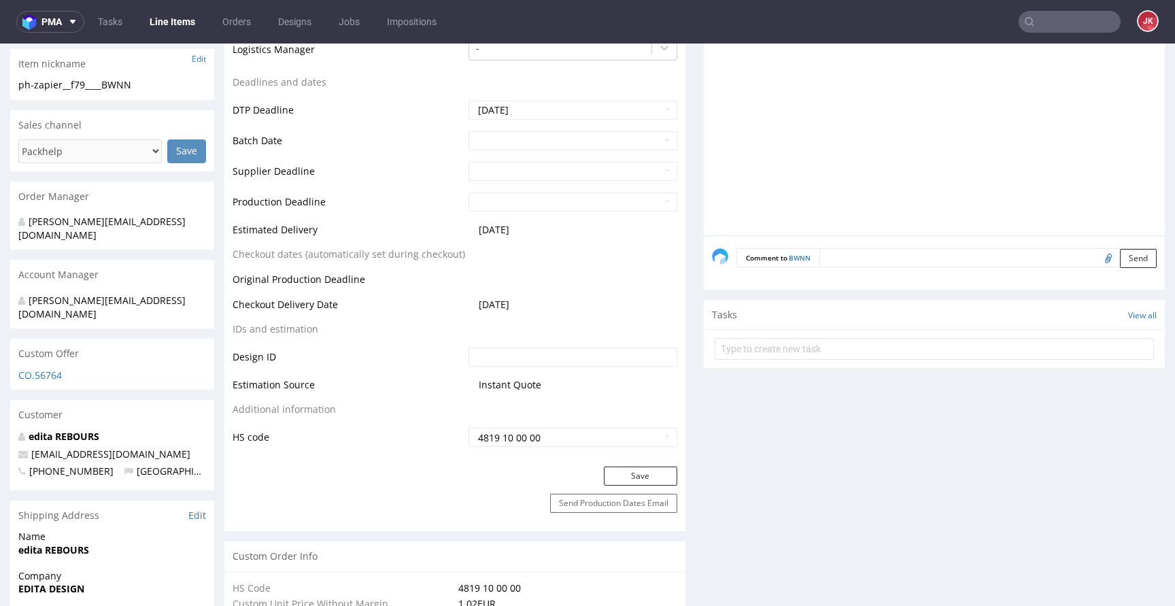
scroll to position [566, 0]
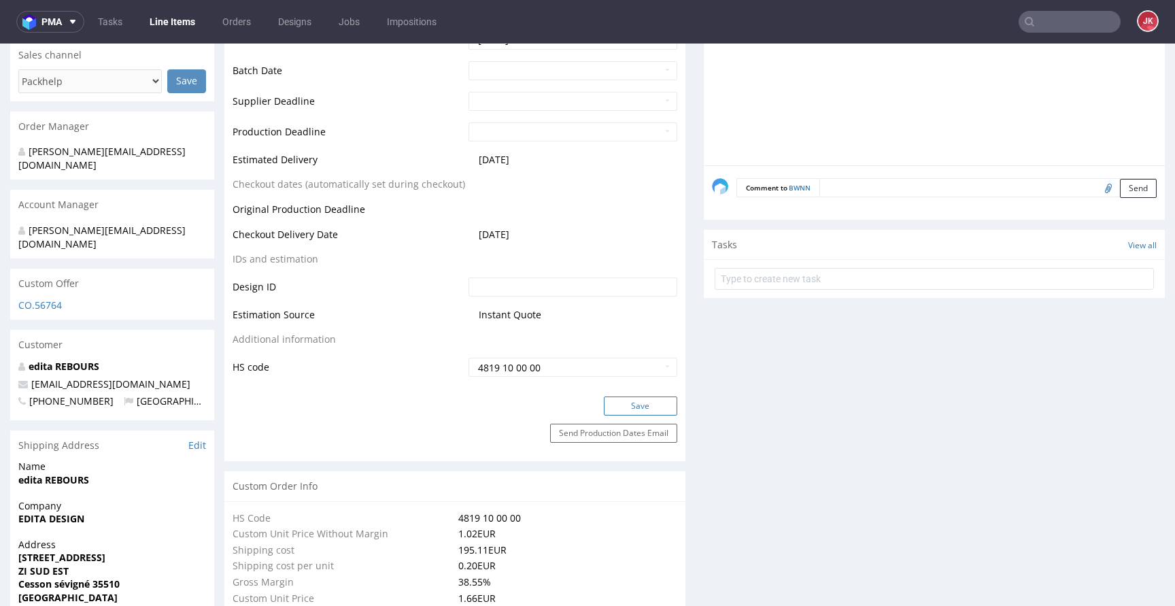
click at [605, 398] on button "Save" at bounding box center [640, 406] width 73 height 19
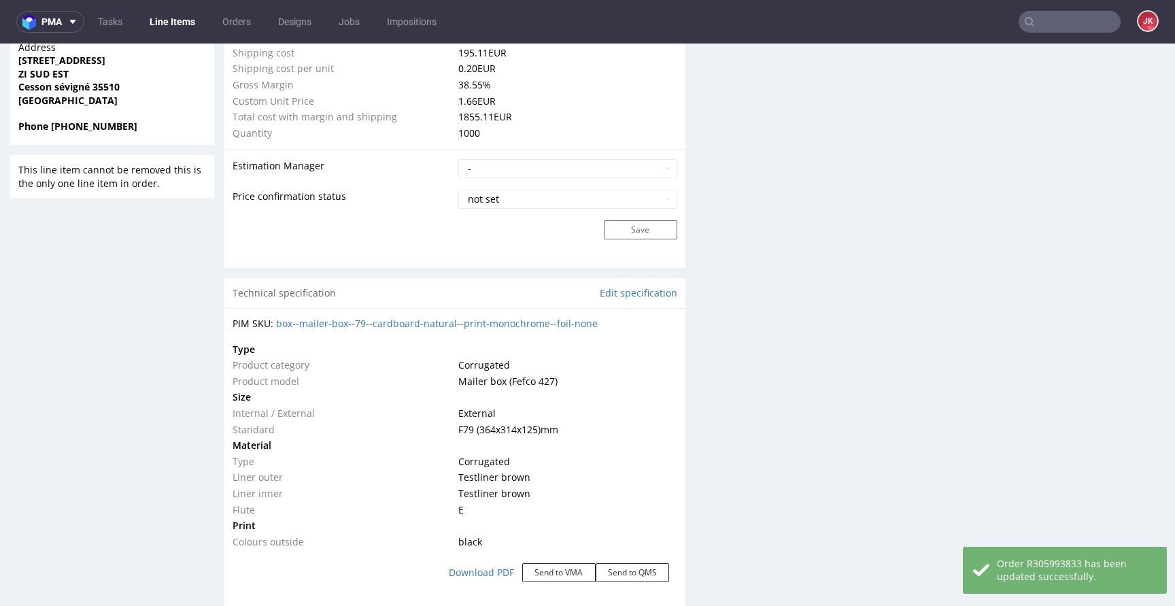
scroll to position [1168, 0]
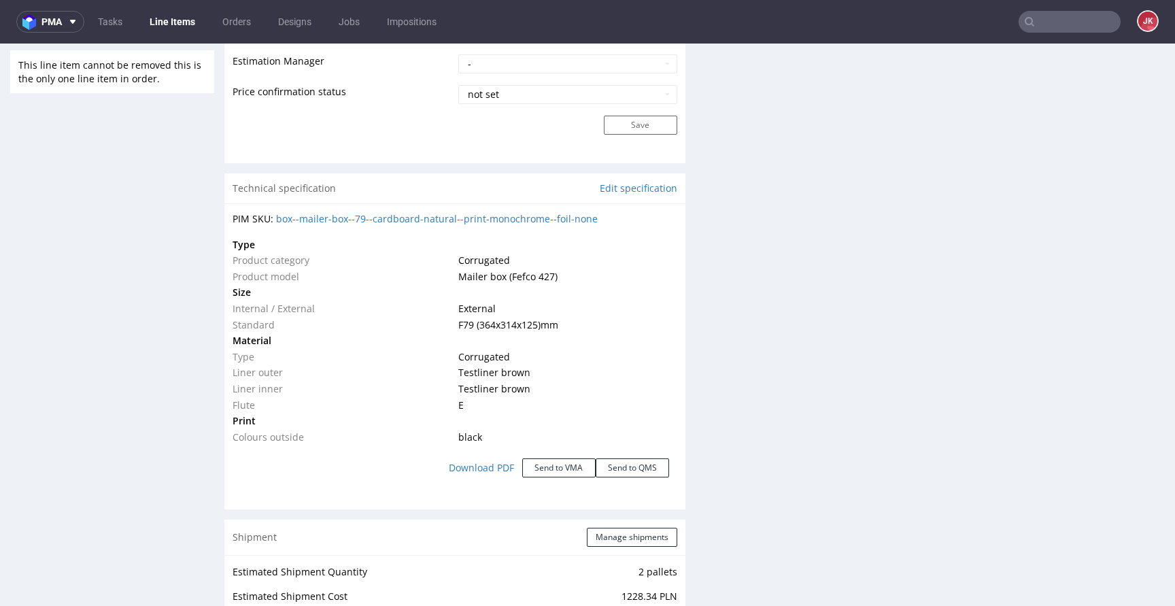
click at [683, 354] on div "Progress Payment Paid Wed 10 Sep Design N/A DTP In DTP Thu 11 Sep Batch - Produ…" at bounding box center [694, 258] width 941 height 2677
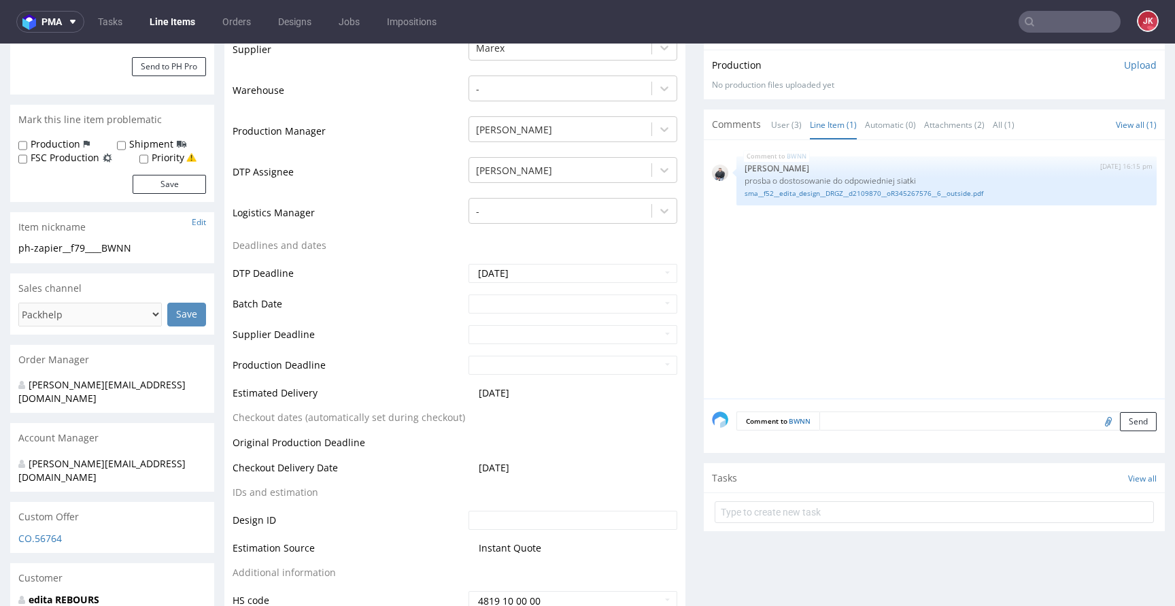
scroll to position [0, 0]
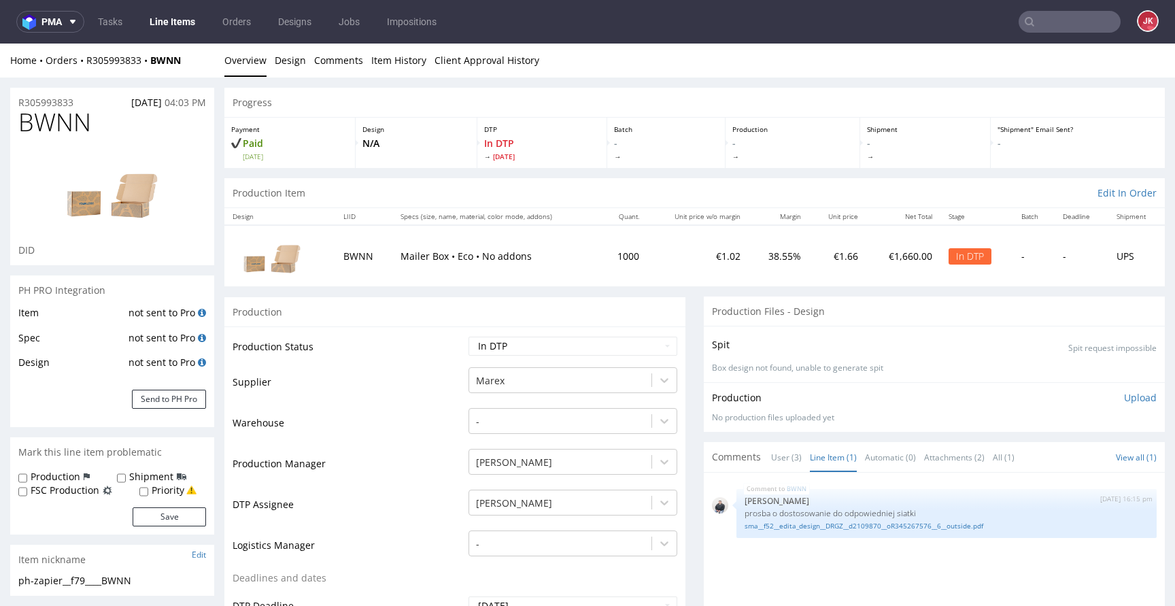
click at [49, 124] on span "BWNN" at bounding box center [54, 122] width 73 height 27
copy span "BWNN"
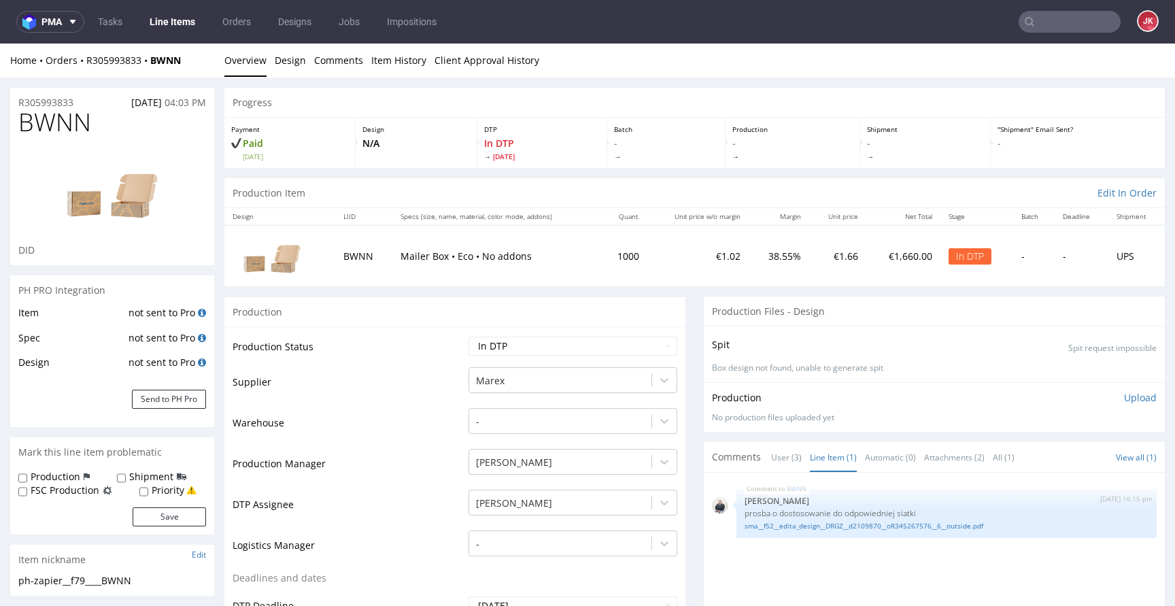
click at [322, 386] on td "Supplier" at bounding box center [349, 386] width 233 height 41
drag, startPoint x: 100, startPoint y: 583, endPoint x: 0, endPoint y: 585, distance: 100.0
copy div "ph-zapier__f79____BWNN"
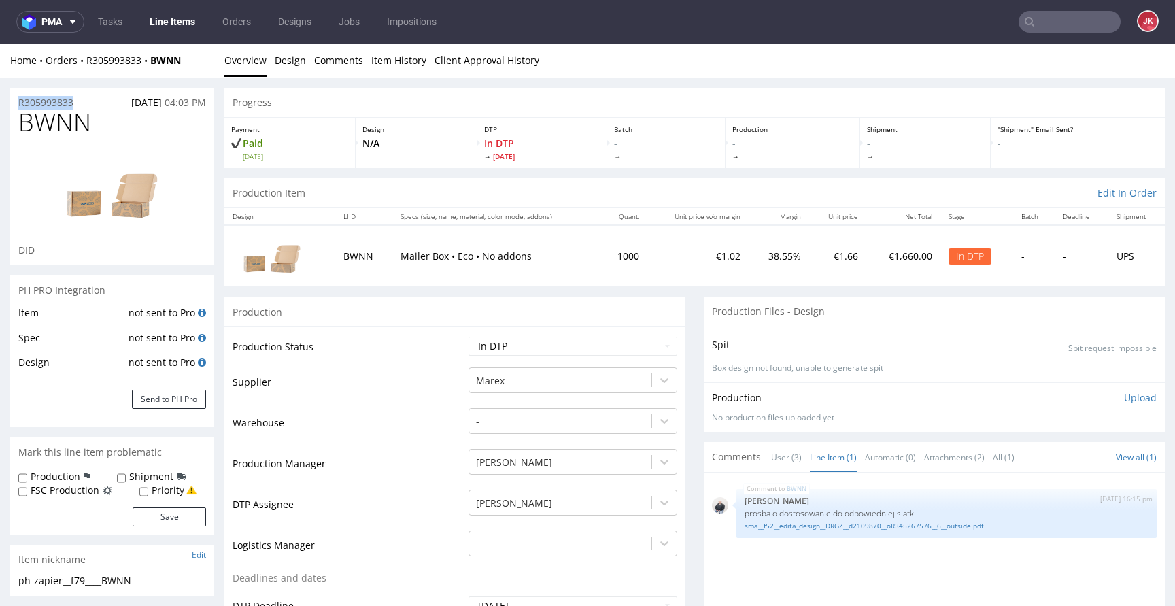
copy p "R305993833"
drag, startPoint x: 975, startPoint y: 373, endPoint x: 1084, endPoint y: 387, distance: 109.0
click at [975, 373] on p "Box design not found, unable to generate spit" at bounding box center [934, 369] width 445 height 12
click at [1100, 395] on div "Production Upload" at bounding box center [934, 398] width 445 height 14
click at [1124, 396] on p "Upload" at bounding box center [1140, 398] width 33 height 14
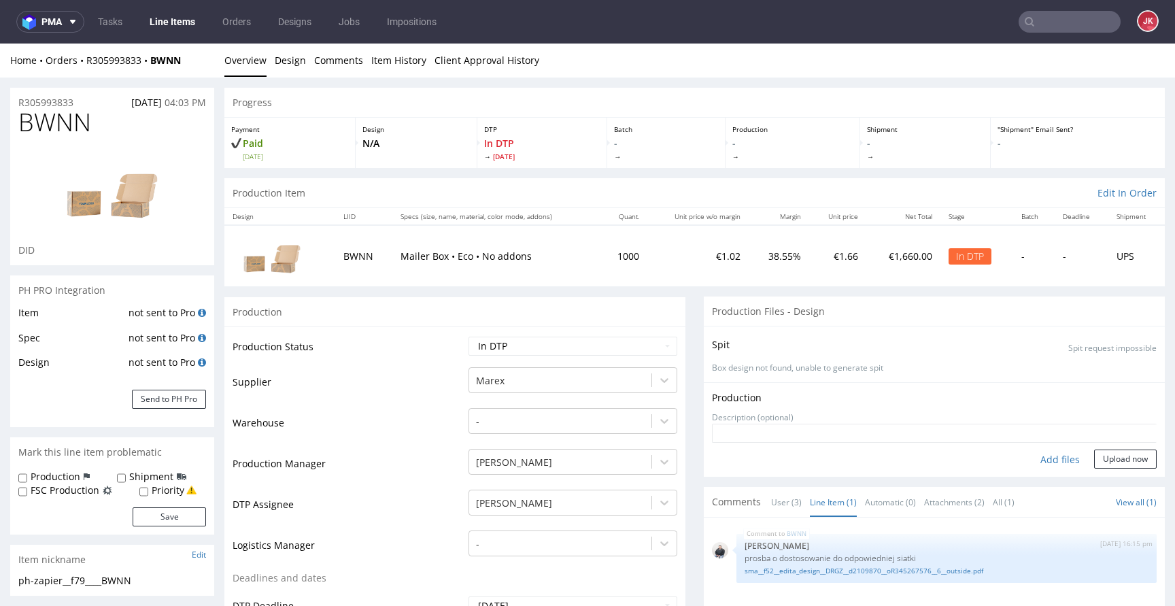
click at [1026, 463] on div "Add files" at bounding box center [1060, 460] width 68 height 20
type input "C:\fakepath\ph-zapier__f79____BWNN__d0__oR305993833__5__outside.pdf"
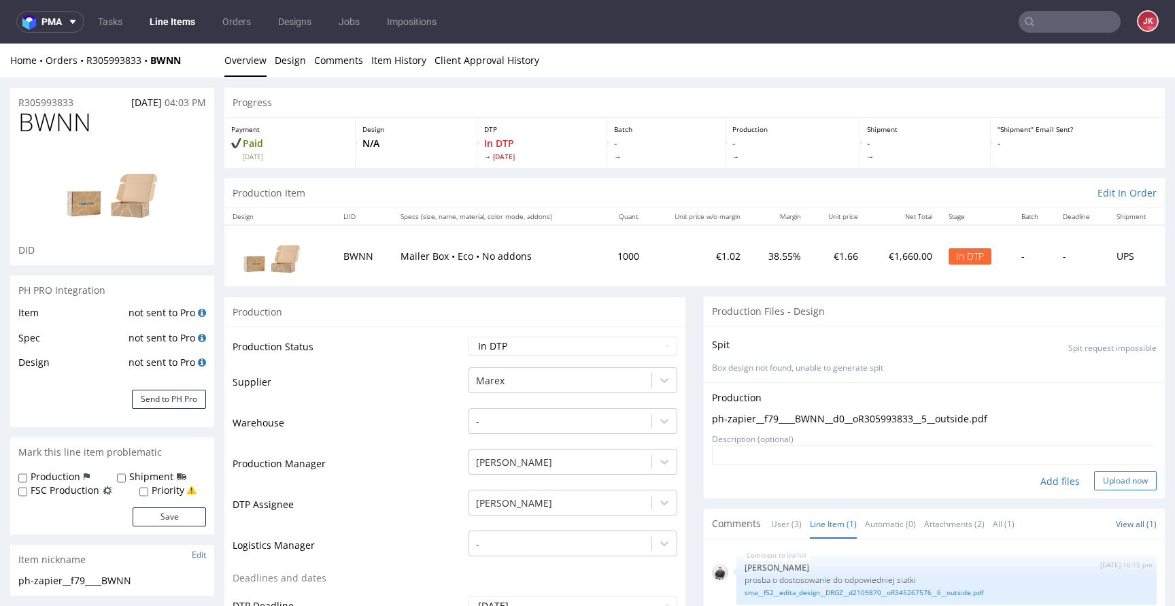
click at [1094, 485] on button "Upload now" at bounding box center [1125, 480] width 63 height 19
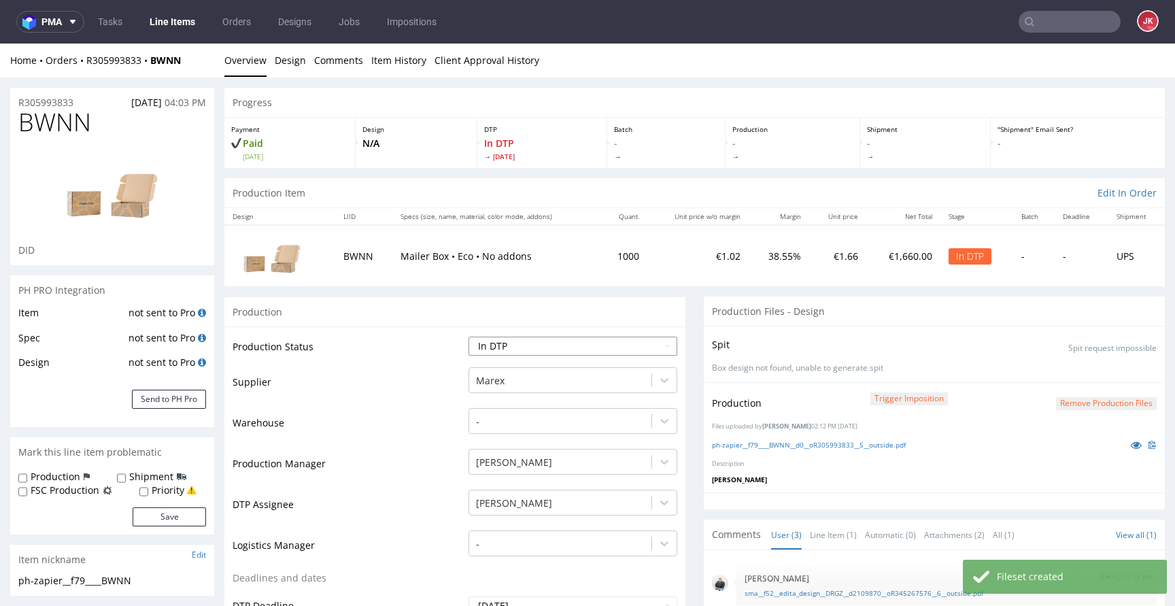
click at [584, 351] on select "Waiting for Artwork Waiting for Diecut Waiting for Mockup Waiting for DTP Waiti…" at bounding box center [573, 346] width 209 height 19
select select "dtp_production_ready"
click at [469, 337] on select "Waiting for Artwork Waiting for Diecut Waiting for Mockup Waiting for DTP Waiti…" at bounding box center [573, 346] width 209 height 19
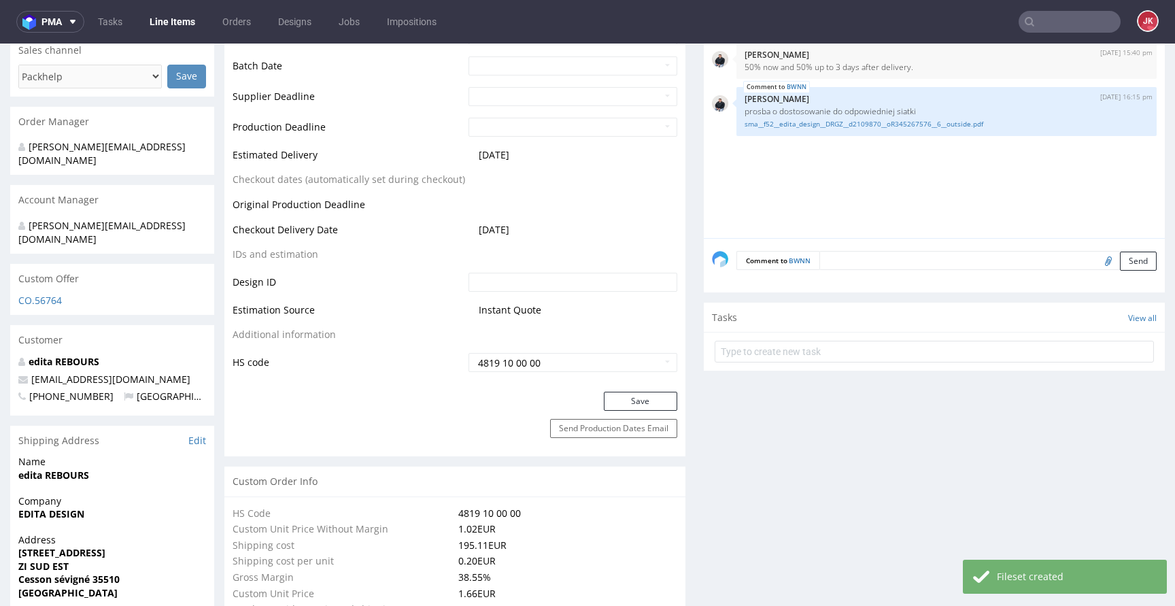
scroll to position [653, 0]
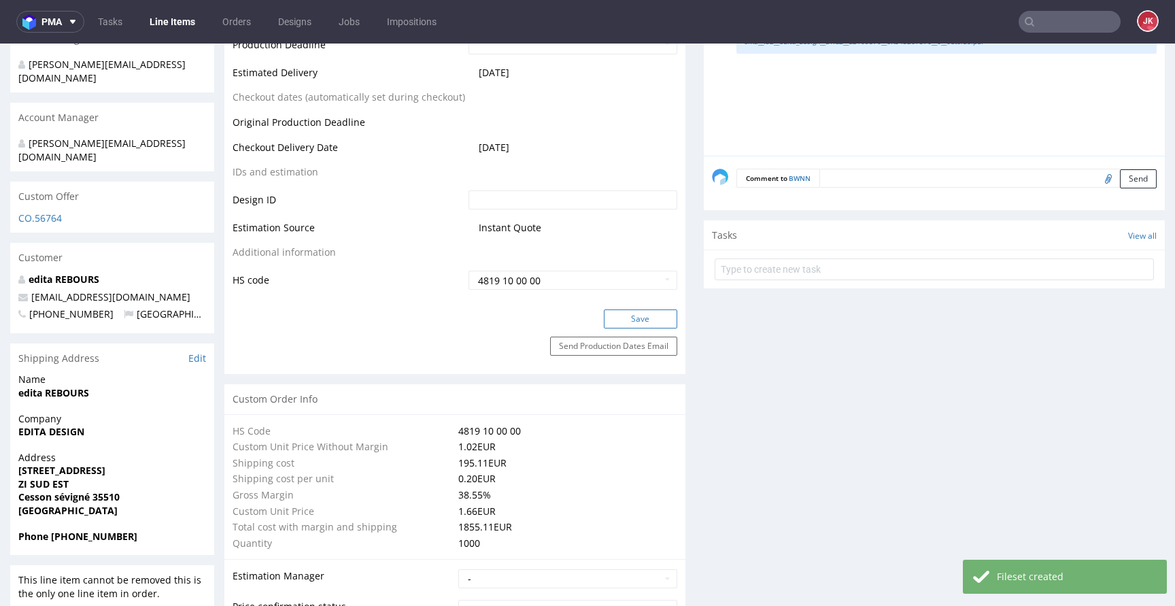
click at [635, 318] on button "Save" at bounding box center [640, 318] width 73 height 19
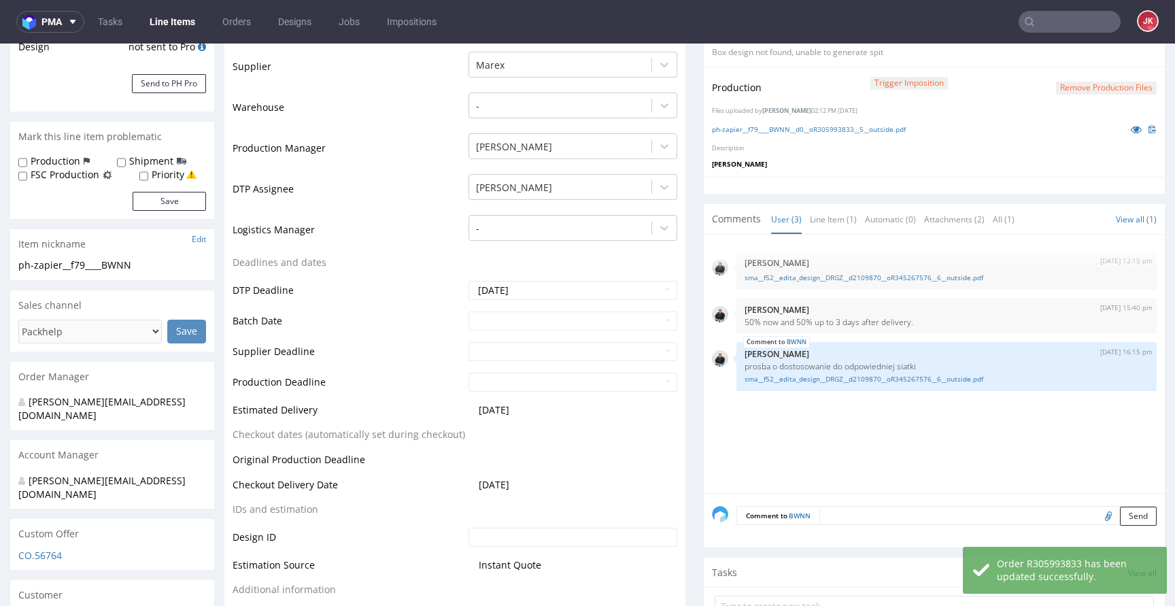
scroll to position [594, 0]
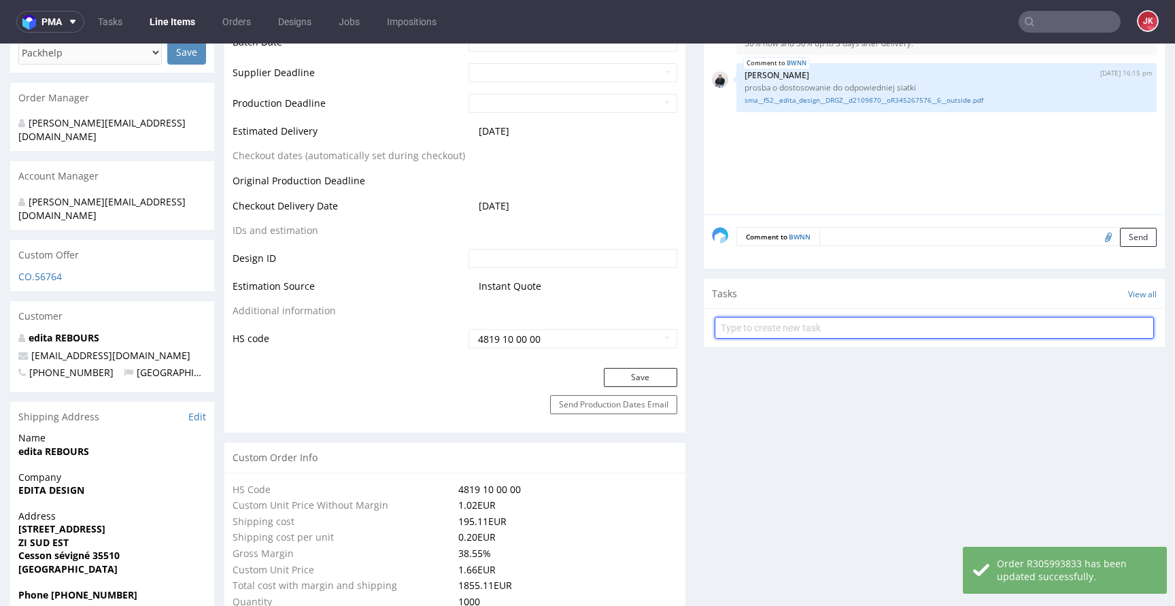
click at [750, 326] on input "text" at bounding box center [934, 328] width 439 height 22
type input "dc"
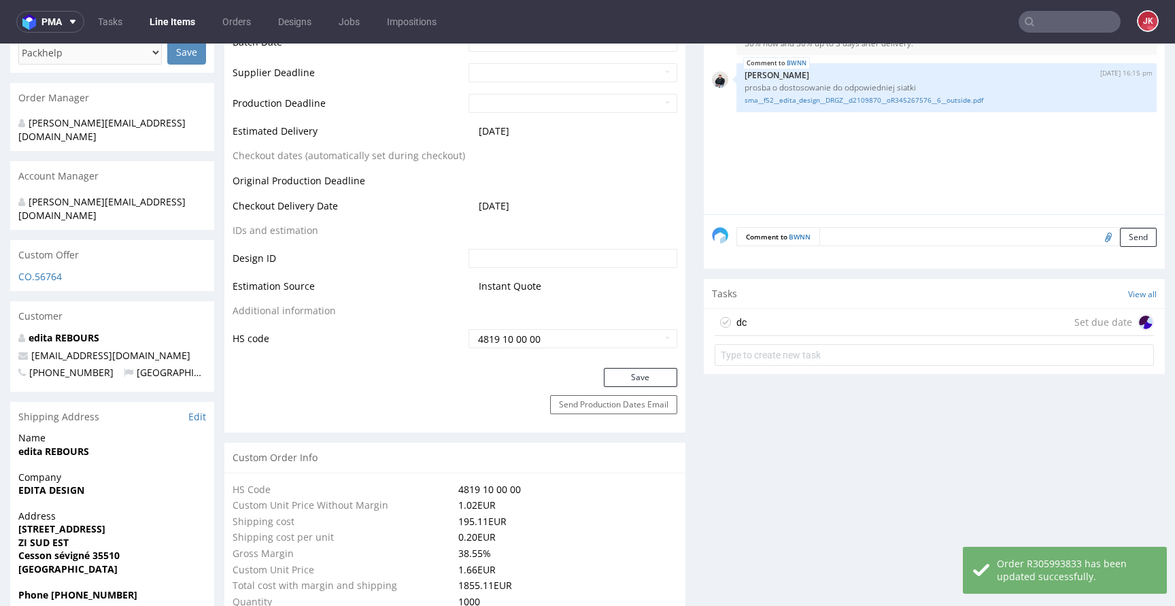
click at [753, 326] on div "dc Set due date" at bounding box center [934, 322] width 439 height 27
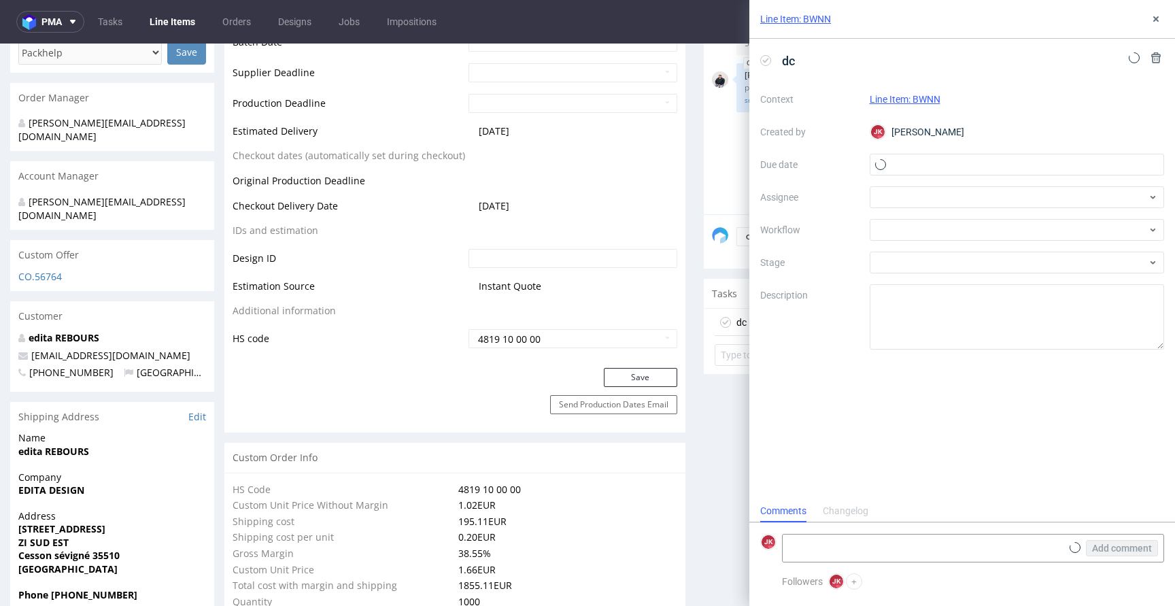
scroll to position [11, 0]
click at [943, 165] on input "text" at bounding box center [1017, 165] width 295 height 22
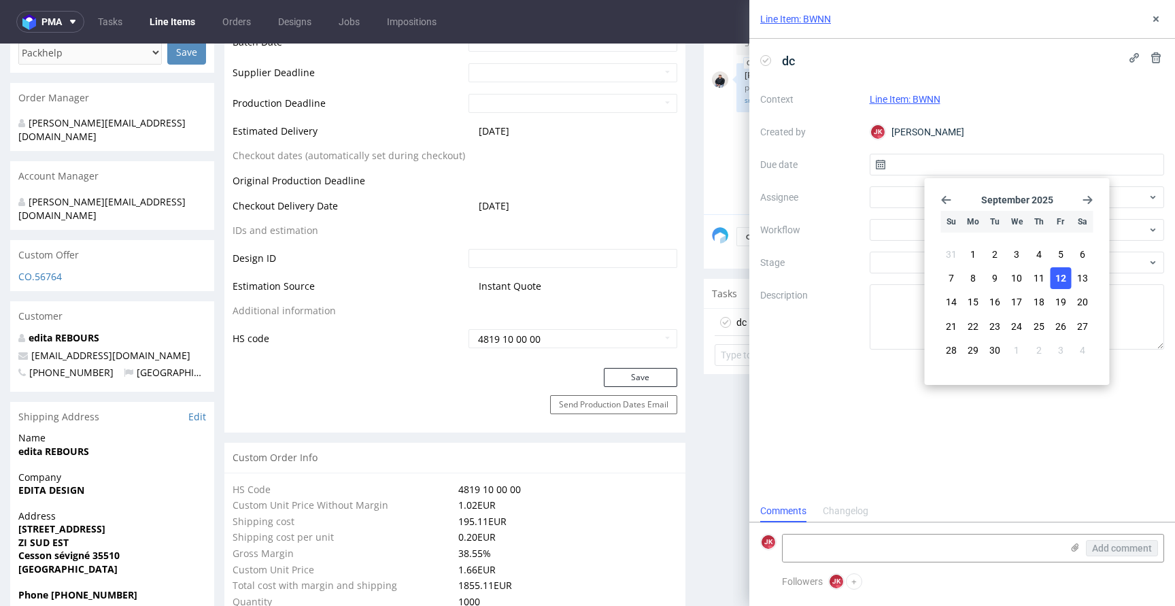
click at [1064, 280] on span "12" at bounding box center [1061, 278] width 11 height 14
type input "[DATE]"
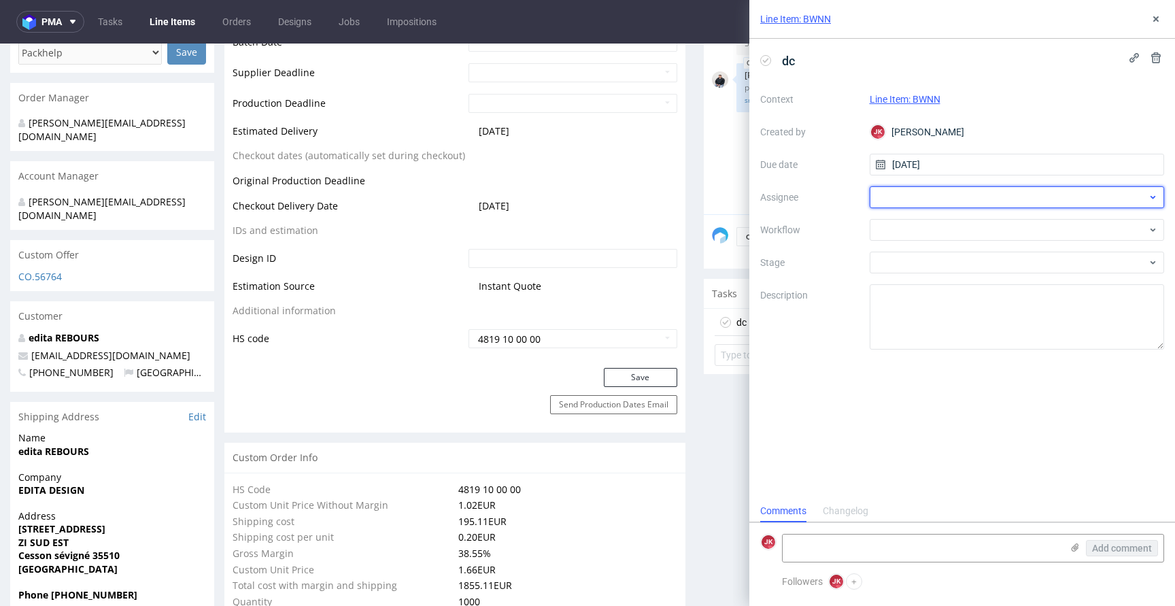
click at [943, 201] on div at bounding box center [1017, 197] width 295 height 22
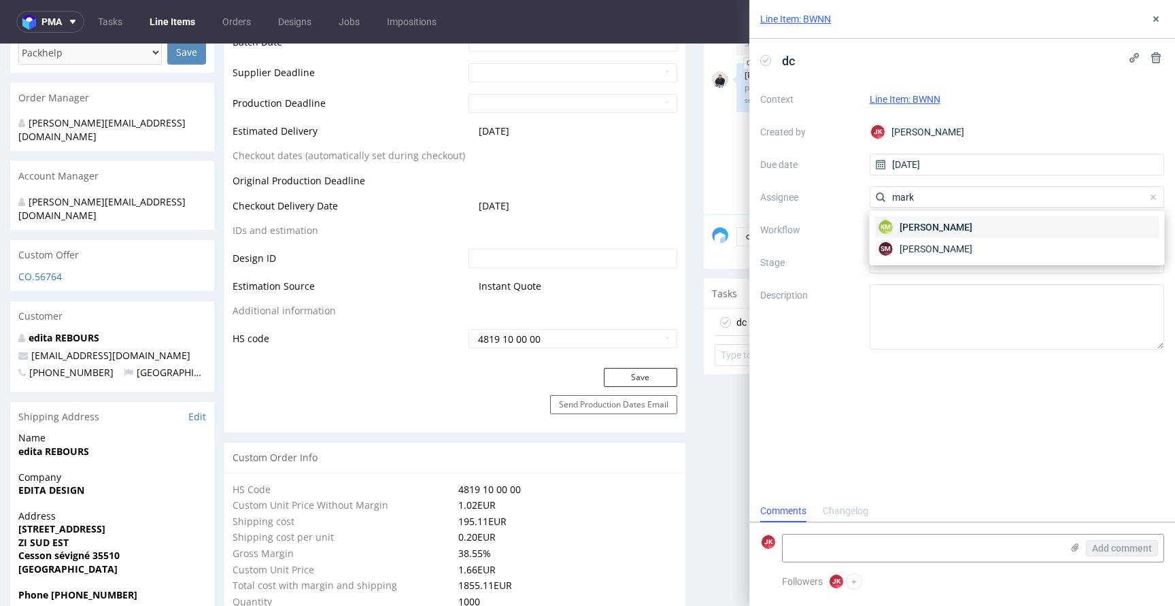
type input "mark"
click at [932, 236] on div "KM Karol Markowski" at bounding box center [1017, 227] width 284 height 22
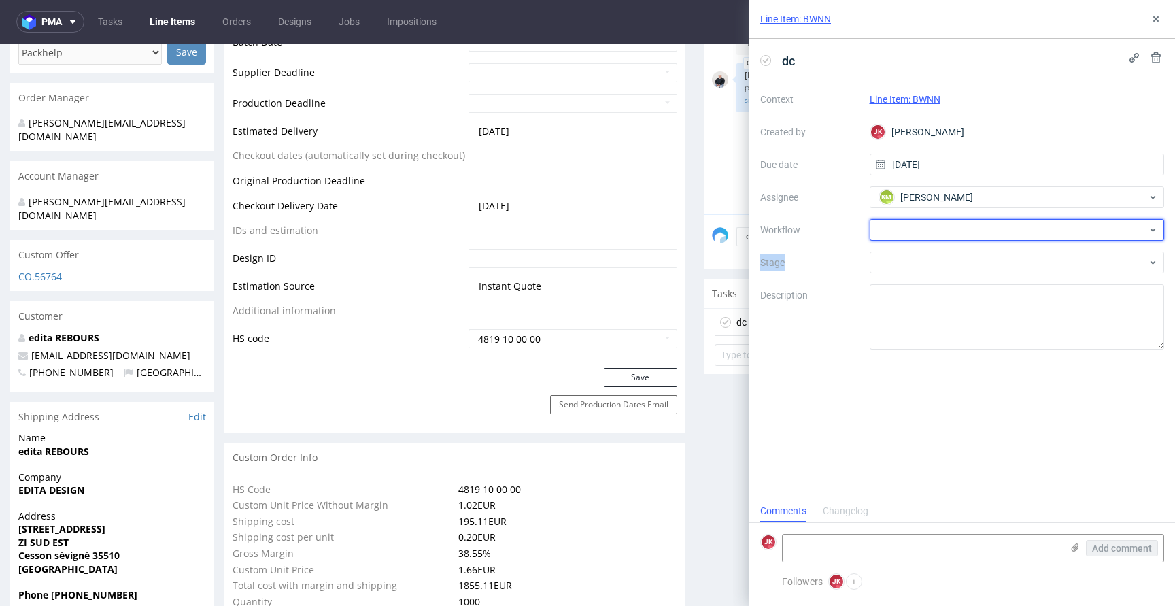
click at [932, 236] on div at bounding box center [1017, 230] width 295 height 22
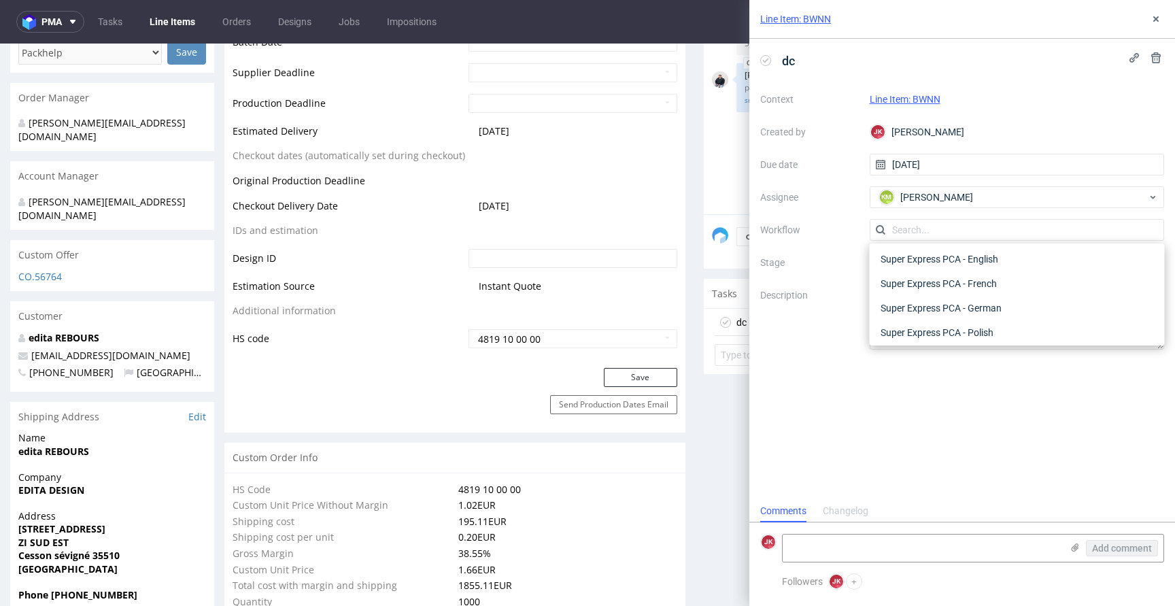
scroll to position [0, 0]
click at [939, 282] on div "DTP - Double Check" at bounding box center [1017, 279] width 284 height 24
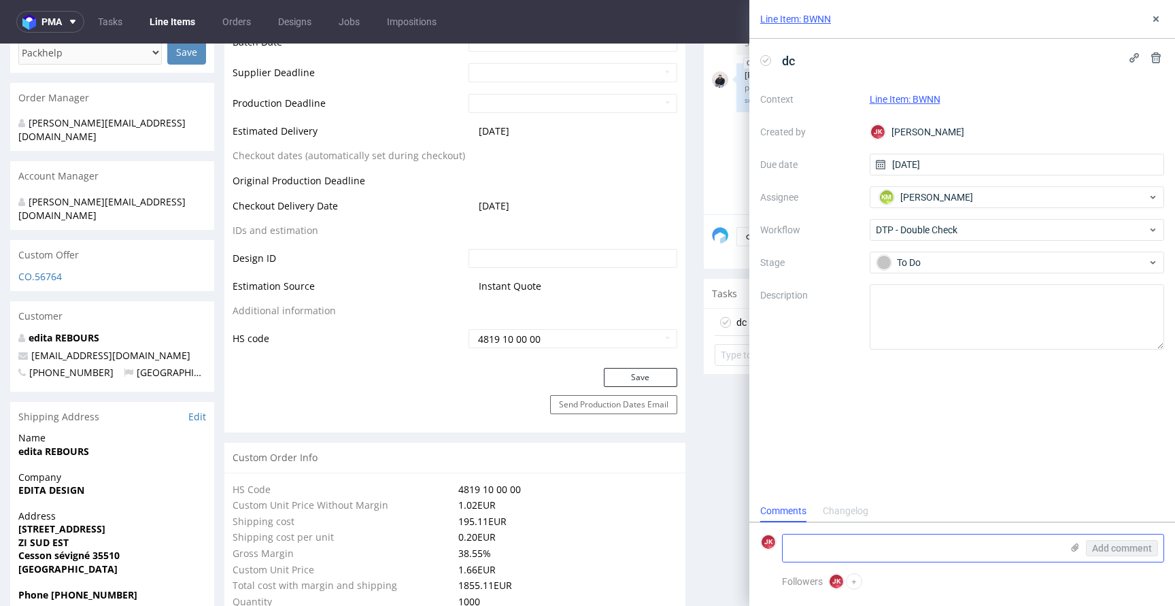
click at [920, 560] on textarea at bounding box center [922, 548] width 279 height 27
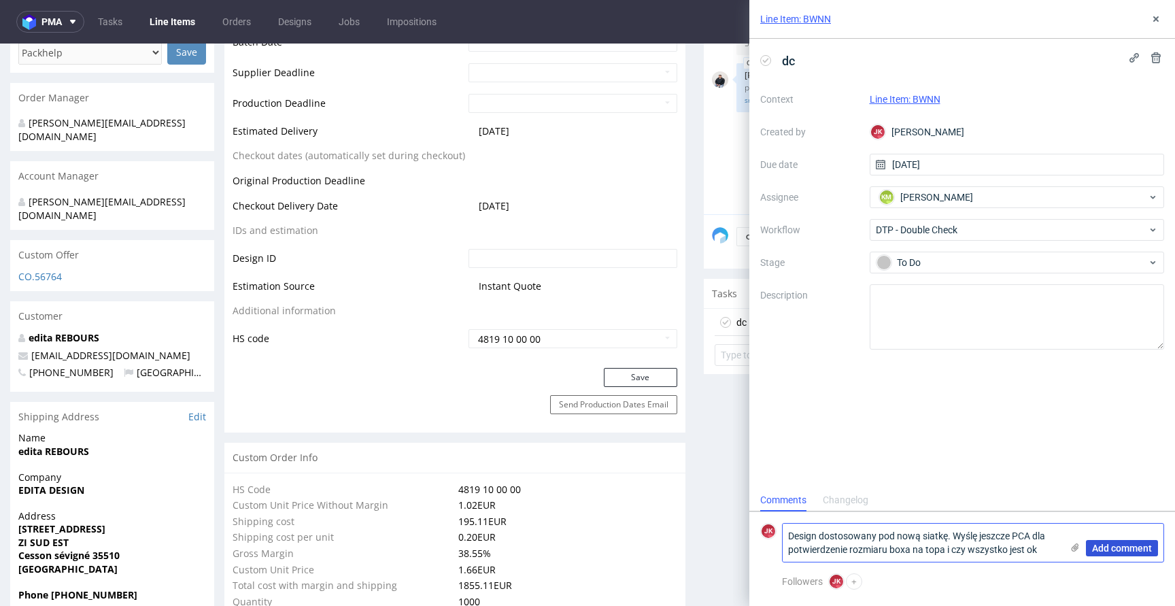
type textarea "Design dostosowany pod nową siatkę. Wyślę jeszcze PCA dla potwierdzenie rozmiar…"
click at [1111, 550] on span "Add comment" at bounding box center [1122, 548] width 60 height 10
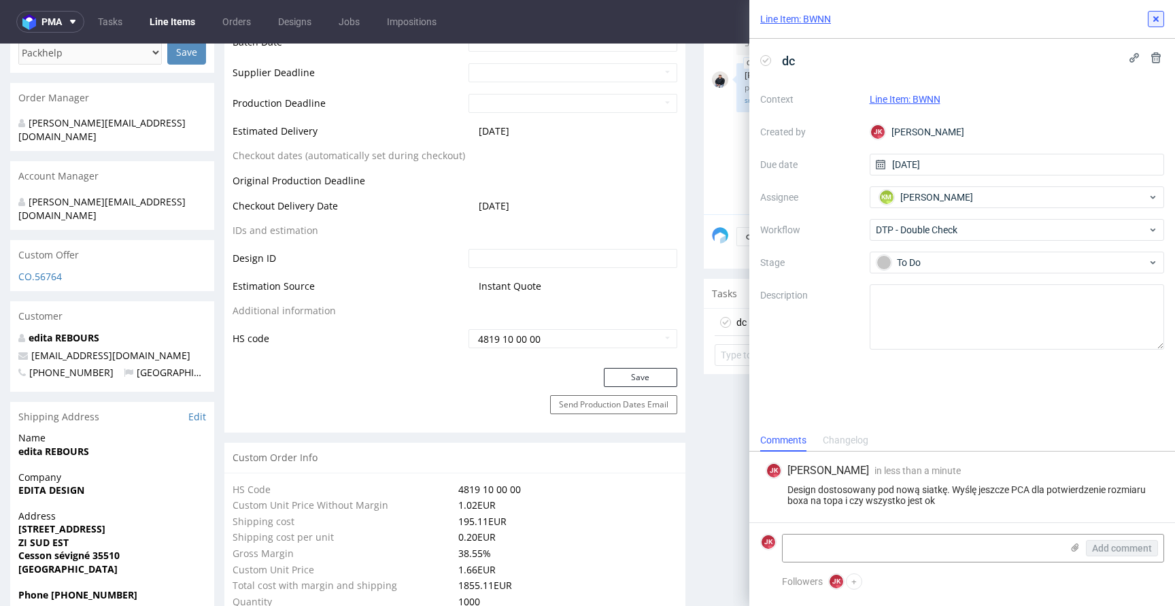
click at [1162, 21] on button at bounding box center [1156, 19] width 16 height 16
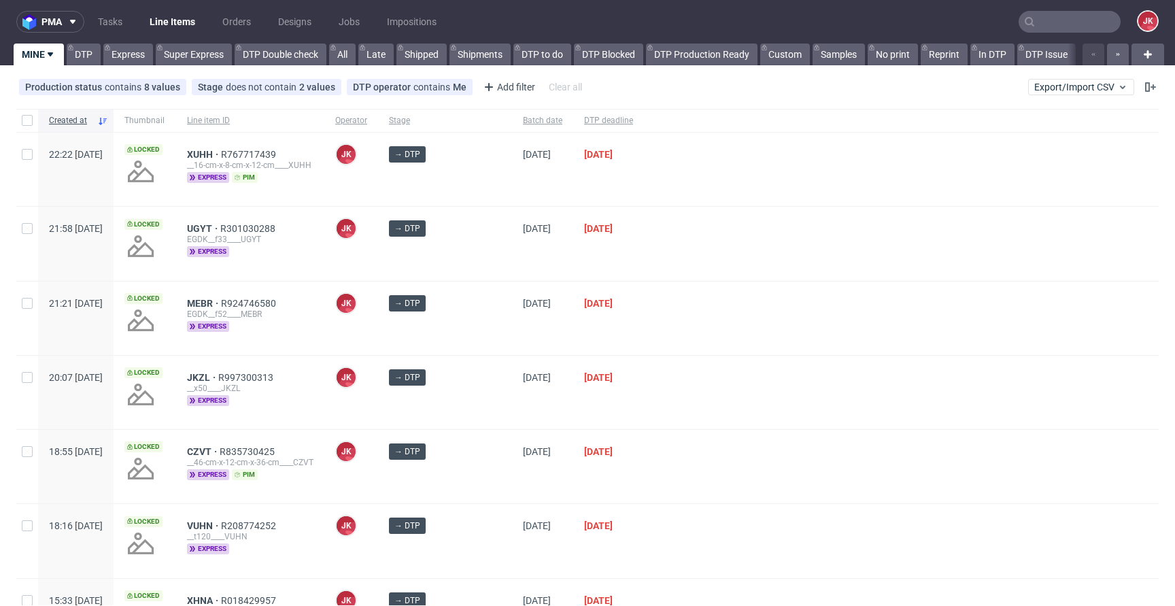
click at [476, 248] on div "→ DTP" at bounding box center [445, 243] width 134 height 73
click at [482, 414] on div "→ DTP" at bounding box center [445, 392] width 134 height 73
click at [482, 395] on div "→ DTP" at bounding box center [445, 392] width 134 height 73
click at [657, 354] on div at bounding box center [901, 318] width 515 height 73
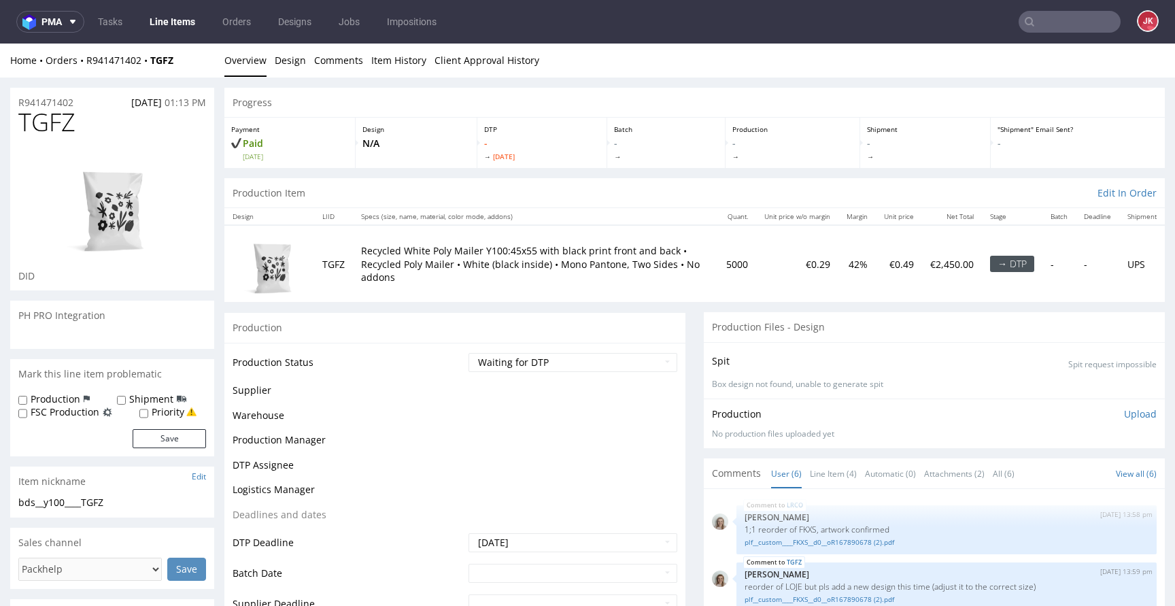
scroll to position [49, 0]
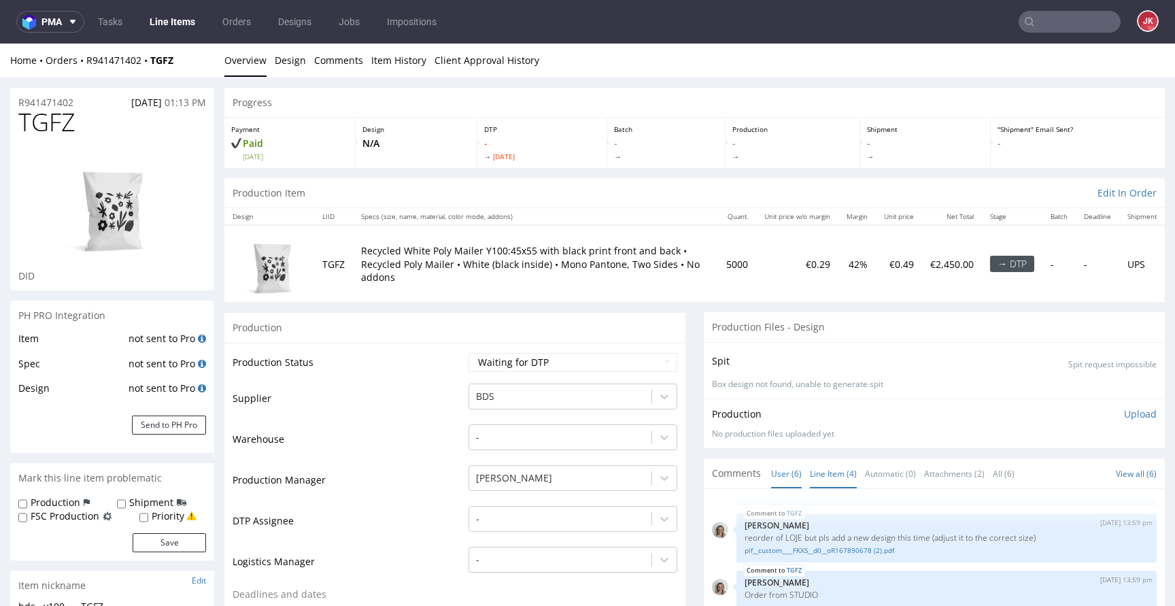
click at [811, 472] on link "Line Item (4)" at bounding box center [833, 473] width 47 height 29
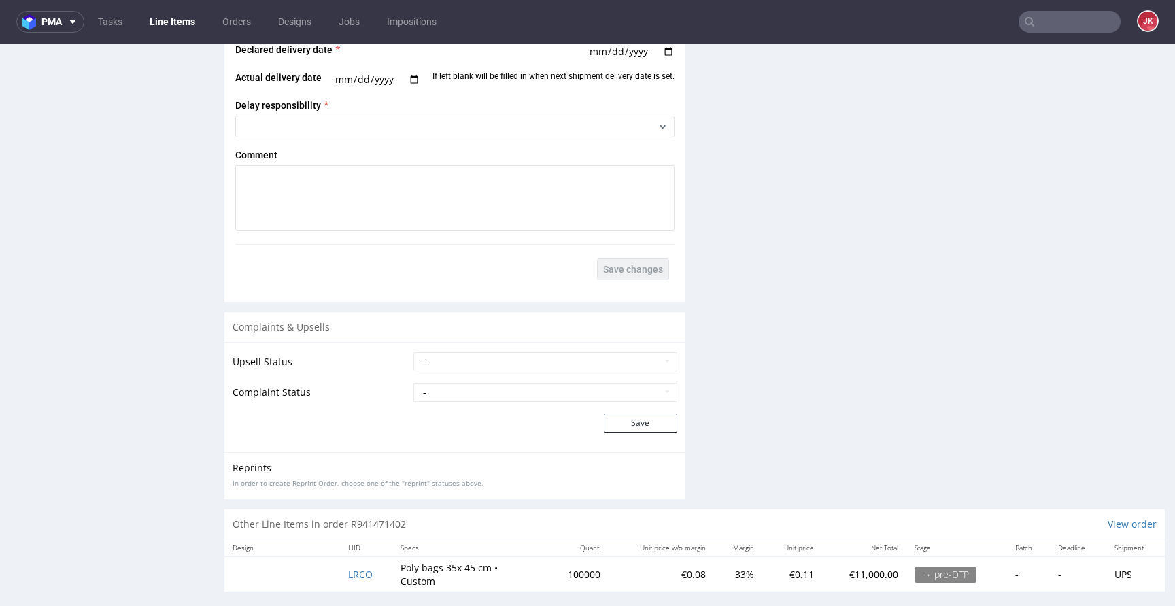
scroll to position [2299, 0]
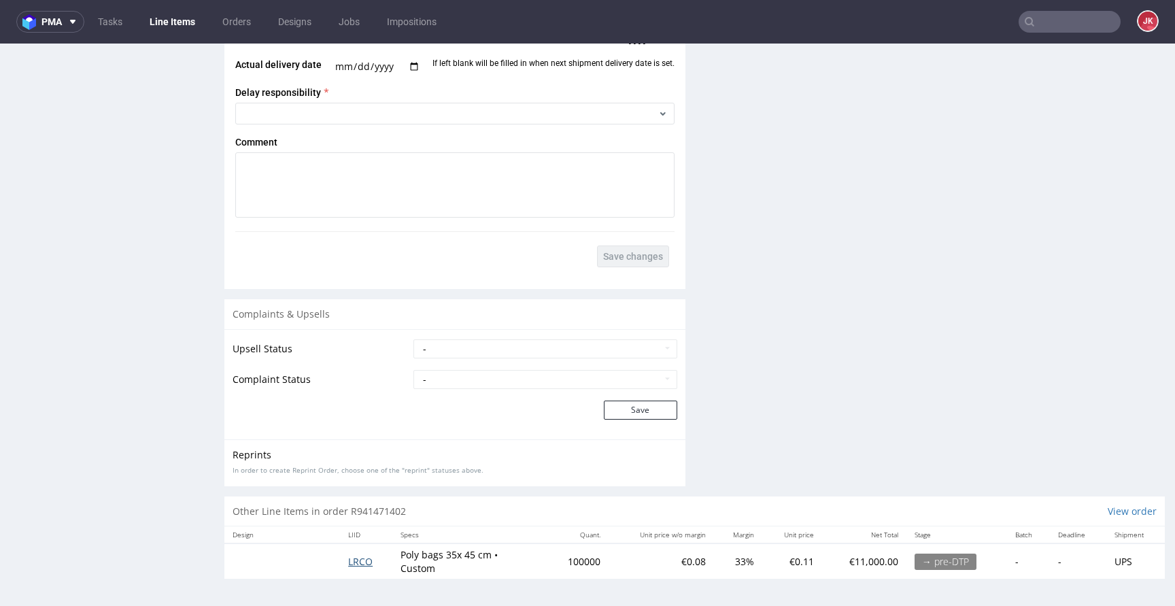
click at [365, 562] on span "LRCO" at bounding box center [360, 561] width 24 height 13
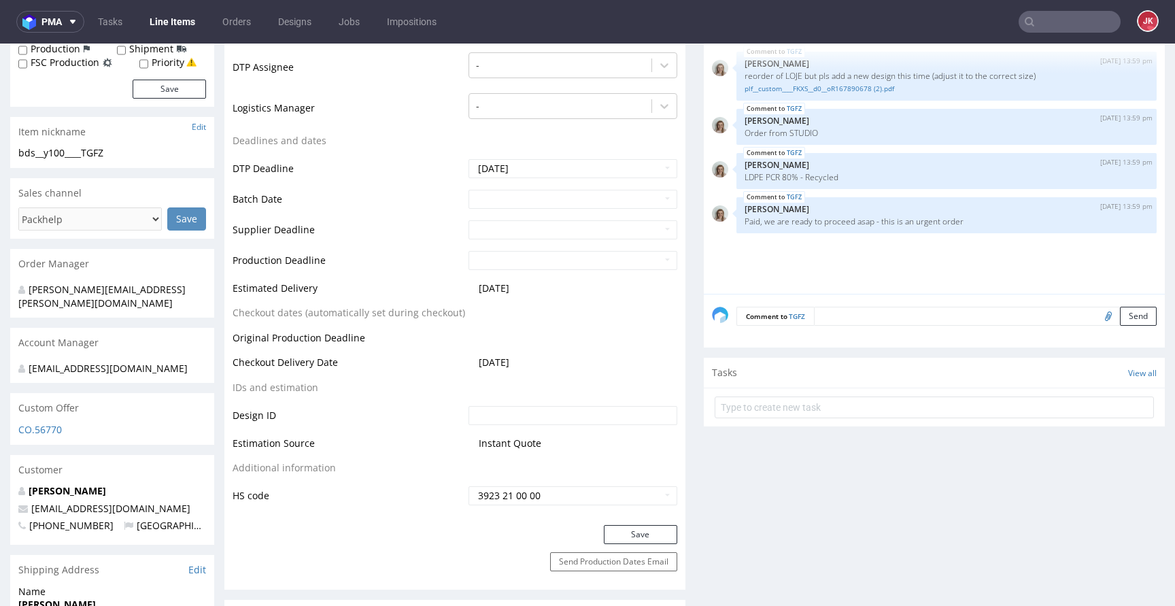
scroll to position [0, 0]
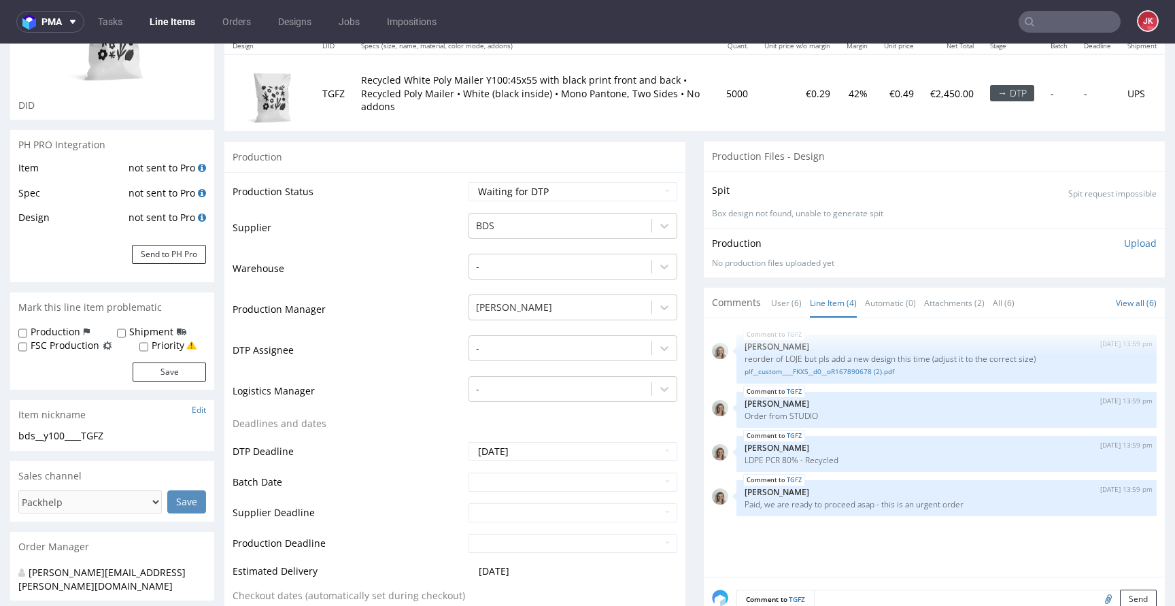
scroll to position [195, 0]
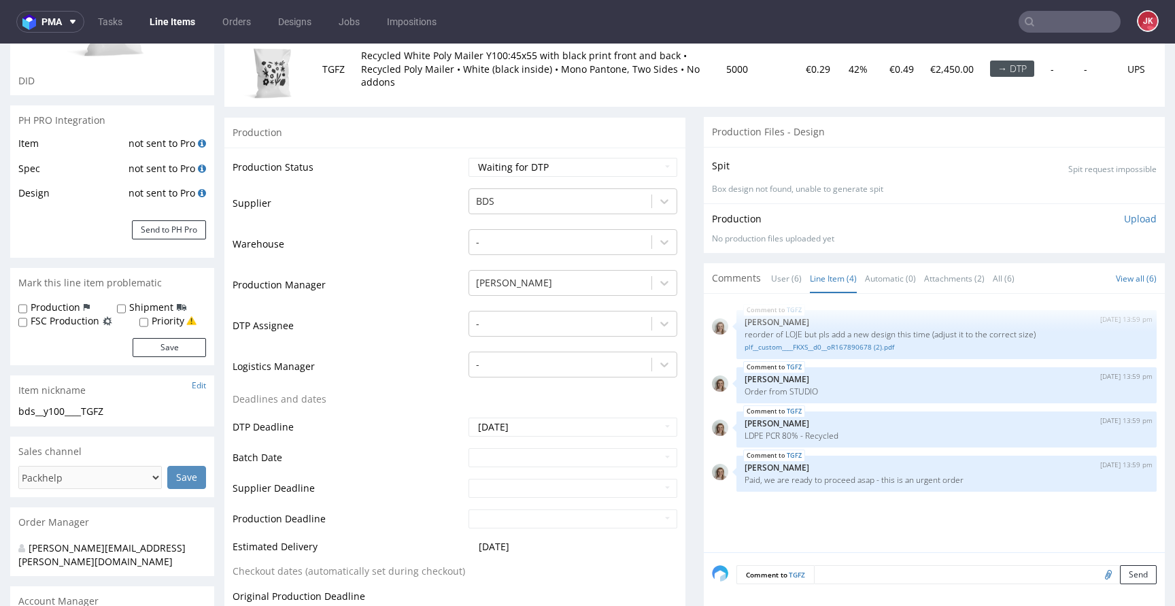
drag, startPoint x: 938, startPoint y: 333, endPoint x: 1011, endPoint y: 341, distance: 73.2
click at [1011, 341] on div "TGFZ 11th Sep 25 | 13:59 pm Monika Poźniak reorder of LOJE but pls add a new de…" at bounding box center [947, 334] width 420 height 49
click at [993, 333] on p "reorder of LOJE but pls add a new design this time (adjust it to the correct si…" at bounding box center [947, 334] width 404 height 10
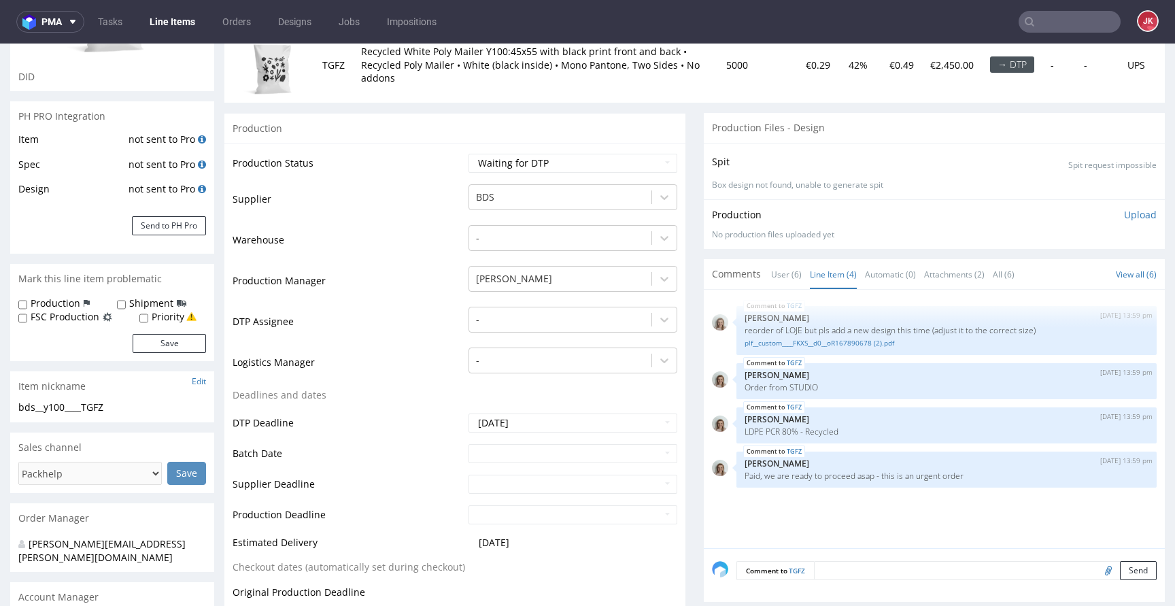
scroll to position [212, 0]
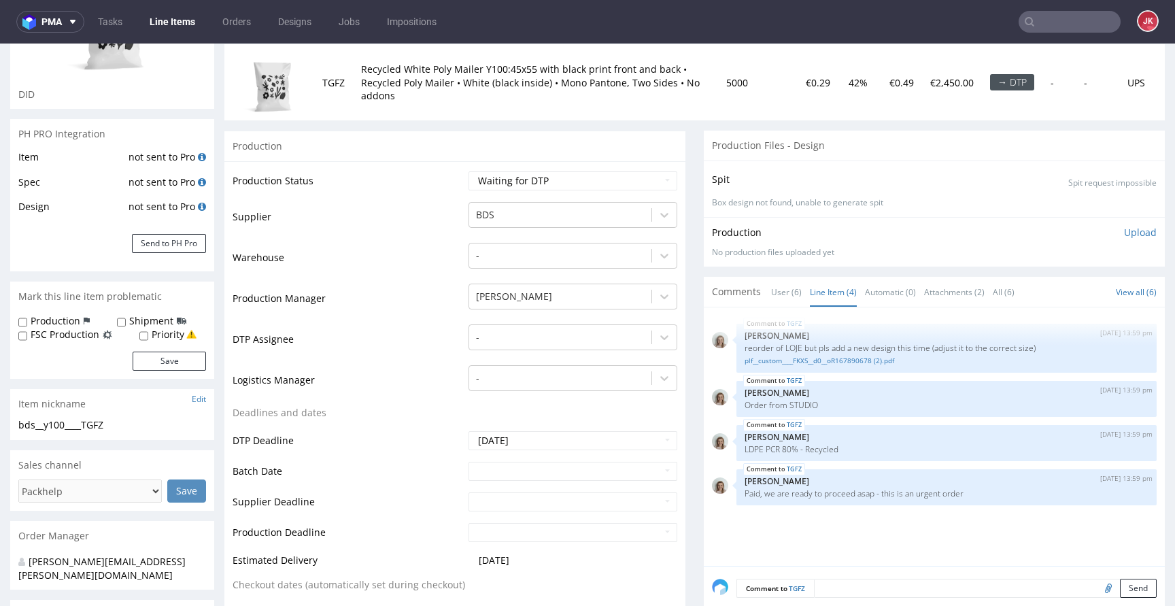
scroll to position [251, 0]
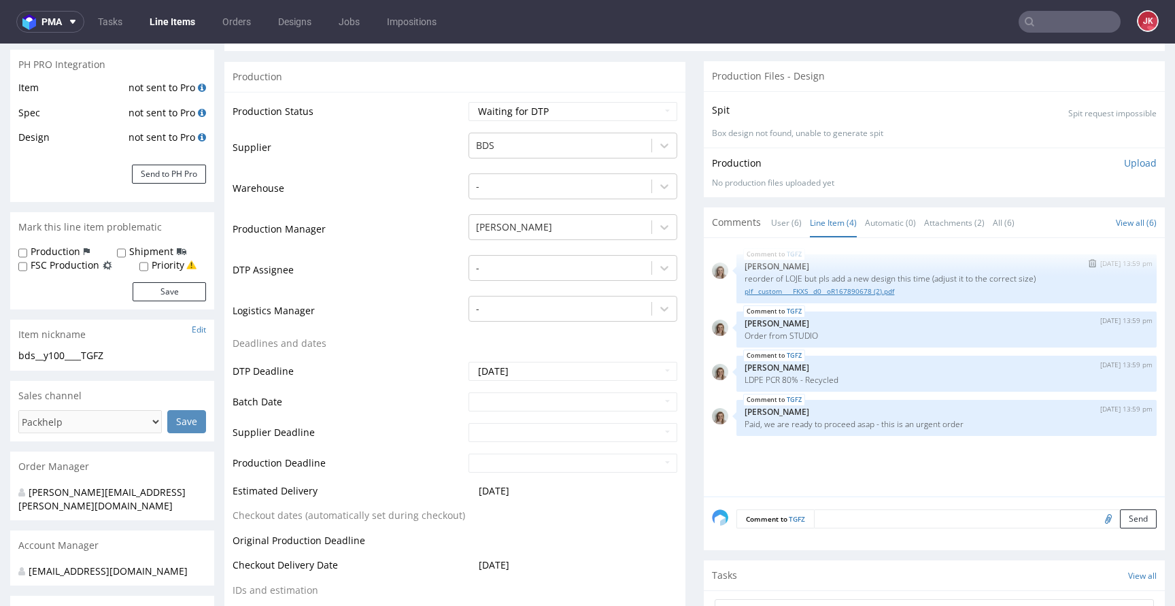
click at [812, 290] on link "plf__custom____FKXS__d0__oR167890678 (2).pdf" at bounding box center [947, 291] width 404 height 10
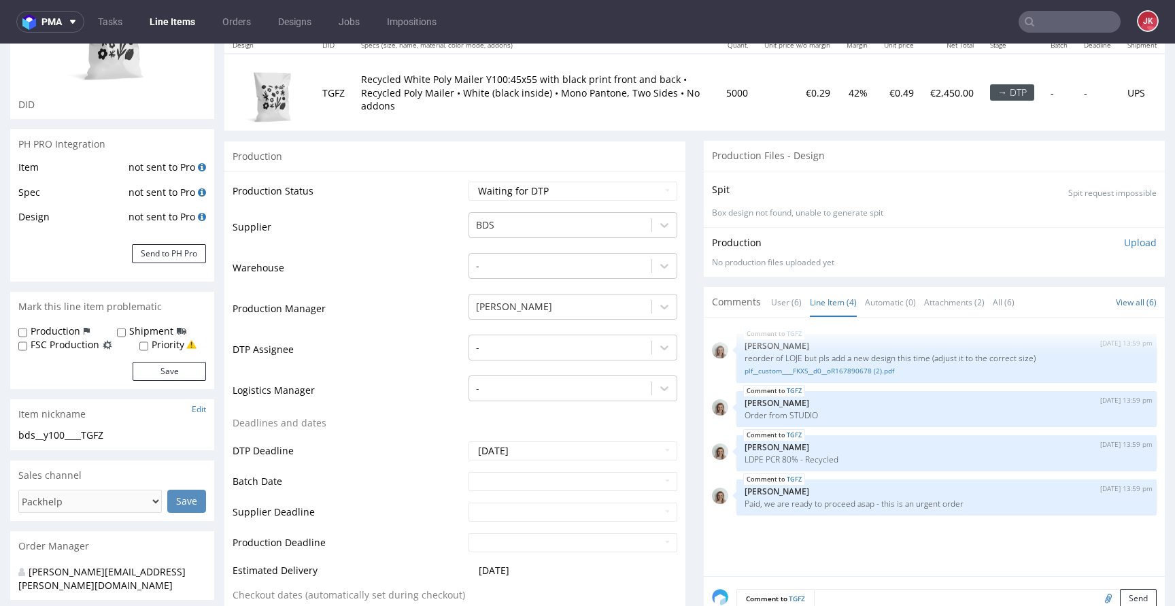
scroll to position [0, 0]
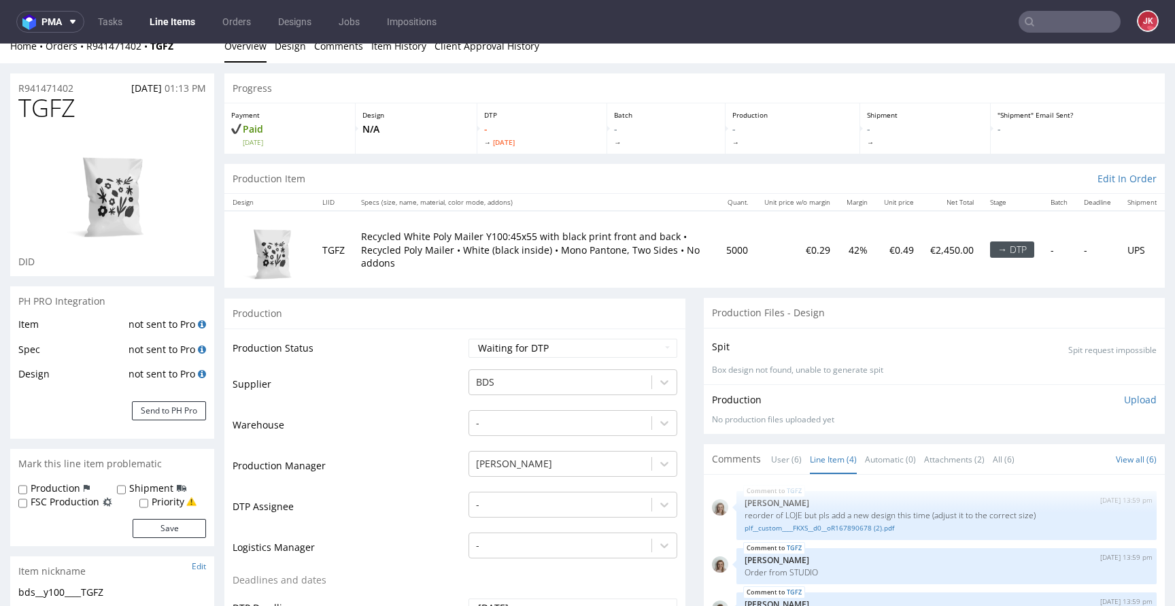
scroll to position [16, 0]
click at [777, 527] on link "plf__custom____FKXS__d0__oR167890678 (2).pdf" at bounding box center [947, 527] width 404 height 10
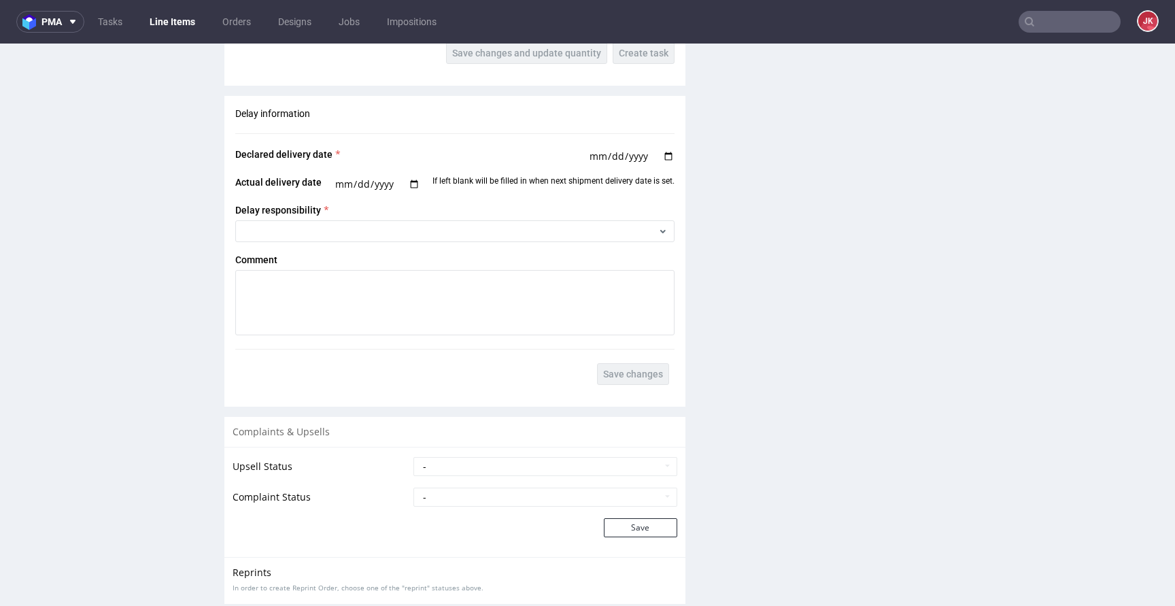
scroll to position [2299, 0]
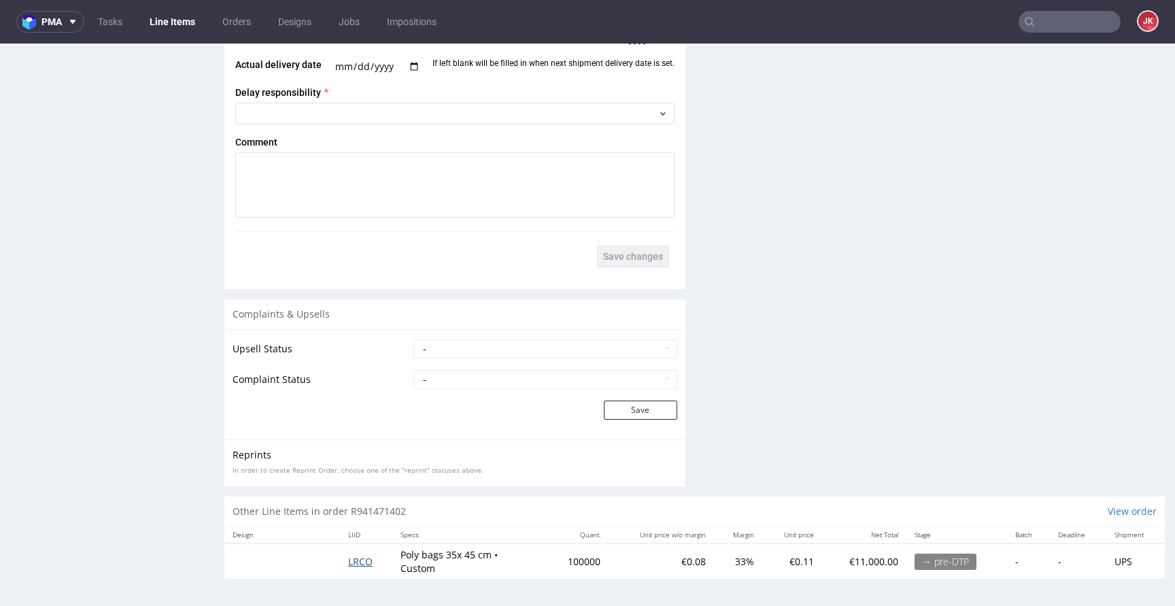
click at [368, 563] on span "LRCO" at bounding box center [360, 561] width 24 height 13
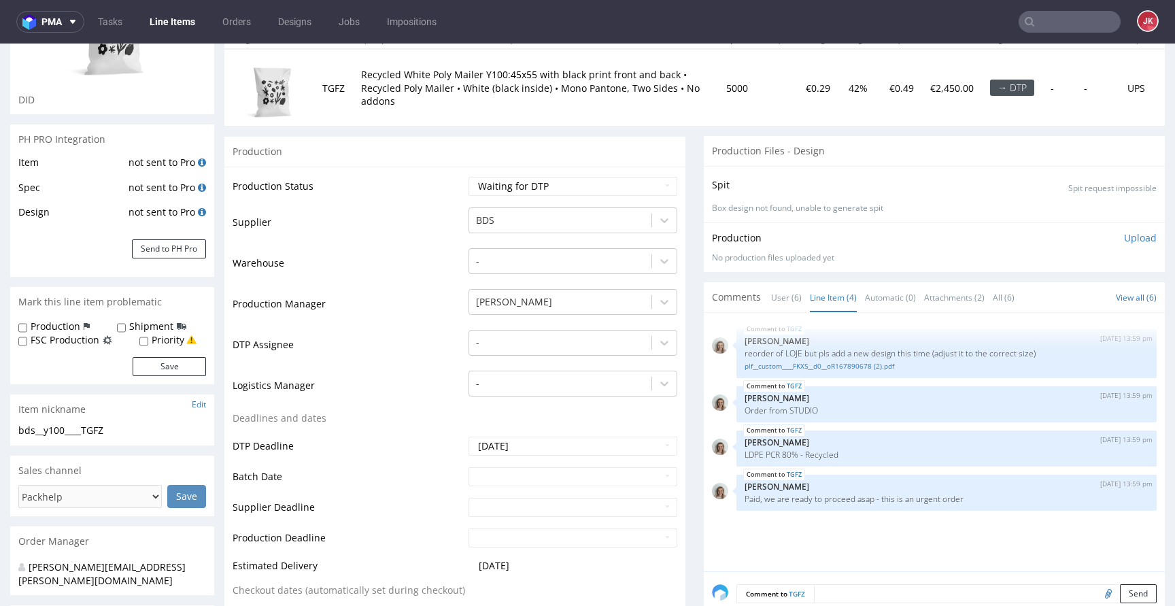
scroll to position [0, 0]
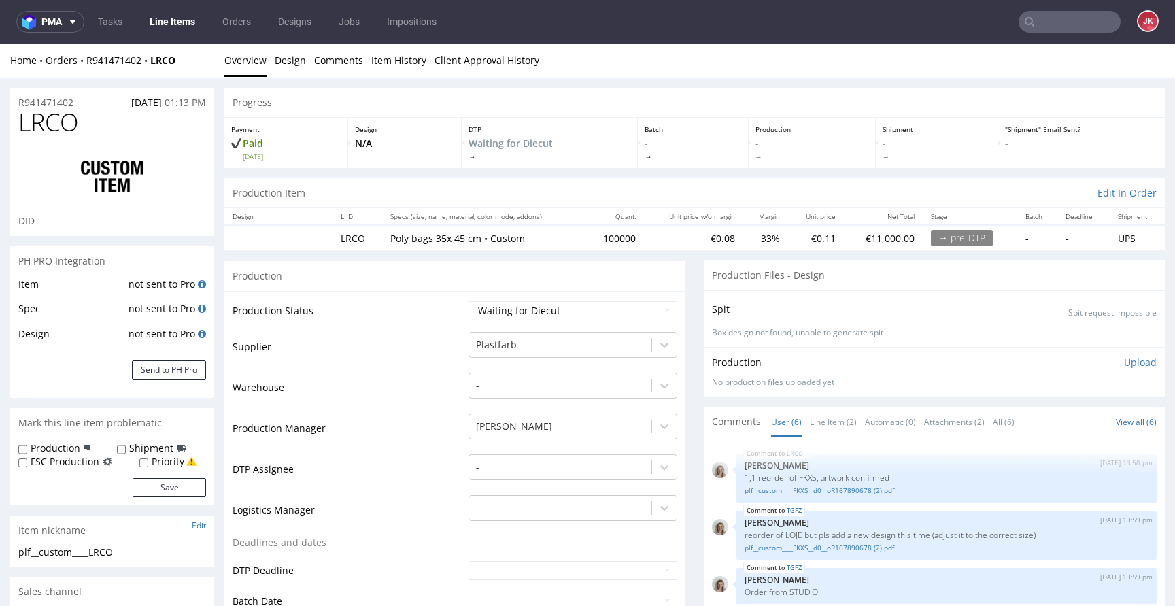
scroll to position [49, 0]
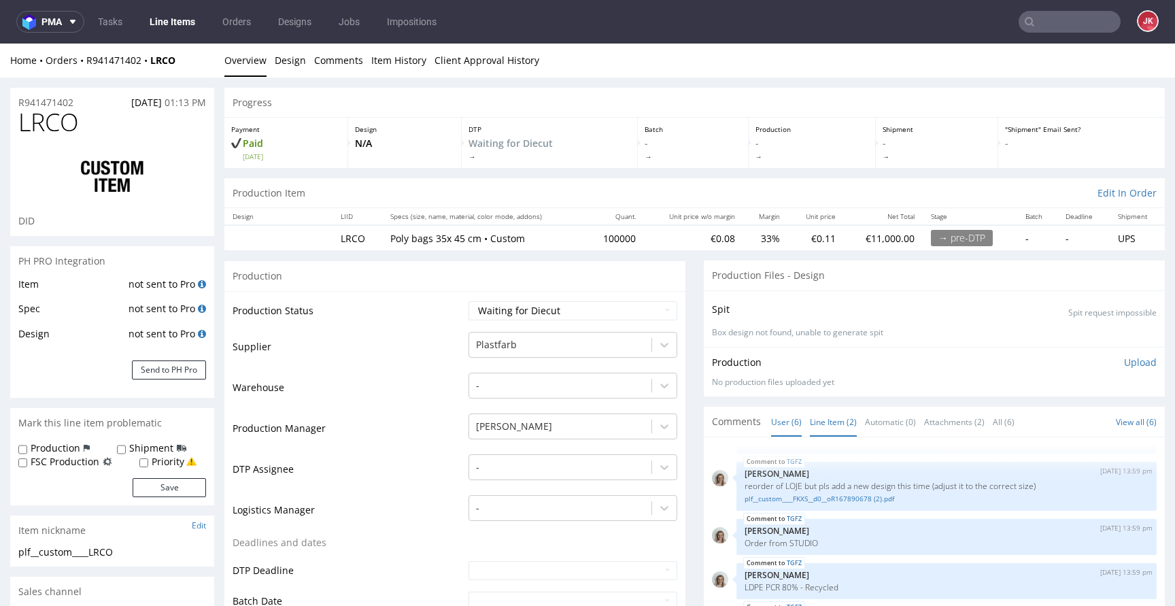
click at [830, 422] on link "Line Item (2)" at bounding box center [833, 421] width 47 height 29
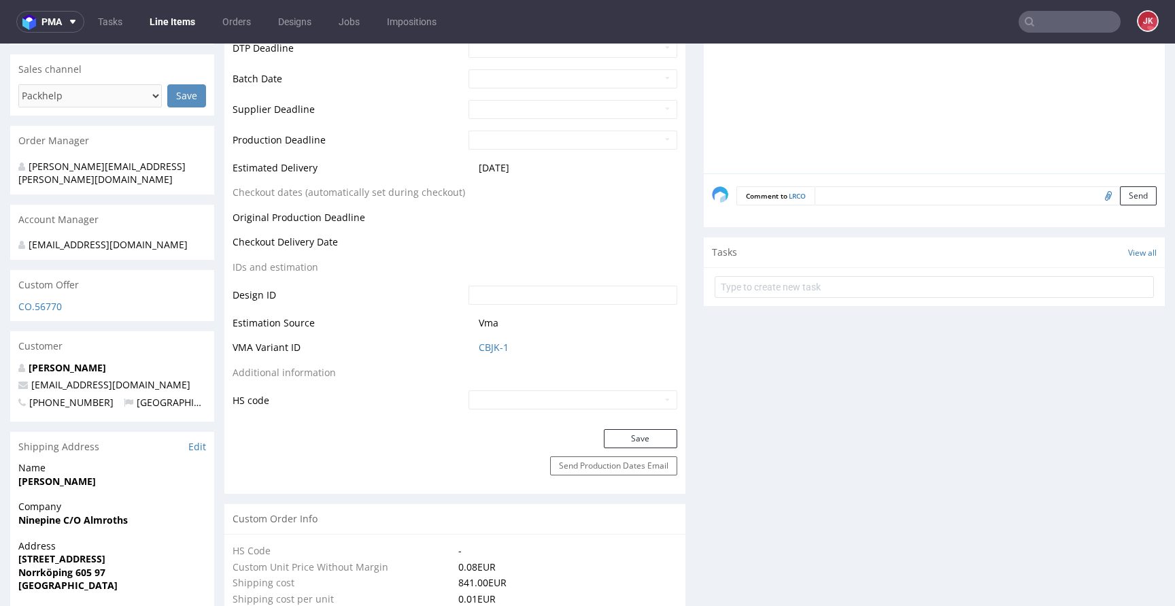
scroll to position [0, 0]
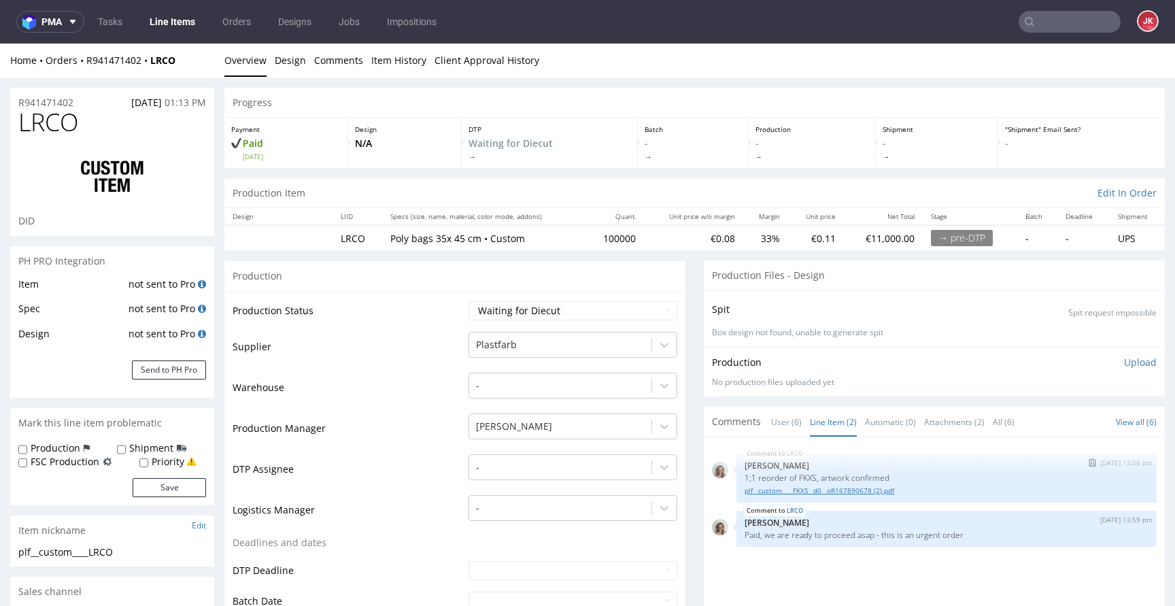
click at [768, 490] on link "plf__custom____FKXS__d0__oR167890678 (2).pdf" at bounding box center [947, 491] width 404 height 10
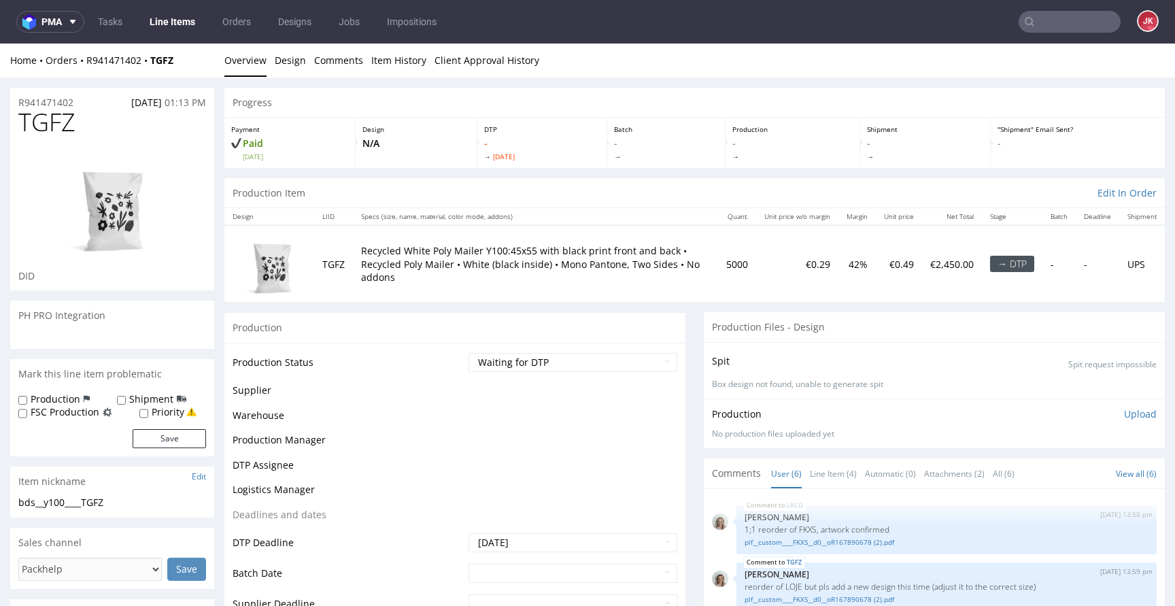
scroll to position [49, 0]
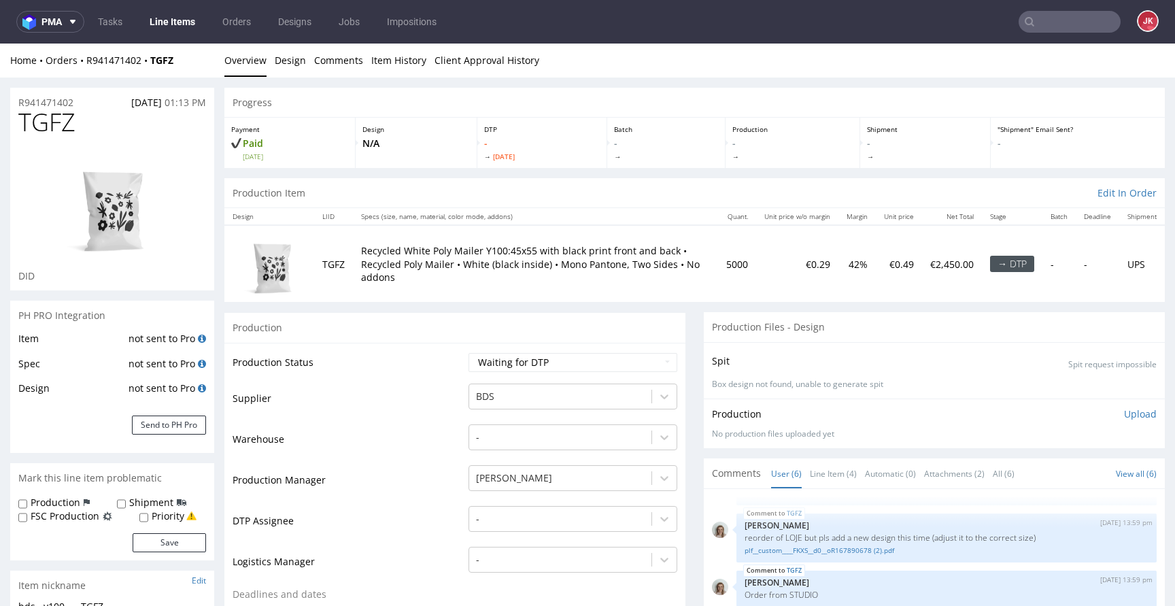
click at [1062, 25] on input "text" at bounding box center [1070, 22] width 102 height 22
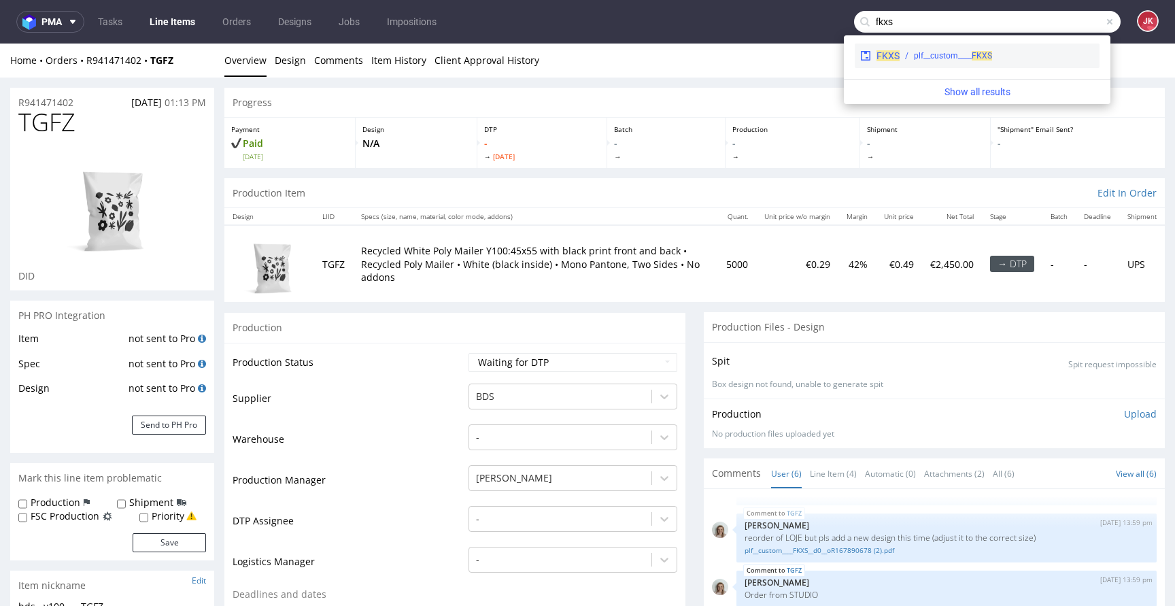
type input "fkxs"
click at [966, 56] on div "plf__custom____ FKXS" at bounding box center [953, 56] width 78 height 12
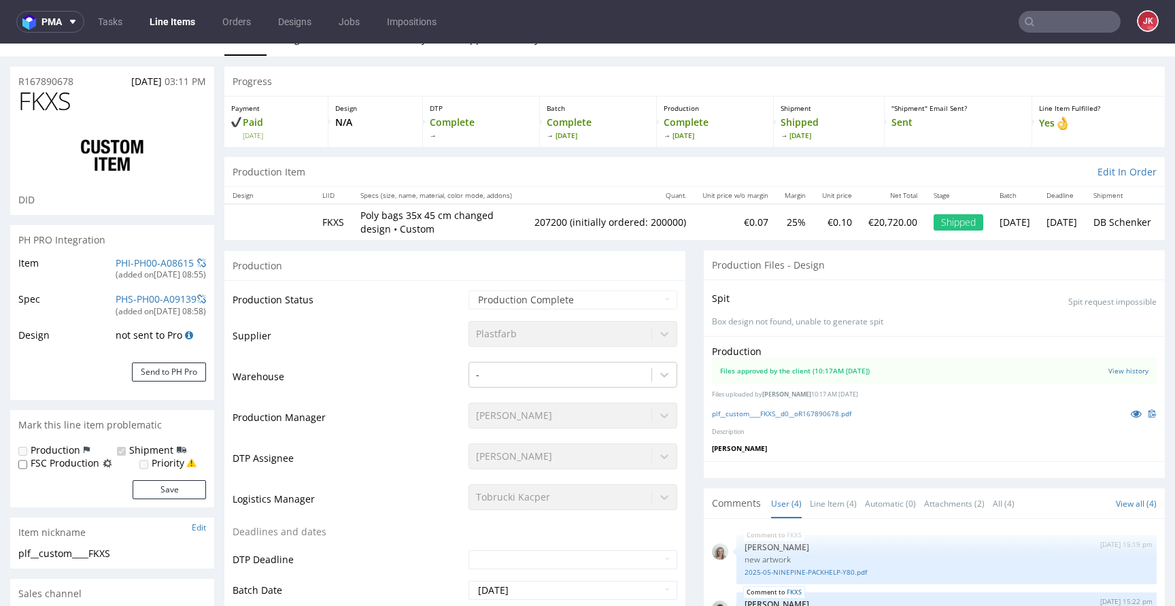
scroll to position [16, 0]
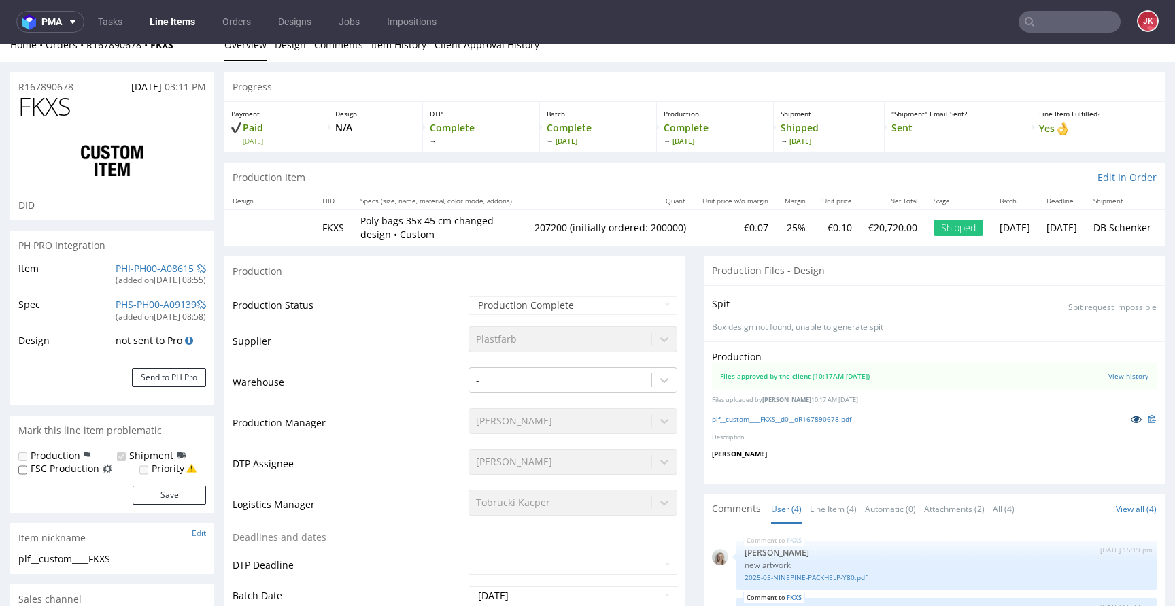
click at [1131, 423] on icon at bounding box center [1136, 419] width 11 height 10
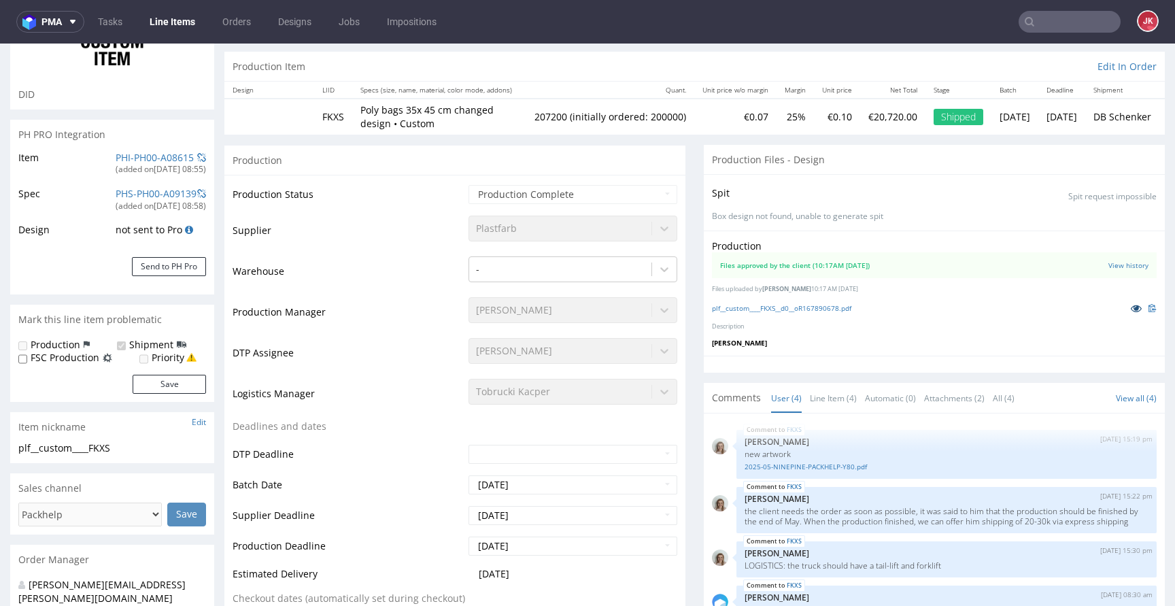
scroll to position [189, 0]
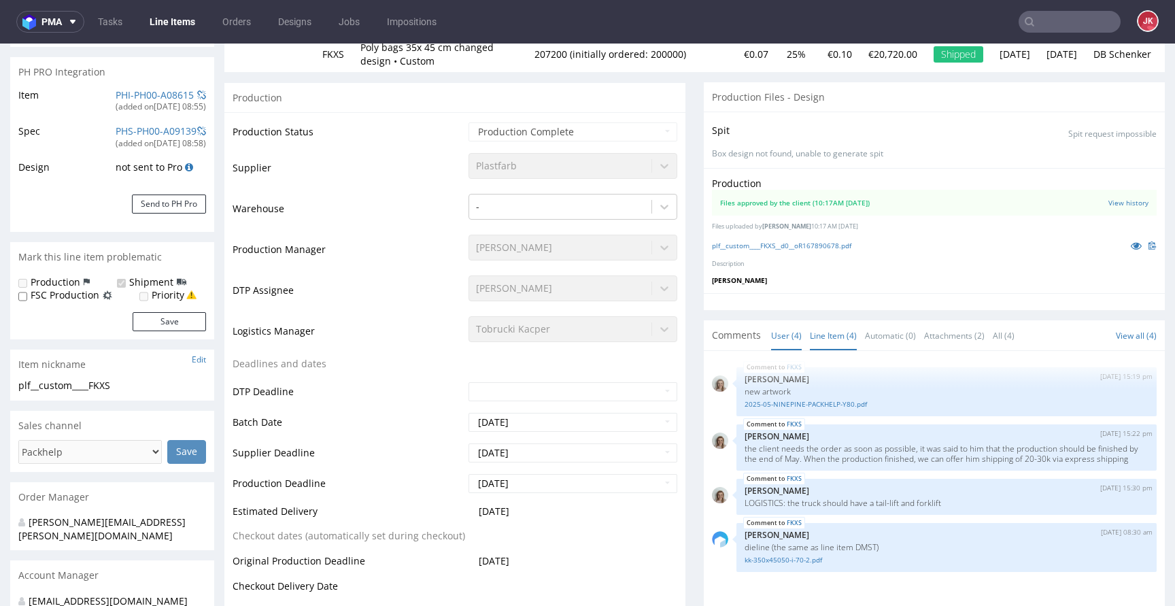
click at [820, 332] on link "Line Item (4)" at bounding box center [833, 335] width 47 height 29
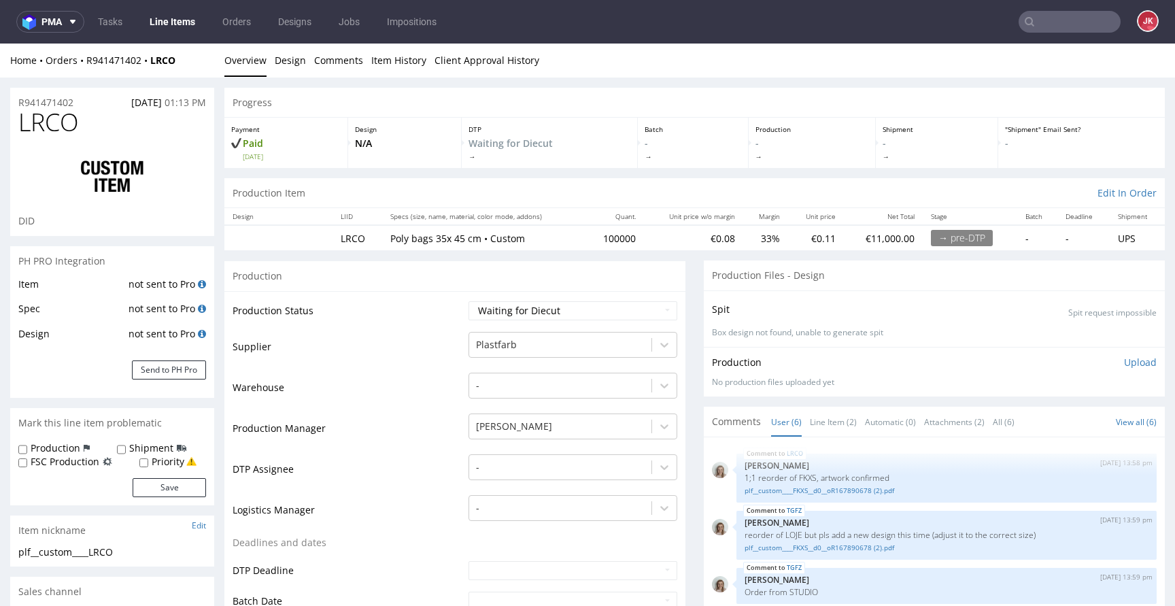
scroll to position [49, 0]
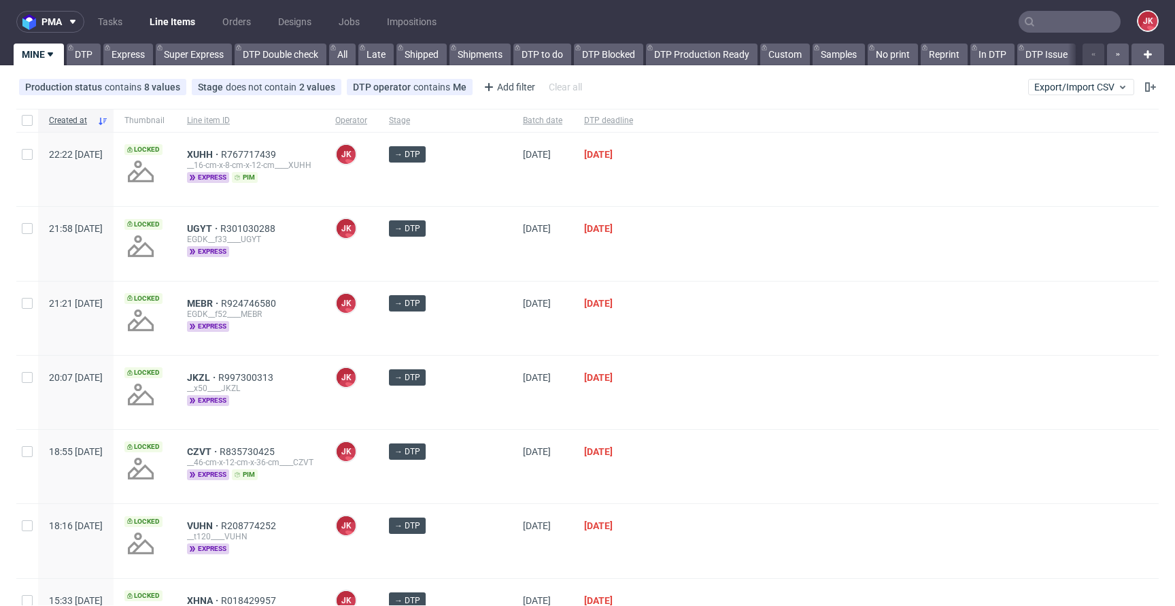
click at [573, 322] on div "[DATE]" at bounding box center [608, 318] width 71 height 73
click at [664, 220] on div at bounding box center [901, 243] width 515 height 73
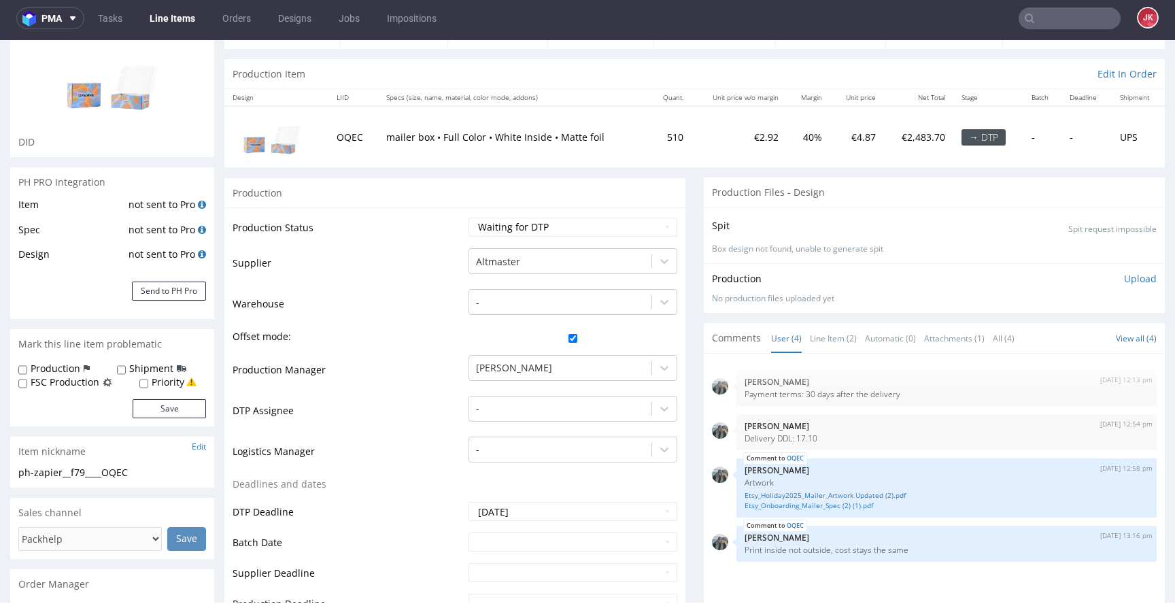
scroll to position [25, 0]
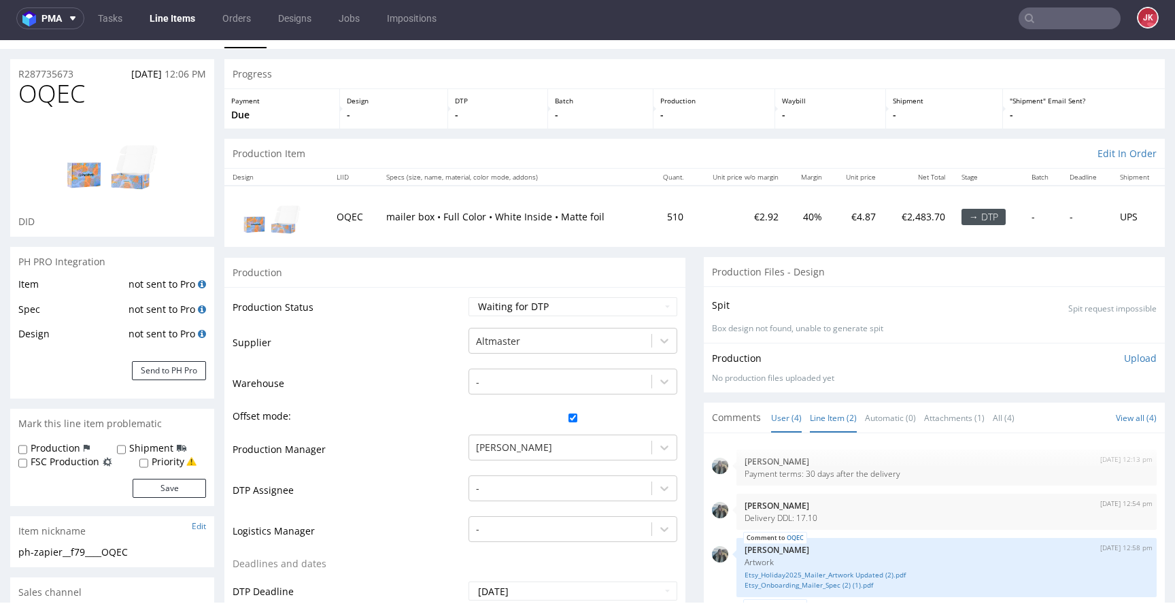
click at [816, 422] on link "Line Item (2)" at bounding box center [833, 417] width 47 height 29
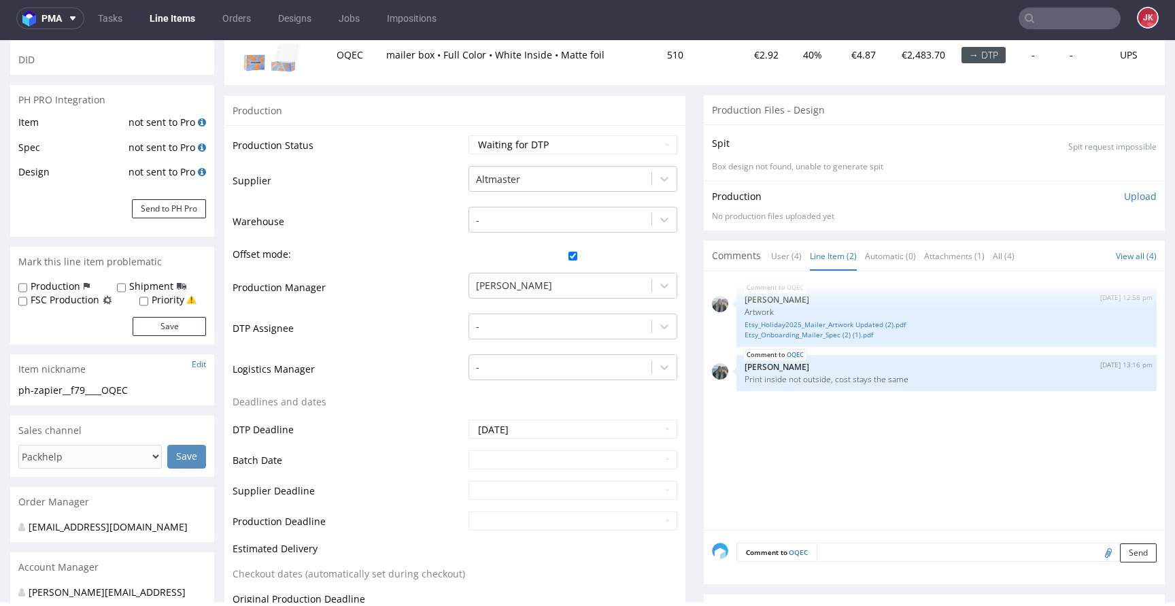
scroll to position [189, 0]
click at [771, 261] on link "User (4)" at bounding box center [786, 253] width 31 height 29
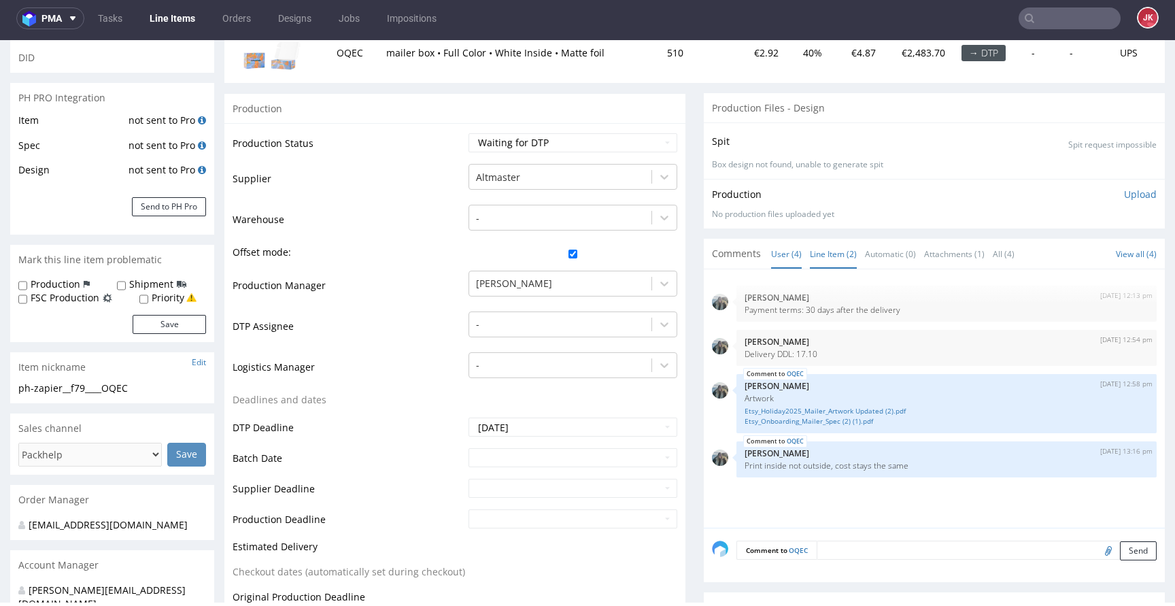
click at [820, 253] on link "Line Item (2)" at bounding box center [833, 253] width 47 height 29
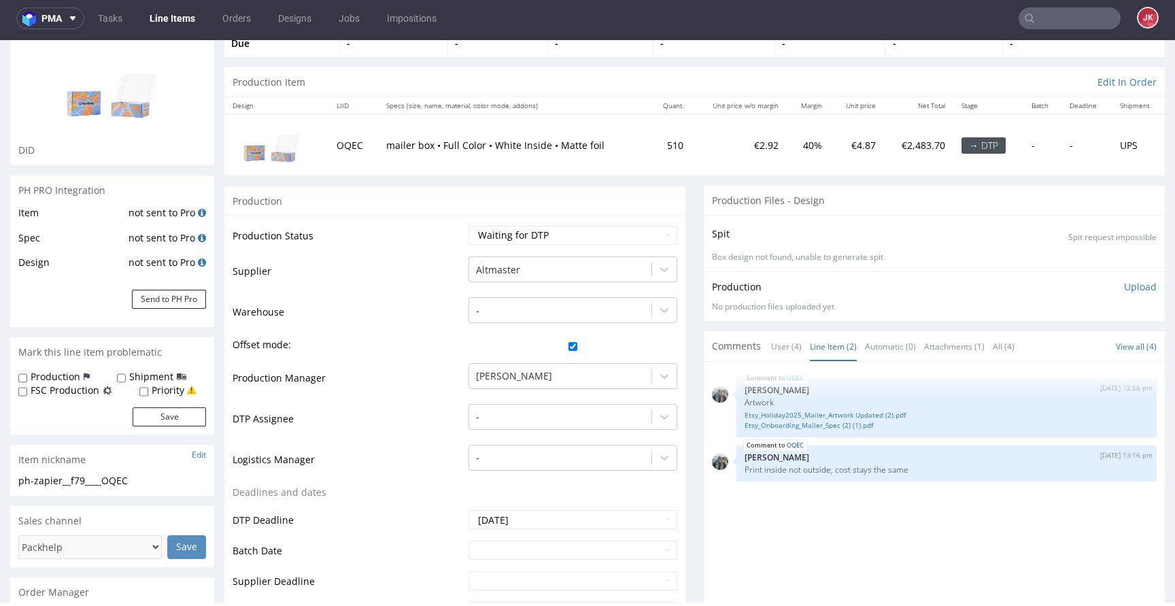
scroll to position [1, 0]
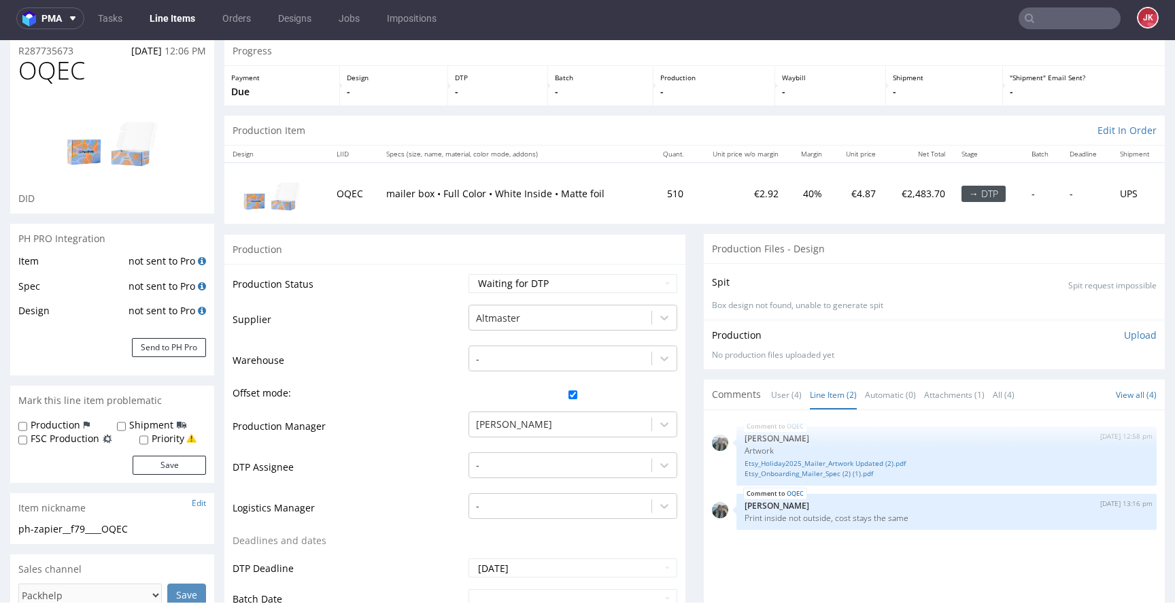
scroll to position [80, 0]
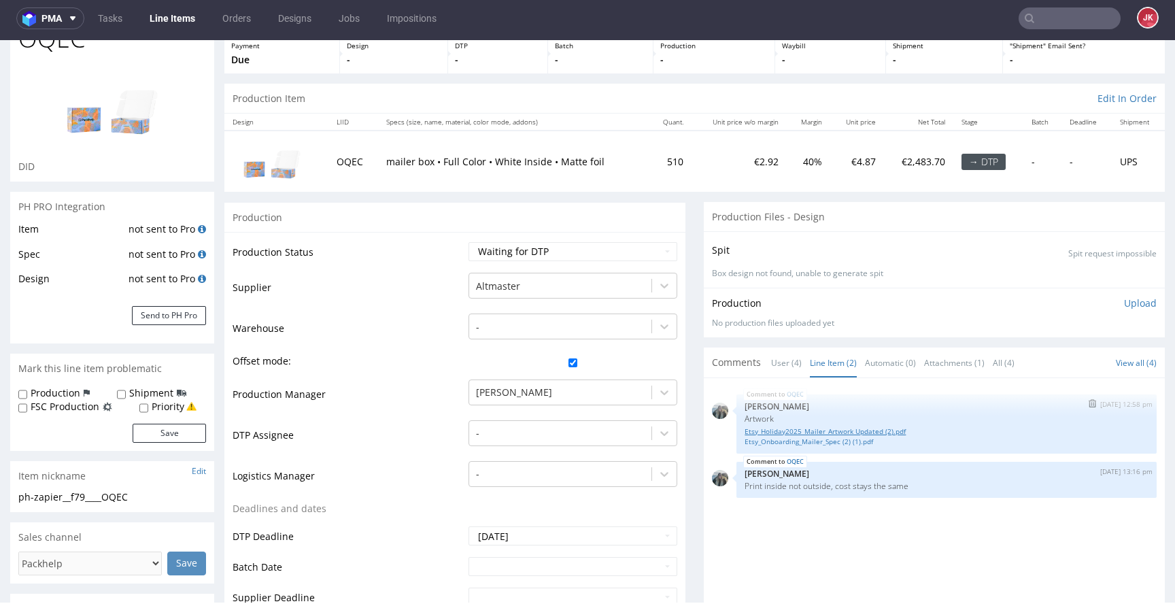
click at [771, 435] on link "Etsy_Holiday2025_Mailer_Artwork Updated (2).pdf" at bounding box center [947, 431] width 404 height 10
click at [835, 441] on link "Etsy_Onboarding_Mailer_Spec (2) (1).pdf" at bounding box center [947, 442] width 404 height 10
click at [511, 246] on select "Waiting for Artwork Waiting for Diecut Waiting for Mockup Waiting for DTP Waiti…" at bounding box center [573, 251] width 209 height 19
select select "dtp_in_process"
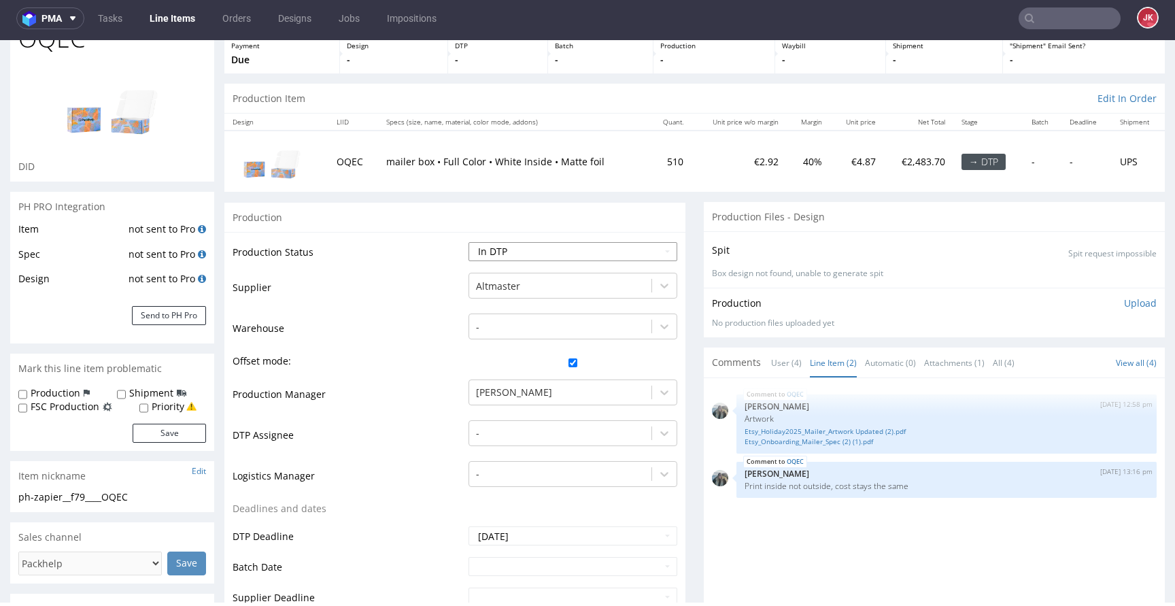
click at [469, 242] on select "Waiting for Artwork Waiting for Diecut Waiting for Mockup Waiting for DTP Waiti…" at bounding box center [573, 251] width 209 height 19
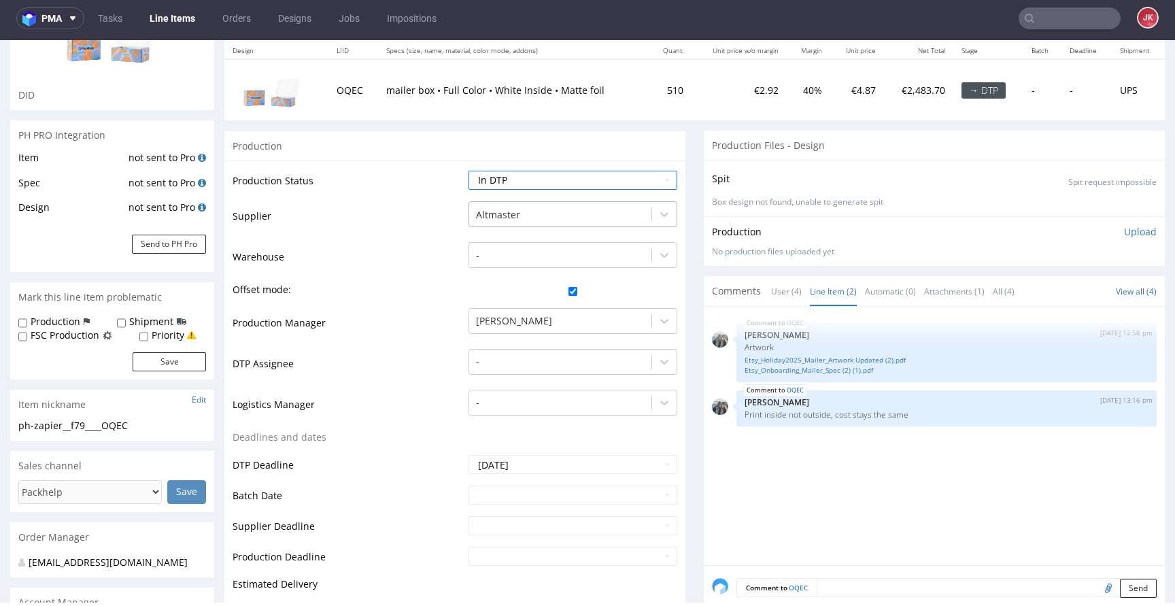
scroll to position [229, 0]
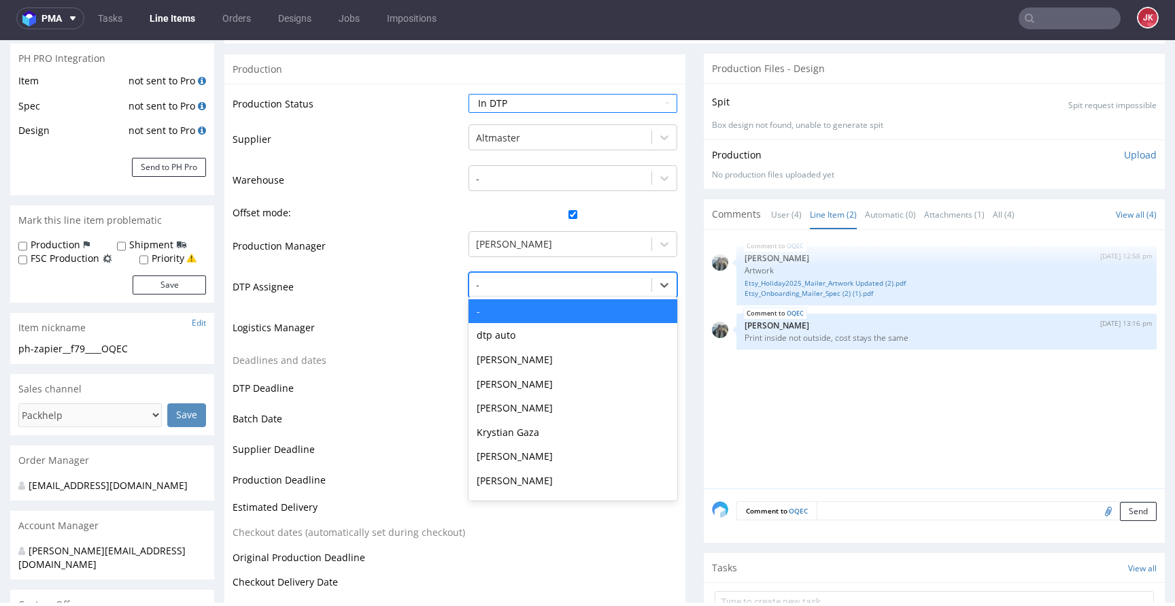
click at [545, 293] on div "-" at bounding box center [560, 285] width 182 height 22
type input "jan"
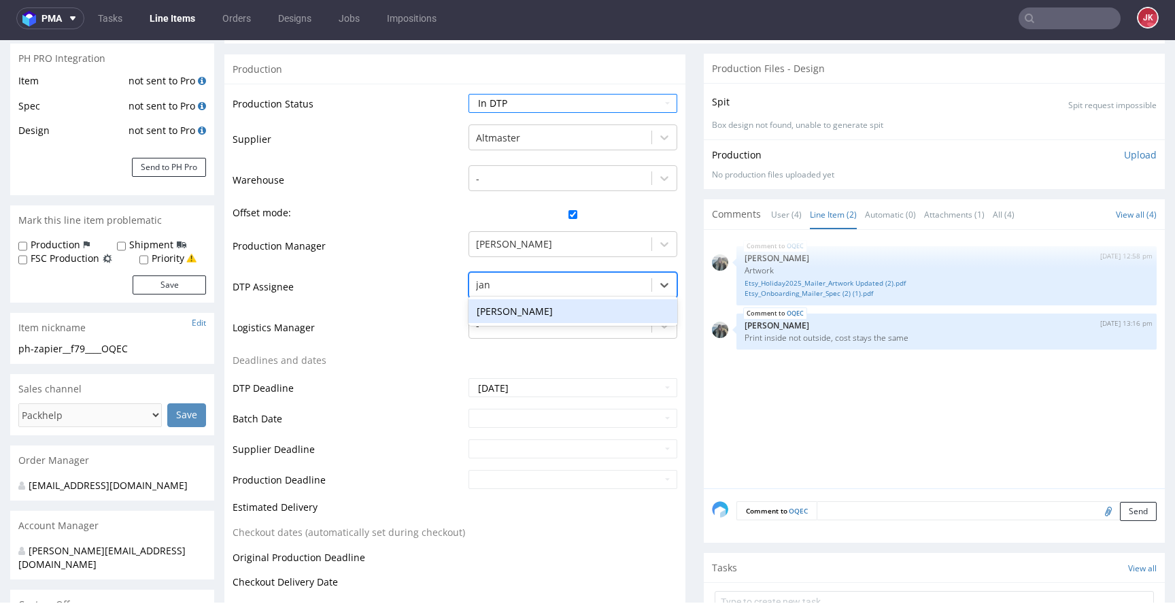
click at [543, 318] on div "[PERSON_NAME]" at bounding box center [573, 311] width 209 height 24
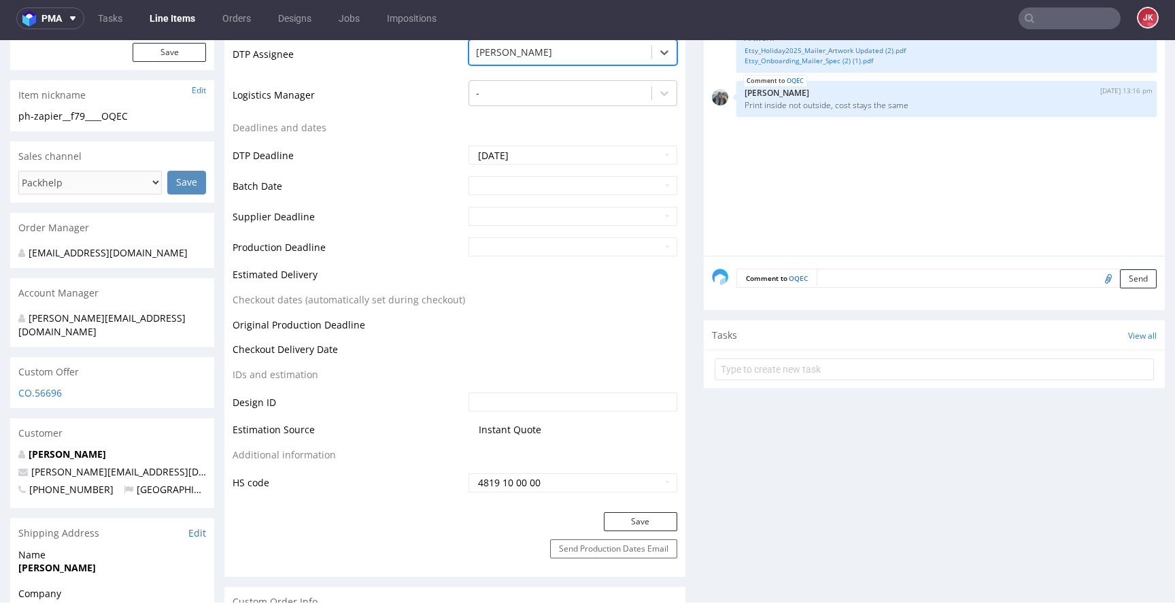
scroll to position [675, 0]
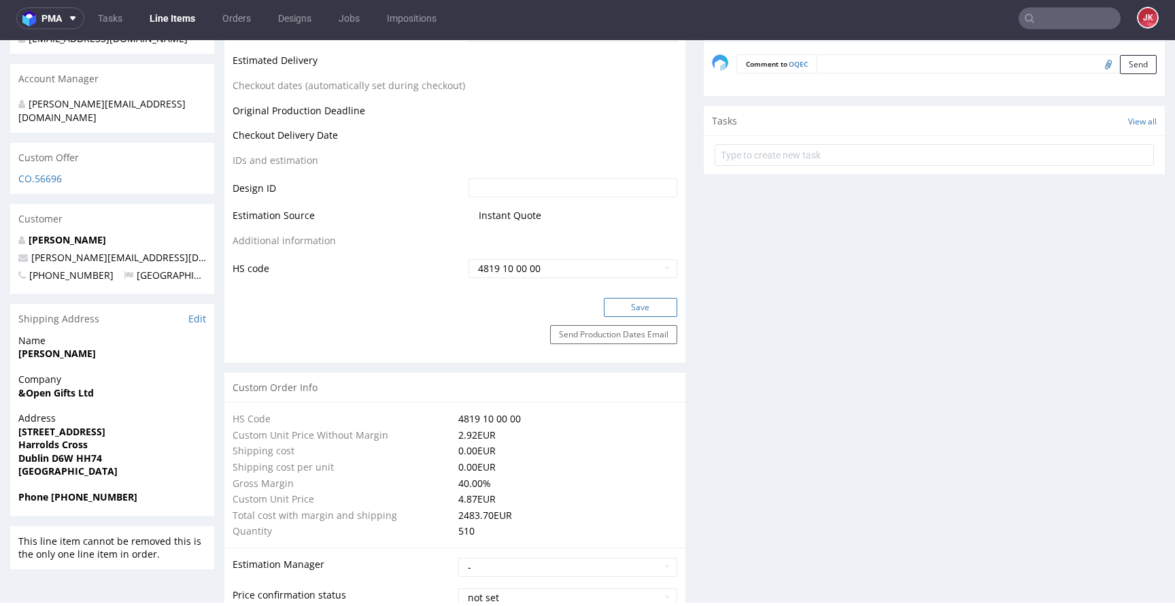
click at [625, 301] on button "Save" at bounding box center [640, 307] width 73 height 19
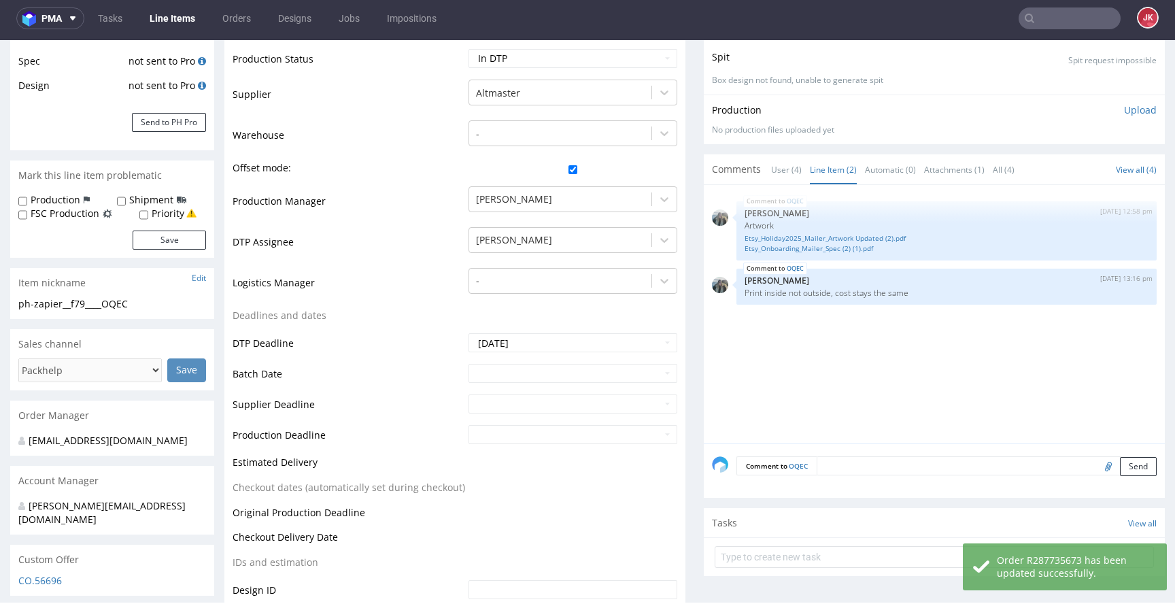
scroll to position [0, 0]
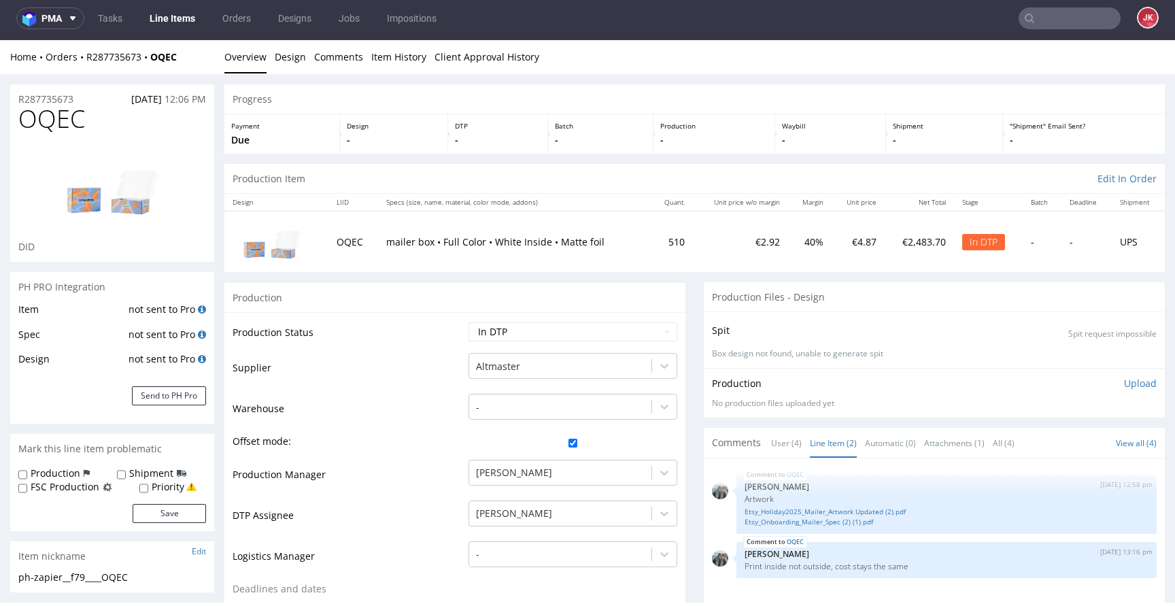
click at [447, 372] on td "Supplier" at bounding box center [349, 372] width 233 height 41
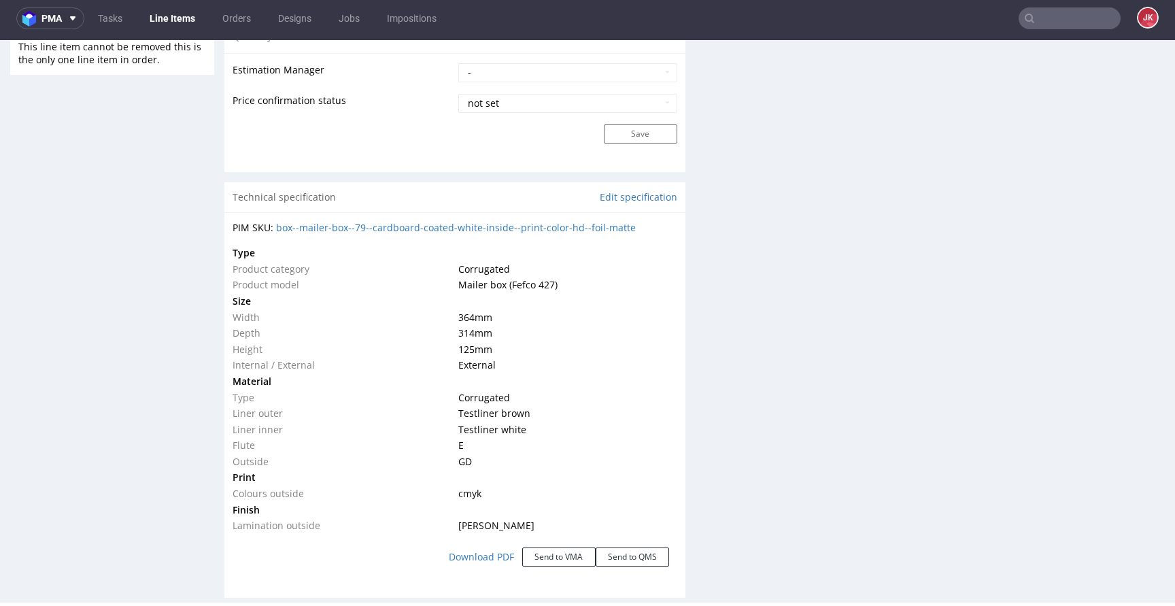
scroll to position [1154, 0]
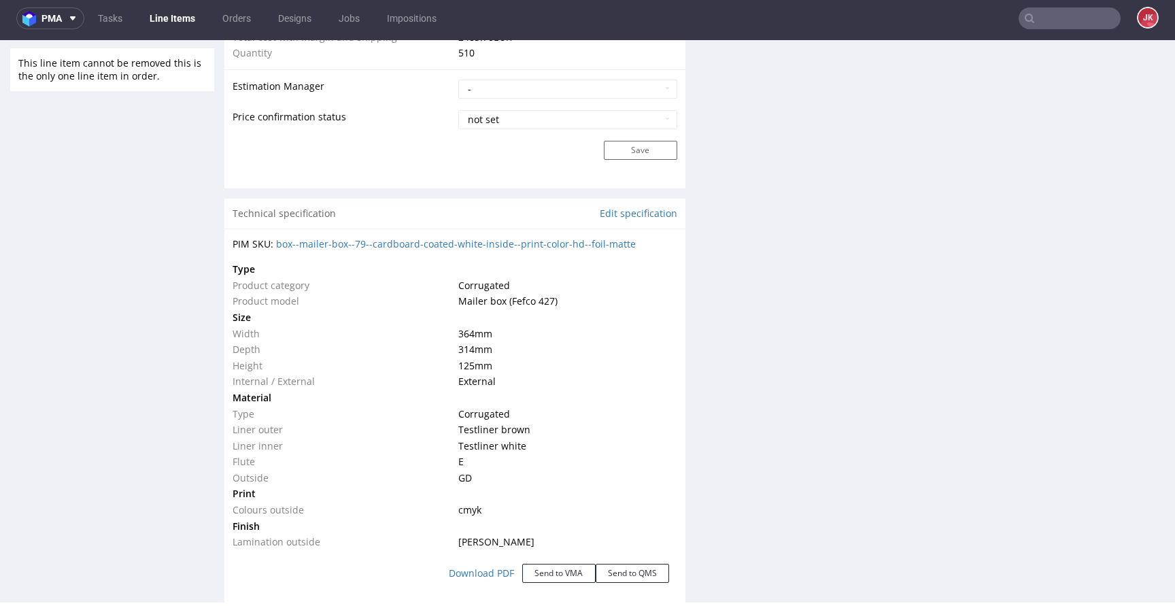
click at [441, 392] on td "Material" at bounding box center [344, 398] width 222 height 16
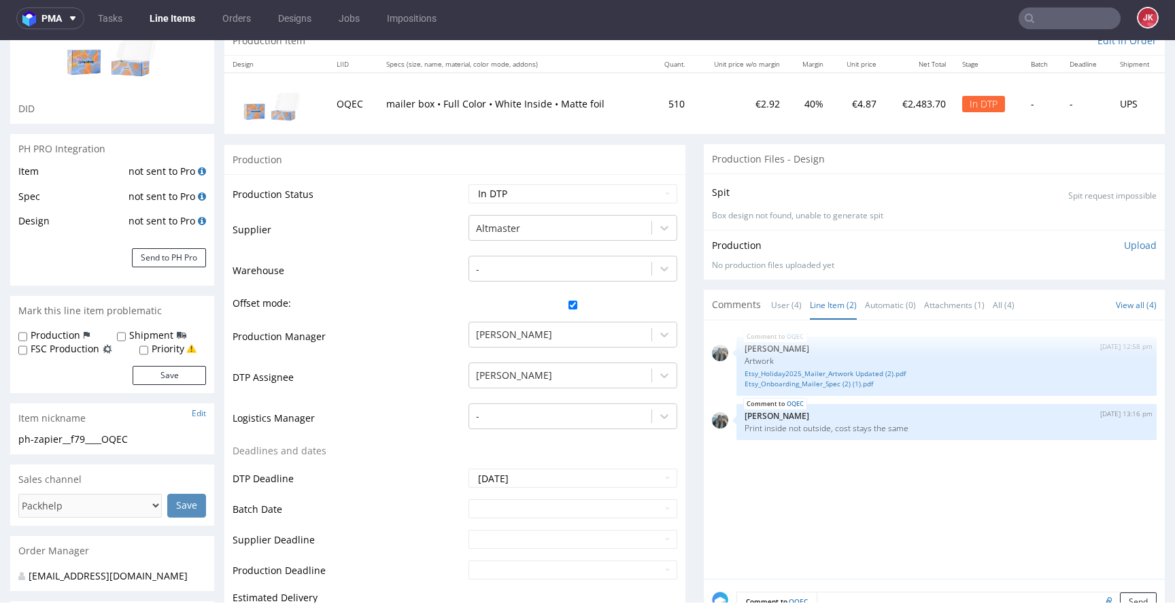
scroll to position [0, 0]
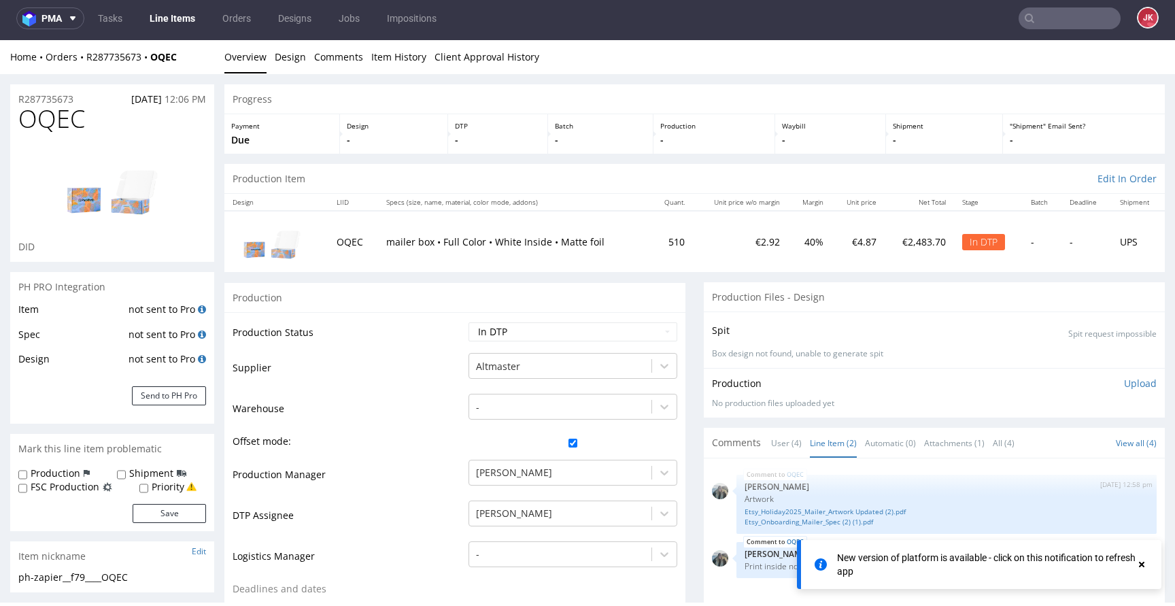
click at [62, 127] on span "OQEC" at bounding box center [51, 118] width 67 height 27
copy span "OQEC"
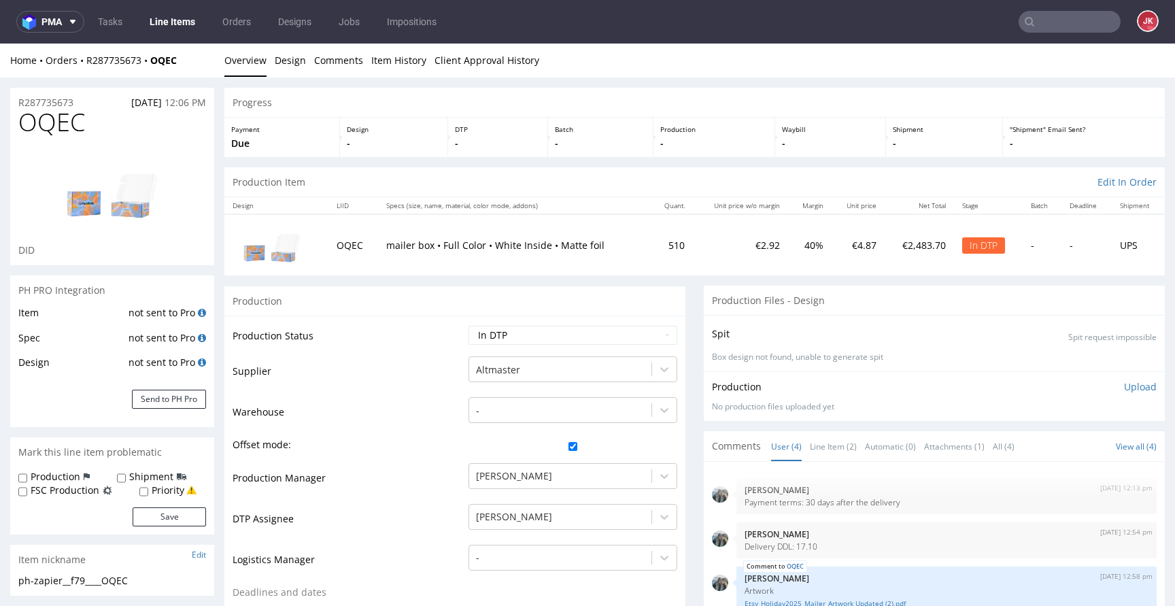
click at [356, 384] on td "Supplier" at bounding box center [349, 375] width 233 height 41
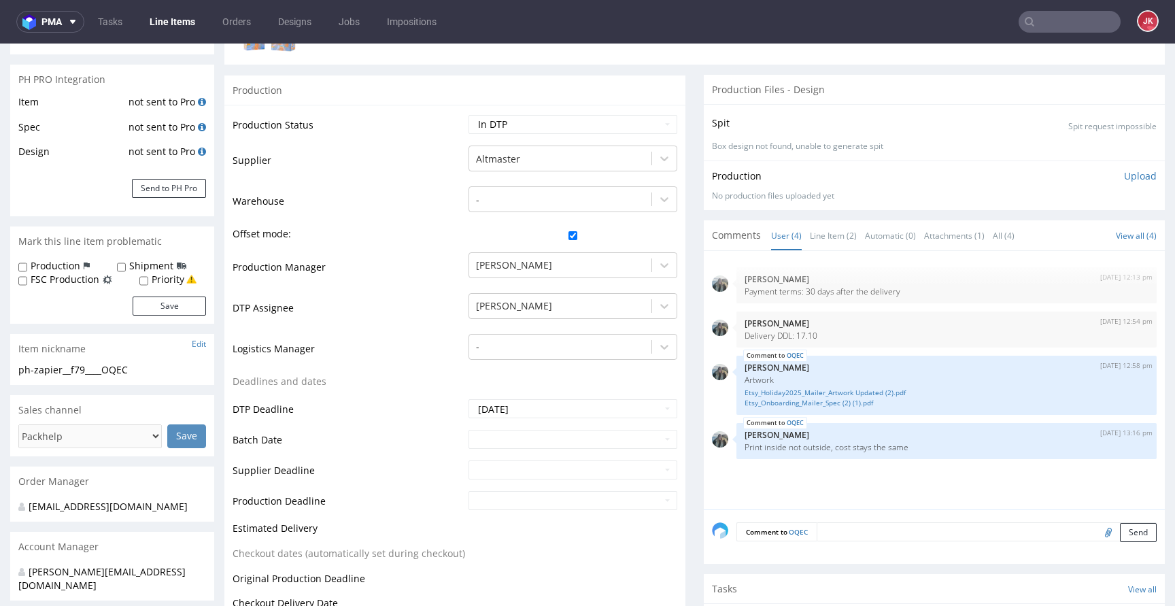
scroll to position [213, 0]
drag, startPoint x: 178, startPoint y: 366, endPoint x: 0, endPoint y: 372, distance: 177.6
copy div "ph-zapier__f79____OQEC"
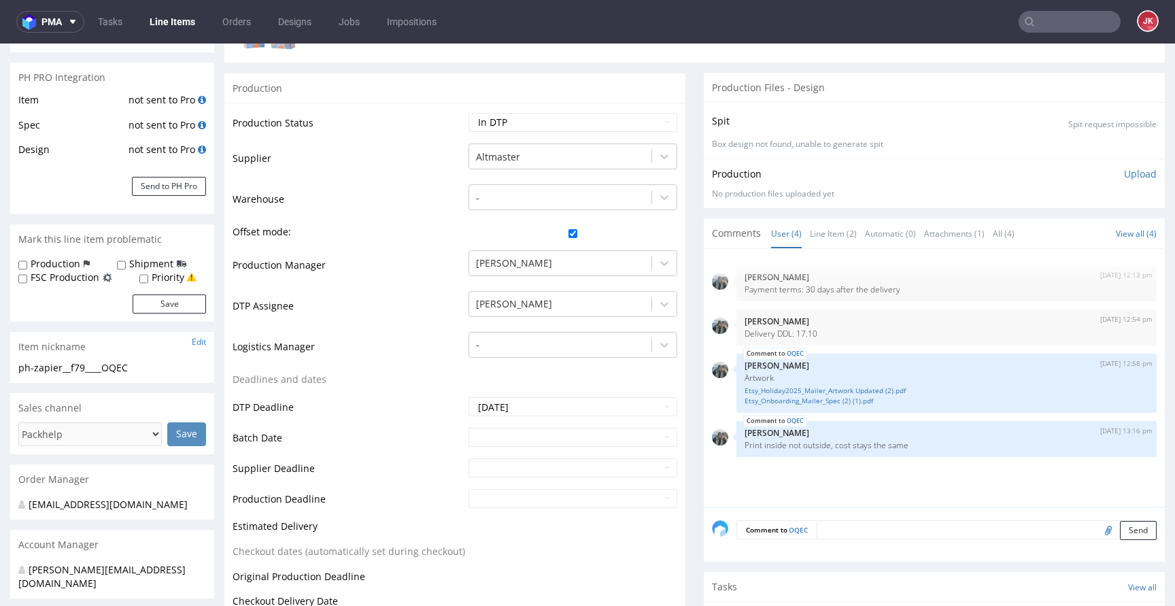
scroll to position [0, 0]
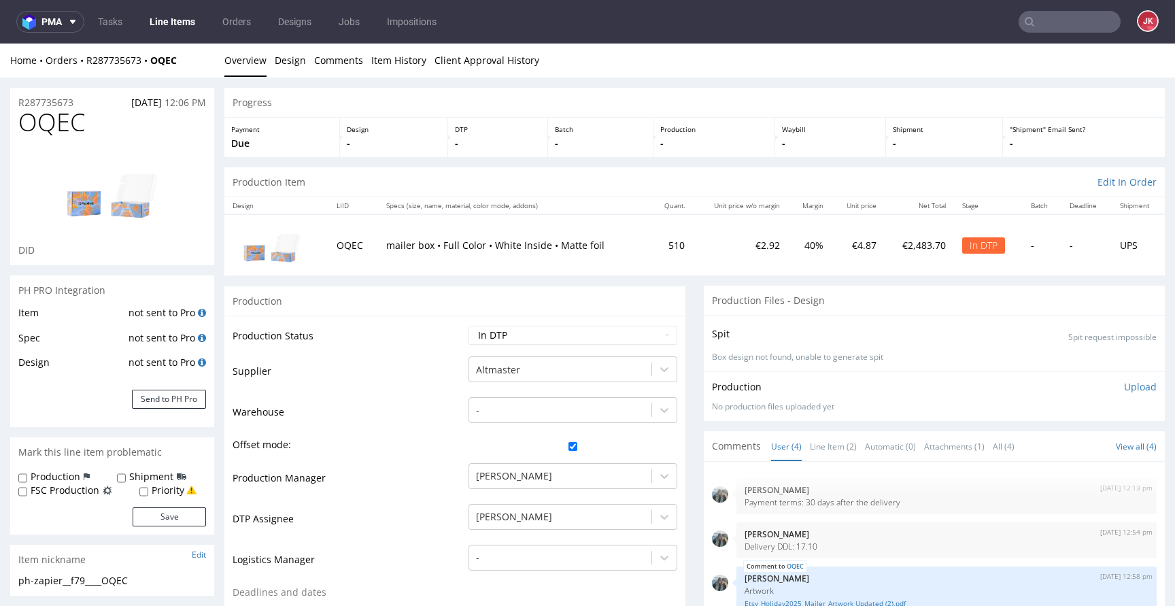
drag, startPoint x: 93, startPoint y: 101, endPoint x: 1, endPoint y: 107, distance: 92.0
copy p "R287735673"
click at [1124, 384] on p "Upload" at bounding box center [1140, 387] width 33 height 14
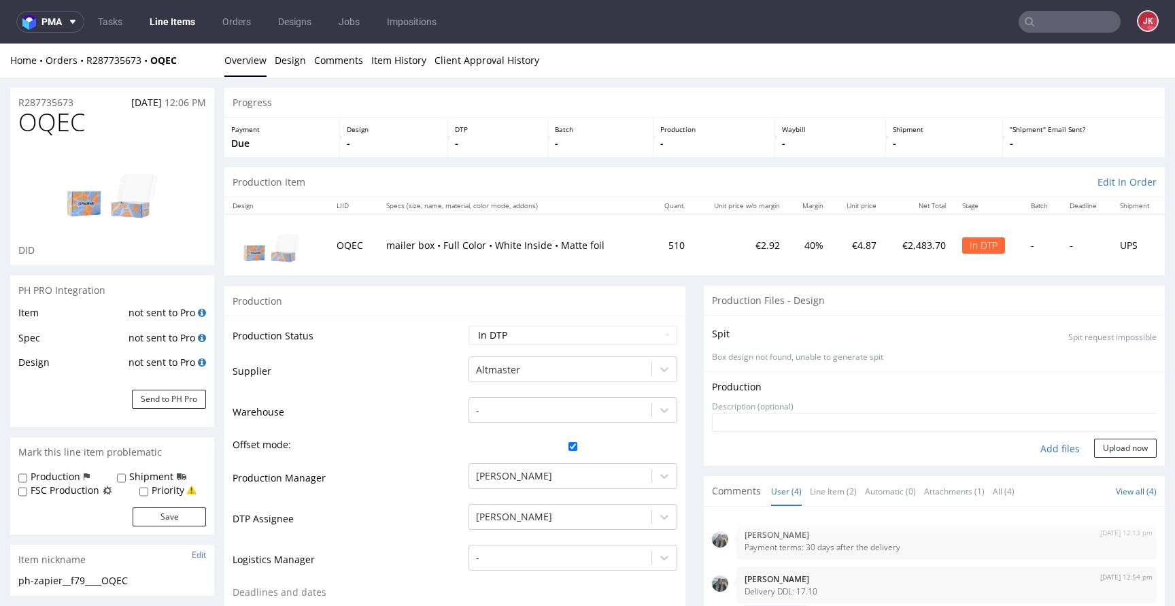
click at [1037, 450] on div "Add files" at bounding box center [1060, 449] width 68 height 20
type input "C:\fakepath\ph-zapier__f79____OQEC__d0__oR287735673__4__inside.pdf"
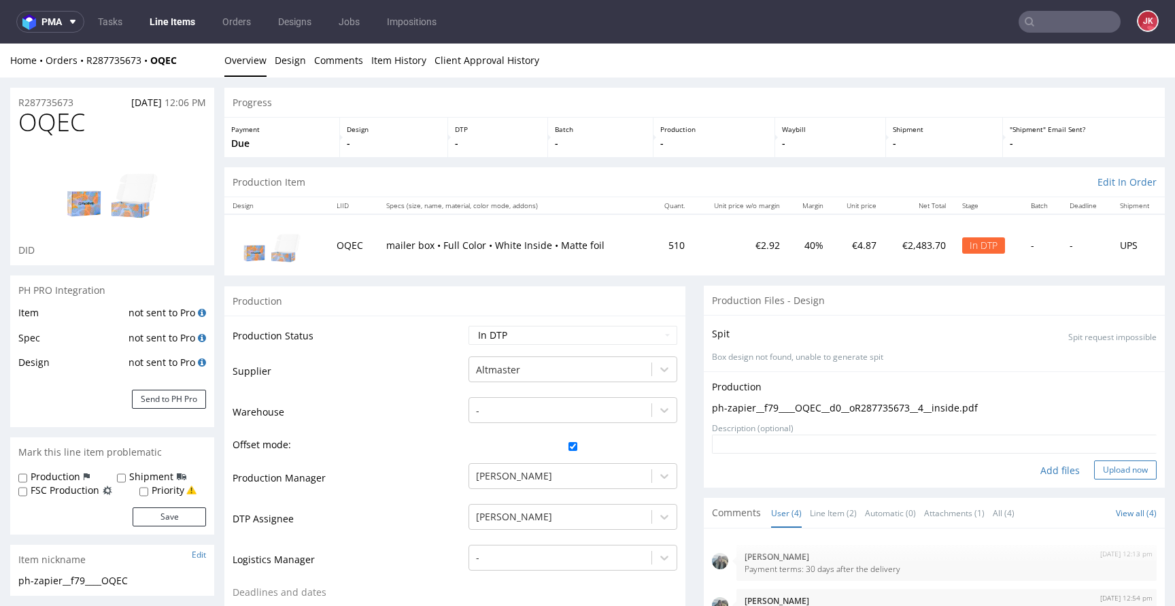
click at [1107, 471] on button "Upload now" at bounding box center [1125, 469] width 63 height 19
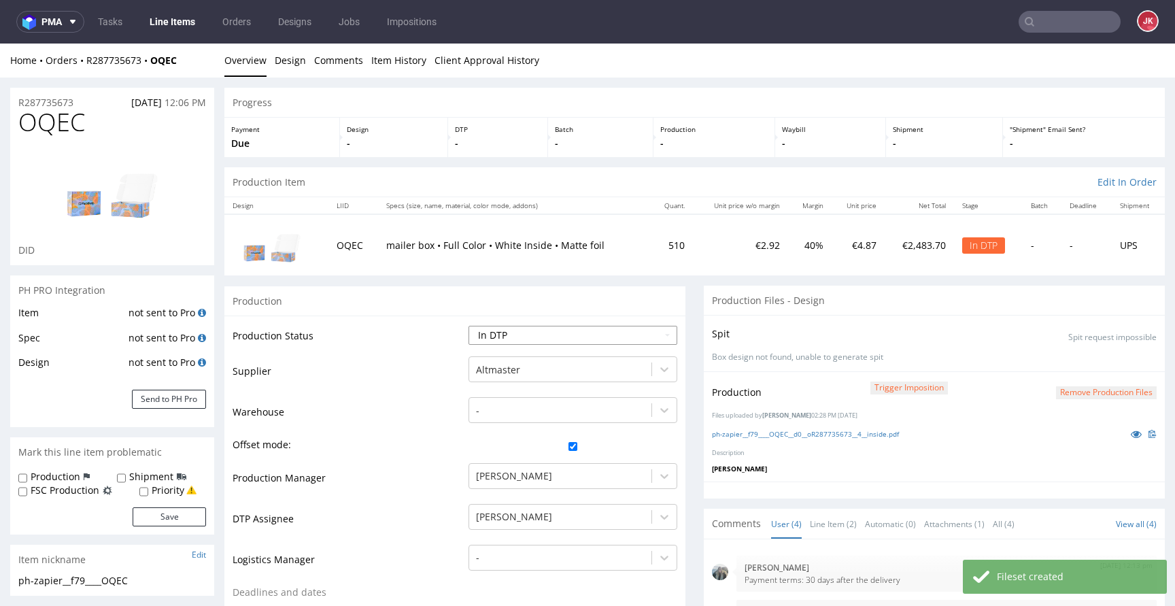
click at [614, 335] on select "Waiting for Artwork Waiting for Diecut Waiting for Mockup Waiting for DTP Waiti…" at bounding box center [573, 335] width 209 height 19
select select "dtp_waiting_for_double_check"
click at [469, 326] on select "Waiting for Artwork Waiting for Diecut Waiting for Mockup Waiting for DTP Waiti…" at bounding box center [573, 335] width 209 height 19
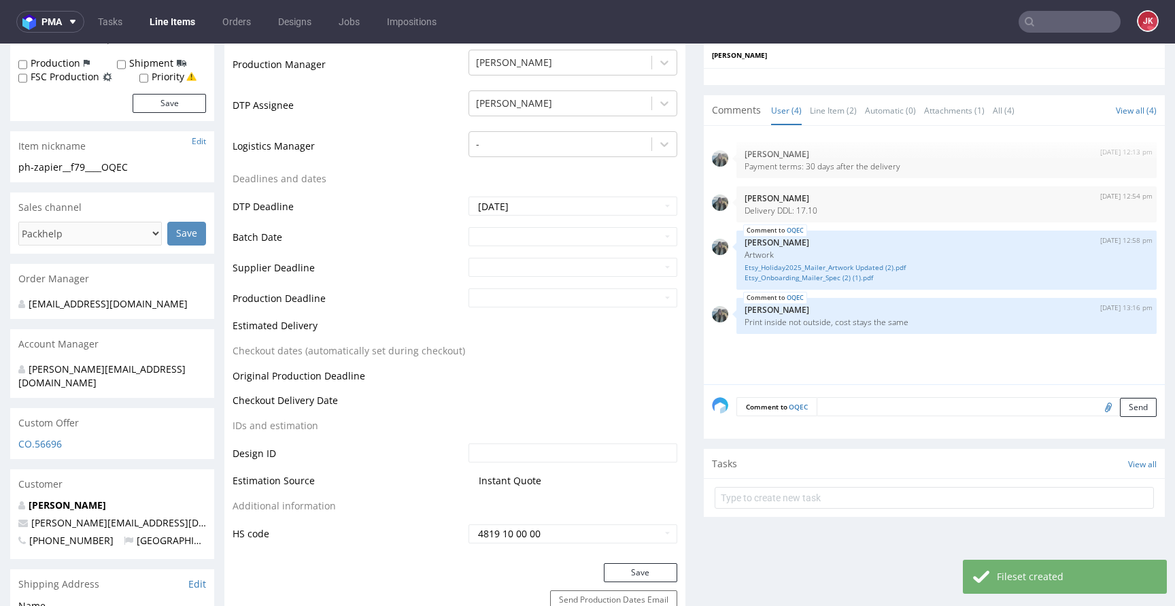
scroll to position [601, 0]
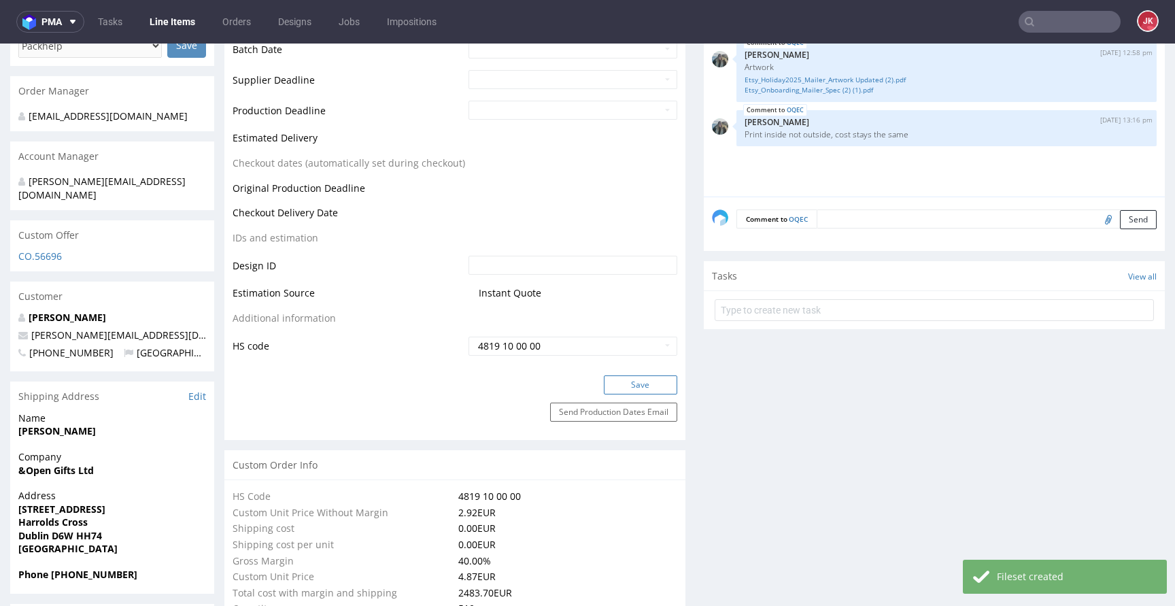
click at [631, 386] on button "Save" at bounding box center [640, 384] width 73 height 19
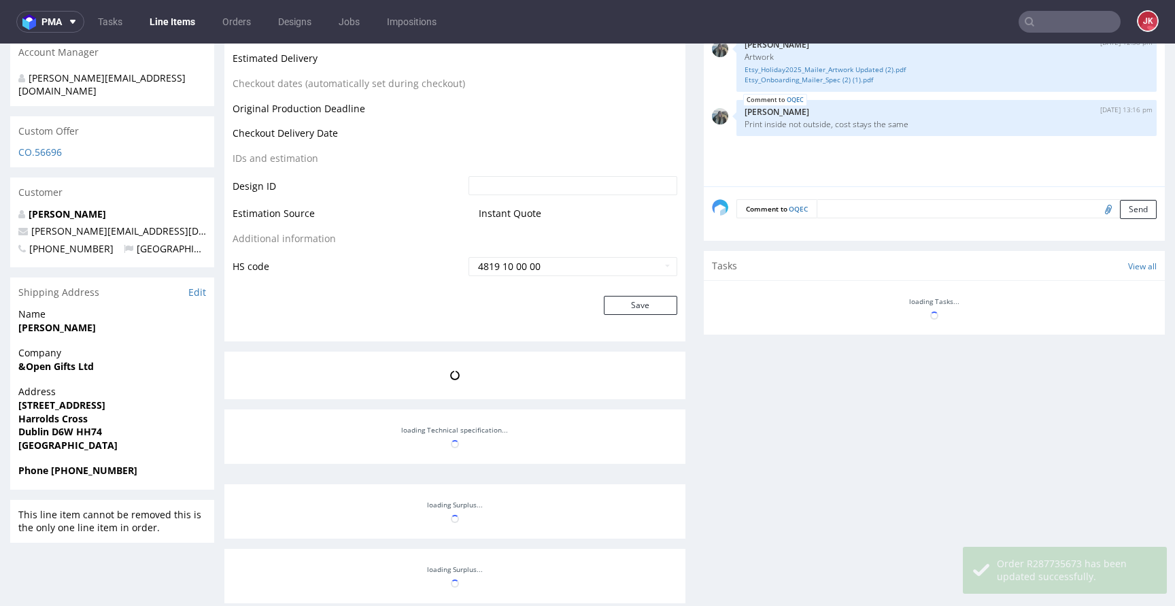
scroll to position [705, 0]
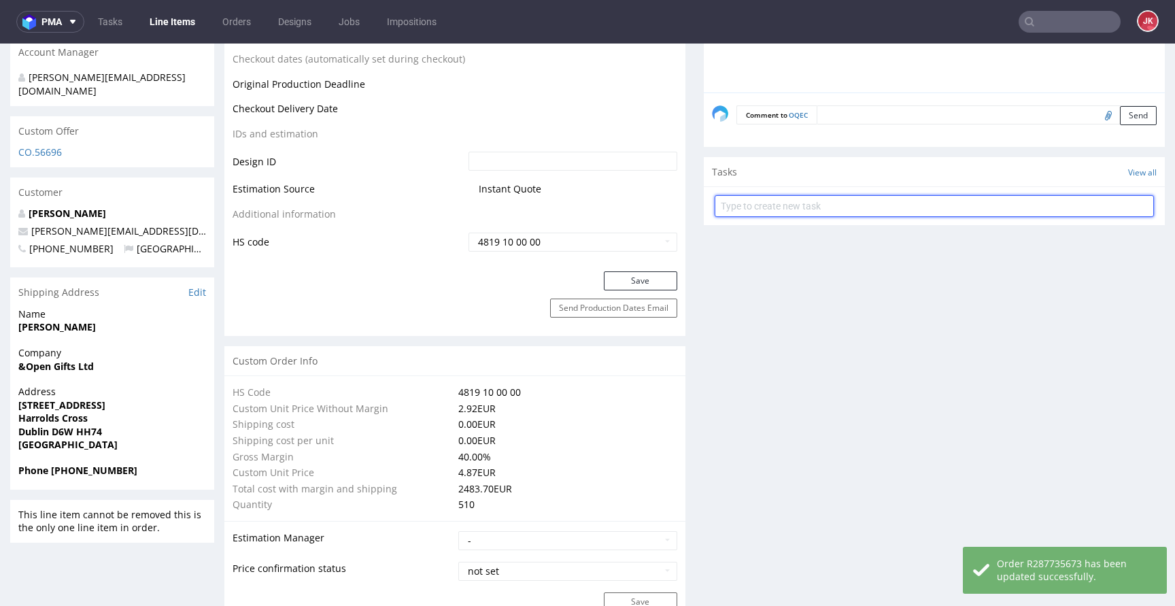
click at [788, 205] on input "text" at bounding box center [934, 206] width 439 height 22
type input "dc"
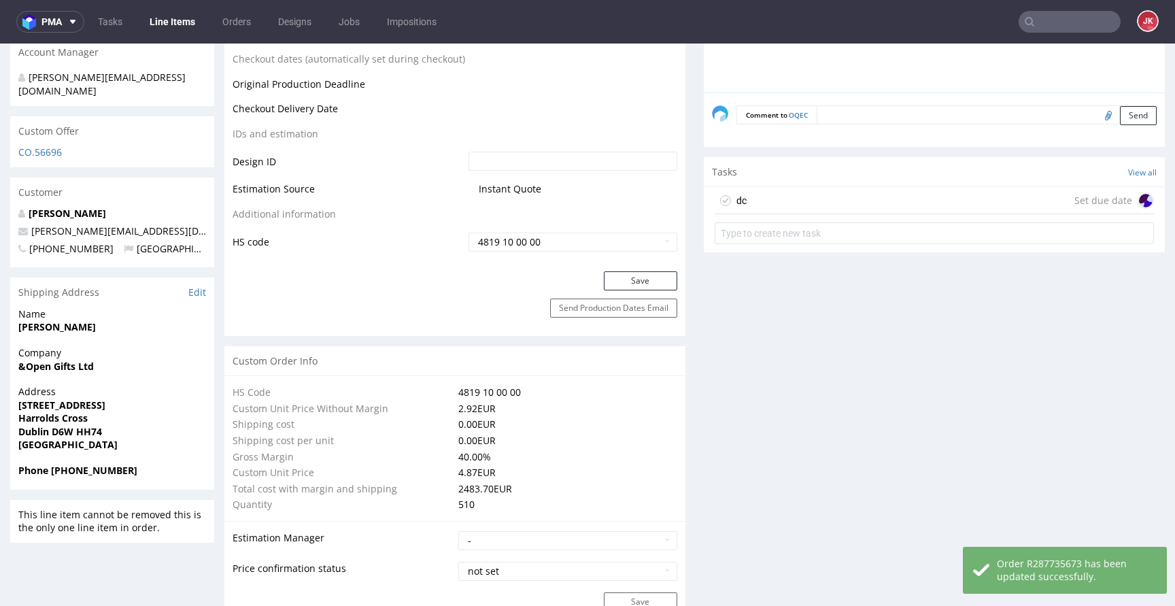
click at [757, 197] on div "dc Set due date" at bounding box center [934, 200] width 439 height 27
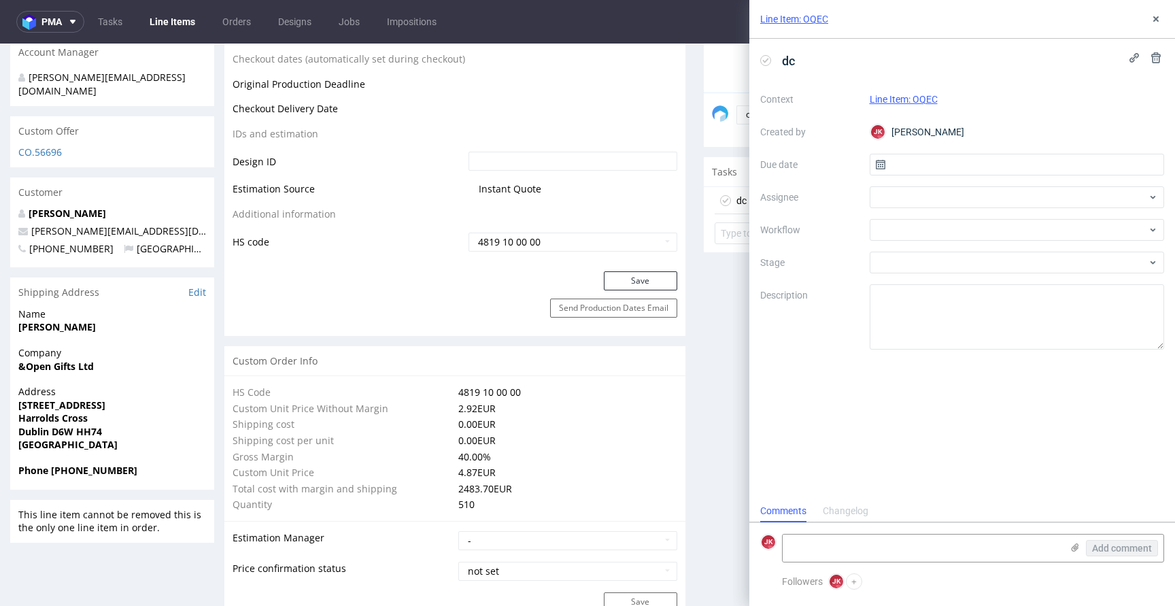
scroll to position [11, 0]
click at [892, 161] on input "text" at bounding box center [1017, 165] width 295 height 22
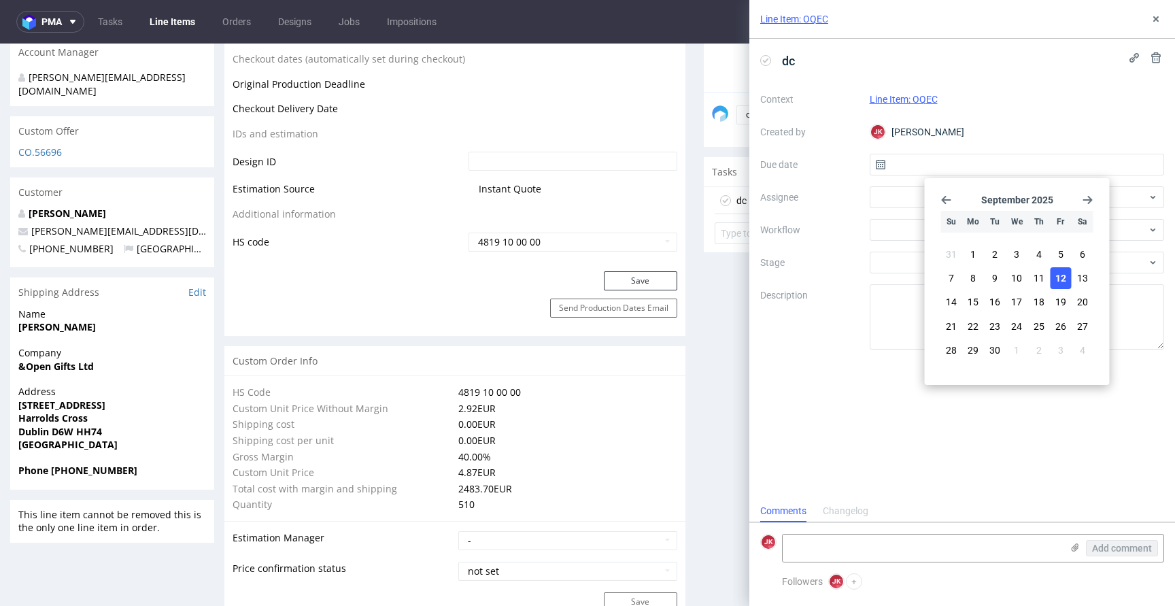
click at [1066, 281] on span "12" at bounding box center [1061, 278] width 11 height 14
type input "[DATE]"
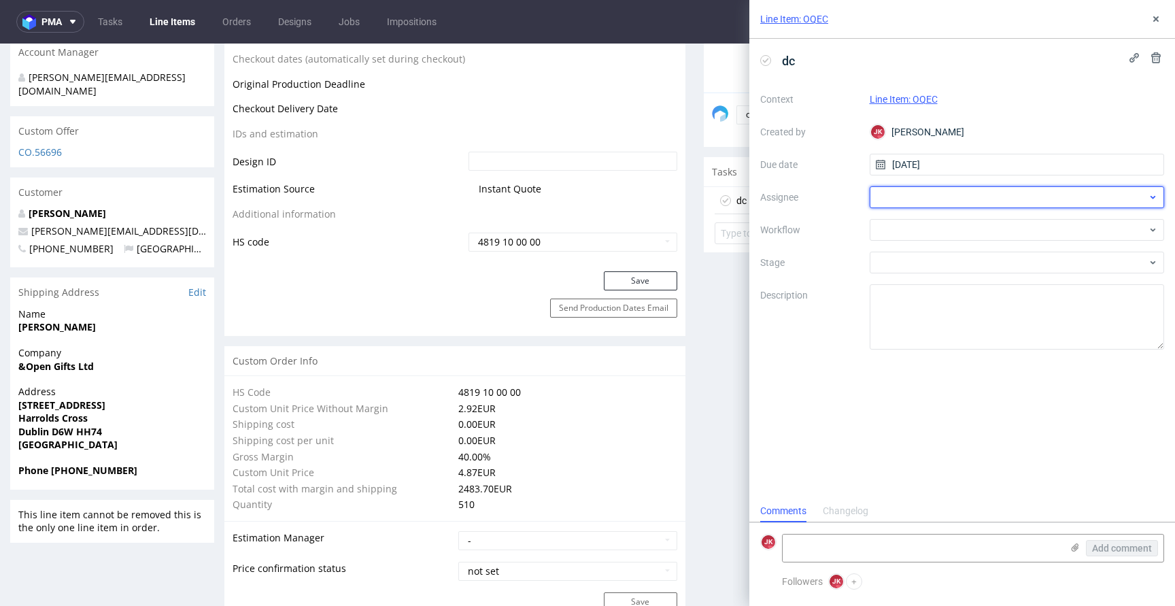
click at [897, 198] on div at bounding box center [1017, 197] width 295 height 22
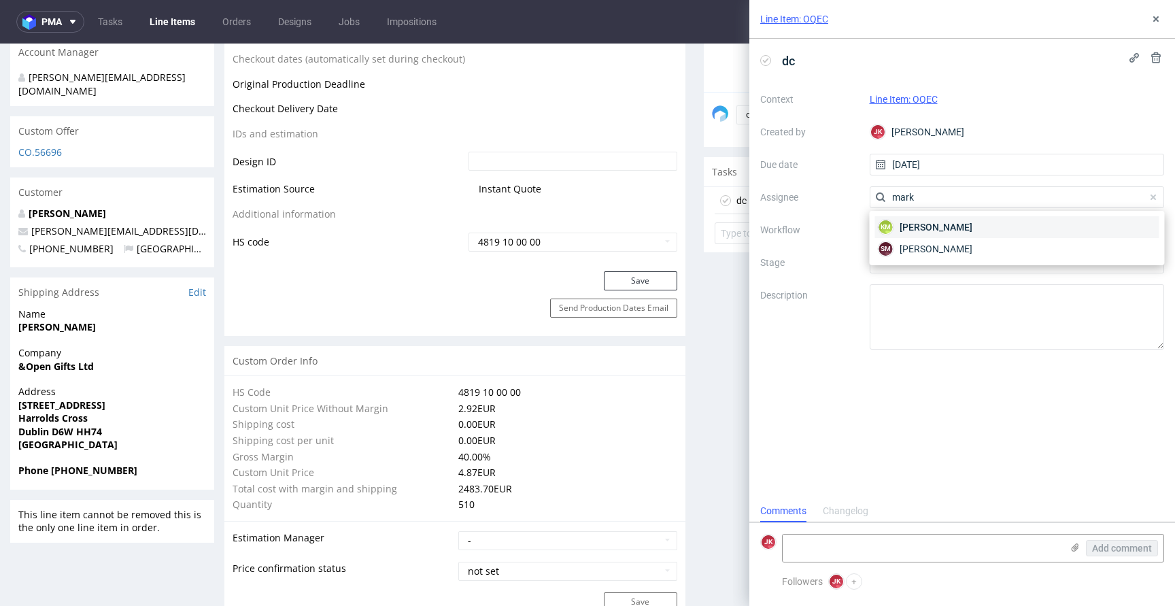
type input "mark"
click at [895, 224] on div "KM Karol Markowski" at bounding box center [1017, 227] width 284 height 22
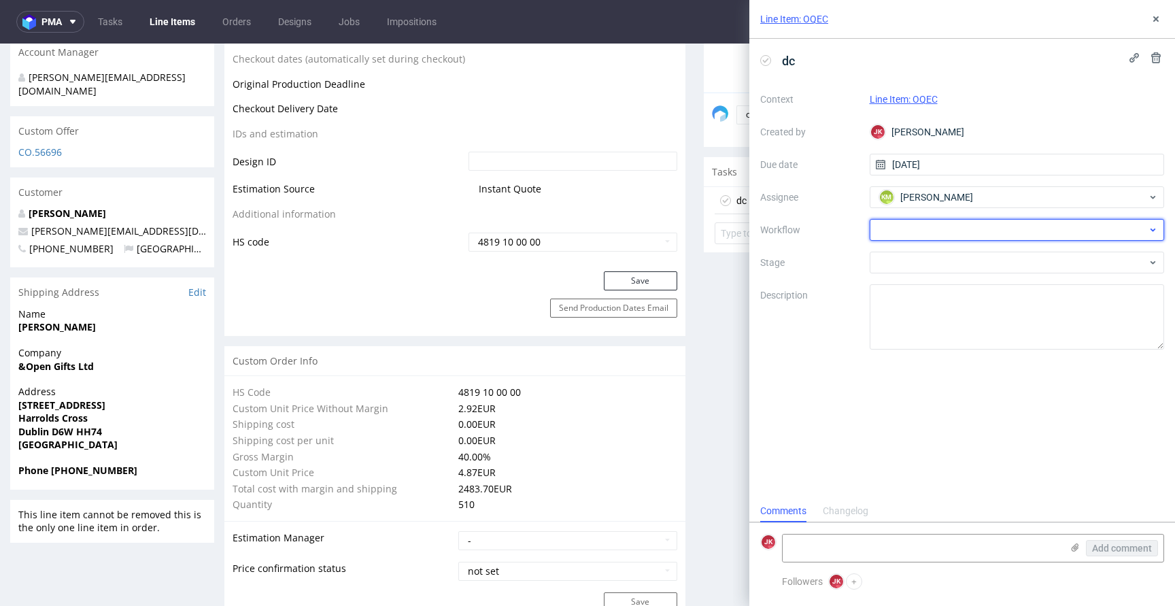
click at [895, 228] on div at bounding box center [1017, 230] width 295 height 22
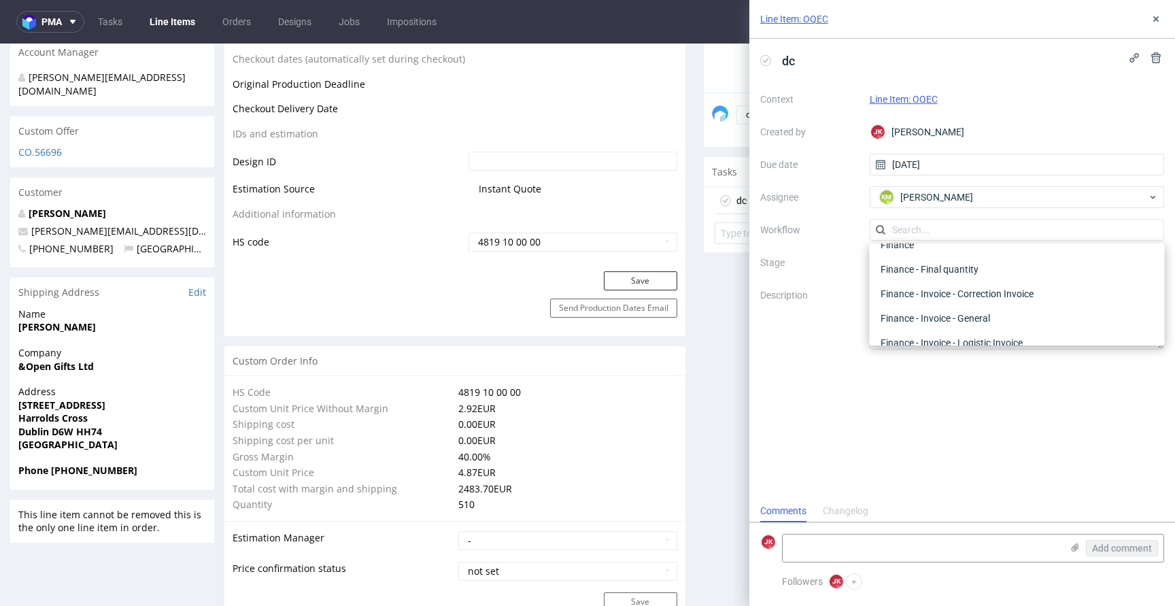
scroll to position [0, 0]
click at [922, 276] on div "DTP - Double Check" at bounding box center [1017, 279] width 284 height 24
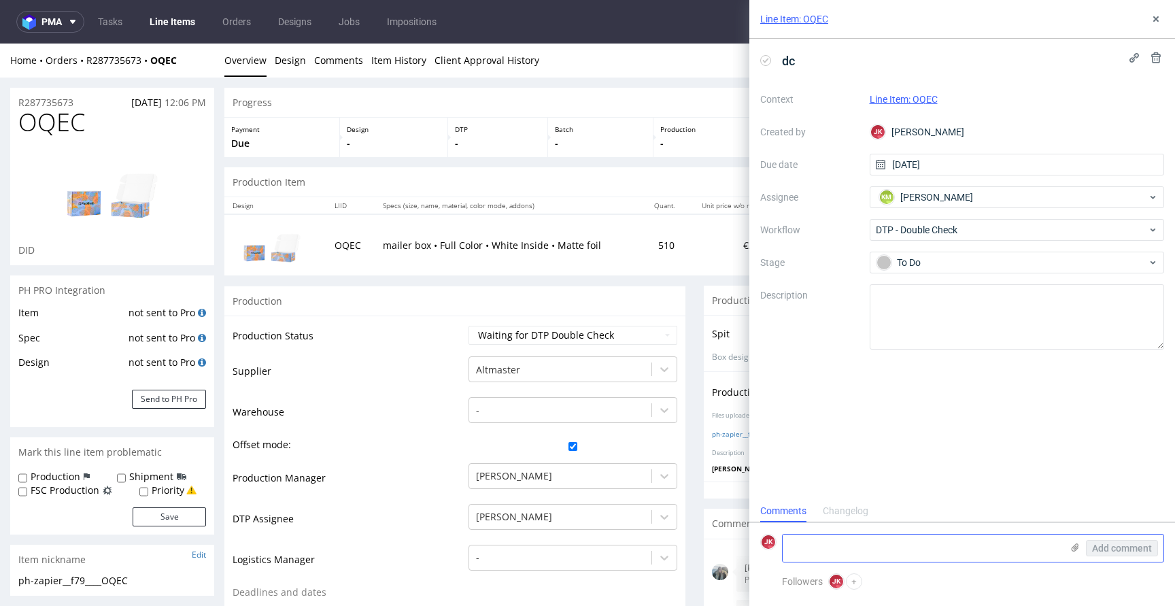
click at [837, 542] on textarea at bounding box center [922, 548] width 279 height 27
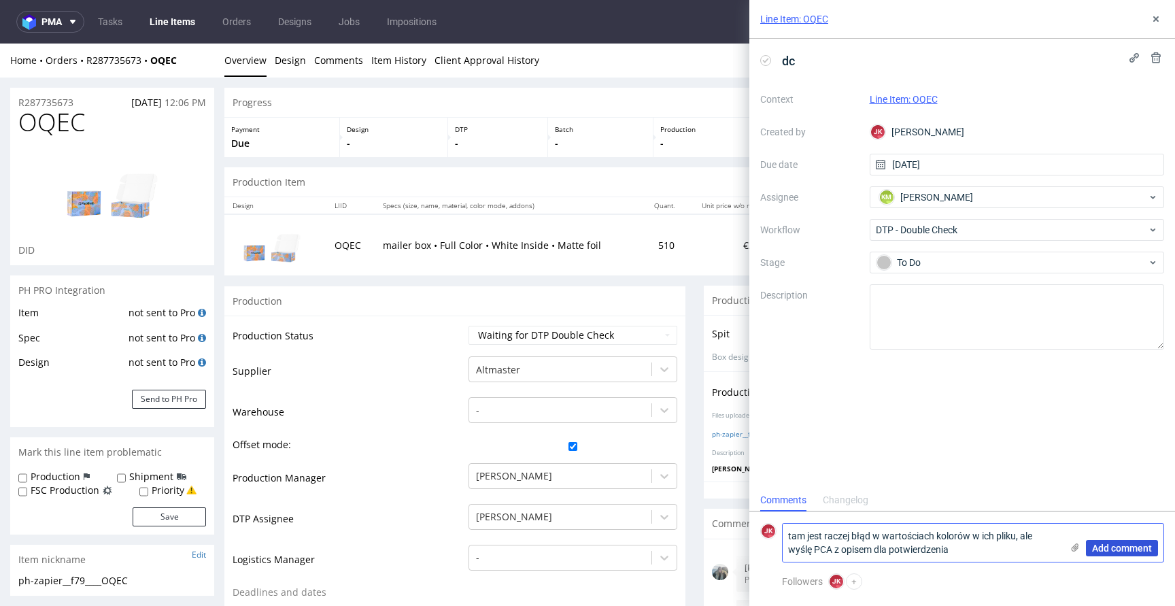
type textarea "tam jest raczej błąd w wartościach kolorów w ich pliku, ale wyślę PCA z opisem …"
click at [1114, 541] on button "Add comment" at bounding box center [1122, 548] width 72 height 16
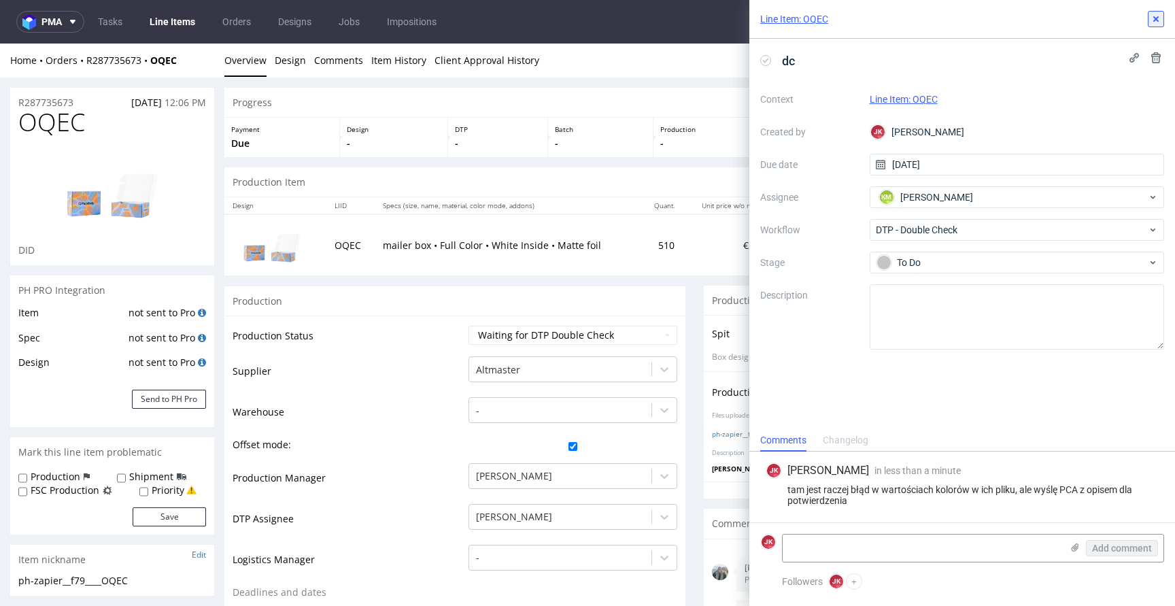
click at [1152, 22] on icon at bounding box center [1156, 19] width 11 height 11
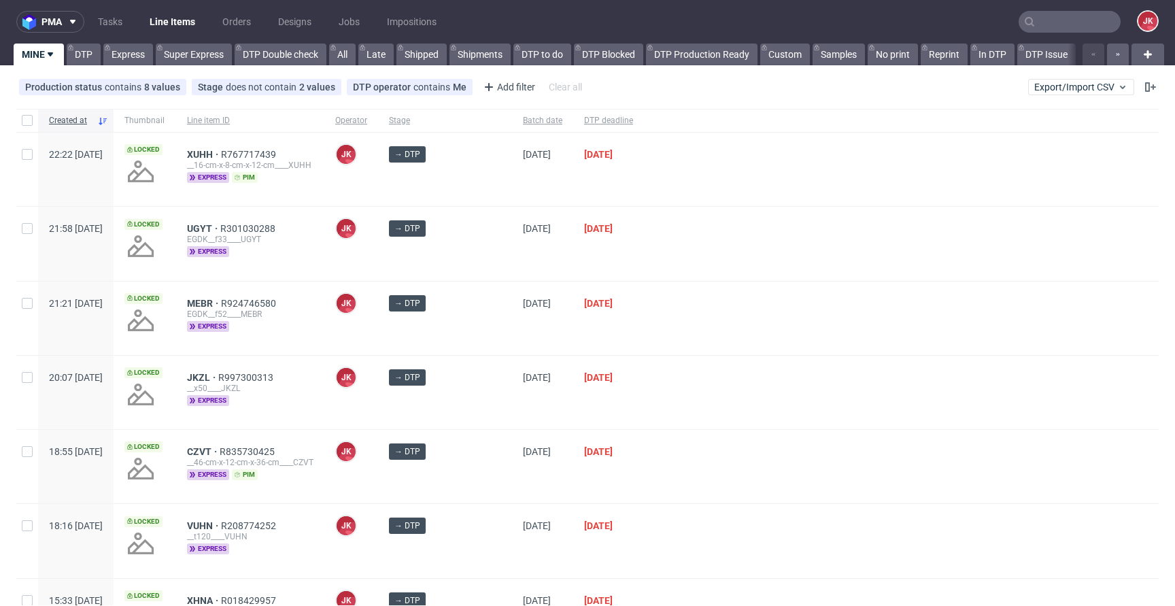
click at [573, 255] on div "[DATE]" at bounding box center [608, 243] width 71 height 73
click at [644, 350] on div at bounding box center [901, 318] width 515 height 73
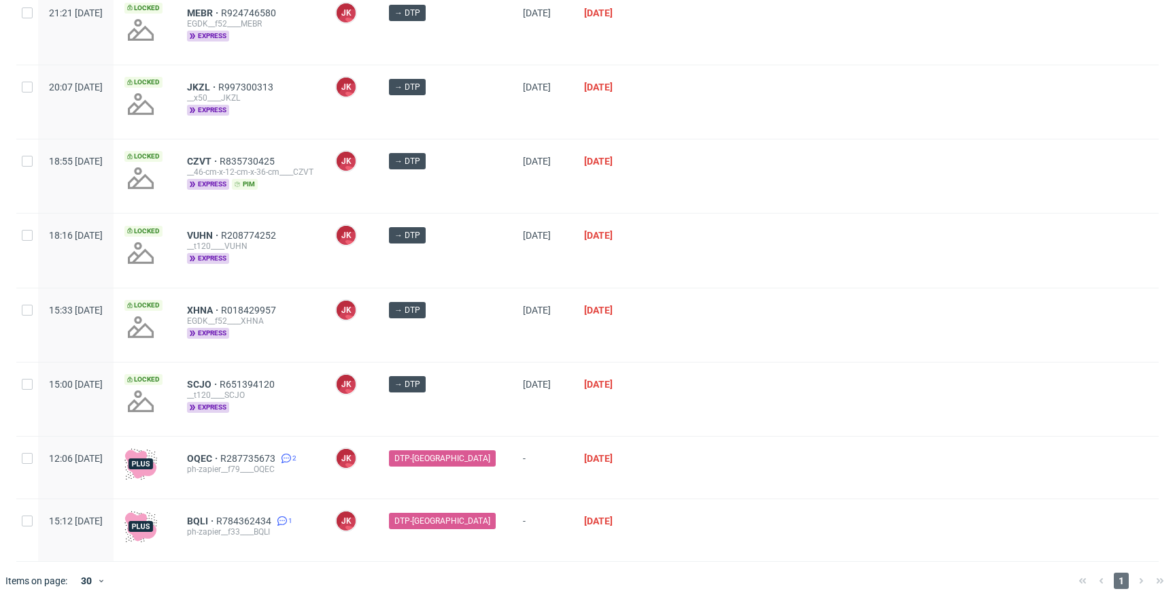
click at [645, 353] on div at bounding box center [901, 324] width 515 height 73
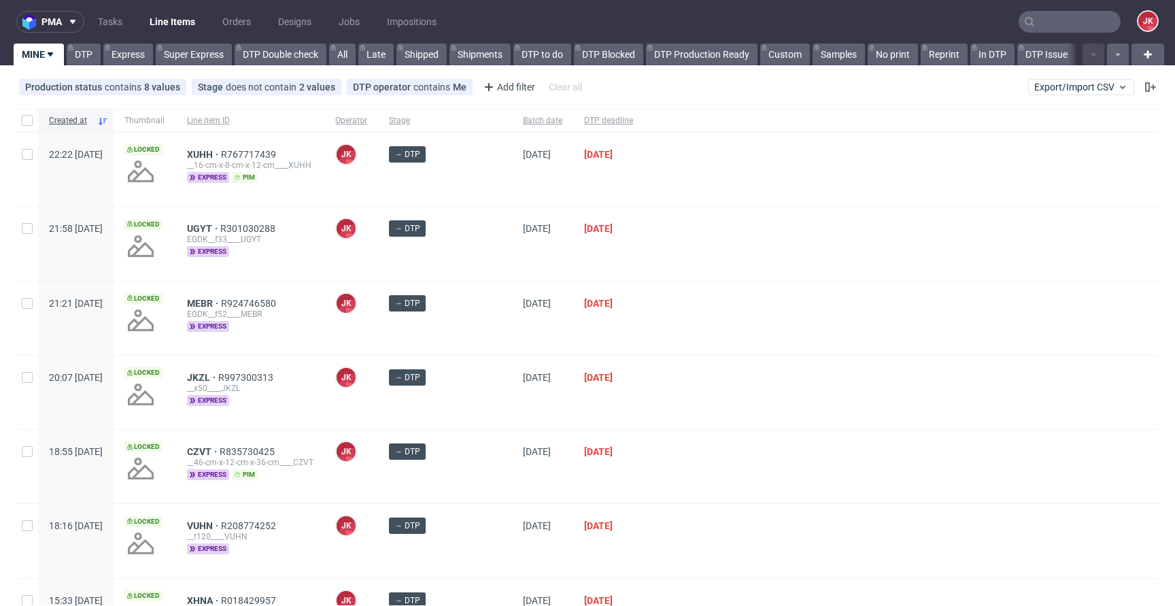
click at [644, 337] on div at bounding box center [901, 318] width 515 height 73
click at [651, 209] on div at bounding box center [901, 243] width 515 height 73
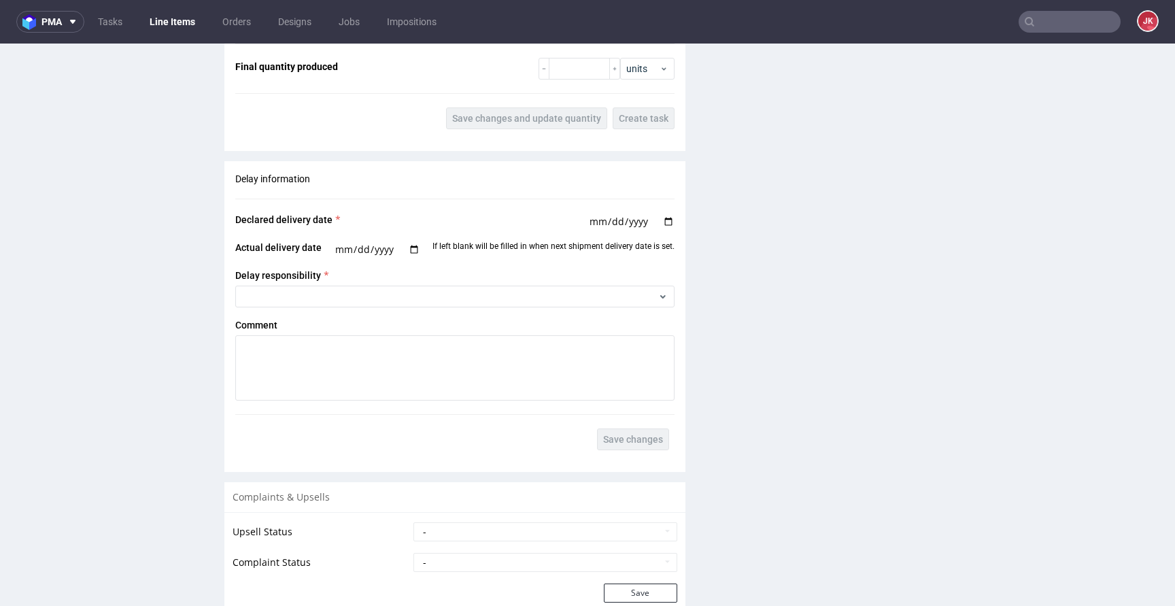
scroll to position [2299, 0]
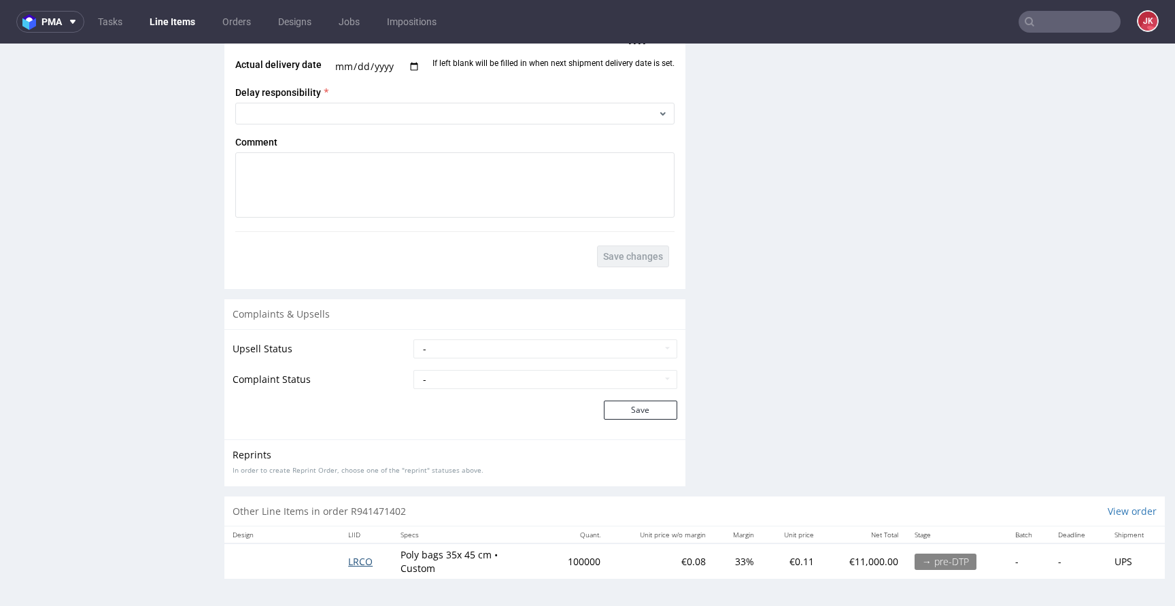
click at [356, 559] on span "LRCO" at bounding box center [360, 561] width 24 height 13
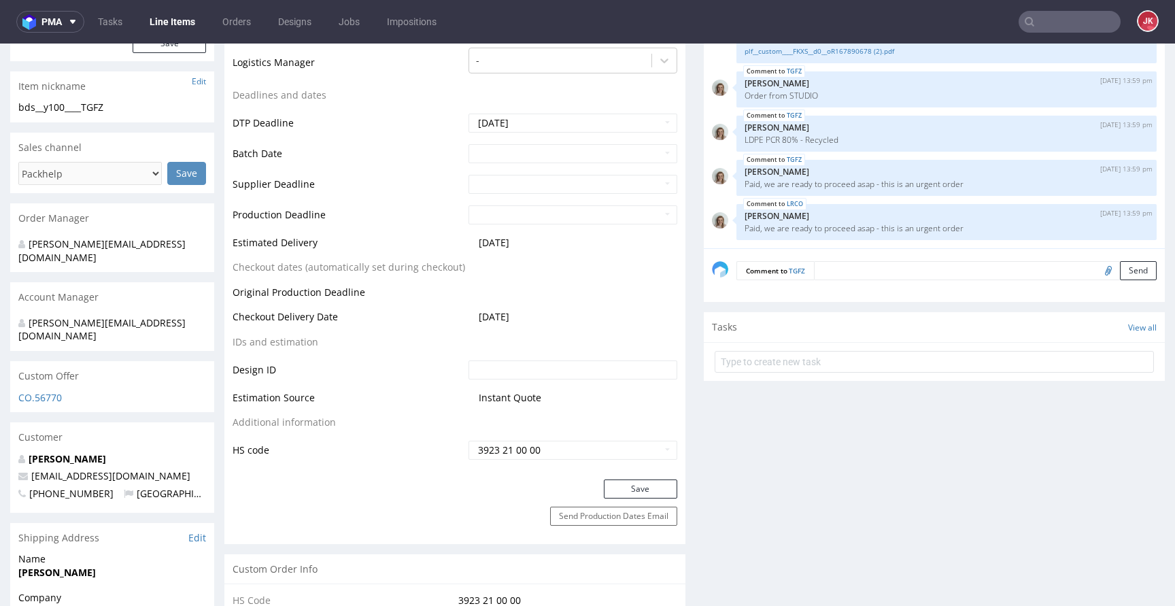
scroll to position [0, 0]
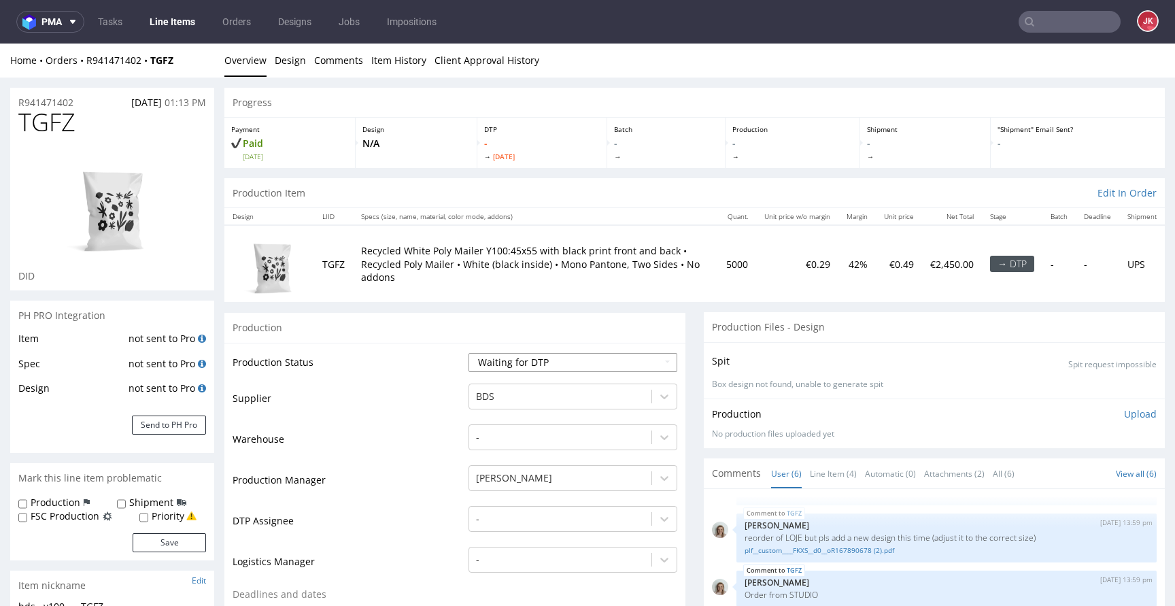
click at [528, 365] on select "Waiting for Artwork Waiting for Diecut Waiting for Mockup Waiting for DTP Waiti…" at bounding box center [573, 362] width 209 height 19
select select "dtp_in_process"
click at [469, 353] on select "Waiting for Artwork Waiting for Diecut Waiting for Mockup Waiting for DTP Waiti…" at bounding box center [573, 362] width 209 height 19
click at [523, 517] on div "-" at bounding box center [573, 515] width 209 height 19
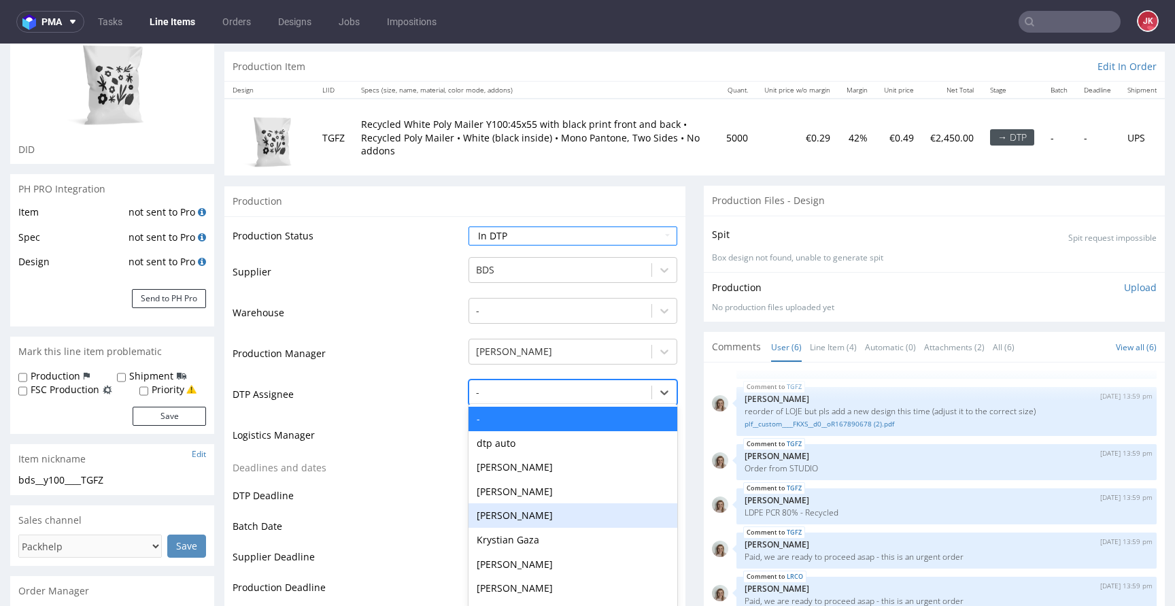
scroll to position [134, 0]
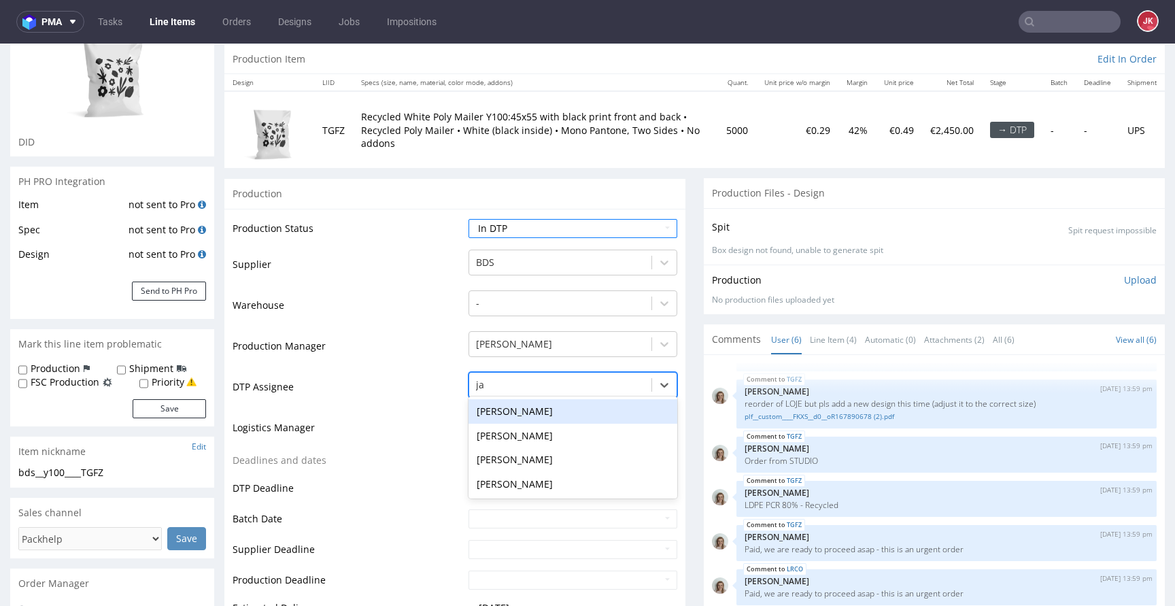
type input "jan"
click at [565, 413] on div "[PERSON_NAME]" at bounding box center [573, 411] width 209 height 24
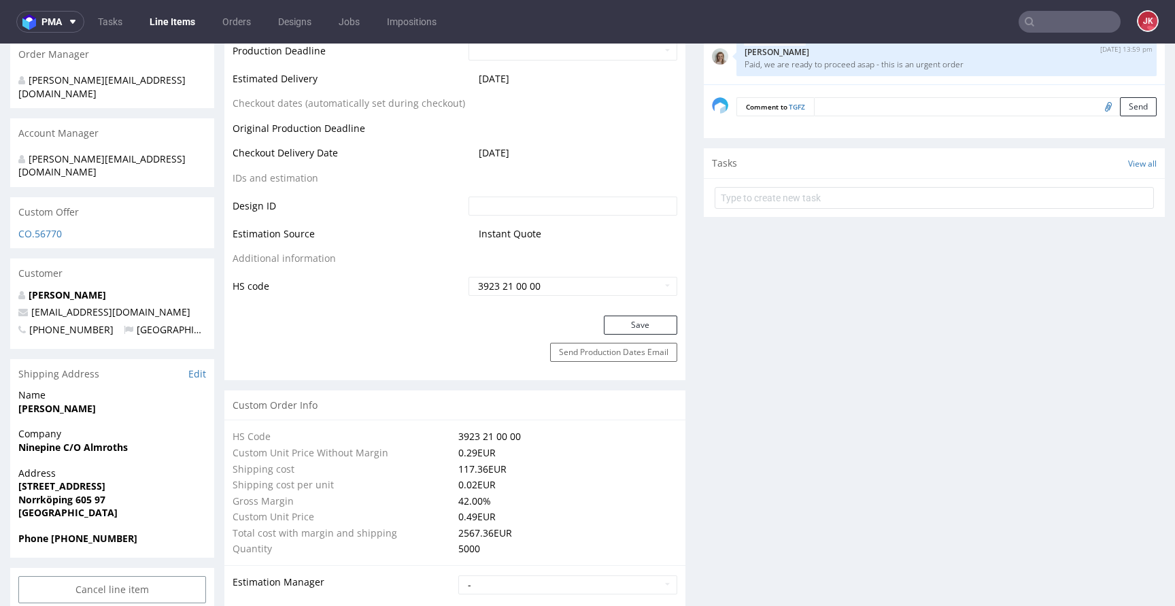
scroll to position [725, 0]
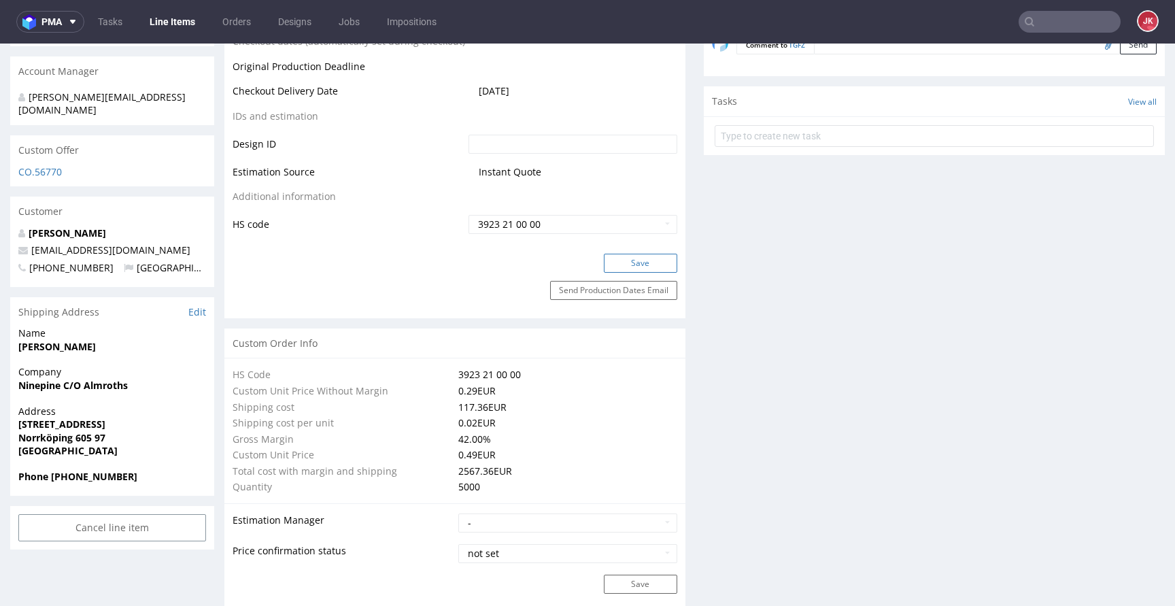
click at [636, 268] on button "Save" at bounding box center [640, 263] width 73 height 19
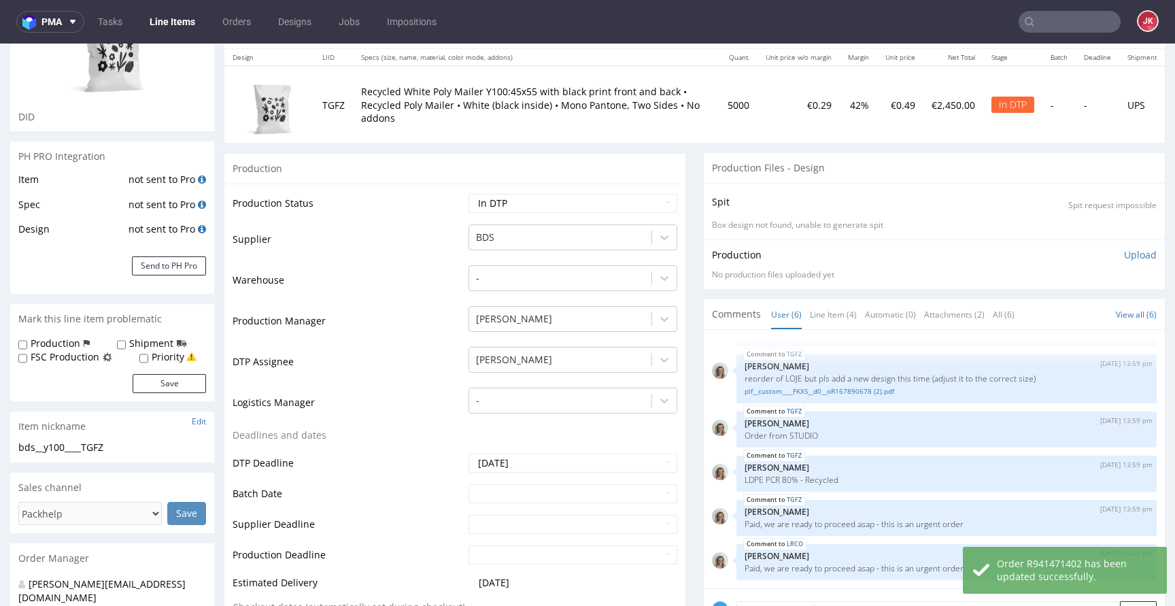
scroll to position [288, 0]
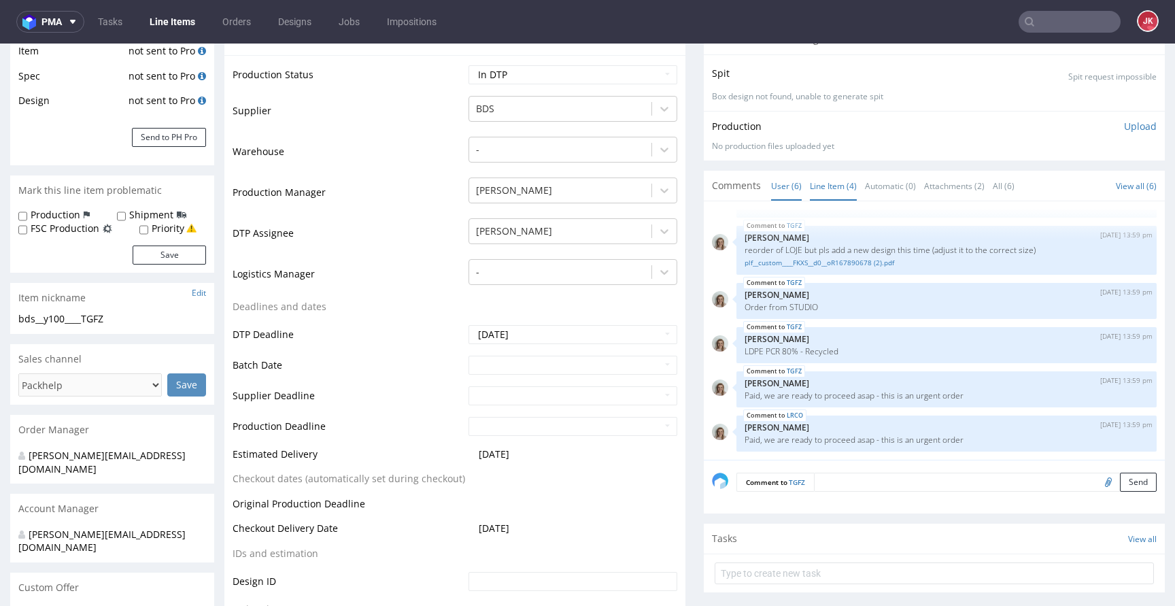
click at [812, 188] on link "Line Item (4)" at bounding box center [833, 185] width 47 height 29
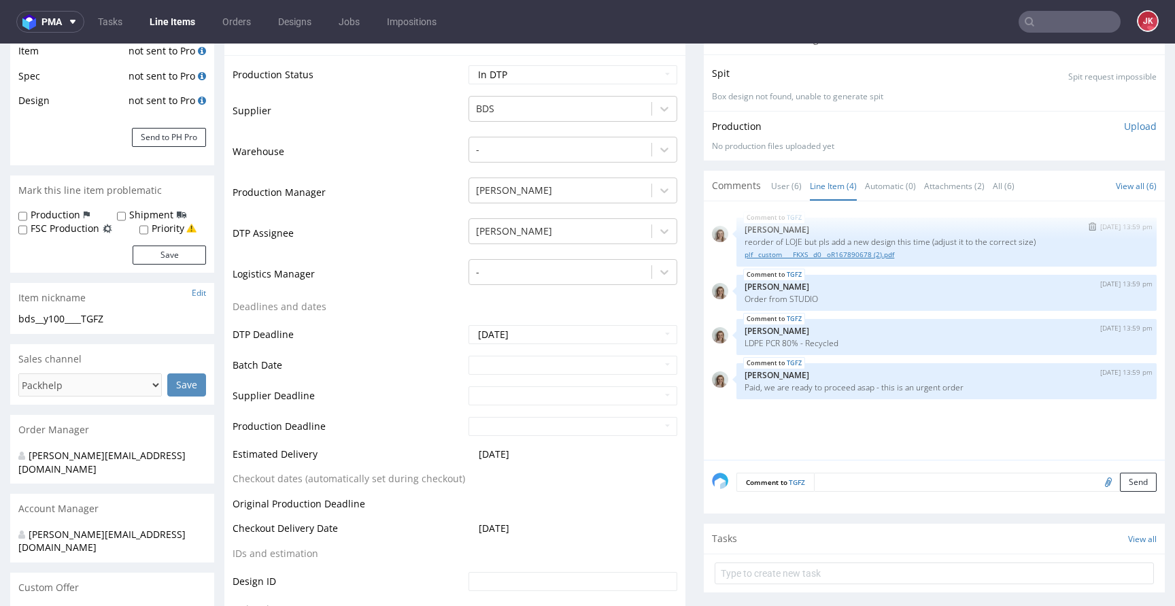
click at [811, 254] on link "plf__custom____FKXS__d0__oR167890678 (2).pdf" at bounding box center [947, 255] width 404 height 10
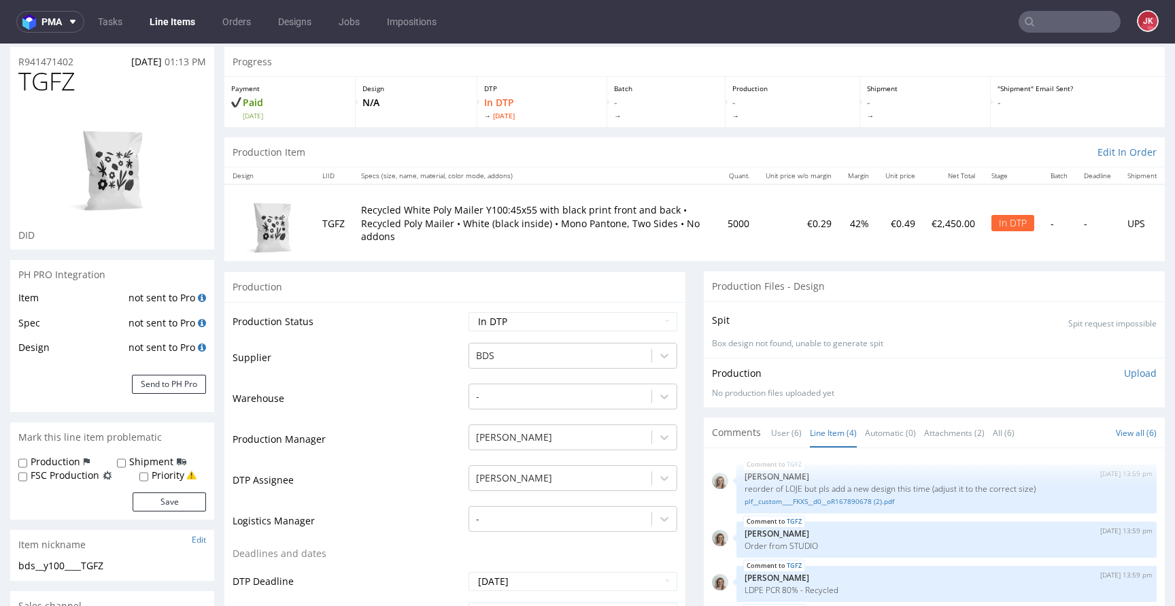
scroll to position [0, 0]
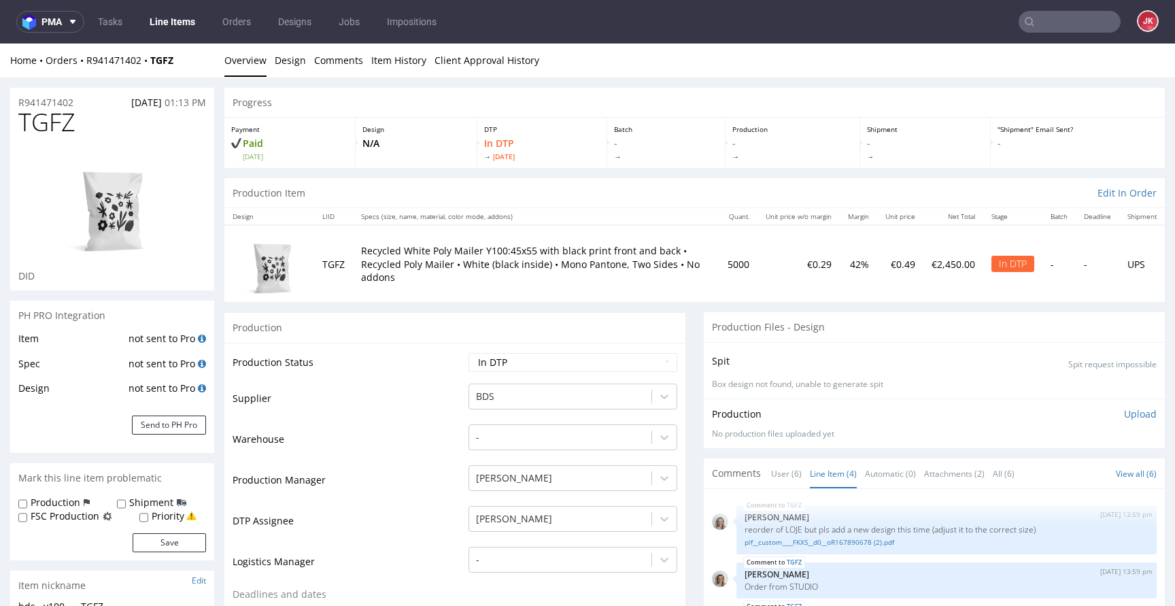
click at [40, 122] on span "TGFZ" at bounding box center [46, 122] width 57 height 27
copy span "TGFZ"
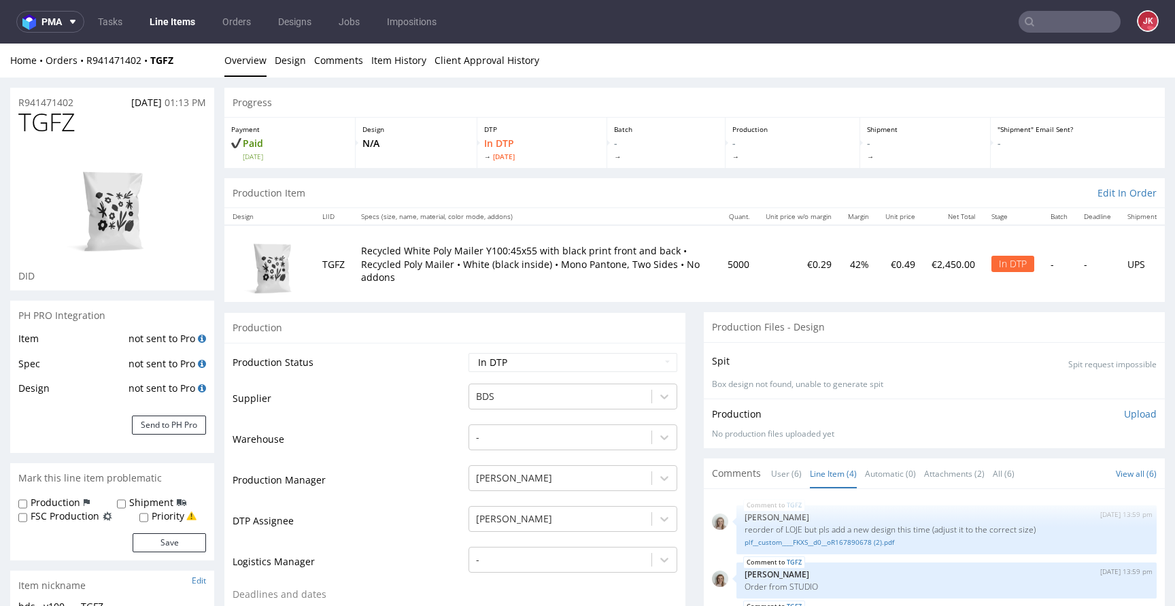
click at [367, 423] on td "Warehouse" at bounding box center [349, 443] width 233 height 41
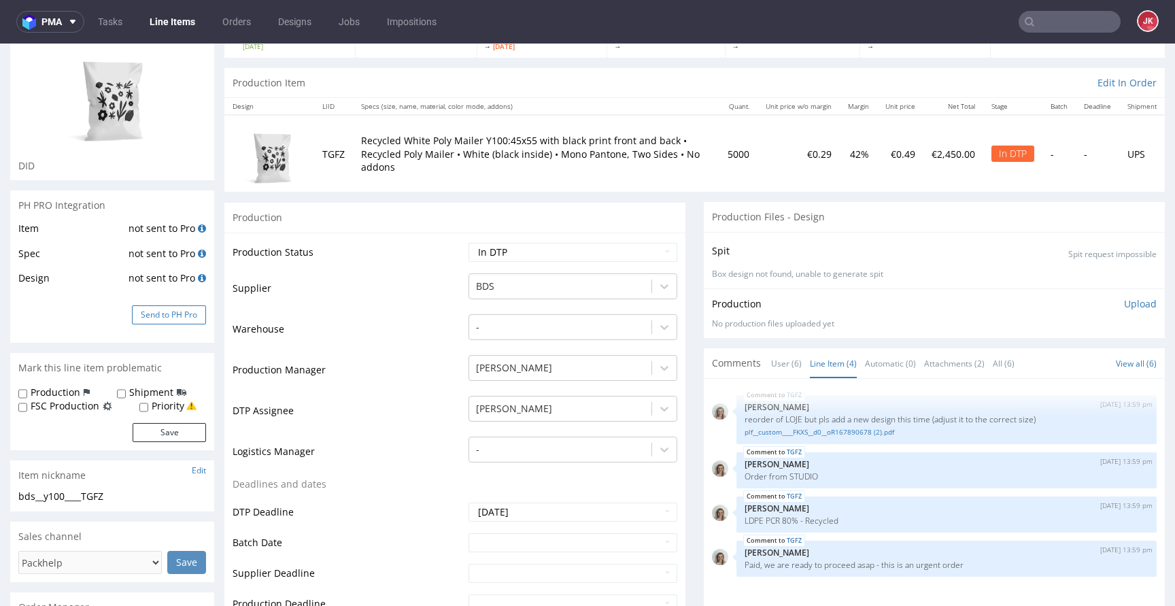
scroll to position [114, 0]
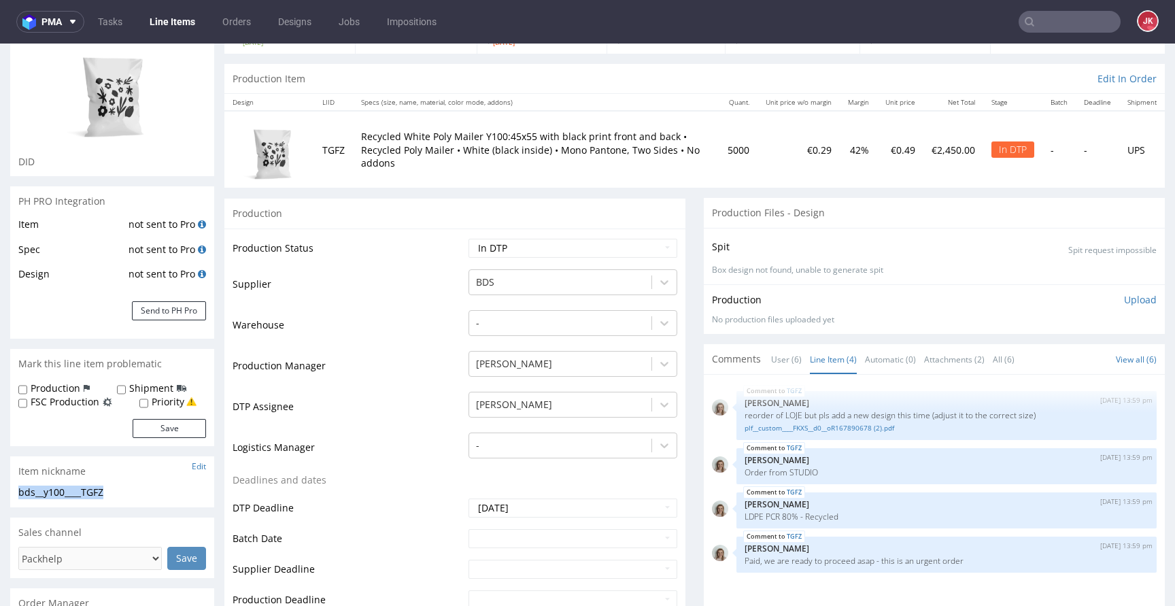
drag, startPoint x: 118, startPoint y: 492, endPoint x: 1, endPoint y: 494, distance: 117.0
copy div "bds__y100____TGFZ"
click at [384, 314] on td "Warehouse" at bounding box center [349, 329] width 233 height 41
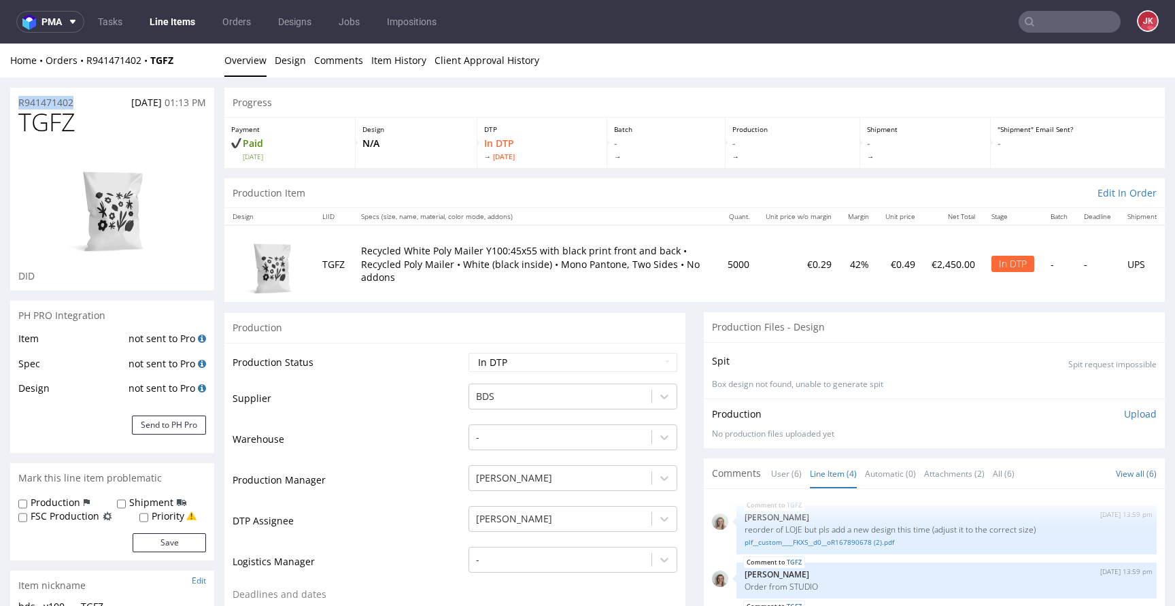
drag, startPoint x: 79, startPoint y: 99, endPoint x: 0, endPoint y: 107, distance: 79.3
copy p "R941471402"
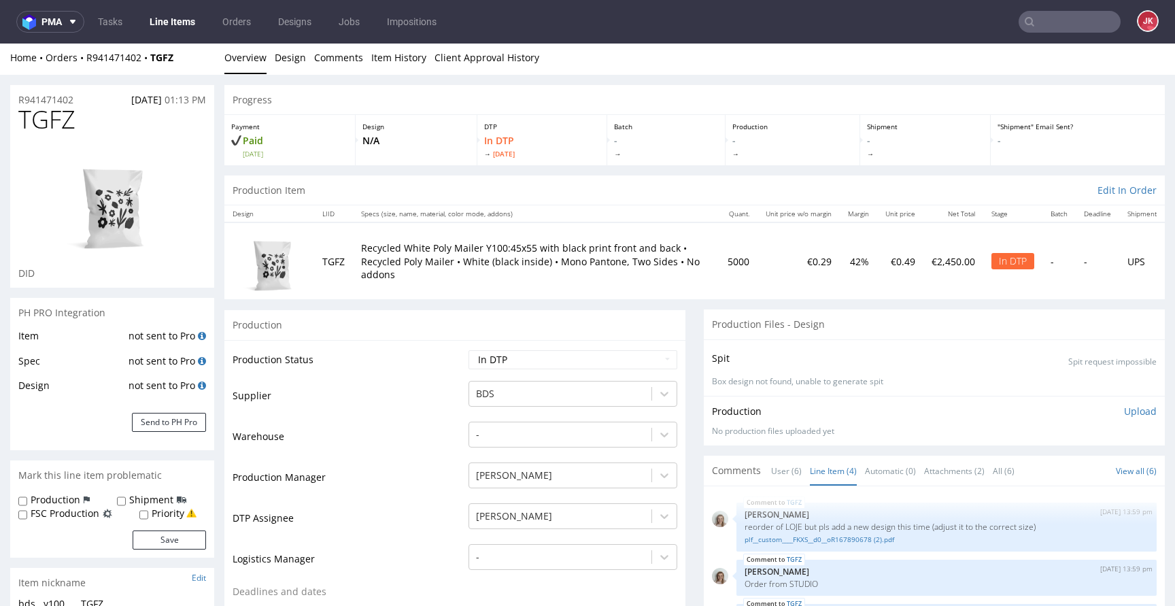
click at [1124, 407] on p "Upload" at bounding box center [1140, 412] width 33 height 14
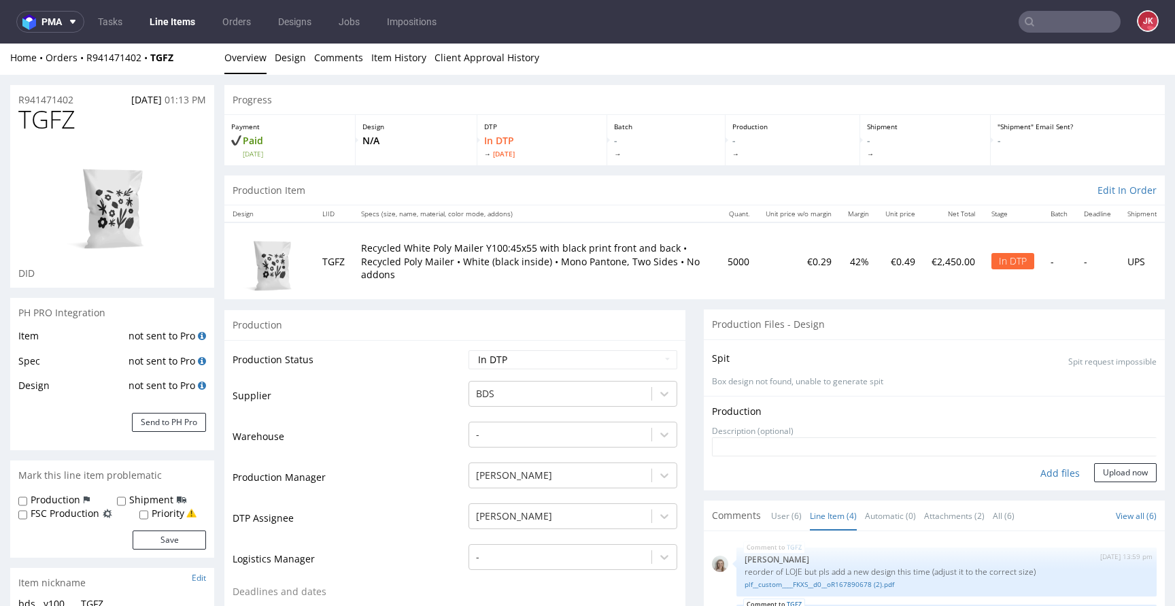
click at [1026, 469] on div "Add files" at bounding box center [1060, 473] width 68 height 20
type input "C:\fakepath\bds__y100____TGFZ__d0__oR941471402__2__outside.pdf"
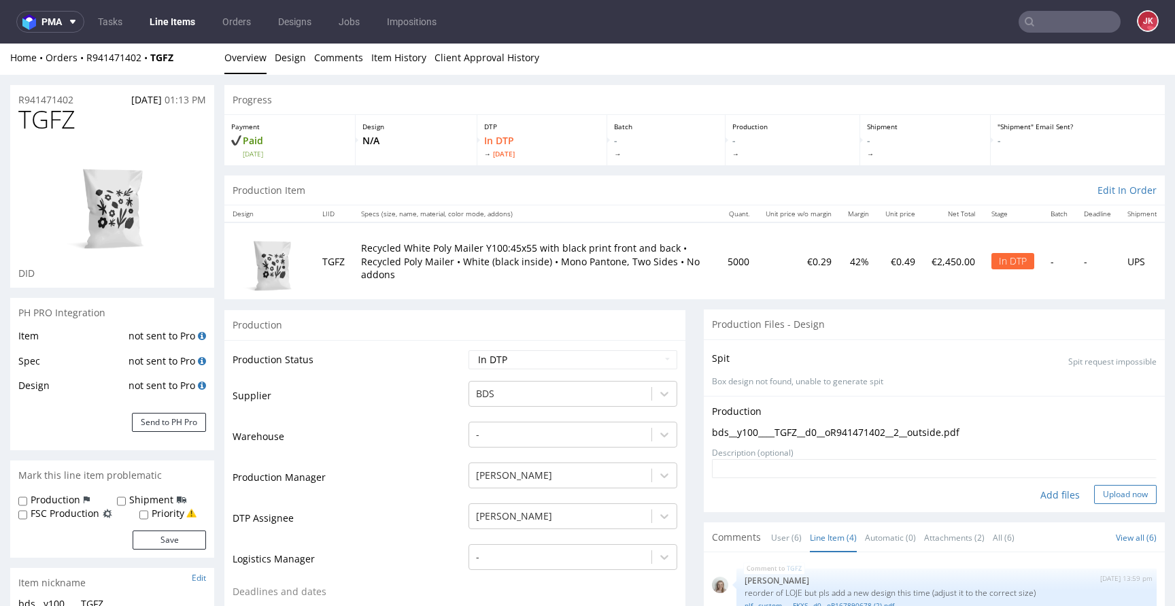
click at [1105, 499] on button "Upload now" at bounding box center [1125, 494] width 63 height 19
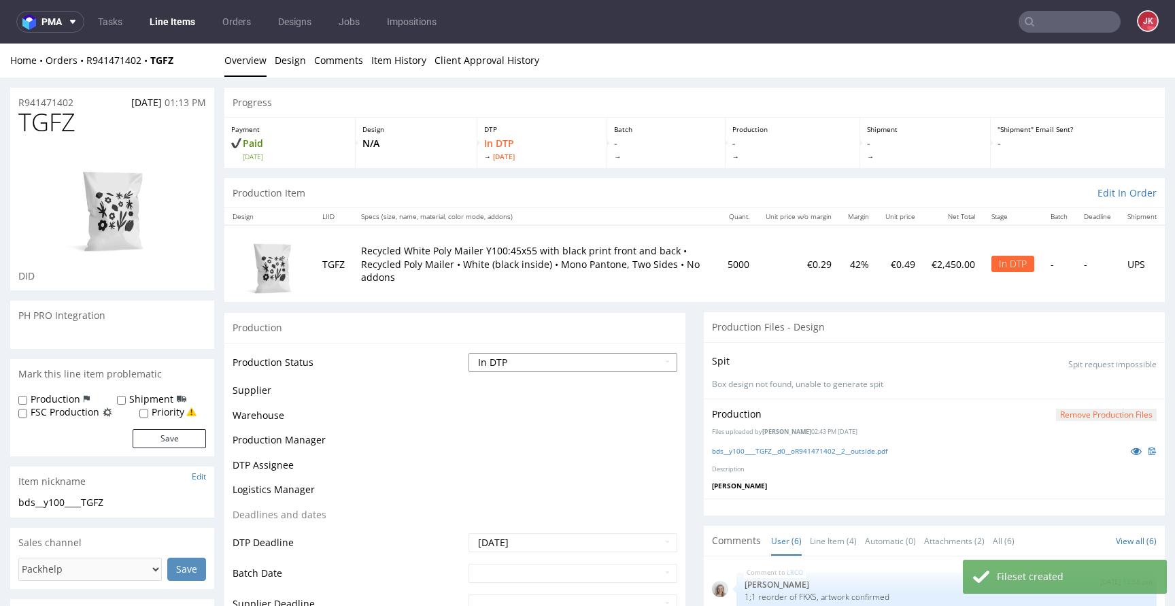
scroll to position [49, 0]
click at [639, 365] on select "Waiting for Artwork Waiting for Diecut Waiting for Mockup Waiting for DTP Waiti…" at bounding box center [573, 362] width 209 height 19
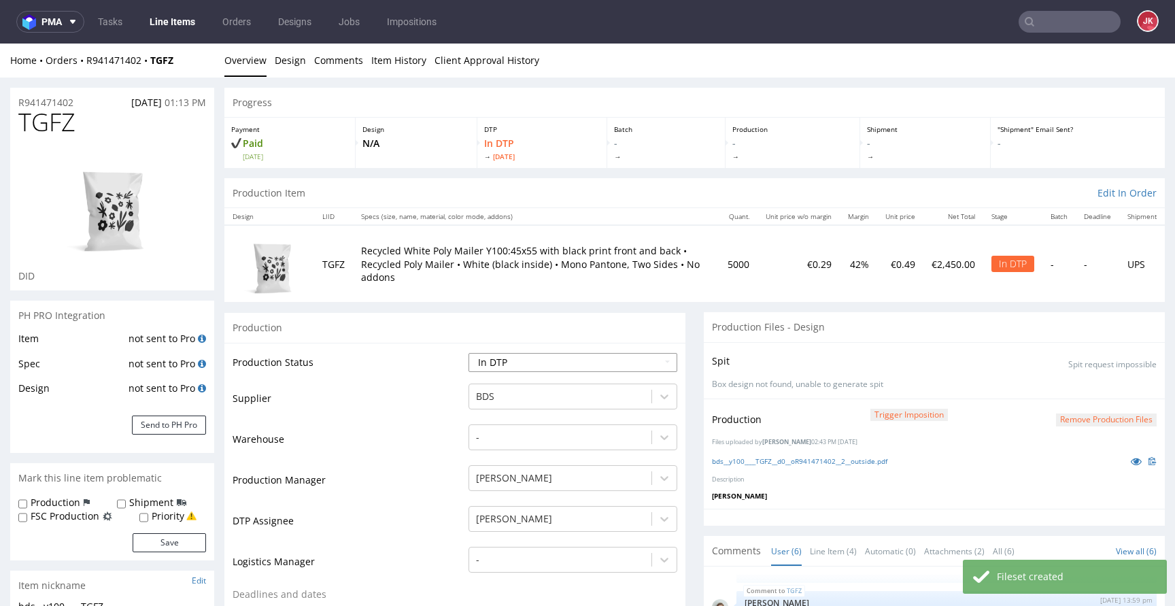
select select "dtp_waiting_for_double_check"
click at [469, 353] on select "Waiting for Artwork Waiting for Diecut Waiting for Mockup Waiting for DTP Waiti…" at bounding box center [573, 362] width 209 height 19
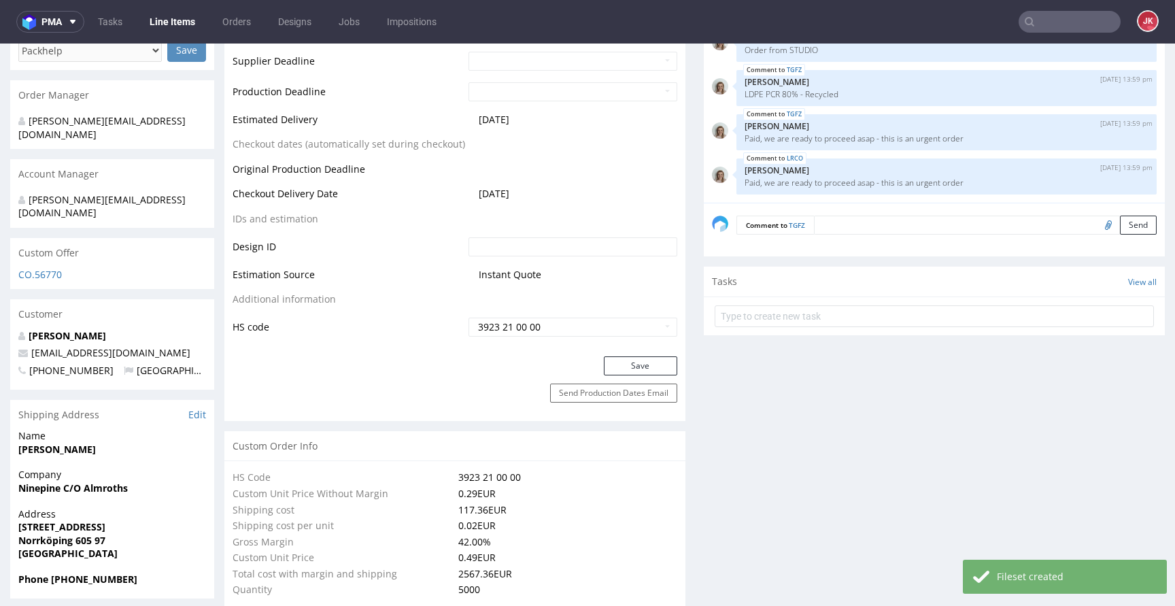
scroll to position [665, 0]
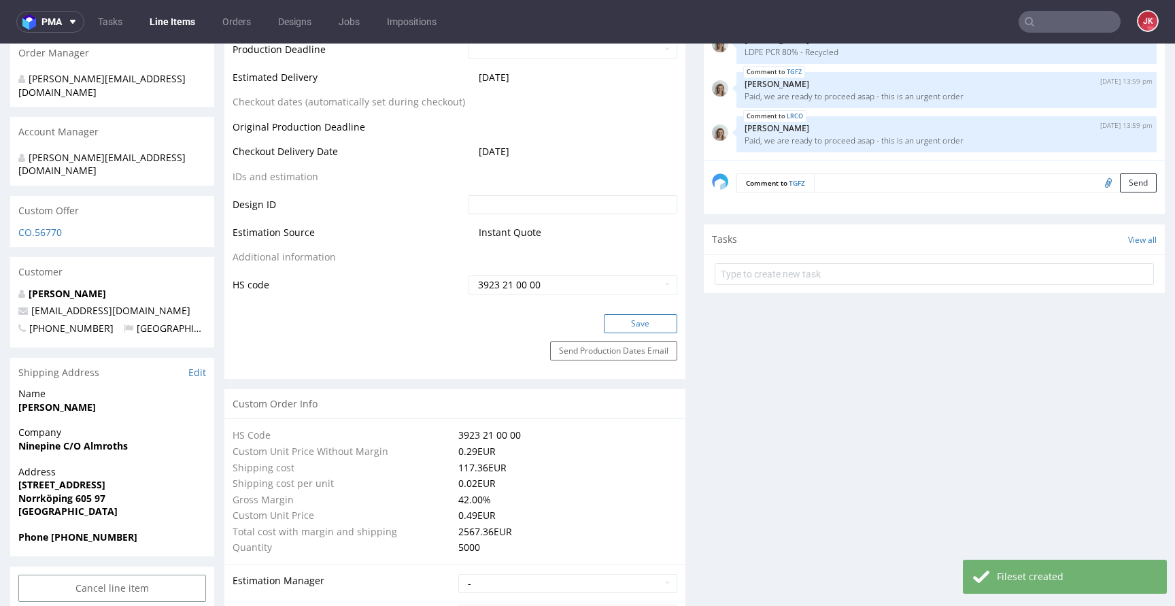
click at [620, 332] on button "Save" at bounding box center [640, 323] width 73 height 19
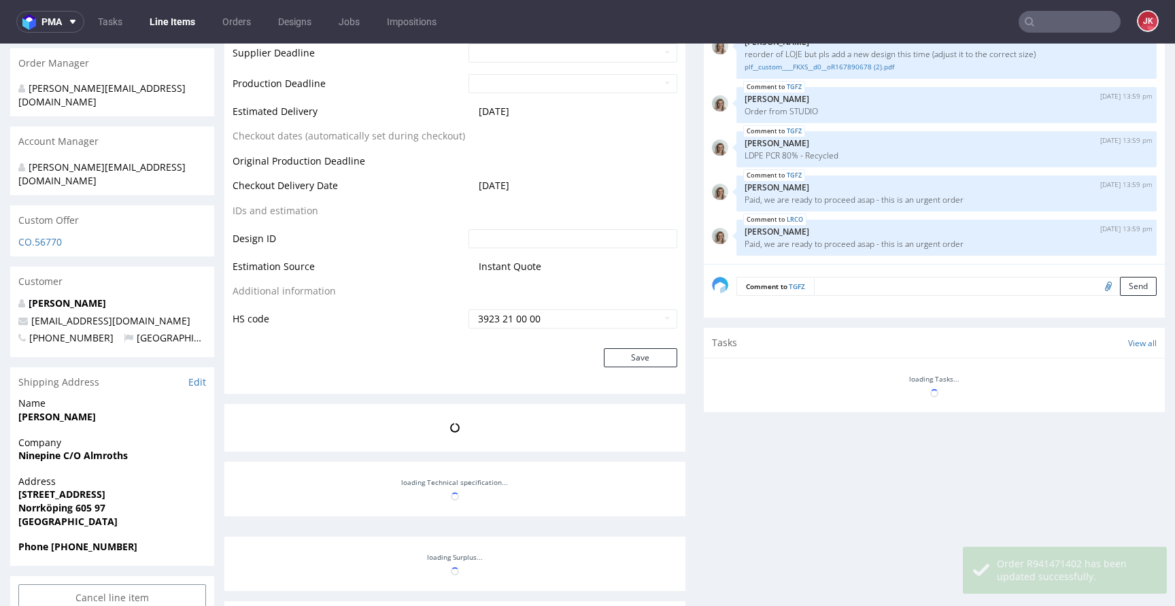
scroll to position [655, 0]
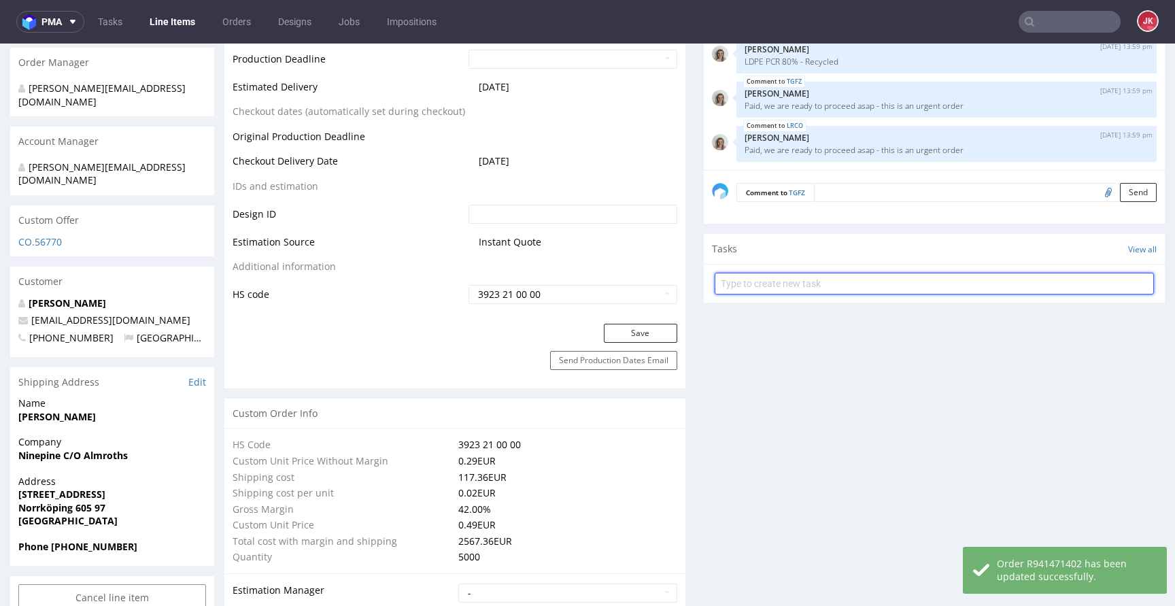
click at [762, 276] on input "text" at bounding box center [934, 284] width 439 height 22
type input "dc"
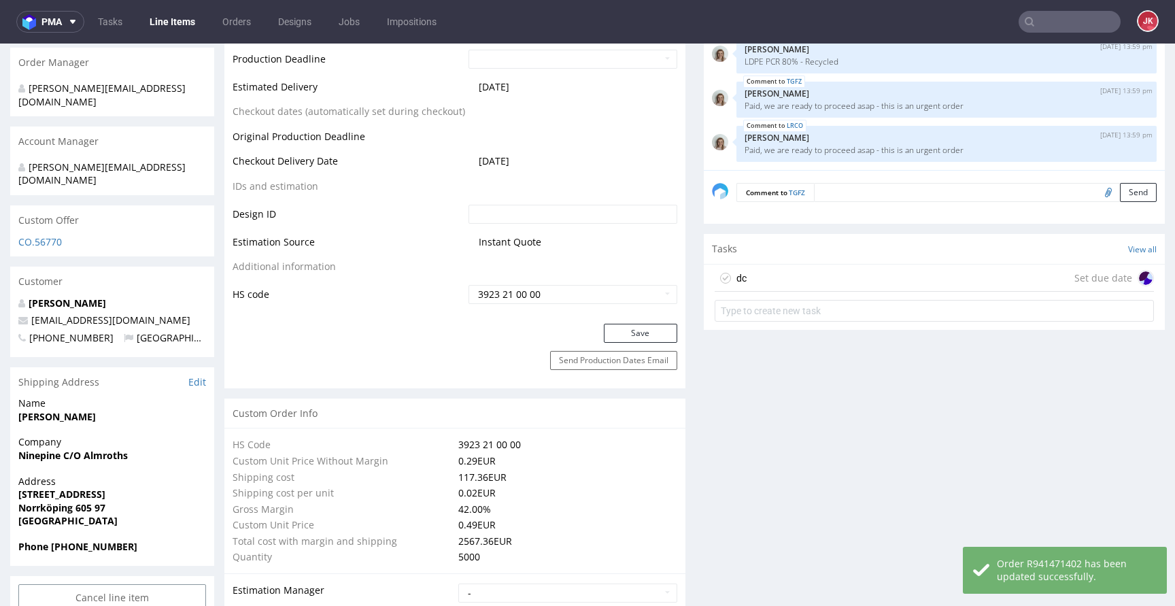
click at [758, 272] on div "dc Set due date" at bounding box center [934, 278] width 439 height 27
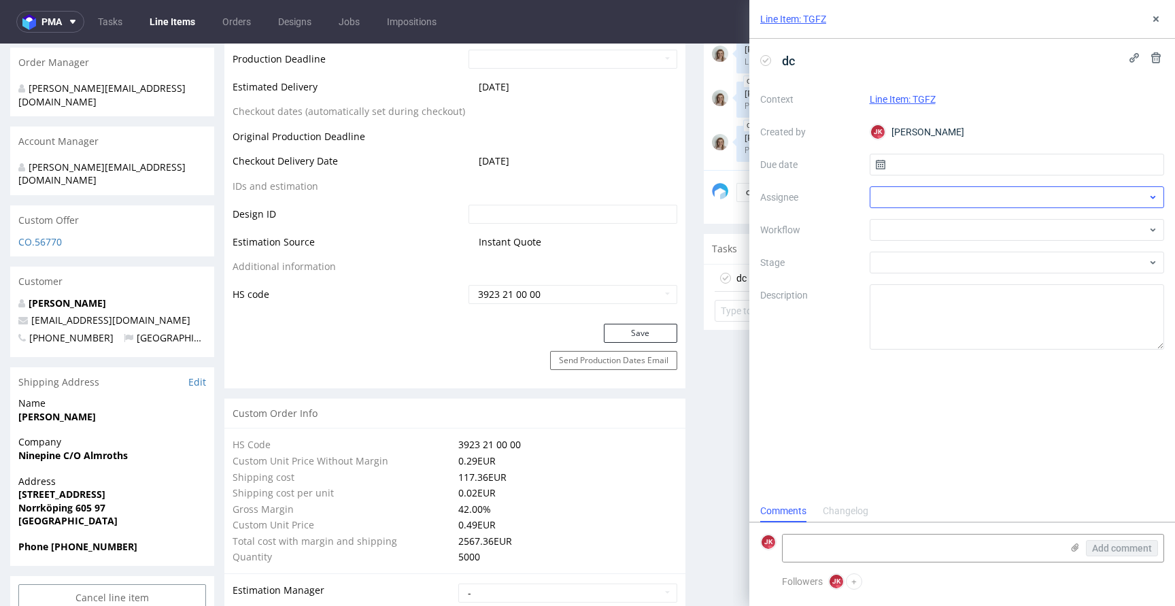
scroll to position [11, 0]
click at [907, 163] on input "text" at bounding box center [1017, 165] width 295 height 22
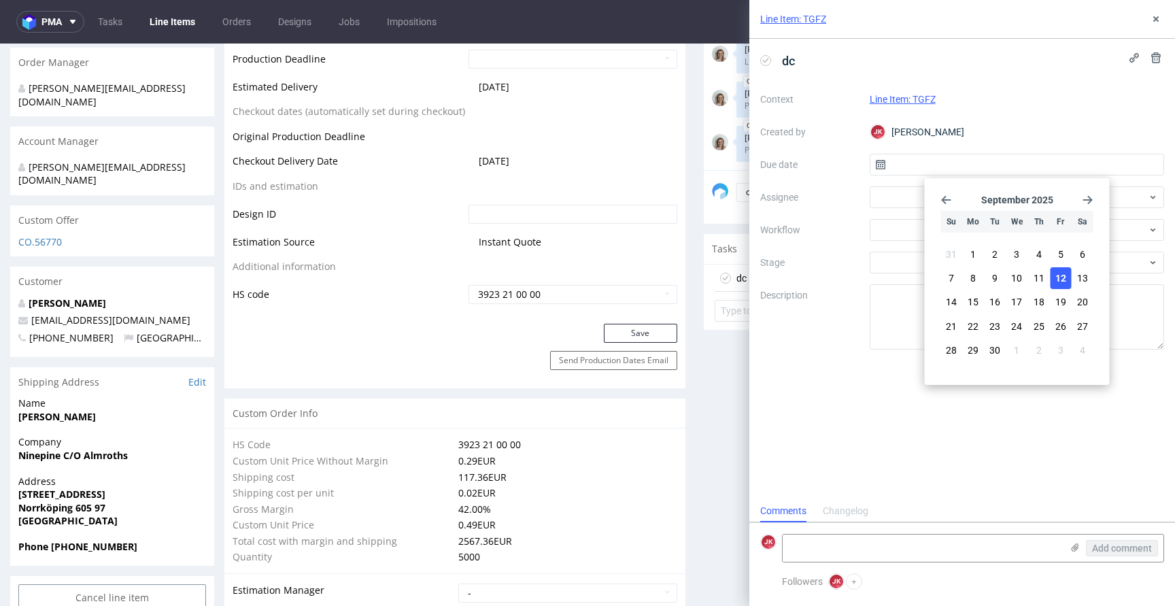
click at [1058, 272] on span "12" at bounding box center [1061, 278] width 11 height 14
type input "[DATE]"
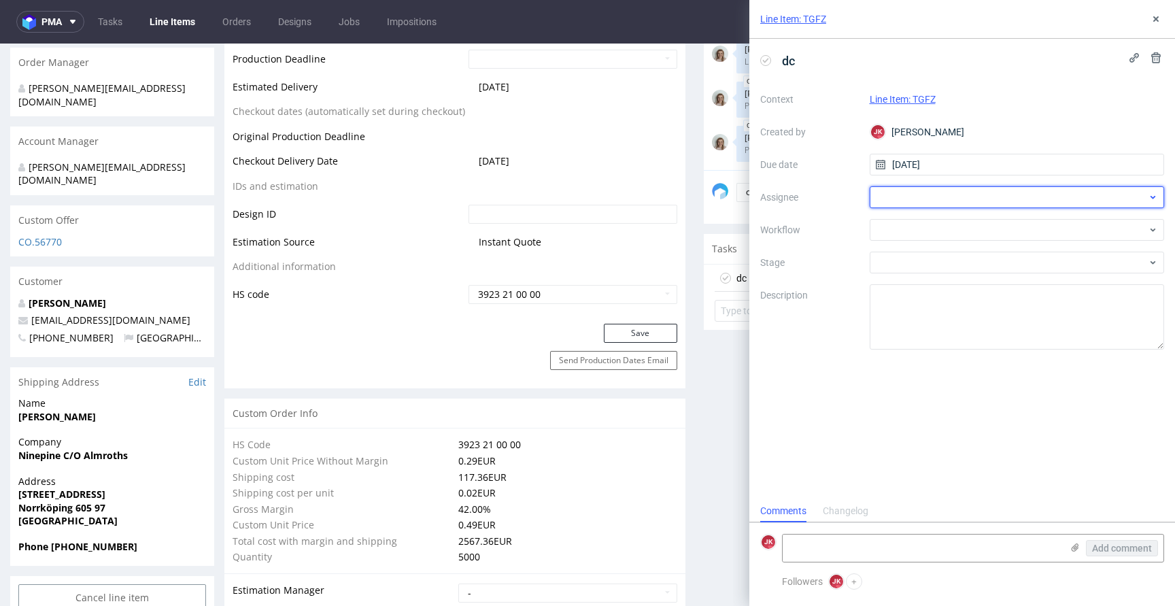
click at [907, 203] on div at bounding box center [1017, 197] width 295 height 22
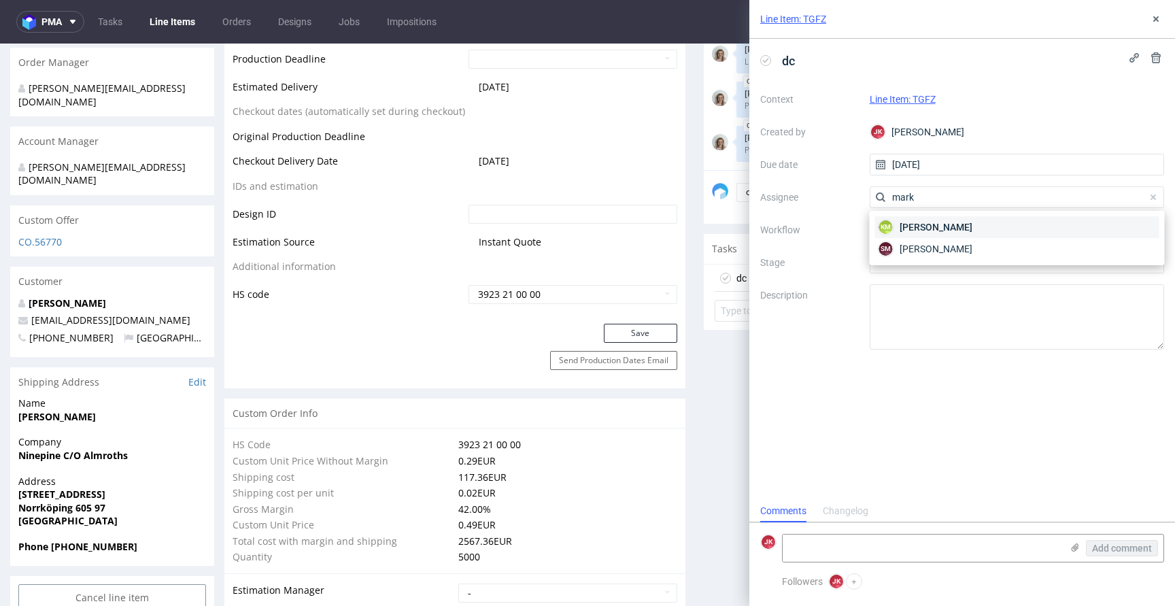
type input "mark"
click at [911, 233] on span "Karol Markowski" at bounding box center [936, 227] width 73 height 14
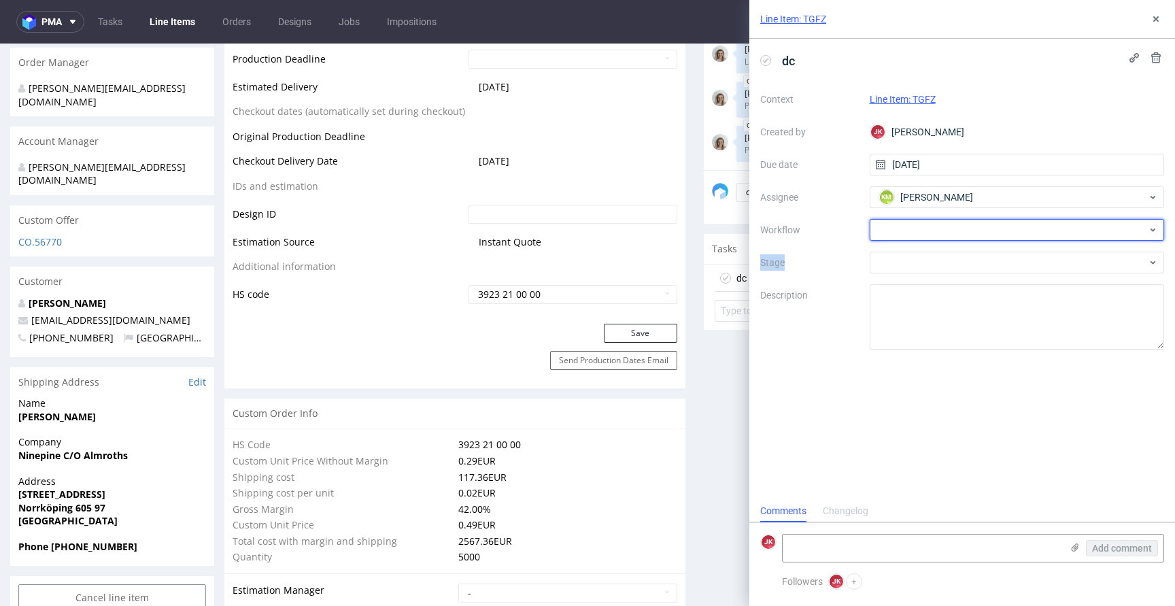
click at [911, 233] on div at bounding box center [1017, 230] width 295 height 22
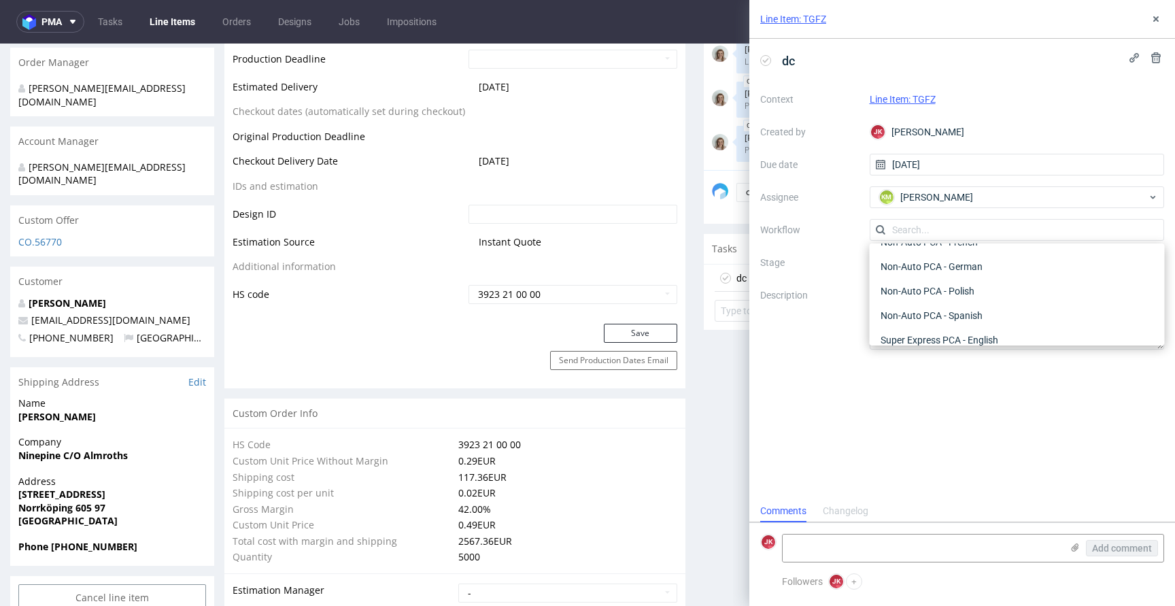
scroll to position [0, 0]
click at [920, 271] on div "DTP - Double Check" at bounding box center [1017, 279] width 284 height 24
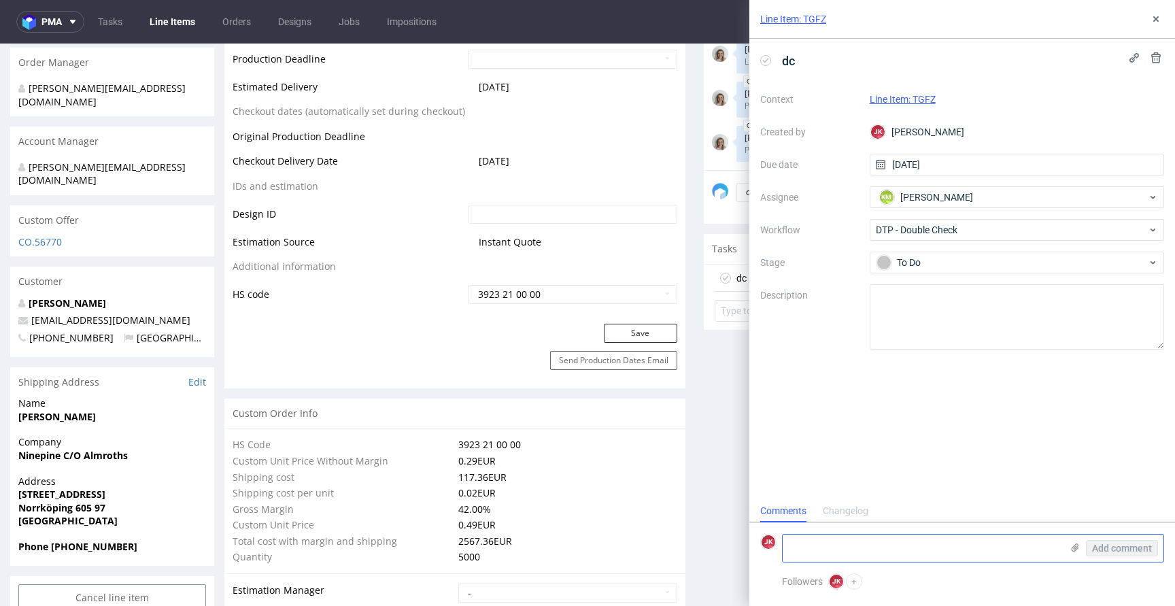
click at [844, 540] on textarea at bounding box center [922, 548] width 279 height 27
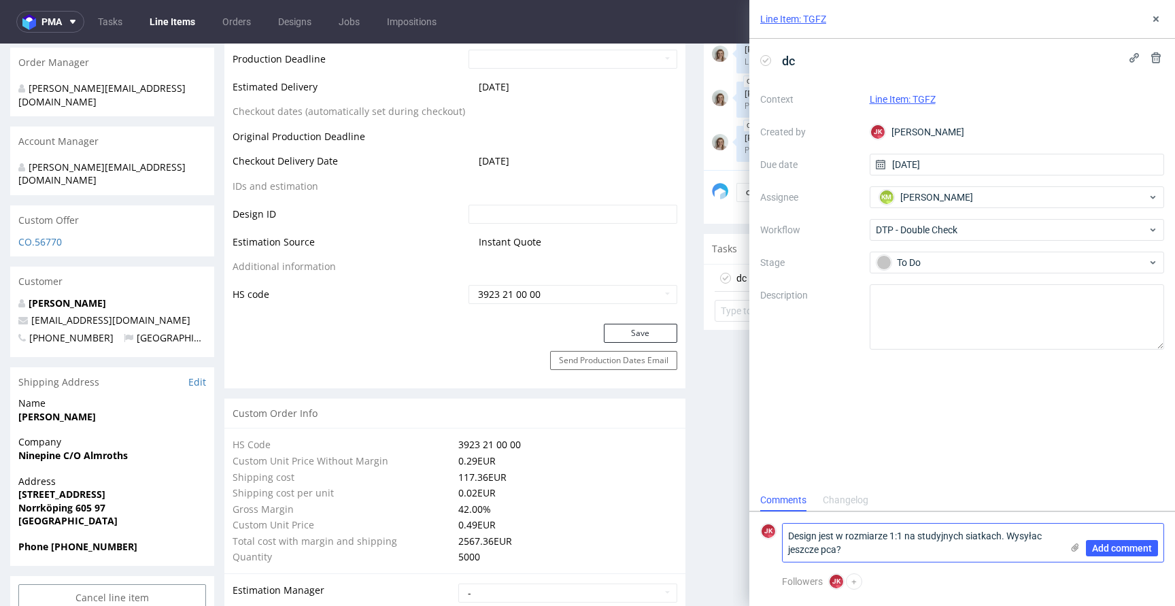
click at [1042, 535] on textarea "Design jest w rozmiarze 1:1 na studyjnych siatkach. Wysyłac jeszcze pca?" at bounding box center [922, 543] width 279 height 38
click at [1007, 537] on textarea "Design jest w rozmiarze 1:1 na studyjnych siatkach. Wysyłać jeszcze pca?" at bounding box center [922, 543] width 279 height 38
click at [831, 548] on textarea "Design jest w rozmiarze 1:1 na studyjnych siatkach. Front będzie sie różnił tro…" at bounding box center [922, 543] width 279 height 38
click at [890, 546] on textarea "Design jest w rozmiarze 1:1 na studyjnych siatkach. Front będzie się różnił tro…" at bounding box center [922, 543] width 279 height 38
type textarea "Design jest w rozmiarze 1:1 na studyjnych siatkach. Front będzie się różnił tro…"
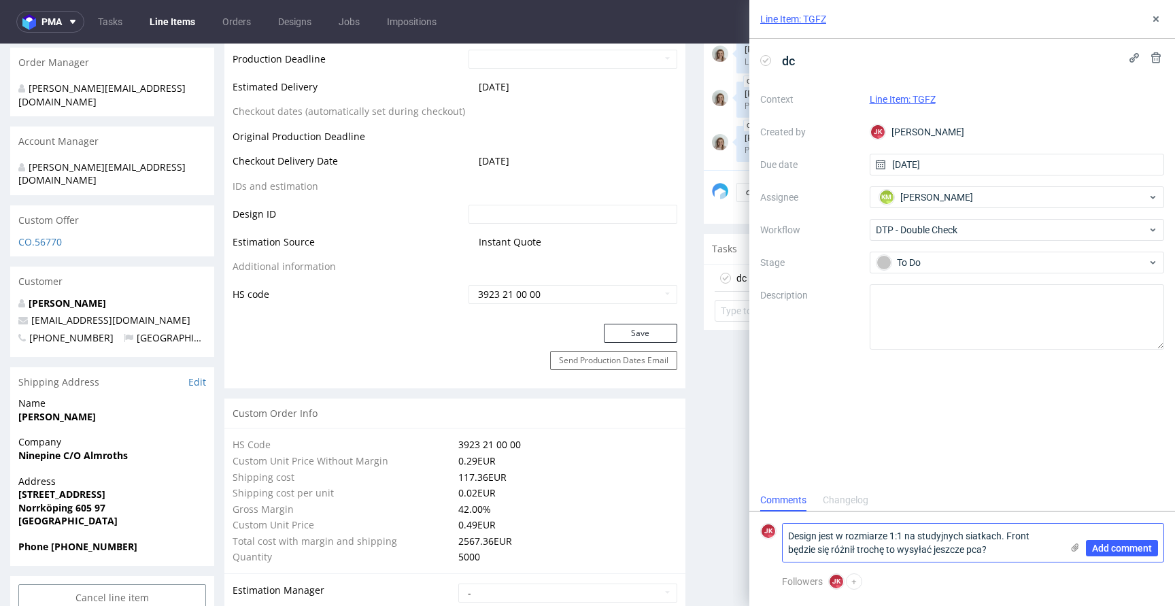
click at [1001, 546] on textarea "Design jest w rozmiarze 1:1 na studyjnych siatkach. Front będzie się różnił tro…" at bounding box center [922, 543] width 279 height 38
click at [1111, 548] on span "Add comment" at bounding box center [1122, 548] width 60 height 10
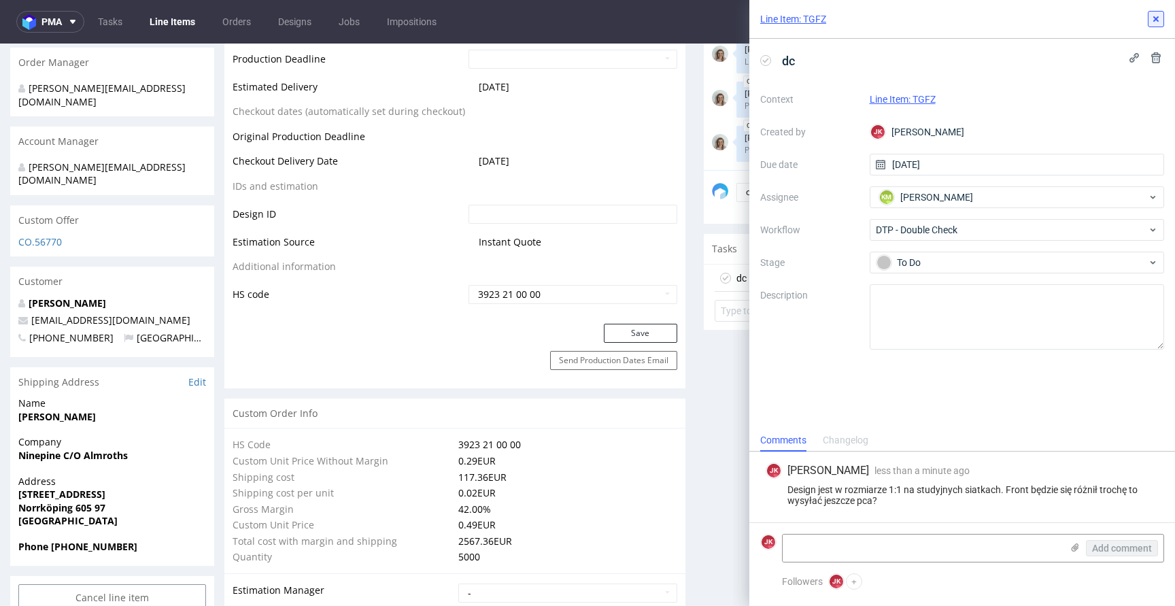
click at [1160, 21] on icon at bounding box center [1156, 19] width 11 height 11
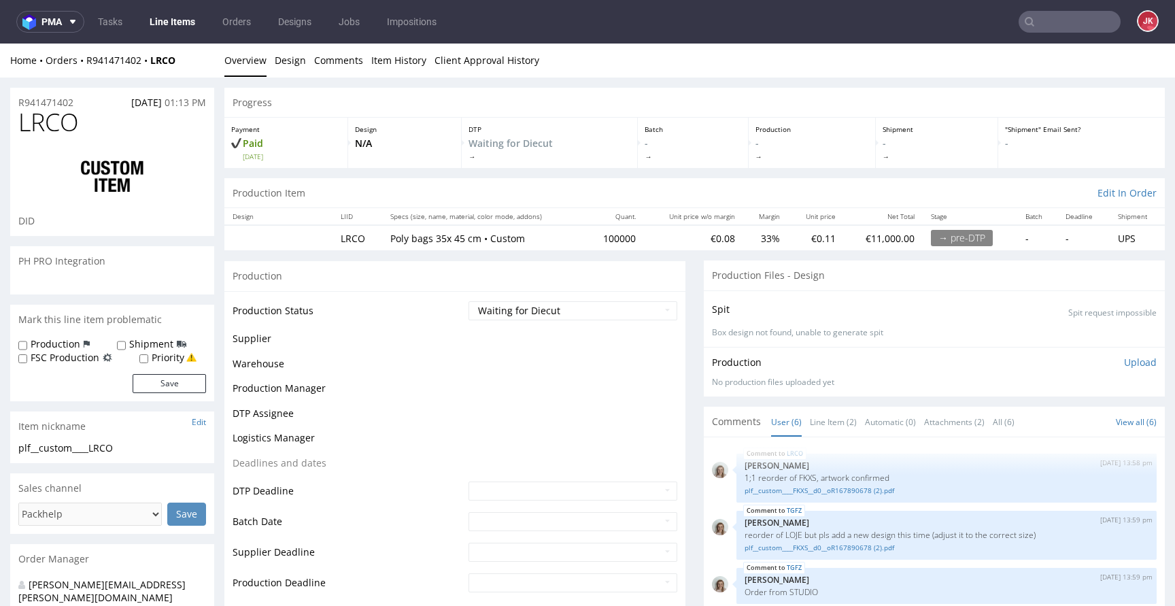
scroll to position [49, 0]
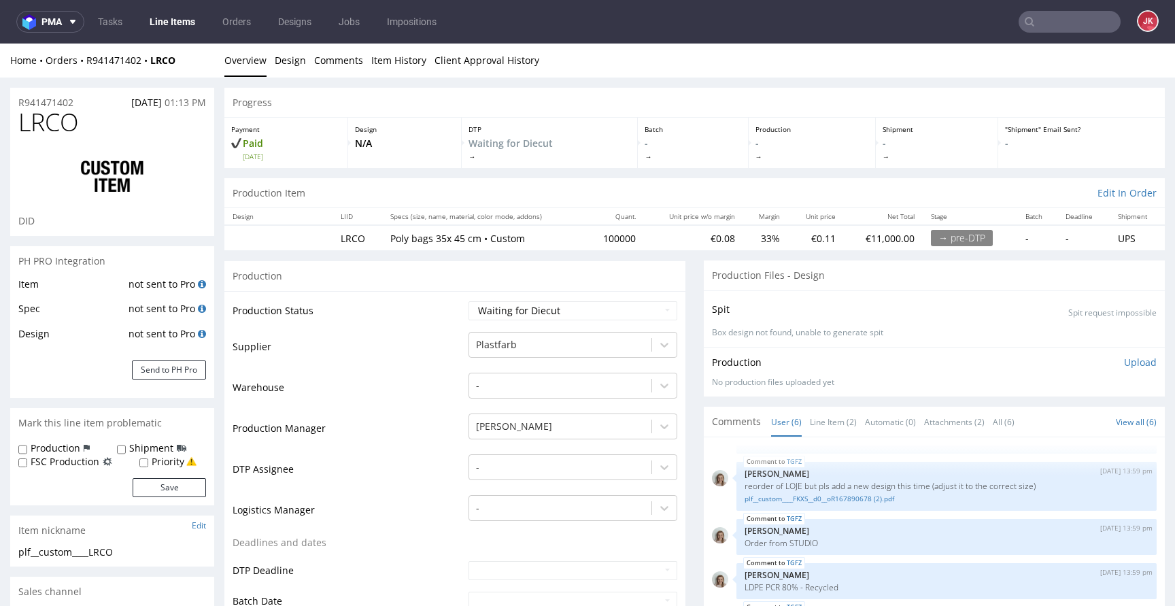
click at [407, 356] on td "Supplier" at bounding box center [349, 351] width 233 height 41
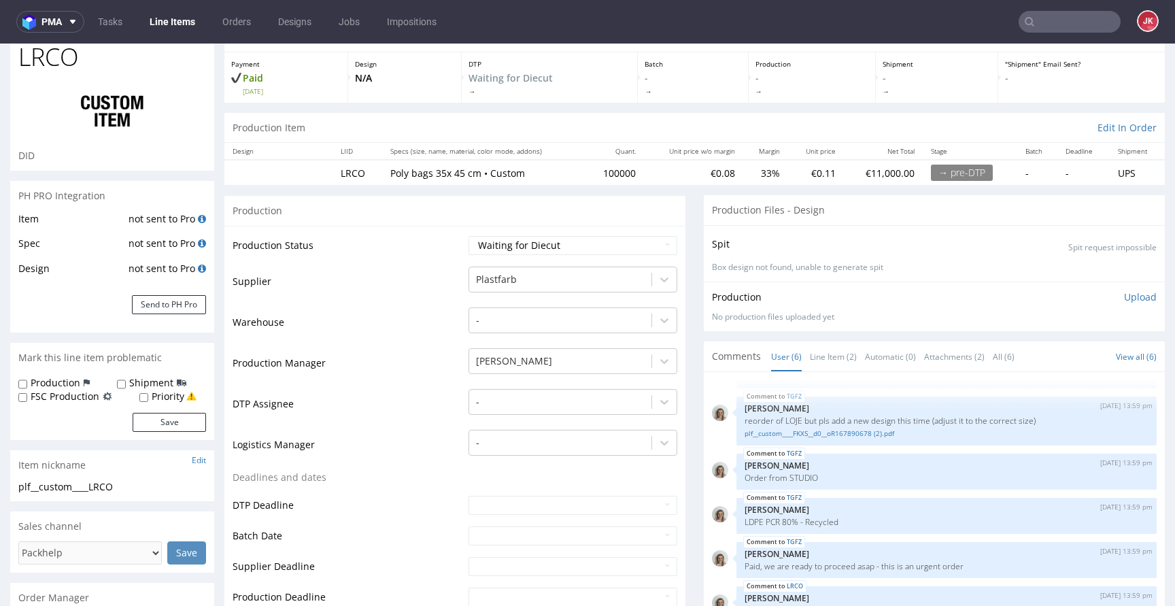
scroll to position [74, 0]
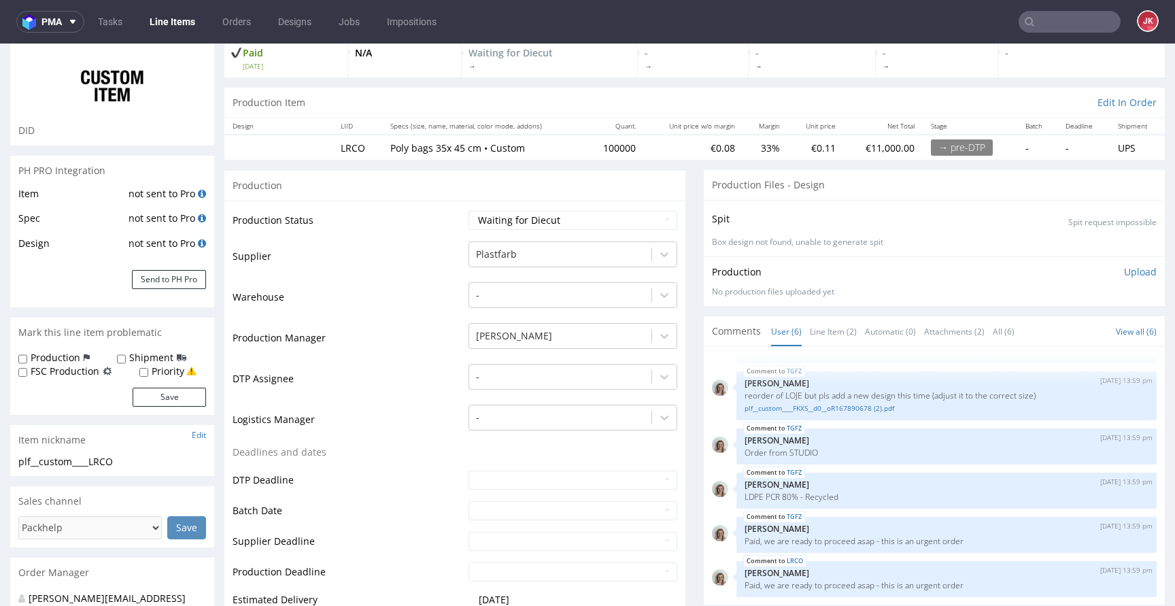
scroll to position [0, 0]
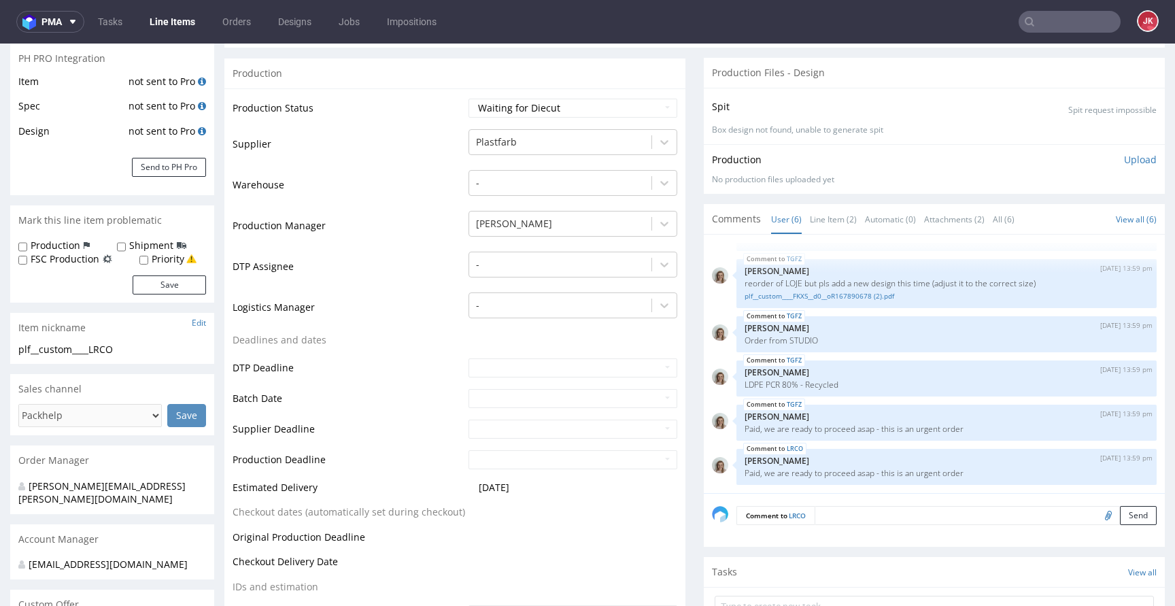
scroll to position [225, 0]
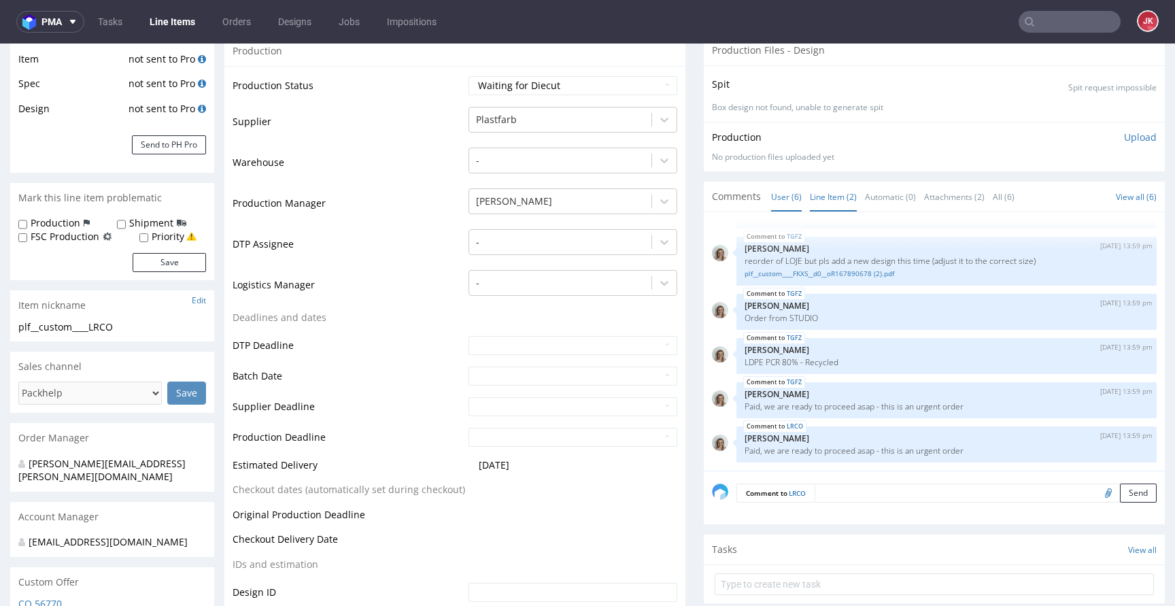
click at [819, 200] on link "Line Item (2)" at bounding box center [833, 196] width 47 height 29
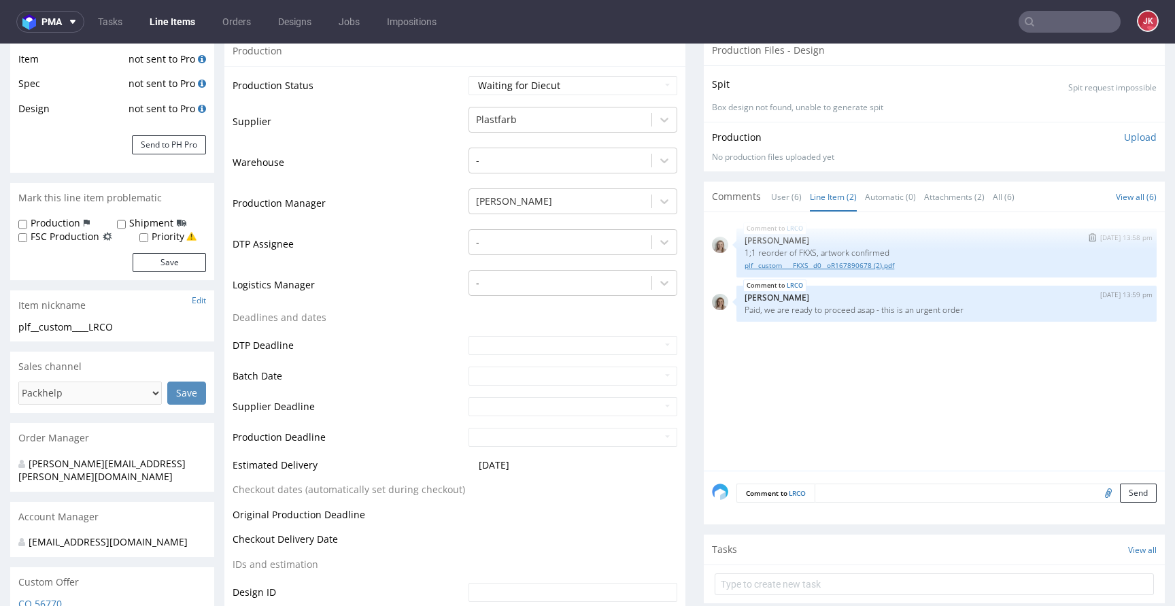
click at [813, 268] on link "plf__custom____FKXS__d0__oR167890678 (2).pdf" at bounding box center [947, 266] width 404 height 10
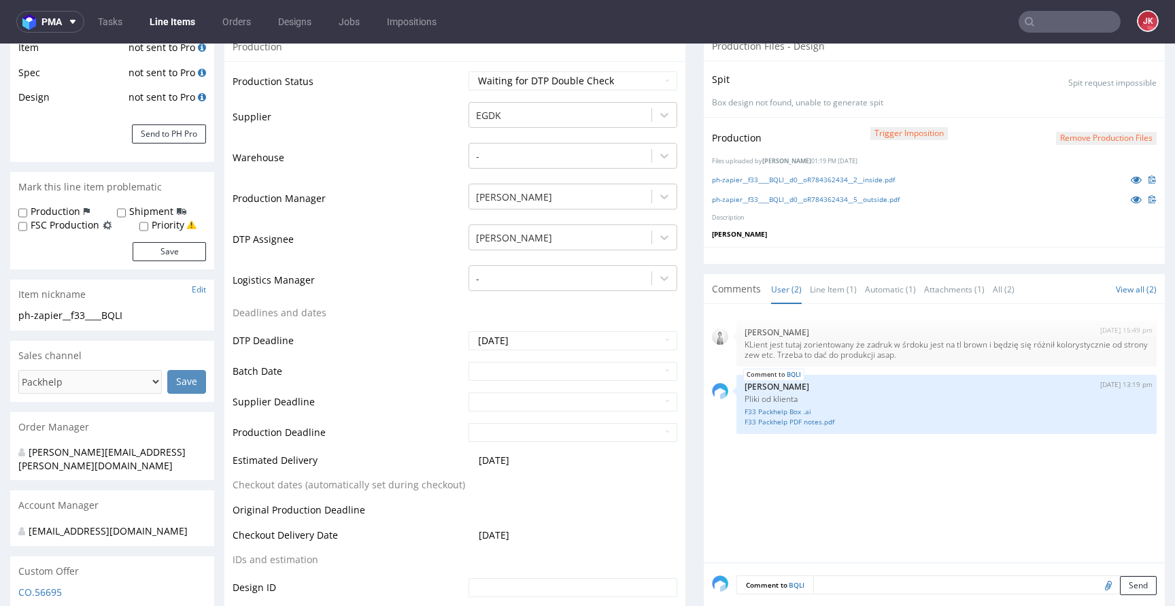
scroll to position [424, 0]
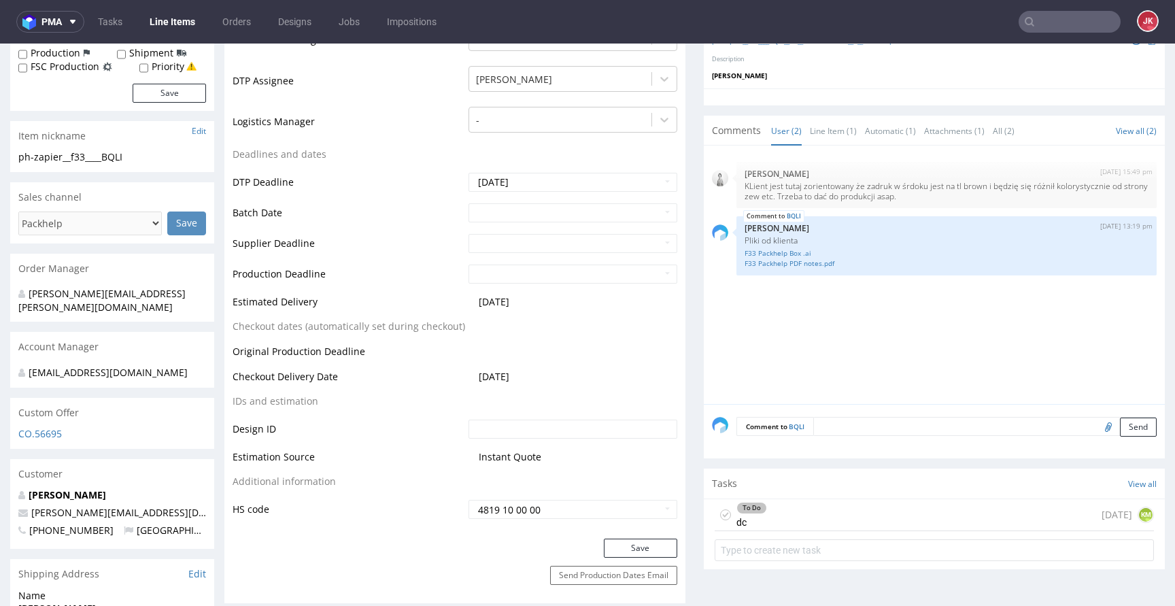
click at [760, 517] on div "To Do dc today KM" at bounding box center [934, 515] width 439 height 32
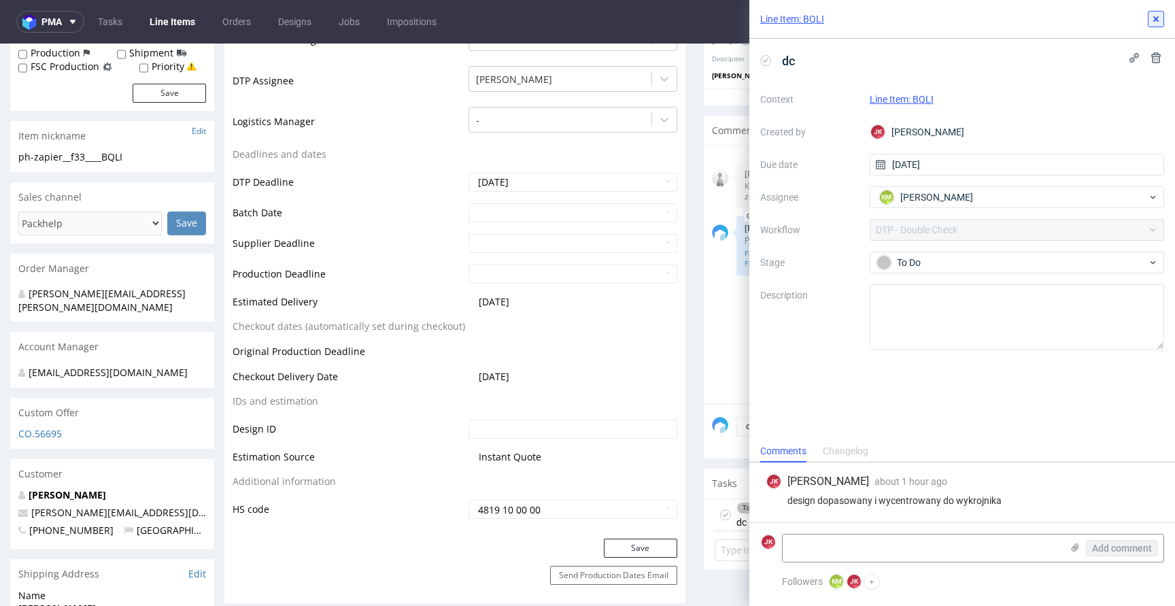
click at [1155, 16] on icon at bounding box center [1156, 19] width 11 height 11
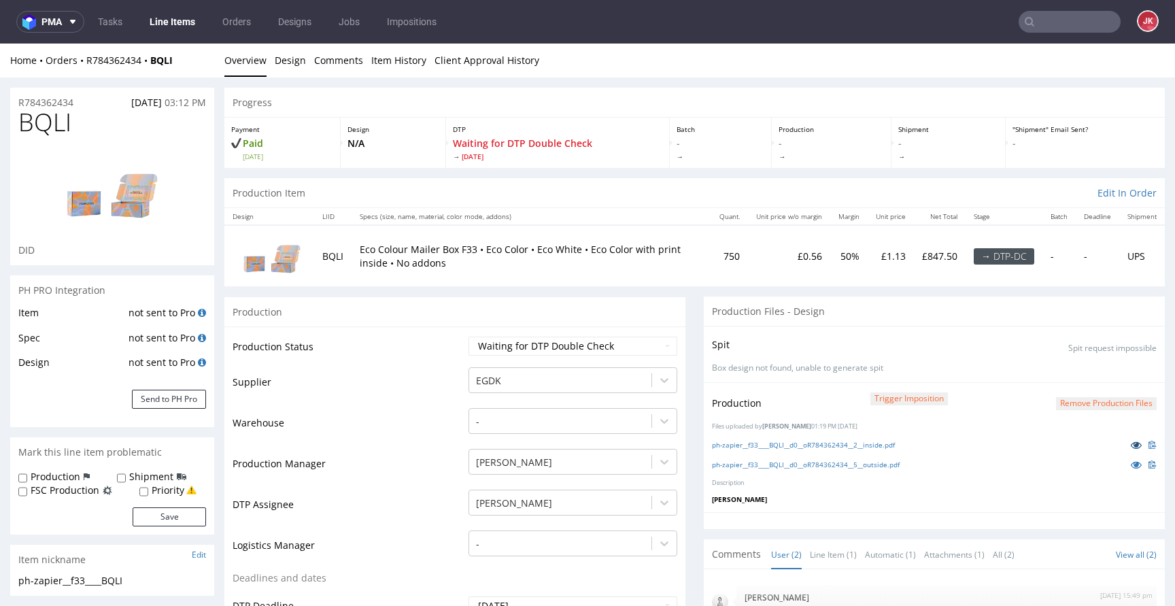
click at [1131, 442] on icon at bounding box center [1136, 445] width 11 height 10
click at [1131, 464] on icon at bounding box center [1136, 465] width 11 height 10
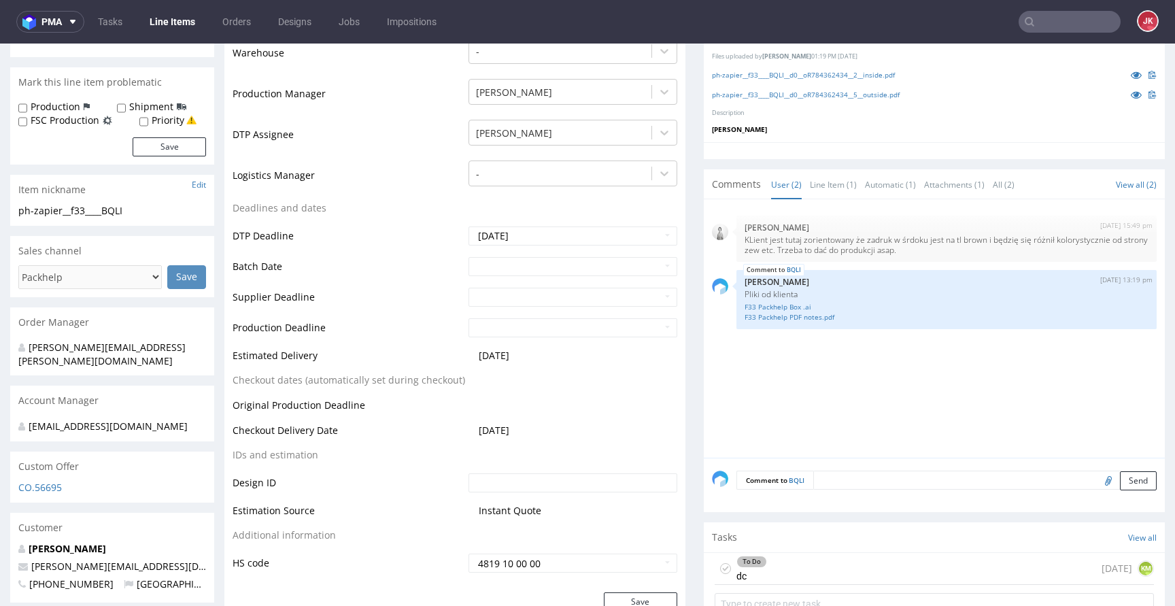
scroll to position [407, 0]
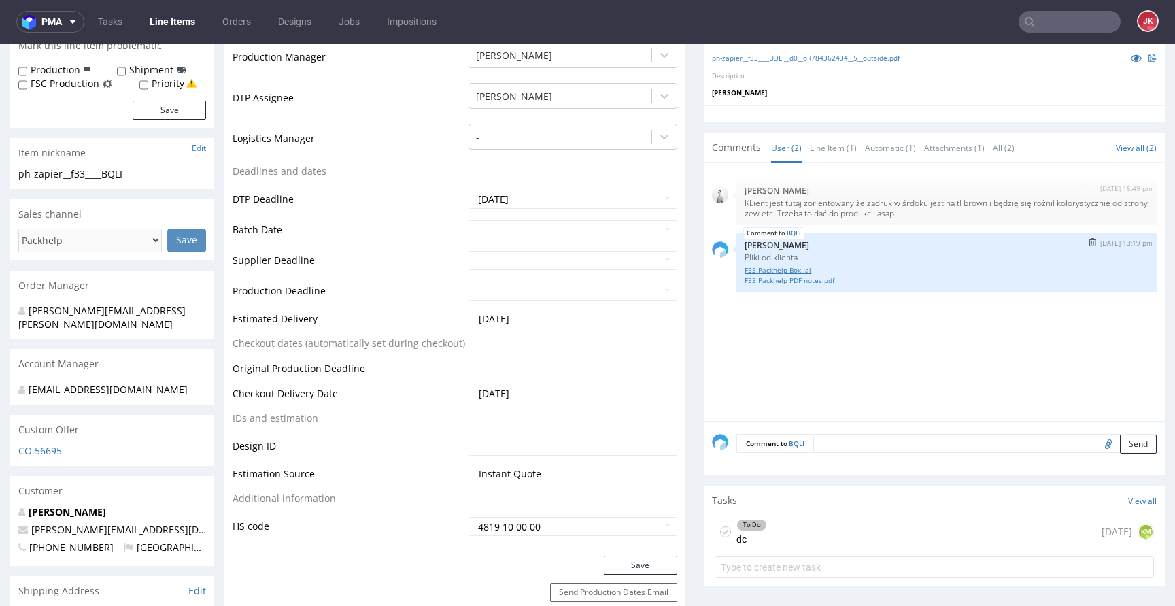
click at [759, 266] on link "F33 Packhelp Box .ai" at bounding box center [947, 270] width 404 height 10
click at [815, 277] on link "F33 Packhelp PDF notes.pdf" at bounding box center [947, 280] width 404 height 10
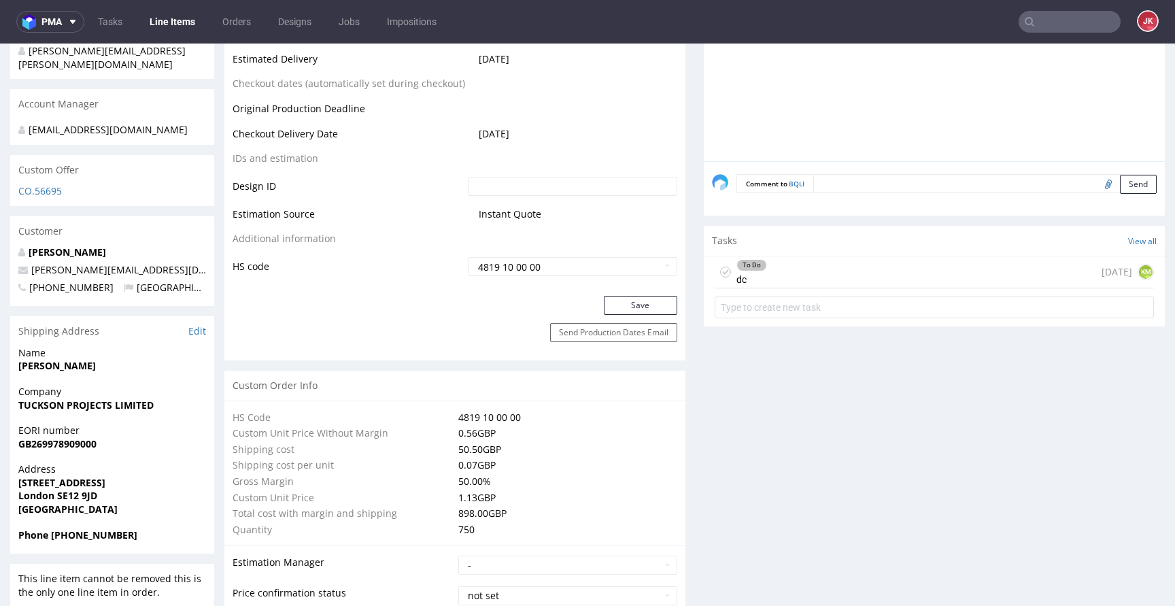
scroll to position [614, 0]
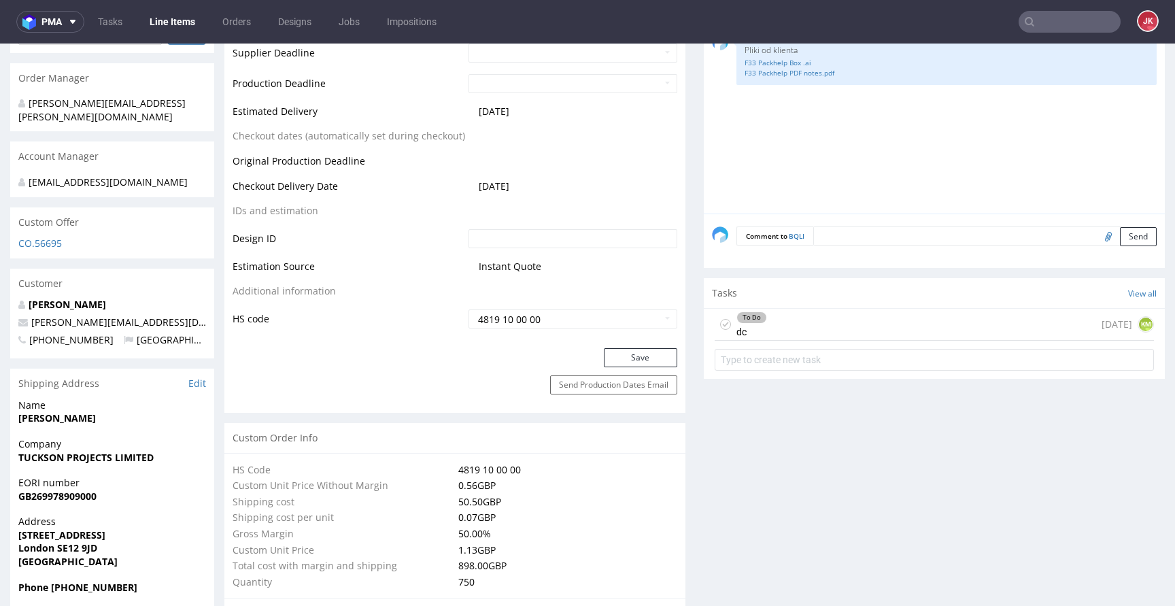
click at [739, 321] on div "To Do" at bounding box center [751, 317] width 29 height 11
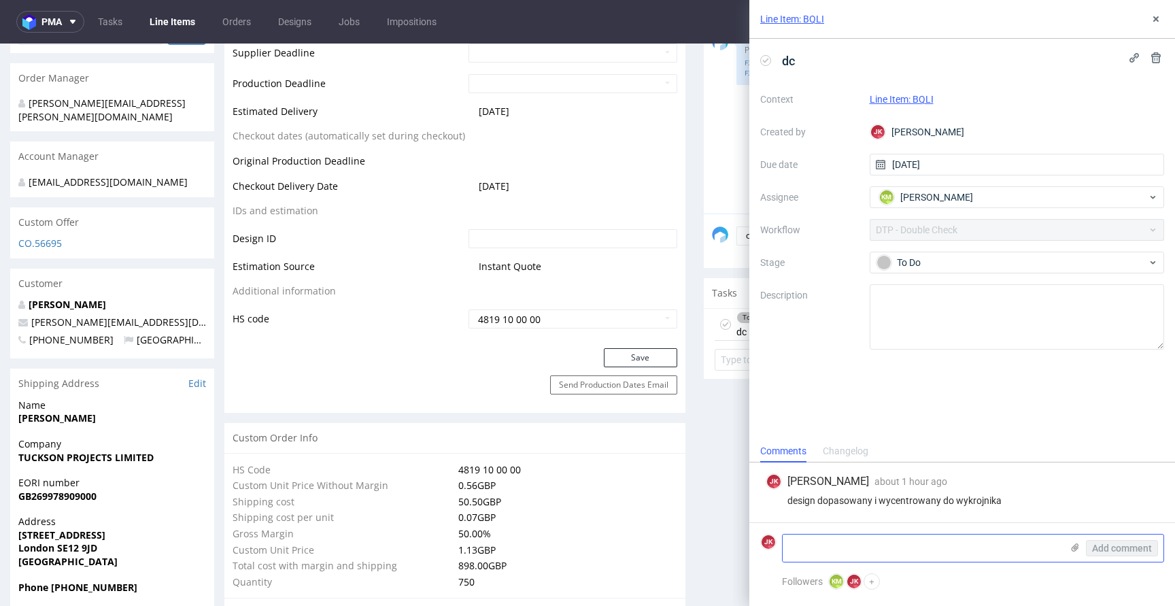
click at [885, 550] on textarea at bounding box center [922, 548] width 279 height 27
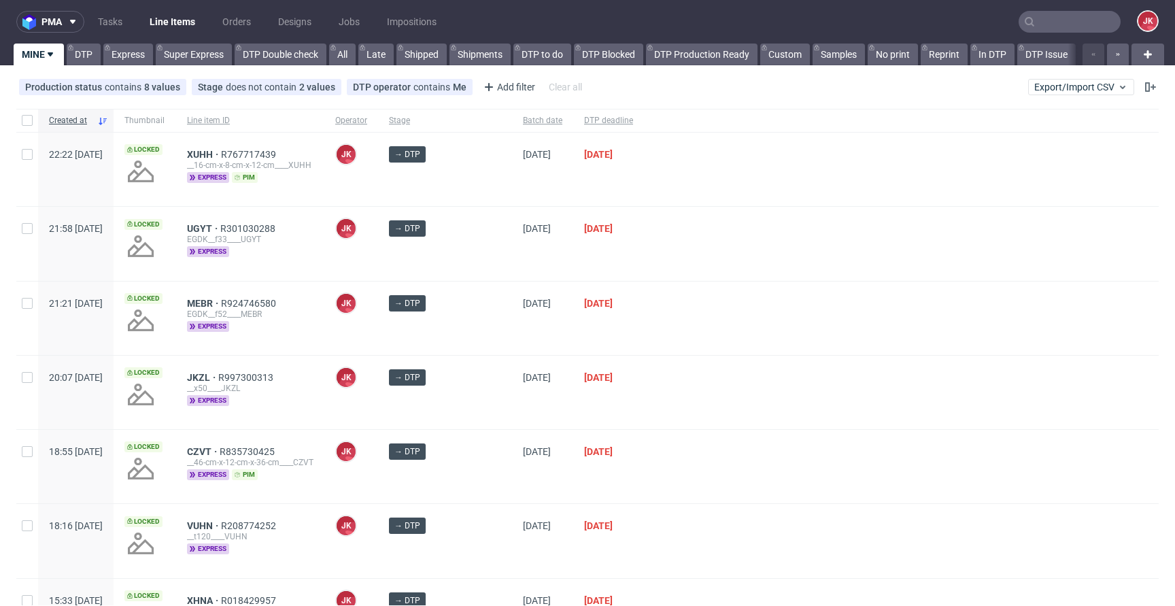
click at [554, 193] on div "[DATE]" at bounding box center [542, 169] width 61 height 73
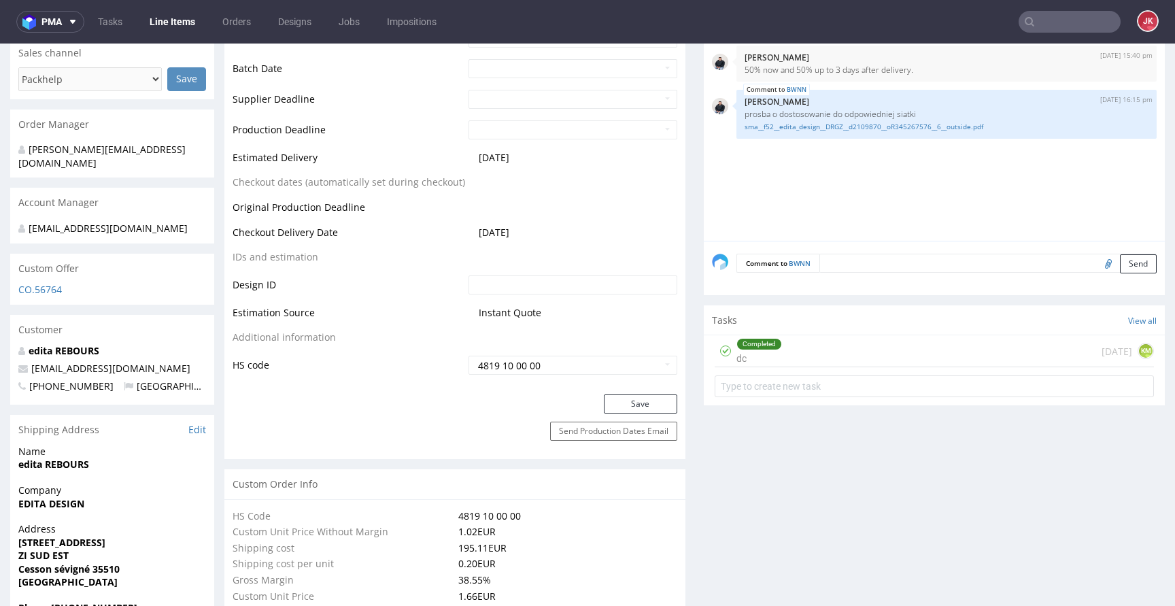
scroll to position [582, 0]
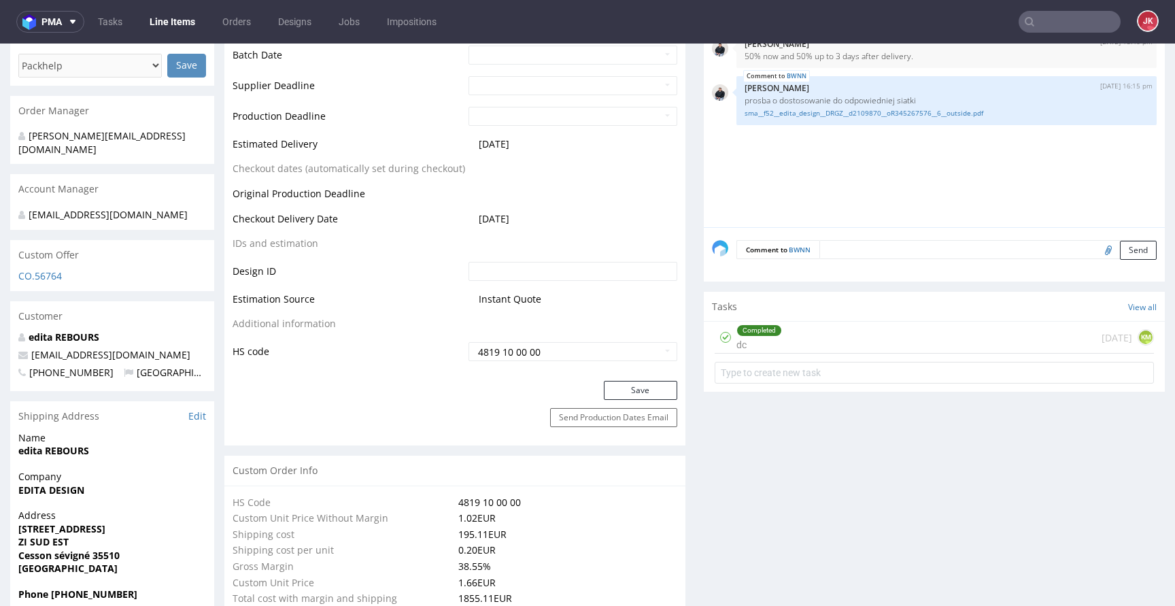
click at [765, 341] on div "Completed dc" at bounding box center [760, 337] width 46 height 31
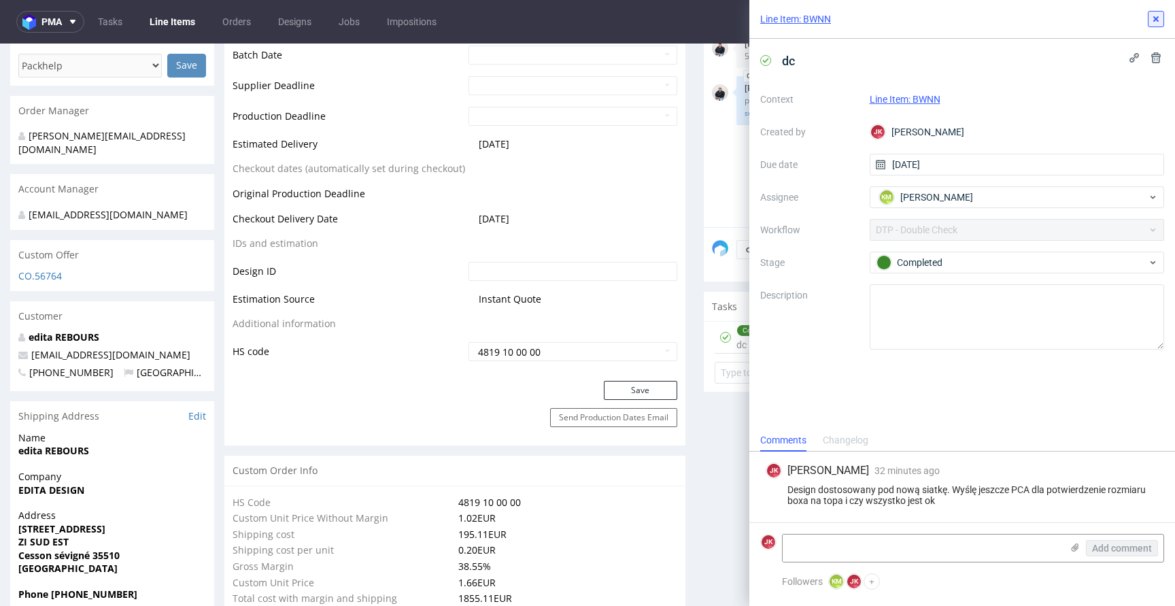
click at [1152, 16] on icon at bounding box center [1156, 19] width 11 height 11
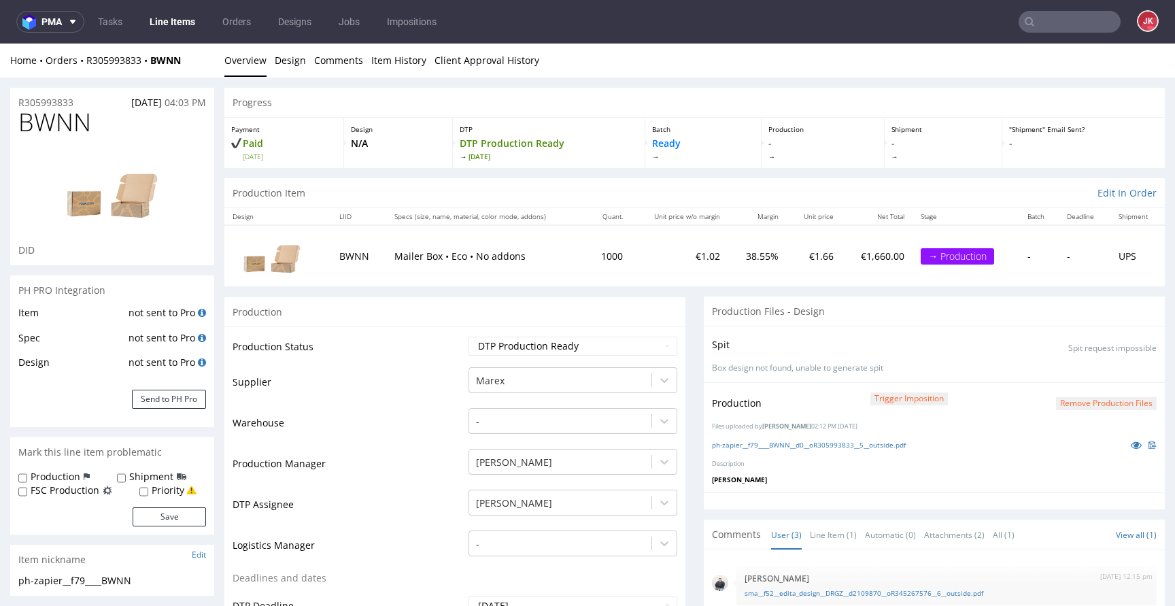
click at [410, 61] on link "Item History" at bounding box center [398, 60] width 55 height 33
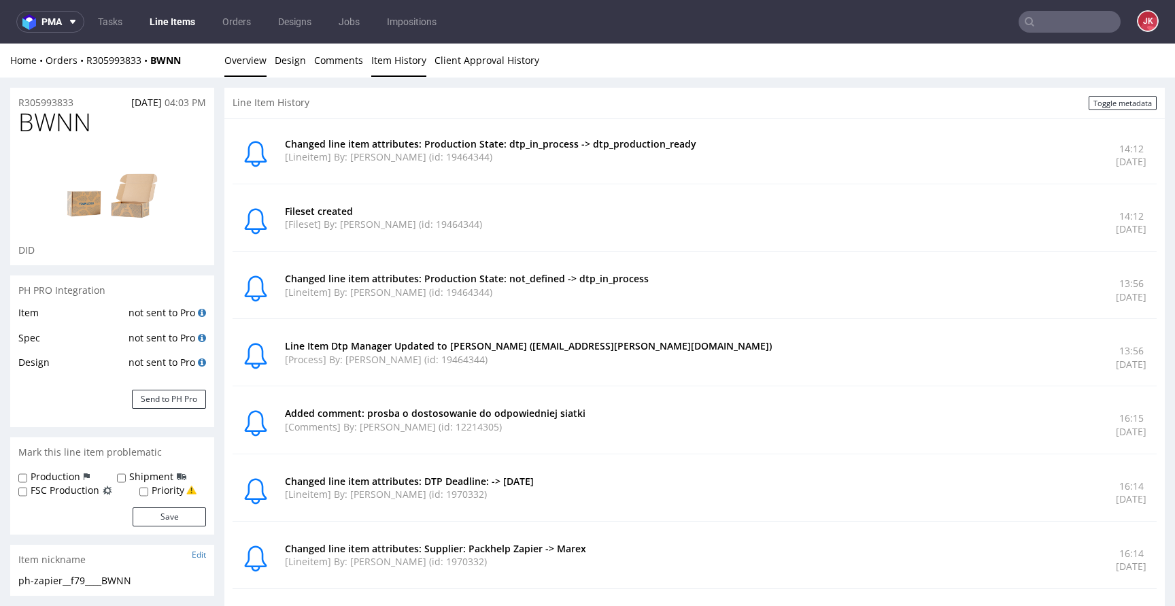
click at [258, 70] on link "Overview" at bounding box center [245, 60] width 42 height 33
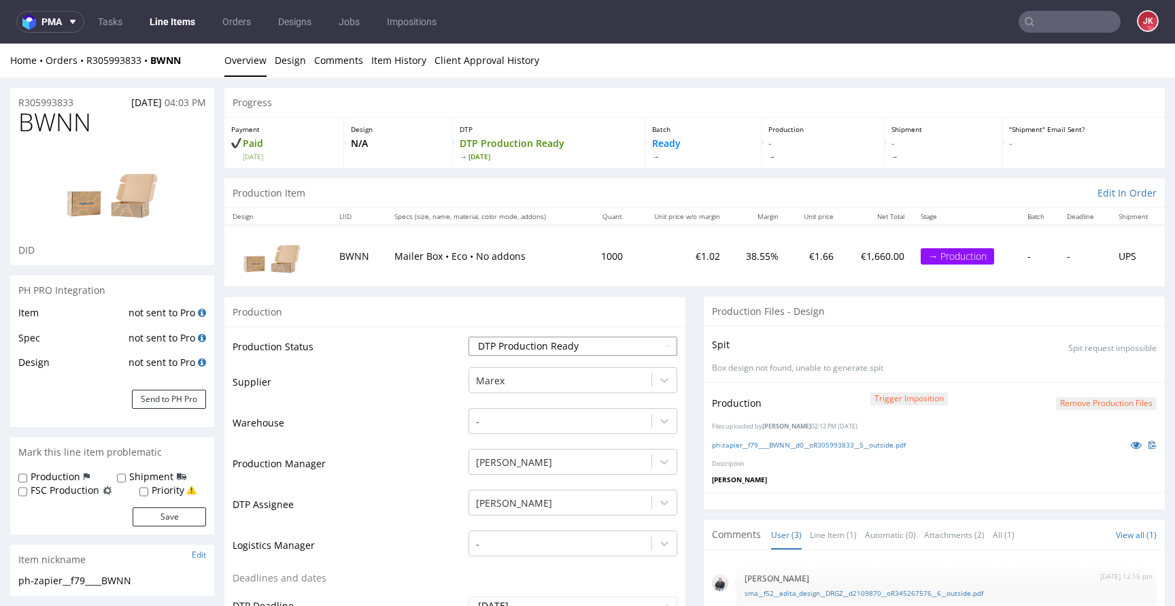
click at [616, 344] on select "Waiting for Artwork Waiting for Diecut Waiting for Mockup Waiting for DTP Waiti…" at bounding box center [573, 346] width 209 height 19
click at [469, 337] on select "Waiting for Artwork Waiting for Diecut Waiting for Mockup Waiting for DTP Waiti…" at bounding box center [573, 346] width 209 height 19
click at [406, 62] on link "Item History" at bounding box center [398, 60] width 55 height 33
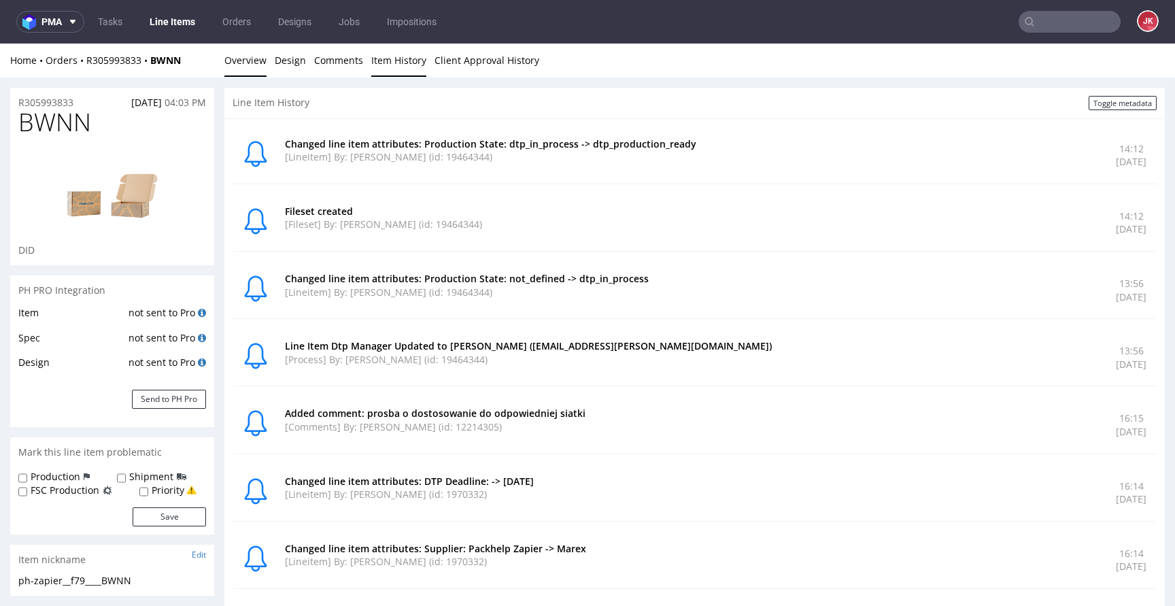
click at [247, 61] on link "Overview" at bounding box center [245, 60] width 42 height 33
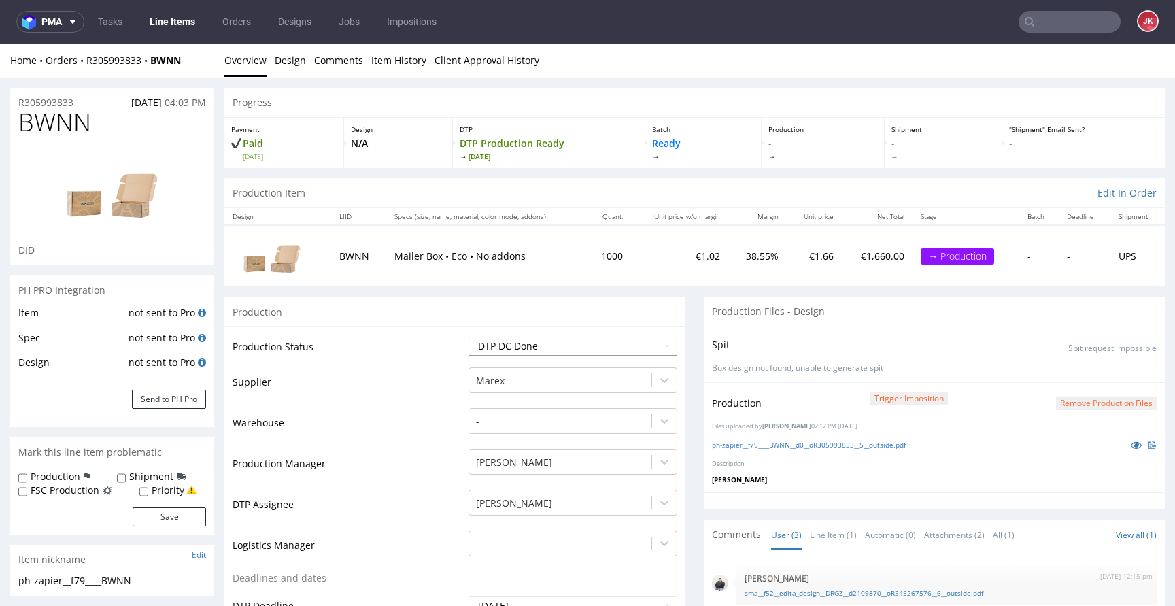
click at [531, 347] on select "Waiting for Artwork Waiting for Diecut Waiting for Mockup Waiting for DTP Waiti…" at bounding box center [573, 346] width 209 height 19
select select "dtp_ca_needed"
click at [469, 337] on select "Waiting for Artwork Waiting for Diecut Waiting for Mockup Waiting for DTP Waiti…" at bounding box center [573, 346] width 209 height 19
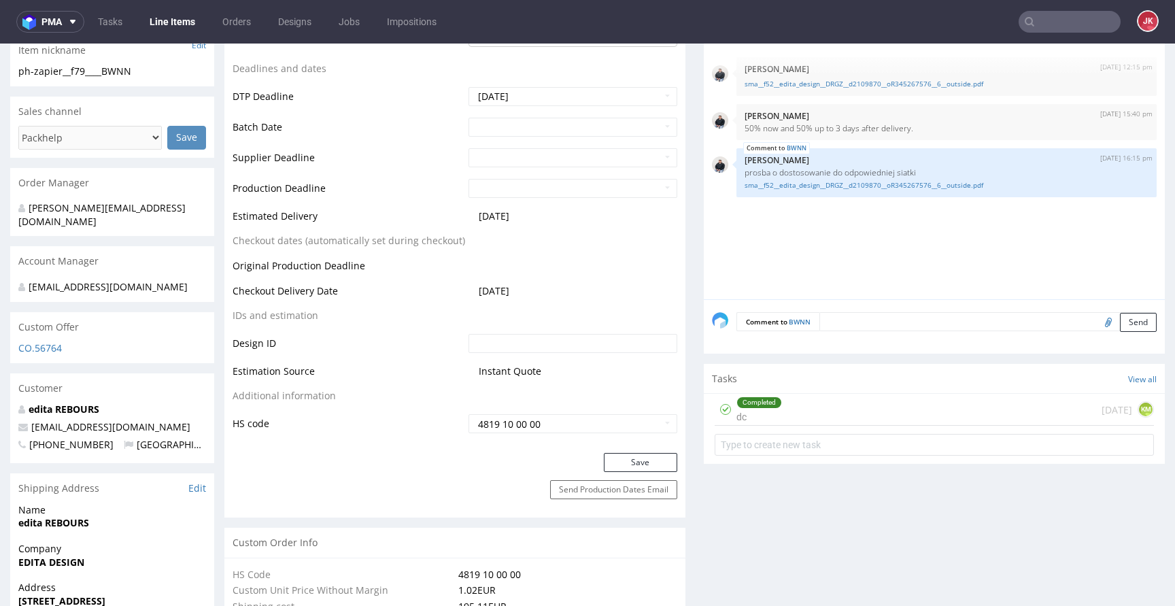
scroll to position [528, 0]
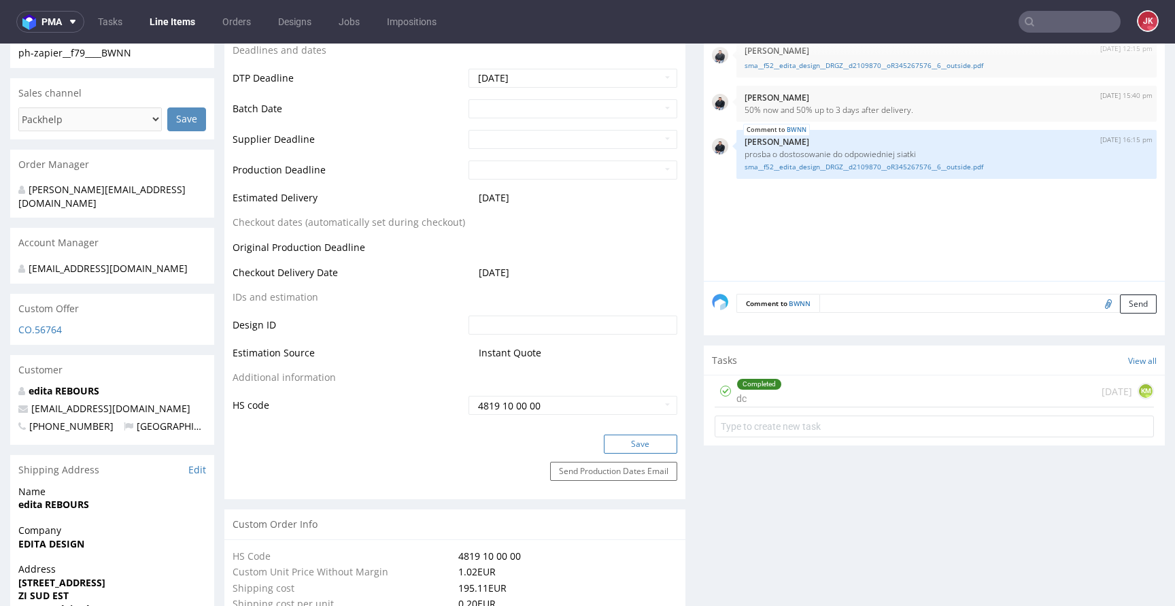
click at [633, 450] on button "Save" at bounding box center [640, 444] width 73 height 19
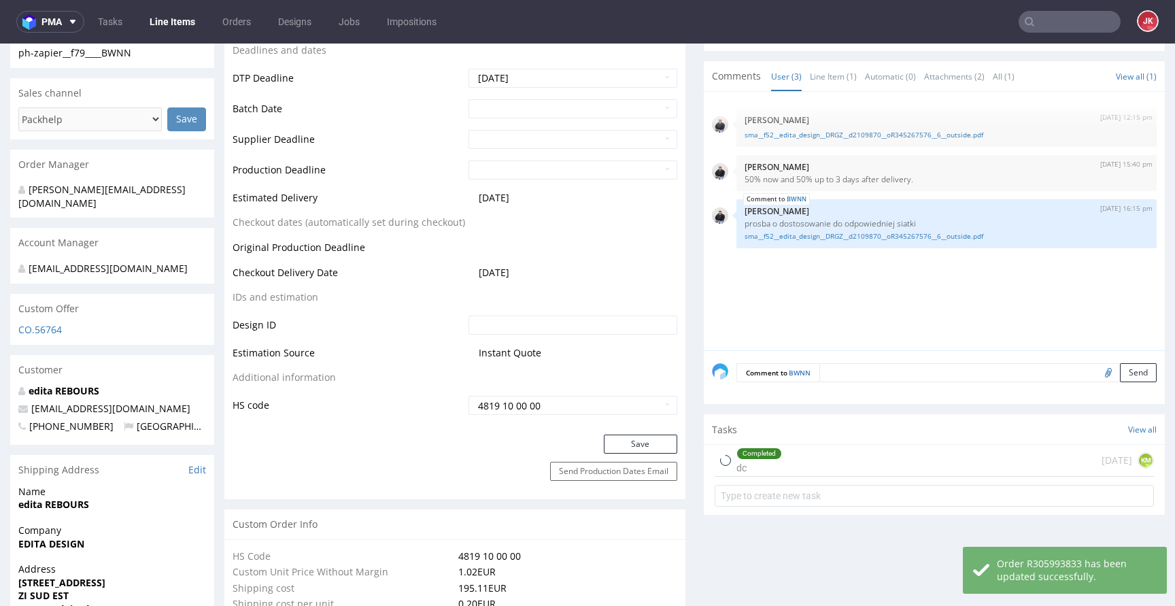
scroll to position [0, 0]
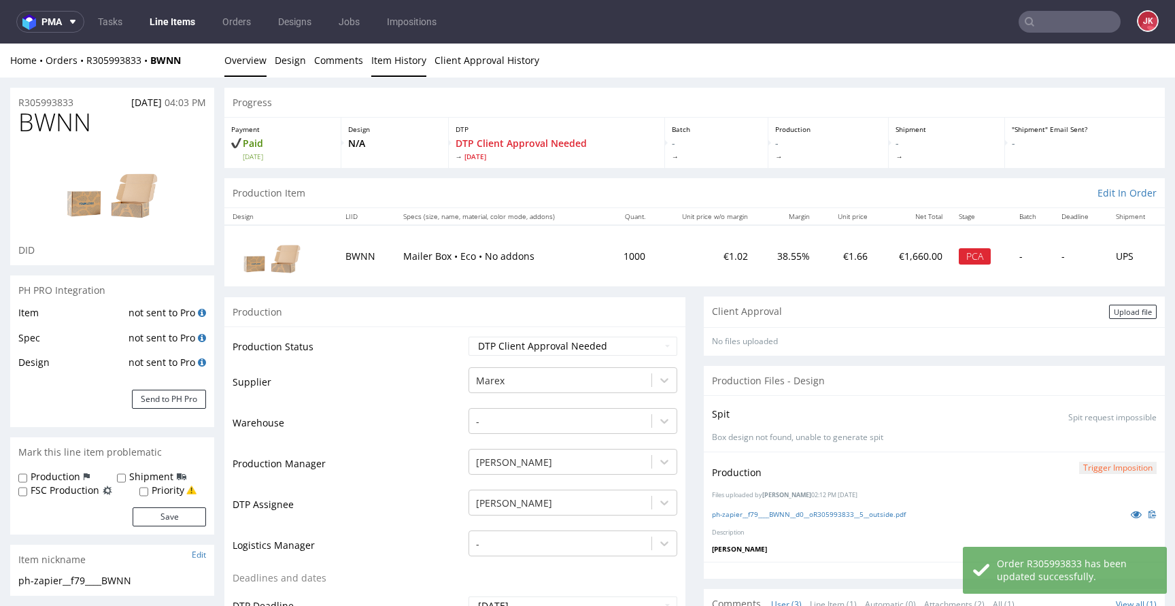
click at [390, 63] on link "Item History" at bounding box center [398, 60] width 55 height 33
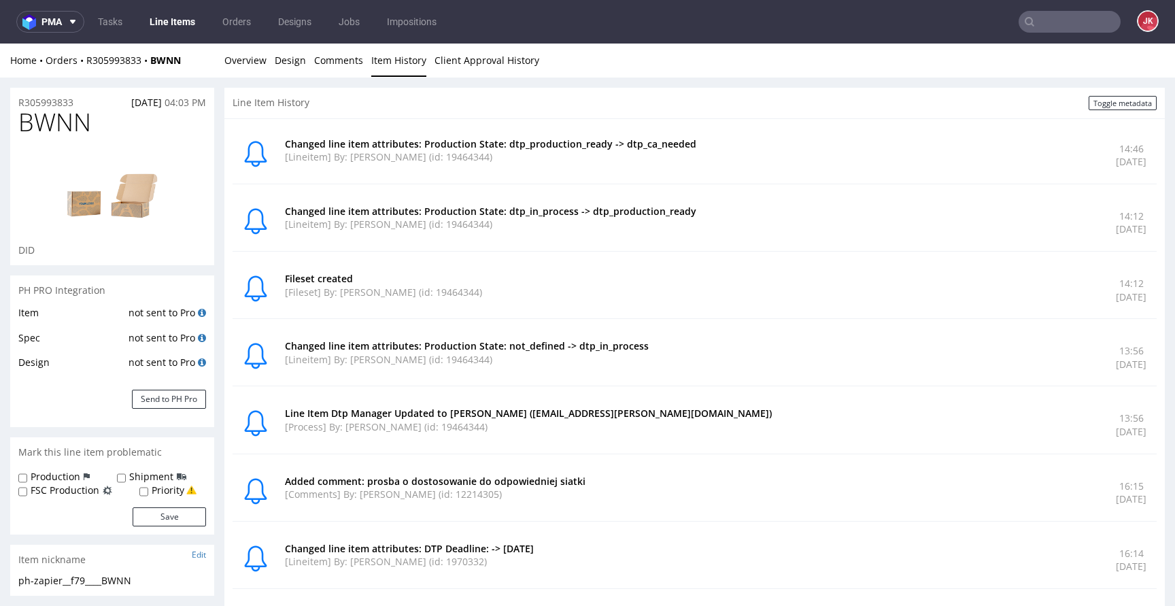
click at [219, 63] on div "Home Orders R305993833 BWNN Overview Design Comments Item History Client Approv…" at bounding box center [587, 61] width 1175 height 34
click at [249, 67] on link "Overview" at bounding box center [245, 60] width 42 height 33
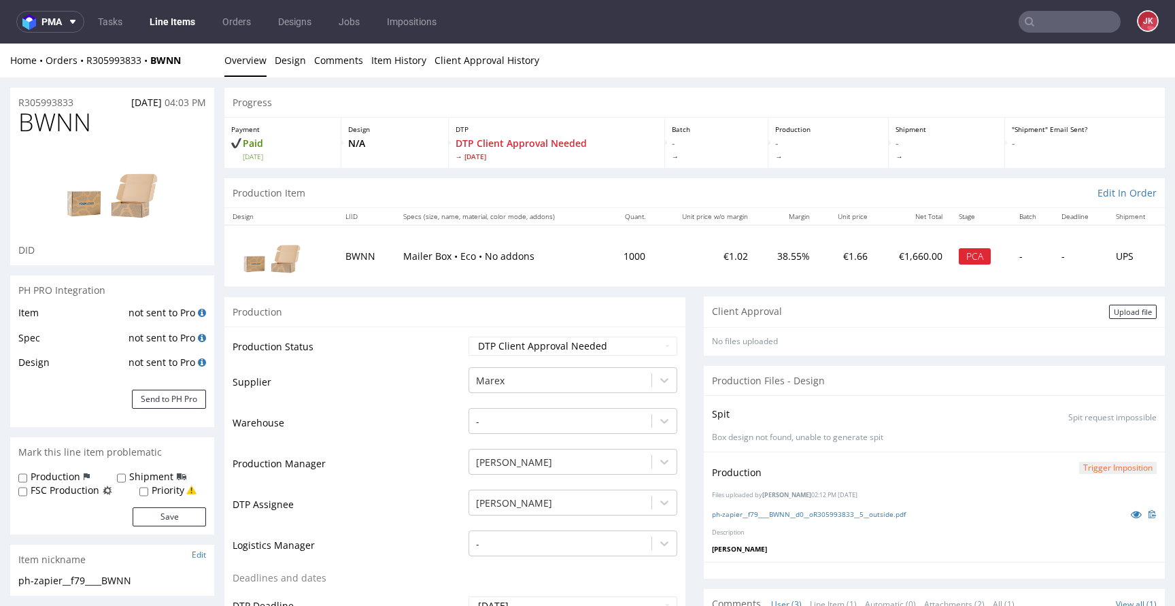
click at [1085, 312] on div "Client Approval Upload file" at bounding box center [934, 312] width 461 height 31
click at [1109, 316] on div "Upload file" at bounding box center [1133, 312] width 48 height 14
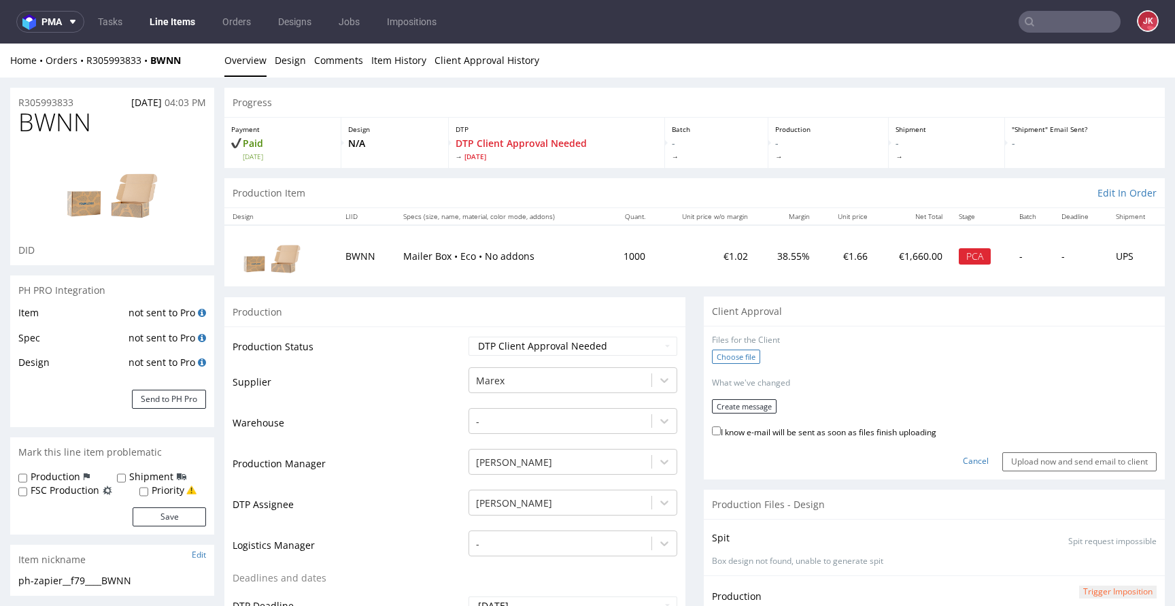
click at [716, 358] on label "Choose file" at bounding box center [736, 357] width 48 height 14
click at [0, 44] on input "Choose file" at bounding box center [0, 44] width 0 height 0
click at [750, 401] on button "Create message" at bounding box center [744, 402] width 65 height 14
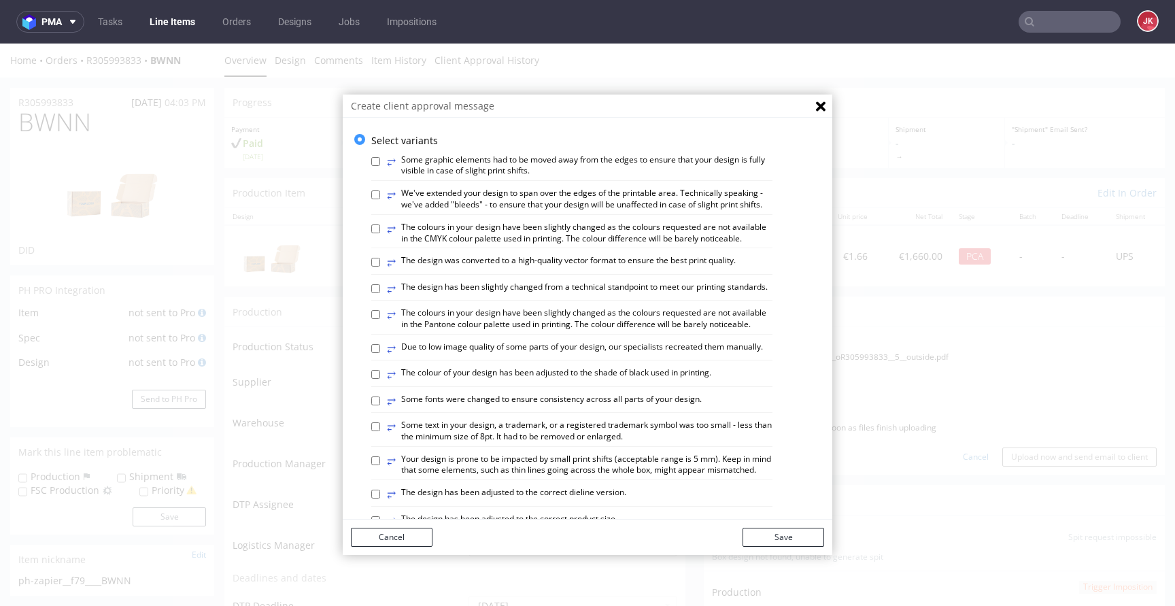
click at [662, 270] on label "⥂ The design was converted to a high-quality vector format to ensure the best p…" at bounding box center [561, 262] width 349 height 15
click at [380, 267] on input "⥂ The design was converted to a high-quality vector format to ensure the best p…" at bounding box center [375, 262] width 9 height 9
checkbox input "true"
click at [770, 545] on button "Save" at bounding box center [784, 537] width 82 height 19
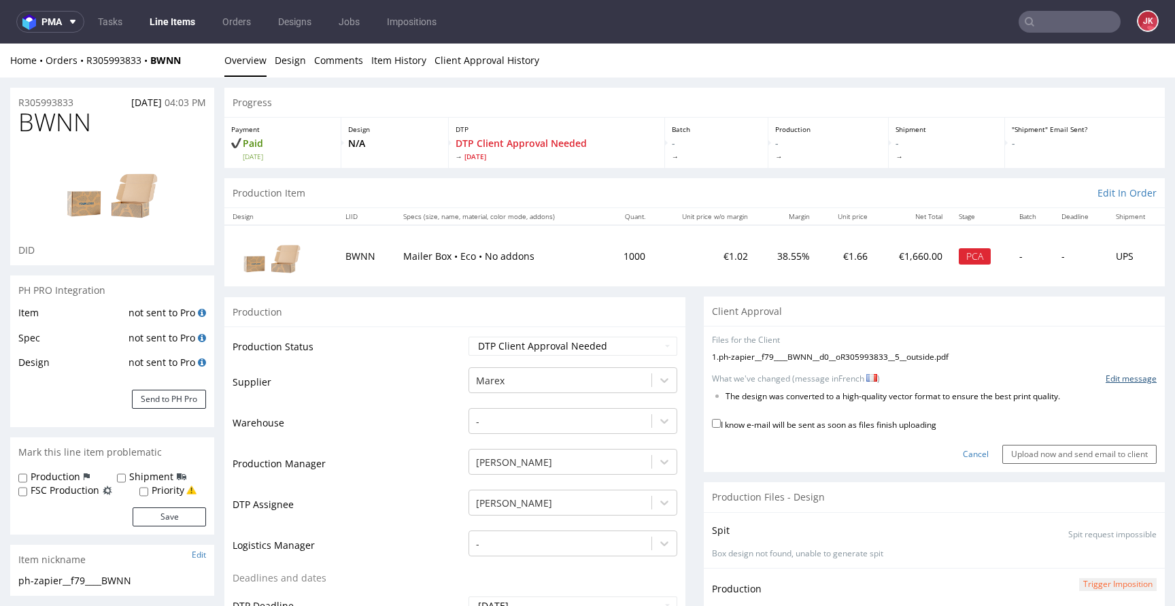
click at [1106, 377] on link "Edit message" at bounding box center [1131, 379] width 51 height 12
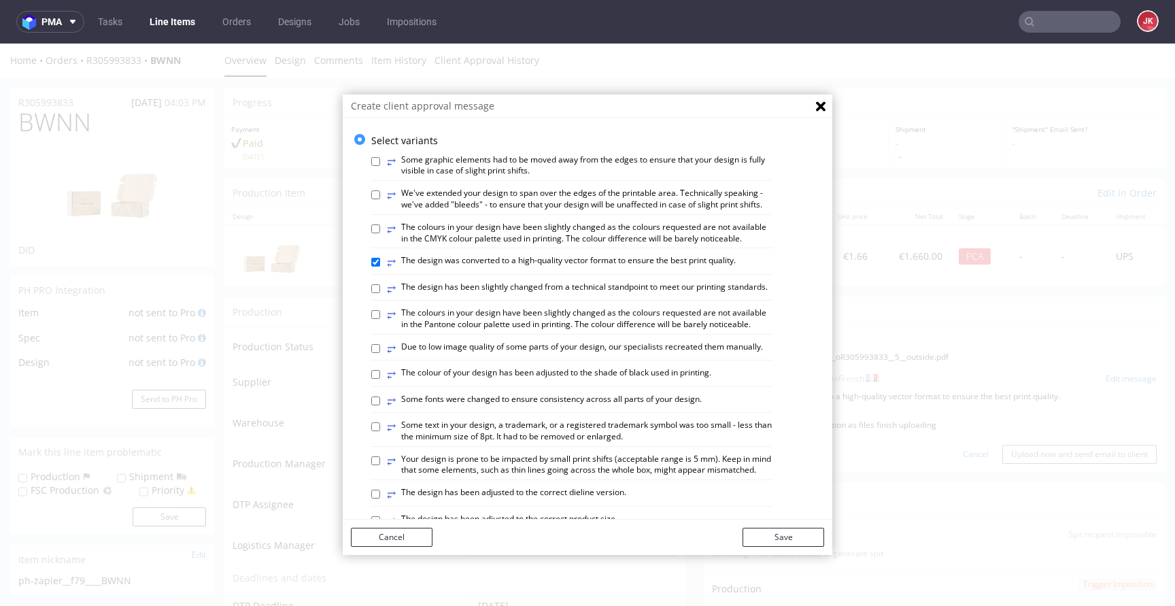
click at [433, 270] on label "⥂ The design was converted to a high-quality vector format to ensure the best p…" at bounding box center [561, 262] width 349 height 15
click at [380, 267] on input "⥂ The design was converted to a high-quality vector format to ensure the best p…" at bounding box center [375, 262] width 9 height 9
checkbox input "false"
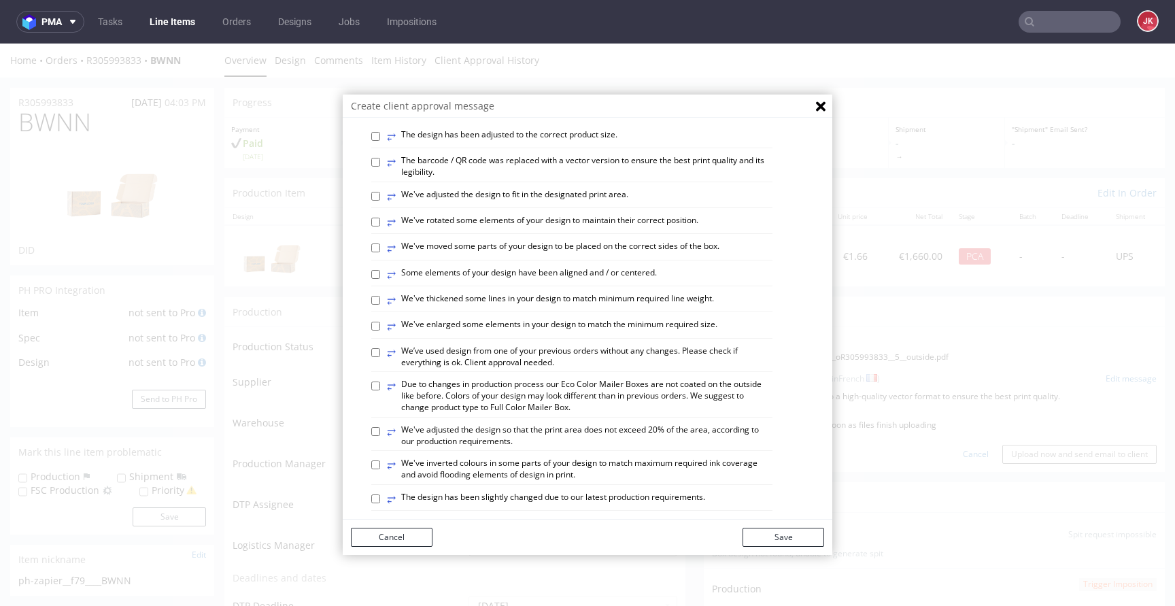
scroll to position [388, 0]
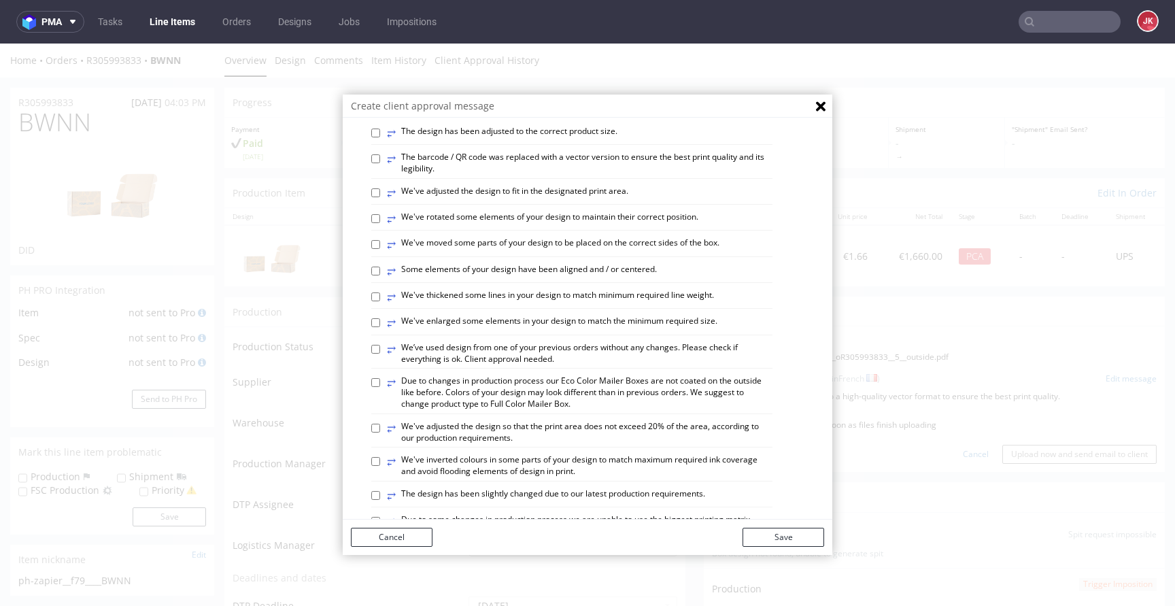
click at [460, 201] on label "⥂ We've adjusted the design to fit in the designated print area." at bounding box center [507, 193] width 241 height 15
click at [380, 197] on input "⥂ We've adjusted the design to fit in the designated print area." at bounding box center [375, 192] width 9 height 9
checkbox input "true"
click at [477, 279] on label "⥂ Some elements of your design have been aligned and / or centered." at bounding box center [522, 271] width 270 height 15
click at [380, 275] on input "⥂ Some elements of your design have been aligned and / or centered." at bounding box center [375, 271] width 9 height 9
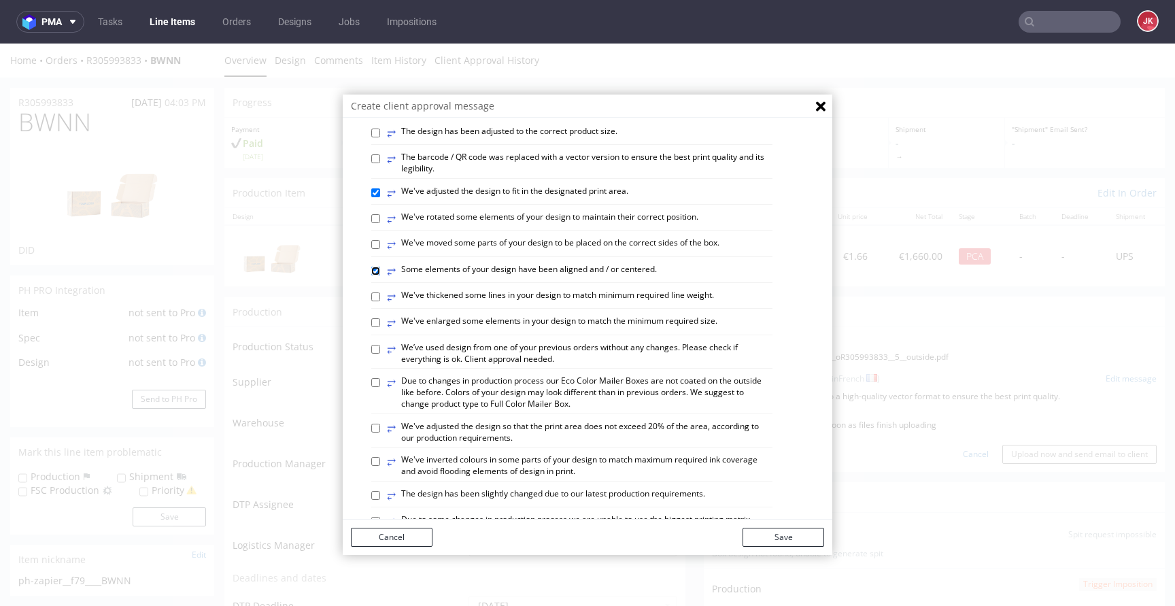
checkbox input "true"
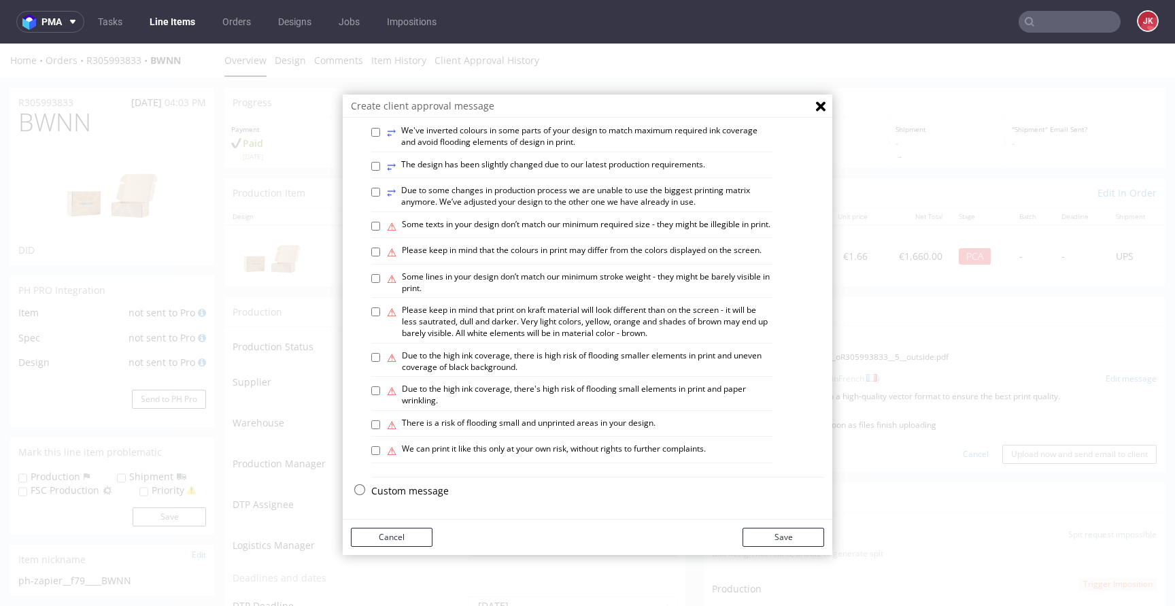
scroll to position [778, 0]
click at [762, 539] on button "Save" at bounding box center [784, 537] width 82 height 19
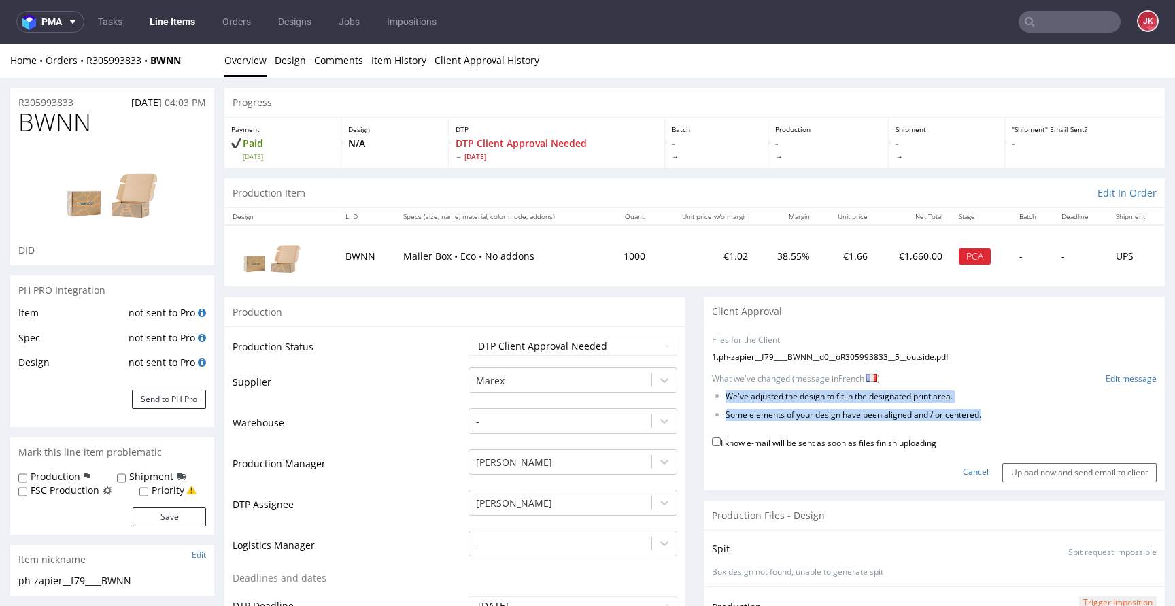
drag, startPoint x: 717, startPoint y: 395, endPoint x: 1050, endPoint y: 419, distance: 333.5
click at [1050, 419] on ul "We've adjusted the design to fit in the designated print area. Some elements of…" at bounding box center [934, 406] width 445 height 30
copy ul "We've adjusted the design to fit in the designated print area. Some elements of…"
click at [1115, 380] on link "Edit message" at bounding box center [1131, 379] width 51 height 12
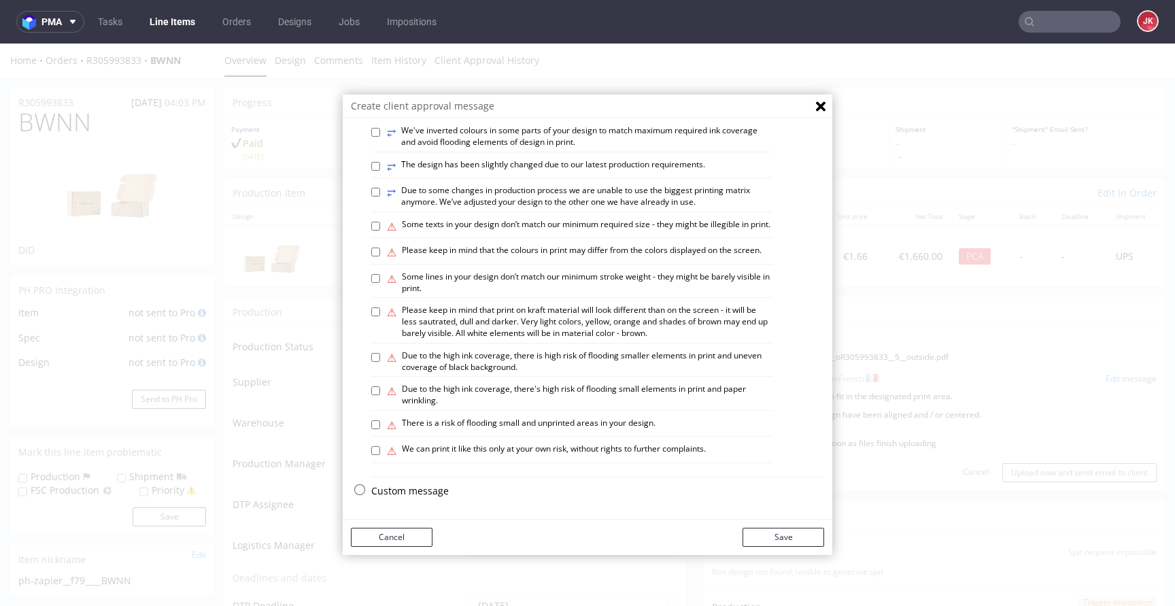
scroll to position [793, 0]
drag, startPoint x: 418, startPoint y: 488, endPoint x: 435, endPoint y: 460, distance: 33.2
click at [419, 488] on p "Custom message" at bounding box center [597, 491] width 453 height 14
checkbox input "false"
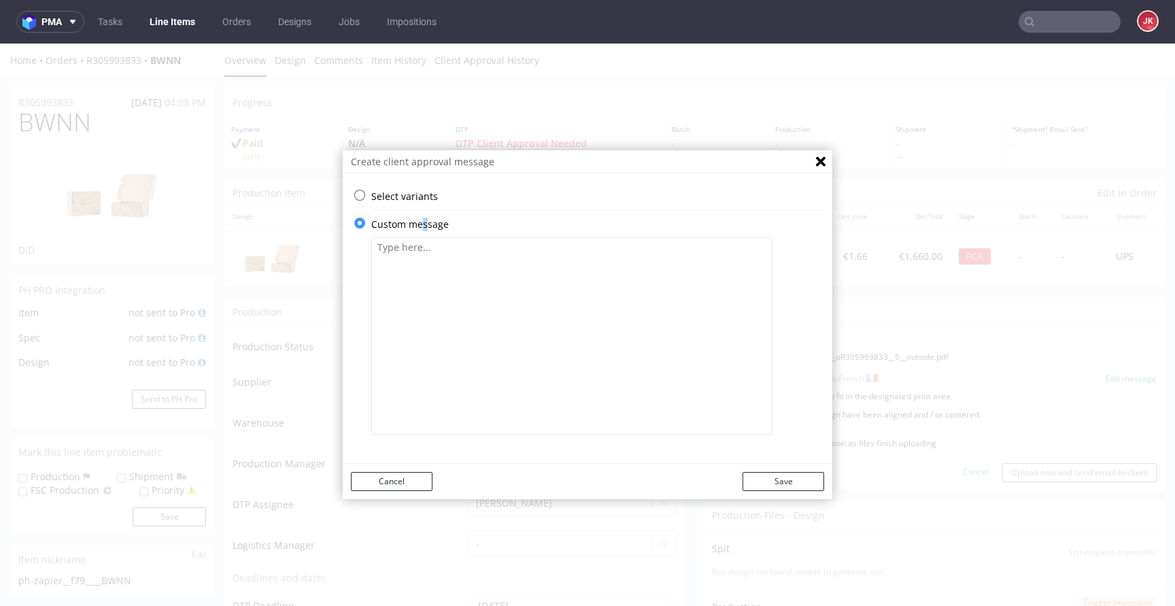
scroll to position [0, 0]
click at [528, 322] on textarea at bounding box center [571, 335] width 401 height 197
paste textarea "La taille de l'autocollant sur le dessus est désormais différente, plus grande.…"
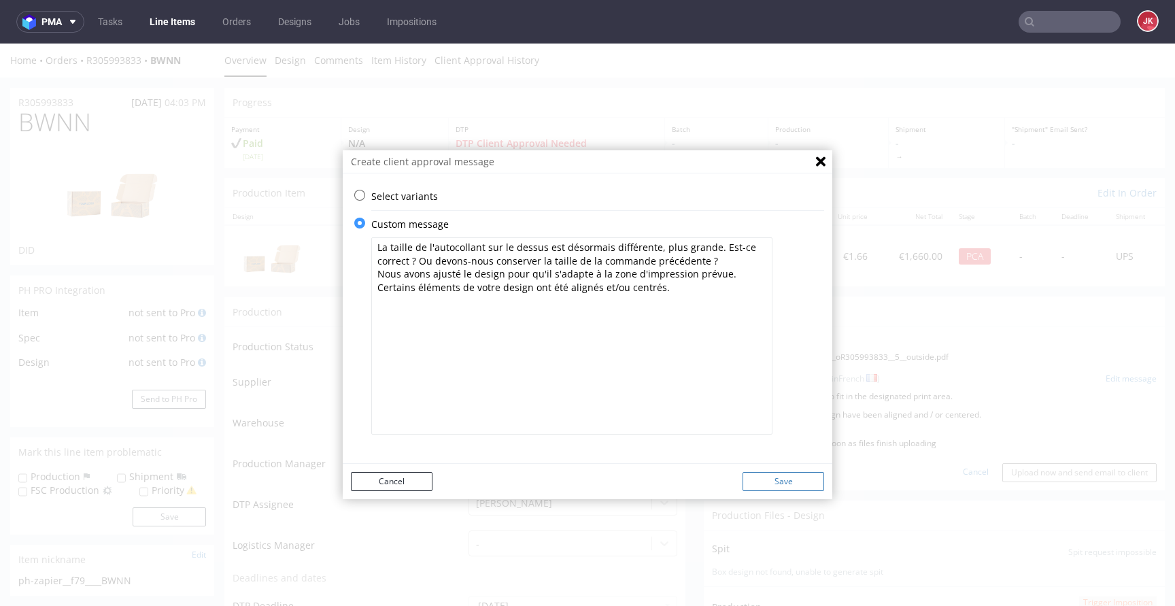
type textarea "La taille de l'autocollant sur le dessus est désormais différente, plus grande.…"
click at [771, 486] on button "Save" at bounding box center [784, 481] width 82 height 19
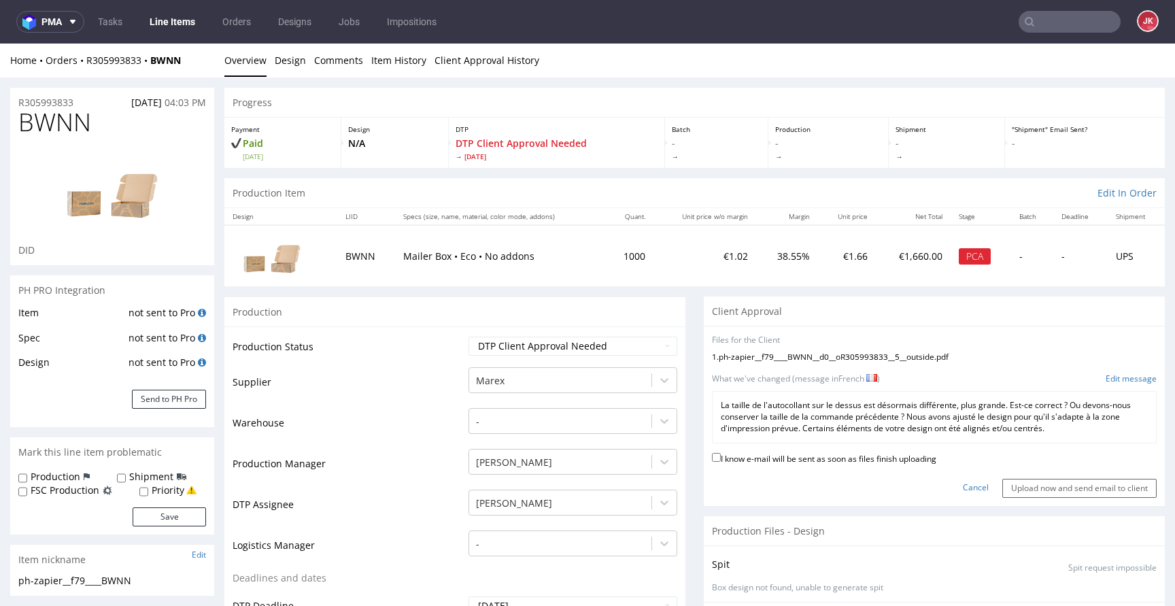
click at [796, 457] on label "I know e-mail will be sent as soon as files finish uploading" at bounding box center [824, 457] width 224 height 15
click at [721, 457] on input "I know e-mail will be sent as soon as files finish uploading" at bounding box center [716, 457] width 9 height 9
checkbox input "true"
click at [1039, 490] on input "Upload now and send email to client" at bounding box center [1080, 488] width 154 height 19
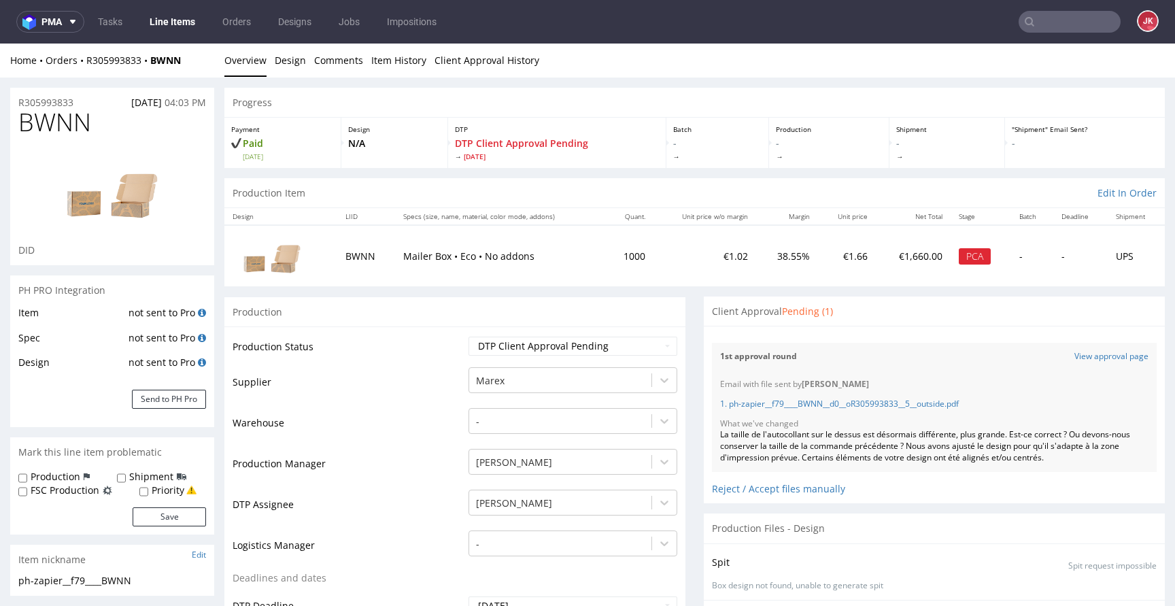
click at [61, 124] on span "BWNN" at bounding box center [54, 122] width 73 height 27
copy span "BWNN"
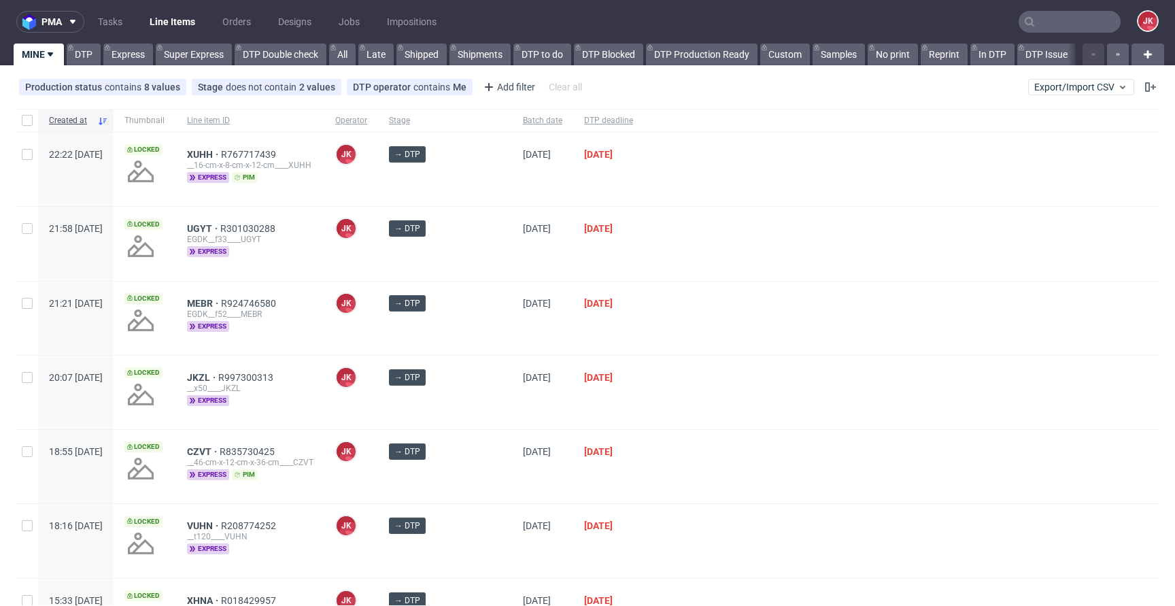
click at [669, 341] on div at bounding box center [901, 318] width 515 height 73
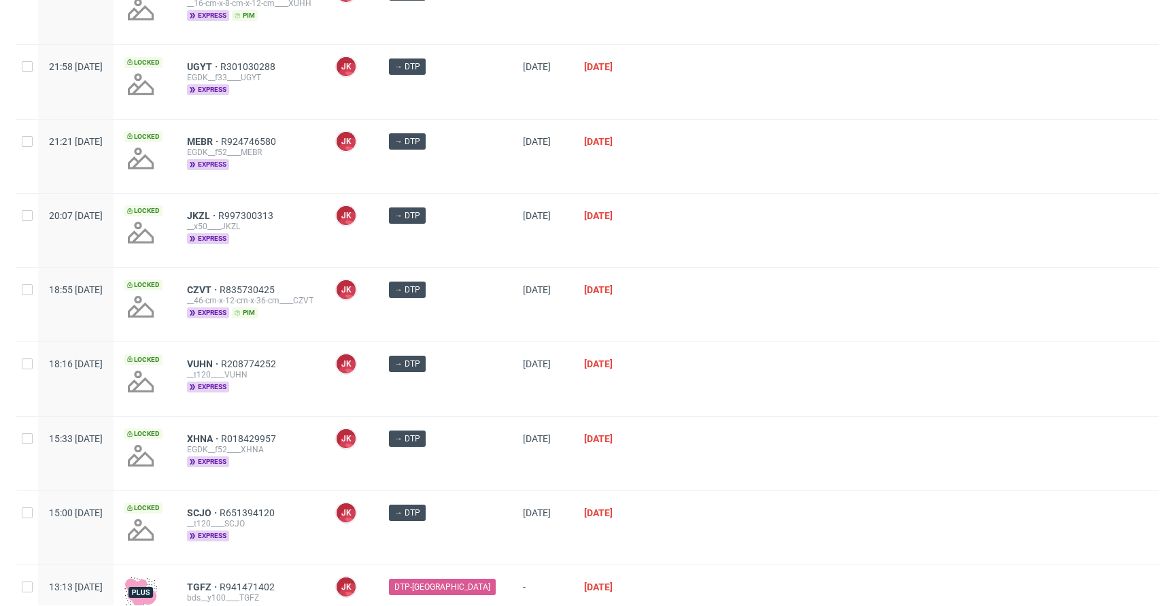
scroll to position [417, 0]
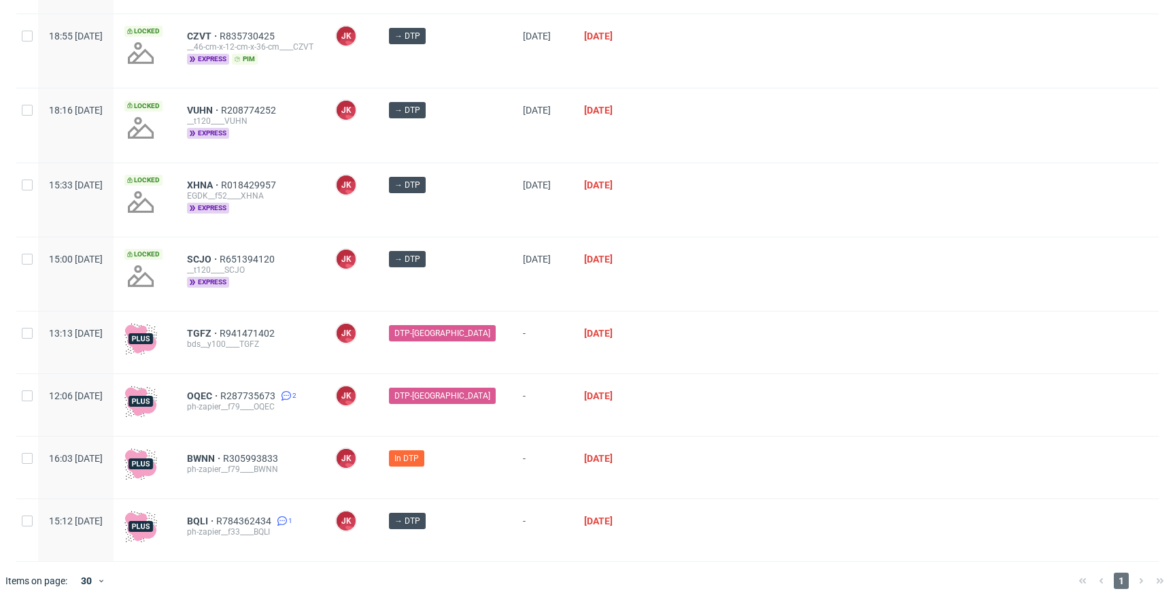
click at [667, 352] on div at bounding box center [901, 343] width 515 height 62
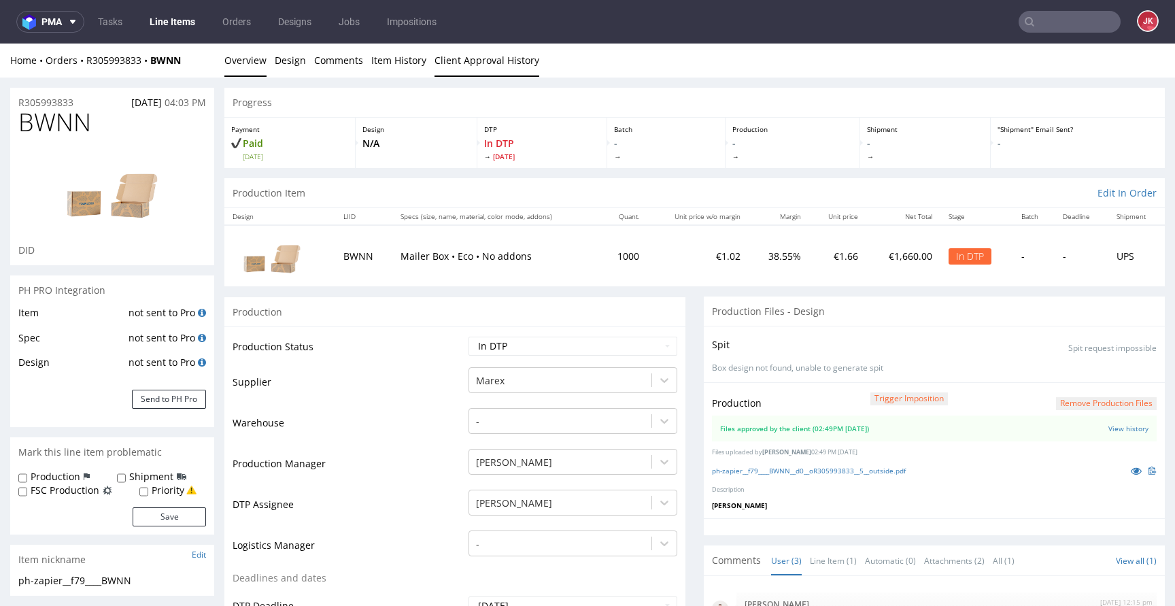
click at [469, 54] on link "Client Approval History" at bounding box center [487, 60] width 105 height 33
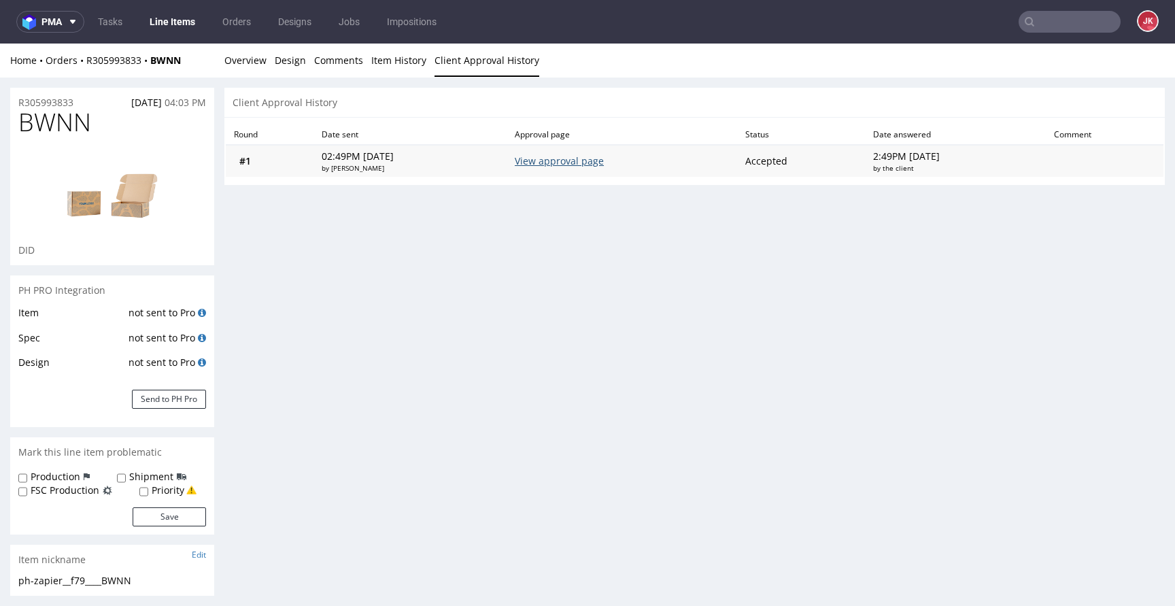
click at [583, 156] on link "View approval page" at bounding box center [559, 160] width 89 height 13
click at [234, 59] on link "Overview" at bounding box center [245, 60] width 42 height 33
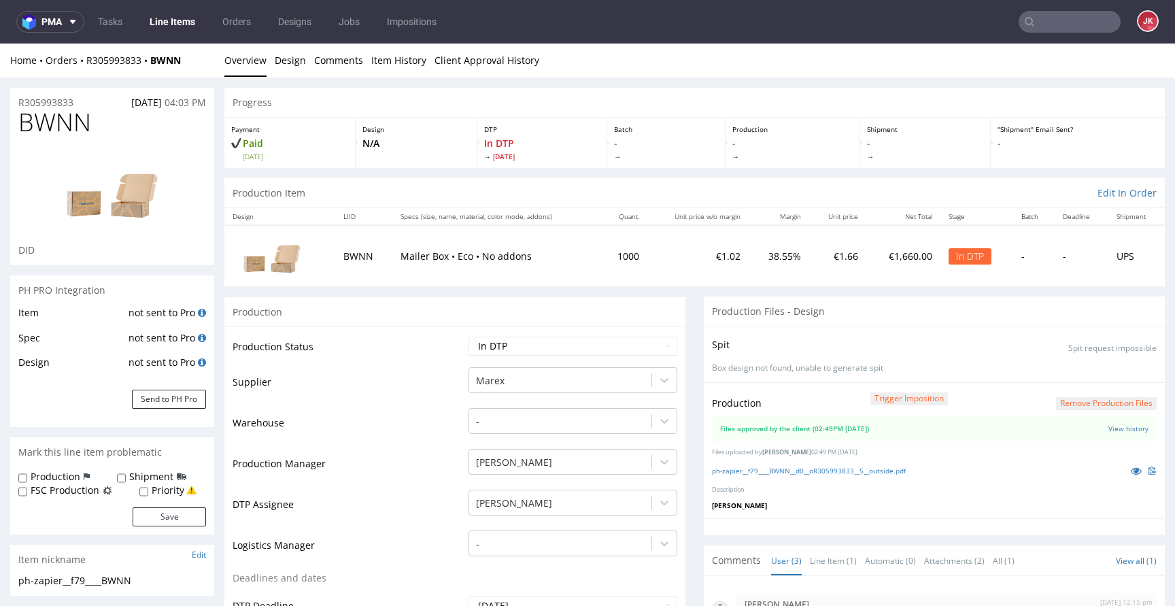
click at [448, 375] on td "Supplier" at bounding box center [349, 386] width 233 height 41
click at [404, 69] on link "Item History" at bounding box center [398, 60] width 55 height 33
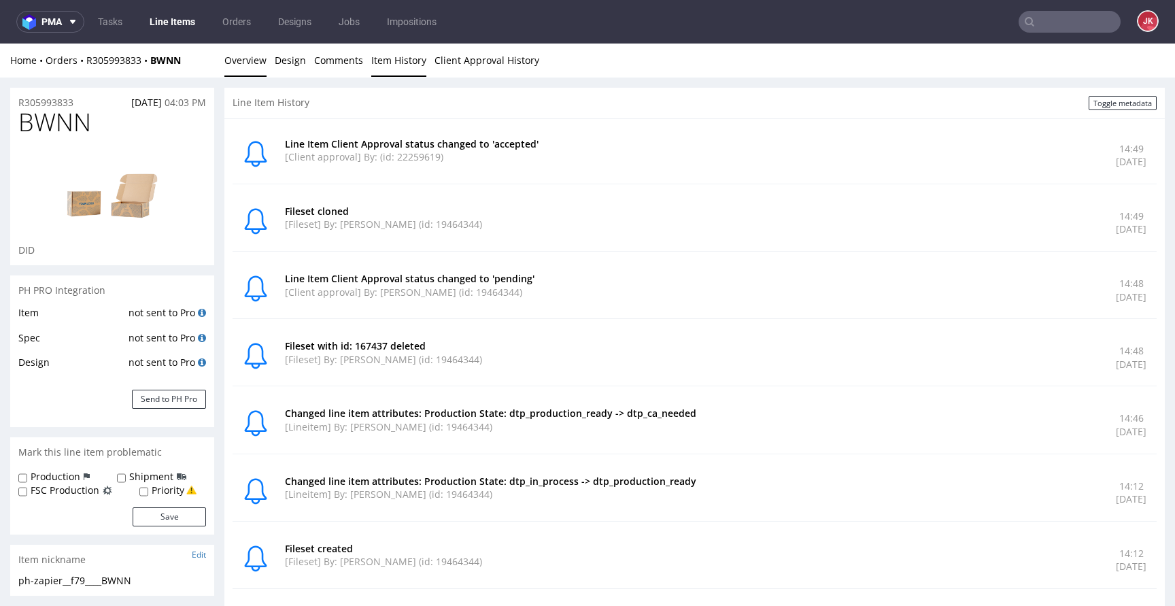
click at [248, 67] on link "Overview" at bounding box center [245, 60] width 42 height 33
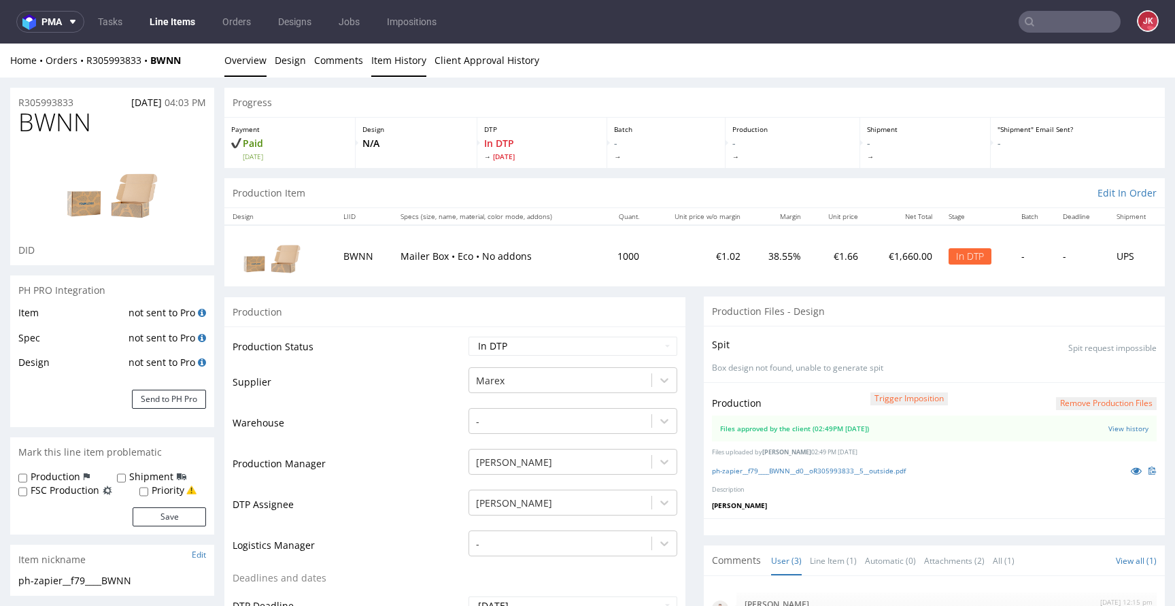
click at [397, 67] on link "Item History" at bounding box center [398, 60] width 55 height 33
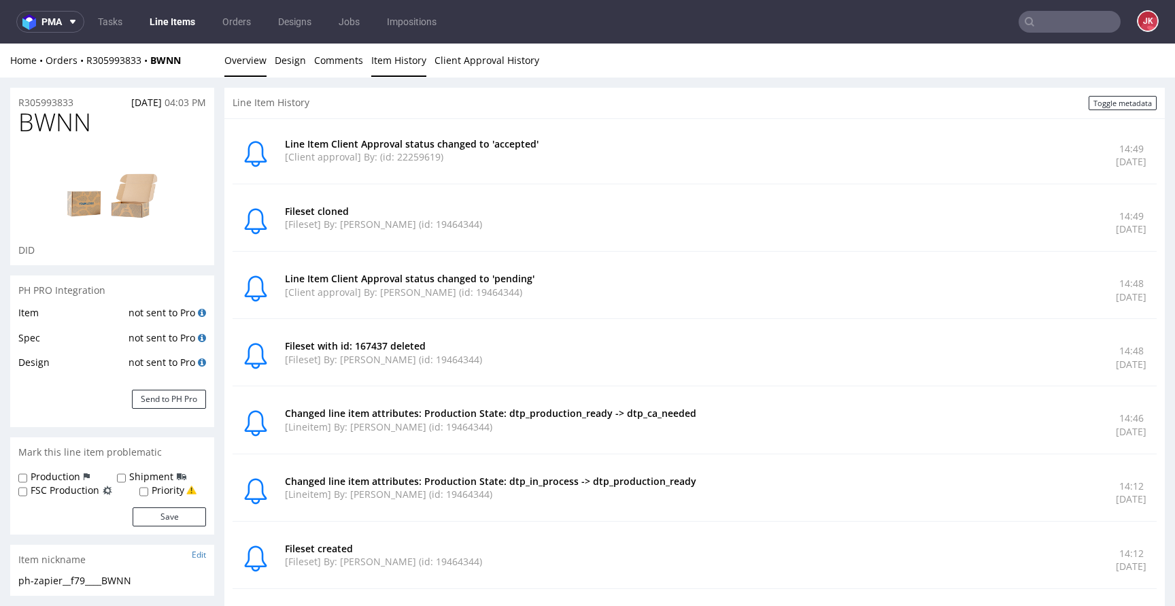
click at [256, 57] on link "Overview" at bounding box center [245, 60] width 42 height 33
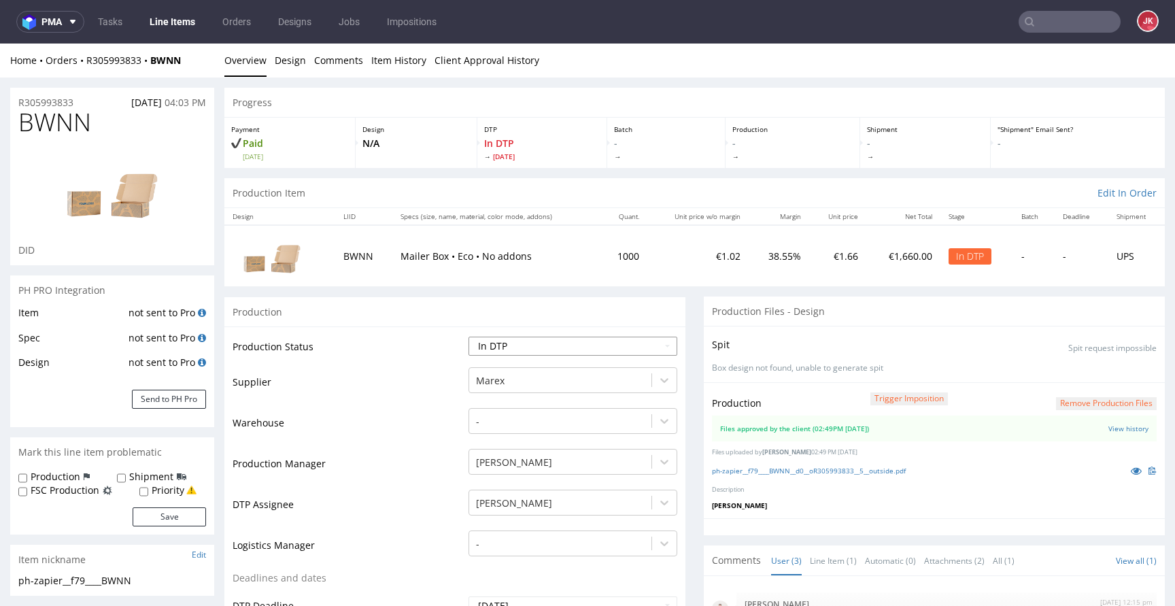
click at [507, 348] on select "Waiting for Artwork Waiting for Diecut Waiting for Mockup Waiting for DTP Waiti…" at bounding box center [573, 346] width 209 height 19
select select "dtp_production_ready"
click at [469, 337] on select "Waiting for Artwork Waiting for Diecut Waiting for Mockup Waiting for DTP Waiti…" at bounding box center [573, 346] width 209 height 19
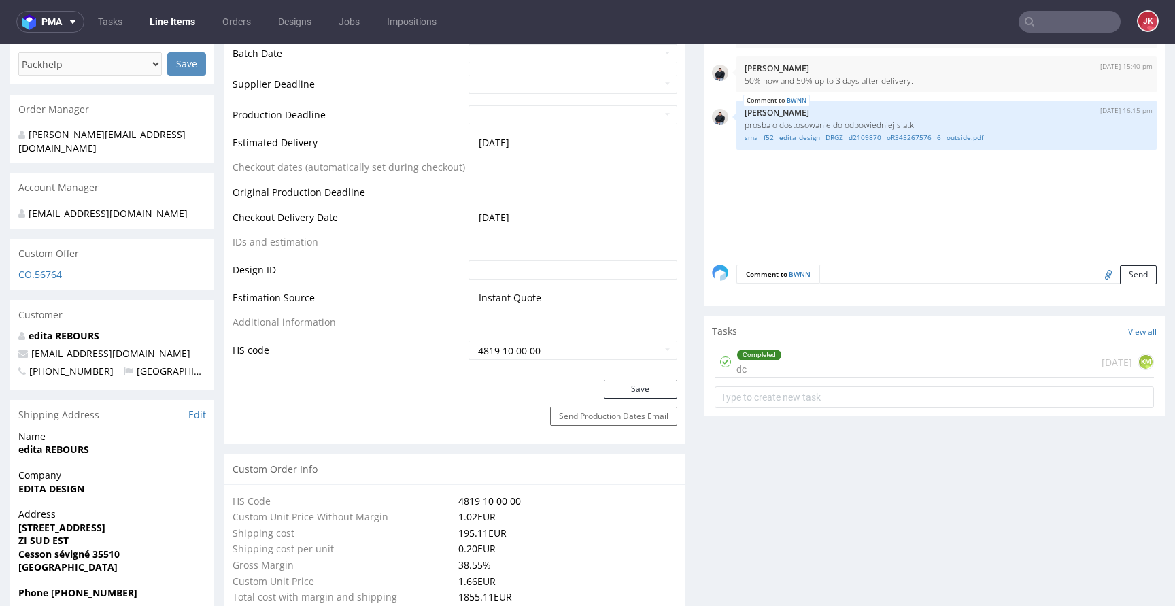
scroll to position [649, 0]
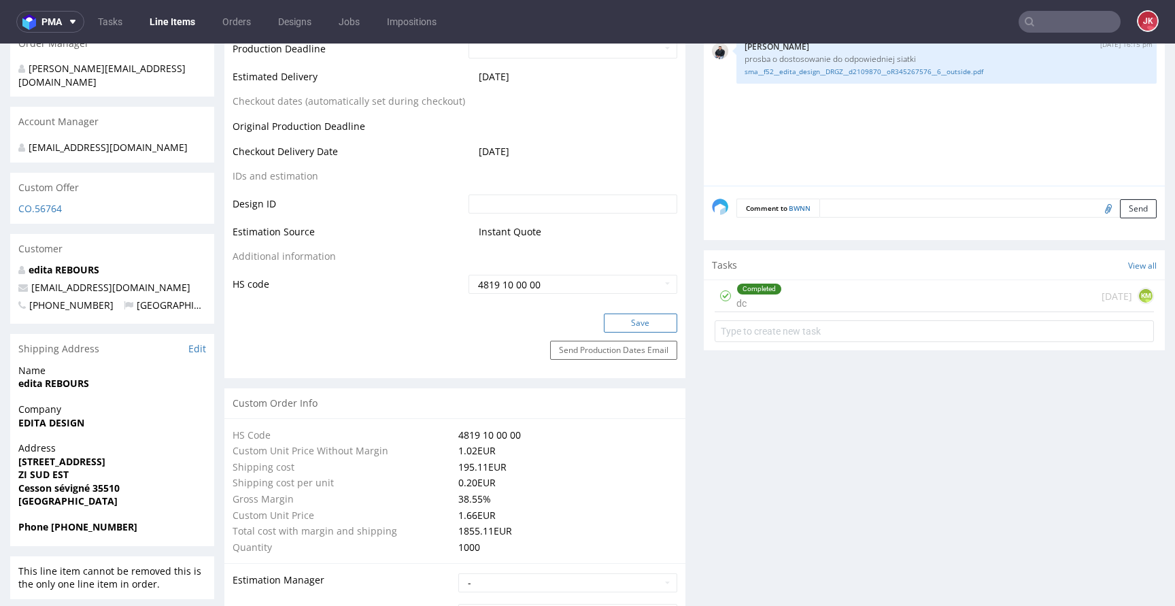
click at [609, 324] on button "Save" at bounding box center [640, 323] width 73 height 19
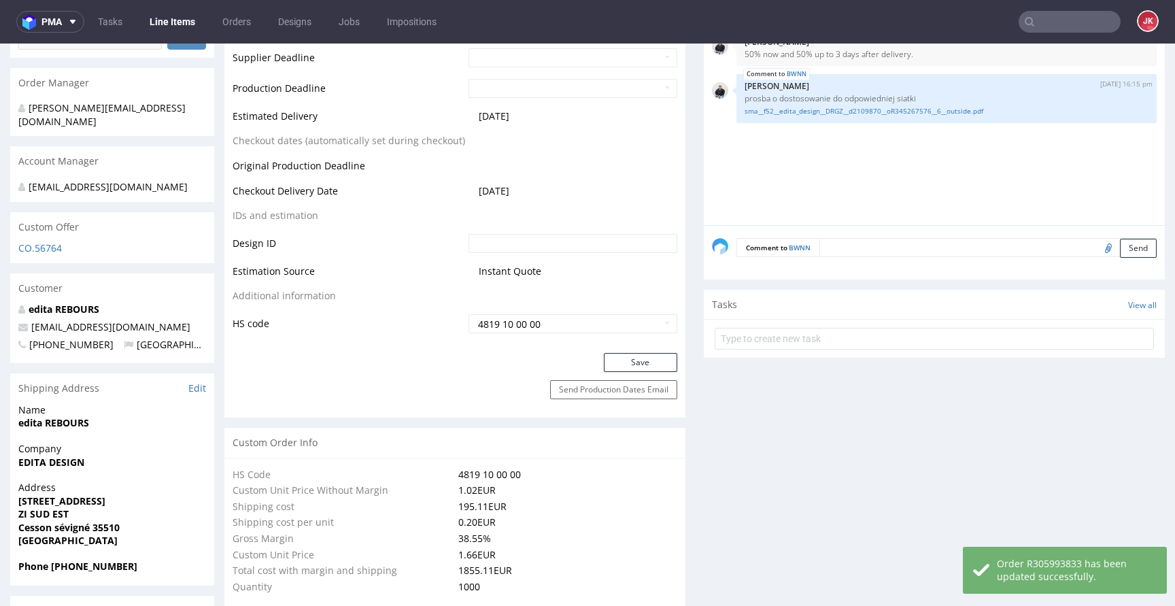
scroll to position [0, 0]
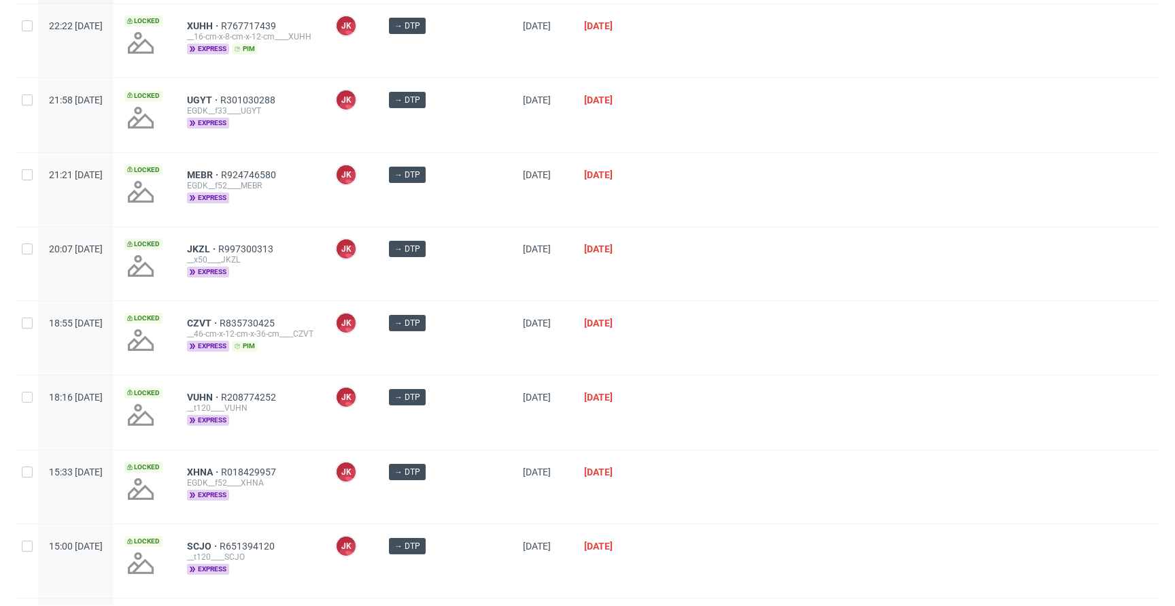
scroll to position [354, 0]
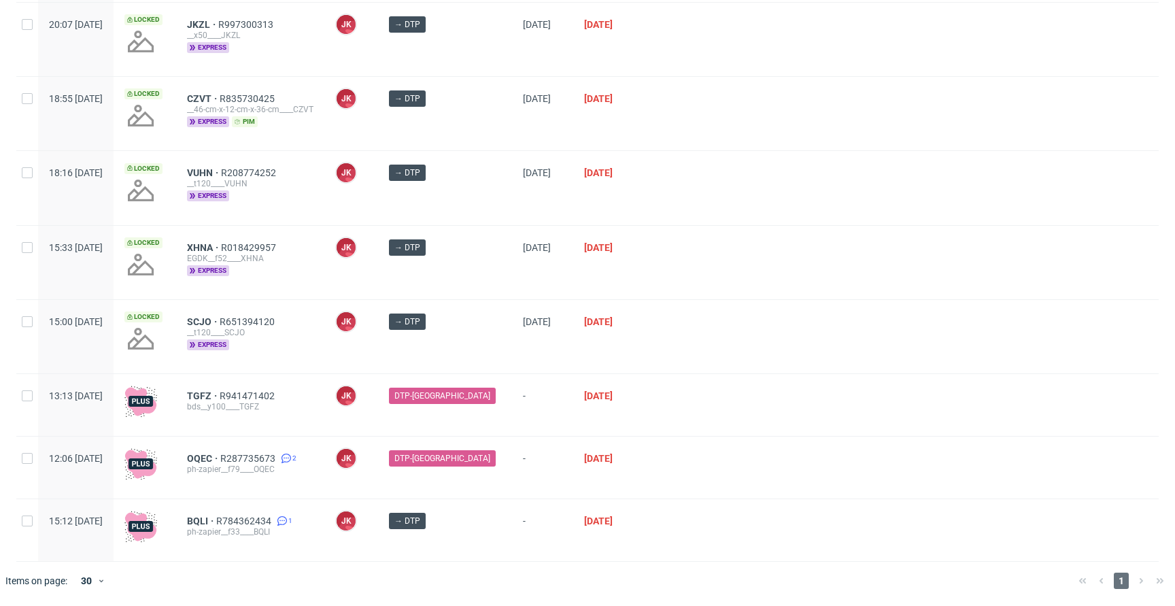
click at [478, 420] on div "DTP-[GEOGRAPHIC_DATA]" at bounding box center [445, 405] width 134 height 62
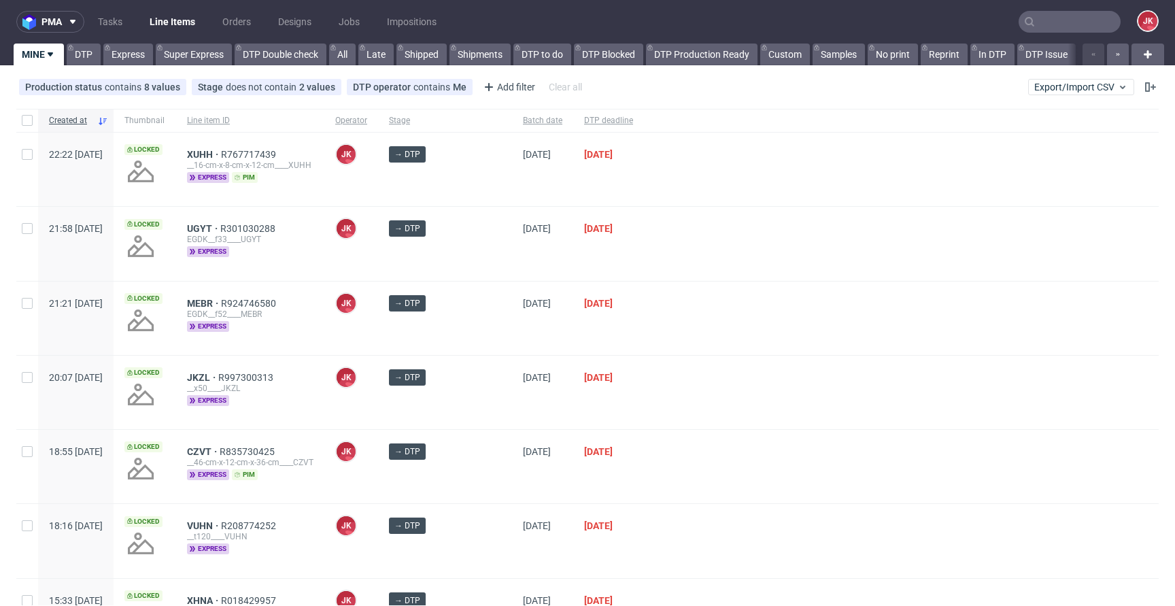
click at [479, 409] on div "→ DTP" at bounding box center [445, 392] width 134 height 73
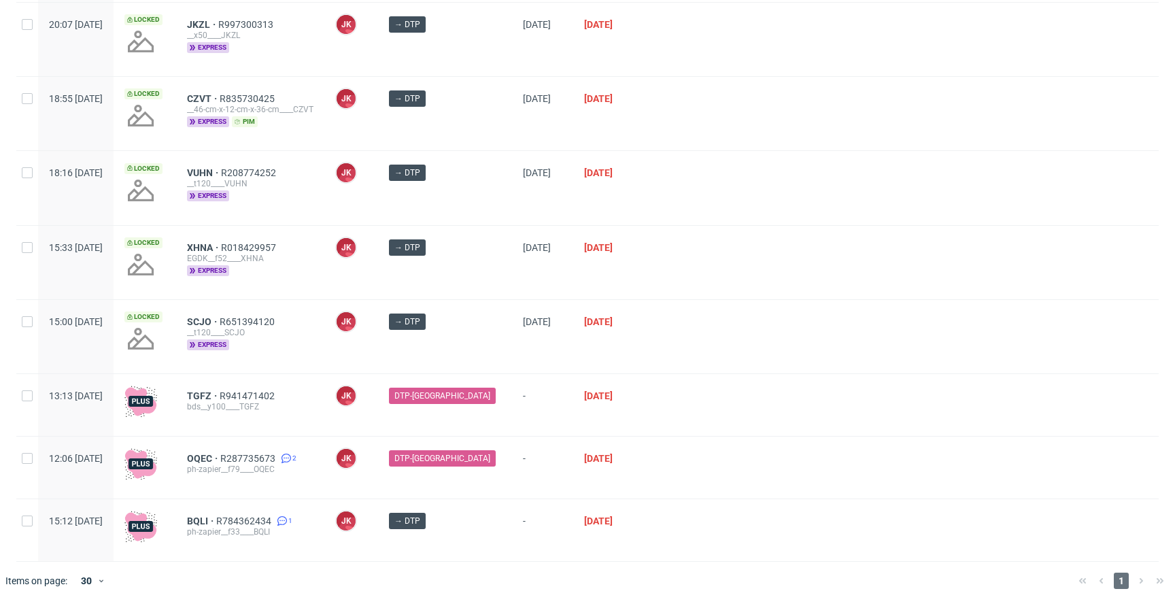
click at [512, 277] on div "[DATE]" at bounding box center [542, 262] width 61 height 73
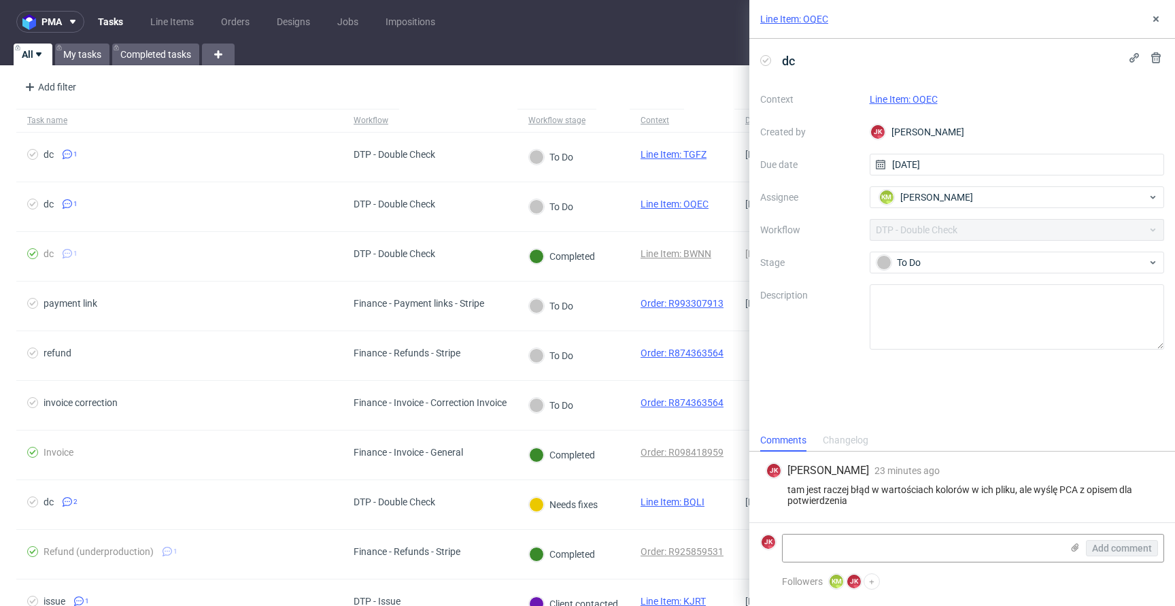
click at [896, 99] on link "Line Item: OQEC" at bounding box center [904, 99] width 68 height 11
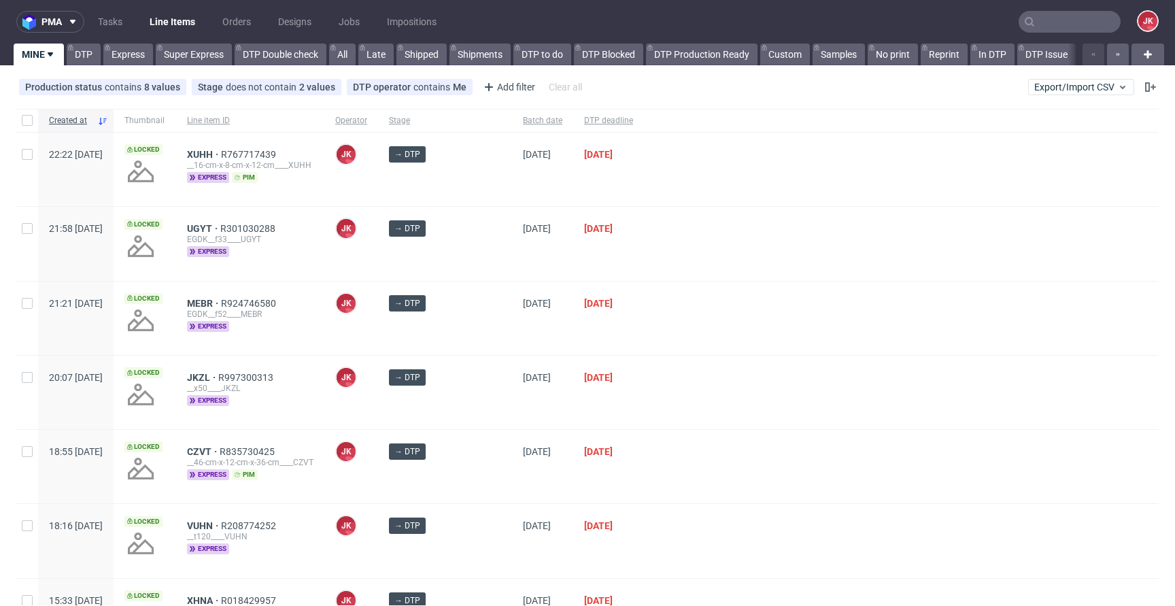
click at [482, 307] on div "→ DTP" at bounding box center [445, 318] width 134 height 73
click at [475, 329] on div "→ DTP" at bounding box center [445, 318] width 134 height 73
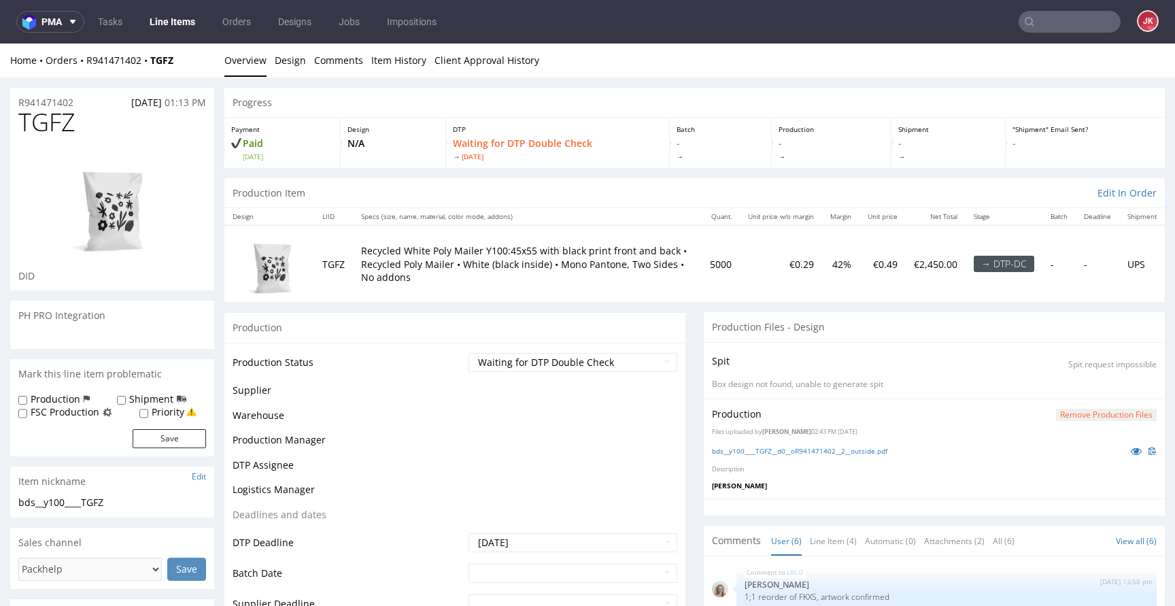
scroll to position [49, 0]
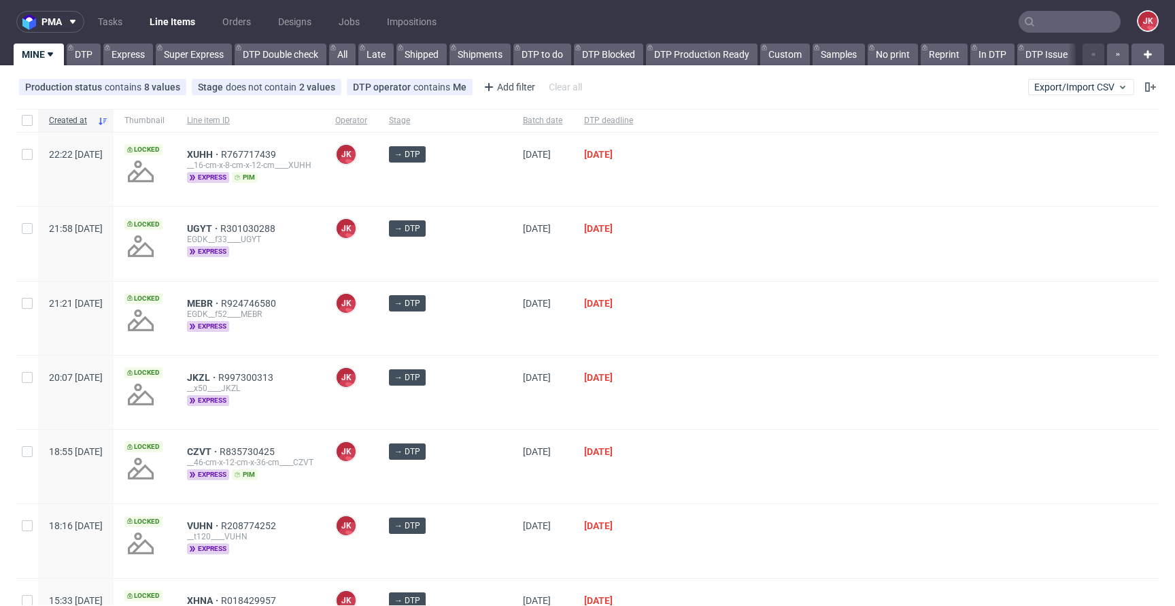
click at [512, 318] on div "[DATE]" at bounding box center [542, 318] width 61 height 73
click at [481, 335] on div "→ DTP" at bounding box center [445, 318] width 134 height 73
click at [512, 337] on div "[DATE]" at bounding box center [542, 318] width 61 height 73
